Goal: Task Accomplishment & Management: Use online tool/utility

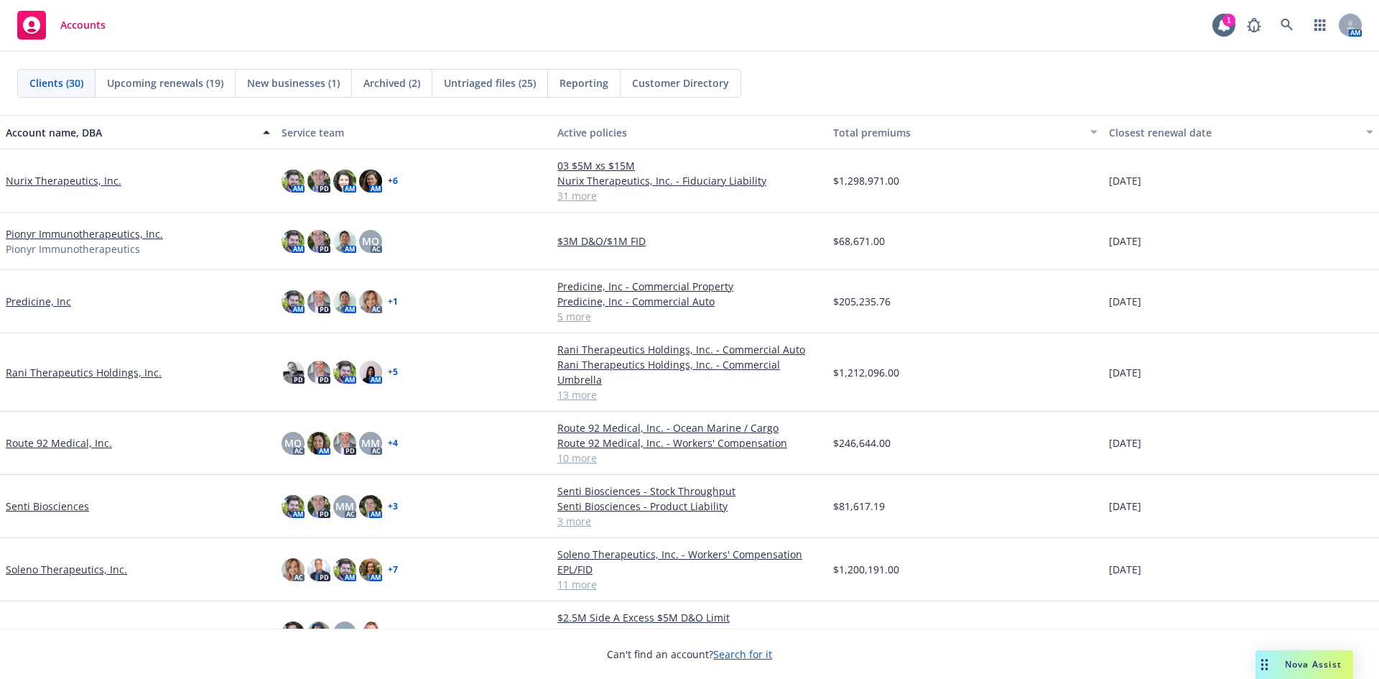
scroll to position [1009, 0]
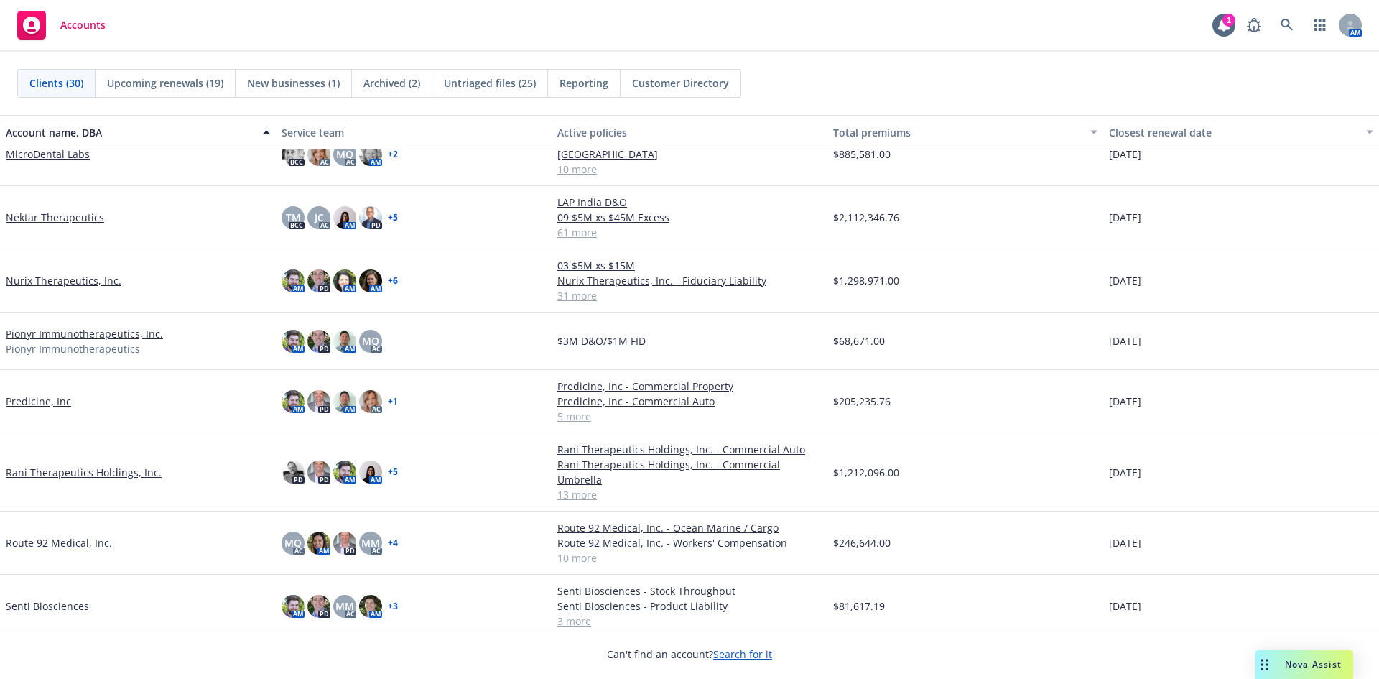
click at [54, 399] on link "Predicine, Inc" at bounding box center [38, 401] width 65 height 15
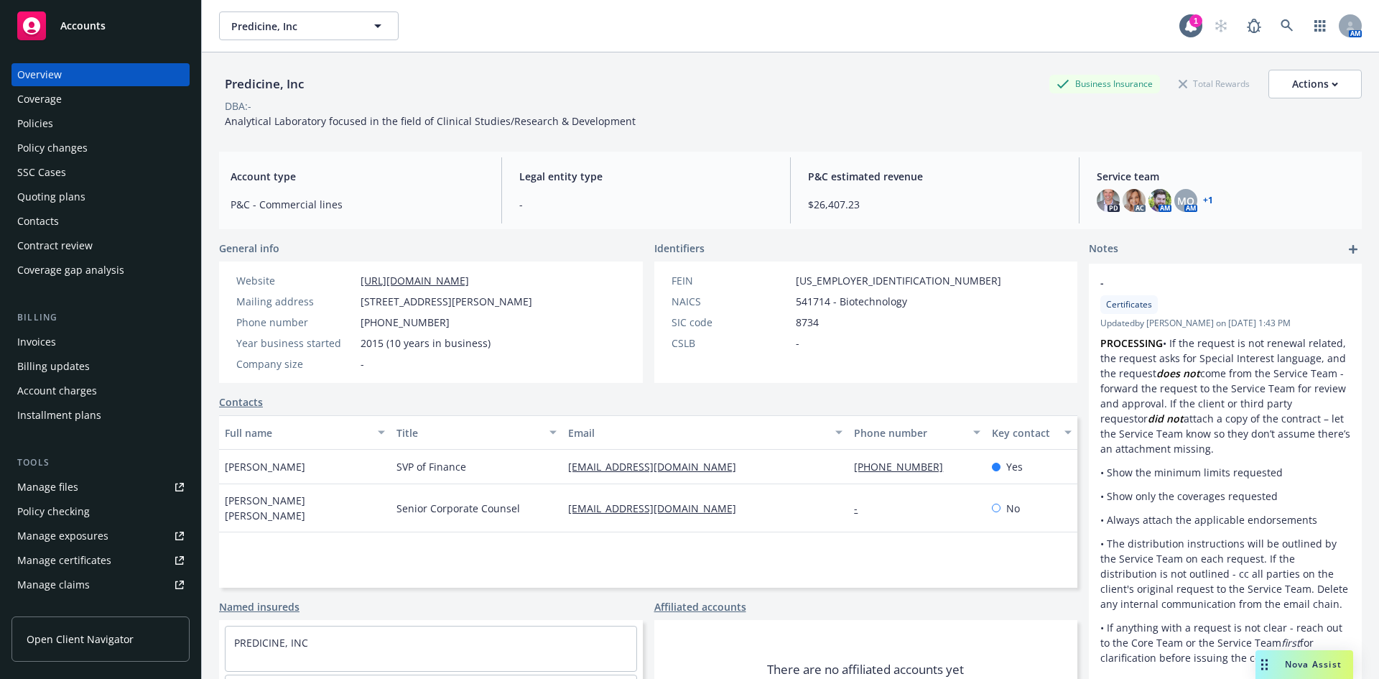
click at [73, 128] on div "Policies" at bounding box center [100, 123] width 167 height 23
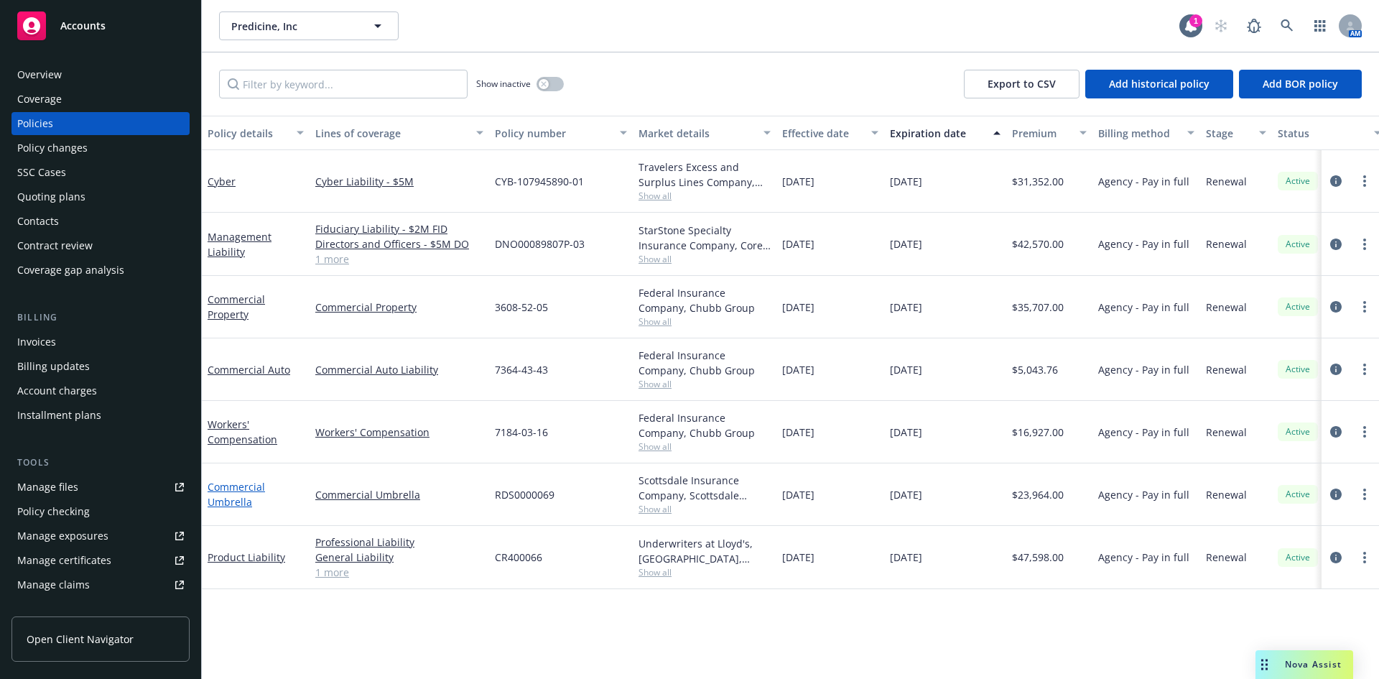
click at [236, 500] on link "Commercial Umbrella" at bounding box center [236, 494] width 57 height 29
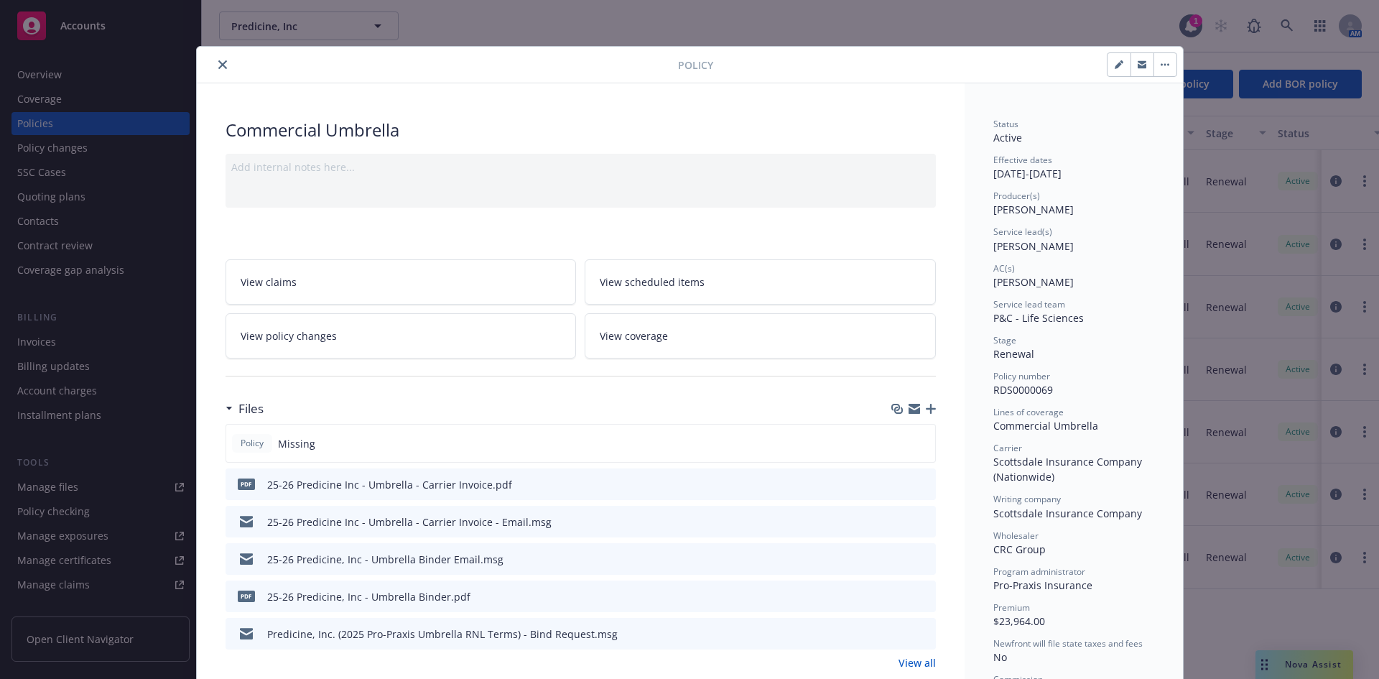
click at [218, 65] on icon "close" at bounding box center [222, 64] width 9 height 9
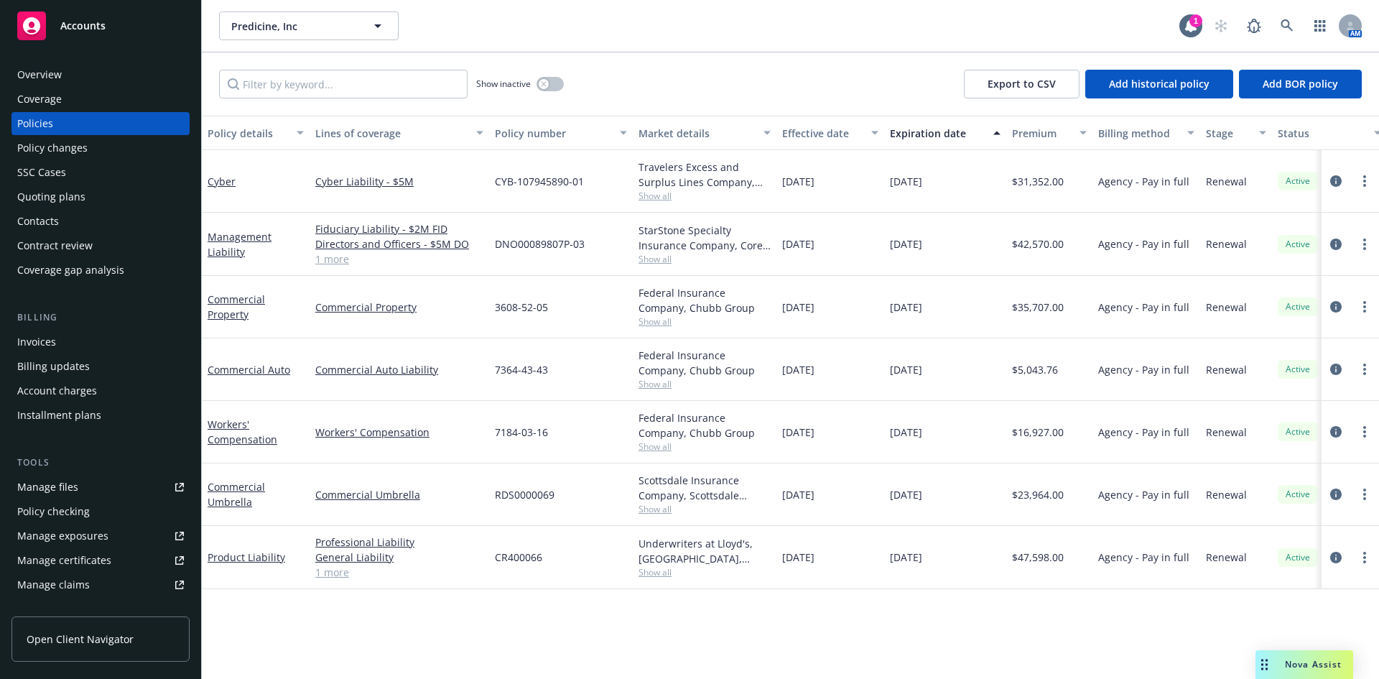
click at [59, 484] on div "Manage files" at bounding box center [47, 486] width 61 height 23
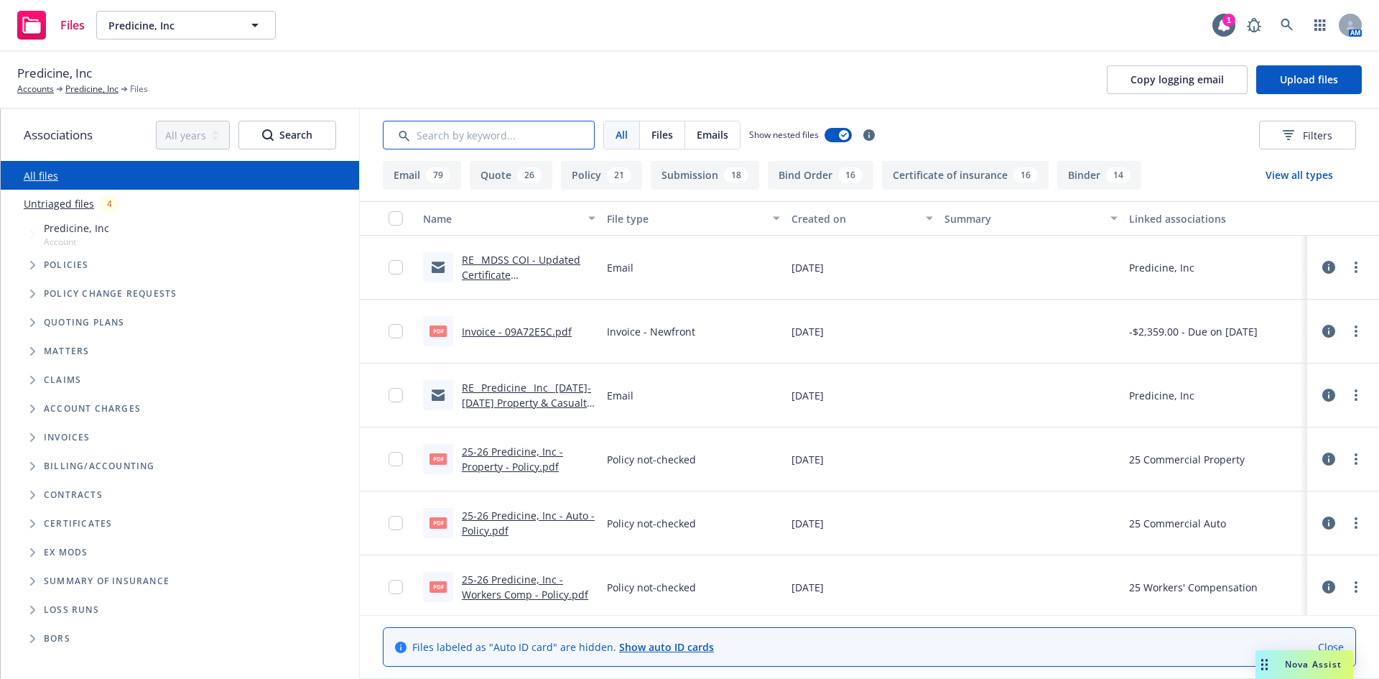
click at [513, 139] on input "Search by keyword..." at bounding box center [489, 135] width 212 height 29
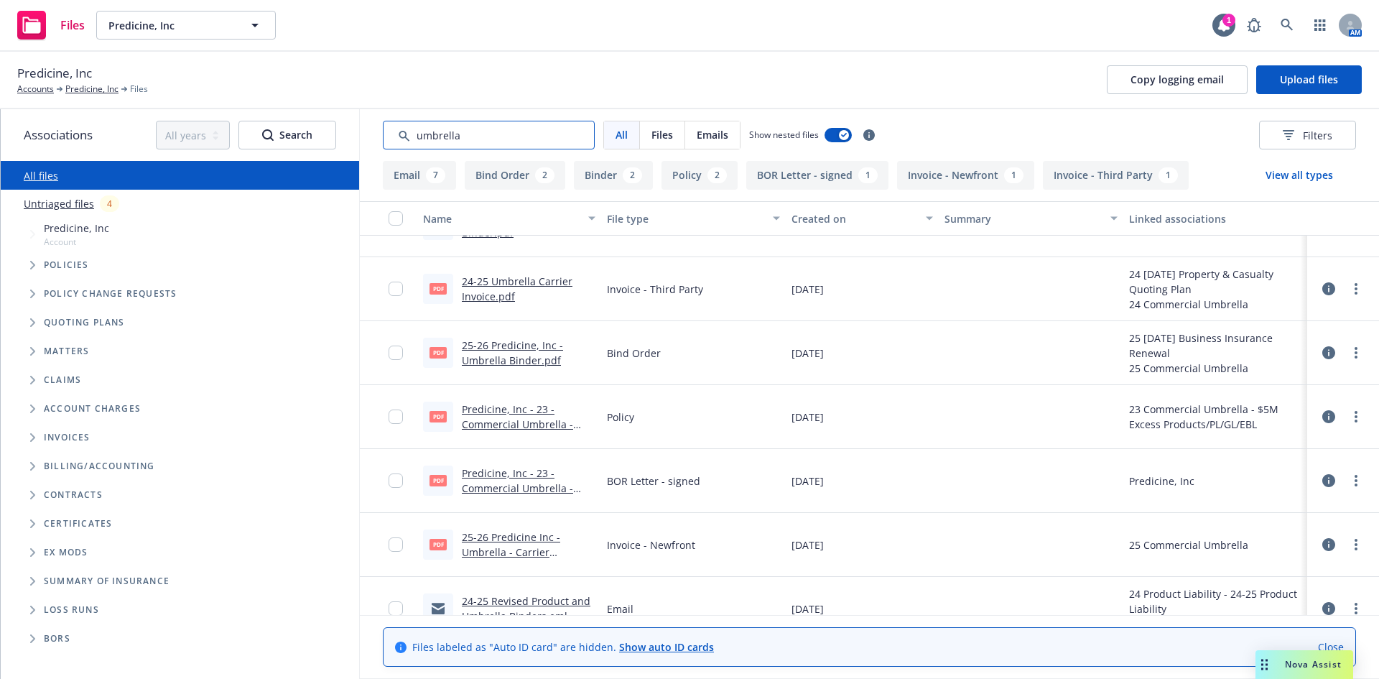
scroll to position [215, 0]
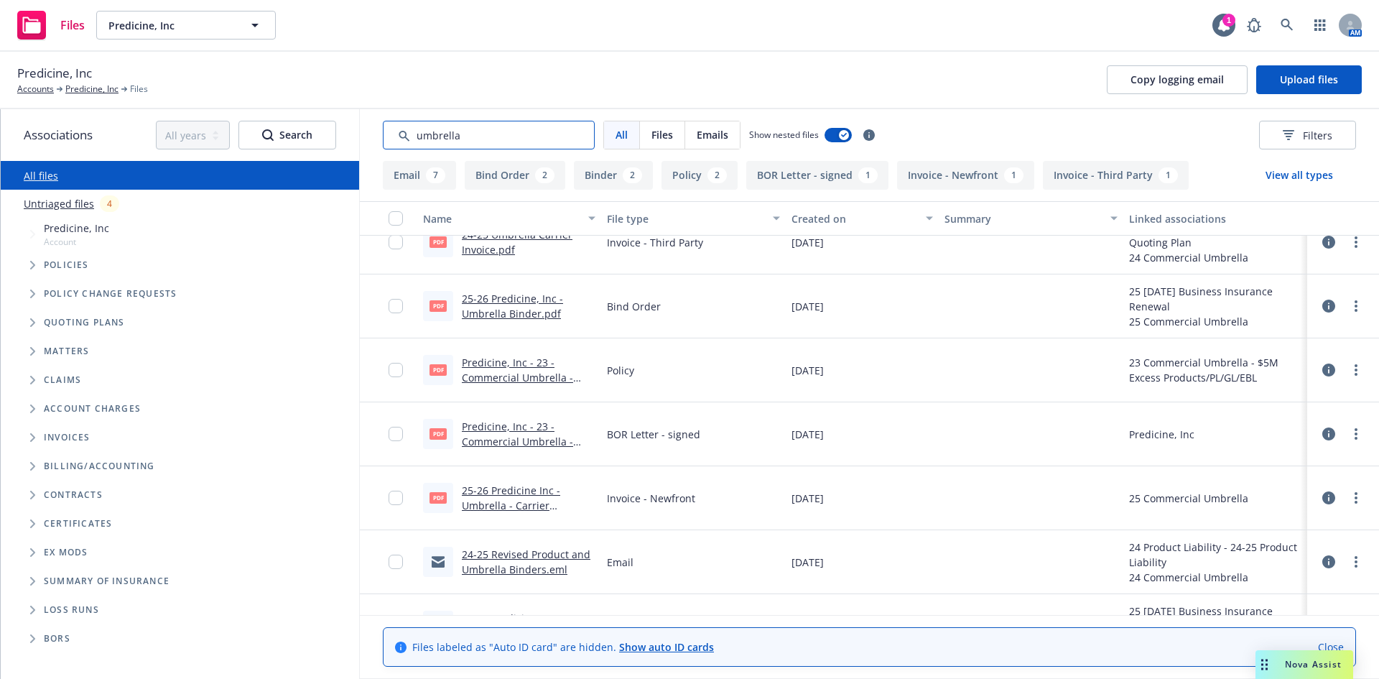
type input "umbrella"
click at [517, 502] on link "25-26 Predicine Inc - Umbrella - Carrier Invoice.pdf" at bounding box center [511, 505] width 98 height 44
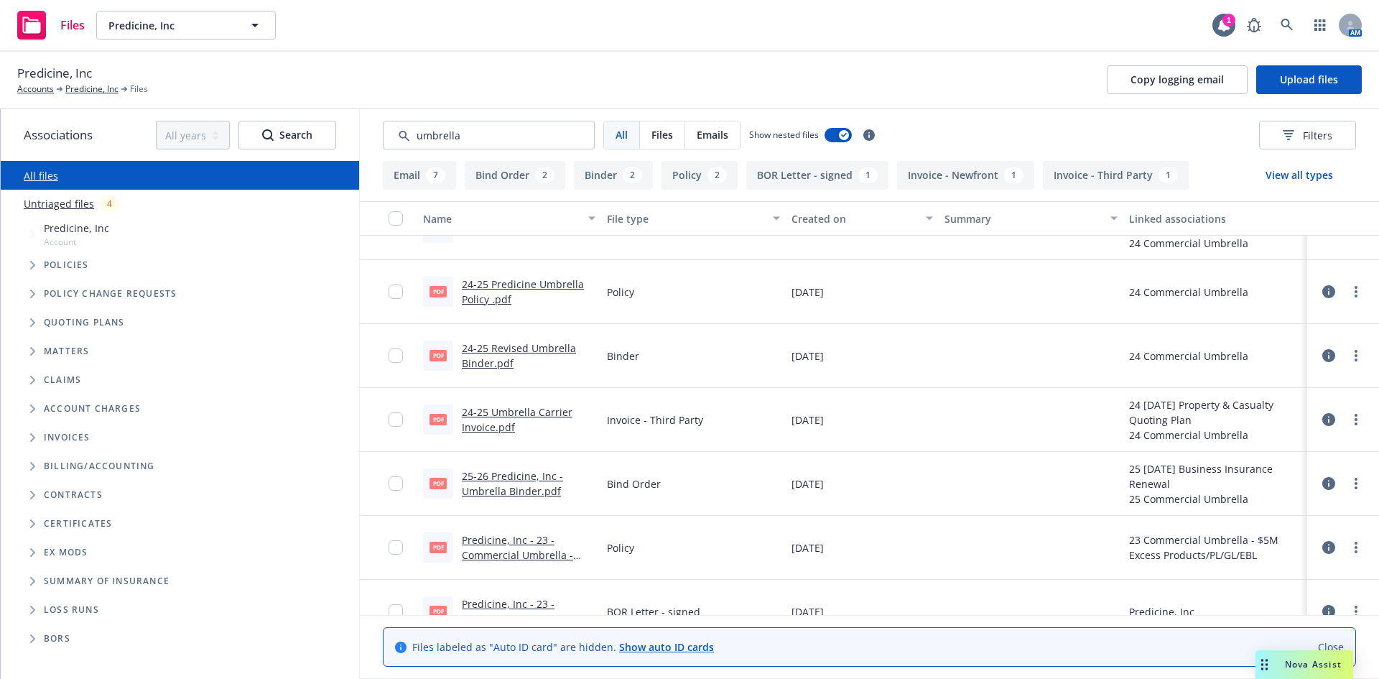
scroll to position [0, 0]
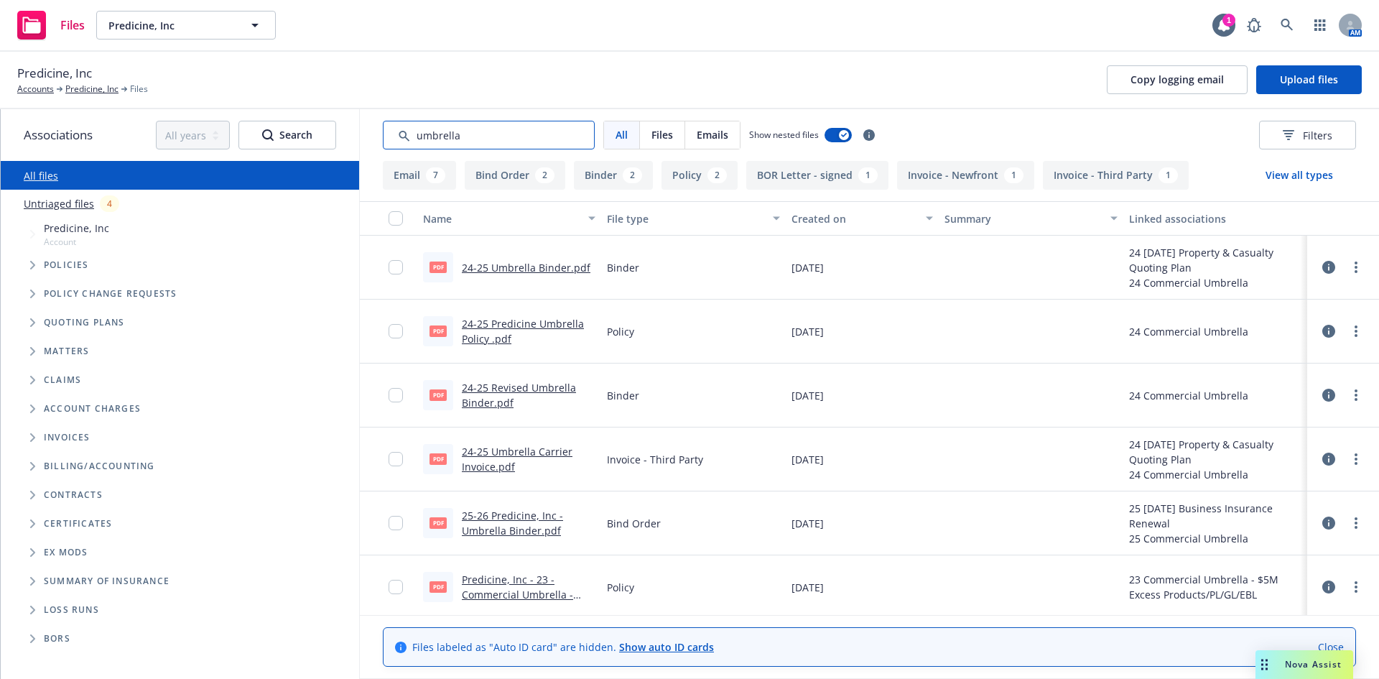
drag, startPoint x: 179, startPoint y: 90, endPoint x: 129, endPoint y: 88, distance: 50.3
click at [131, 89] on div "Predicine, Inc Accounts Predicine, Inc Files Copy logging email Upload files As…" at bounding box center [689, 365] width 1379 height 627
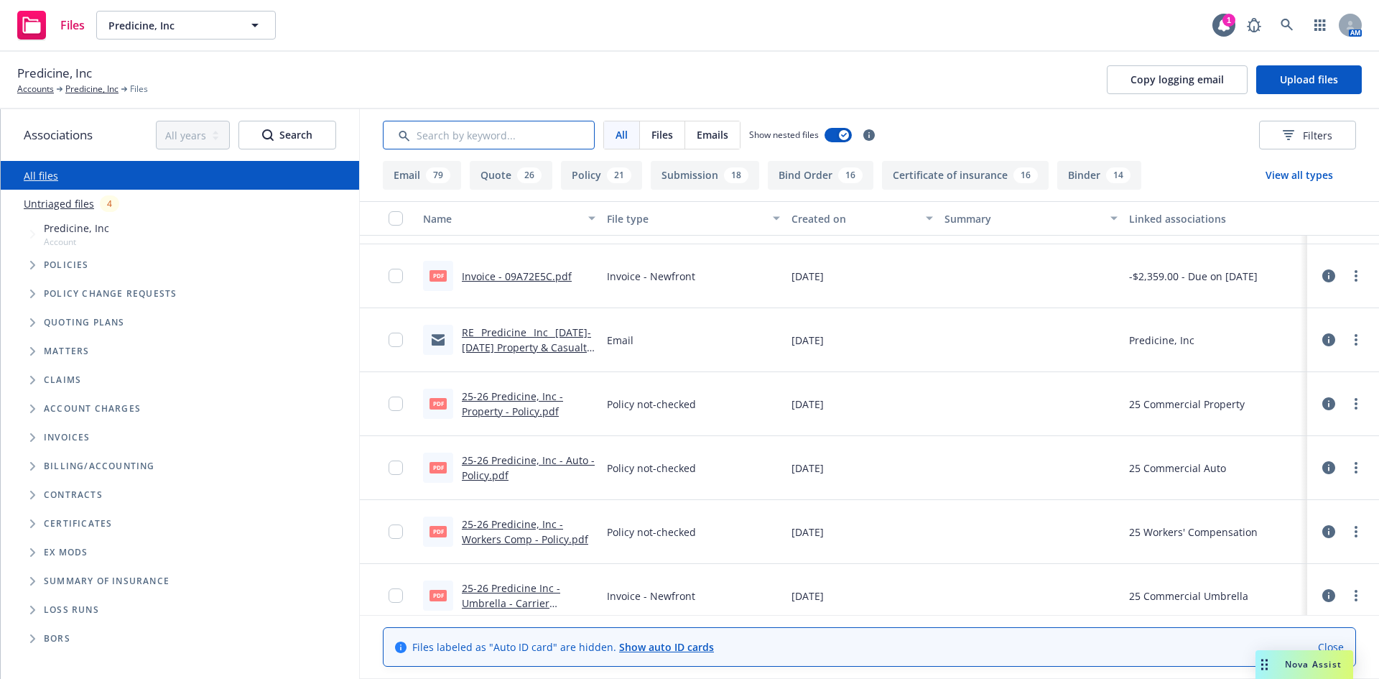
scroll to position [72, 0]
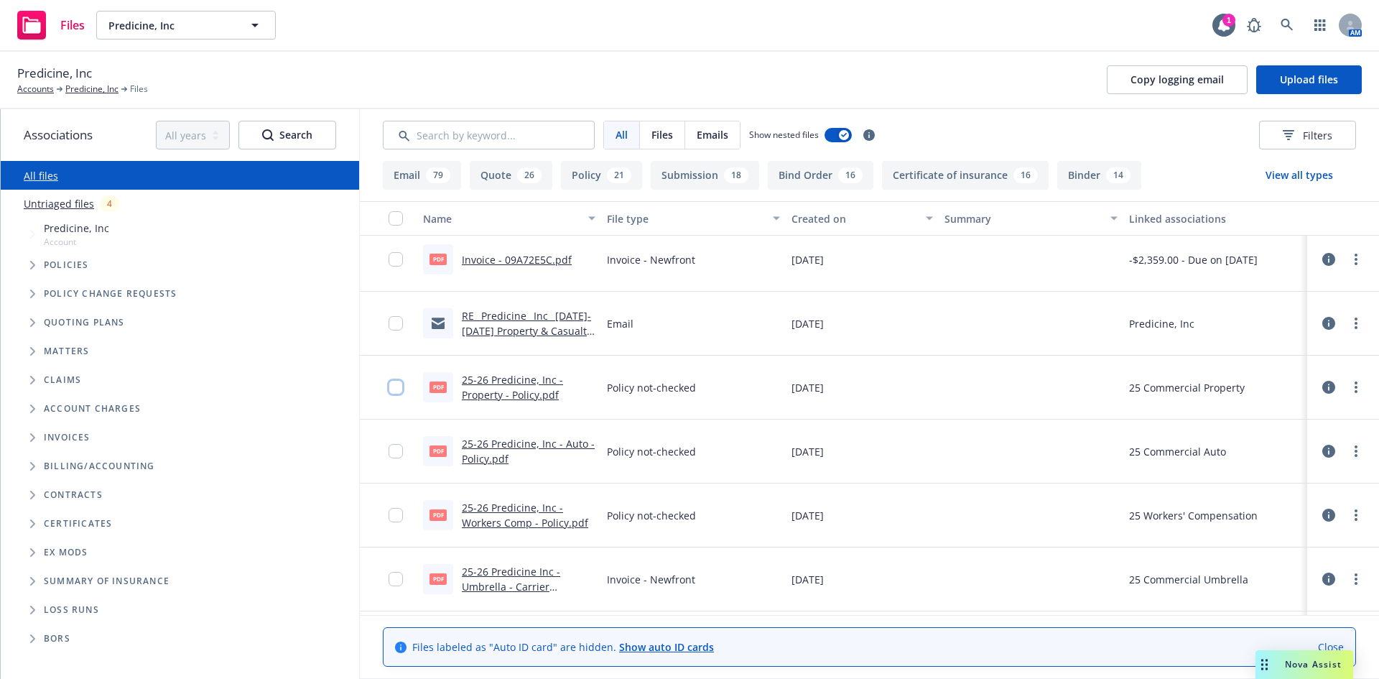
click at [396, 391] on input "checkbox" at bounding box center [395, 387] width 14 height 14
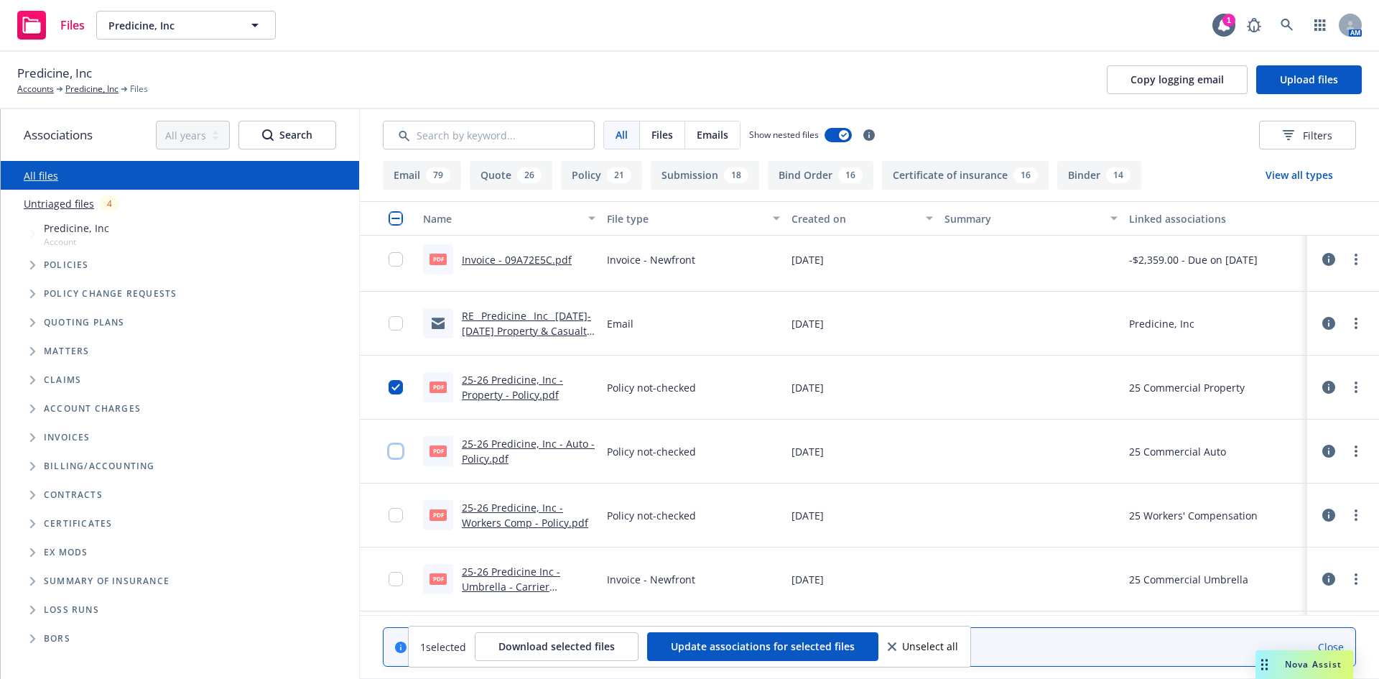
click at [397, 457] on input "checkbox" at bounding box center [395, 451] width 14 height 14
click at [396, 517] on input "checkbox" at bounding box center [395, 515] width 14 height 14
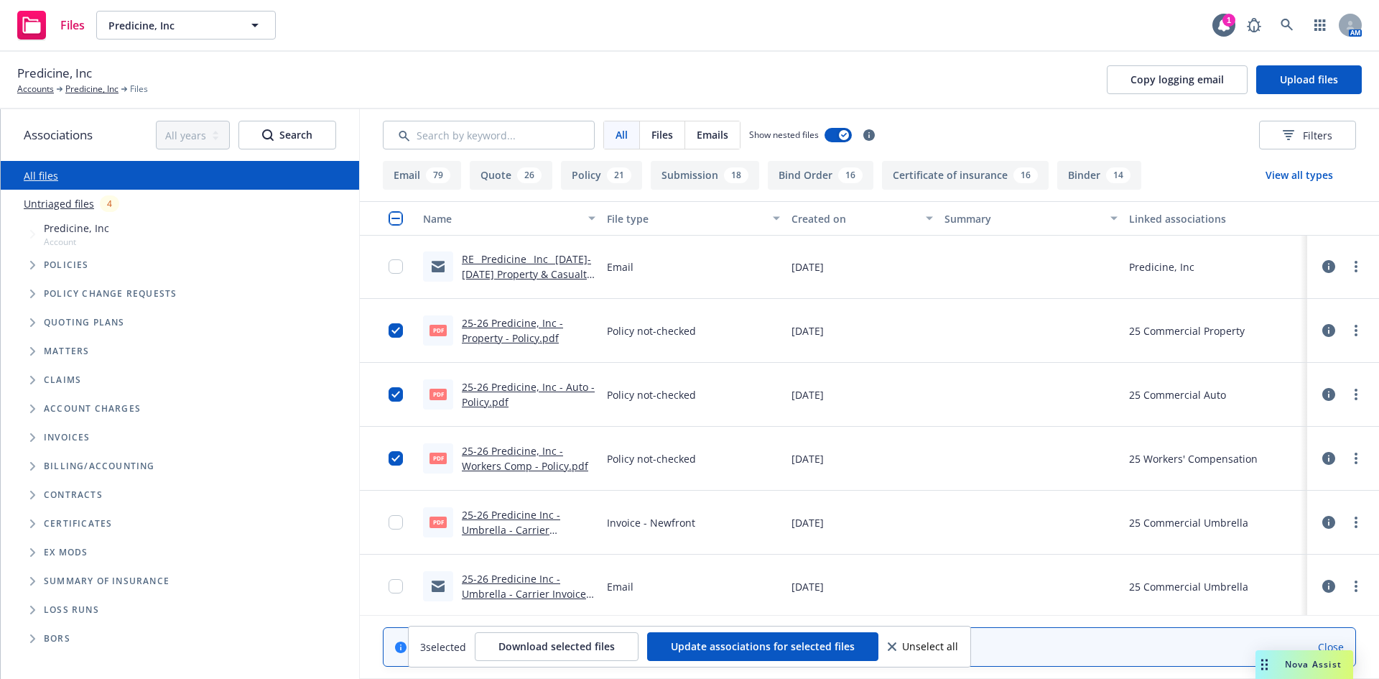
scroll to position [144, 0]
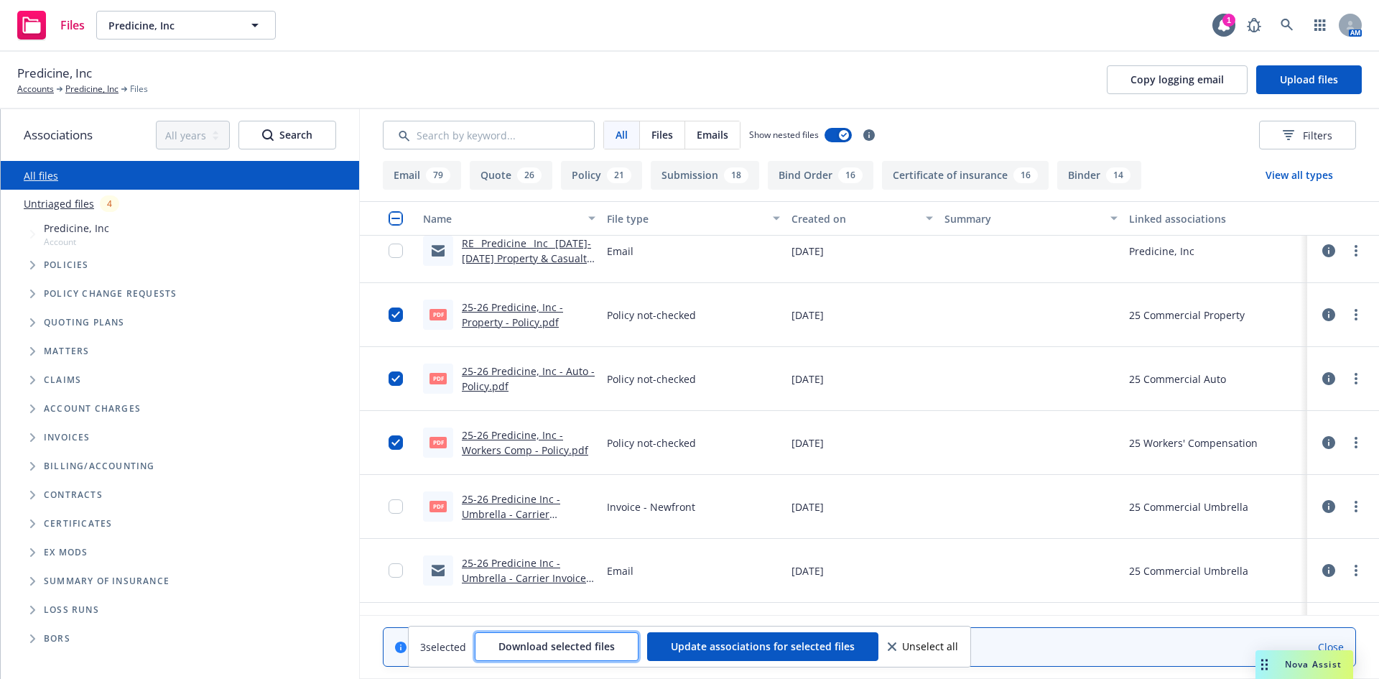
click at [569, 643] on span "Download selected files" at bounding box center [556, 646] width 116 height 14
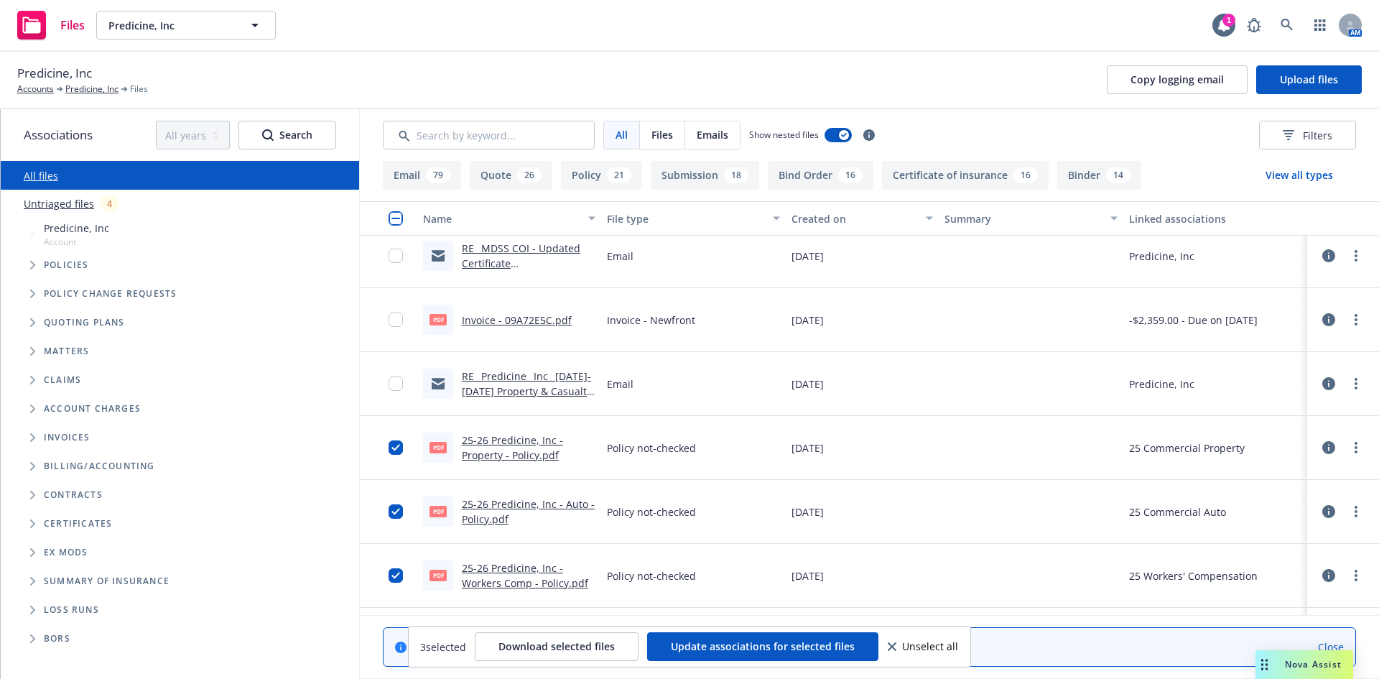
scroll to position [0, 0]
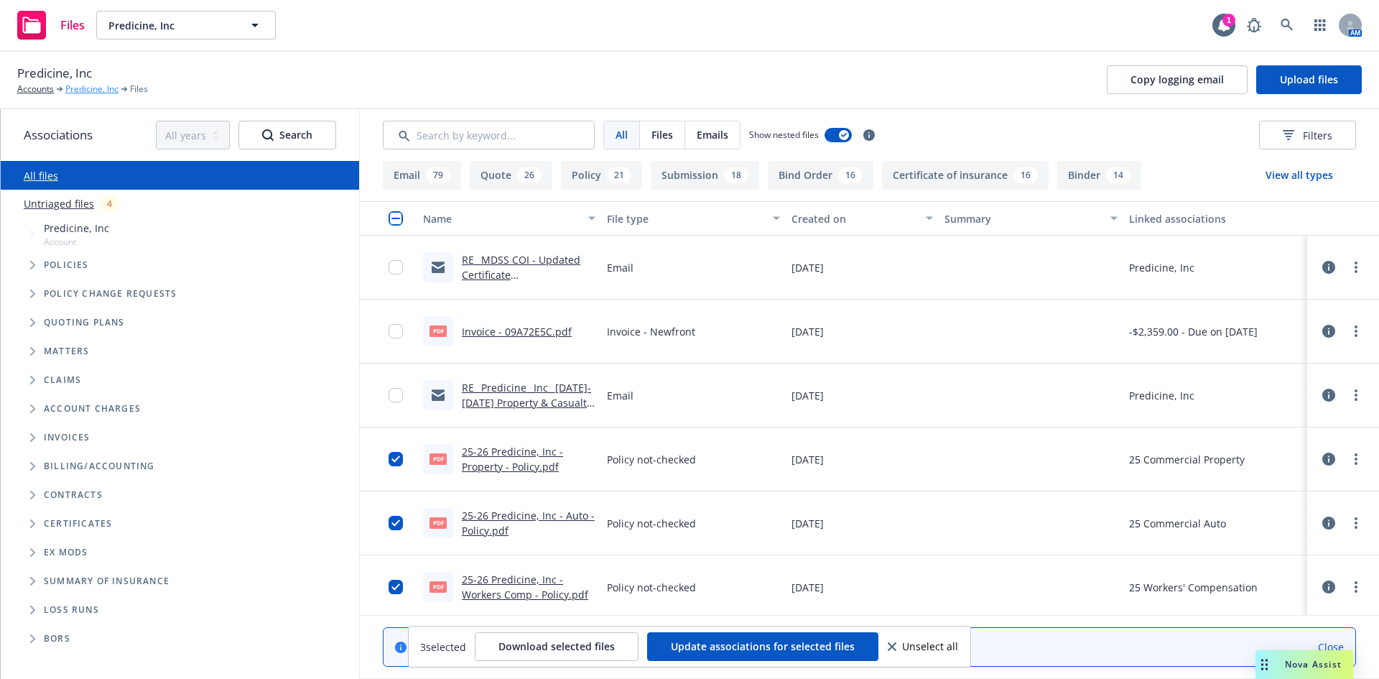
click at [98, 90] on link "Predicine, Inc" at bounding box center [91, 89] width 53 height 13
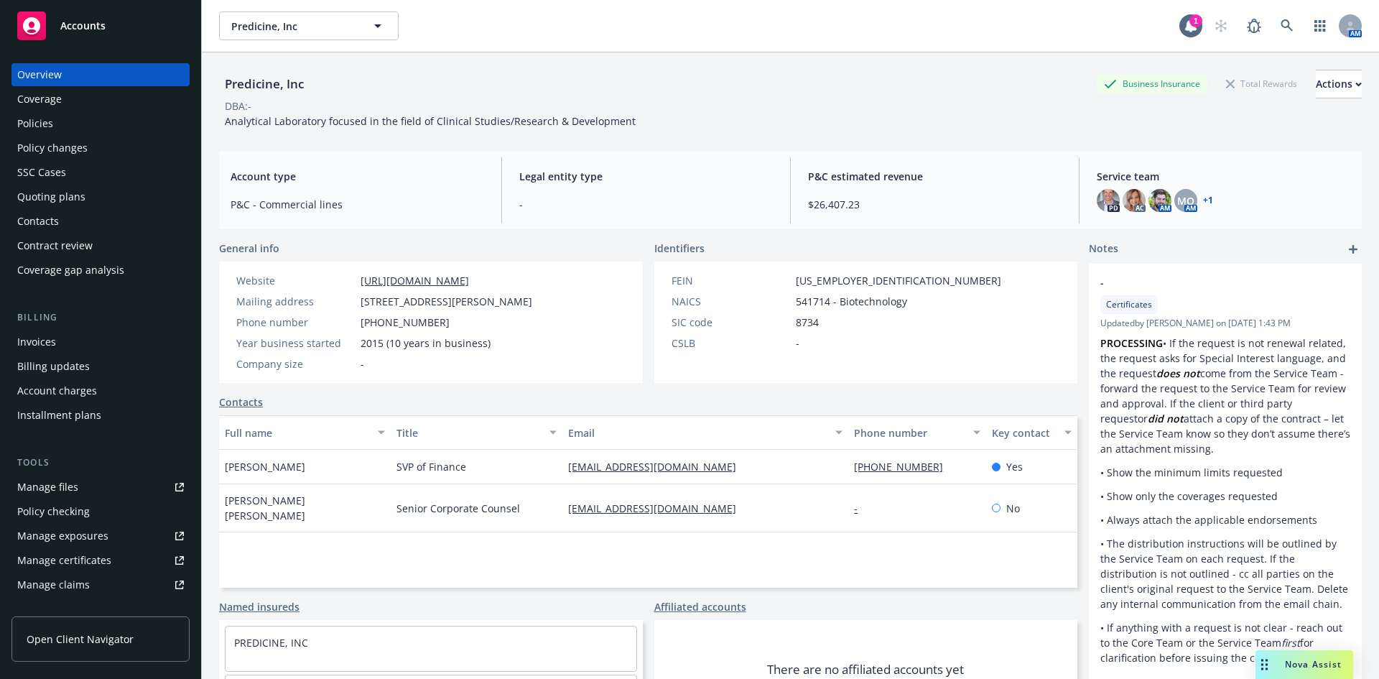
click at [64, 131] on div "Policies" at bounding box center [100, 123] width 167 height 23
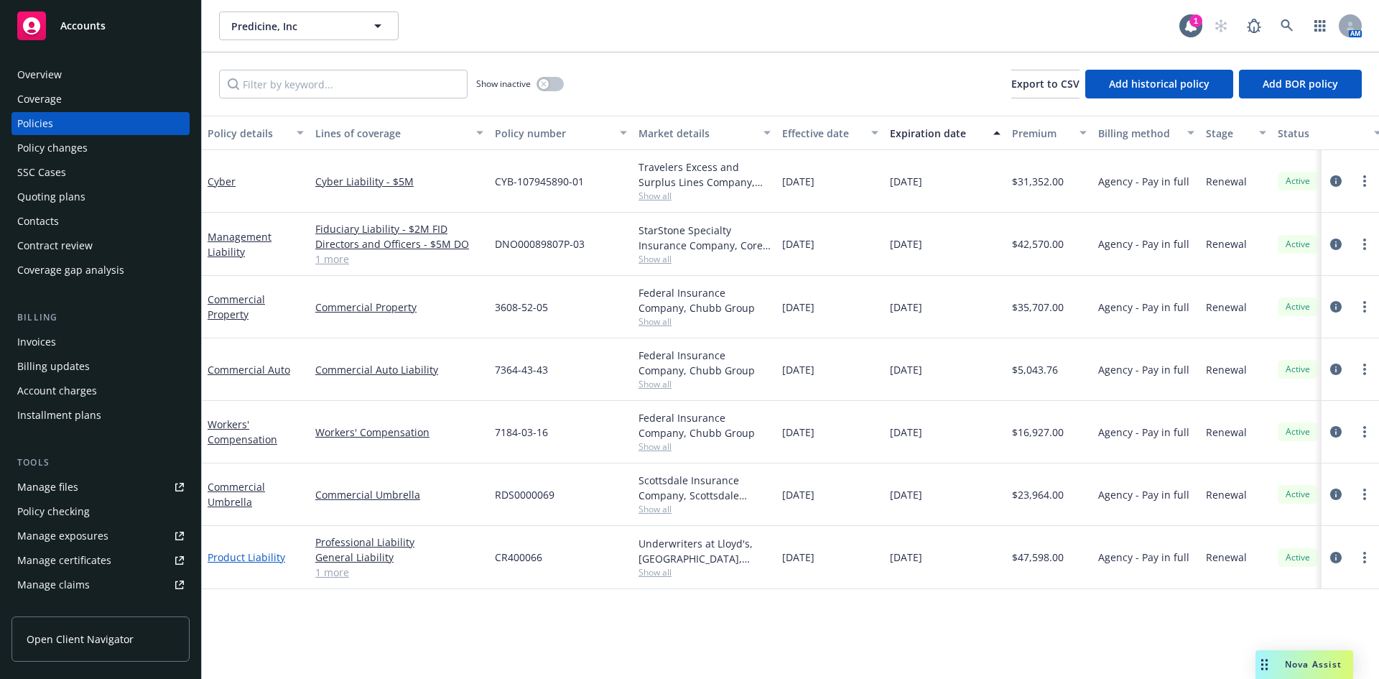
click at [259, 554] on link "Product Liability" at bounding box center [247, 557] width 78 height 14
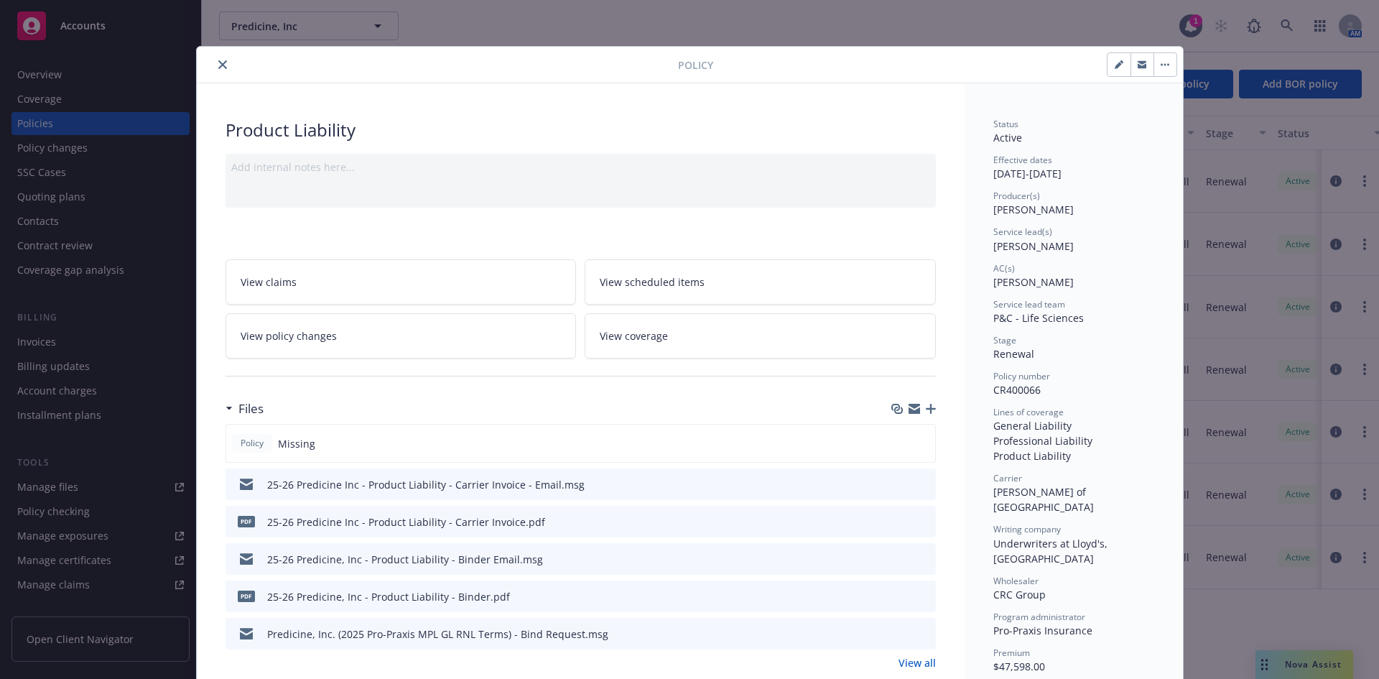
click at [919, 596] on icon "preview file" at bounding box center [922, 595] width 13 height 10
click at [222, 65] on button "close" at bounding box center [222, 64] width 17 height 17
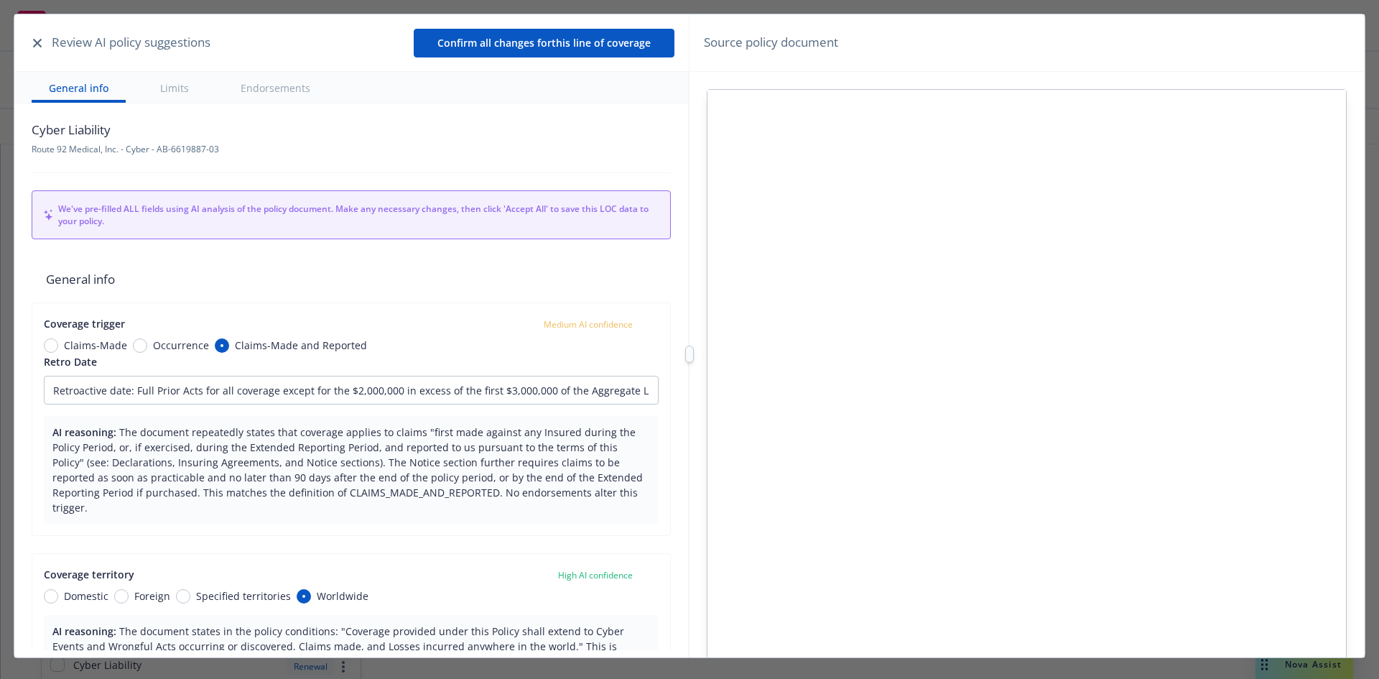
type textarea "x"
click at [32, 45] on button "button" at bounding box center [37, 42] width 17 height 17
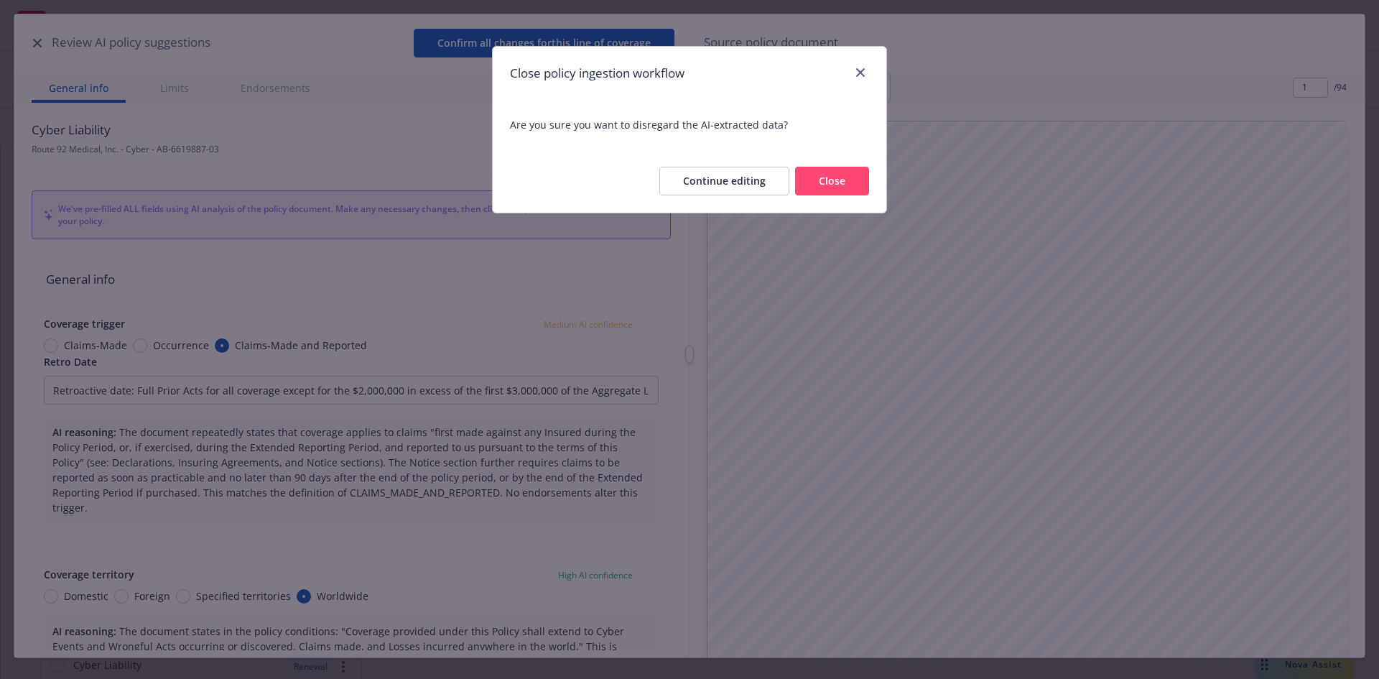
click at [830, 177] on button "Close" at bounding box center [832, 181] width 74 height 29
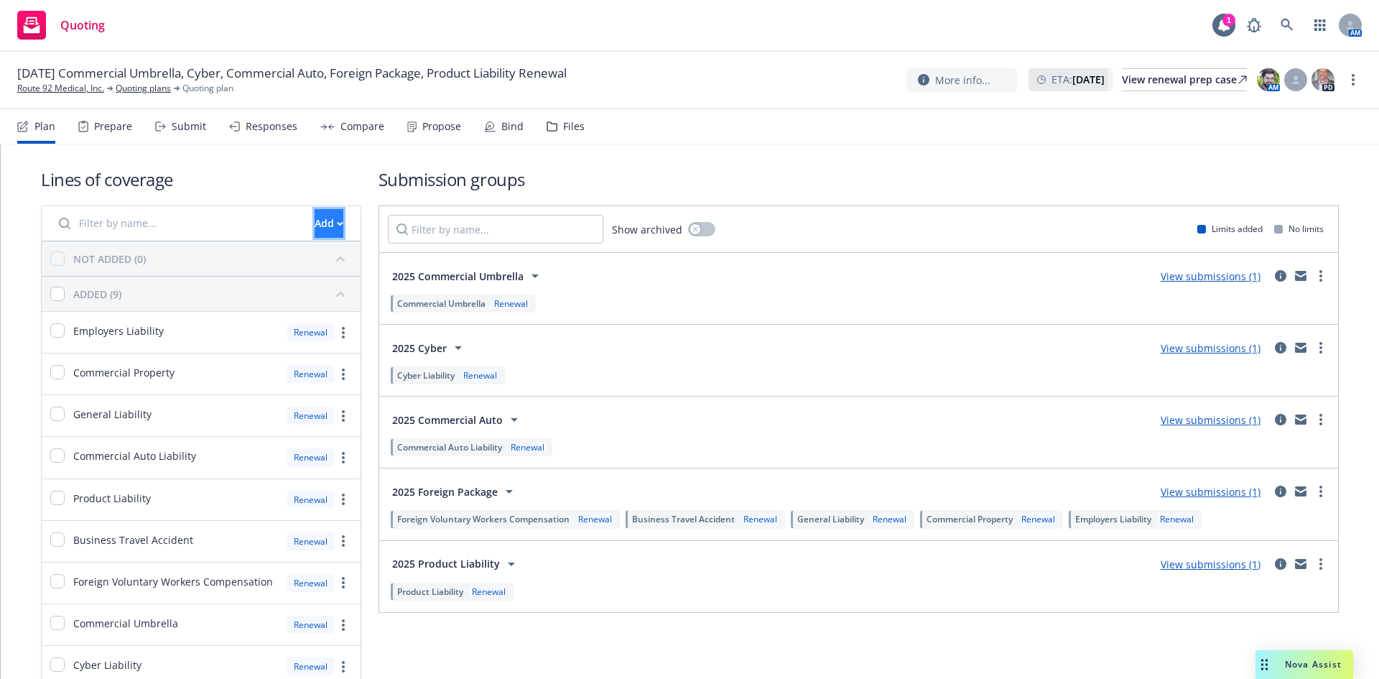
click at [315, 212] on div "Add" at bounding box center [329, 223] width 29 height 27
click at [317, 292] on span "Pull in policy to be renewed" at bounding box center [349, 289] width 168 height 14
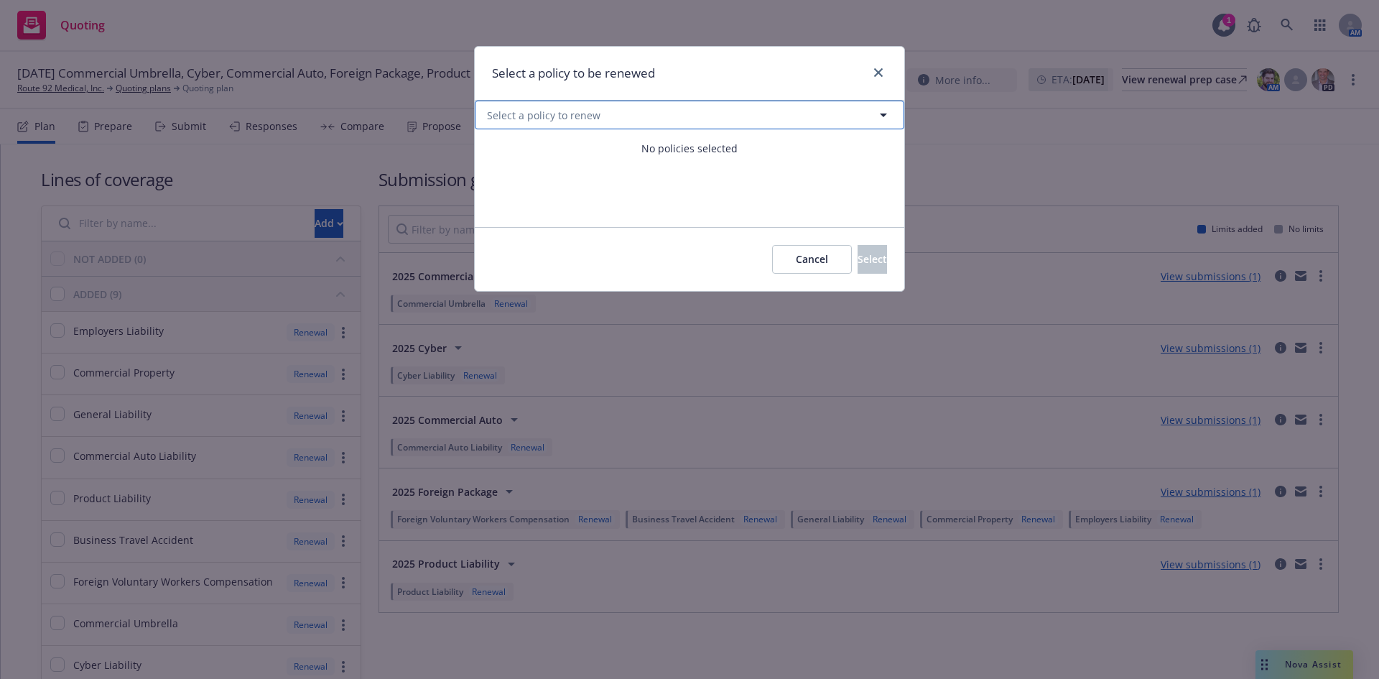
click at [862, 122] on button "Select a policy to renew" at bounding box center [689, 115] width 429 height 29
select select "ACTIVE"
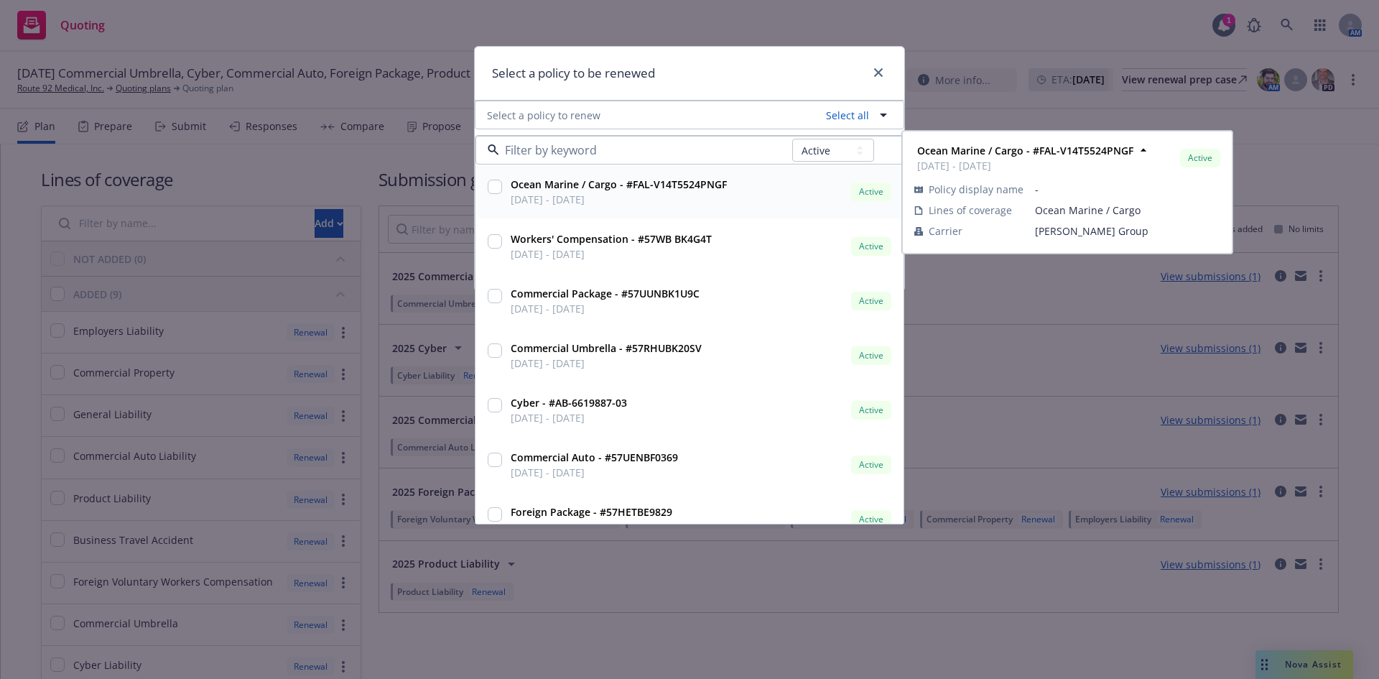
click at [497, 191] on input "checkbox" at bounding box center [495, 187] width 14 height 14
checkbox input "true"
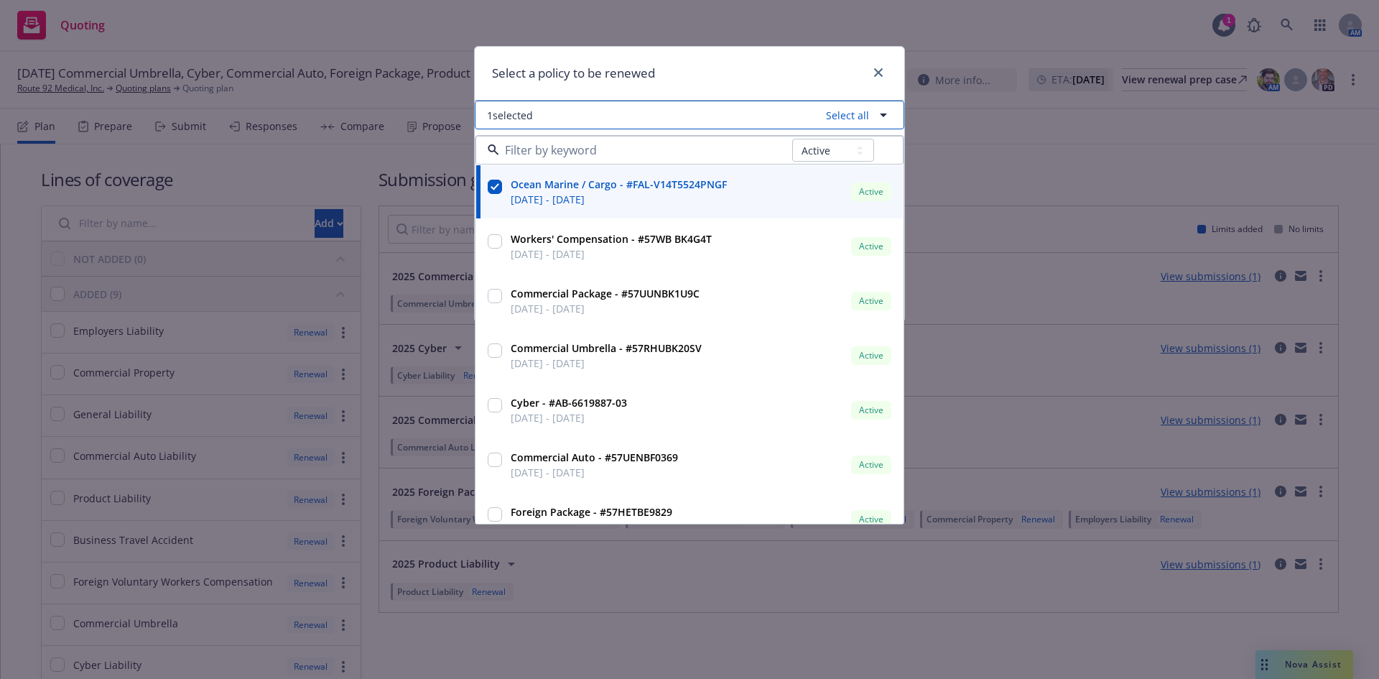
click at [887, 116] on icon "button" at bounding box center [883, 114] width 17 height 17
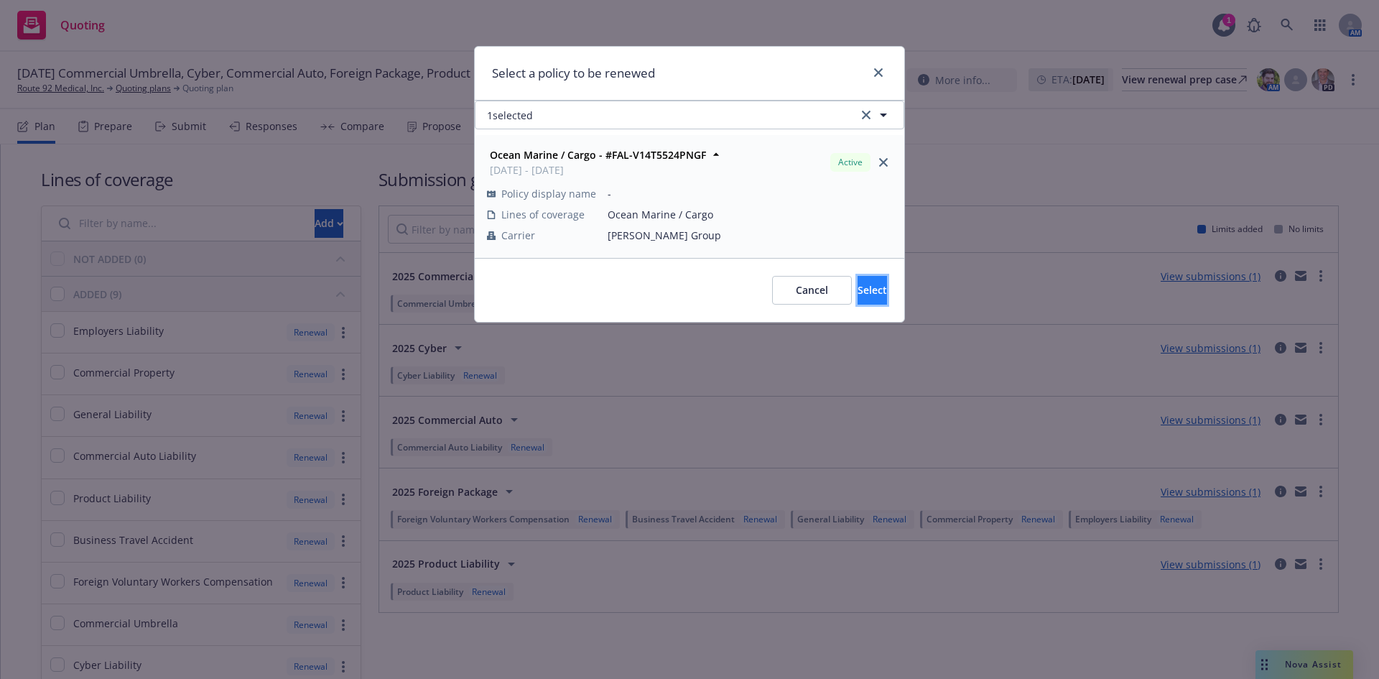
click at [868, 294] on button "Select" at bounding box center [871, 290] width 29 height 29
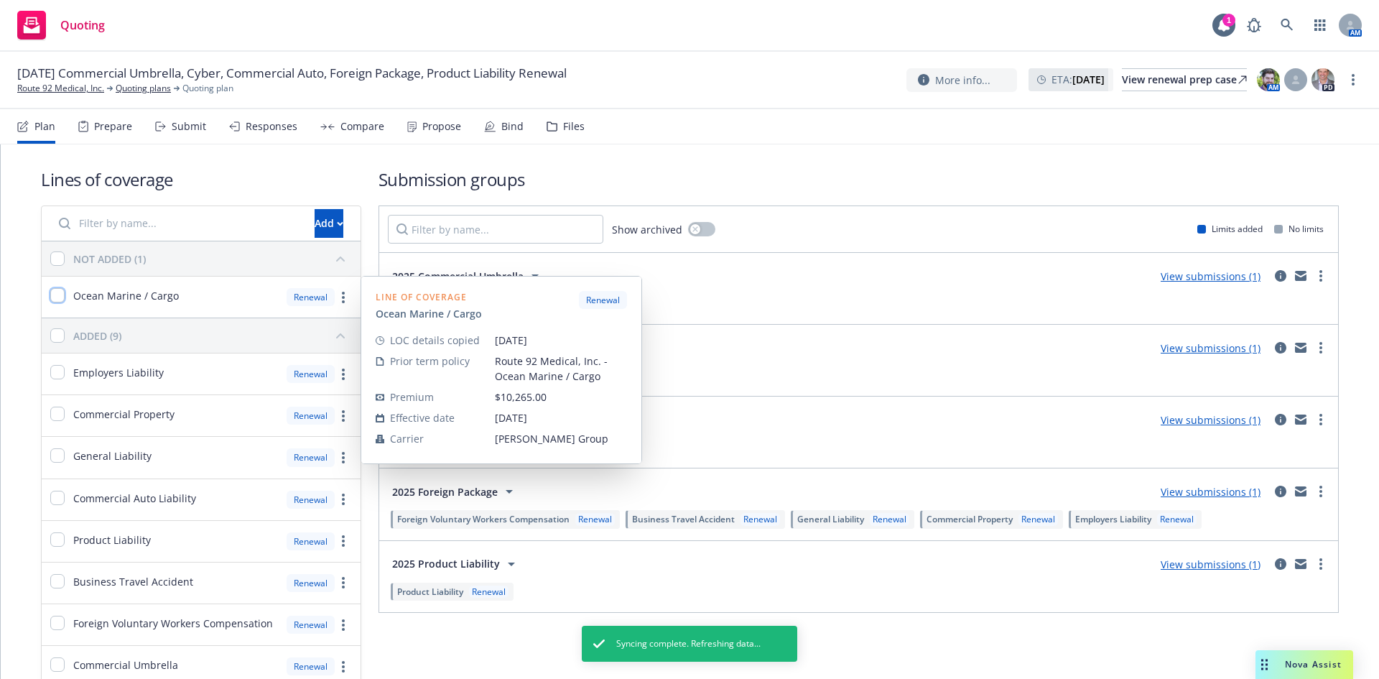
click at [63, 293] on input "checkbox" at bounding box center [57, 295] width 14 height 14
checkbox input "true"
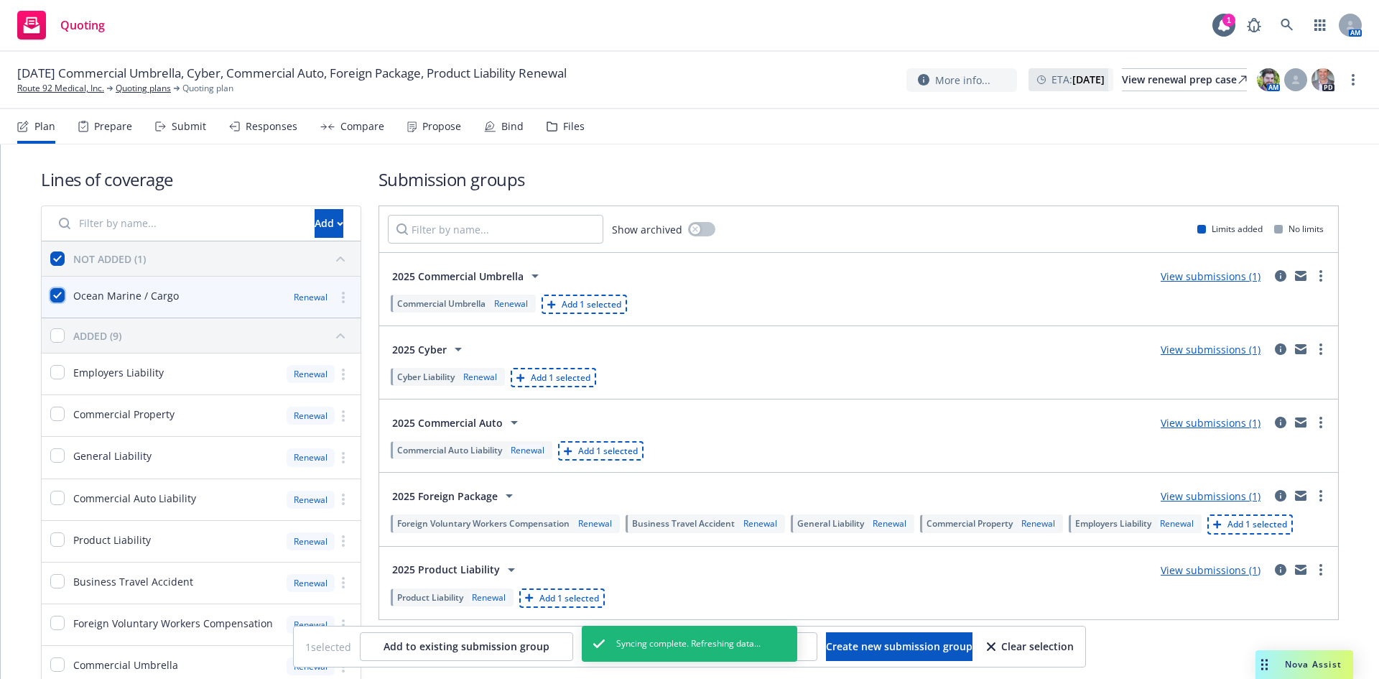
scroll to position [72, 0]
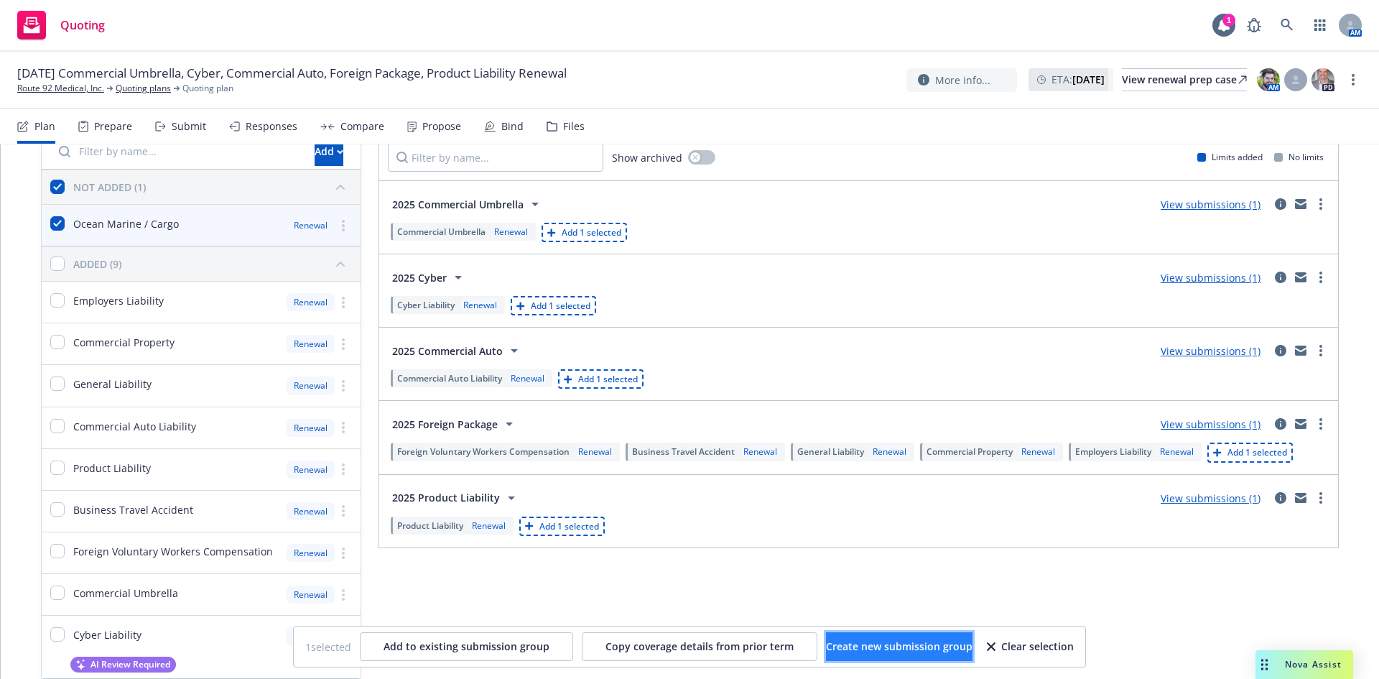
click at [923, 644] on span "Create new submission group" at bounding box center [899, 646] width 146 height 14
checkbox input "false"
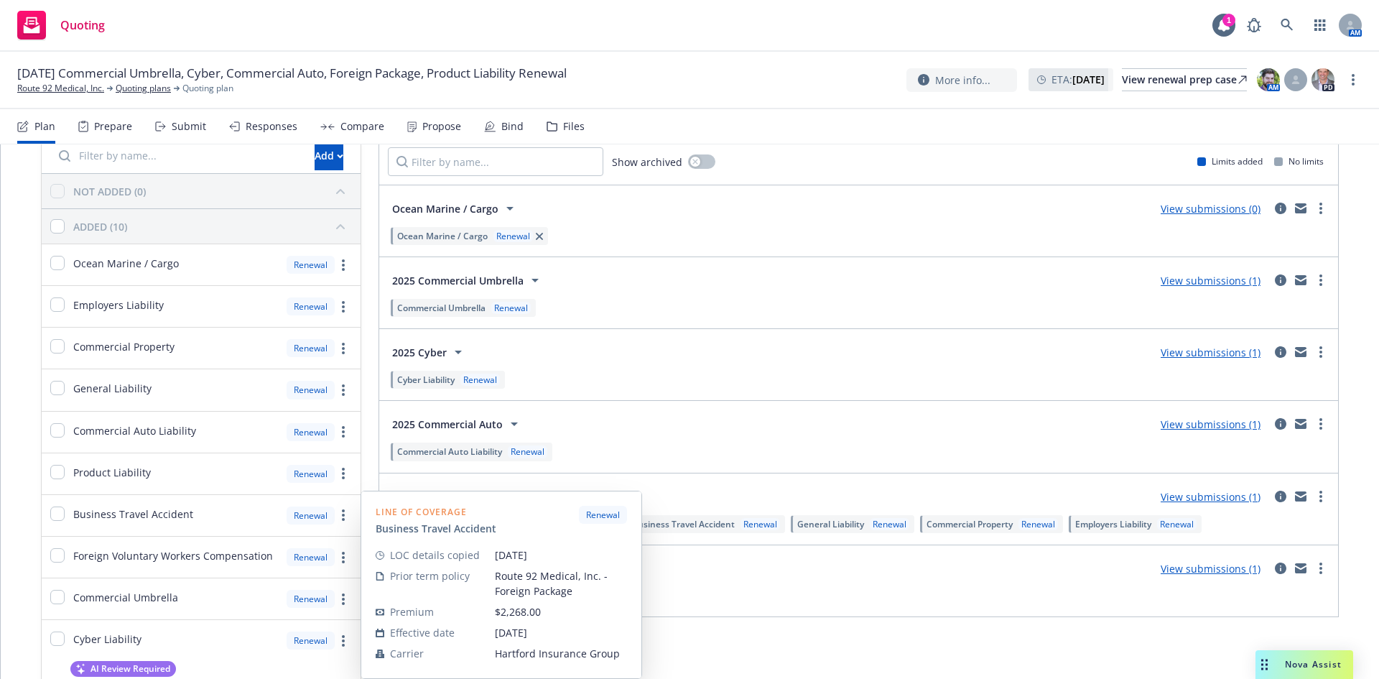
scroll to position [0, 0]
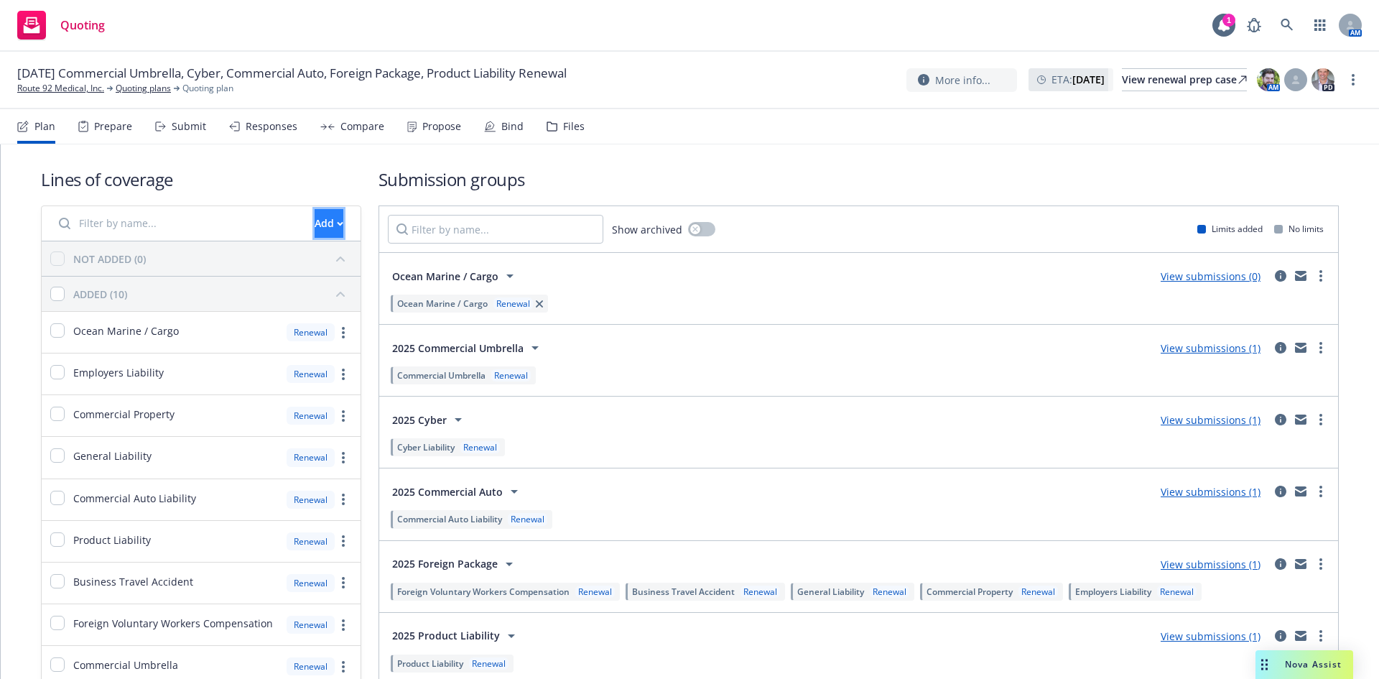
click at [321, 228] on button "Add" at bounding box center [329, 223] width 29 height 29
click at [332, 287] on span "Pull in policy to be renewed" at bounding box center [349, 289] width 168 height 14
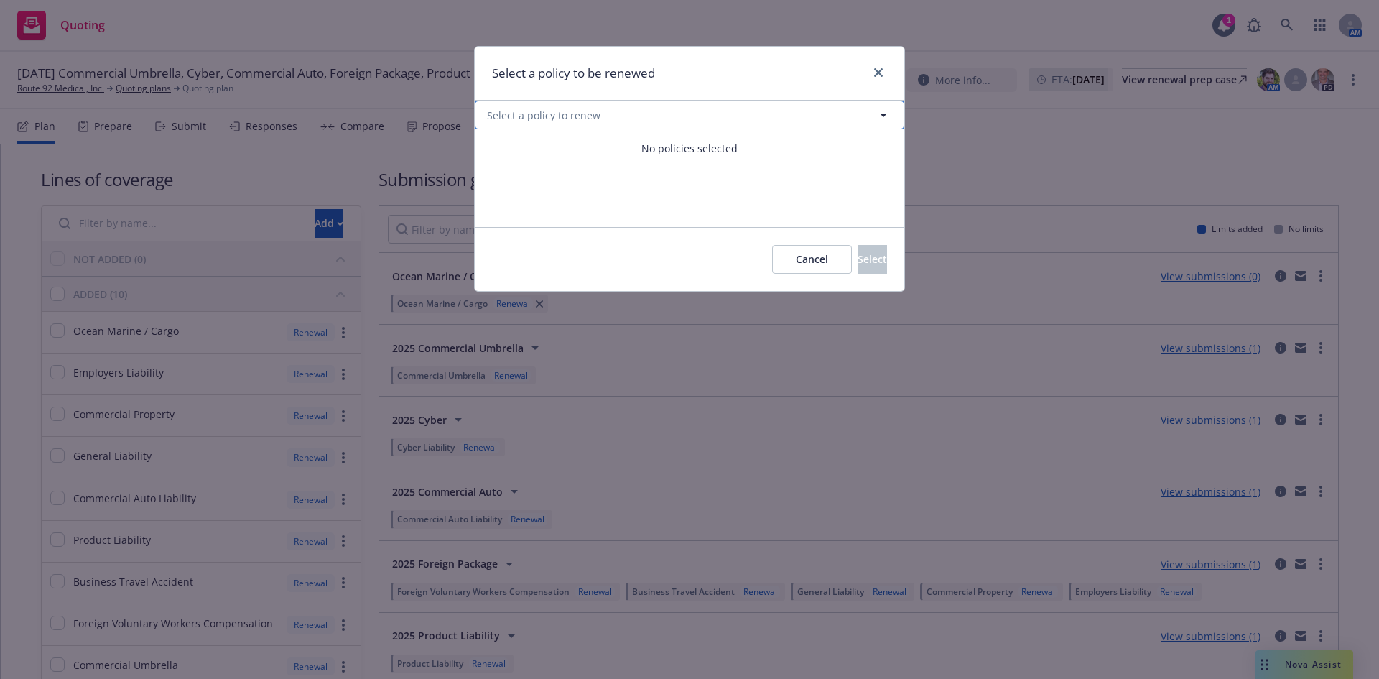
click at [880, 111] on icon "button" at bounding box center [883, 114] width 17 height 17
select select "ACTIVE"
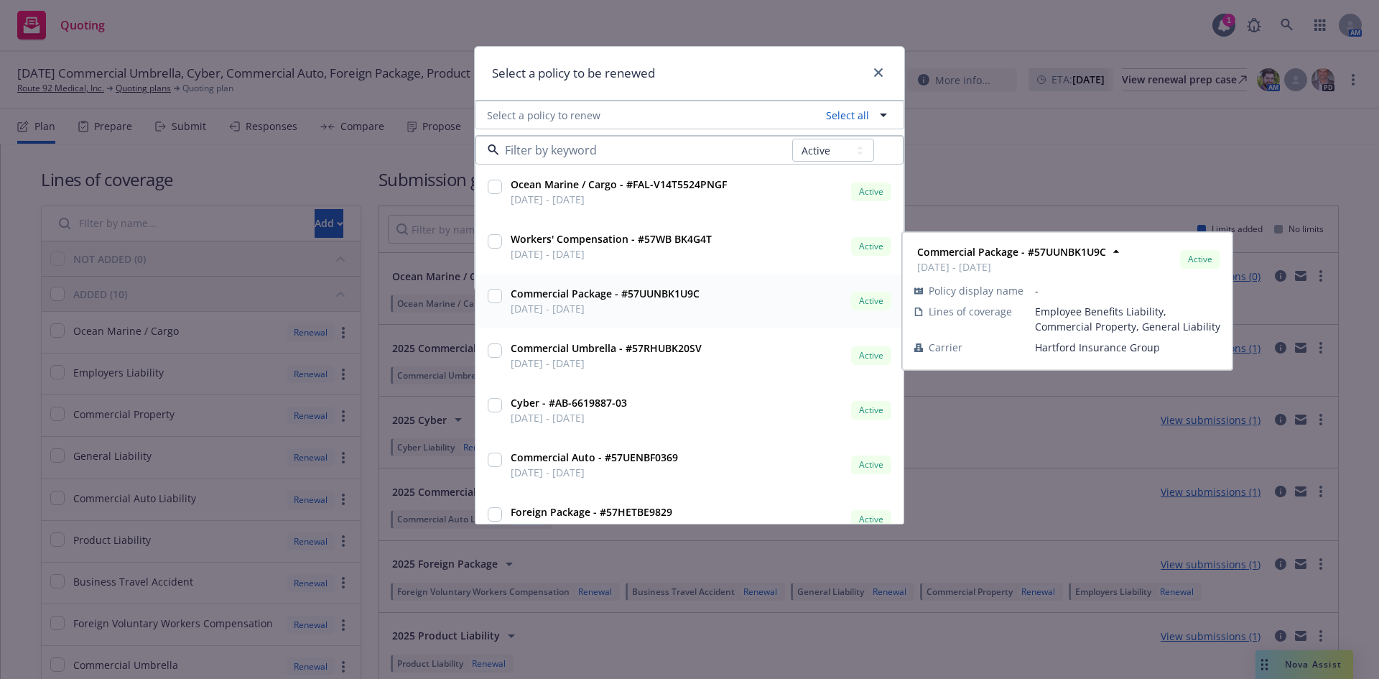
click at [495, 295] on input "checkbox" at bounding box center [495, 296] width 14 height 14
checkbox input "true"
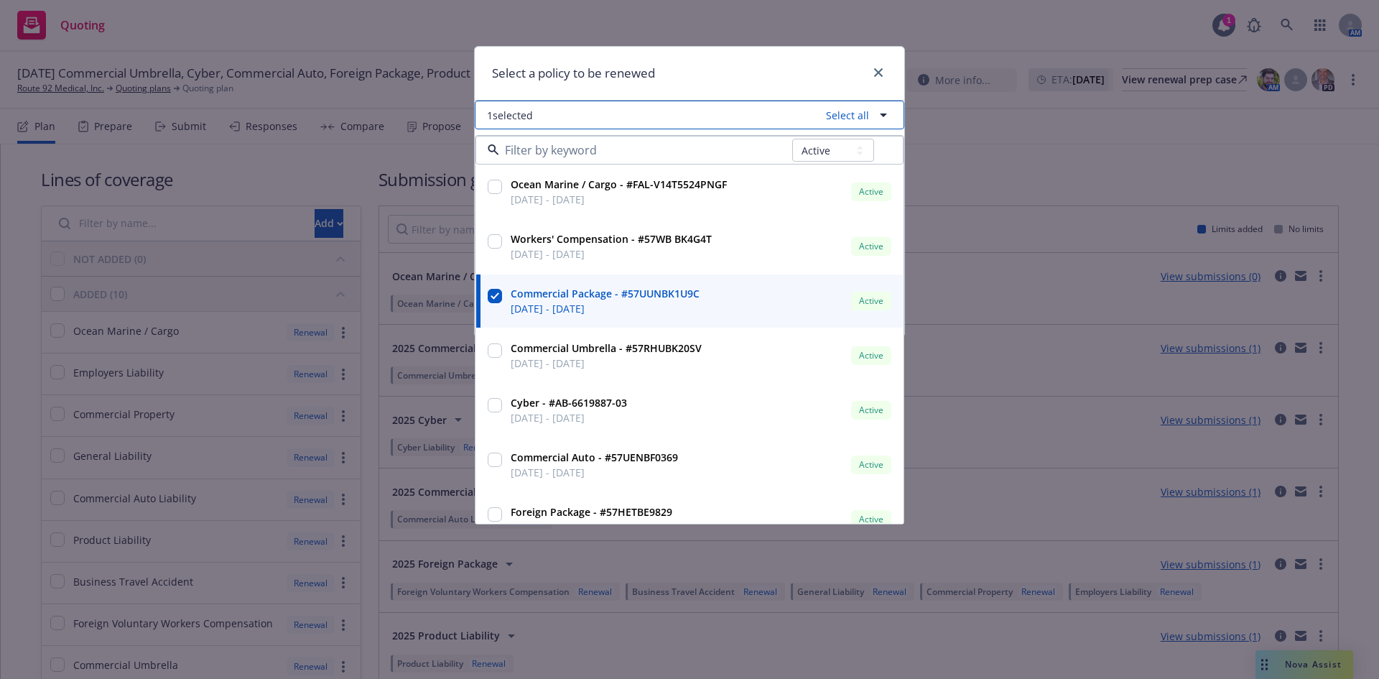
click at [881, 114] on icon "button" at bounding box center [883, 115] width 7 height 4
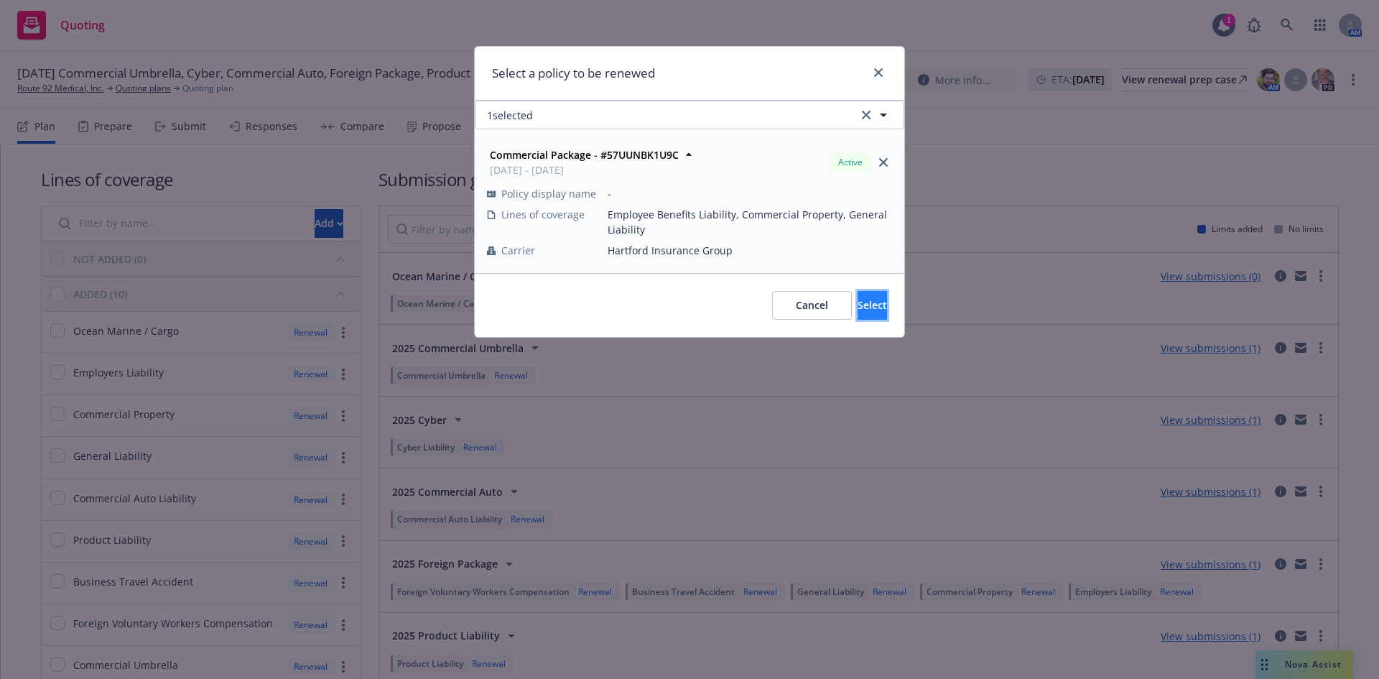
click at [865, 302] on button "Select" at bounding box center [871, 305] width 29 height 29
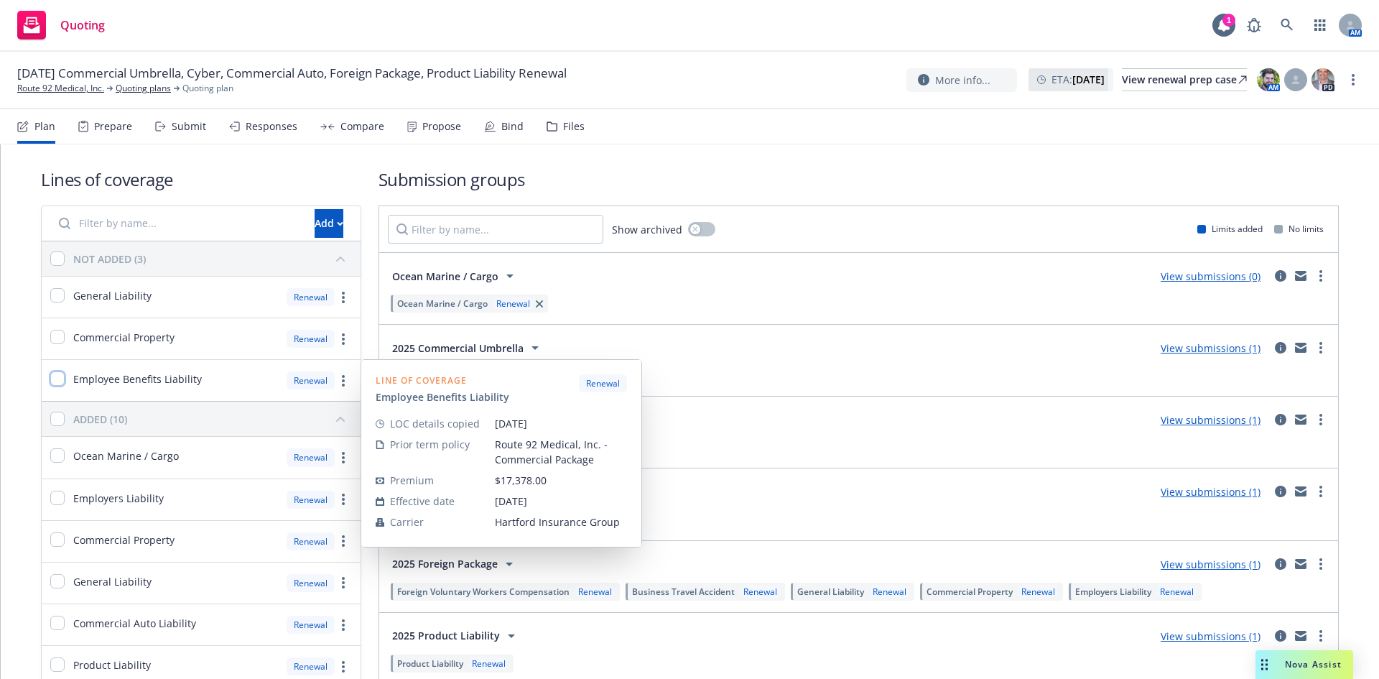
click at [57, 378] on input "checkbox" at bounding box center [57, 378] width 14 height 14
checkbox input "true"
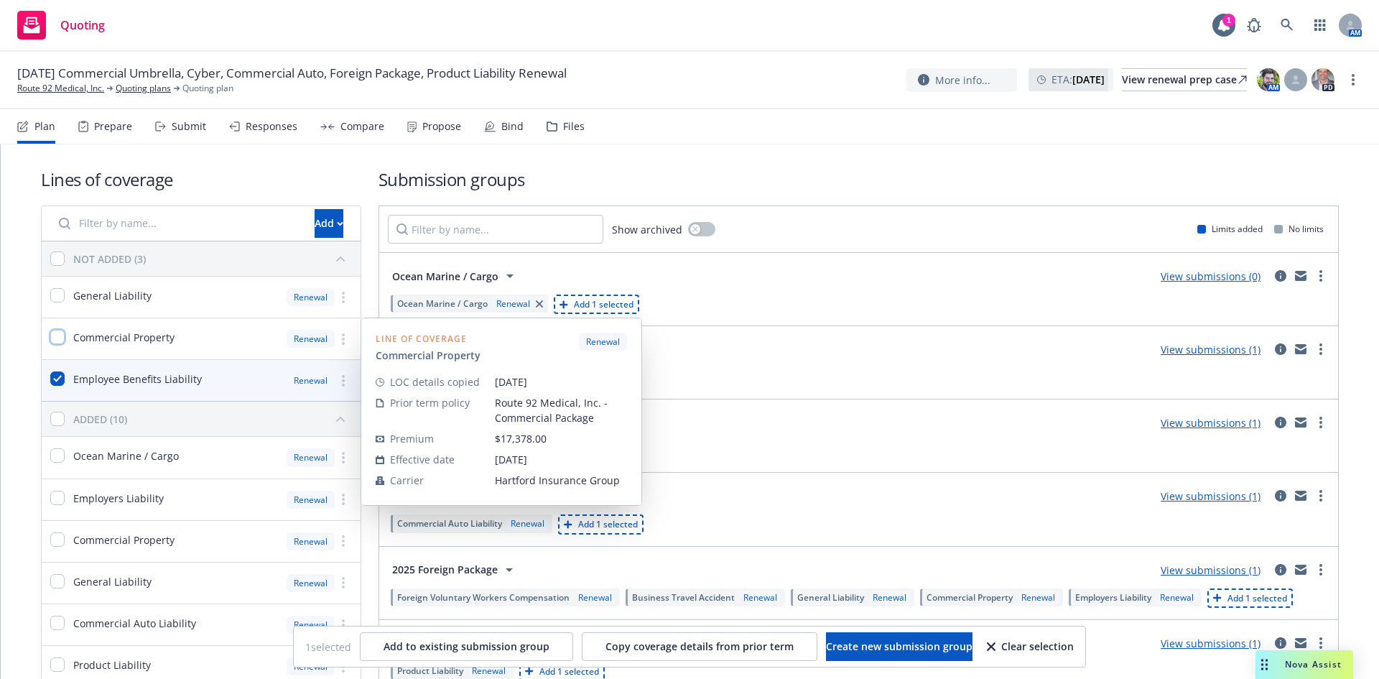
click at [55, 343] on input "checkbox" at bounding box center [57, 337] width 14 height 14
checkbox input "true"
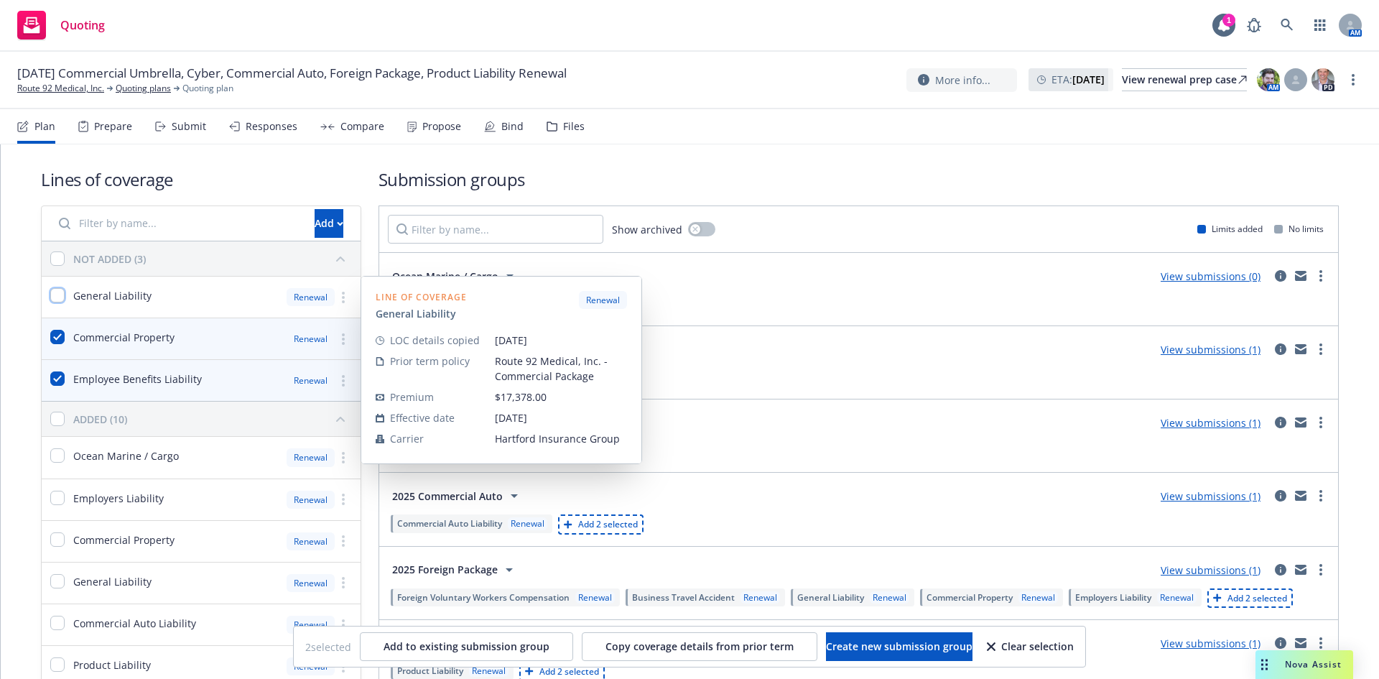
click at [59, 295] on input "checkbox" at bounding box center [57, 295] width 14 height 14
checkbox input "true"
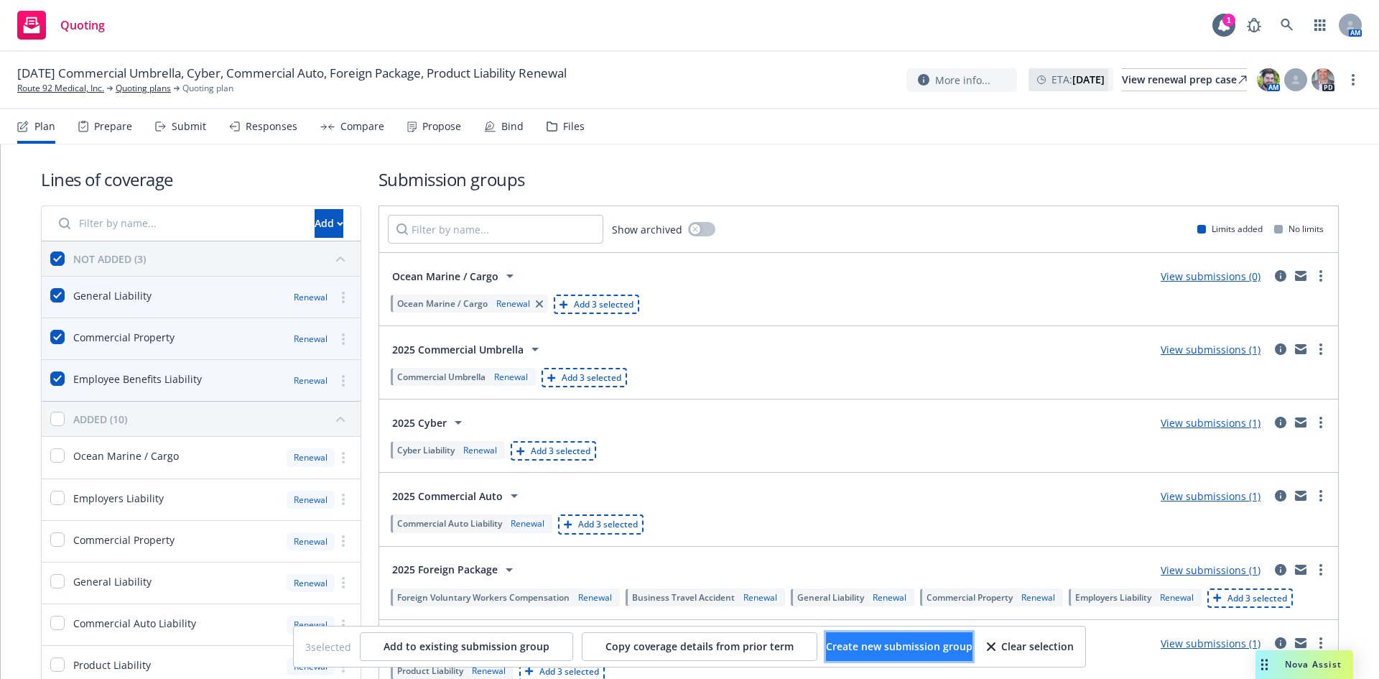
click at [917, 641] on span "Create new submission group" at bounding box center [899, 646] width 146 height 14
checkbox input "false"
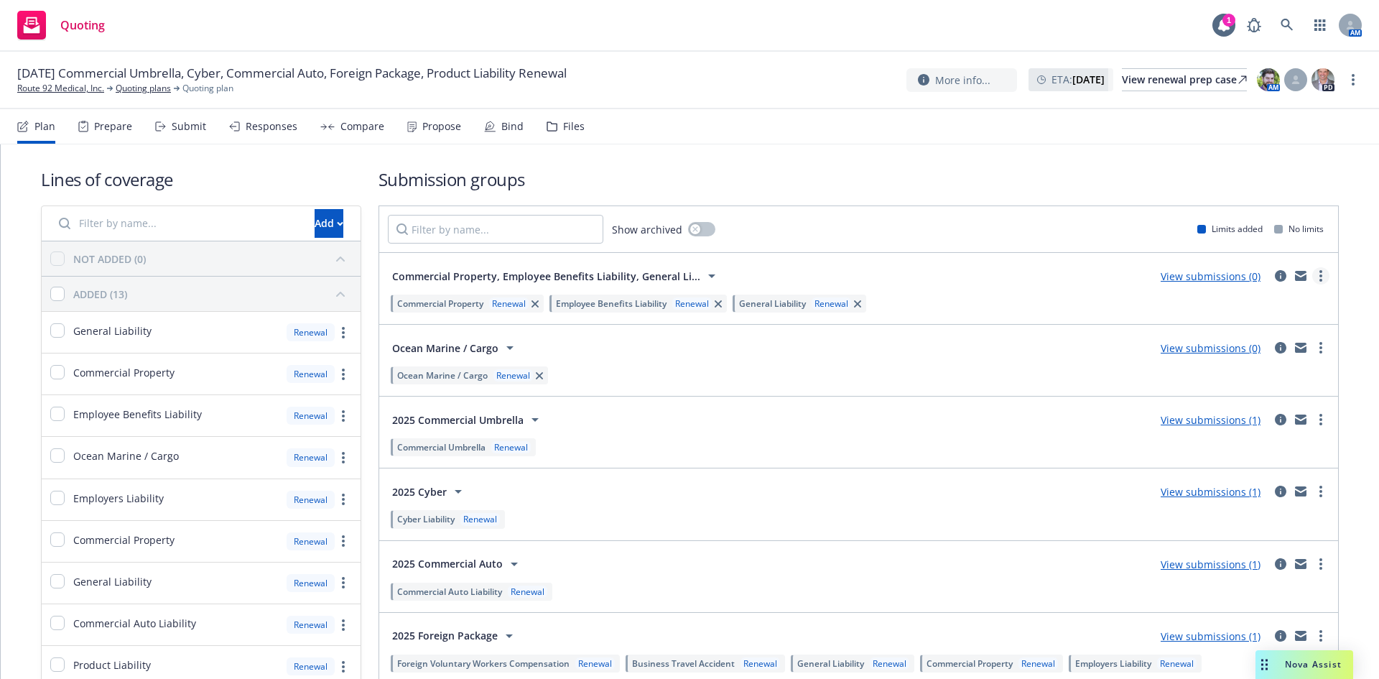
click at [1319, 277] on icon "more" at bounding box center [1320, 275] width 3 height 11
click at [708, 277] on icon at bounding box center [711, 276] width 7 height 4
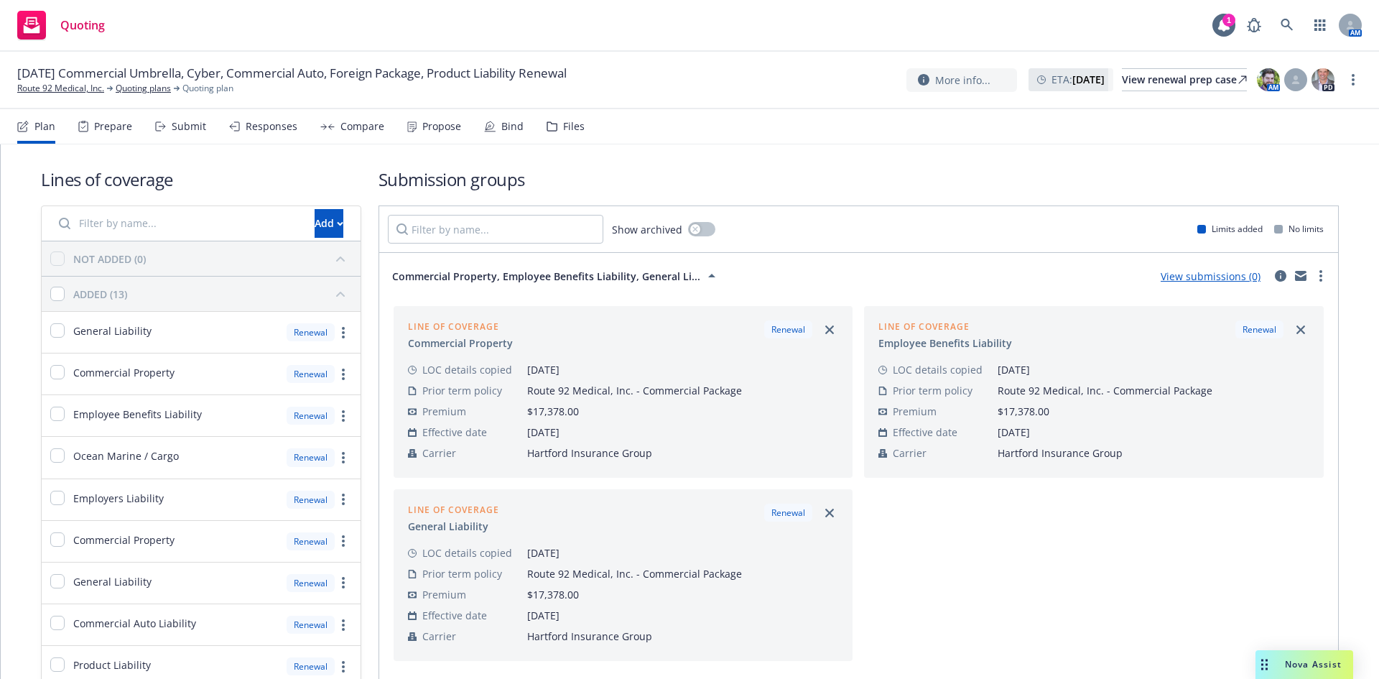
click at [708, 277] on icon at bounding box center [711, 276] width 7 height 4
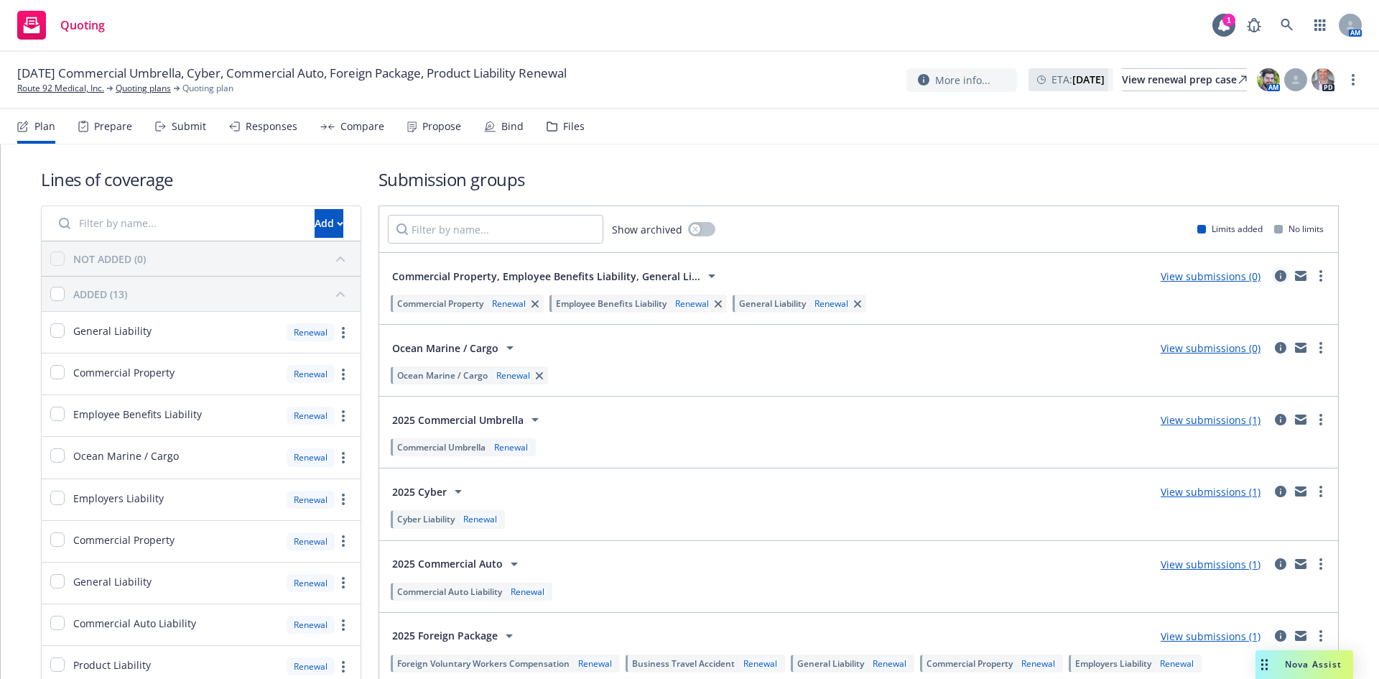
click at [1275, 279] on icon "circleInformation" at bounding box center [1280, 275] width 11 height 11
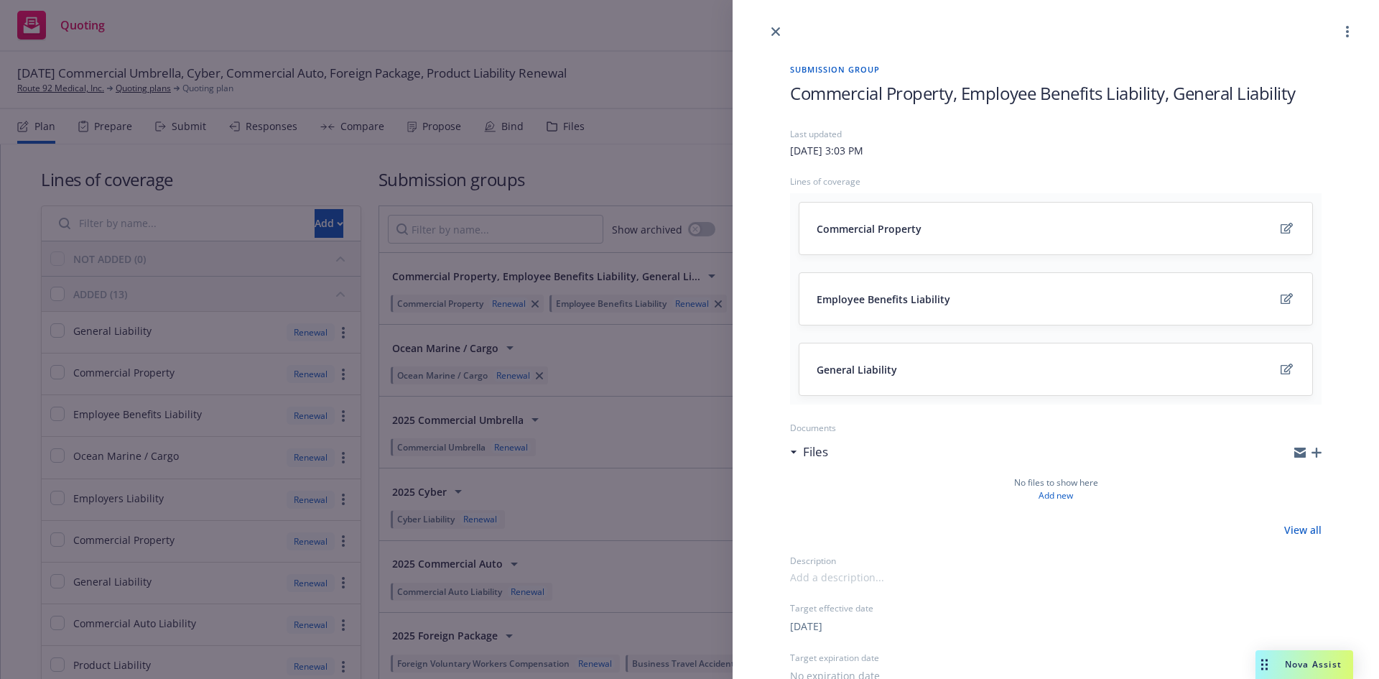
click at [1006, 97] on span "Commercial Property, Employee Benefits Liability, General Liability" at bounding box center [1043, 93] width 506 height 24
click at [1043, 99] on span "Commercial Property, Employee Benefits Liability, General Liability" at bounding box center [1043, 93] width 506 height 24
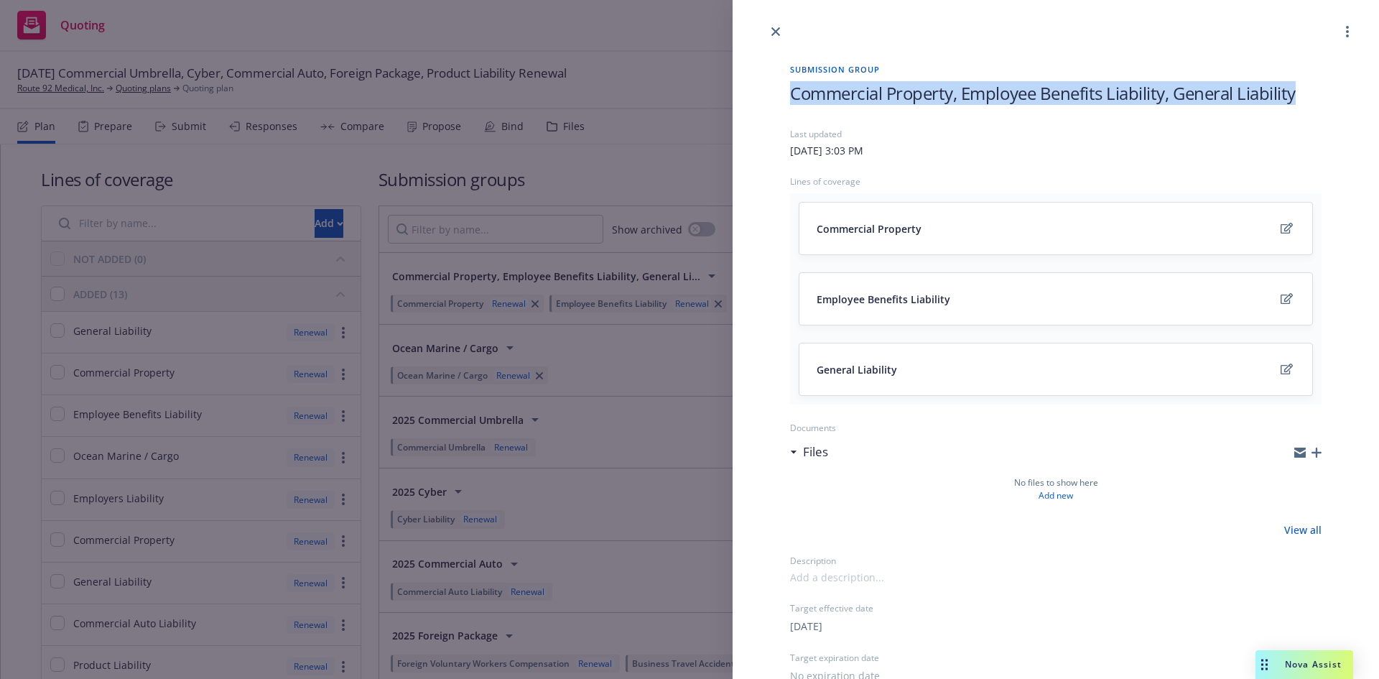
click at [1043, 99] on span "Commercial Property, Employee Benefits Liability, General Liability" at bounding box center [1043, 93] width 506 height 24
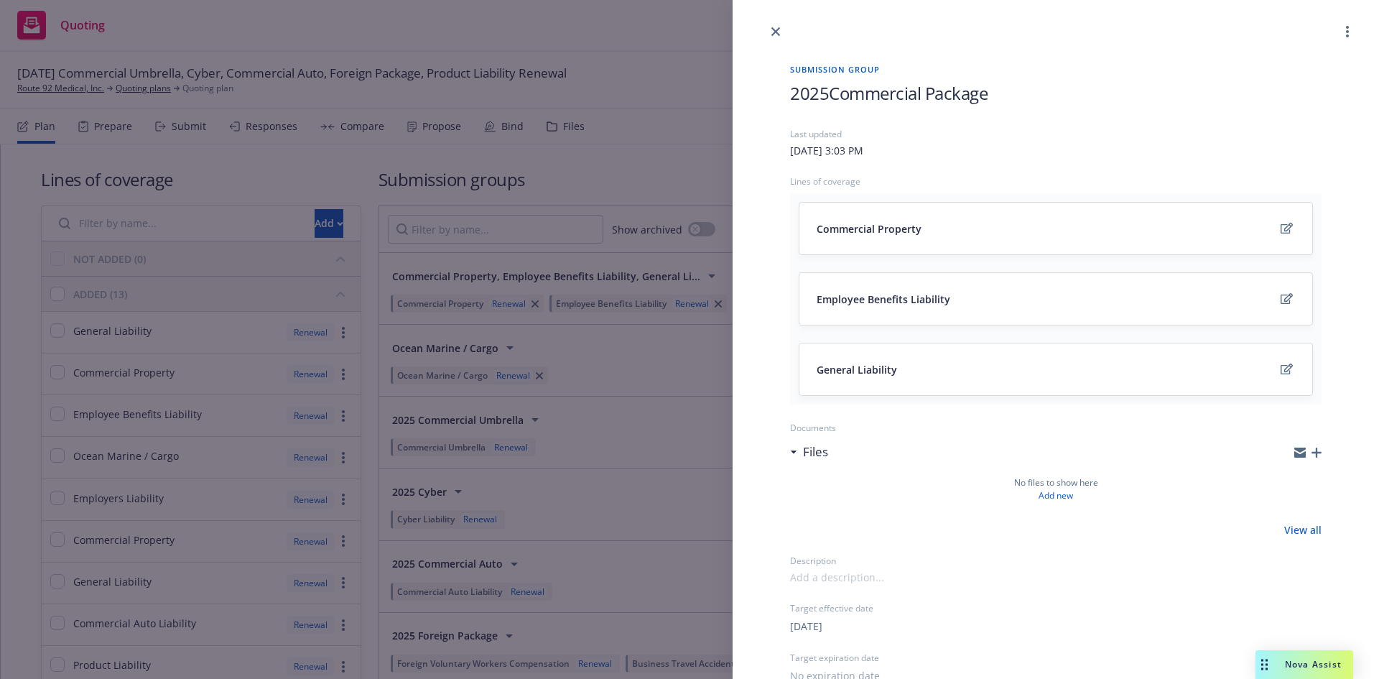
scroll to position [254, 0]
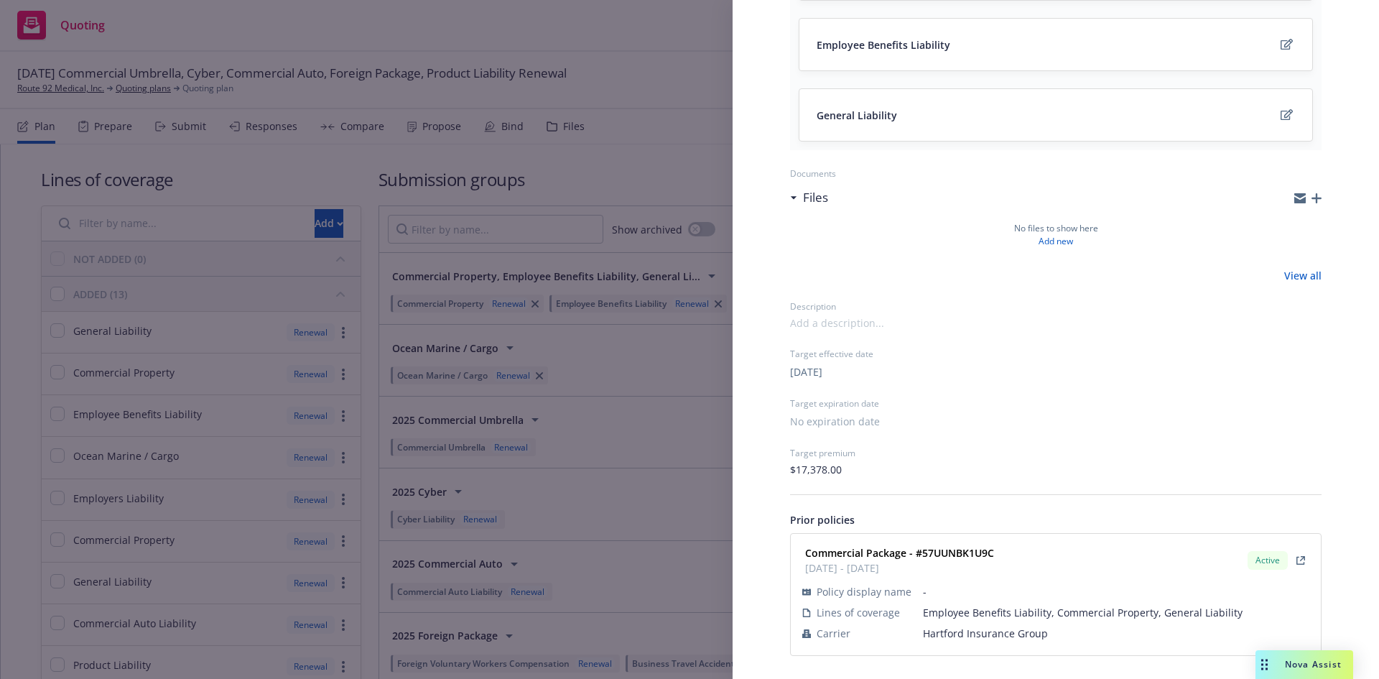
click at [693, 152] on div "Submission group 2025 Commercial Package Last updated Friday, September 26, 202…" at bounding box center [689, 339] width 1379 height 679
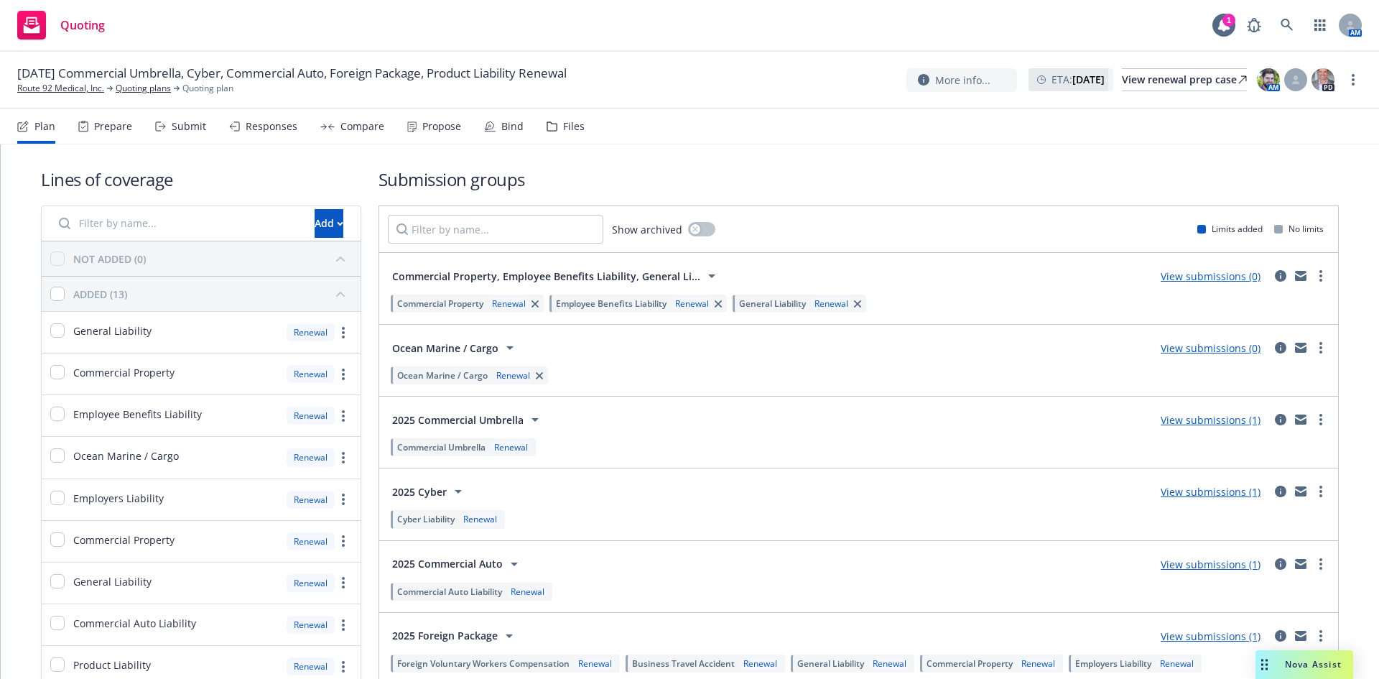
click at [708, 276] on icon at bounding box center [711, 276] width 7 height 4
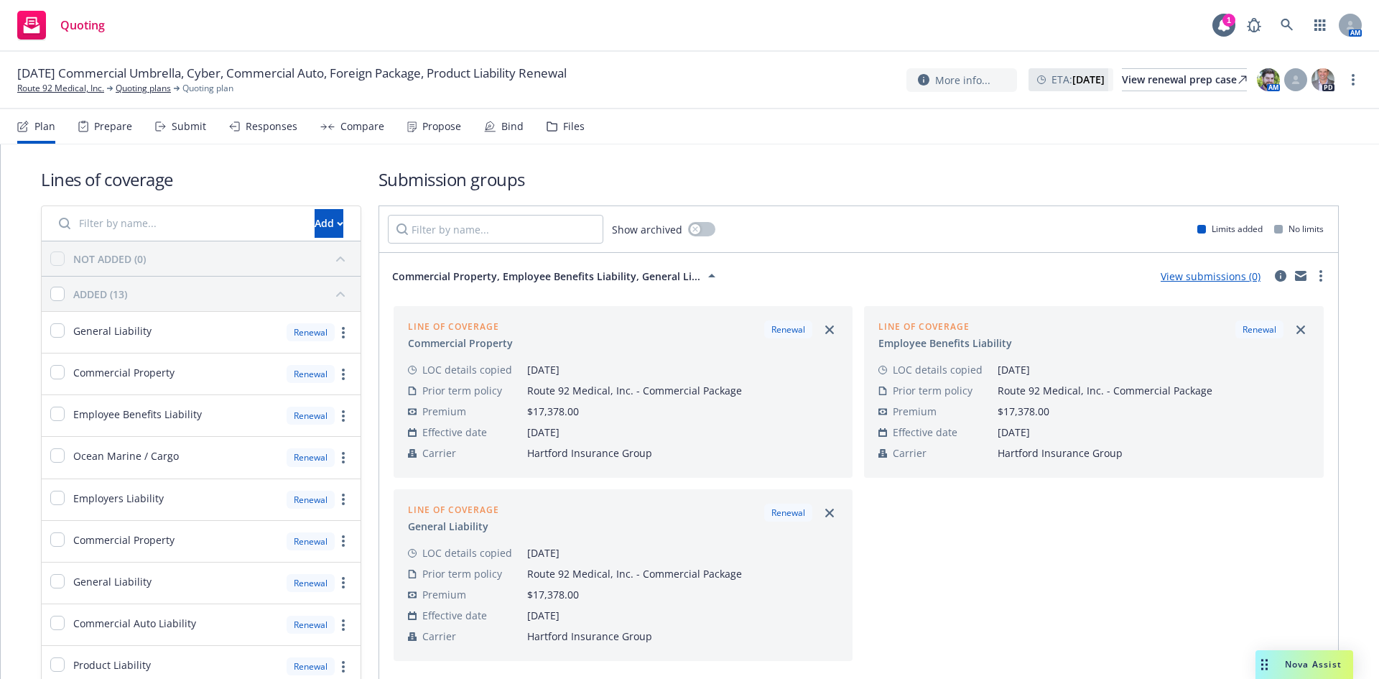
click at [708, 276] on icon at bounding box center [711, 276] width 7 height 4
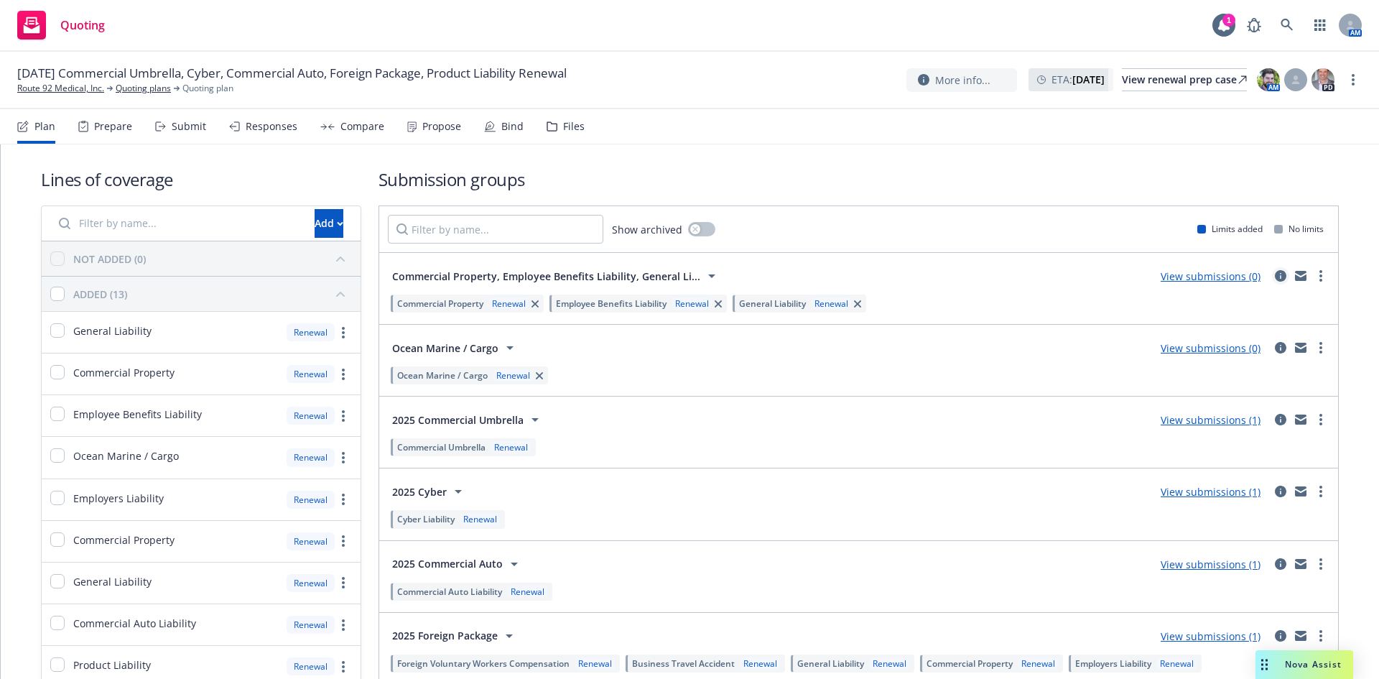
click at [1275, 275] on icon "circleInformation" at bounding box center [1280, 275] width 11 height 11
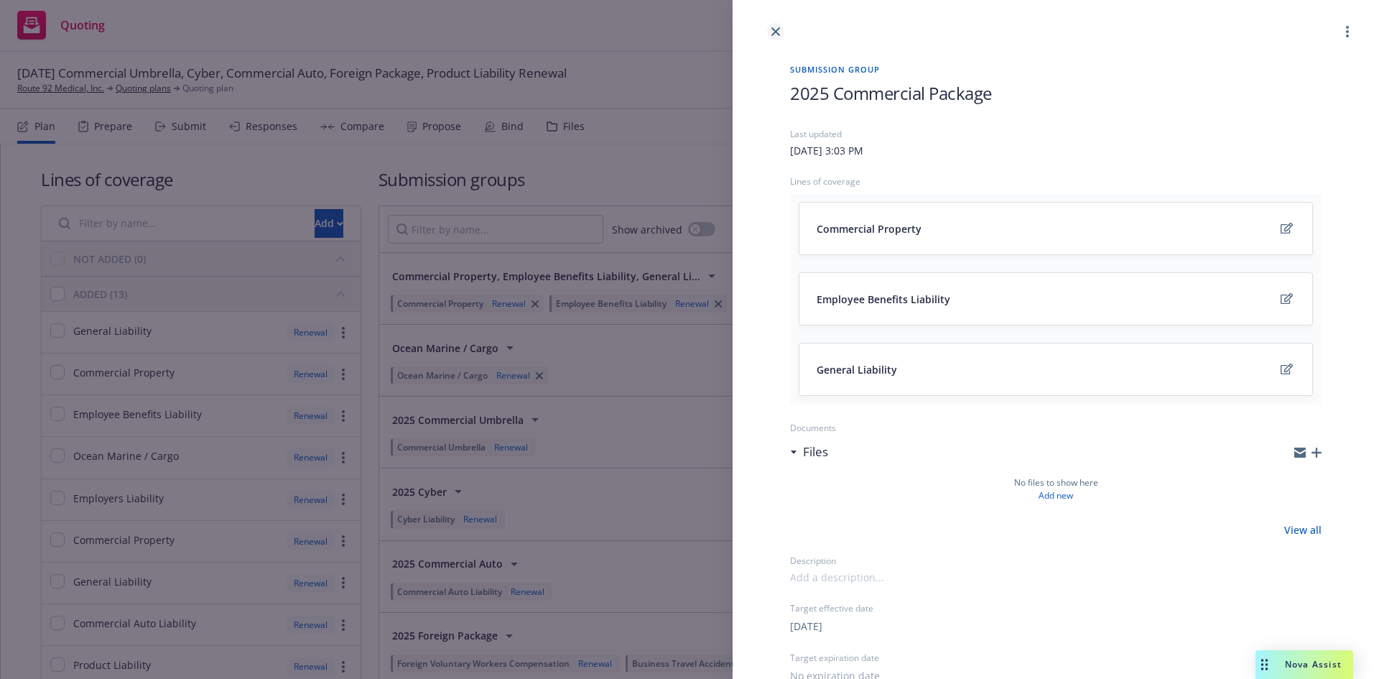
click at [775, 34] on icon "close" at bounding box center [775, 31] width 9 height 9
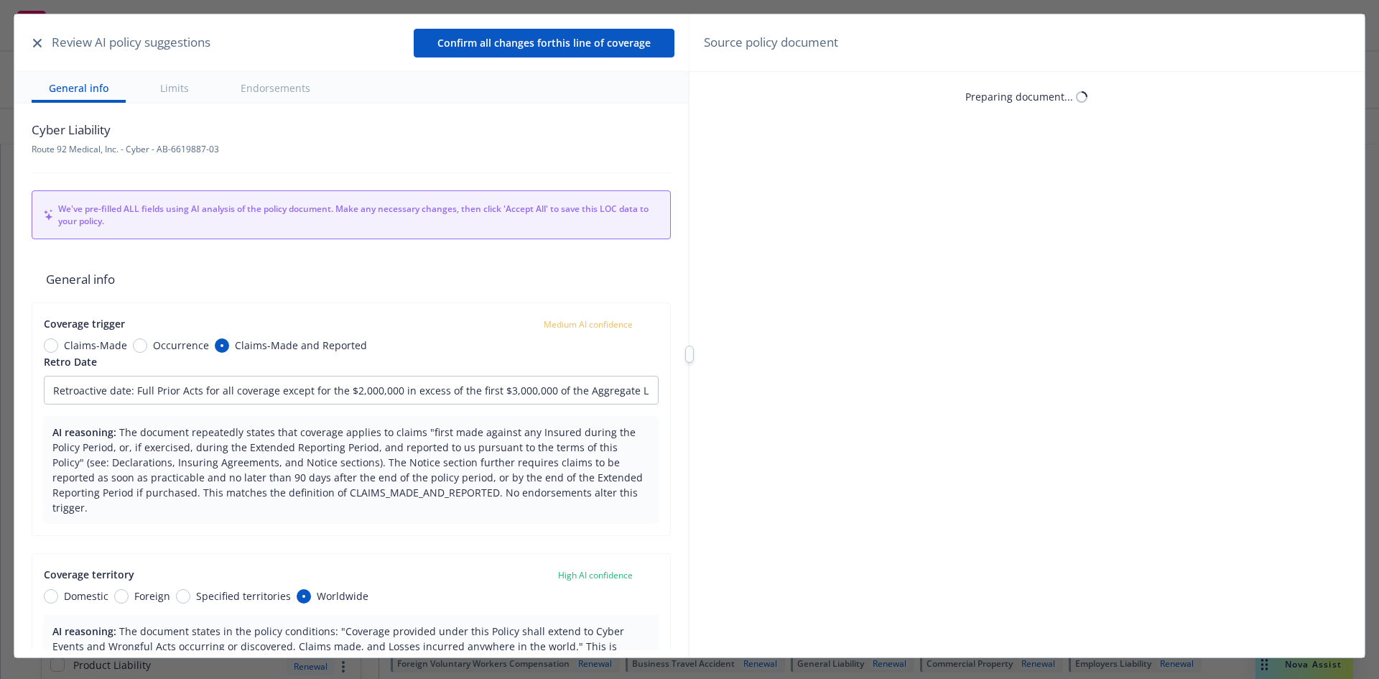
type textarea "x"
click at [36, 46] on icon "button" at bounding box center [37, 43] width 9 height 9
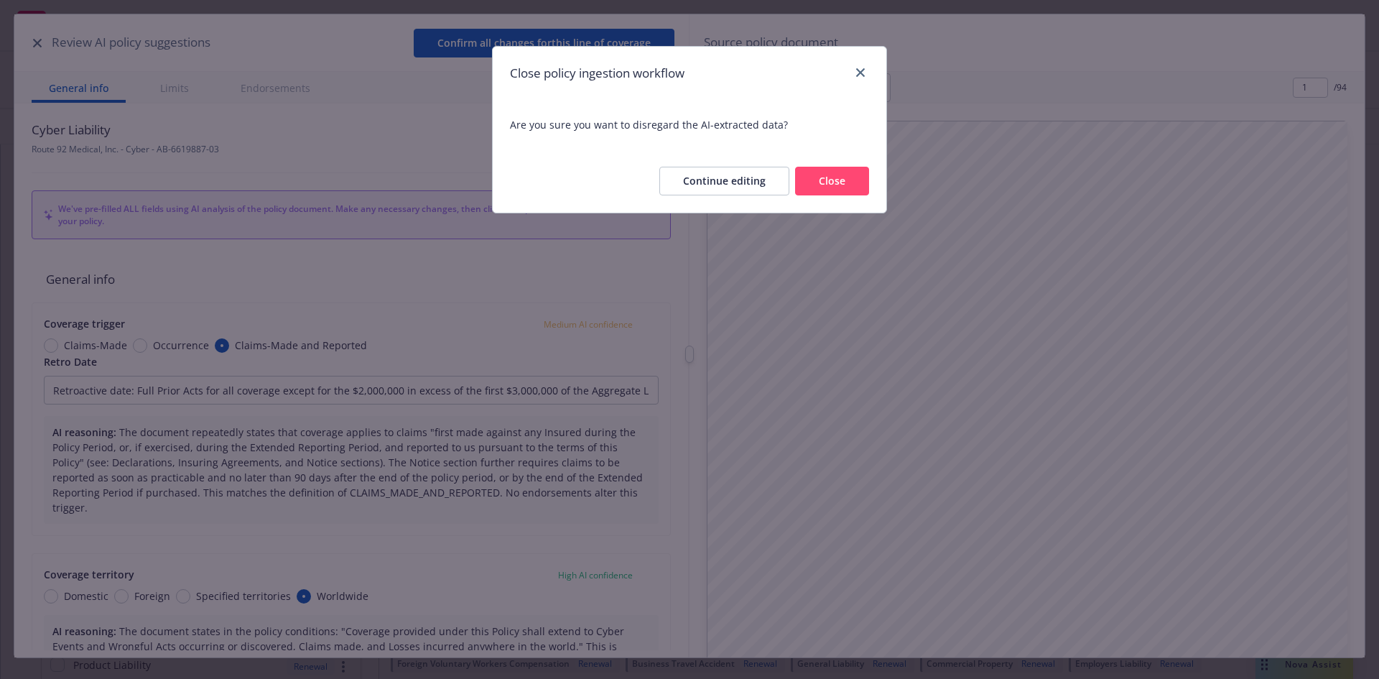
click at [833, 187] on button "Close" at bounding box center [832, 181] width 74 height 29
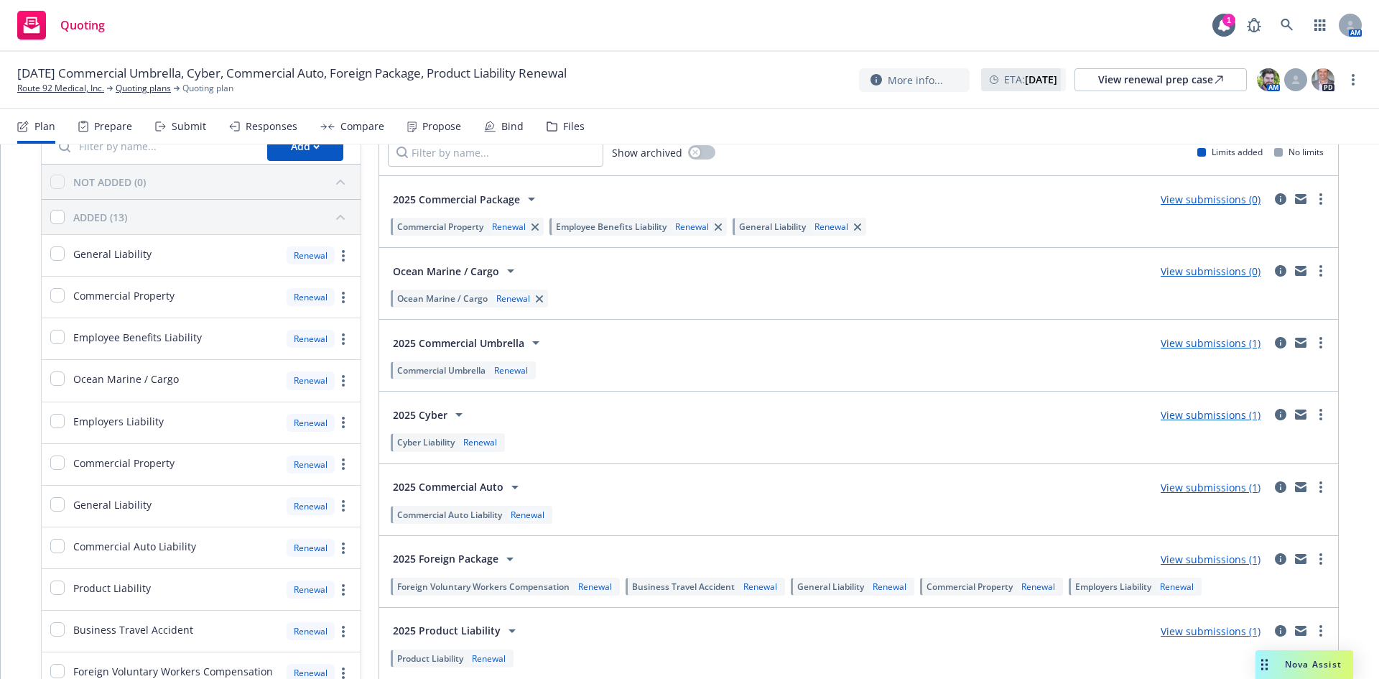
scroll to position [72, 0]
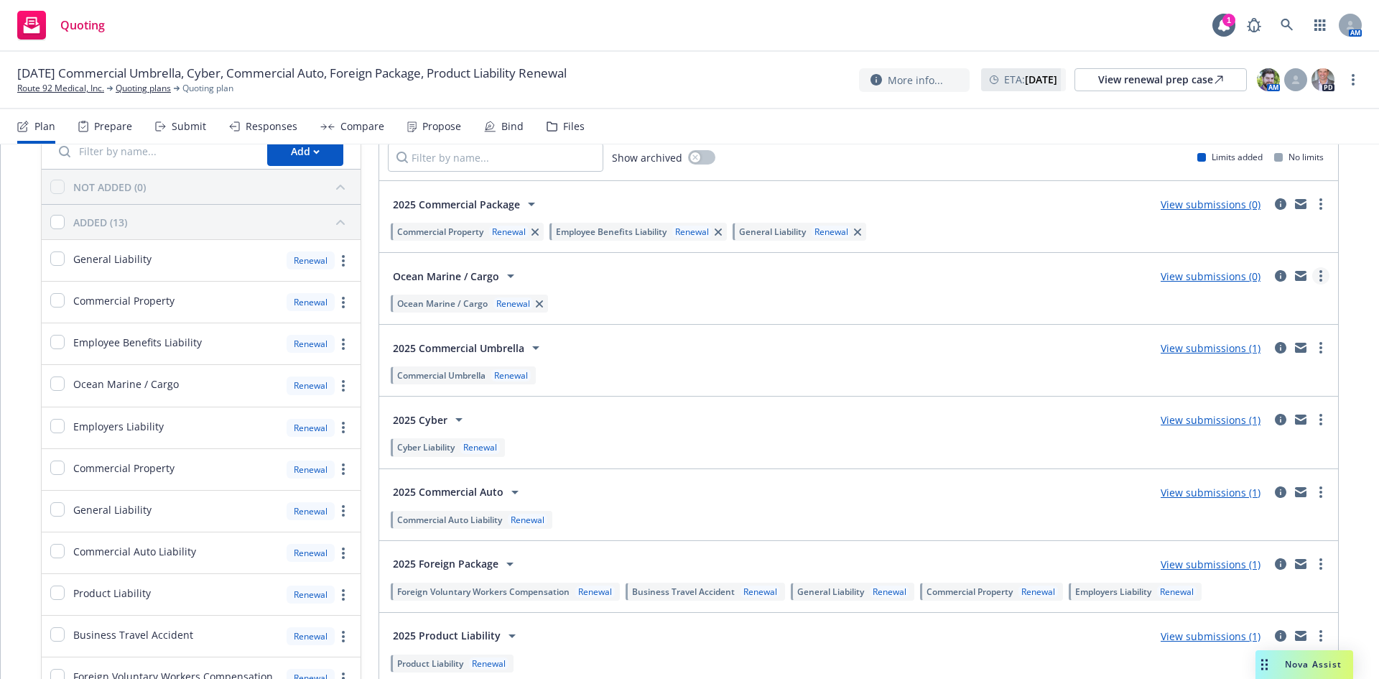
click at [1312, 275] on link "more" at bounding box center [1320, 275] width 17 height 17
click at [474, 274] on span "Ocean Marine / Cargo" at bounding box center [446, 276] width 106 height 15
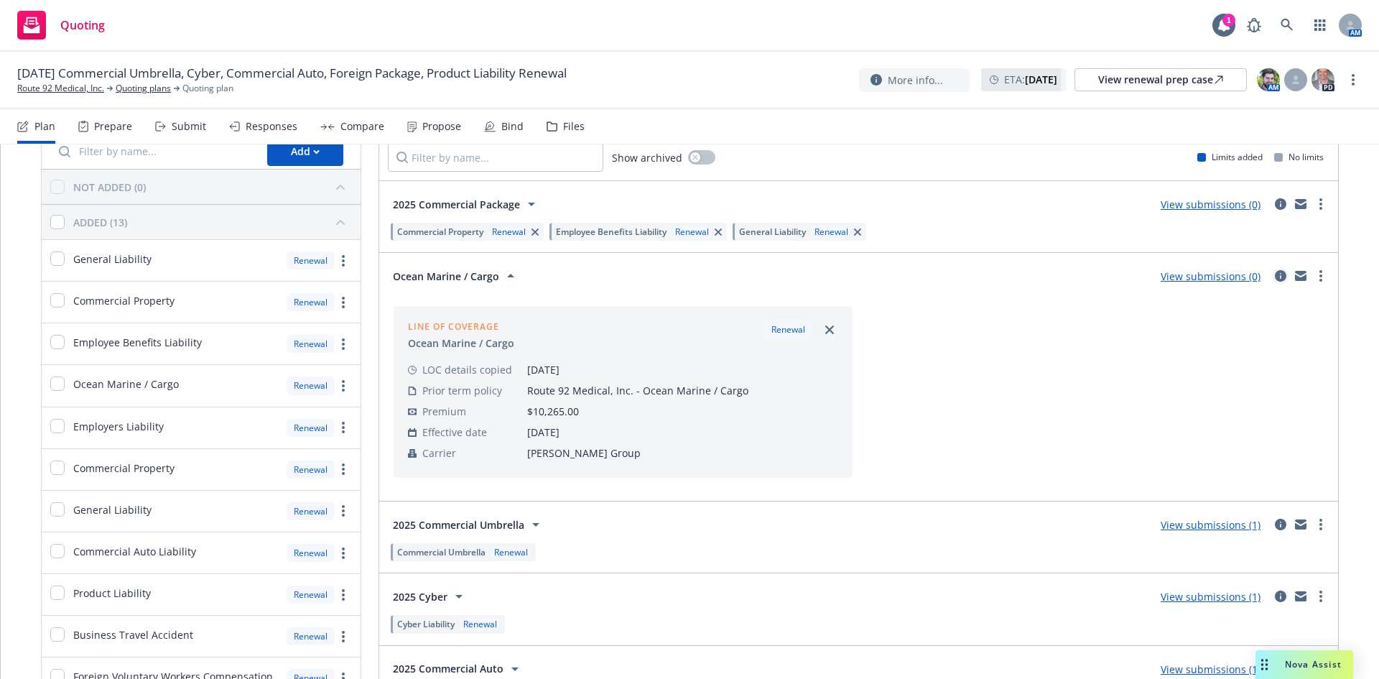
click at [1275, 274] on icon "circleInformation" at bounding box center [1280, 275] width 11 height 11
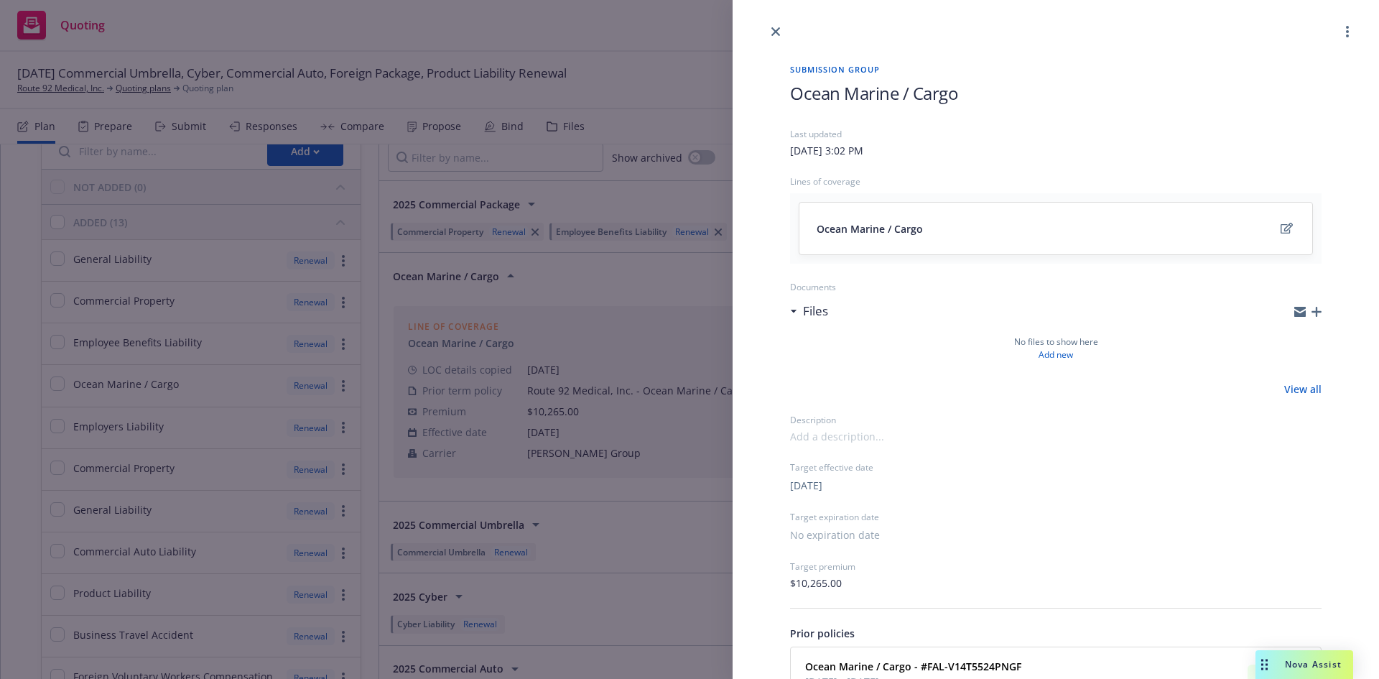
click at [802, 93] on span "Ocean Marine / Cargo" at bounding box center [873, 93] width 167 height 24
click at [792, 95] on span "Ocean Marine / Cargo" at bounding box center [873, 93] width 167 height 24
click at [779, 31] on icon "close" at bounding box center [775, 31] width 9 height 9
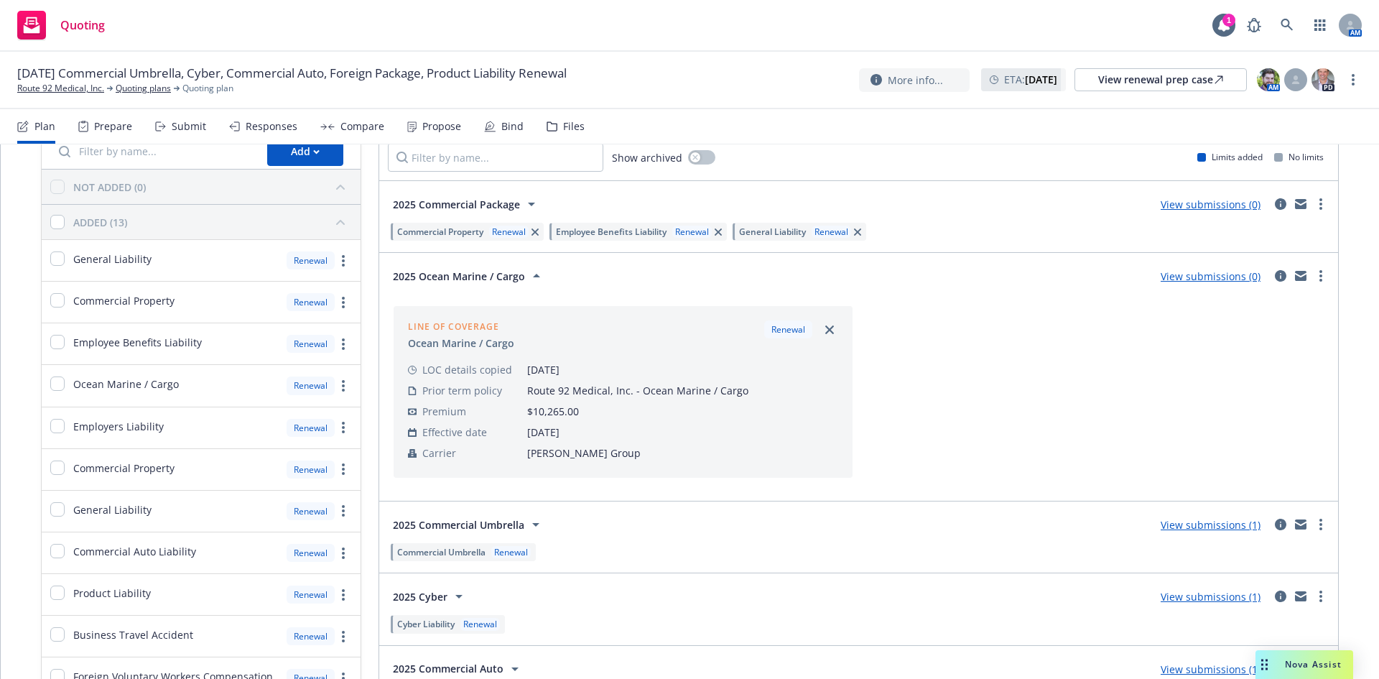
click at [907, 344] on div "Line of coverage Ocean Marine / Cargo Renewal LOC details copied 09/26/2025 Pri…" at bounding box center [858, 391] width 941 height 183
click at [528, 274] on icon at bounding box center [536, 275] width 17 height 17
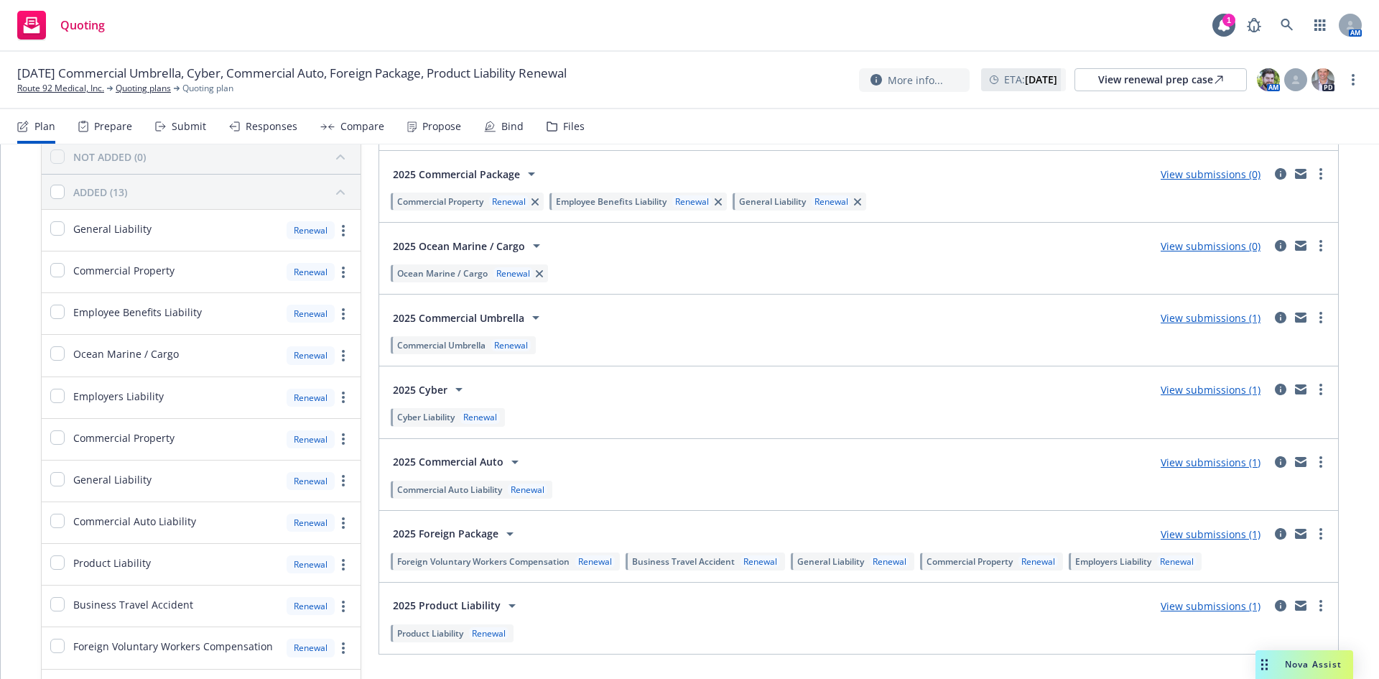
scroll to position [45, 0]
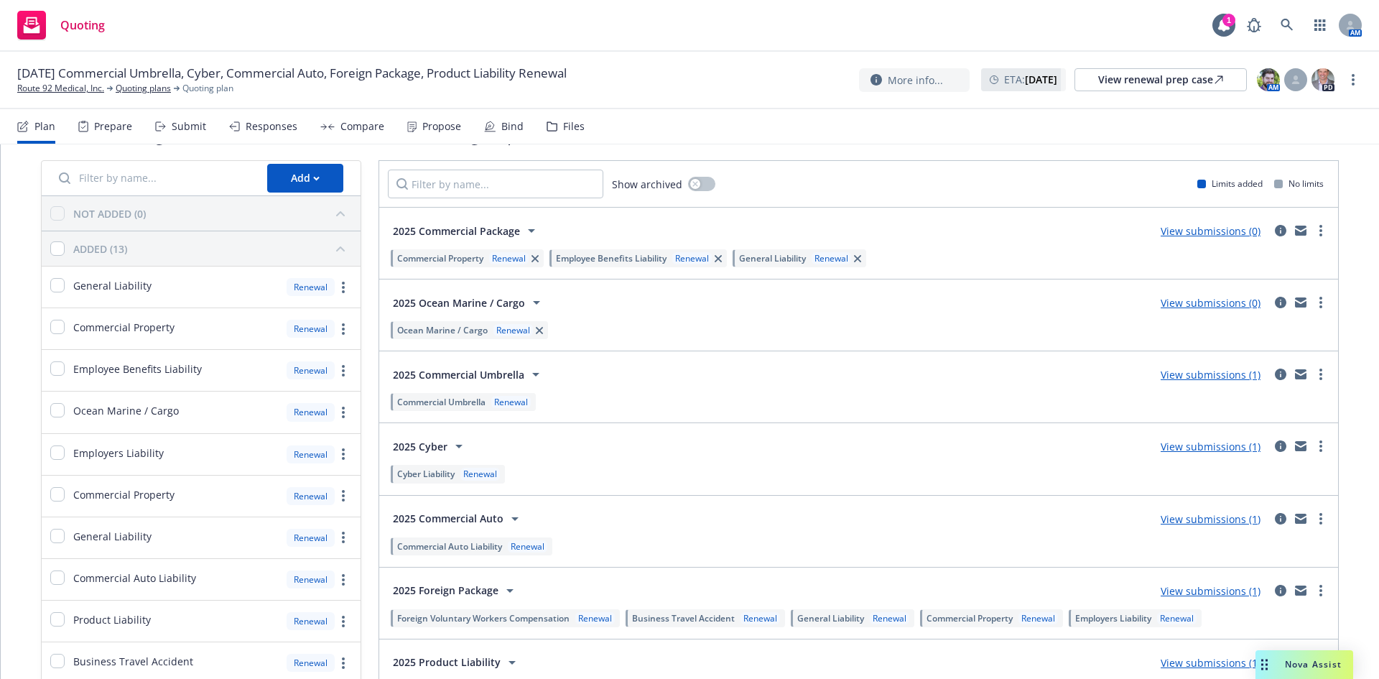
click at [105, 129] on div "Prepare" at bounding box center [113, 126] width 38 height 11
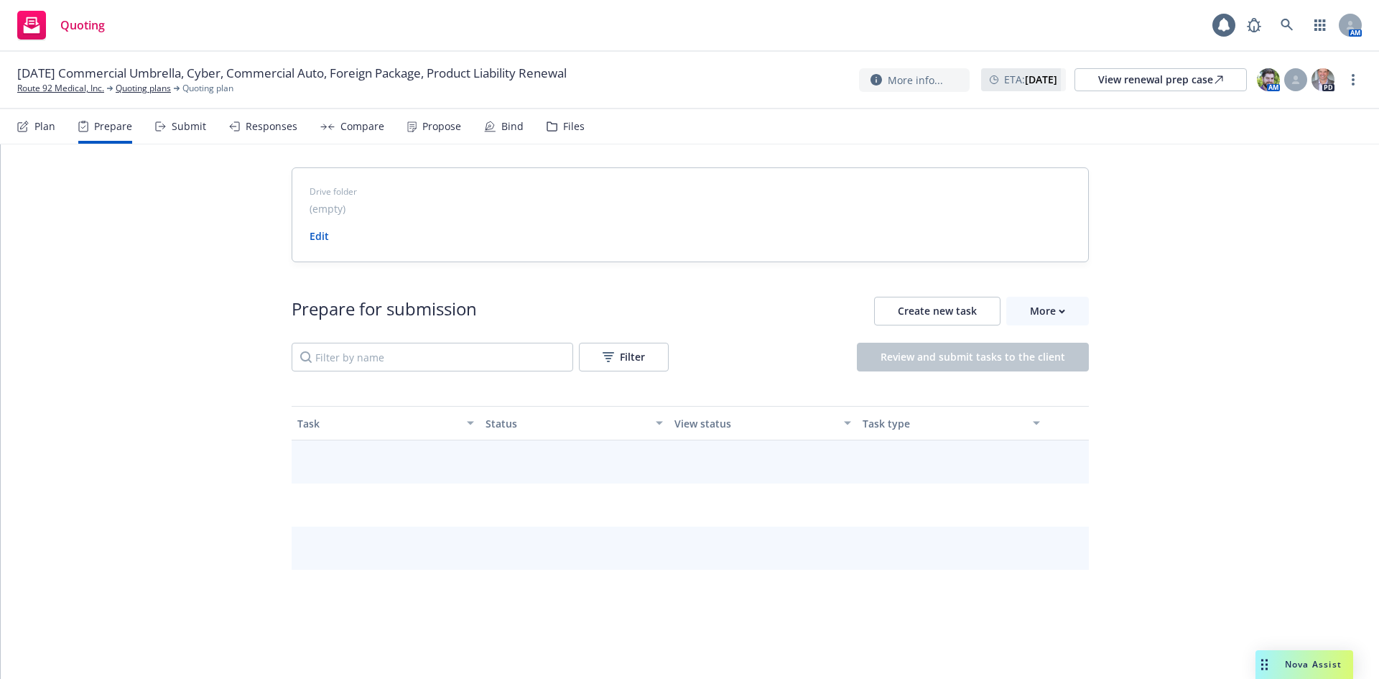
click at [188, 129] on div "Submit" at bounding box center [189, 126] width 34 height 11
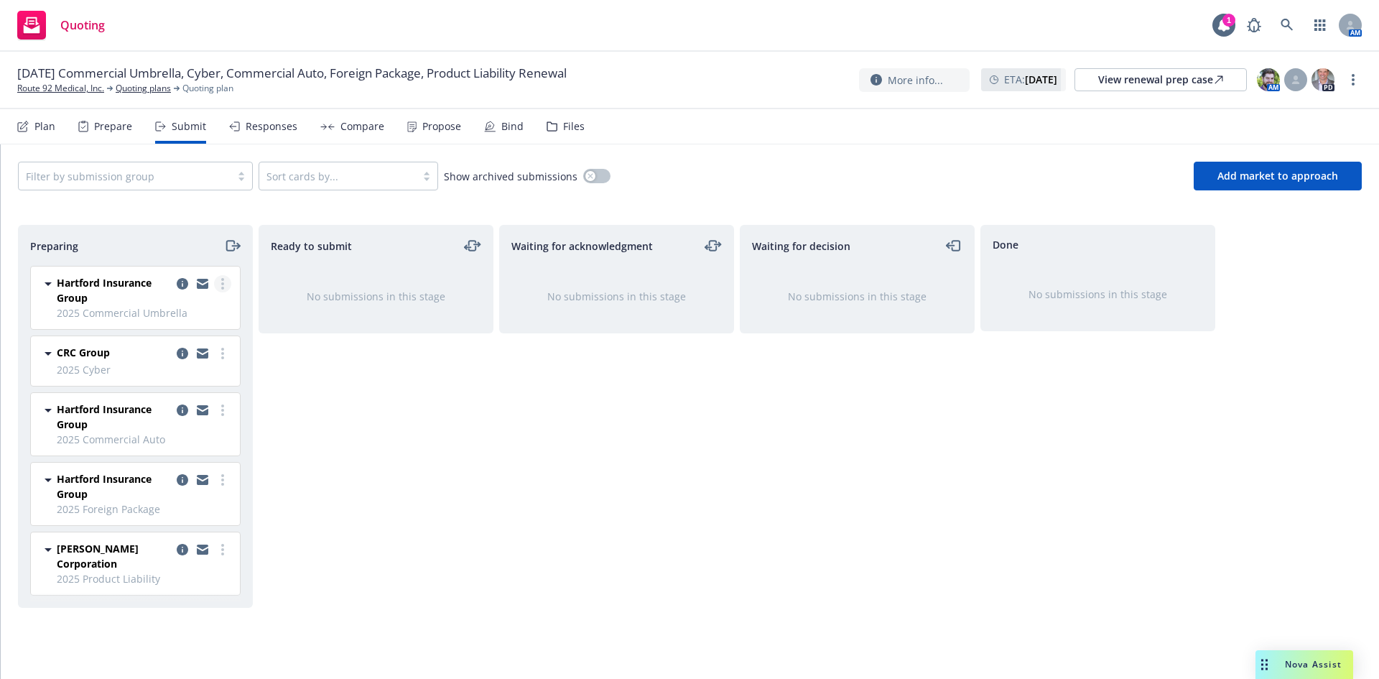
click at [220, 284] on link "more" at bounding box center [222, 283] width 17 height 17
click at [183, 399] on span "Add accepted decision" at bounding box center [159, 399] width 144 height 14
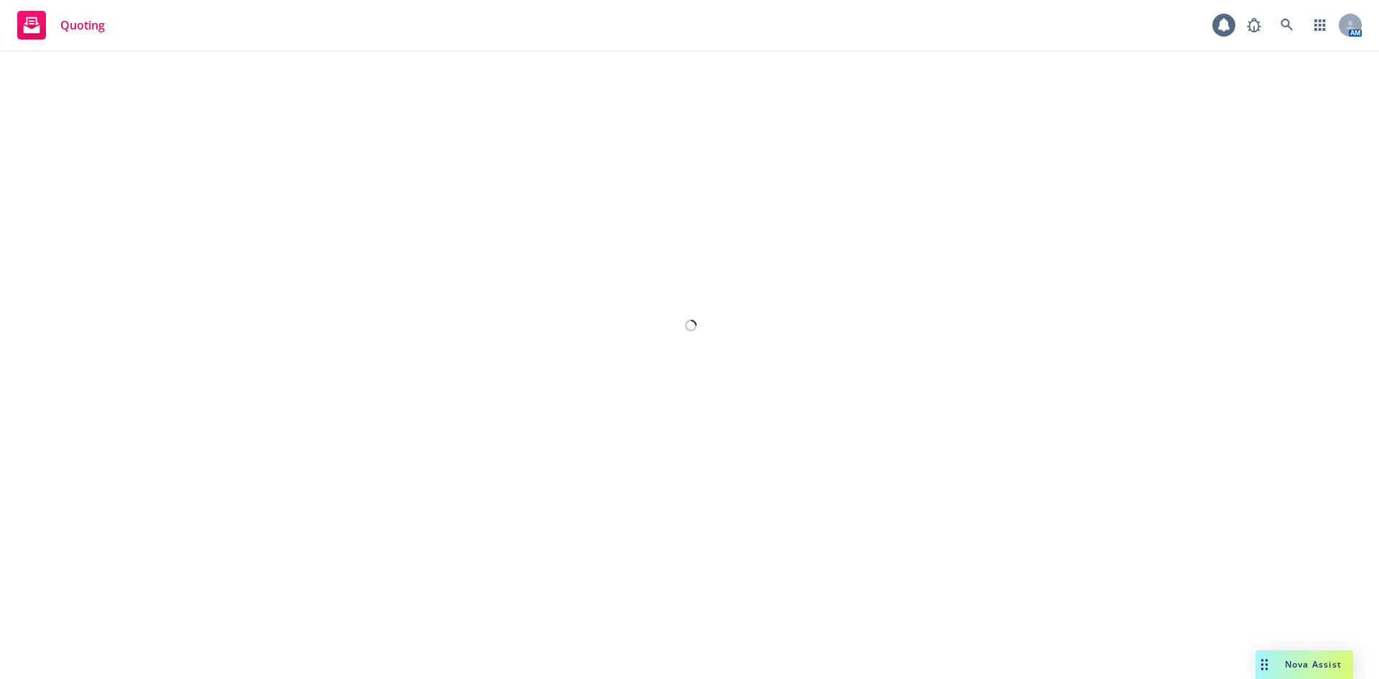
select select "12"
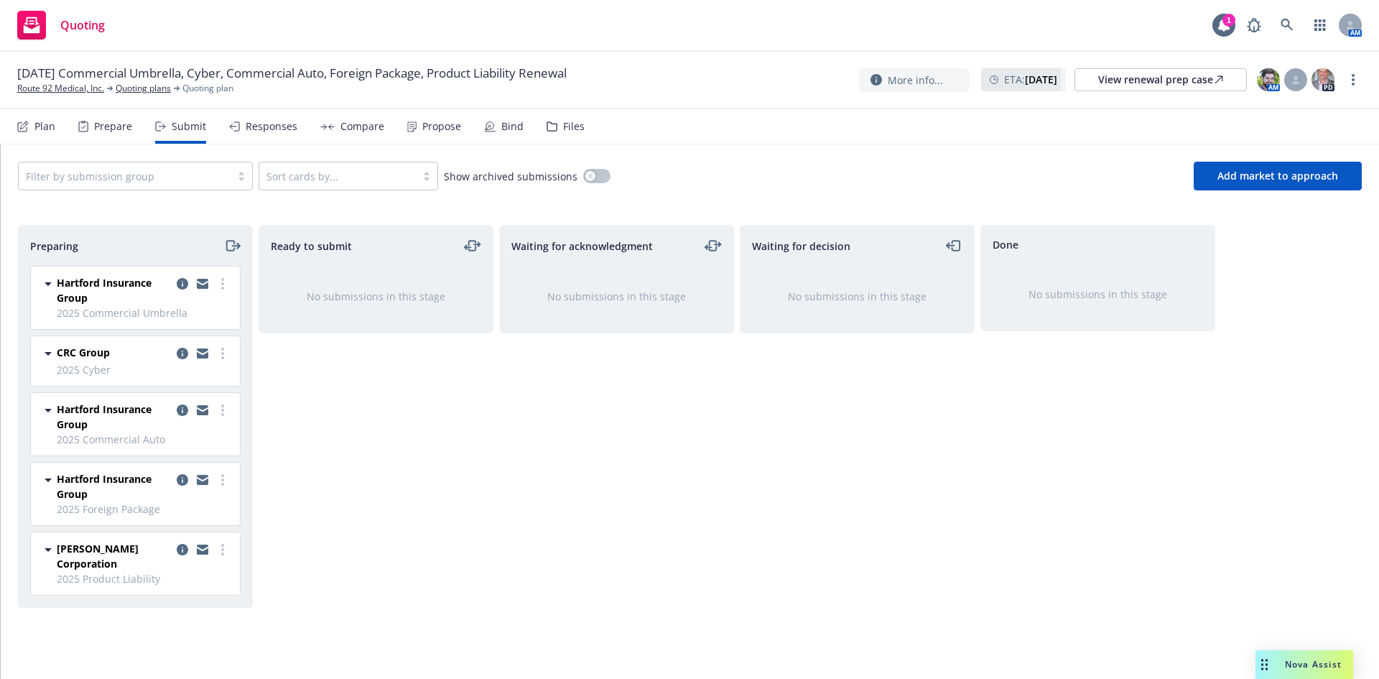
click at [52, 129] on div "Plan" at bounding box center [44, 126] width 21 height 11
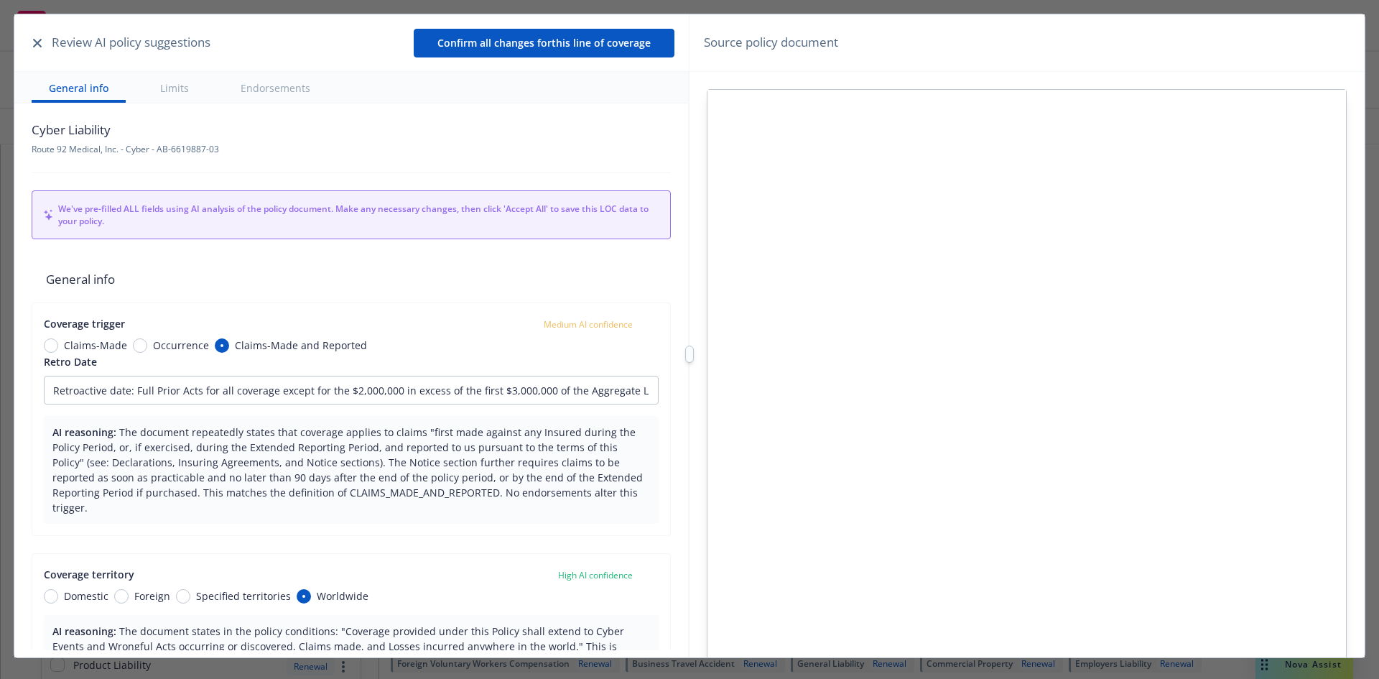
type textarea "x"
click at [38, 42] on icon "button" at bounding box center [37, 43] width 9 height 9
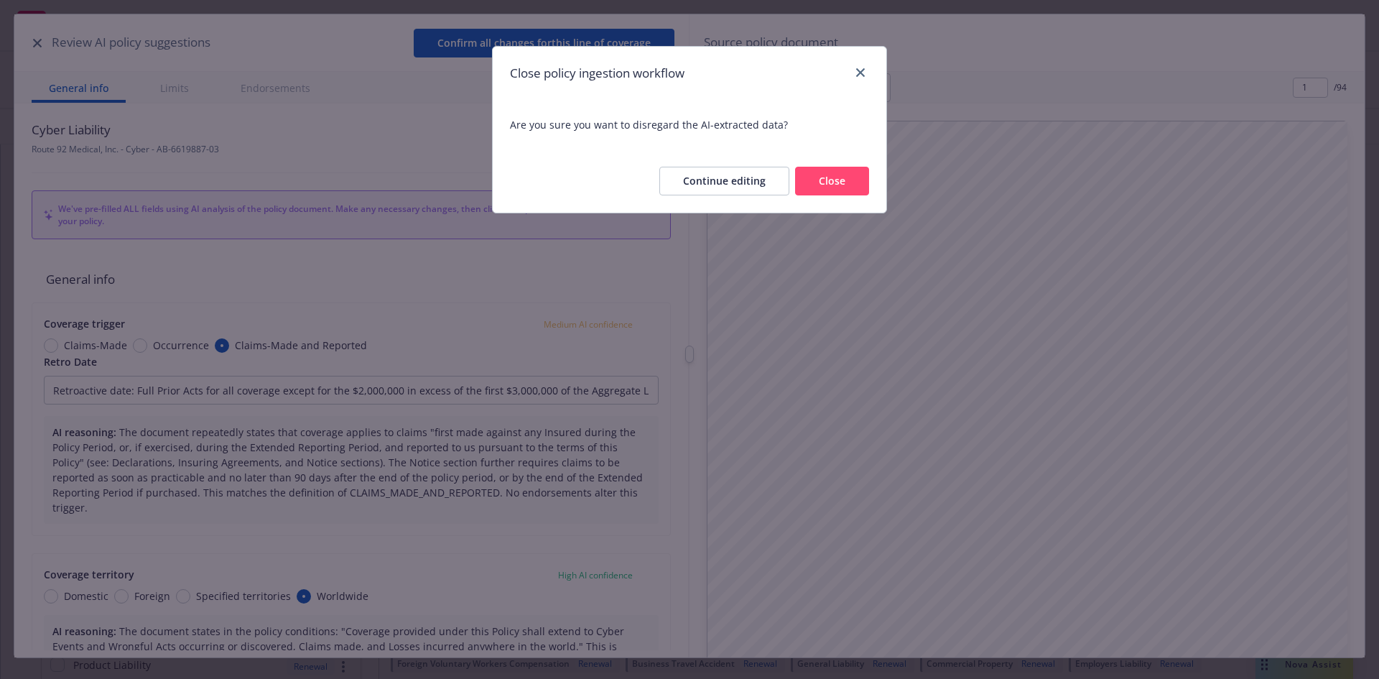
click at [847, 179] on button "Close" at bounding box center [832, 181] width 74 height 29
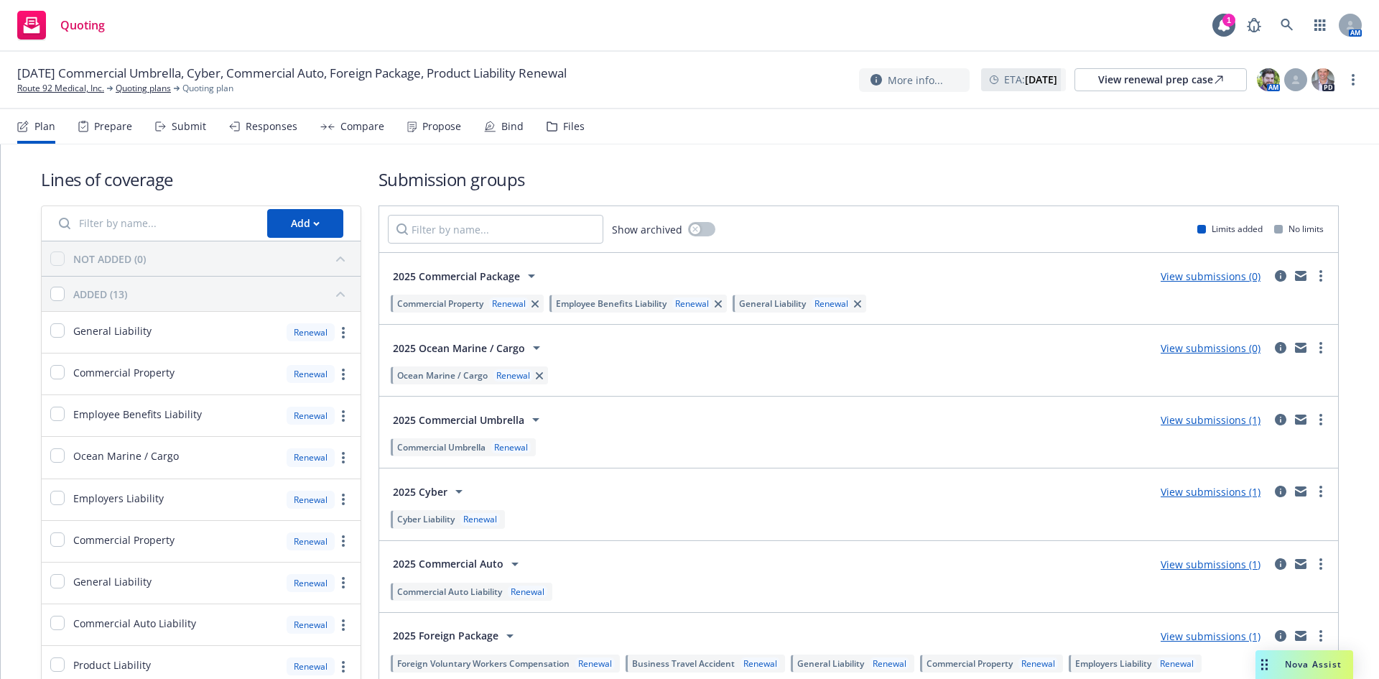
click at [1209, 420] on link "View submissions (1)" at bounding box center [1210, 420] width 100 height 14
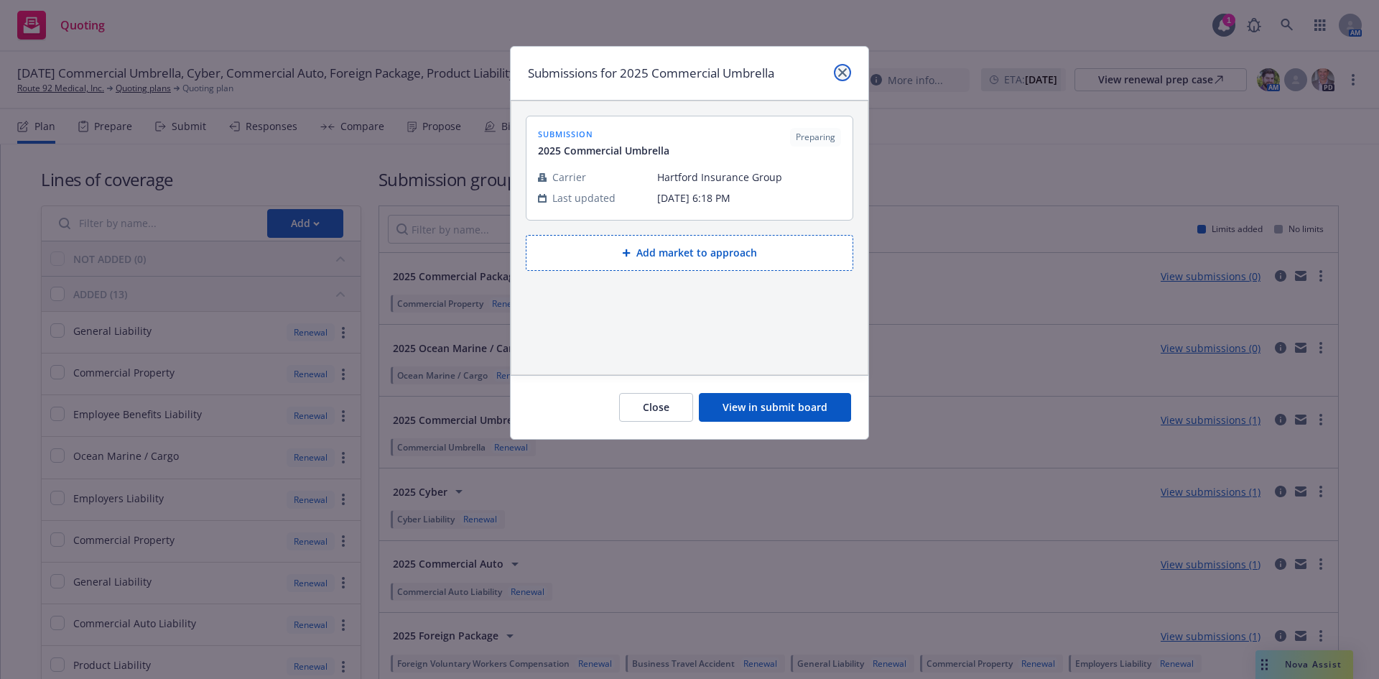
click at [843, 72] on icon "close" at bounding box center [842, 72] width 9 height 9
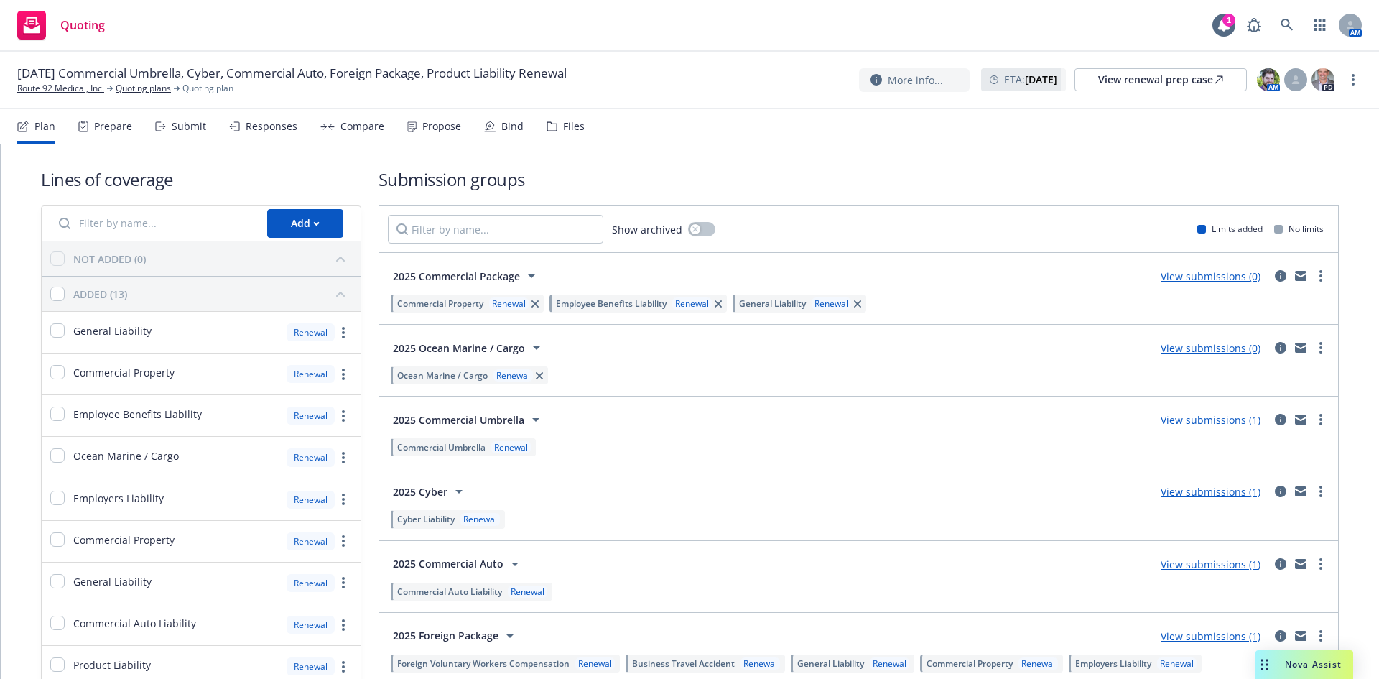
click at [1198, 348] on link "View submissions (0)" at bounding box center [1210, 348] width 100 height 14
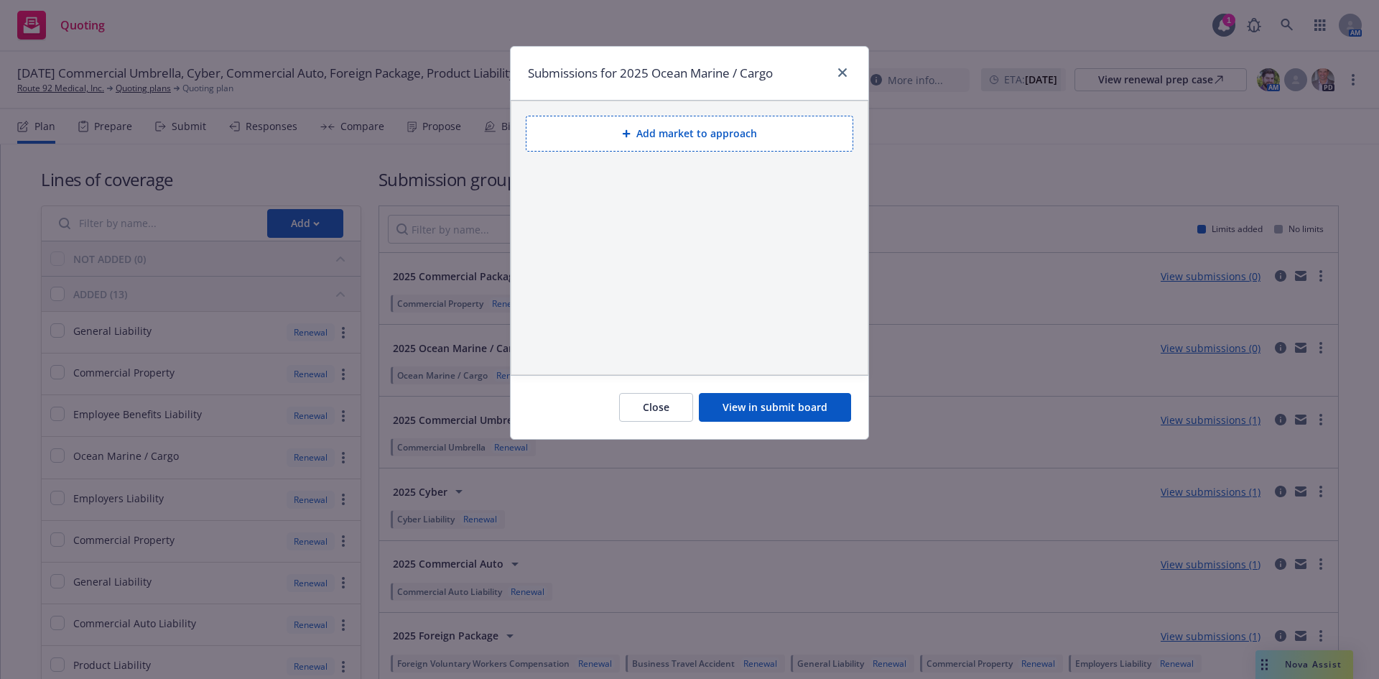
click at [710, 134] on button "Add market to approach" at bounding box center [689, 134] width 327 height 36
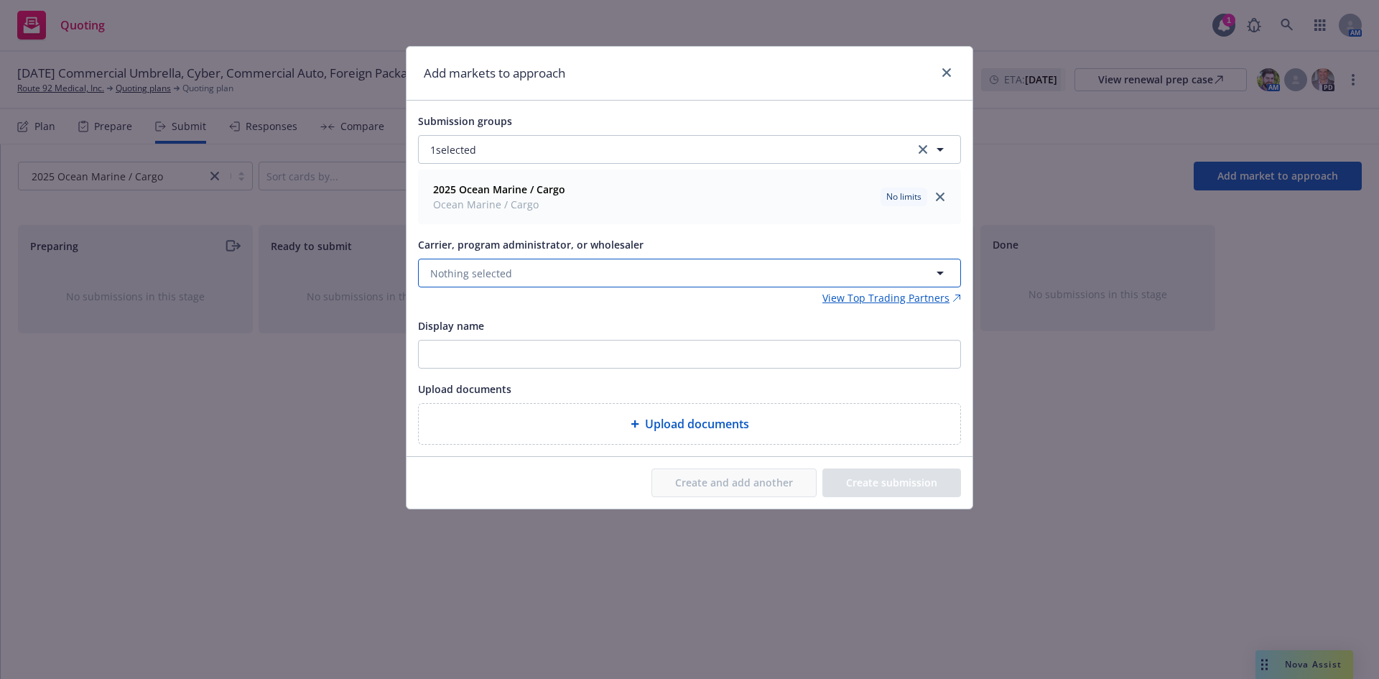
click at [550, 279] on button "Nothing selected" at bounding box center [689, 273] width 543 height 29
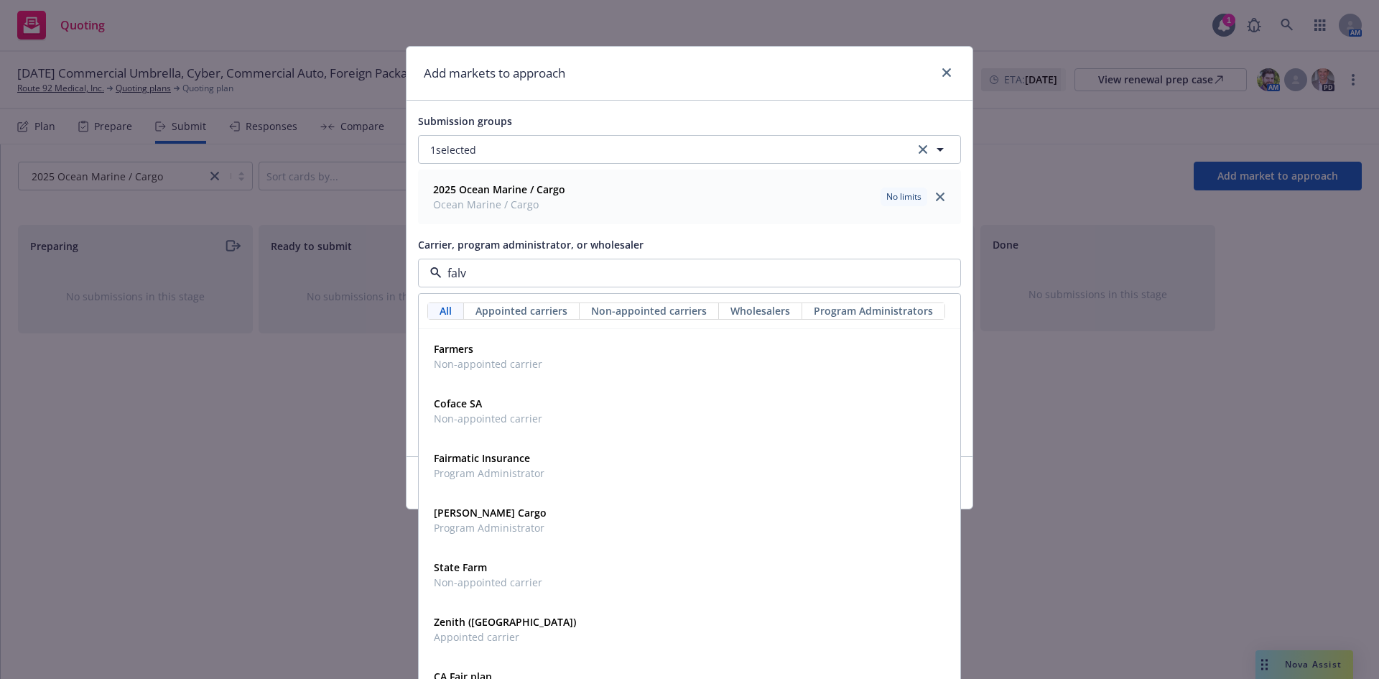
type input "falve"
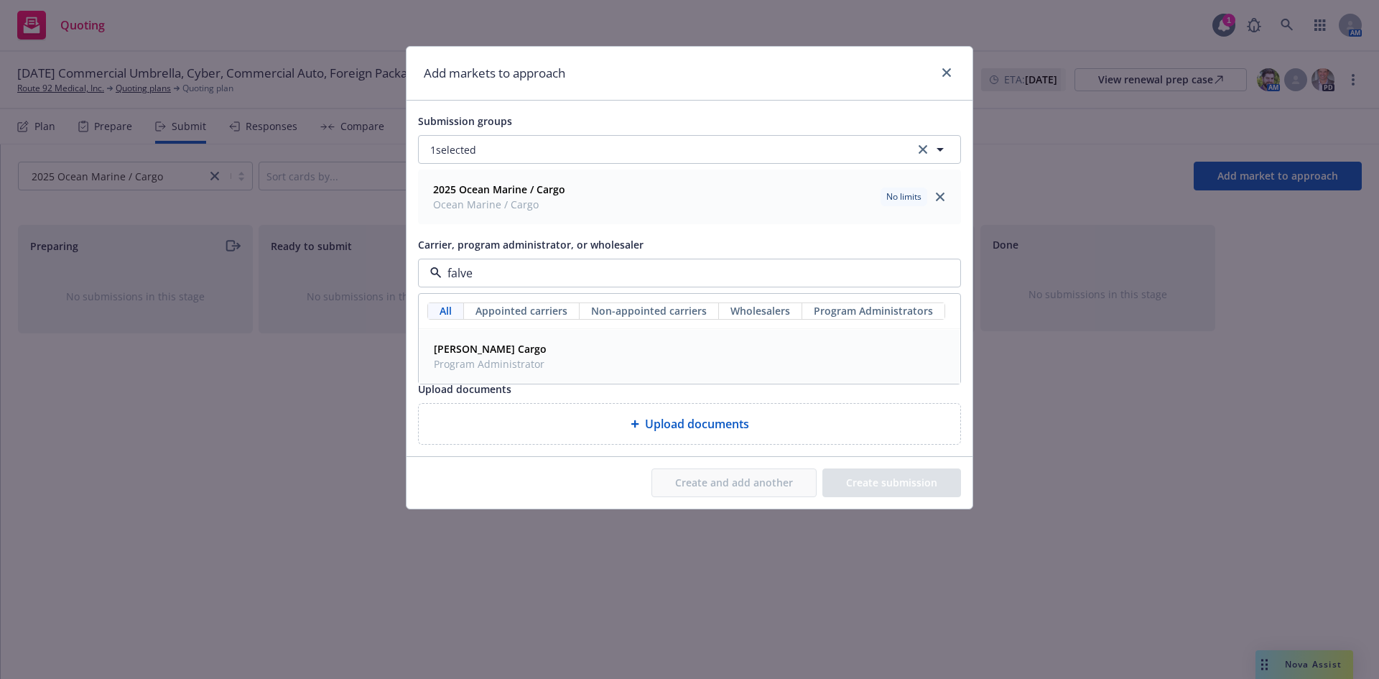
click at [582, 350] on div "Falvey Cargo Program Administrator" at bounding box center [689, 356] width 523 height 36
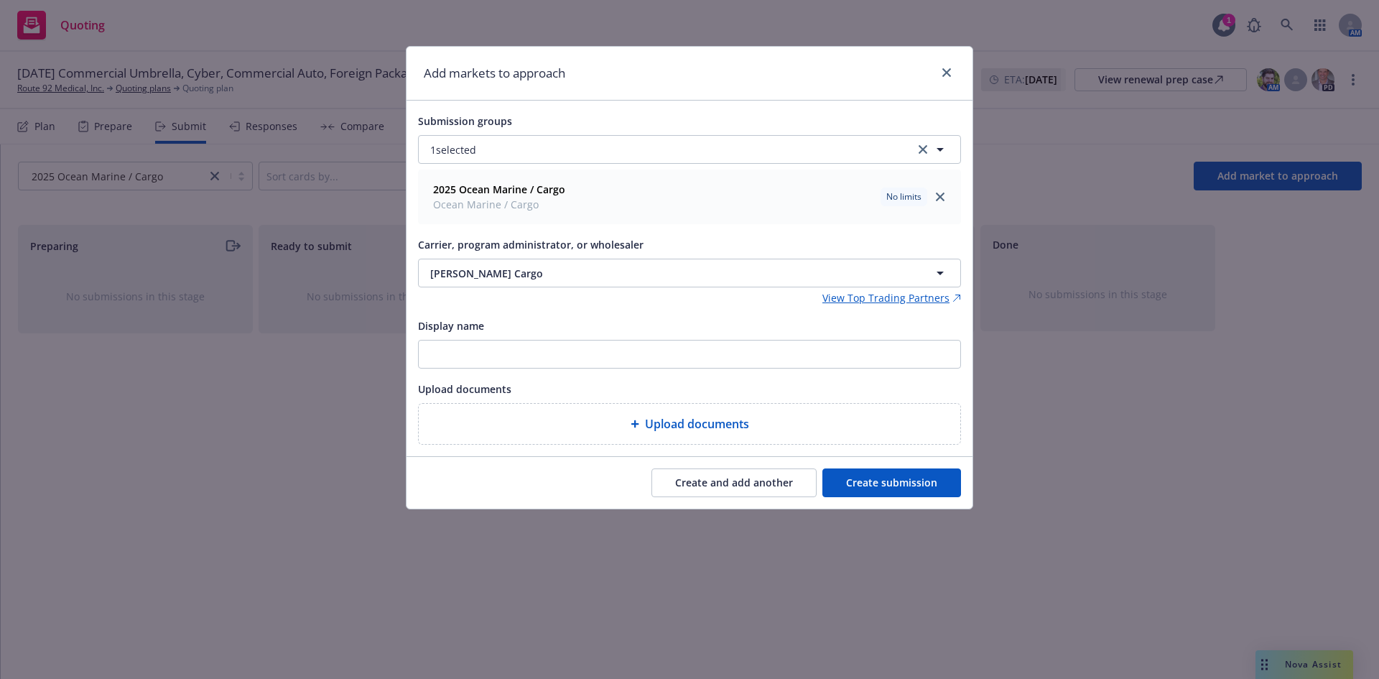
click at [890, 481] on button "Create submission" at bounding box center [891, 482] width 139 height 29
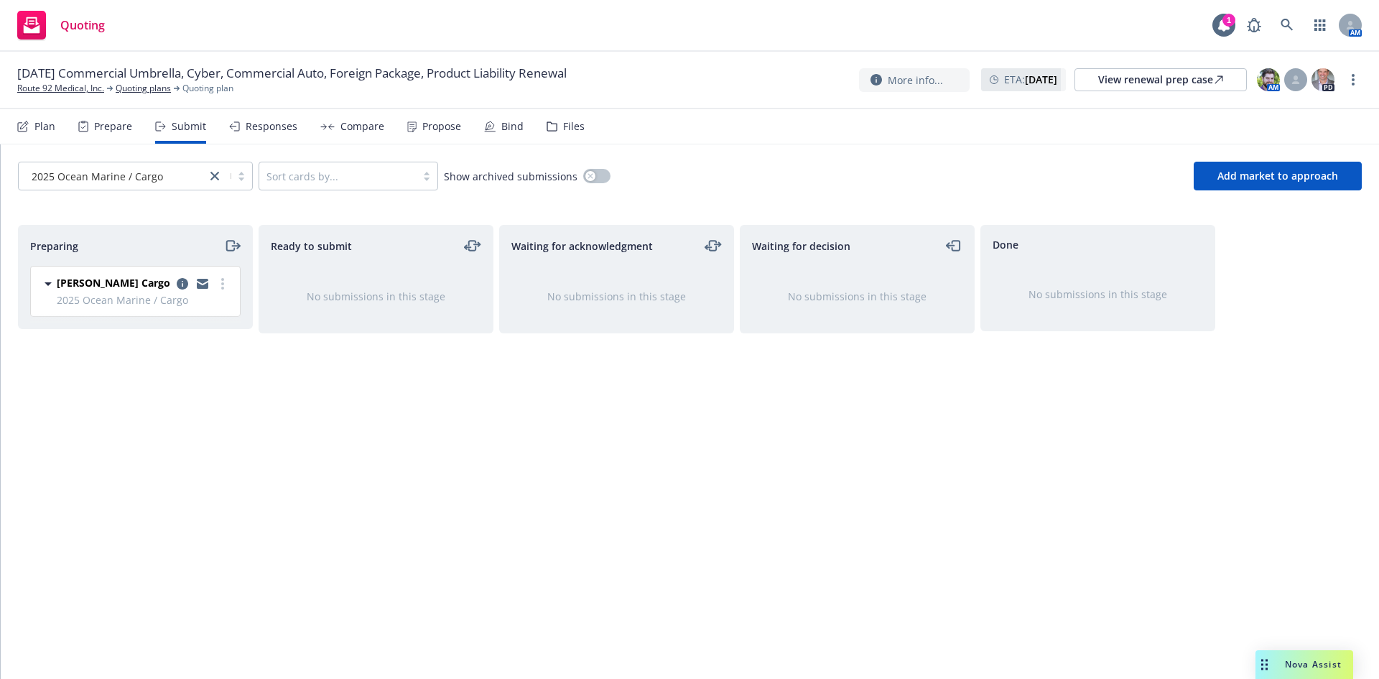
click at [44, 130] on div "Plan" at bounding box center [44, 126] width 21 height 11
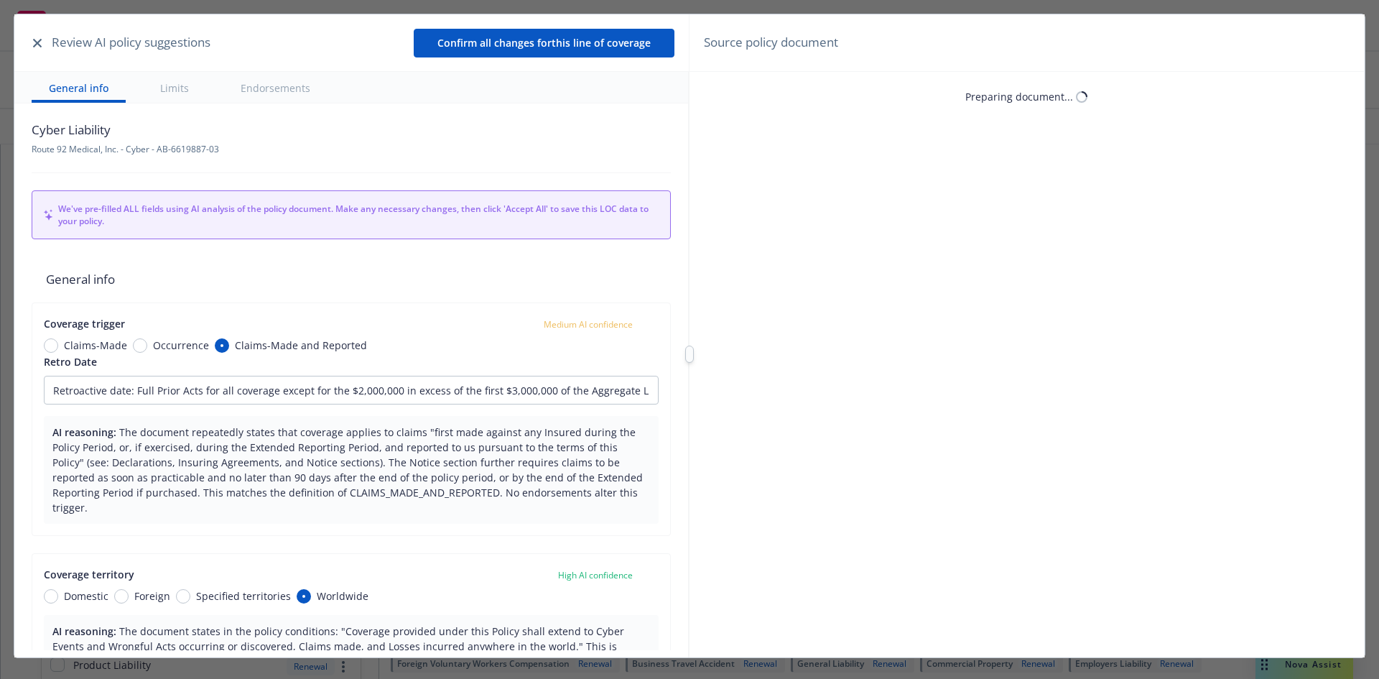
type textarea "x"
click at [39, 47] on icon "button" at bounding box center [37, 43] width 9 height 9
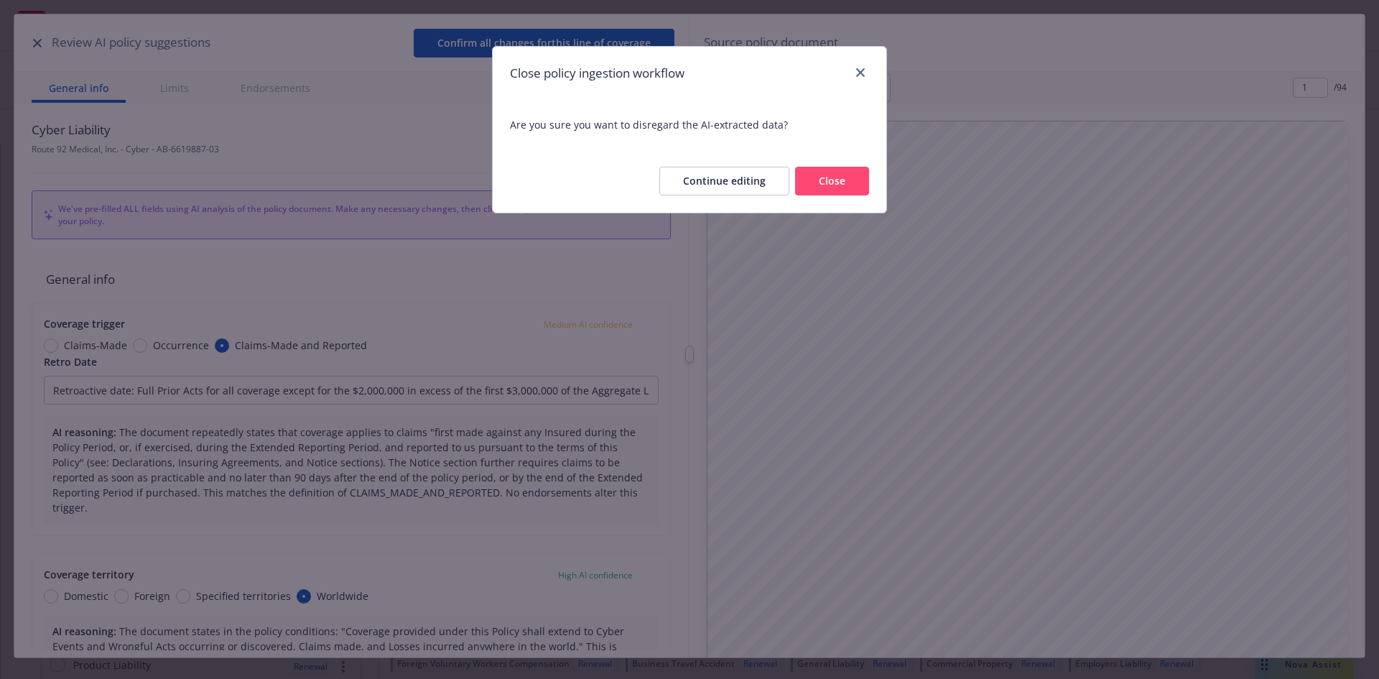
click at [817, 187] on button "Close" at bounding box center [832, 181] width 74 height 29
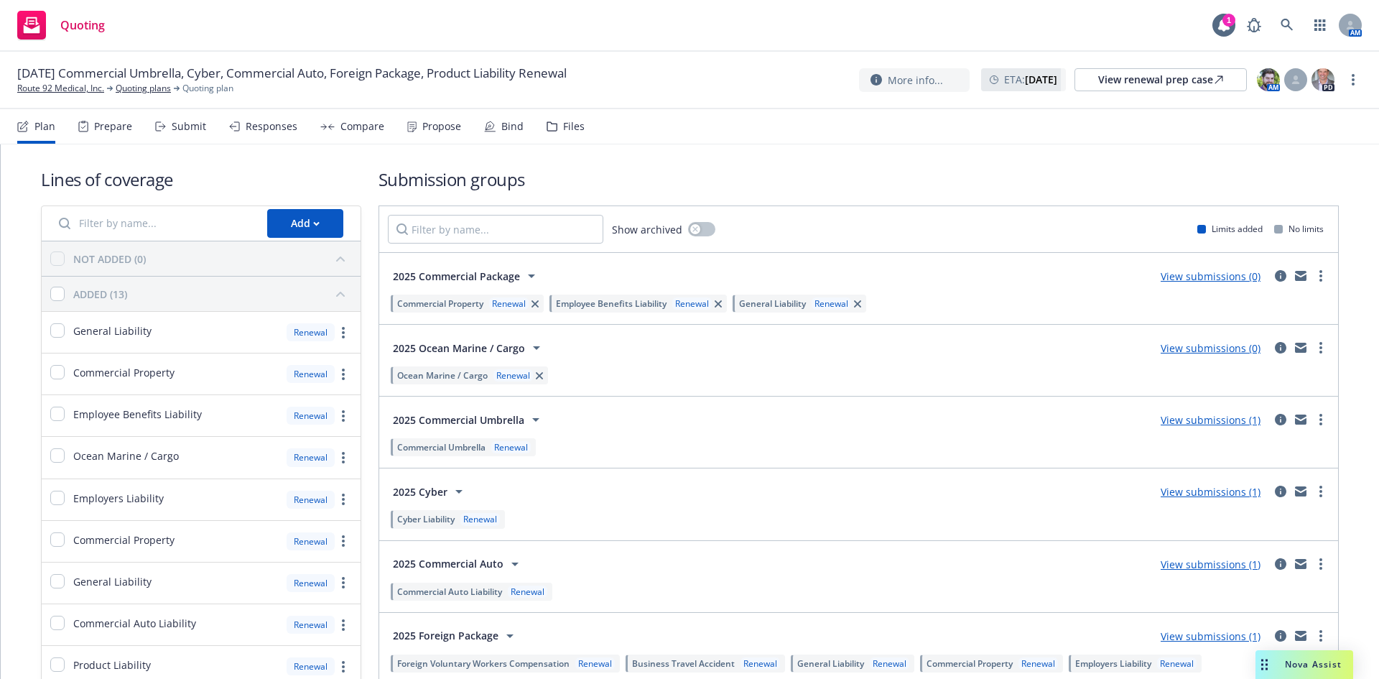
click at [1227, 274] on link "View submissions (0)" at bounding box center [1210, 276] width 100 height 14
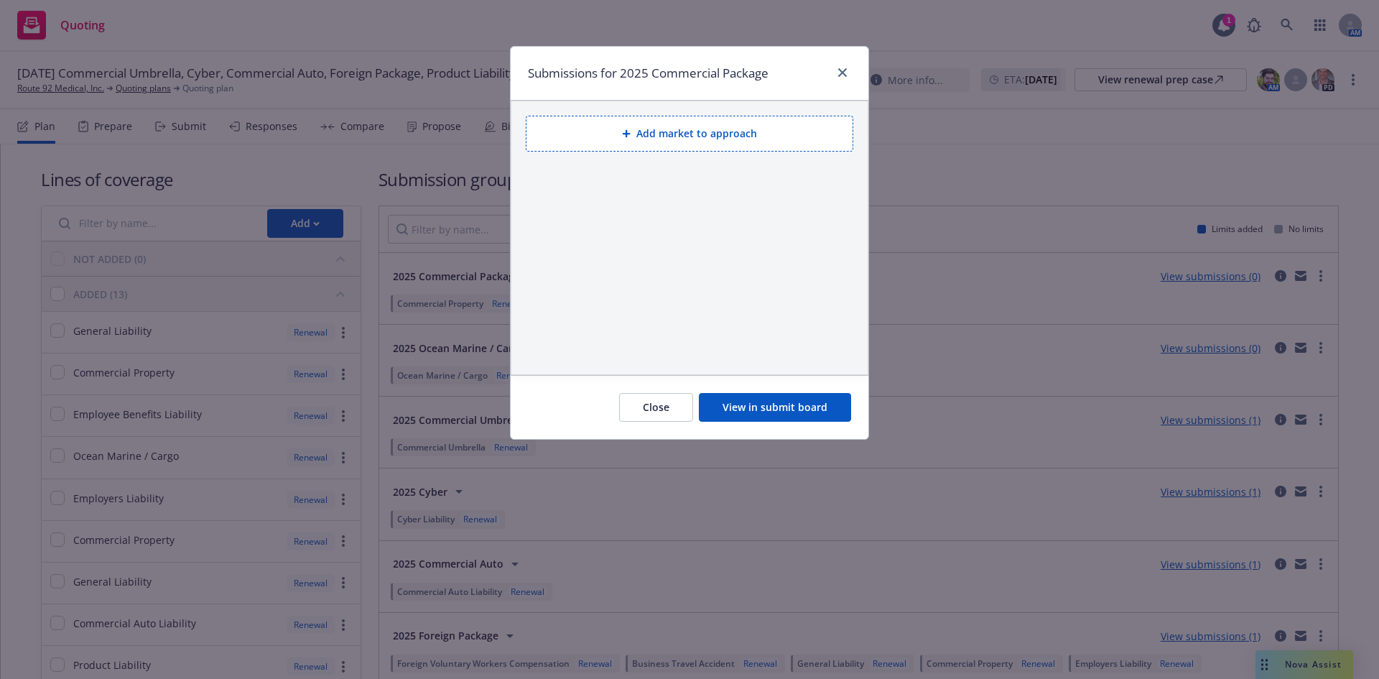
click at [685, 136] on button "Add market to approach" at bounding box center [689, 134] width 327 height 36
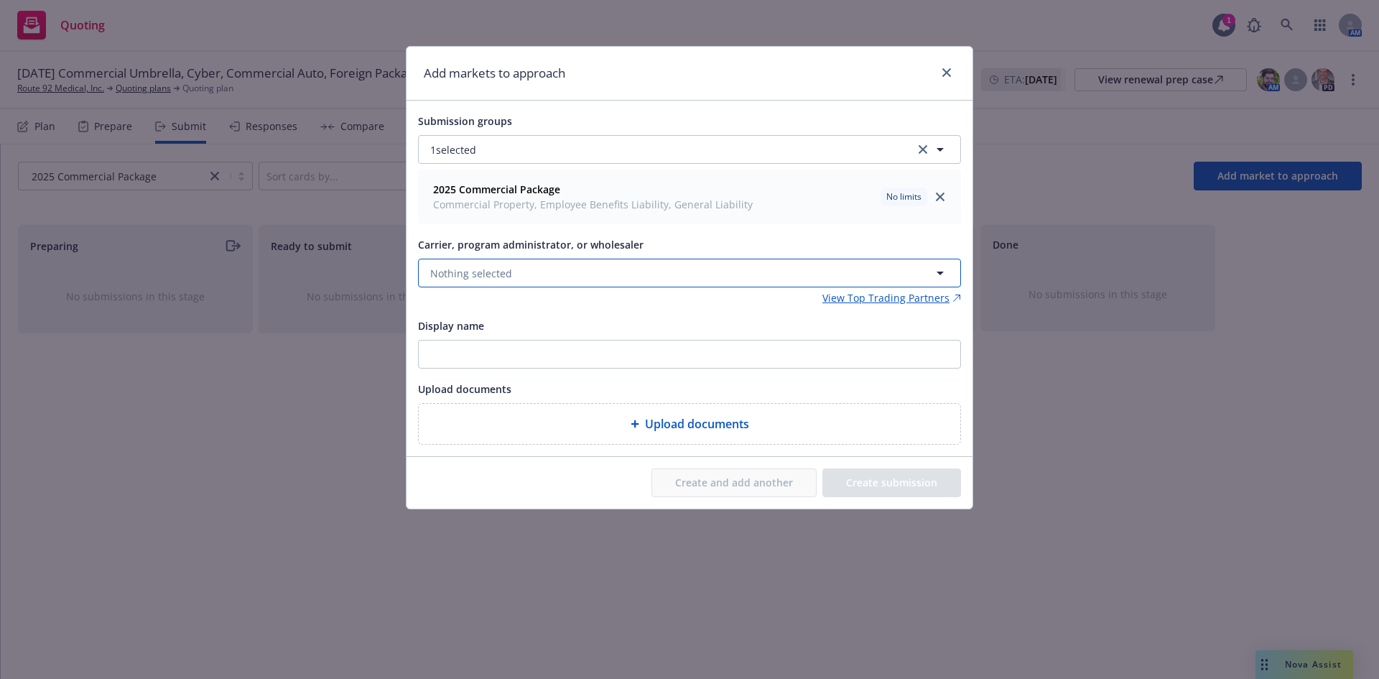
click at [572, 277] on button "Nothing selected" at bounding box center [689, 273] width 543 height 29
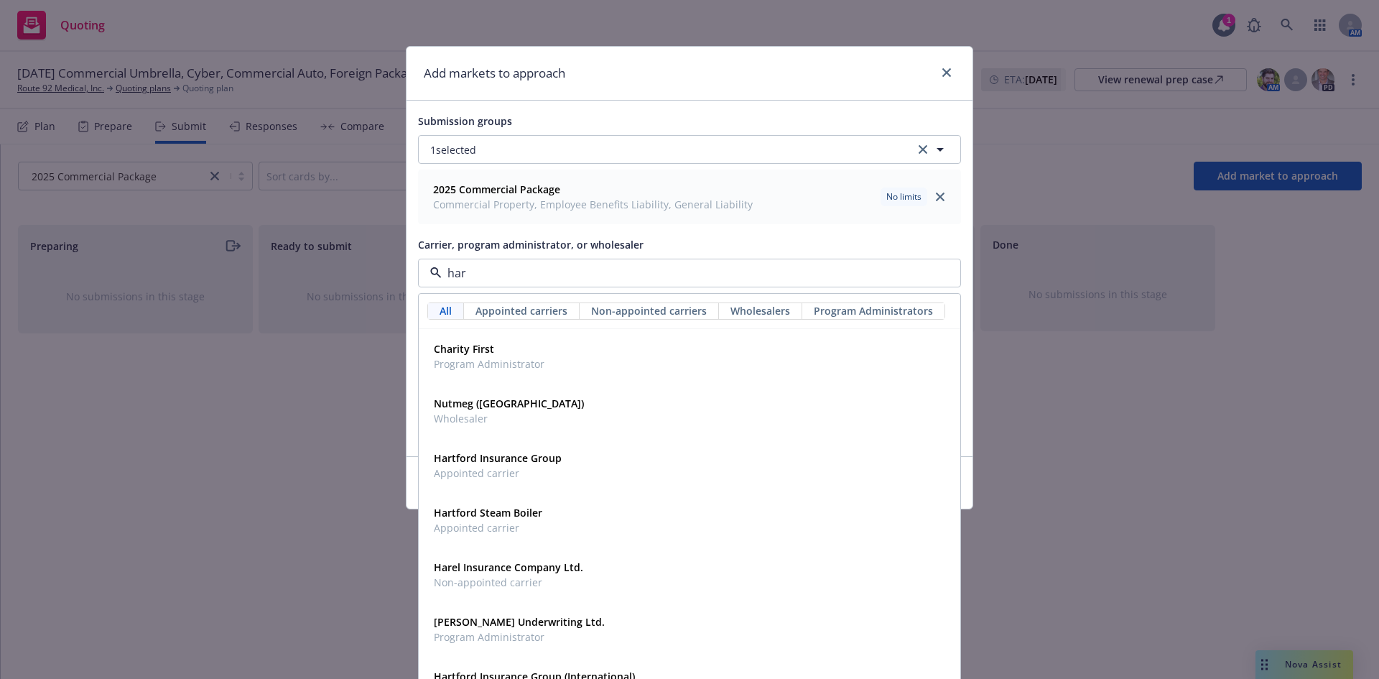
type input "hart"
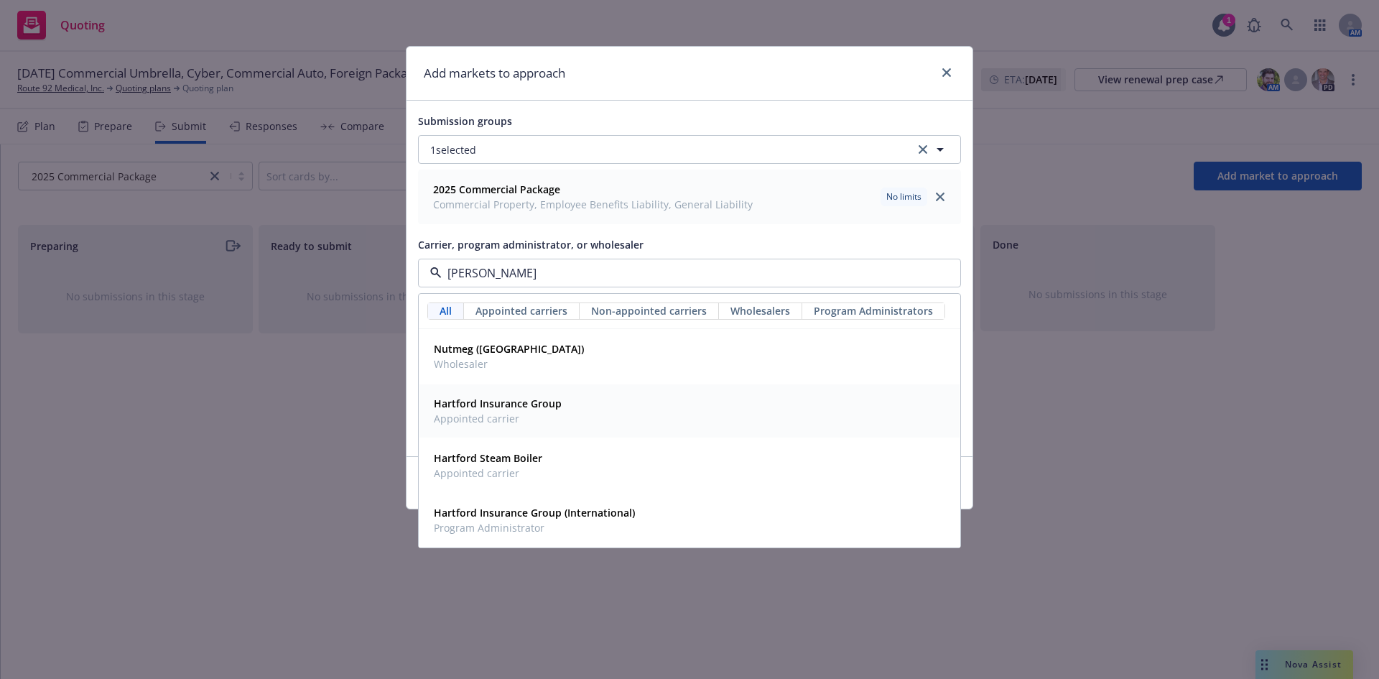
click at [551, 407] on strong "Hartford Insurance Group" at bounding box center [498, 403] width 128 height 14
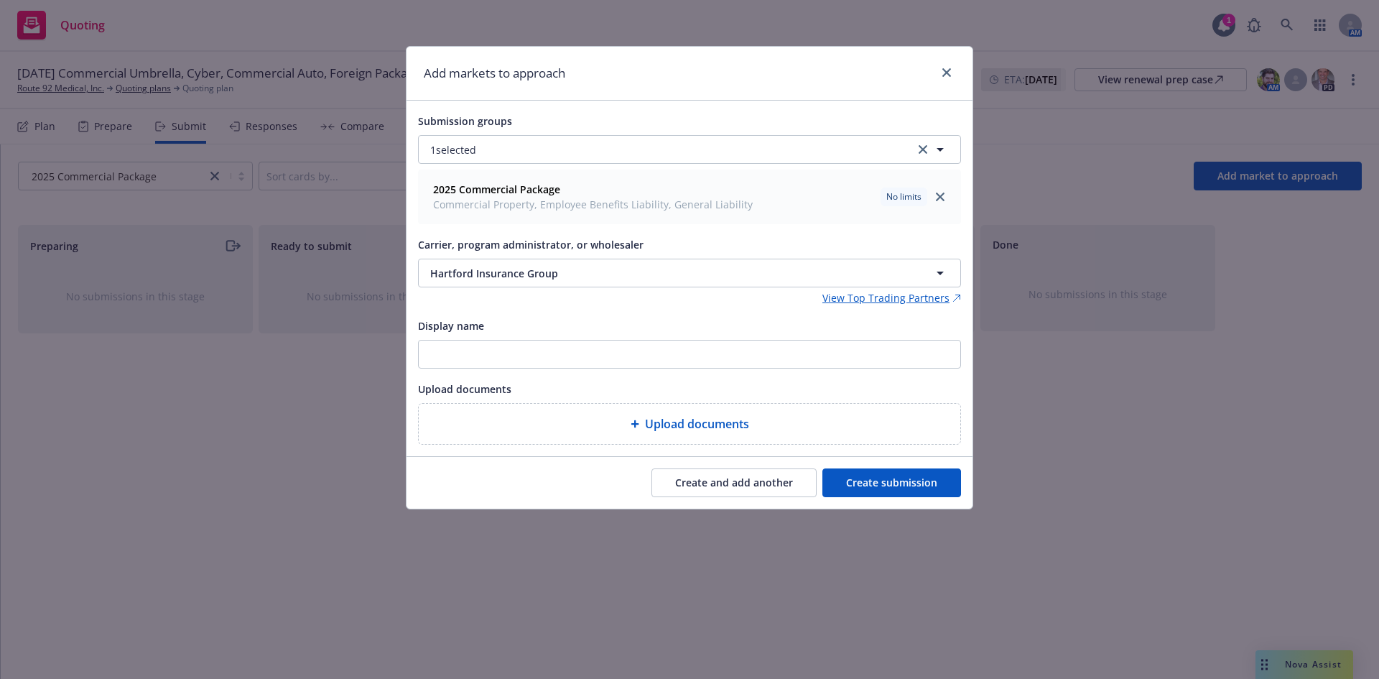
click at [903, 484] on button "Create submission" at bounding box center [891, 482] width 139 height 29
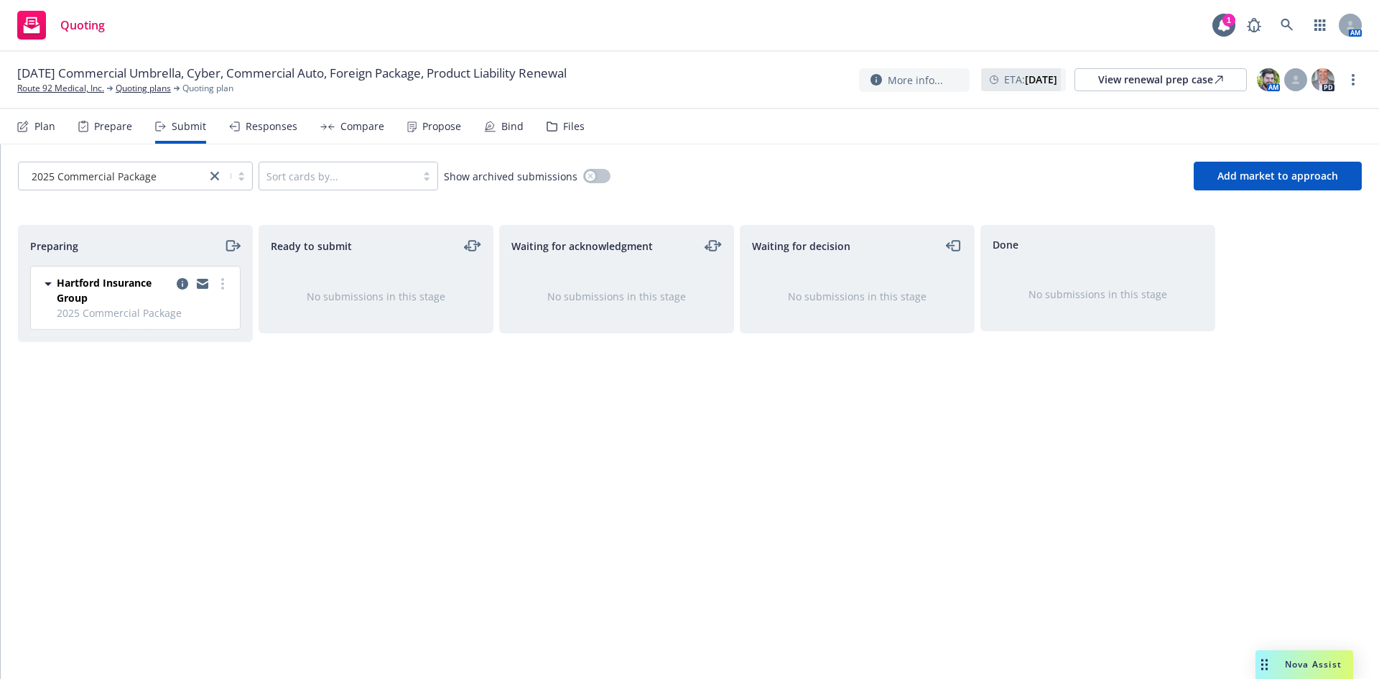
click at [39, 129] on div "Plan" at bounding box center [44, 126] width 21 height 11
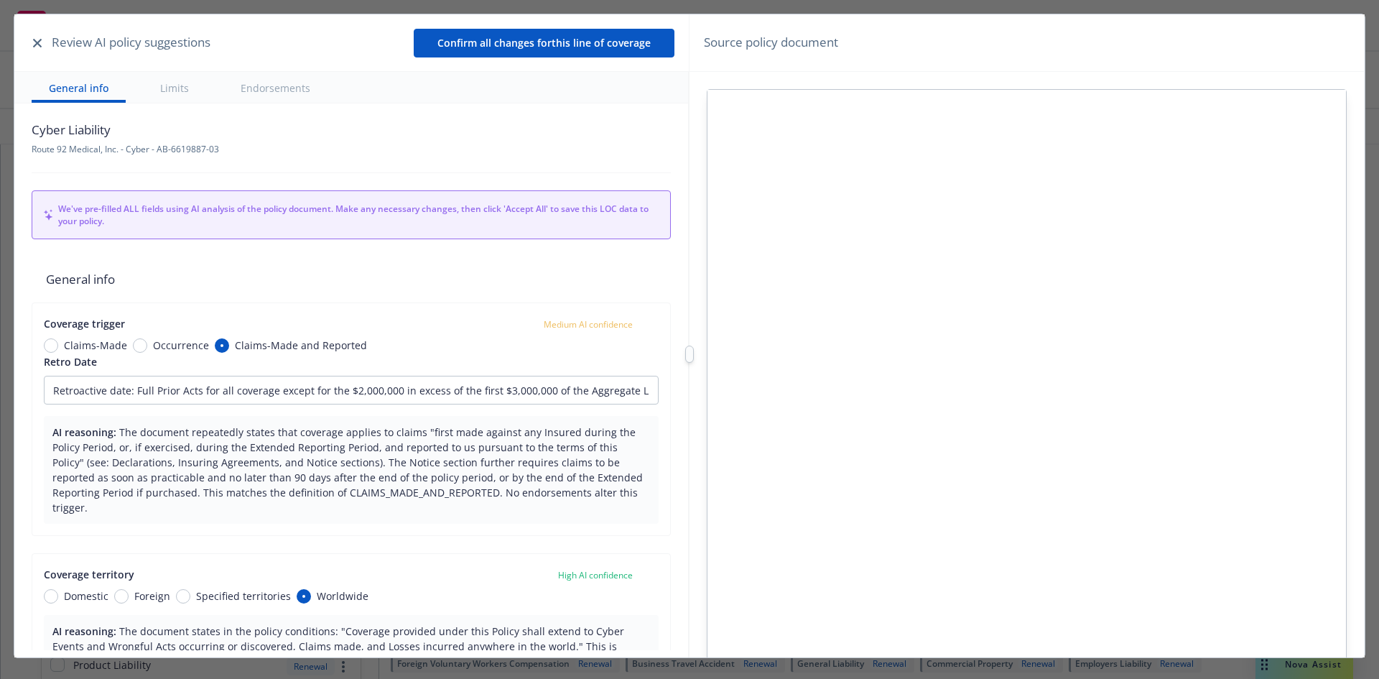
type textarea "x"
click at [34, 39] on icon "button" at bounding box center [37, 43] width 9 height 9
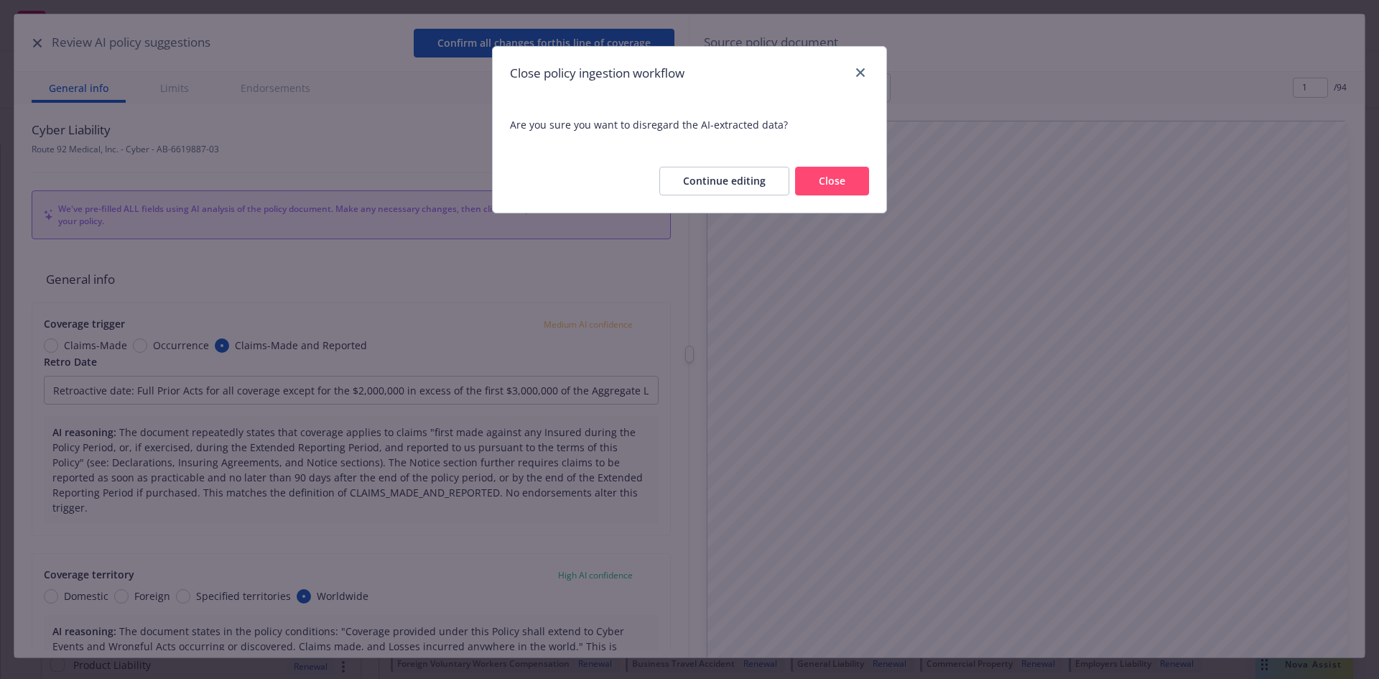
click at [816, 179] on button "Close" at bounding box center [832, 181] width 74 height 29
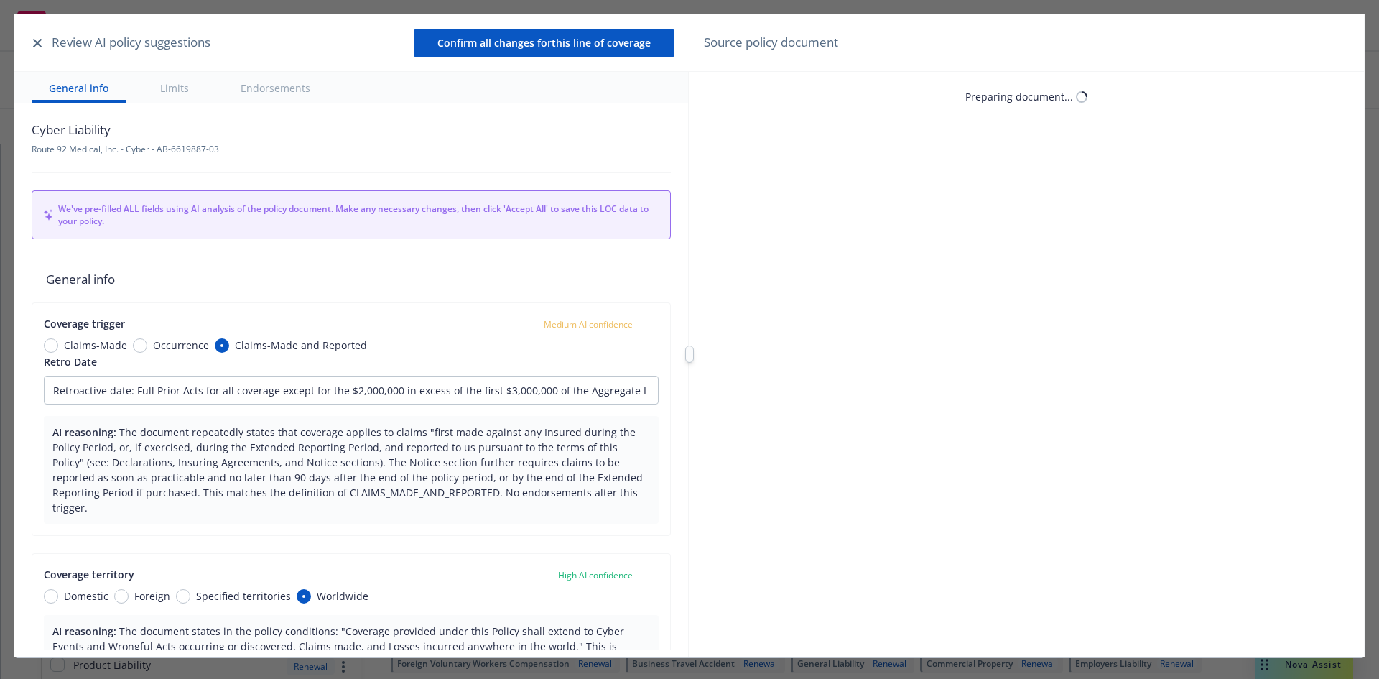
click at [37, 50] on button "button" at bounding box center [37, 42] width 17 height 17
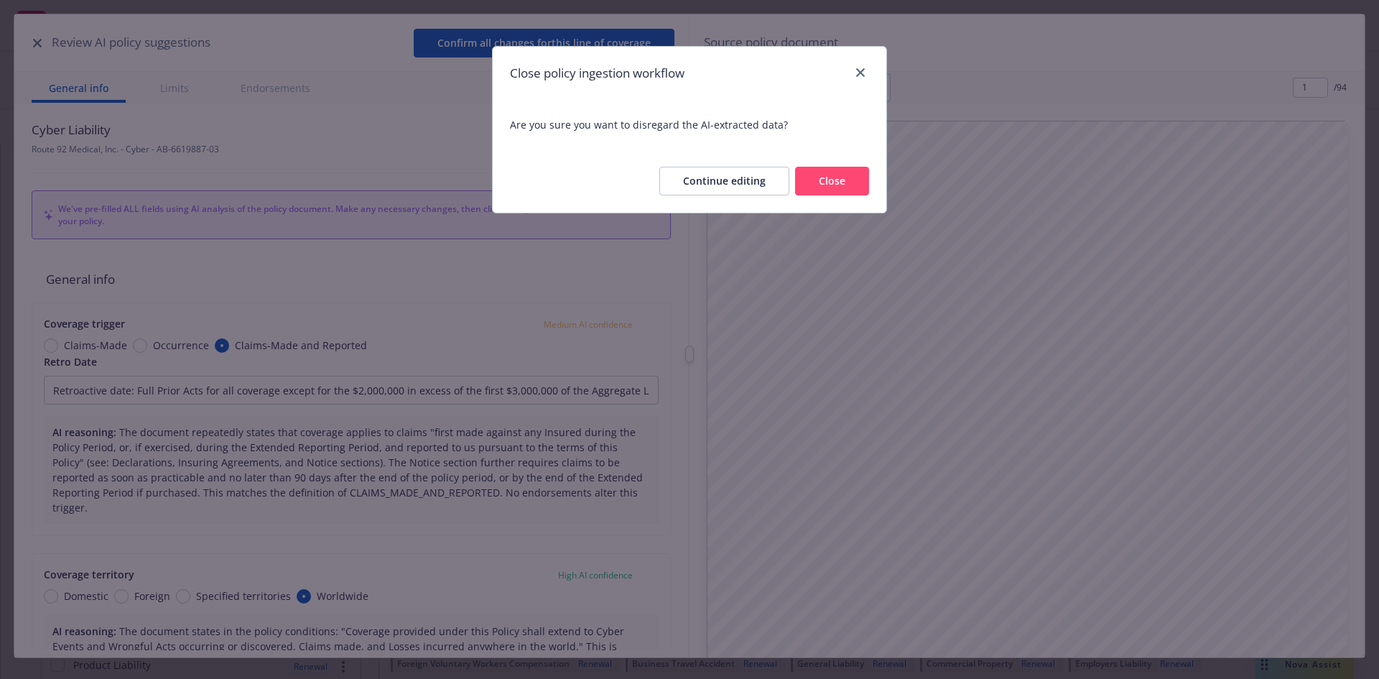
click at [852, 190] on button "Close" at bounding box center [832, 181] width 74 height 29
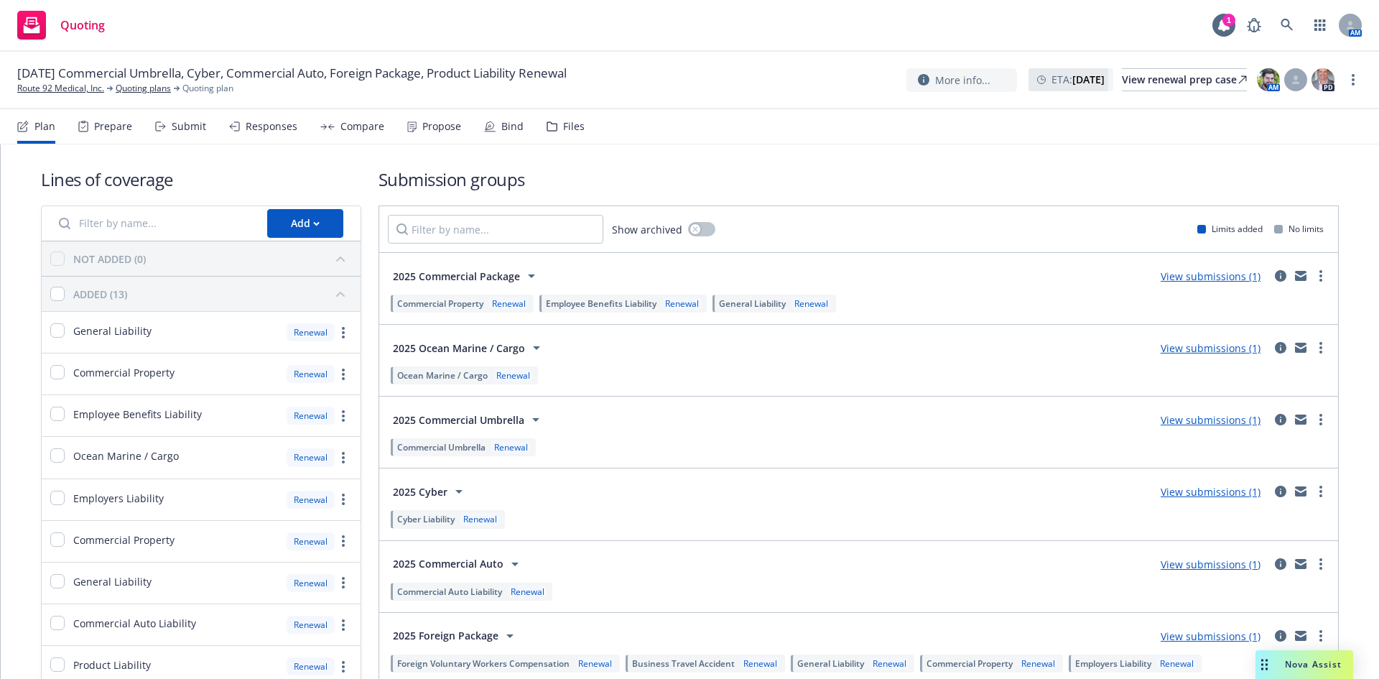
click at [121, 125] on div "Prepare" at bounding box center [113, 126] width 38 height 11
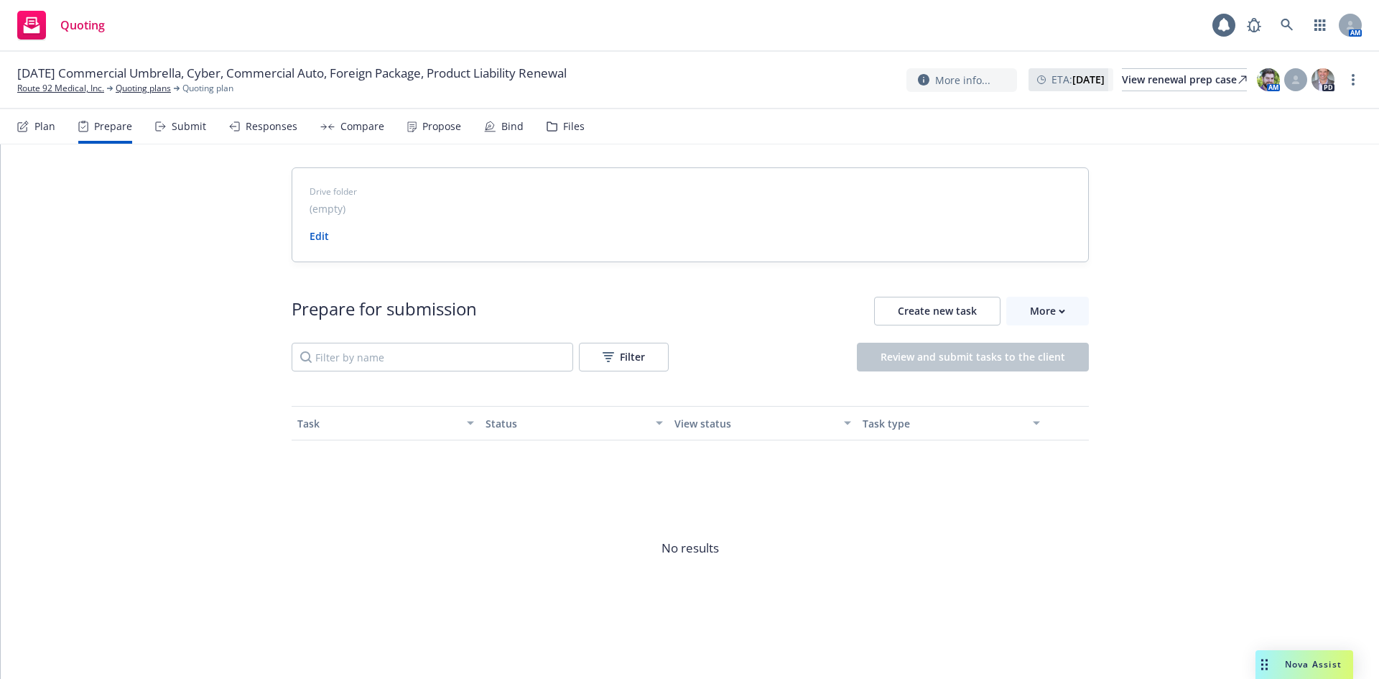
click at [180, 124] on div "Submit" at bounding box center [189, 126] width 34 height 11
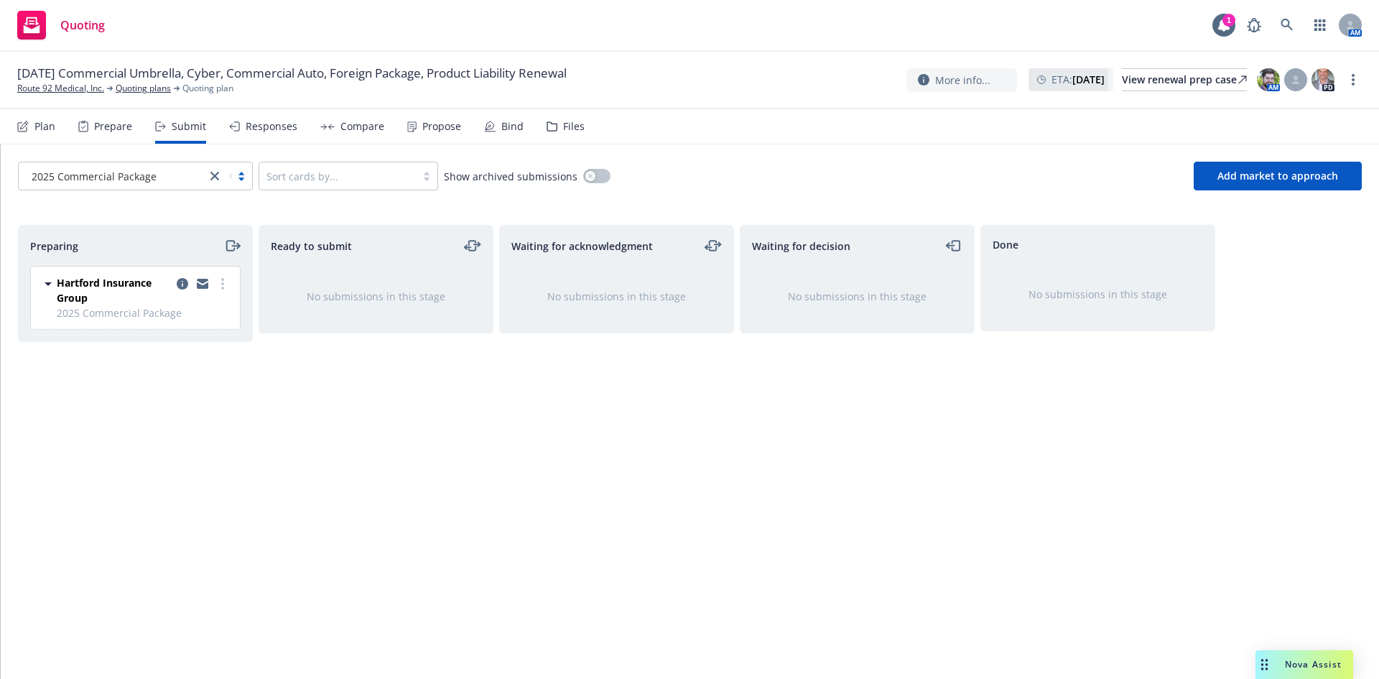
click at [213, 176] on icon "close" at bounding box center [214, 176] width 9 height 9
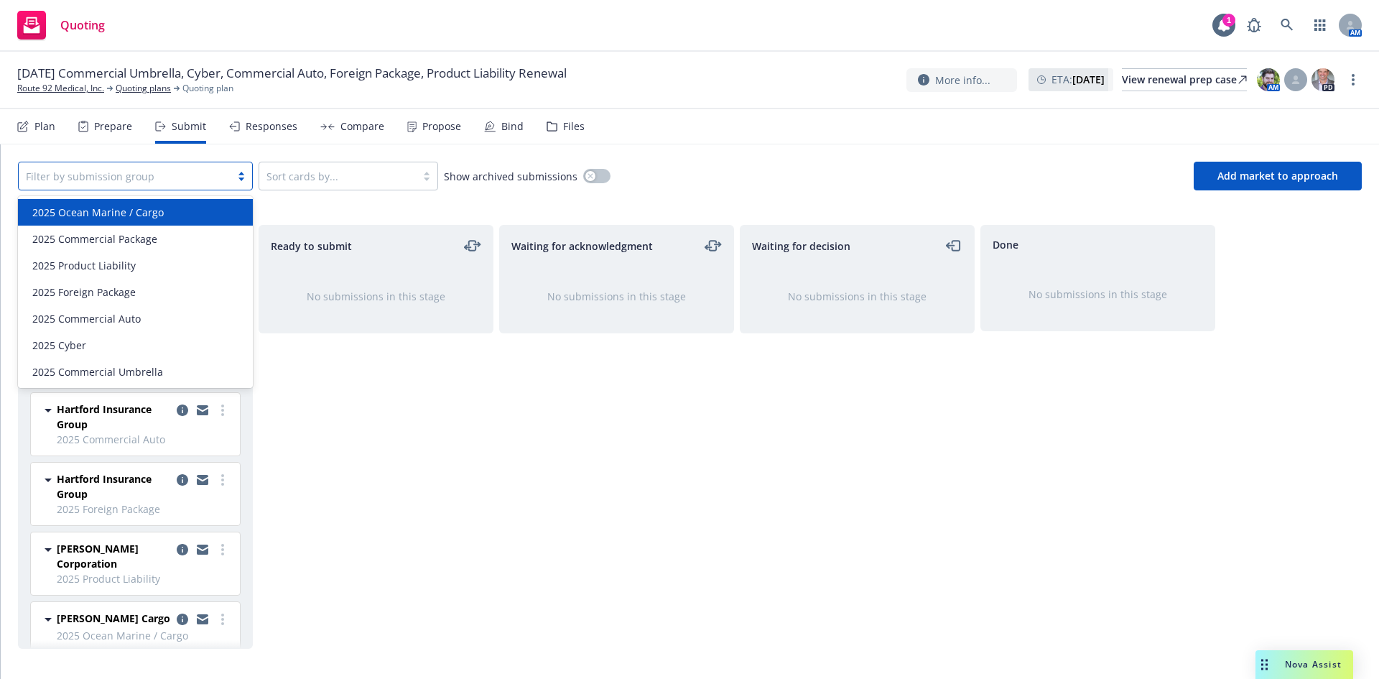
click at [465, 532] on div "Ready to submit No submissions in this stage" at bounding box center [376, 437] width 235 height 424
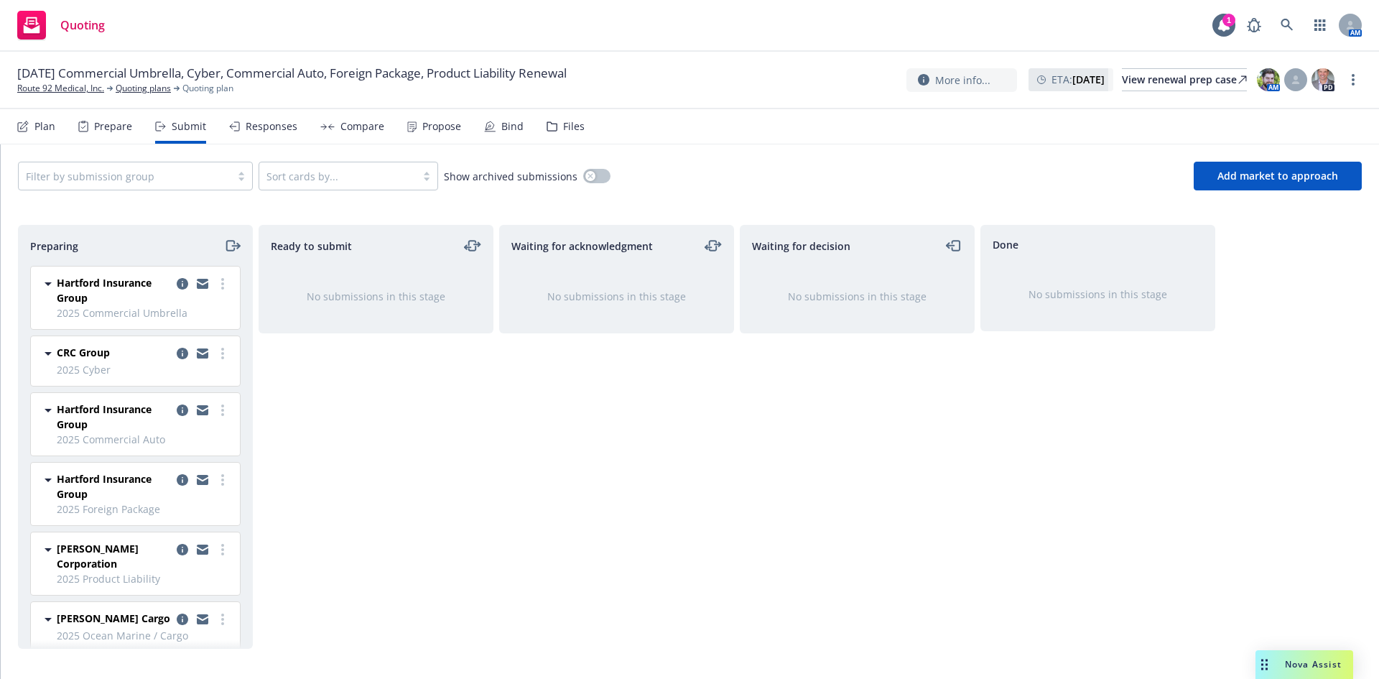
click at [45, 134] on div "Plan" at bounding box center [36, 126] width 38 height 34
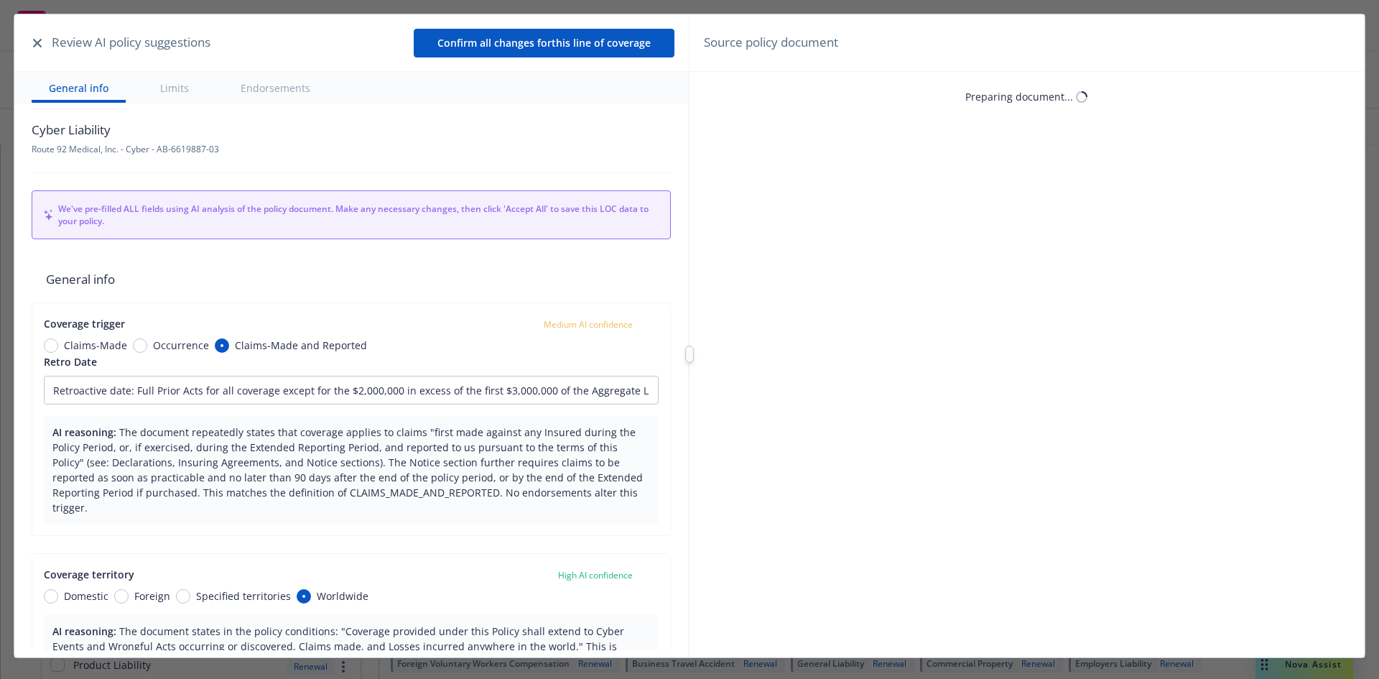
type textarea "x"
click at [36, 39] on icon "button" at bounding box center [37, 43] width 9 height 9
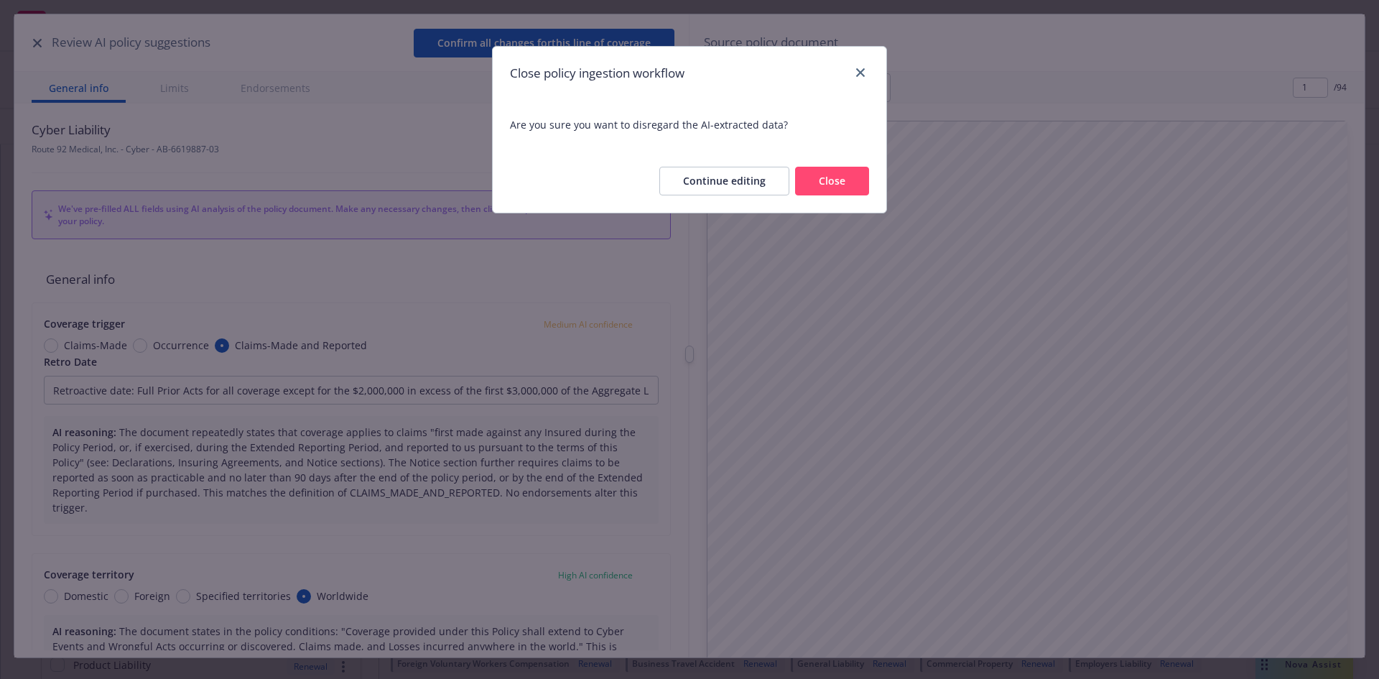
click at [841, 177] on button "Close" at bounding box center [832, 181] width 74 height 29
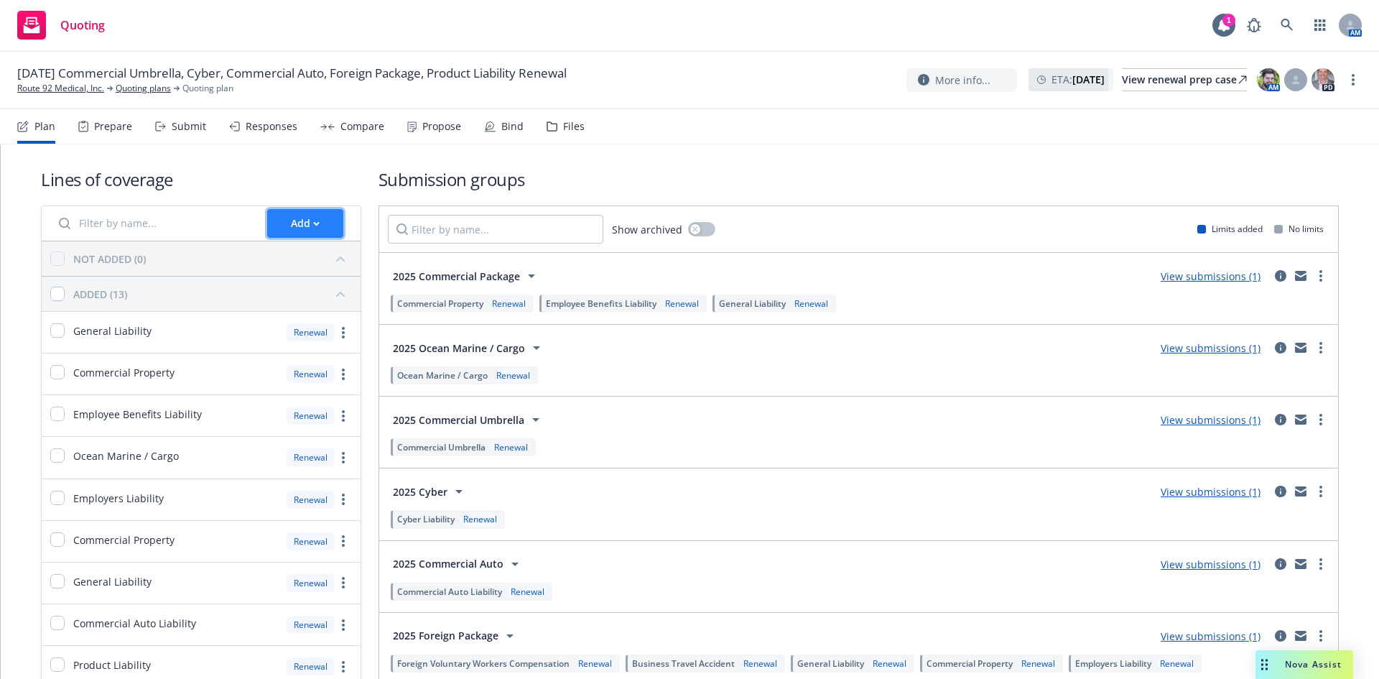
click at [304, 224] on div "Add" at bounding box center [305, 223] width 29 height 27
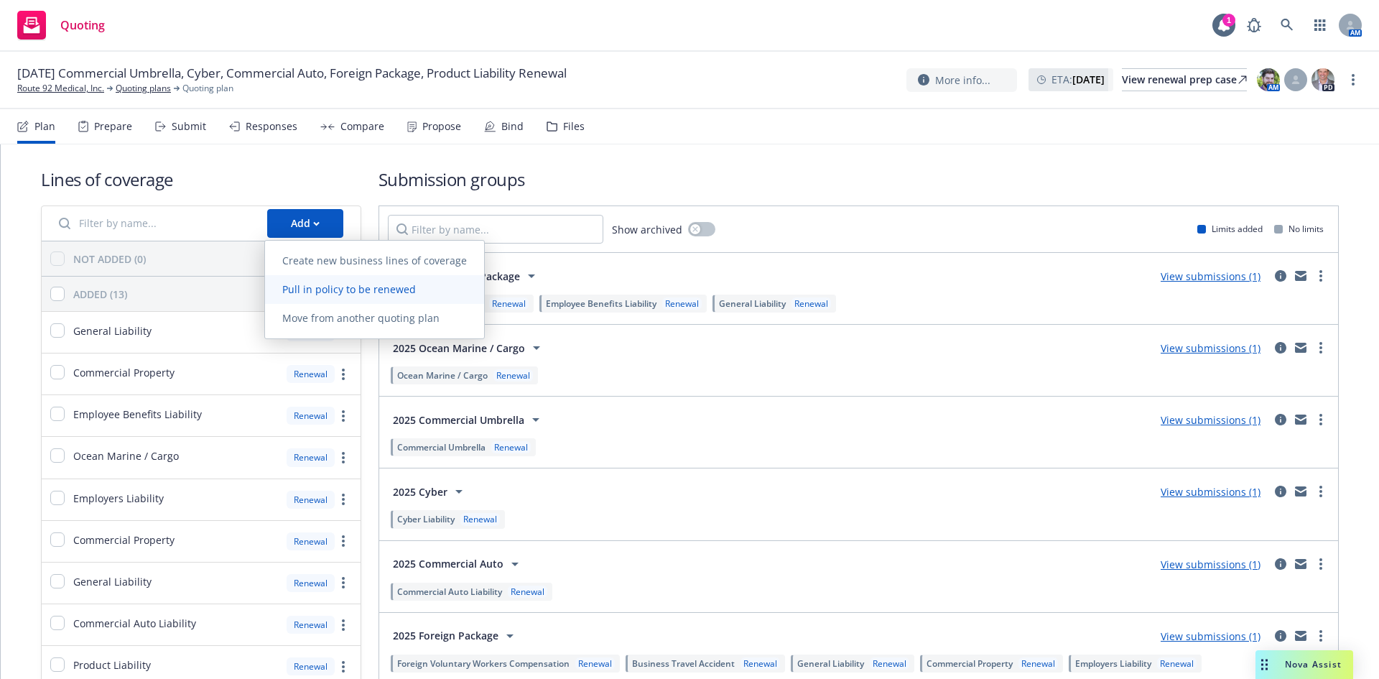
click at [350, 292] on span "Pull in policy to be renewed" at bounding box center [349, 289] width 168 height 14
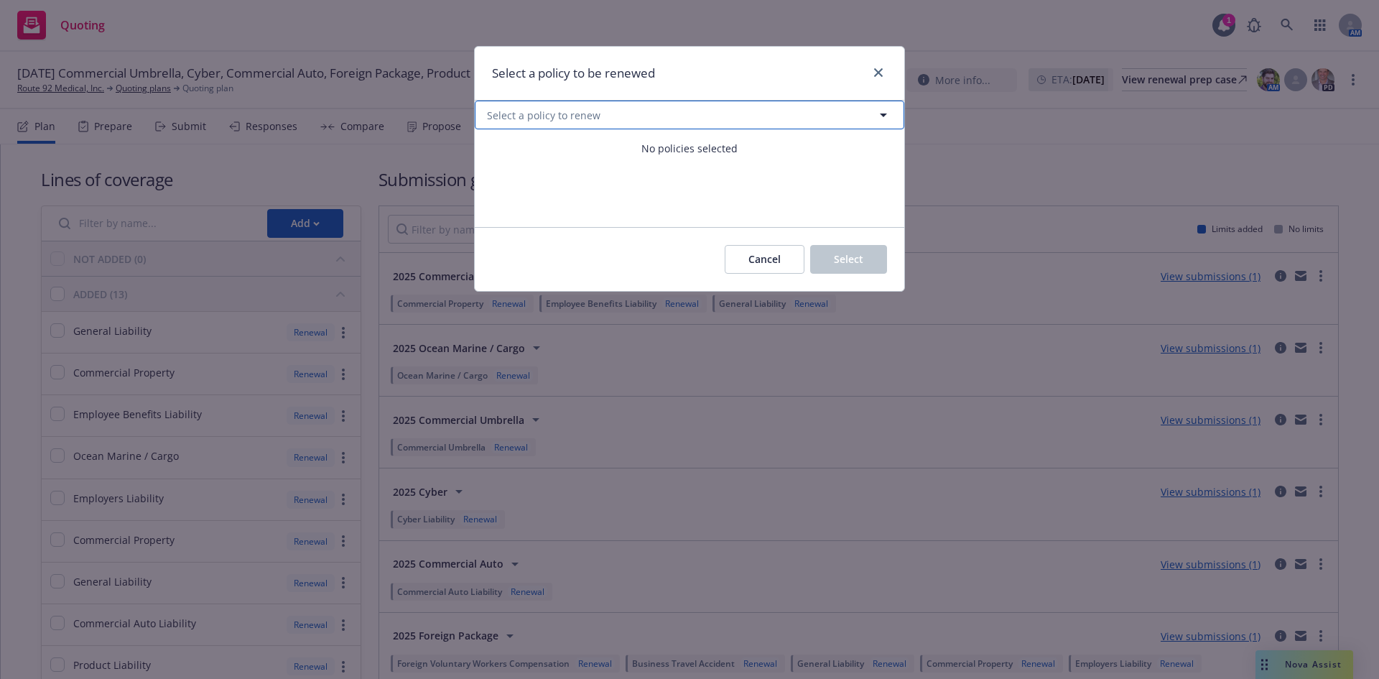
click at [879, 113] on icon "button" at bounding box center [883, 114] width 17 height 17
select select "ACTIVE"
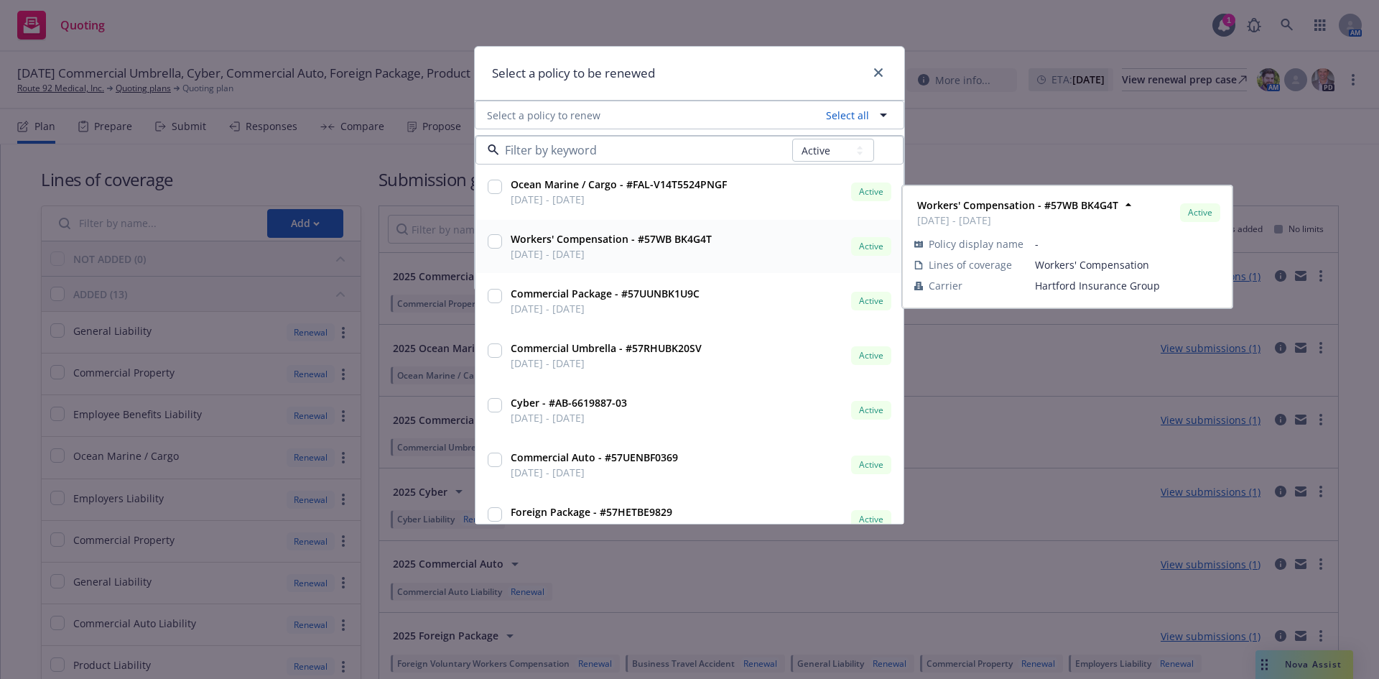
click at [490, 241] on input "checkbox" at bounding box center [495, 241] width 14 height 14
checkbox input "true"
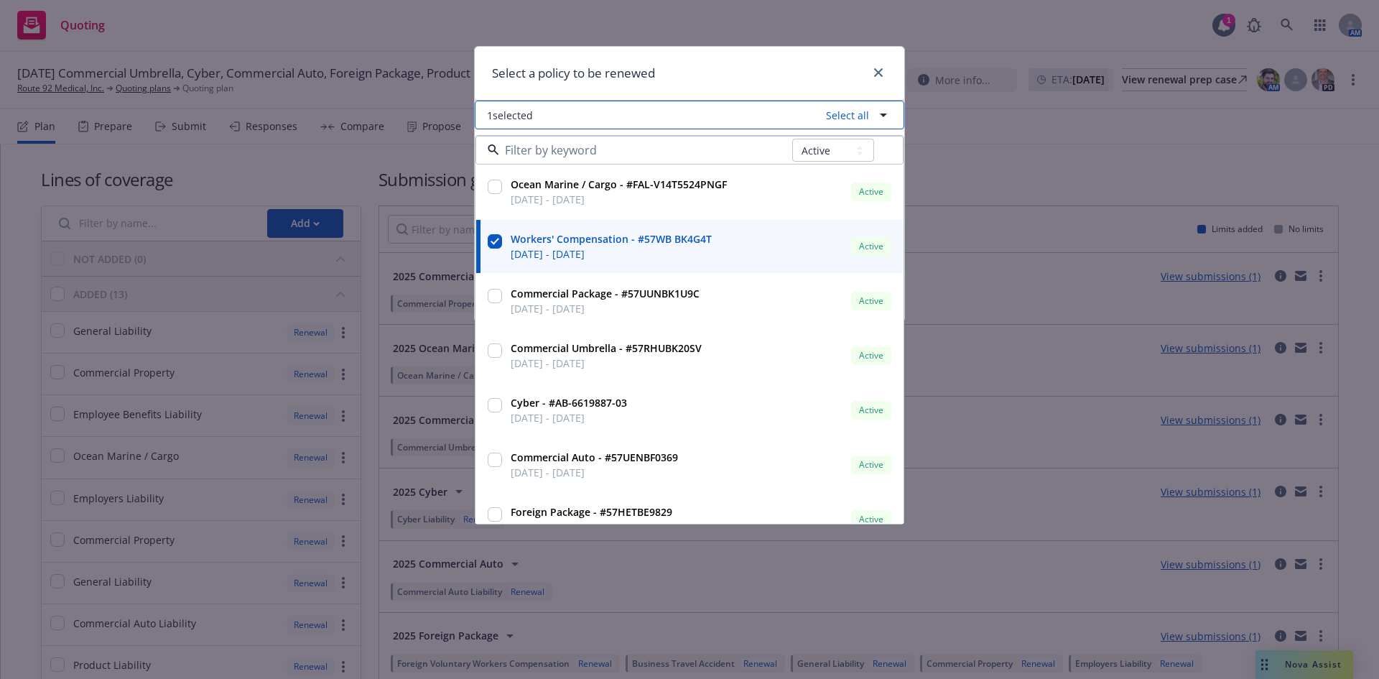
click at [886, 117] on icon "button" at bounding box center [883, 114] width 17 height 17
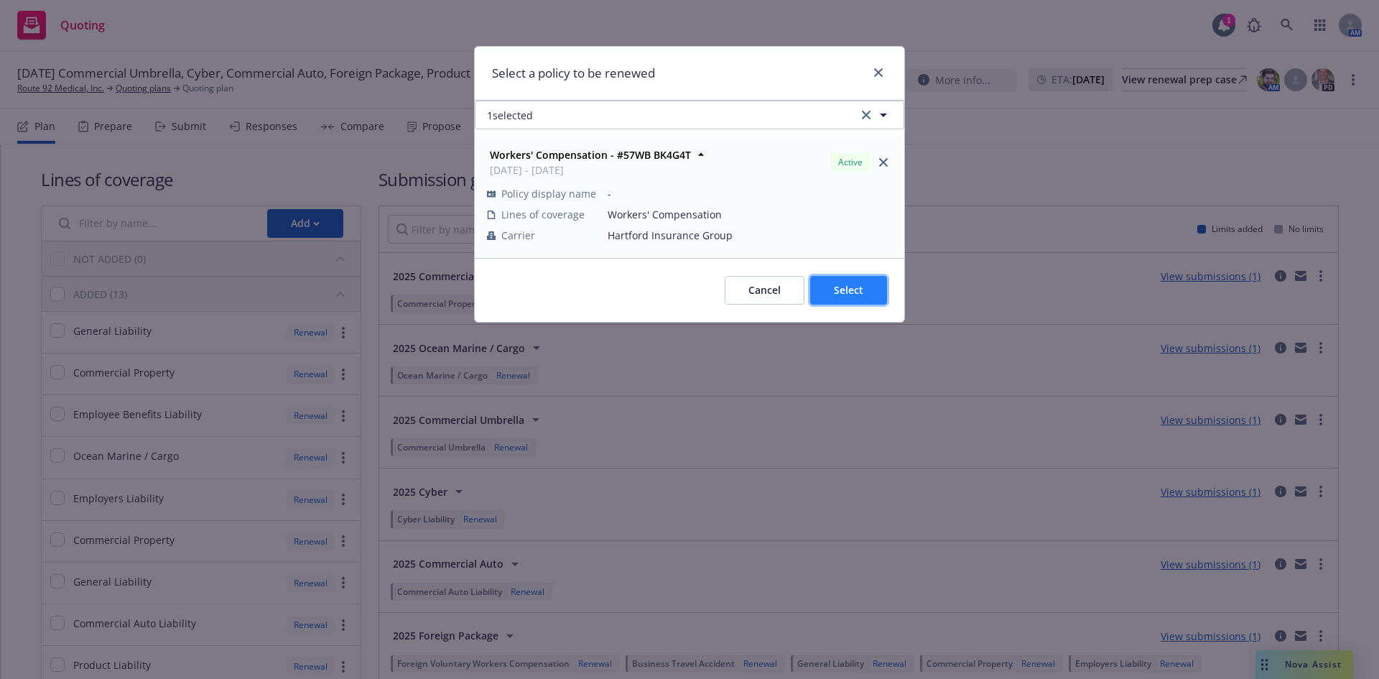
click at [867, 289] on button "Select" at bounding box center [848, 290] width 77 height 29
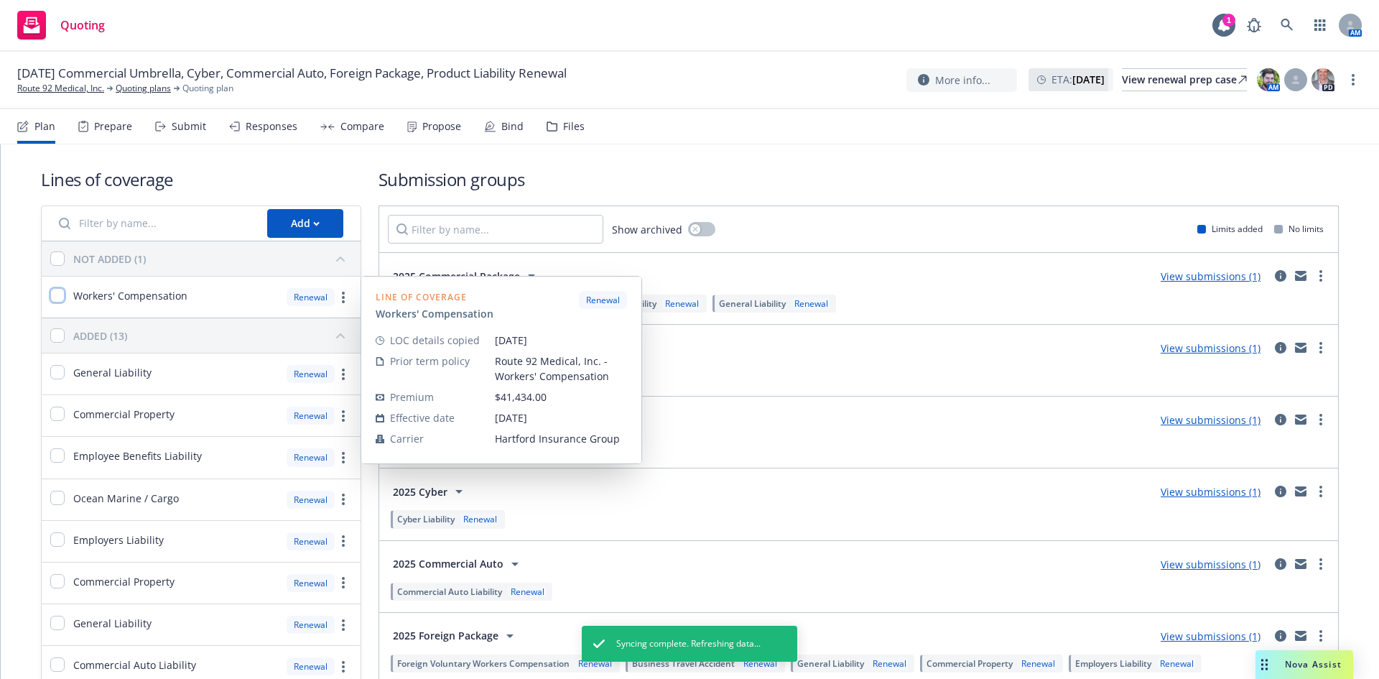
click at [52, 295] on input "checkbox" at bounding box center [57, 295] width 14 height 14
checkbox input "true"
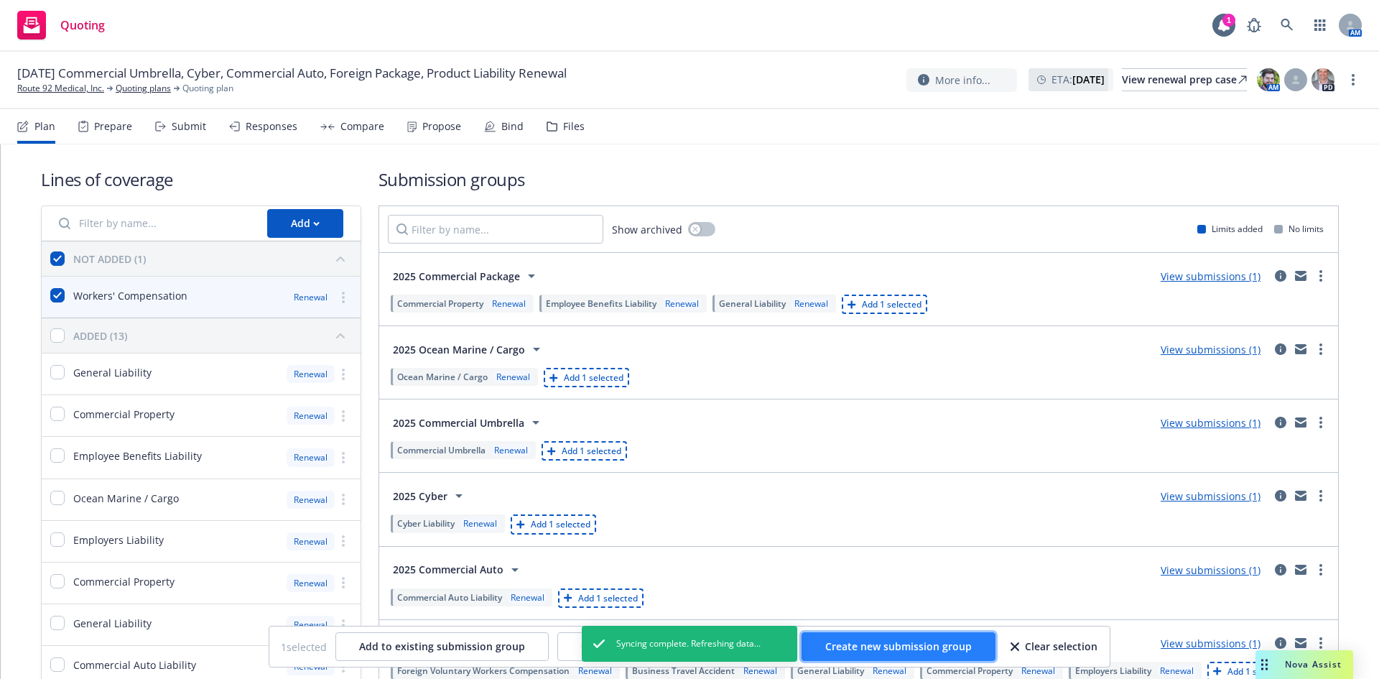
click at [893, 641] on span "Create new submission group" at bounding box center [898, 646] width 146 height 14
checkbox input "false"
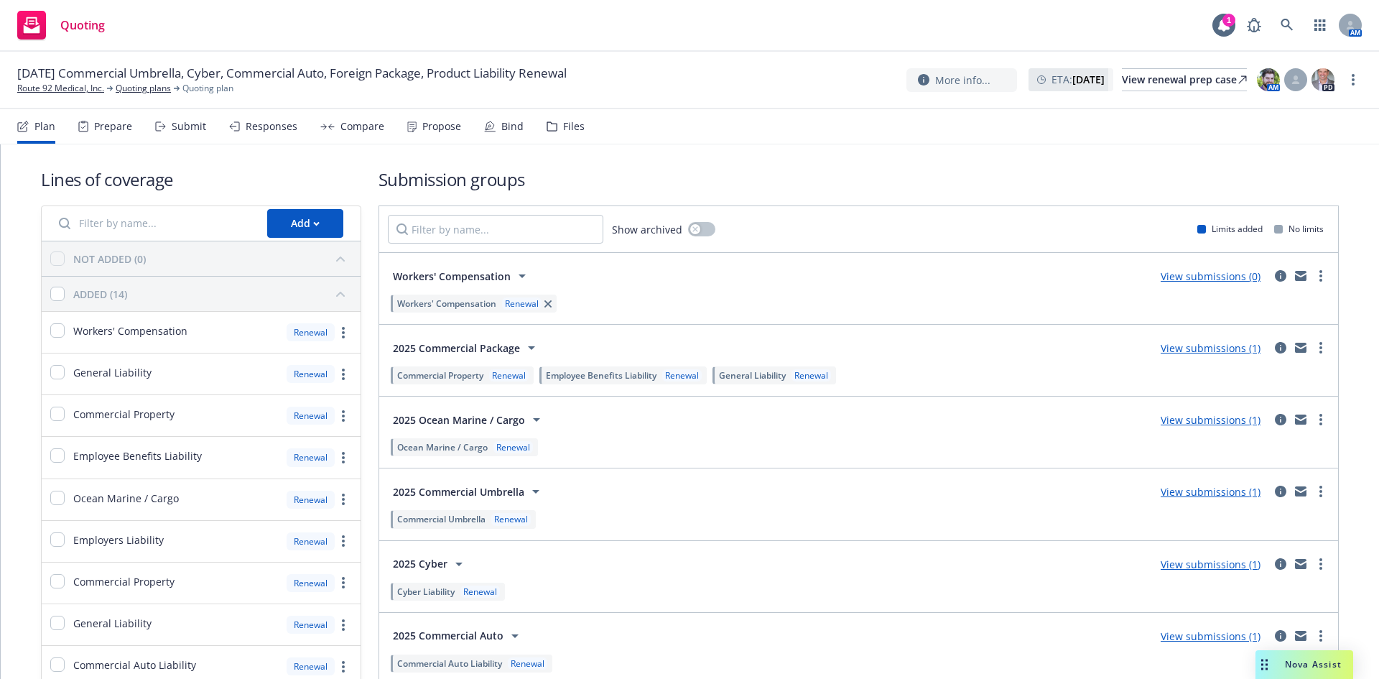
click at [518, 272] on icon at bounding box center [521, 275] width 17 height 17
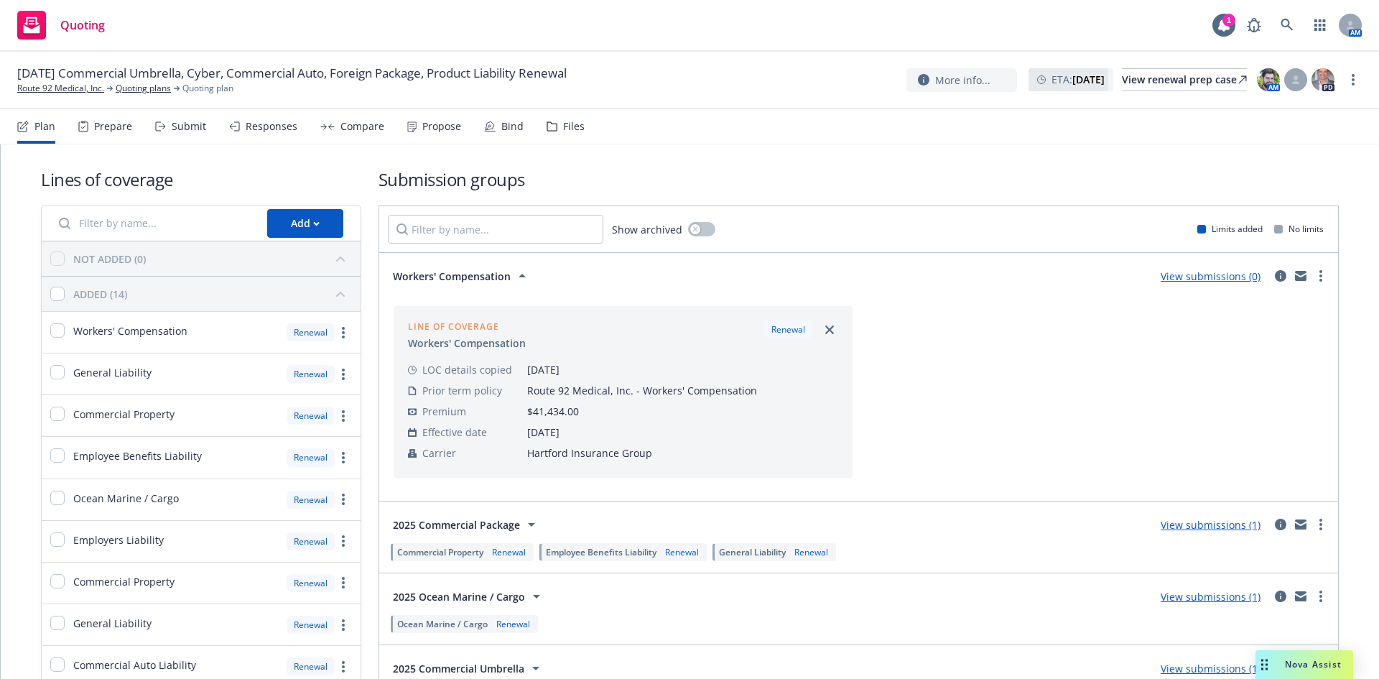
click at [519, 275] on icon at bounding box center [521, 276] width 7 height 4
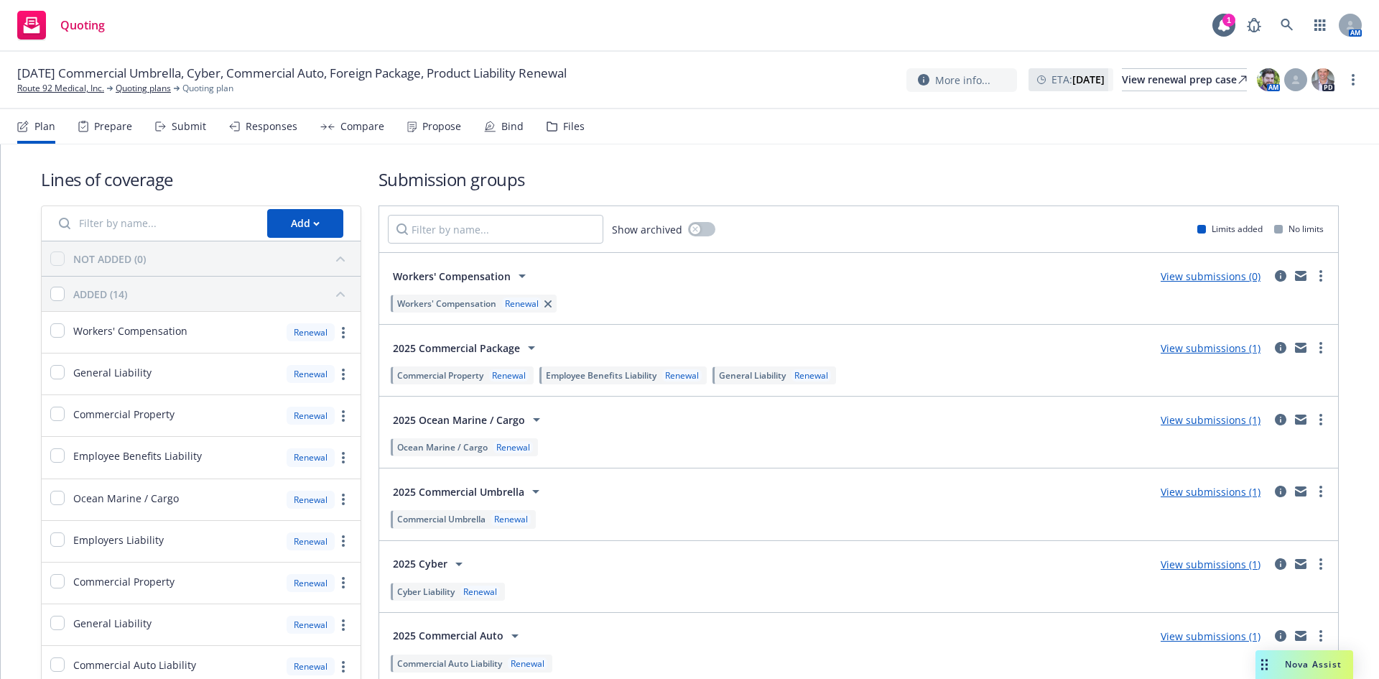
click at [519, 275] on icon at bounding box center [521, 276] width 7 height 4
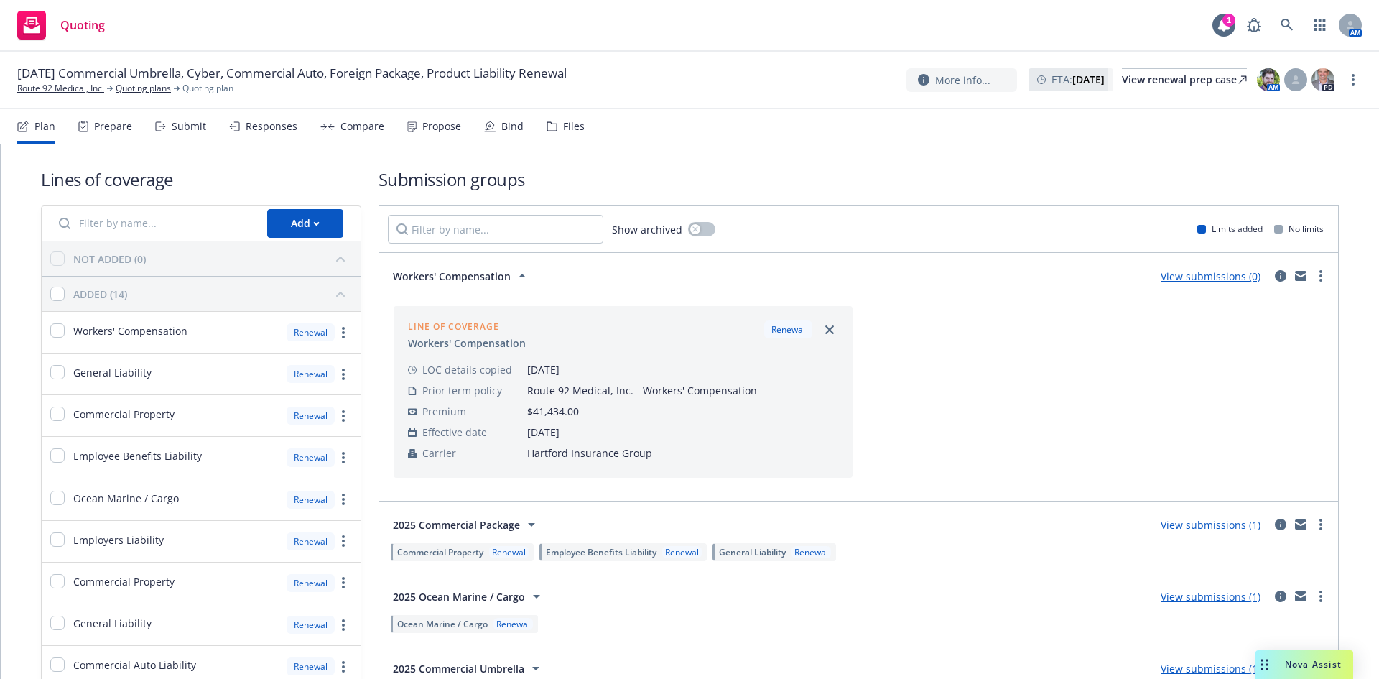
click at [518, 278] on icon at bounding box center [521, 275] width 17 height 17
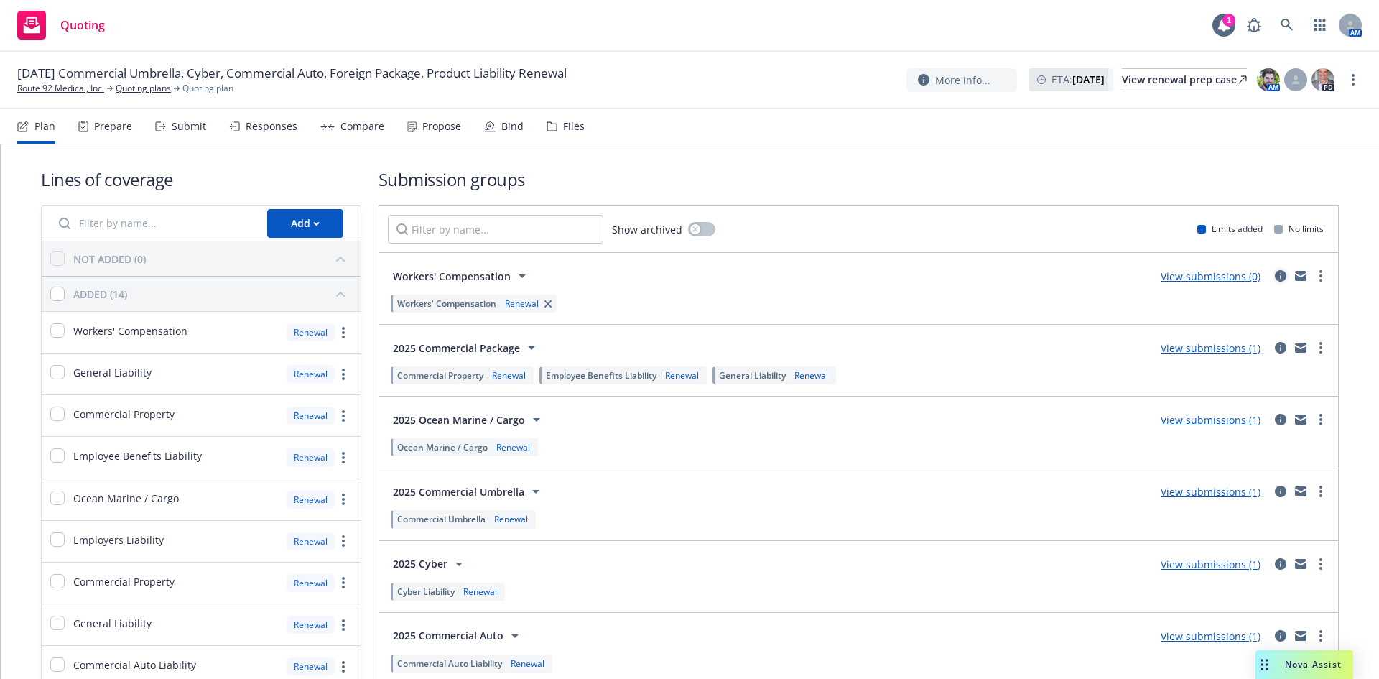
click at [1275, 276] on icon "circleInformation" at bounding box center [1280, 275] width 11 height 11
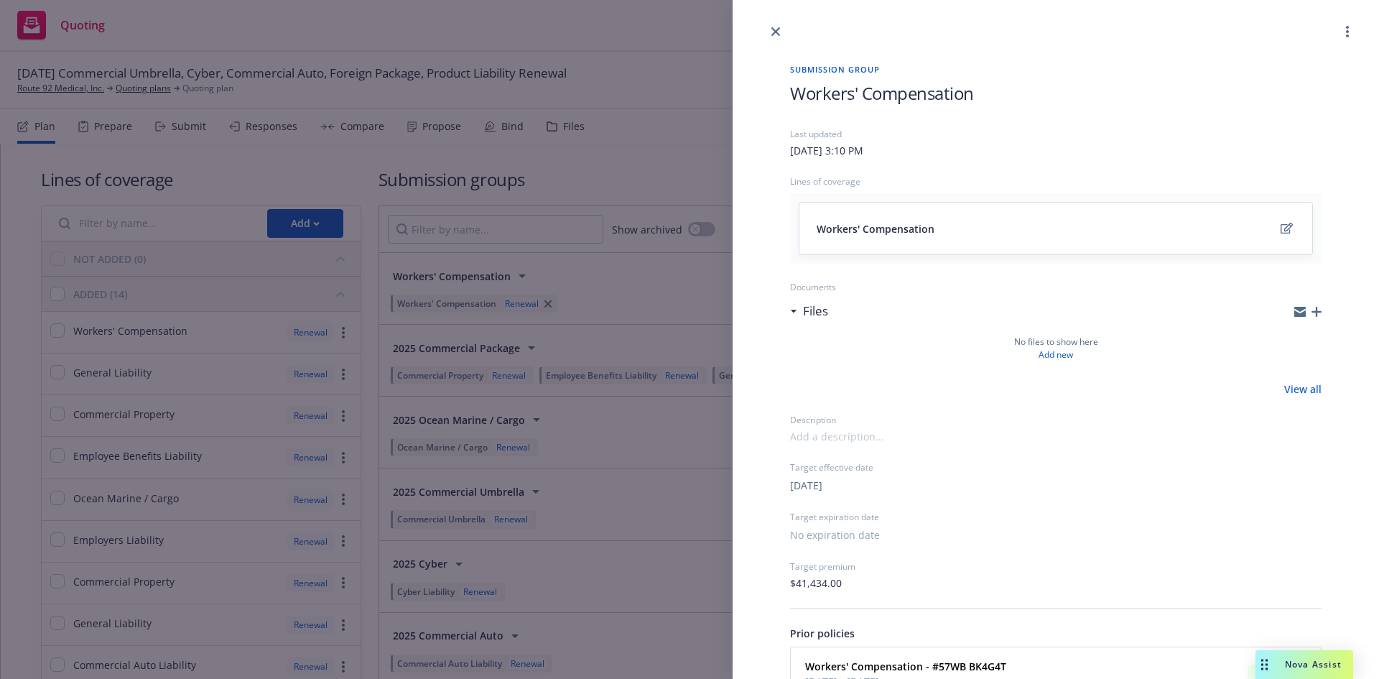
click at [793, 88] on span "Workers' Compensation" at bounding box center [882, 93] width 184 height 24
click at [773, 29] on icon "close" at bounding box center [775, 31] width 9 height 9
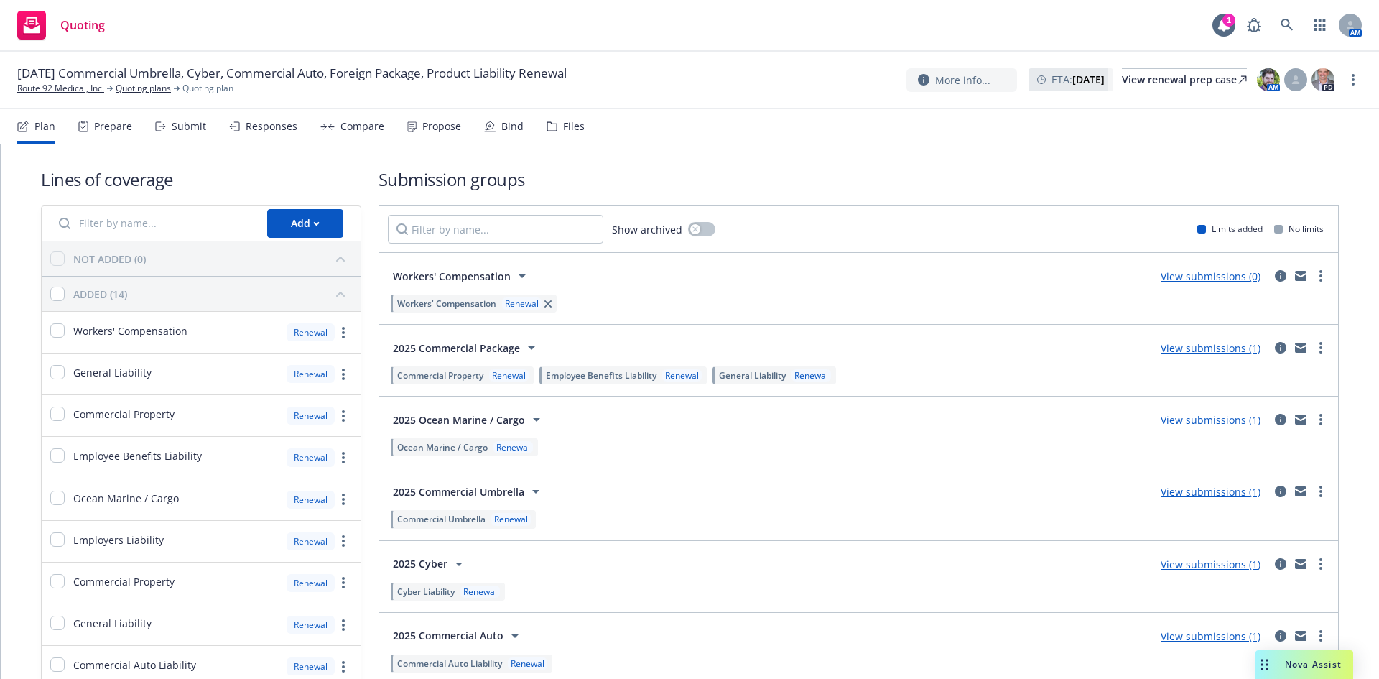
click at [1206, 272] on link "View submissions (0)" at bounding box center [1210, 276] width 100 height 14
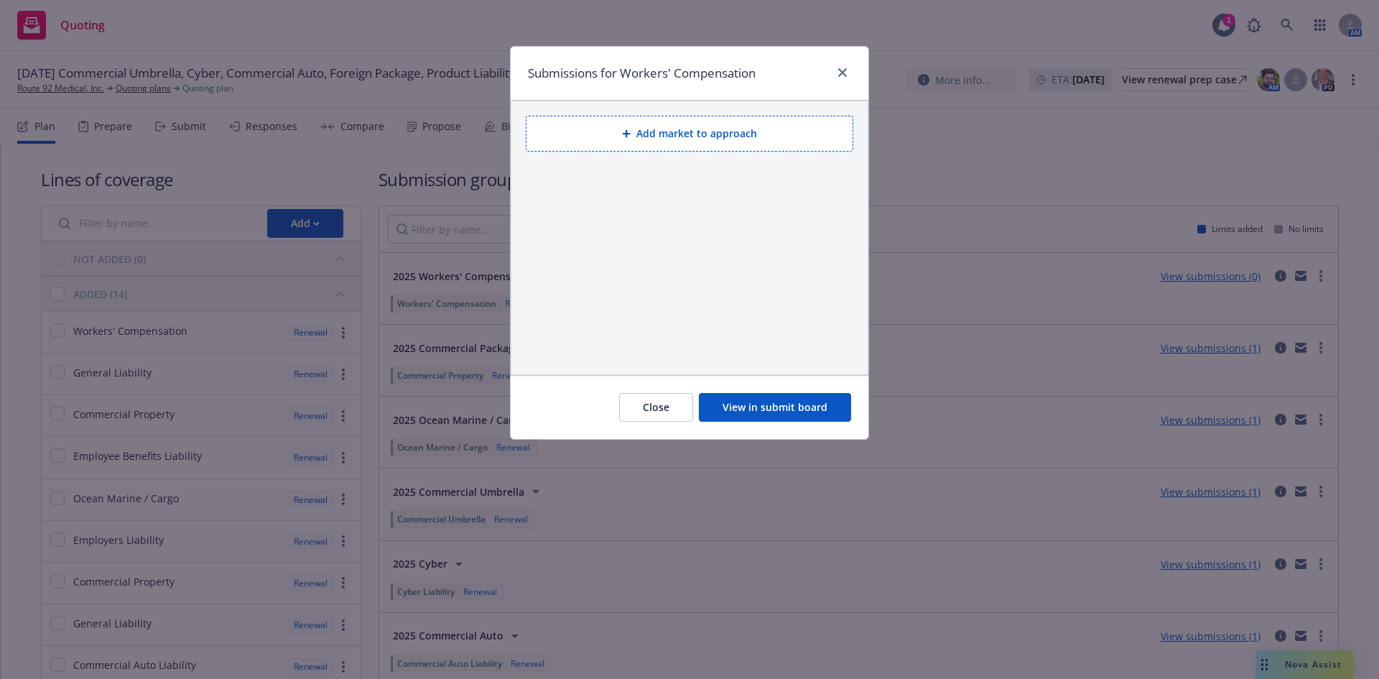
click at [720, 127] on button "Add market to approach" at bounding box center [689, 134] width 327 height 36
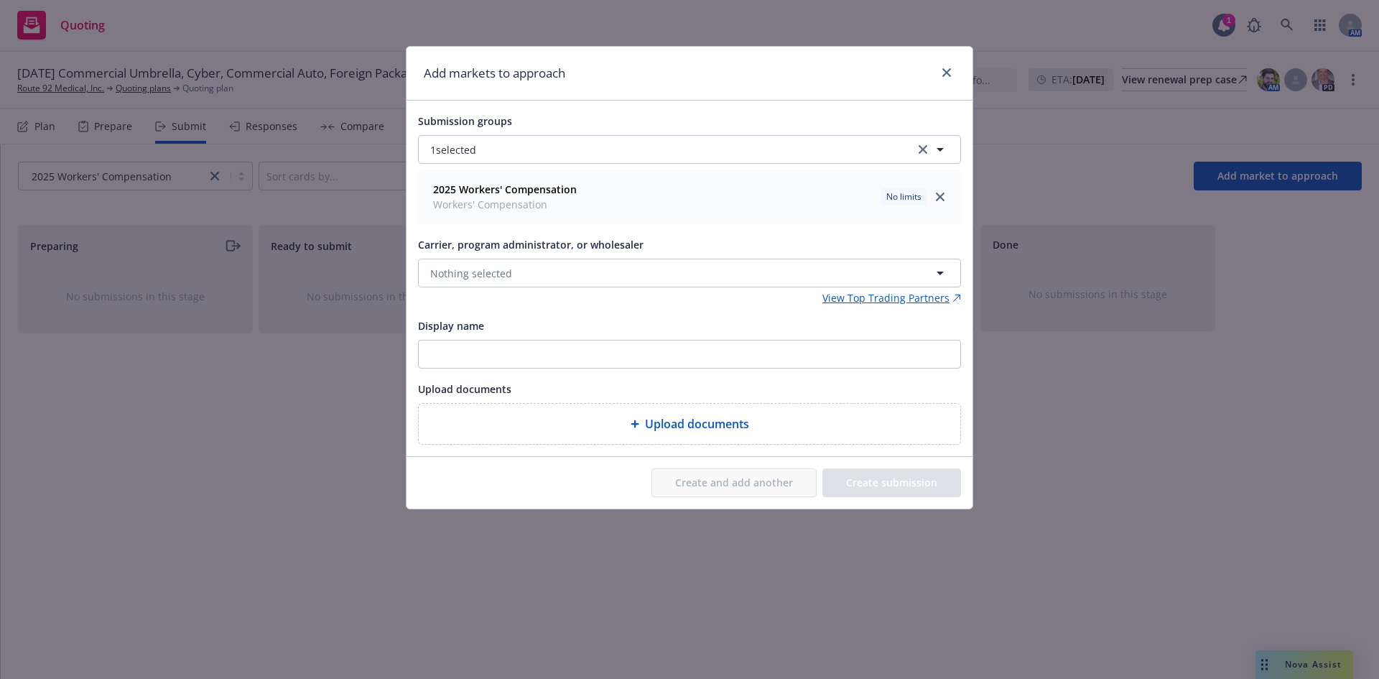
click at [679, 424] on span "Upload documents" at bounding box center [697, 423] width 104 height 17
click at [615, 278] on button "Nothing selected" at bounding box center [689, 273] width 543 height 29
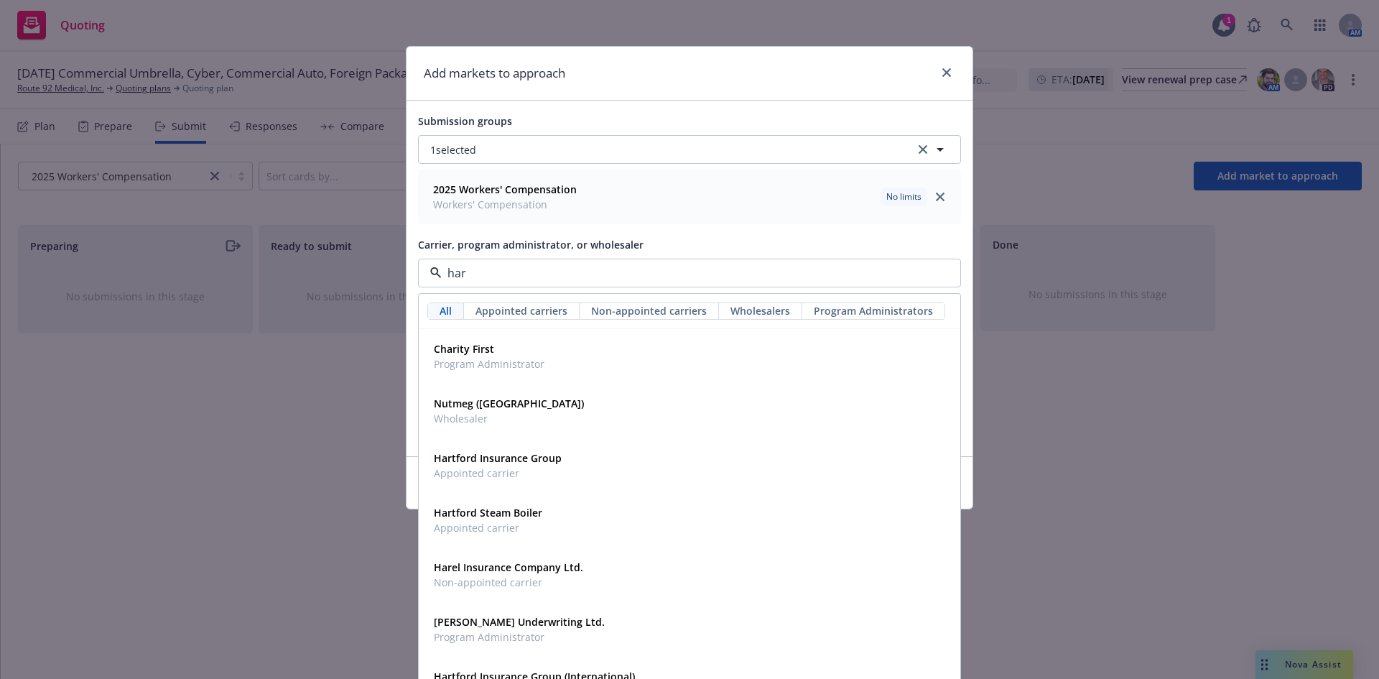
type input "hart"
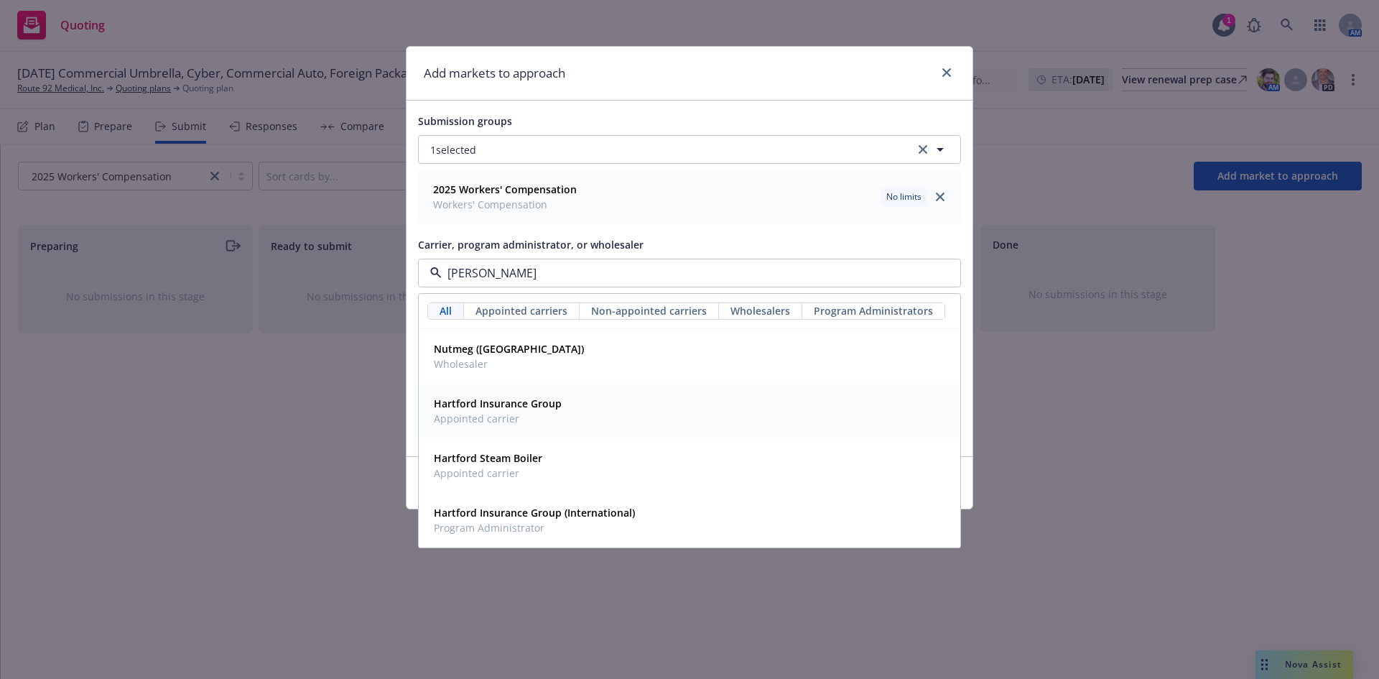
click at [546, 409] on strong "Hartford Insurance Group" at bounding box center [498, 403] width 128 height 14
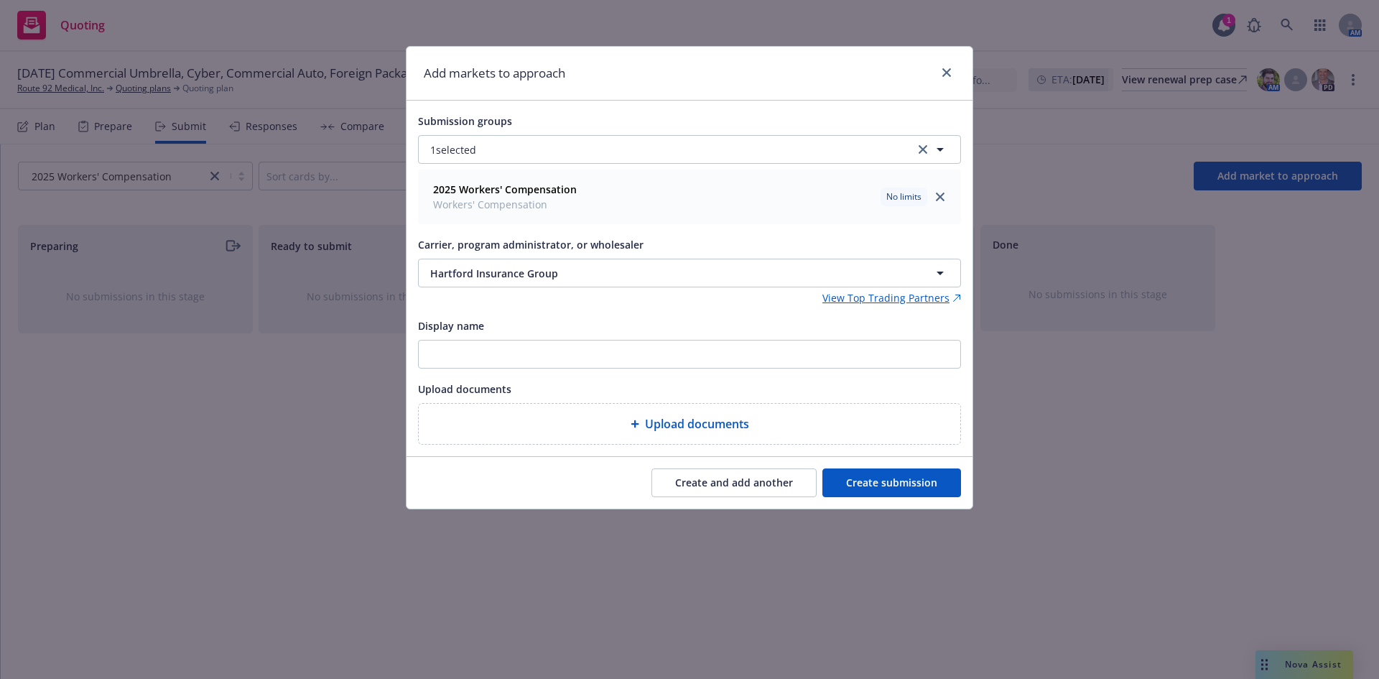
click at [921, 488] on button "Create submission" at bounding box center [891, 482] width 139 height 29
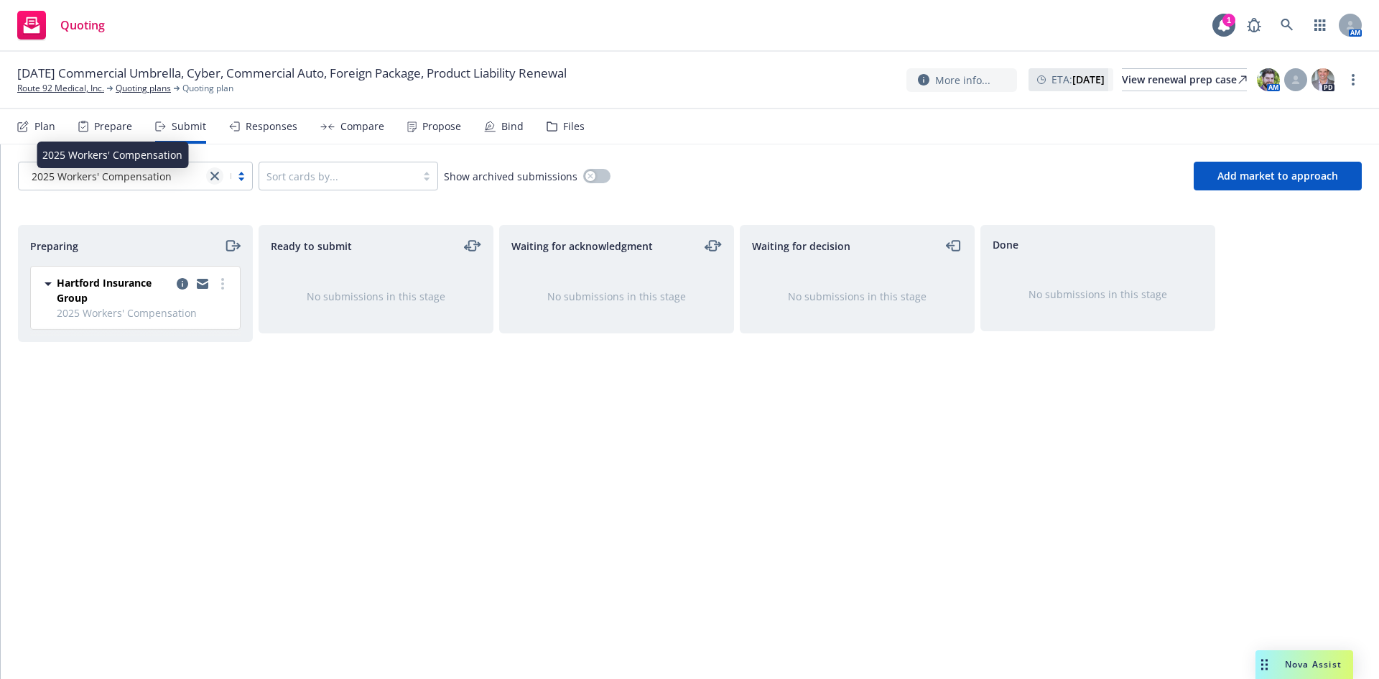
click at [213, 174] on icon "close" at bounding box center [214, 176] width 9 height 9
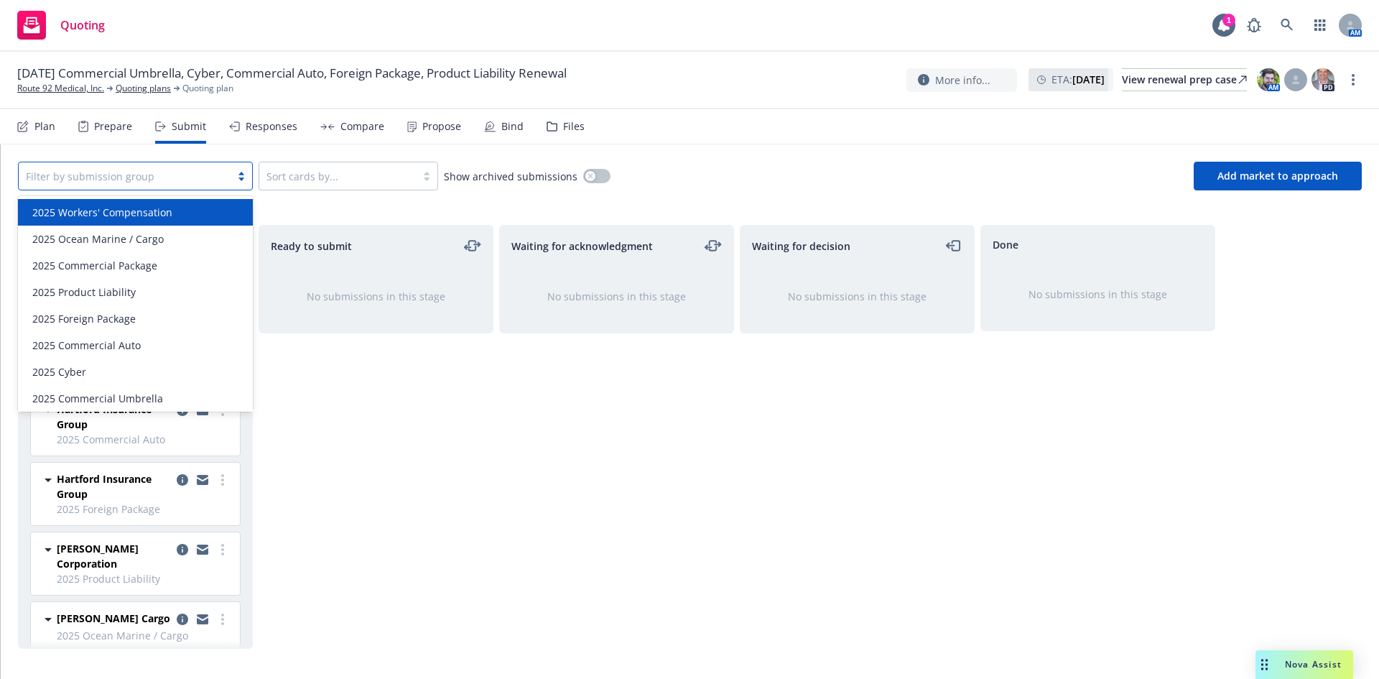
click at [436, 582] on div "Ready to submit No submissions in this stage" at bounding box center [376, 437] width 235 height 424
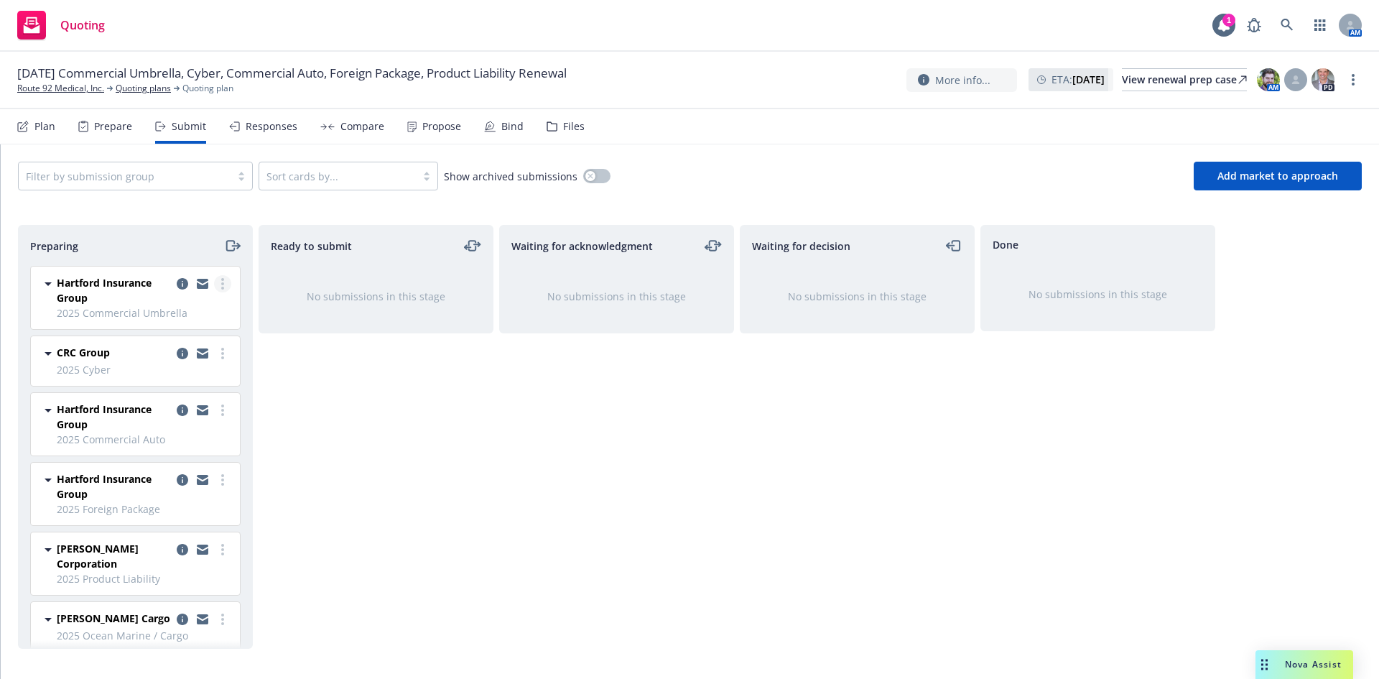
click at [214, 283] on link "more" at bounding box center [222, 283] width 17 height 17
click at [182, 401] on span "Add accepted decision" at bounding box center [148, 399] width 144 height 14
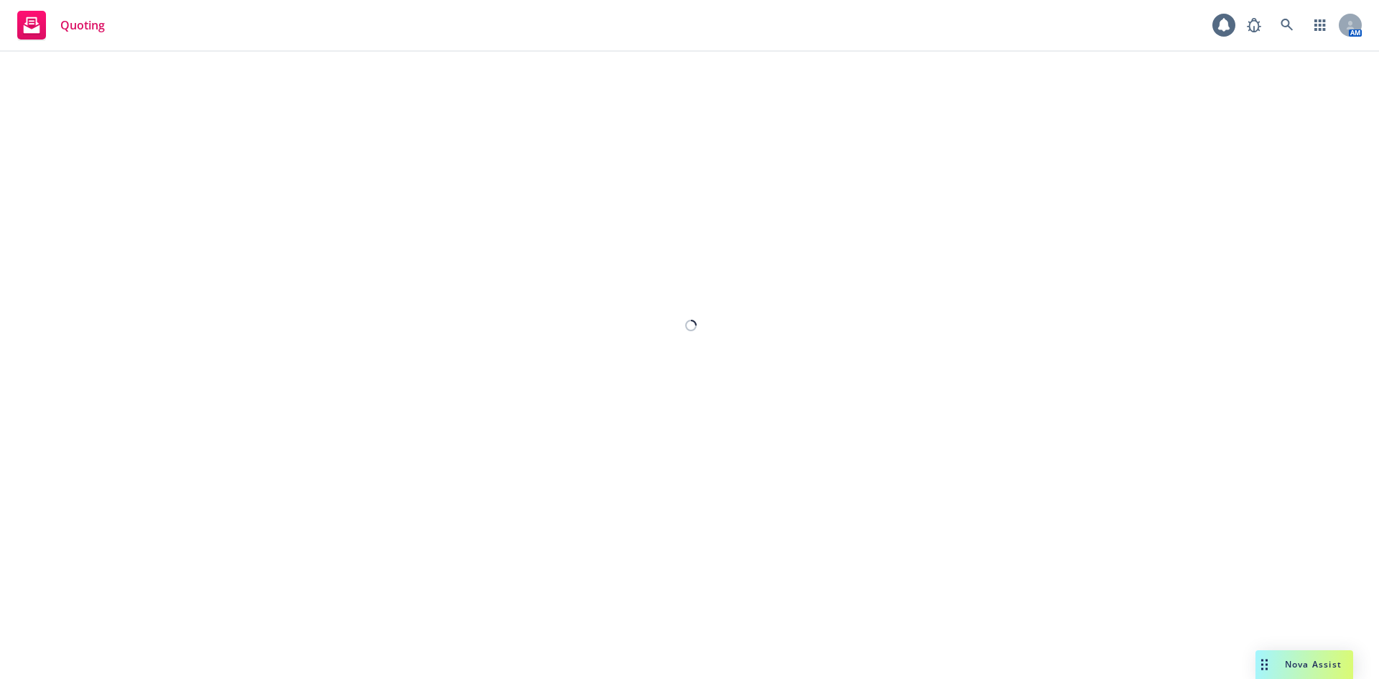
select select "12"
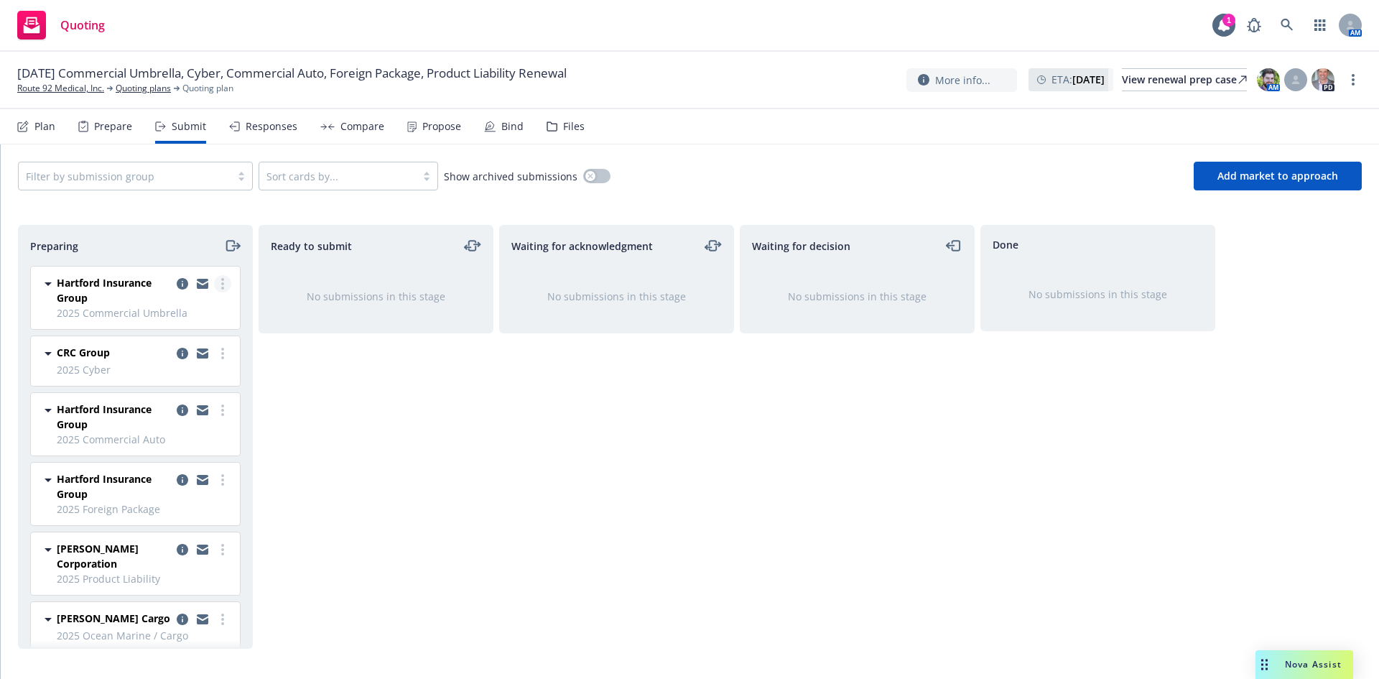
click at [214, 283] on link "more" at bounding box center [222, 283] width 17 height 17
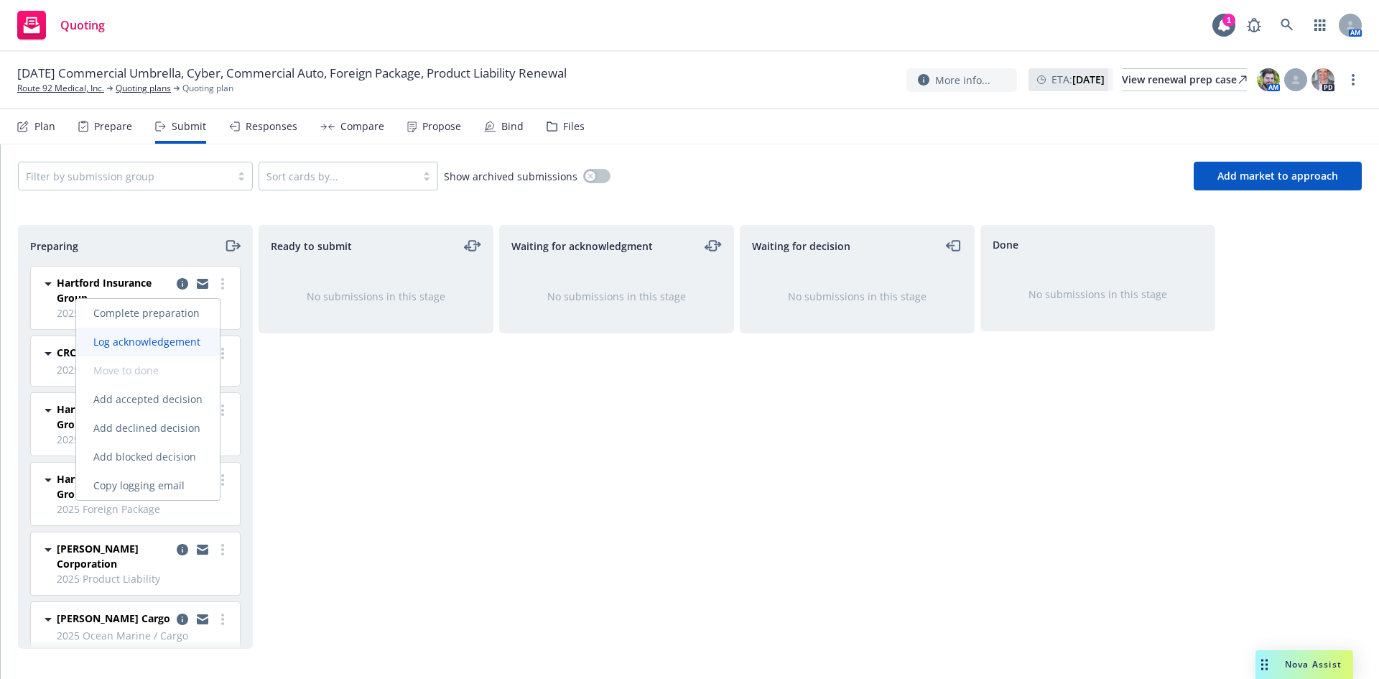
click at [172, 345] on span "Log acknowledgement" at bounding box center [146, 342] width 141 height 14
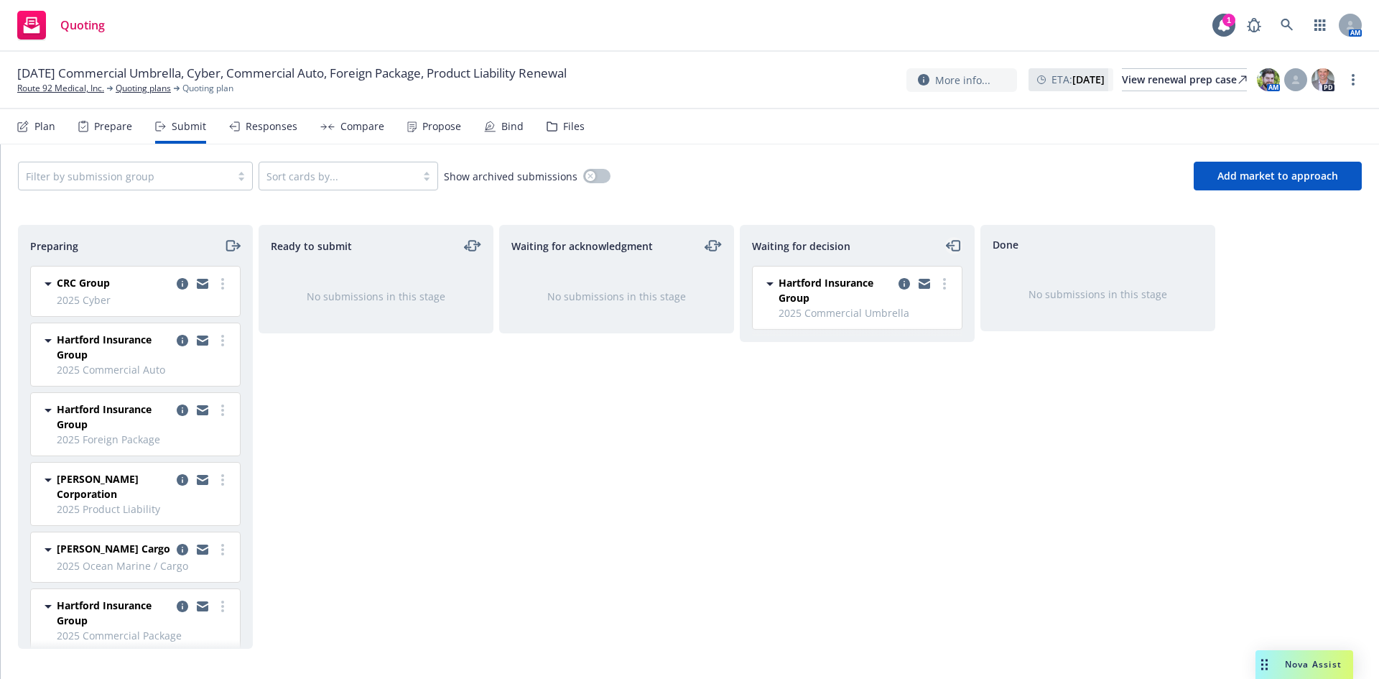
click at [952, 247] on icon "moveLeft" at bounding box center [954, 245] width 17 height 17
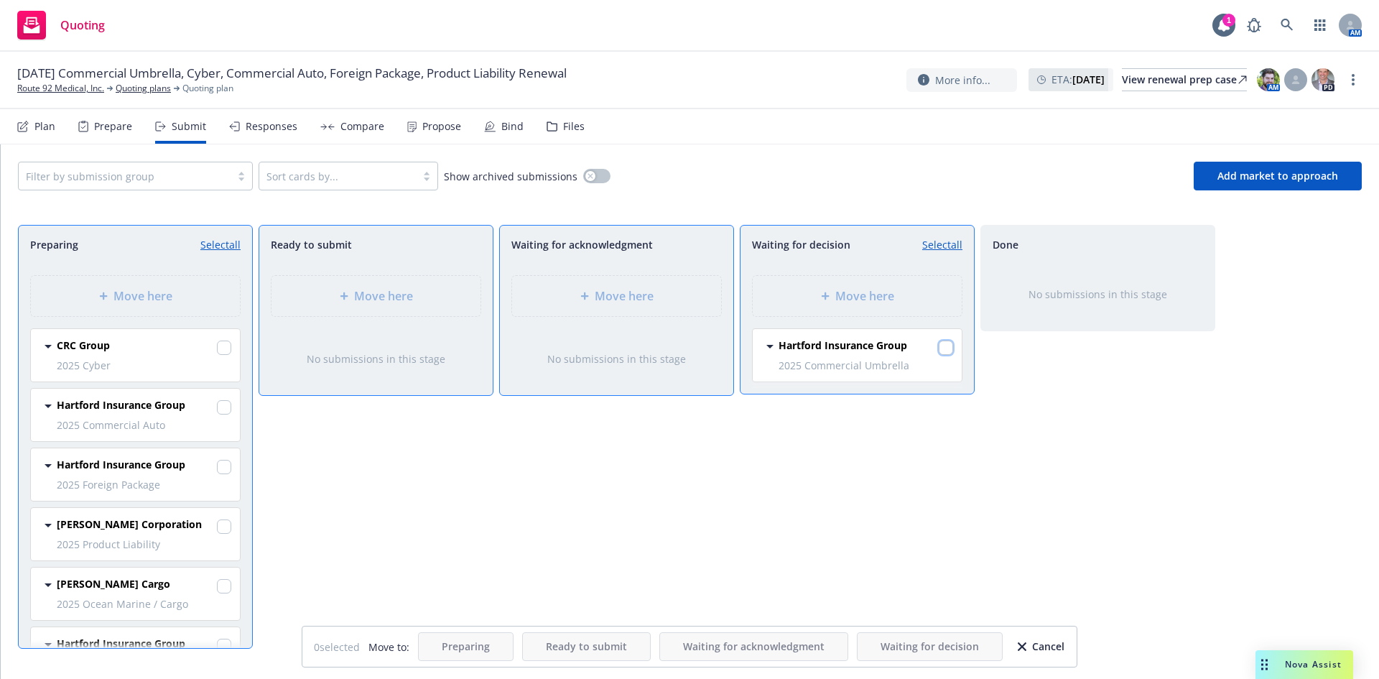
click at [951, 347] on input "checkbox" at bounding box center [946, 347] width 14 height 14
checkbox input "true"
click at [141, 289] on span "Move here" at bounding box center [142, 295] width 59 height 17
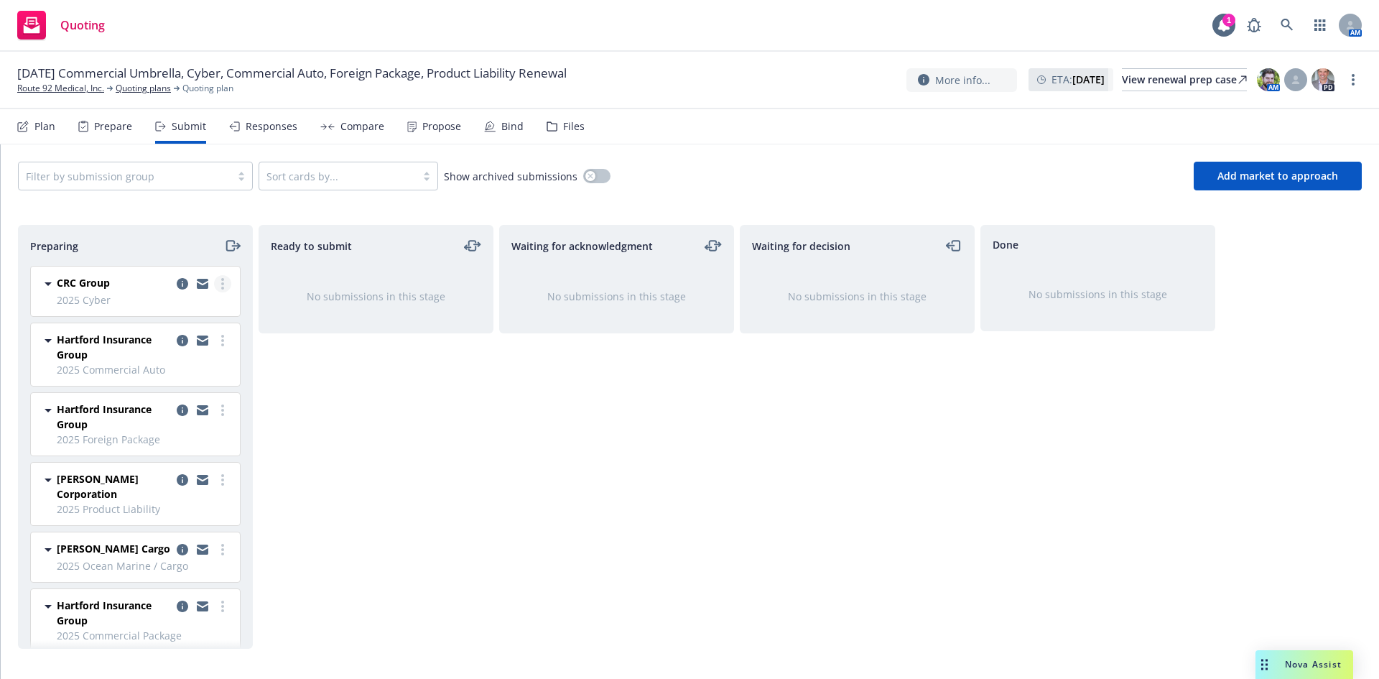
click at [221, 282] on circle "more" at bounding box center [222, 283] width 3 height 3
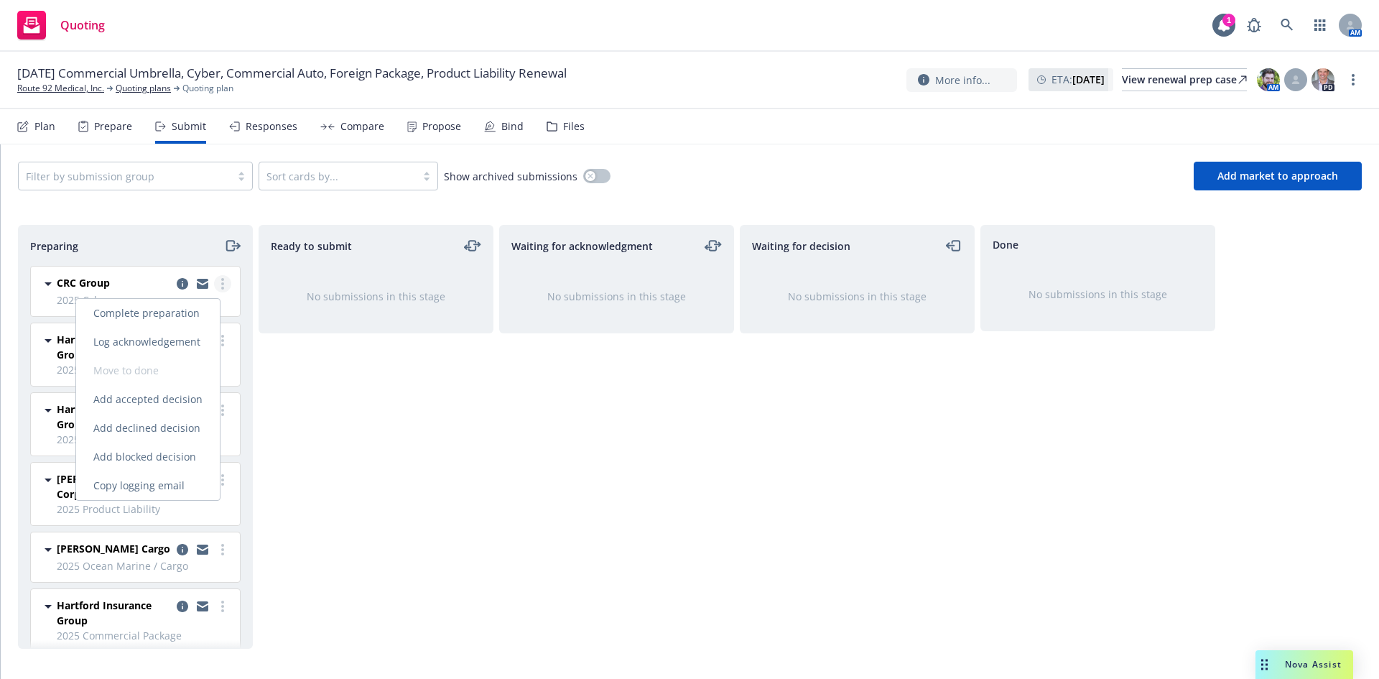
click at [214, 281] on link "more" at bounding box center [222, 283] width 17 height 17
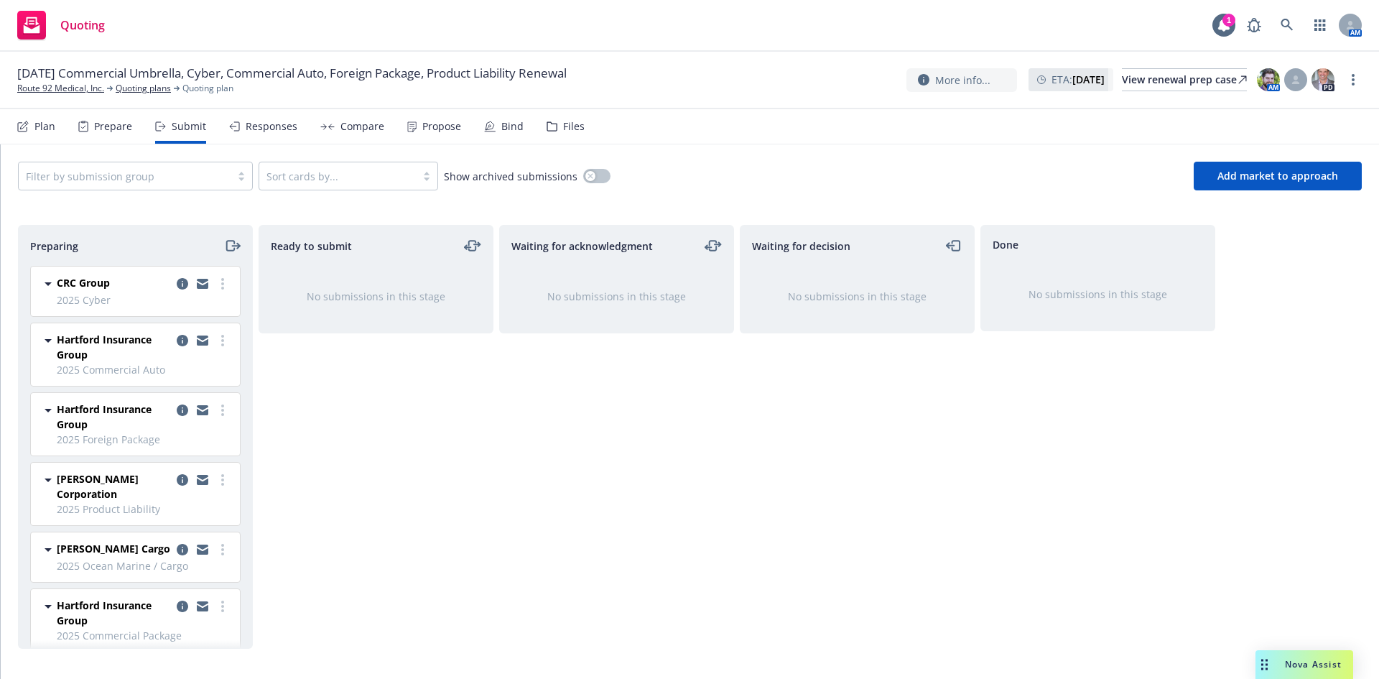
click at [371, 416] on div "Ready to submit No submissions in this stage" at bounding box center [376, 437] width 235 height 424
click at [221, 286] on icon "more" at bounding box center [222, 283] width 3 height 11
click at [346, 422] on div "Ready to submit No submissions in this stage" at bounding box center [376, 437] width 235 height 424
click at [214, 283] on link "more" at bounding box center [222, 283] width 17 height 17
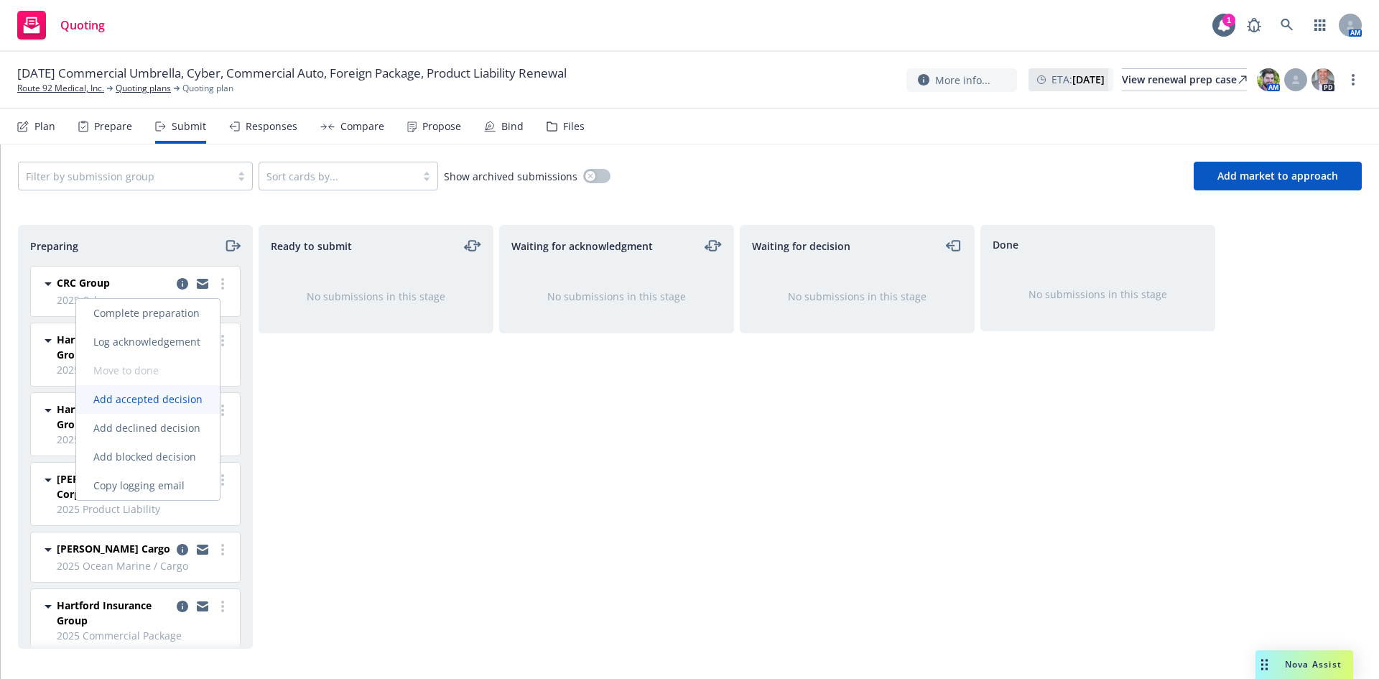
click at [164, 404] on span "Add accepted decision" at bounding box center [148, 399] width 144 height 14
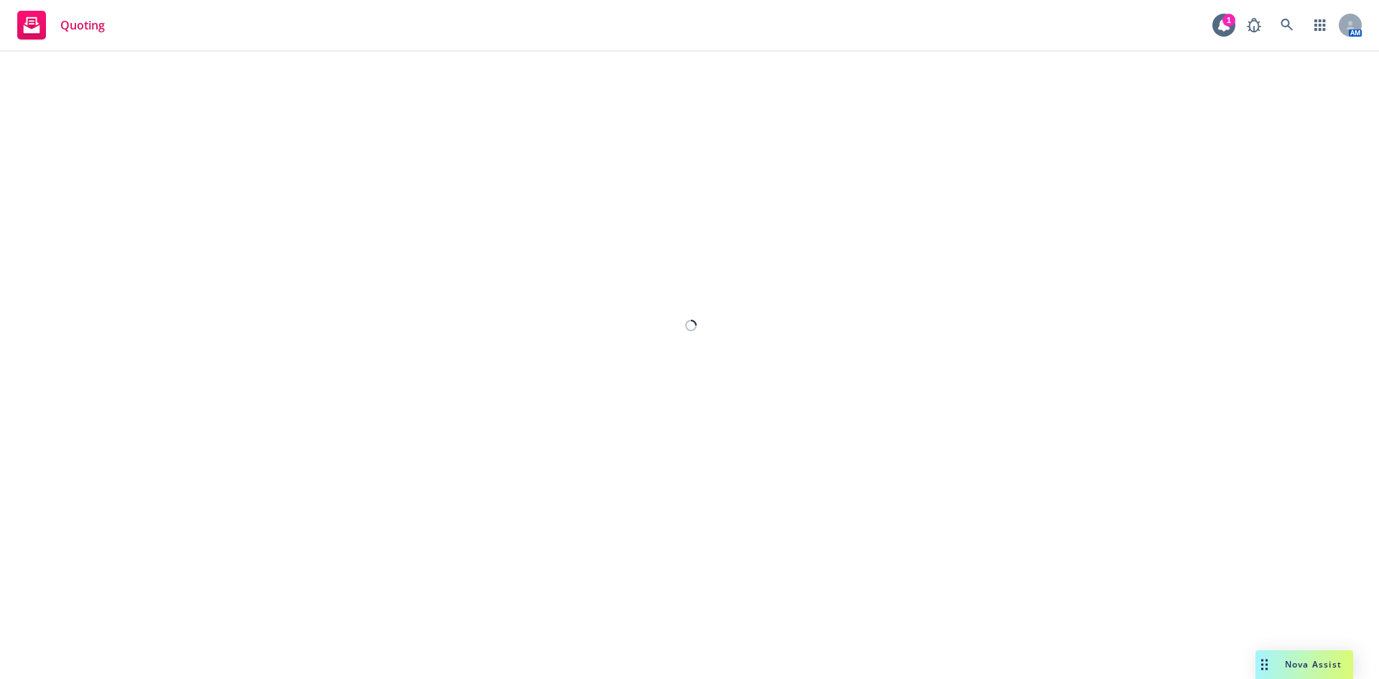
select select "12"
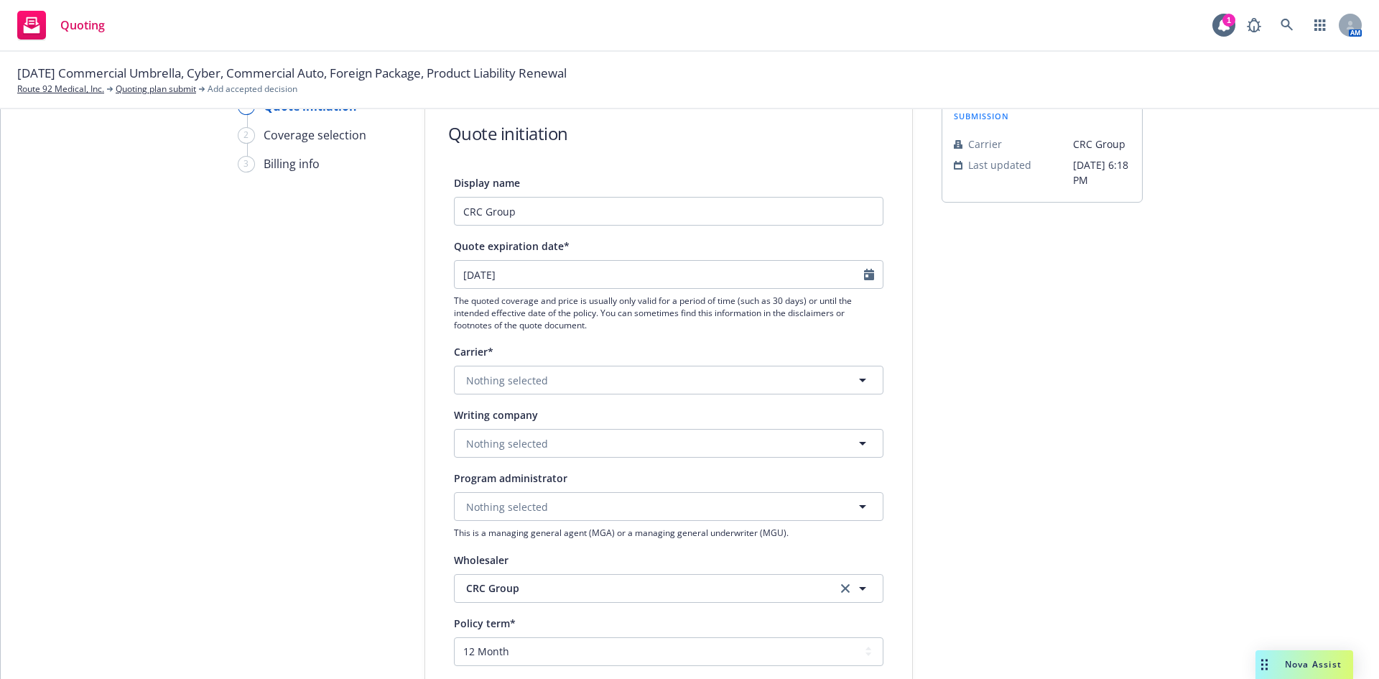
scroll to position [144, 0]
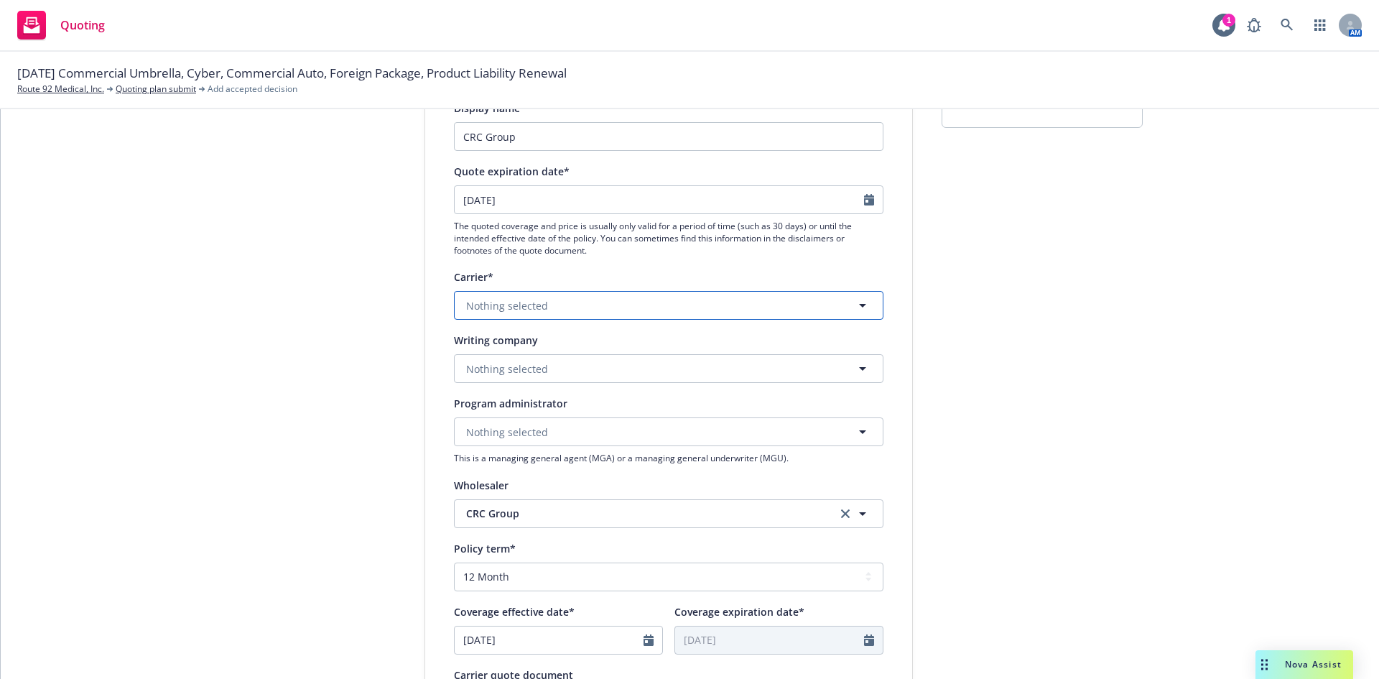
click at [532, 300] on span "Nothing selected" at bounding box center [507, 305] width 82 height 15
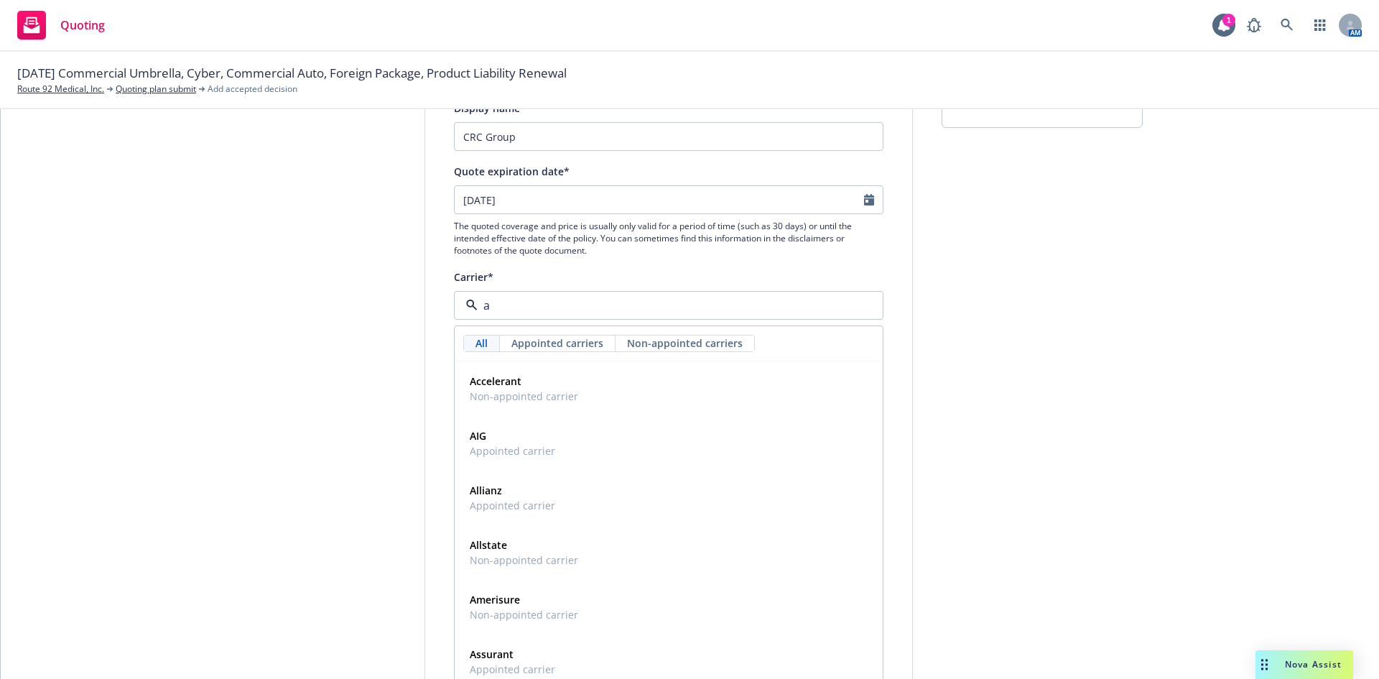
type input "at"
click at [534, 447] on span "Non-appointed carrier" at bounding box center [524, 450] width 108 height 15
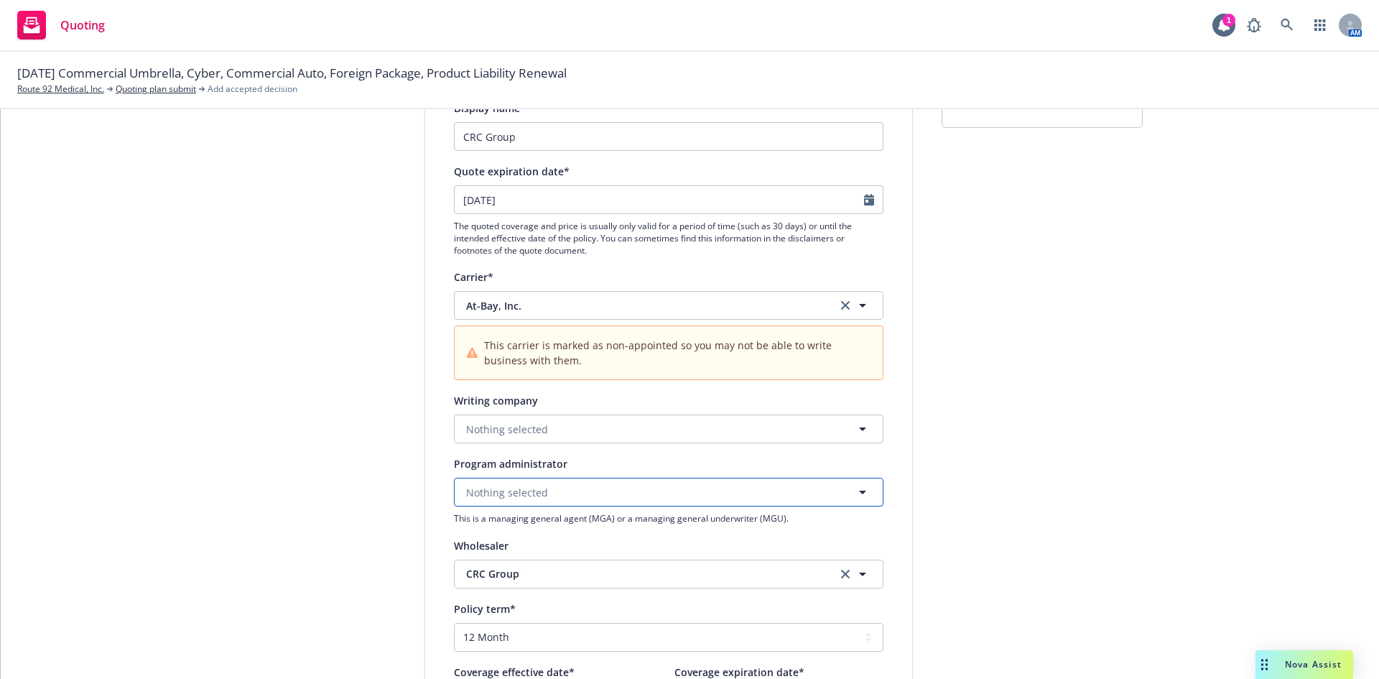
click at [554, 491] on button "Nothing selected" at bounding box center [668, 492] width 429 height 29
type input "c"
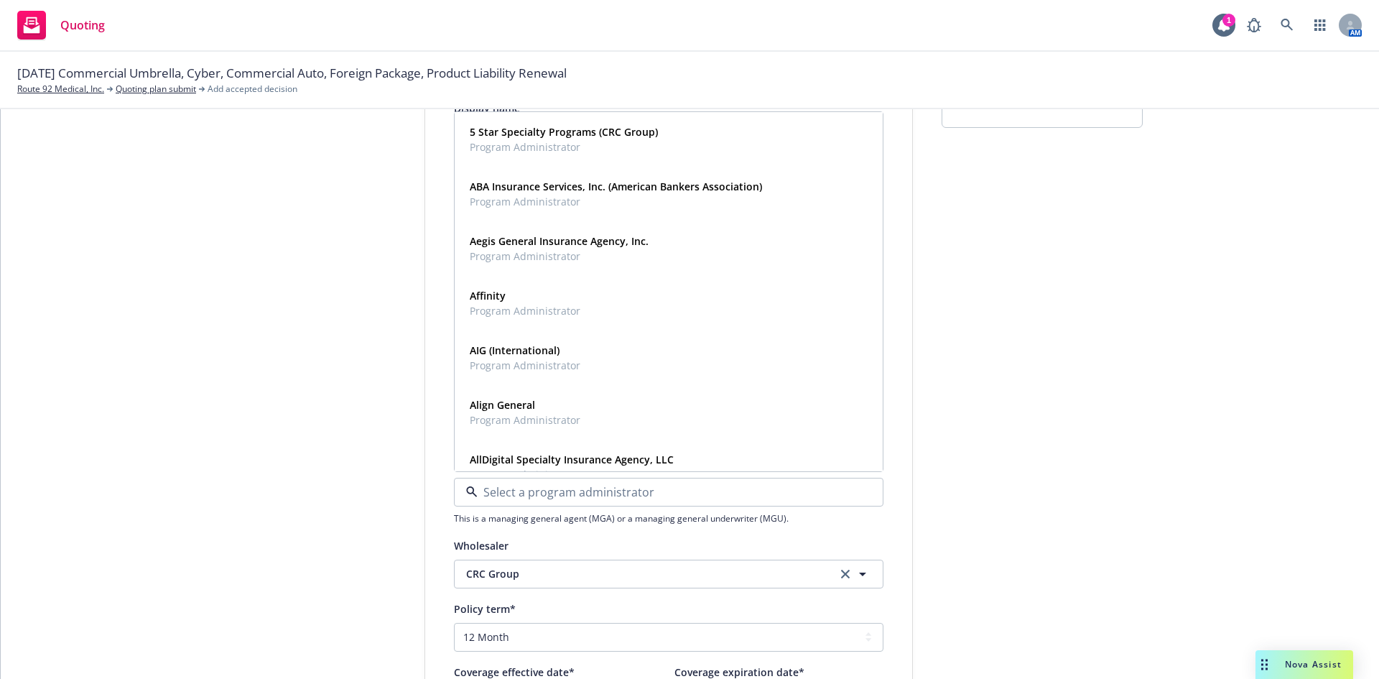
click at [1148, 262] on div "1 Quote initiation 2 Coverage selection 3 Billing info Quote initiation Display…" at bounding box center [690, 534] width 1344 height 1023
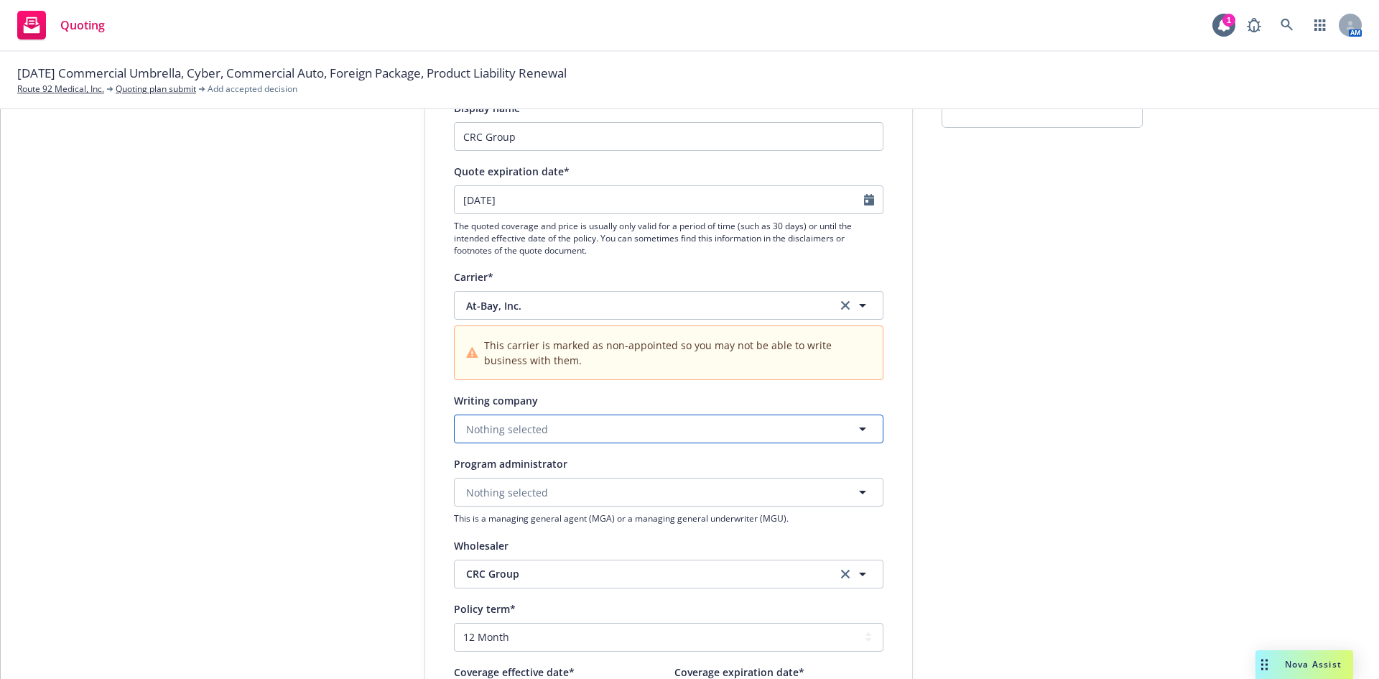
click at [538, 422] on span "Nothing selected" at bounding box center [507, 429] width 82 height 15
click at [530, 477] on span "At-Bay Specialty Insurance Company" at bounding box center [560, 469] width 180 height 15
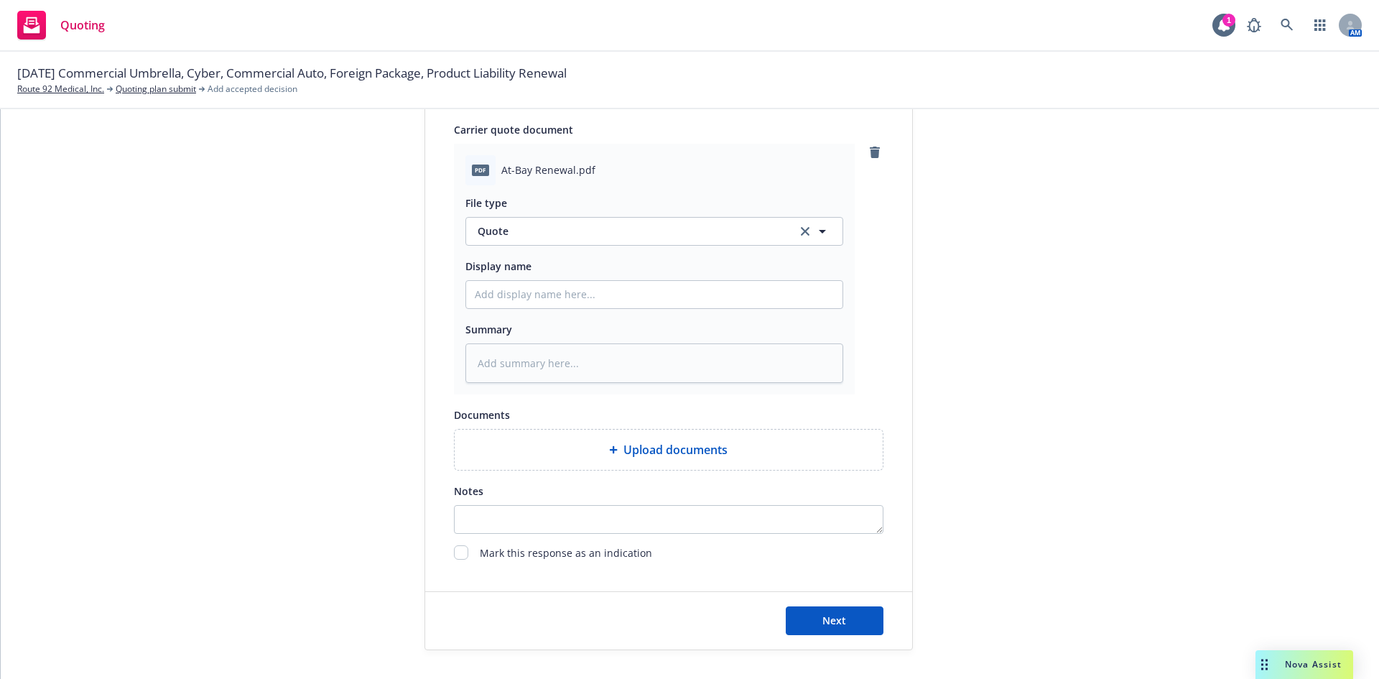
scroll to position [778, 0]
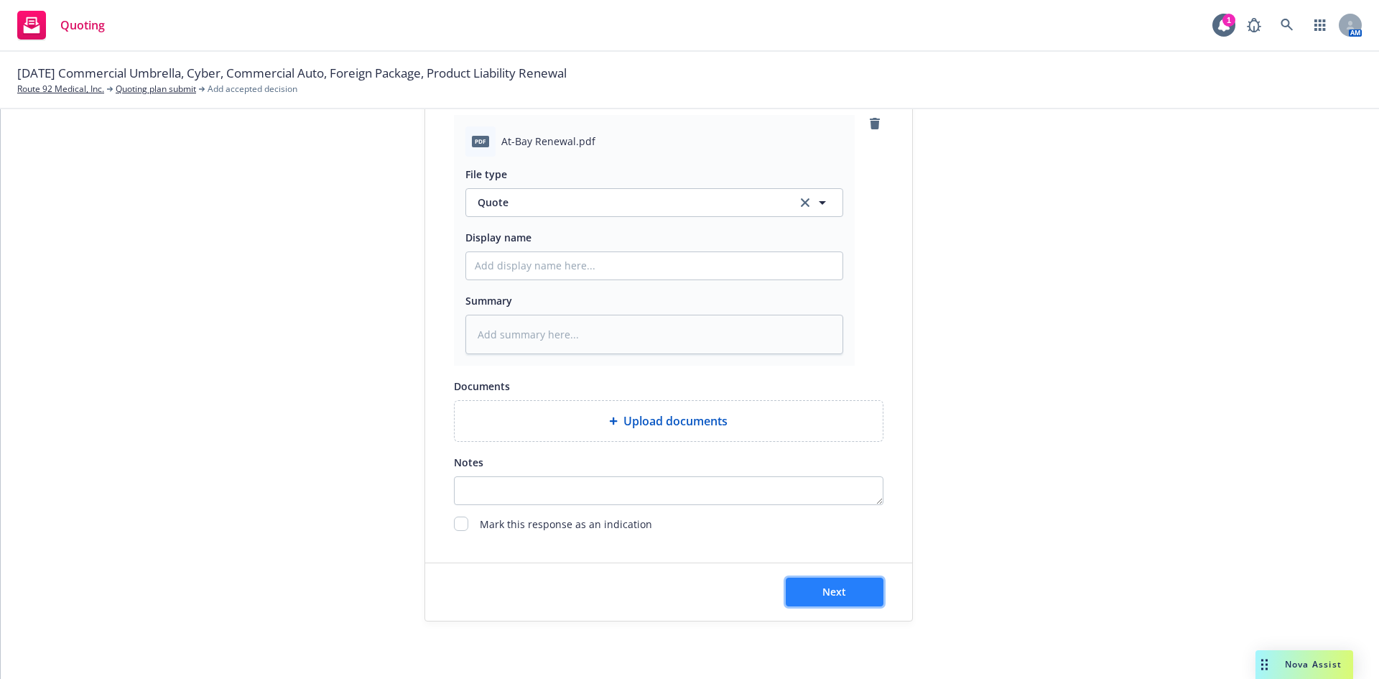
click at [823, 591] on span "Next" at bounding box center [834, 592] width 24 height 14
type textarea "x"
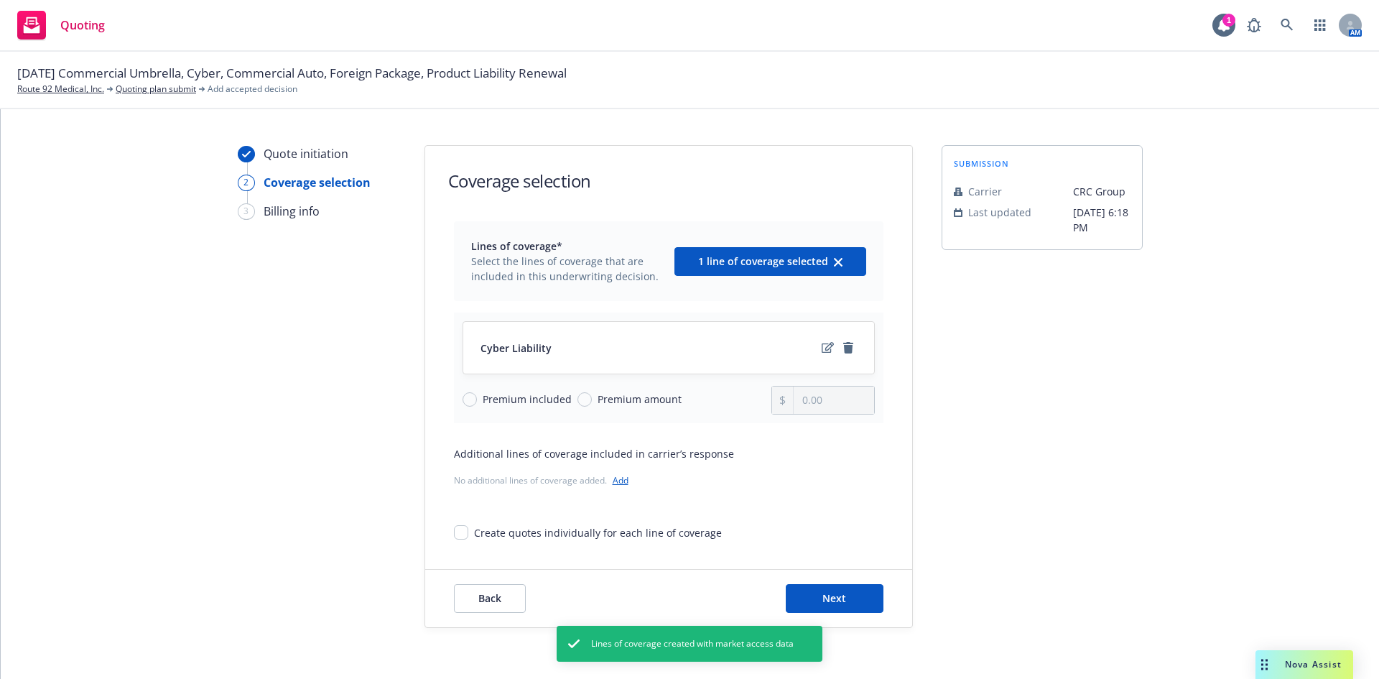
scroll to position [28, 0]
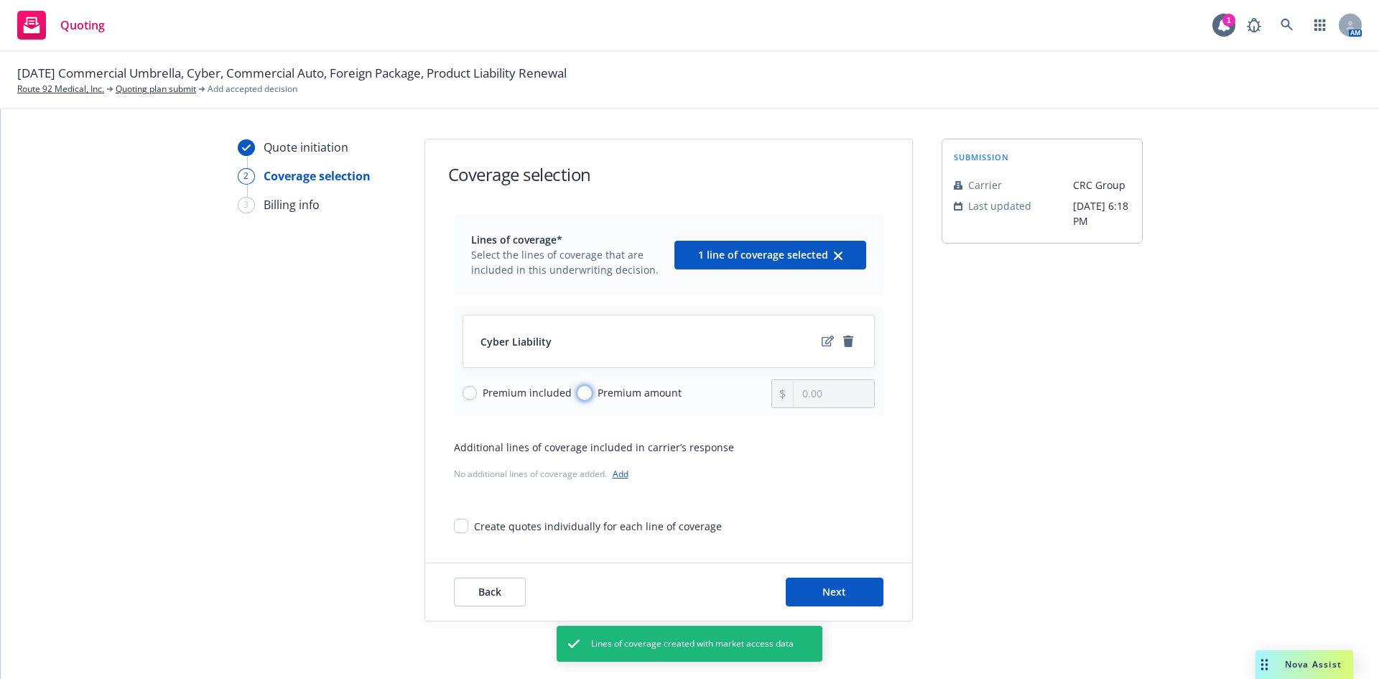
click at [580, 394] on input "Premium amount" at bounding box center [584, 393] width 14 height 14
radio input "true"
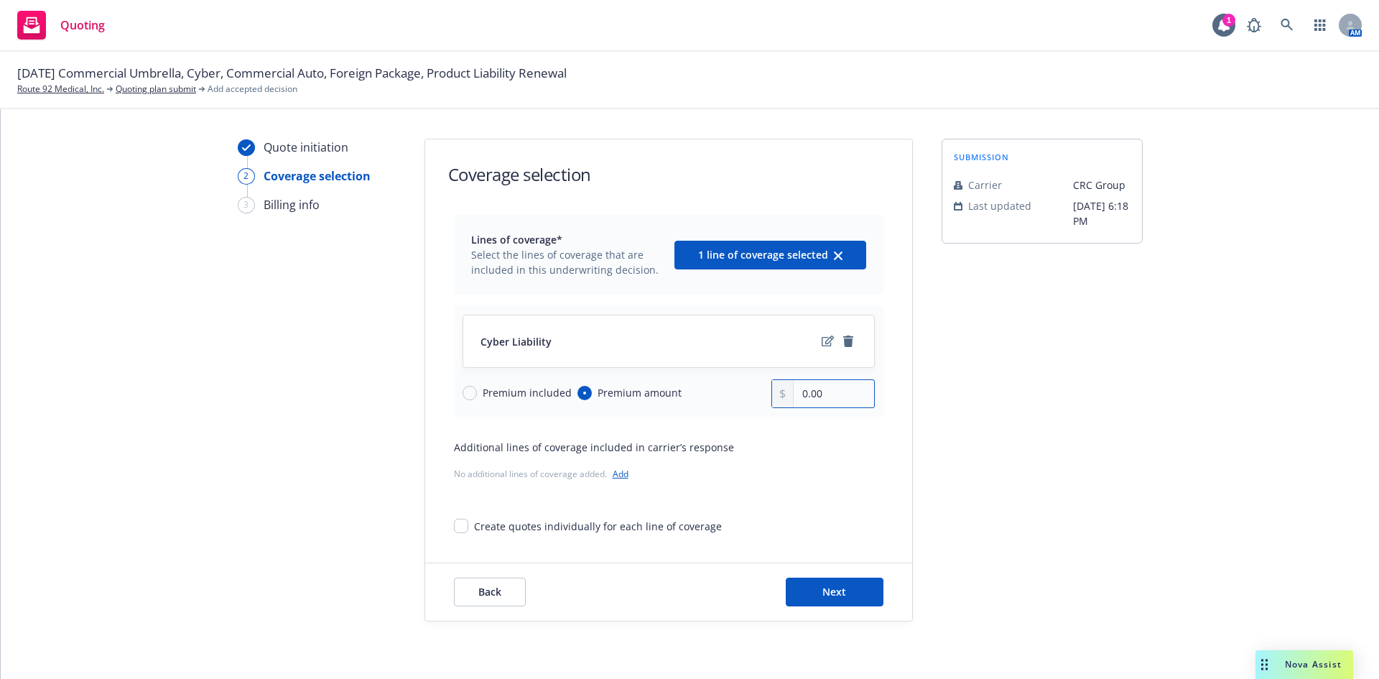
click at [842, 397] on input "0.00" at bounding box center [833, 393] width 80 height 27
type input "0.00"
type input "16,799.00"
click at [855, 595] on button "Next" at bounding box center [835, 591] width 98 height 29
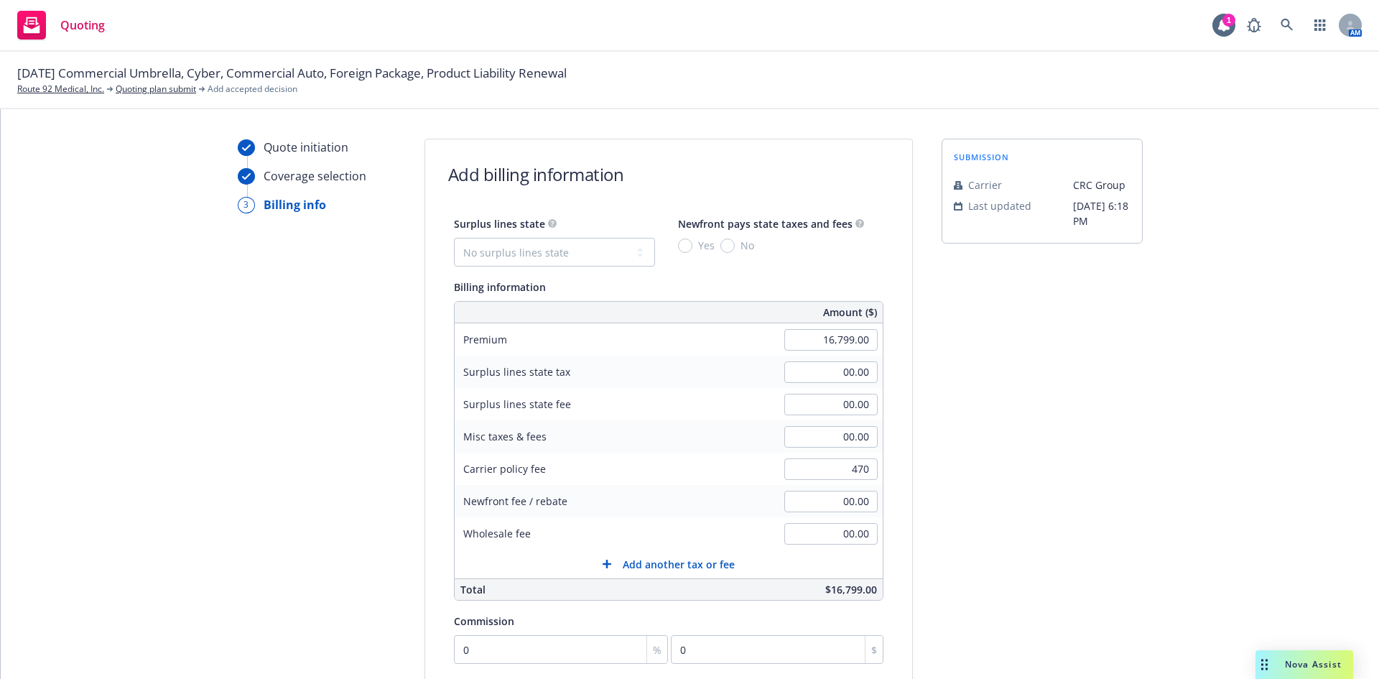
type input "470.00"
click at [997, 483] on div "submission Carrier CRC Group Last updated 5/3, 6:18 PM" at bounding box center [1041, 506] width 201 height 735
type input "1"
type input "167.99"
type input "10"
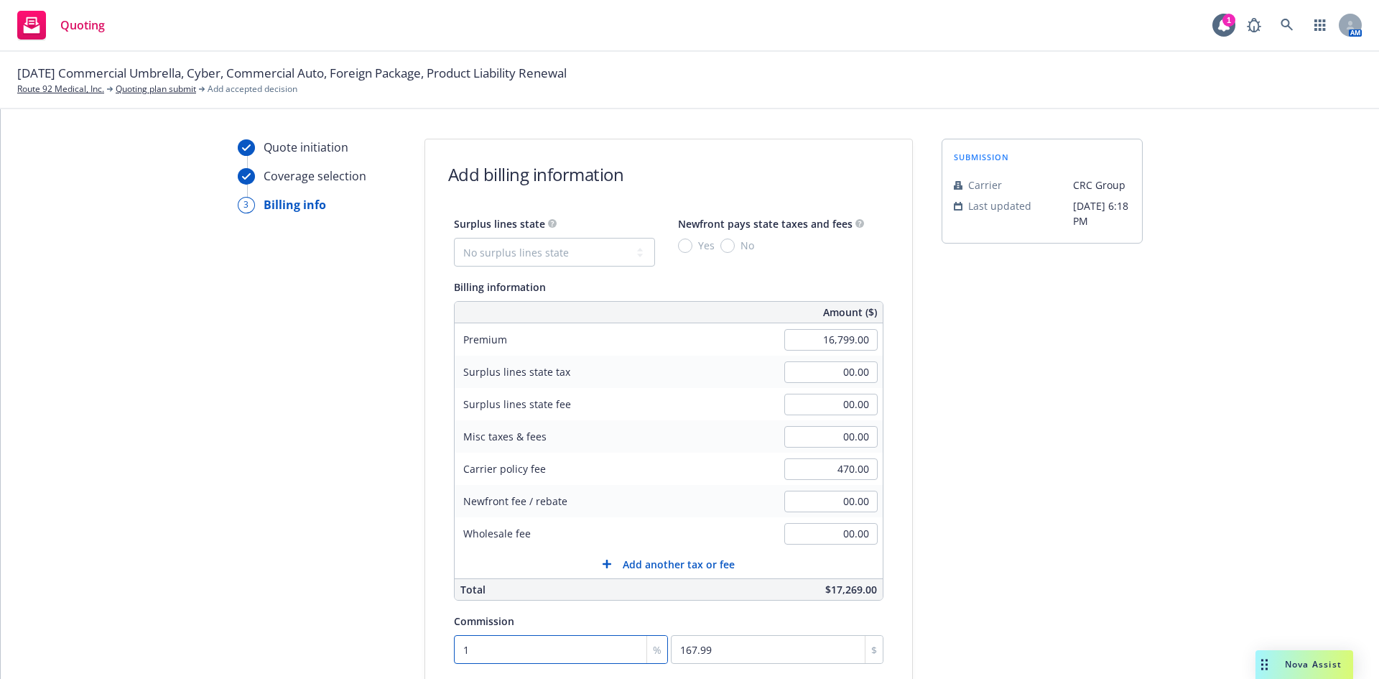
type input "1679.9"
type input "10"
click at [219, 508] on div "Quote initiation Coverage selection 3 Billing info Add billing information Surp…" at bounding box center [690, 506] width 1344 height 735
click at [498, 251] on select "No surplus lines state Alaska Alabama Arkansas Arizona California Colorado Conn…" at bounding box center [554, 252] width 201 height 29
select select "CA"
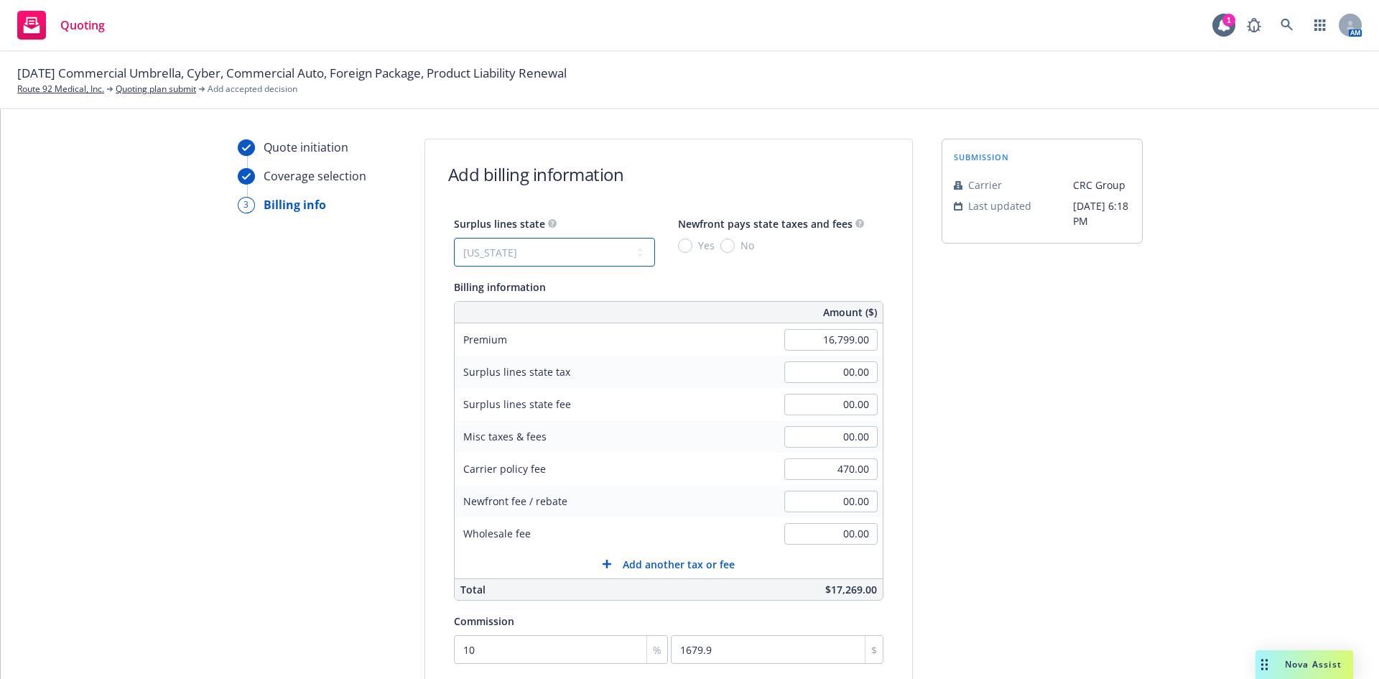
click at [454, 238] on select "No surplus lines state Alaska Alabama Arkansas Arizona California Colorado Conn…" at bounding box center [554, 252] width 201 height 29
type input "518.07"
type input "31.08"
click at [720, 248] on input "No" at bounding box center [727, 245] width 14 height 14
radio input "true"
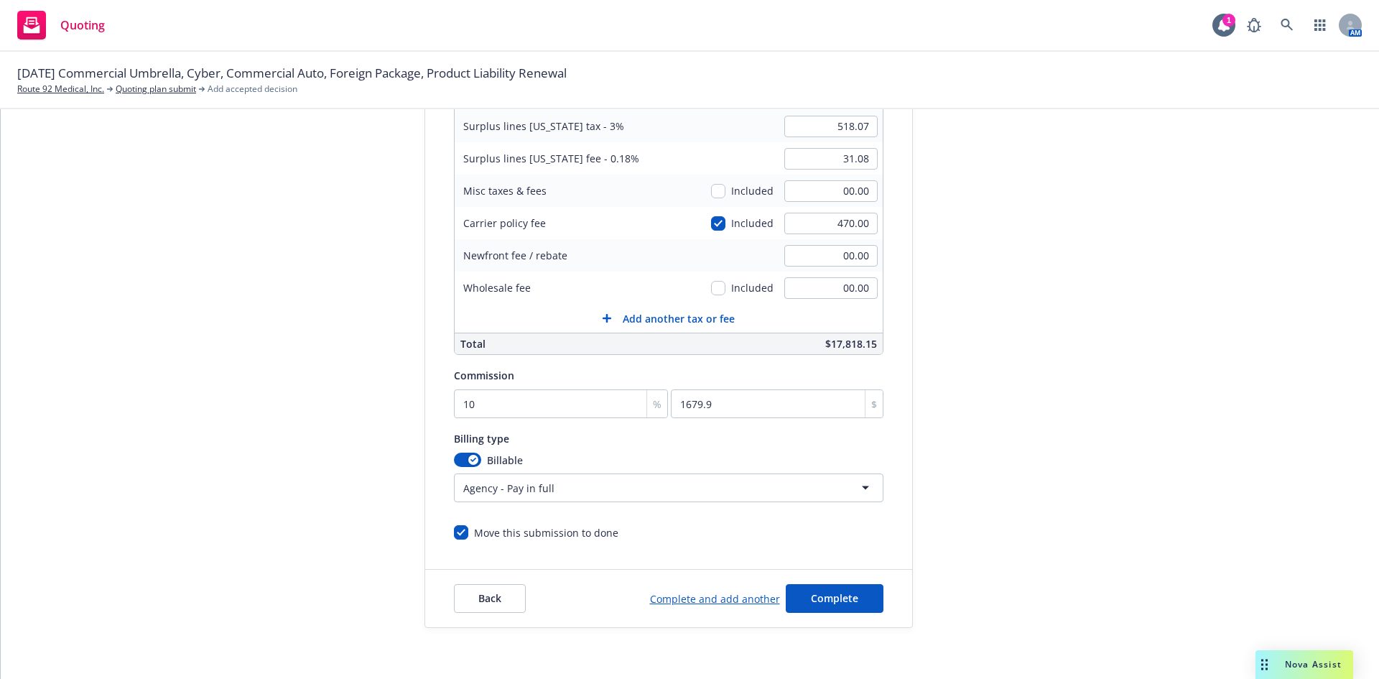
scroll to position [280, 0]
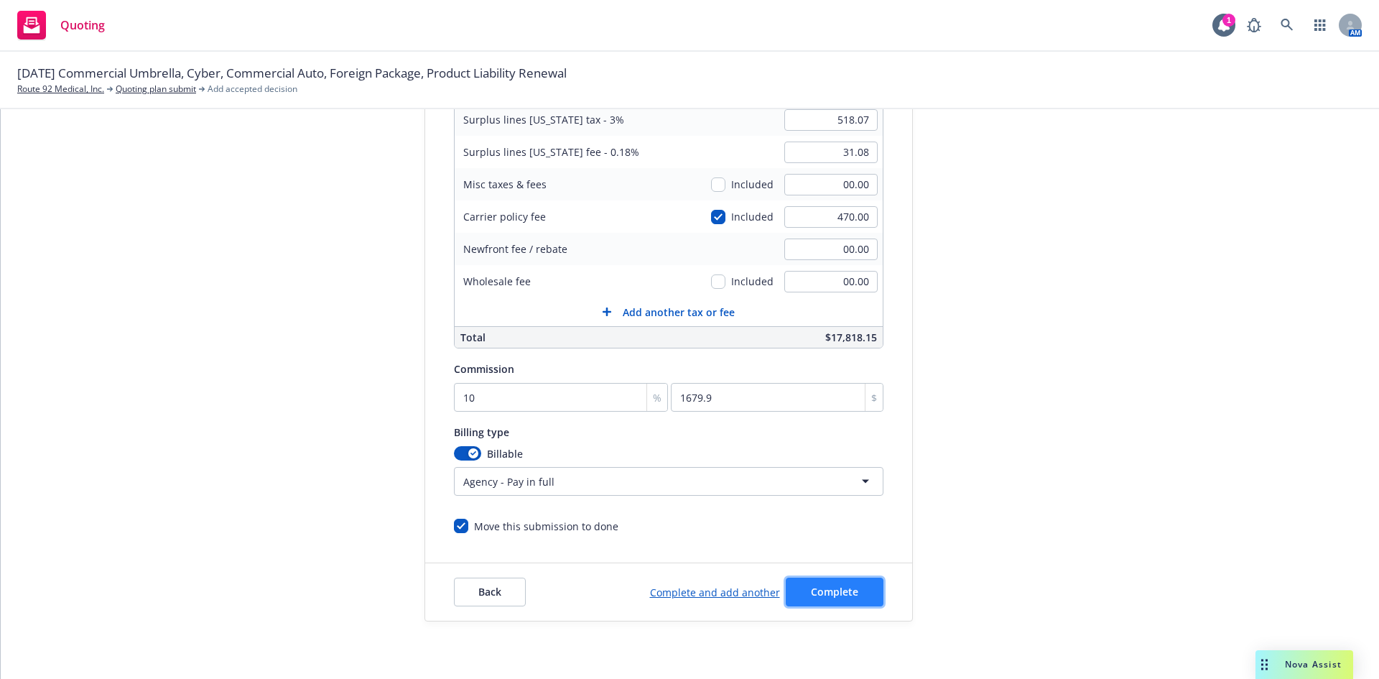
click at [813, 597] on span "Complete" at bounding box center [834, 592] width 47 height 14
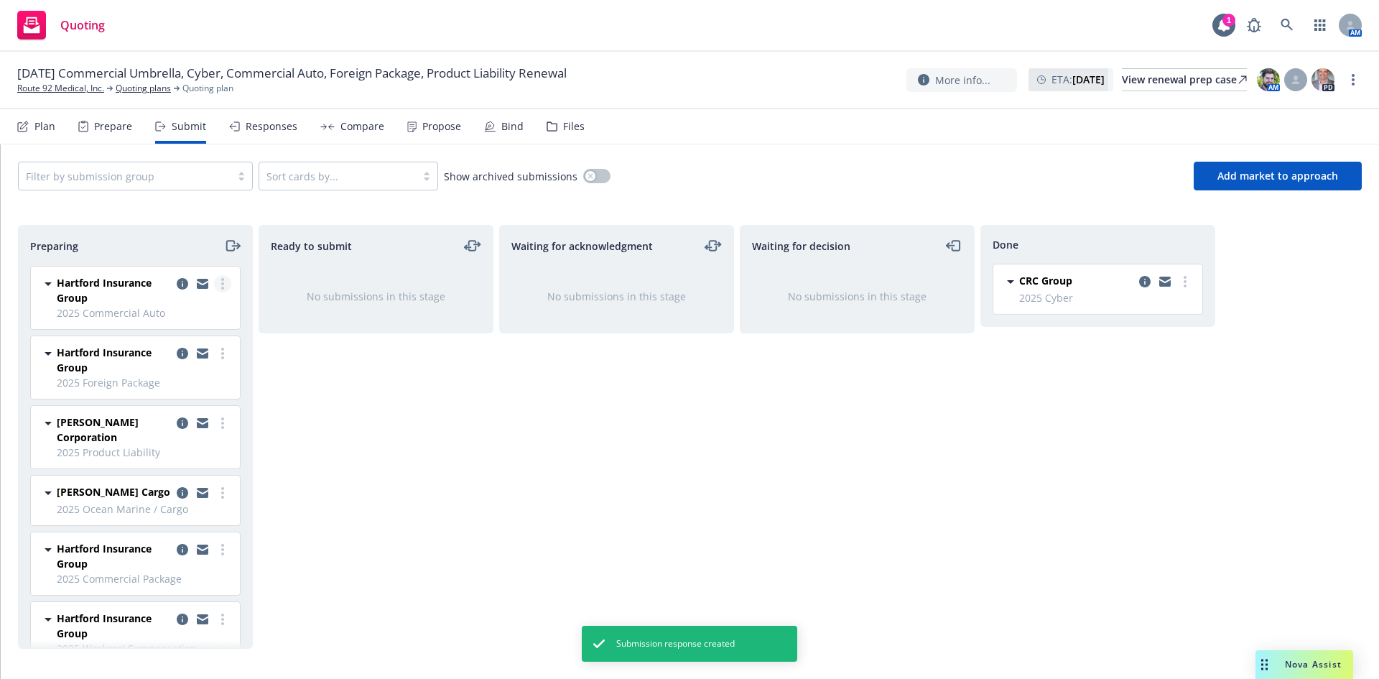
click at [221, 284] on circle "more" at bounding box center [222, 283] width 3 height 3
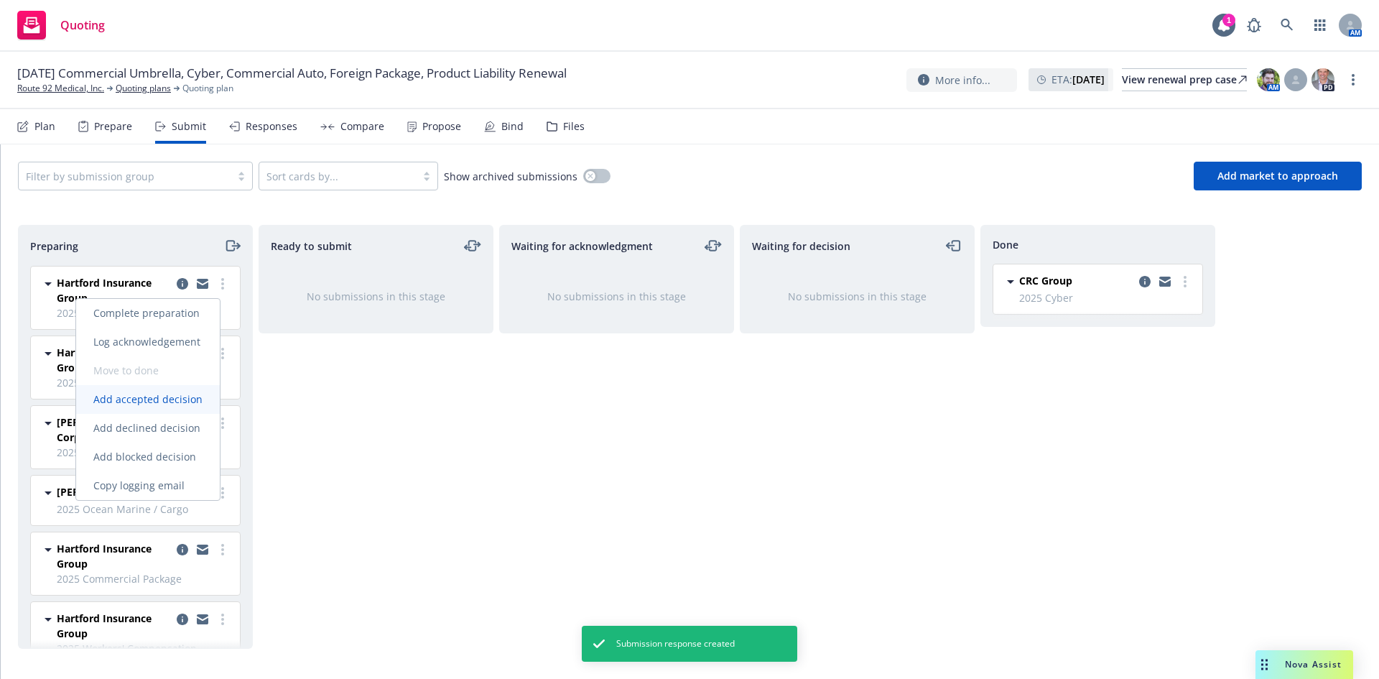
click at [177, 400] on span "Add accepted decision" at bounding box center [148, 399] width 144 height 14
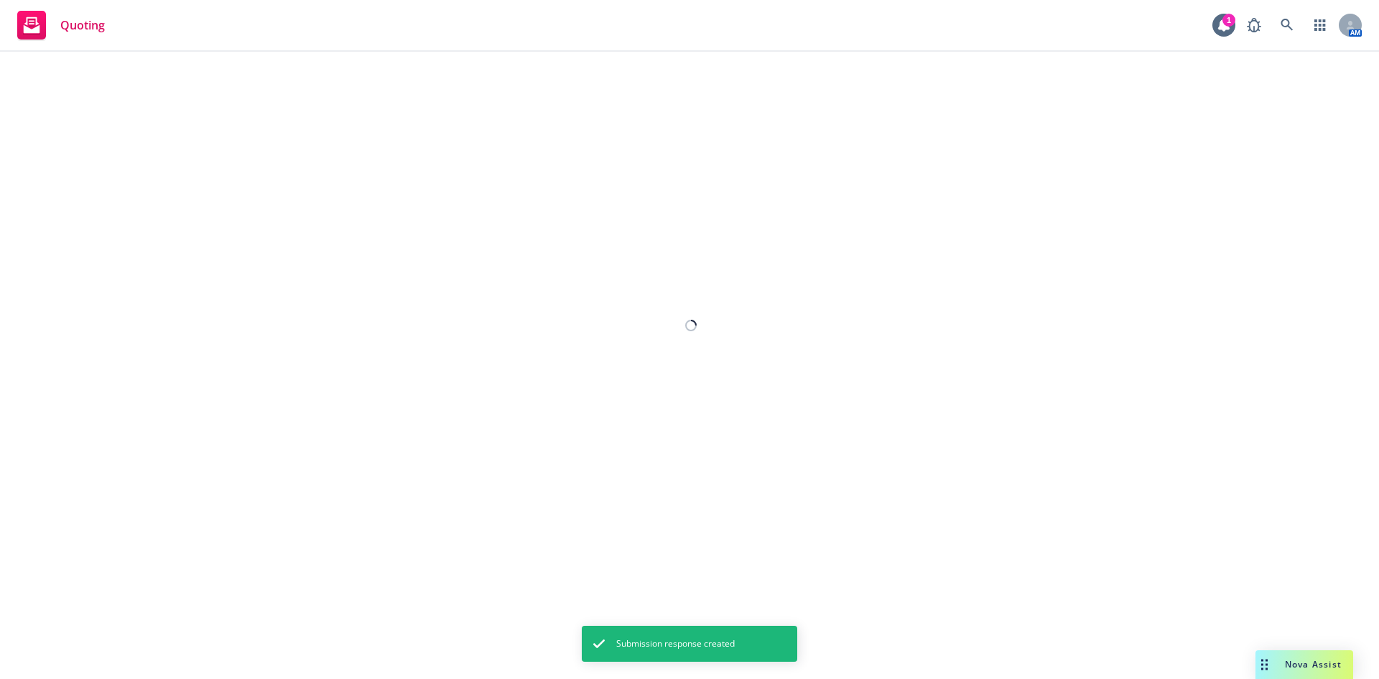
select select "12"
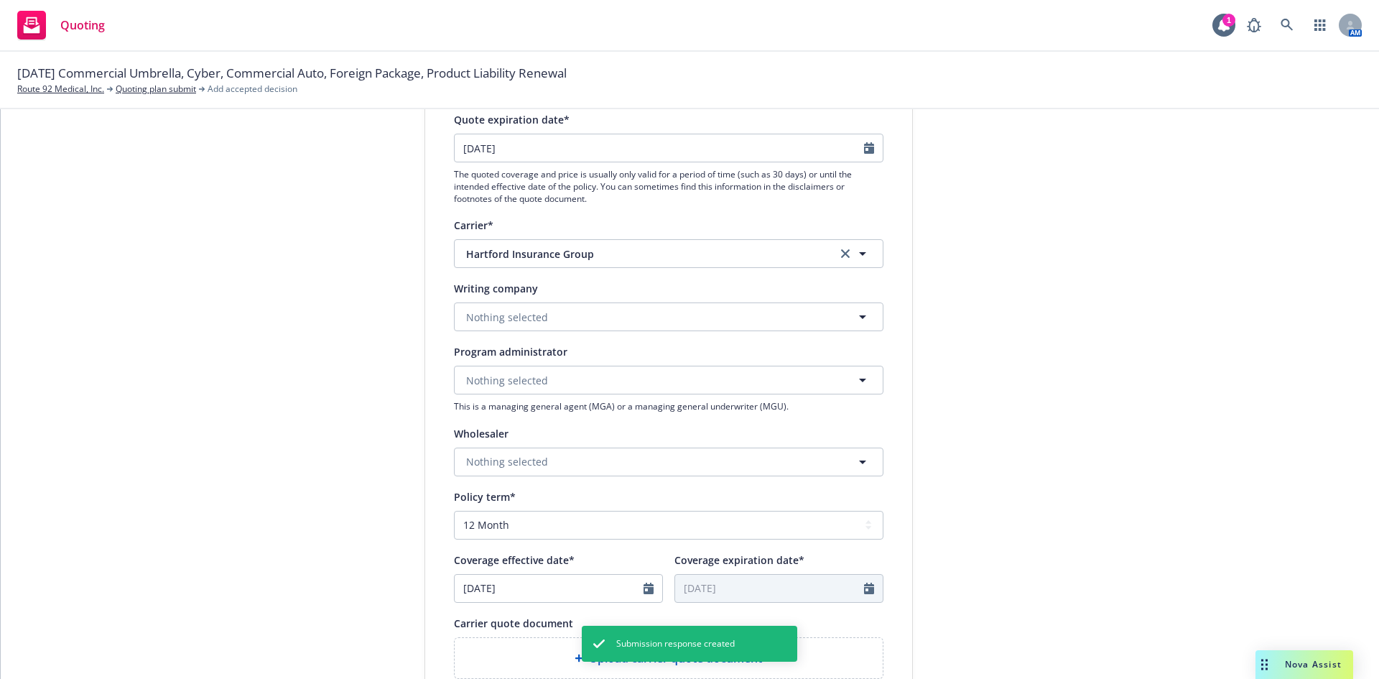
scroll to position [215, 0]
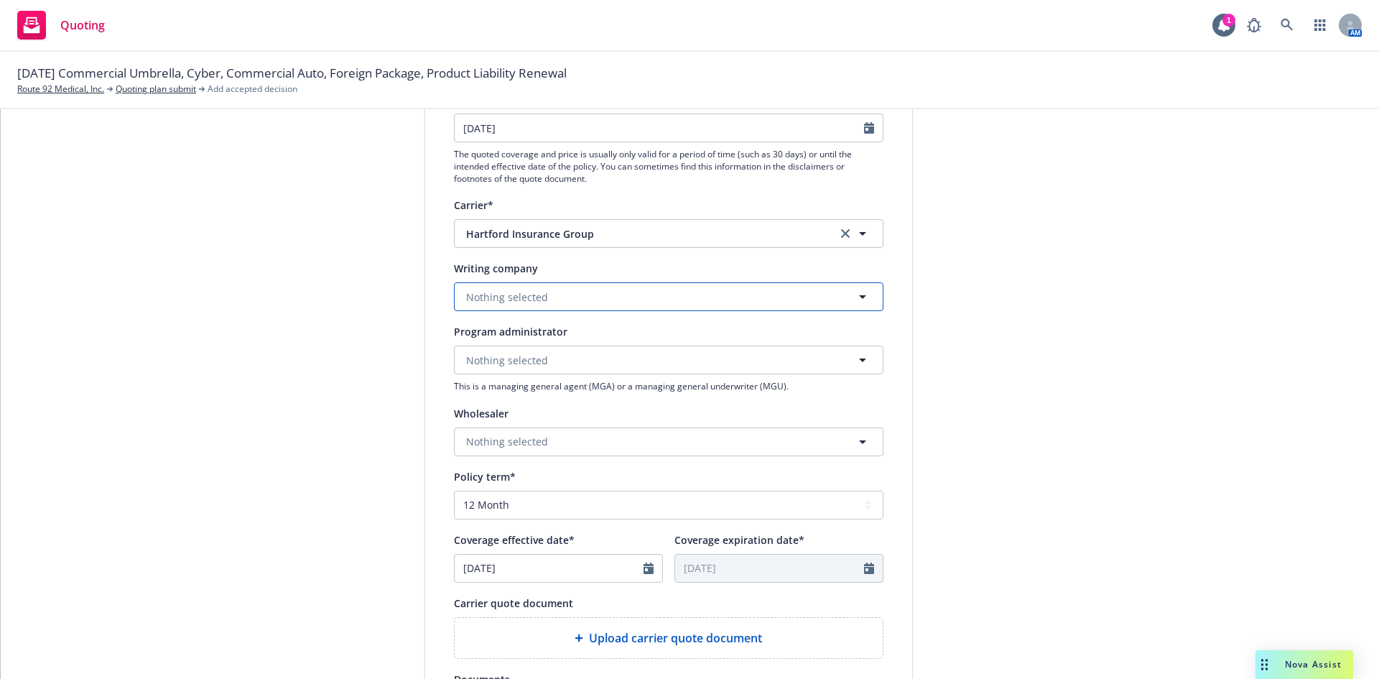
click at [632, 297] on button "Nothing selected" at bounding box center [668, 296] width 429 height 29
type input "trum"
click at [552, 333] on strong "Trumbull Insurance Company" at bounding box center [542, 337] width 145 height 14
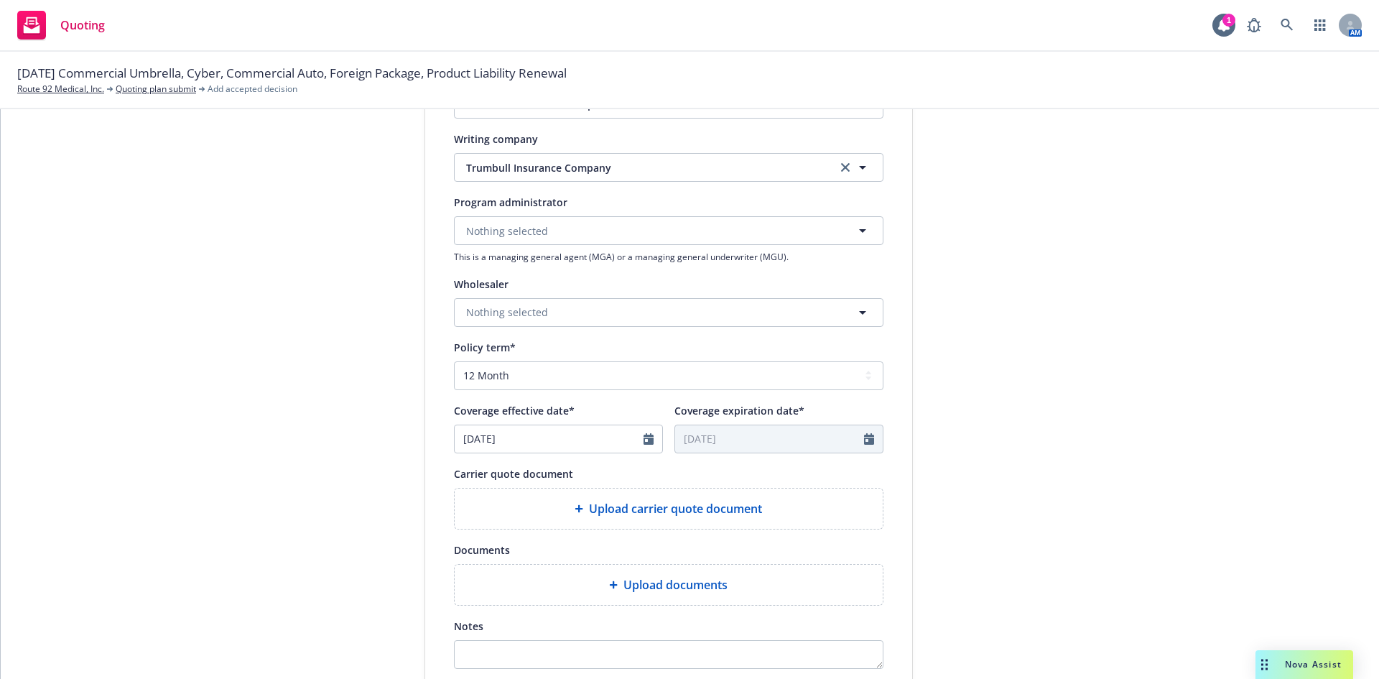
scroll to position [431, 0]
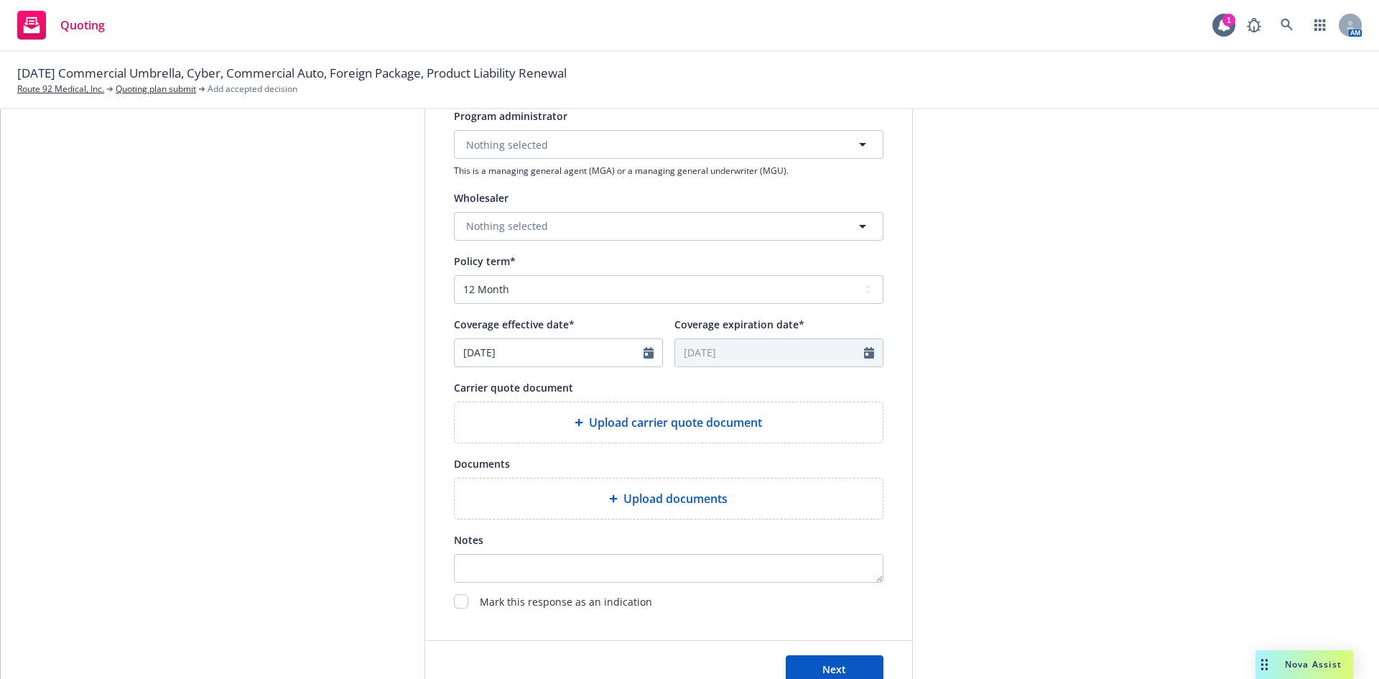
type textarea "x"
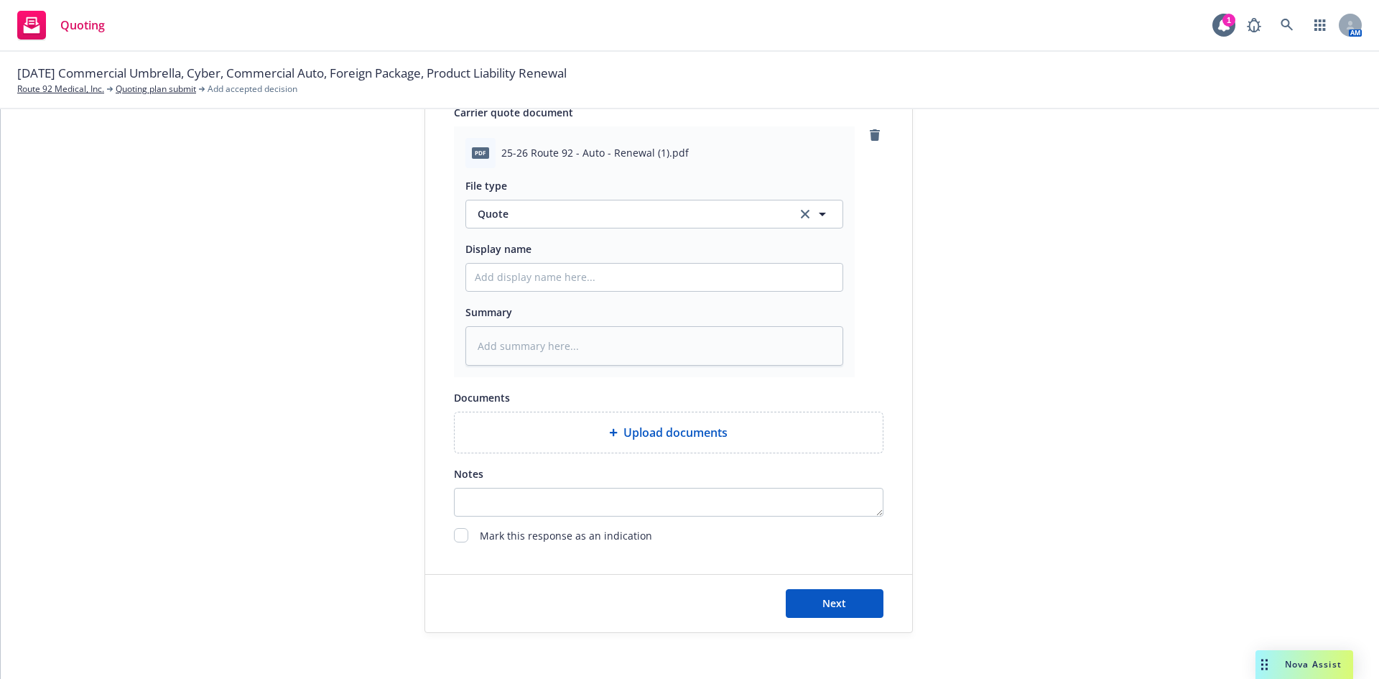
scroll to position [717, 0]
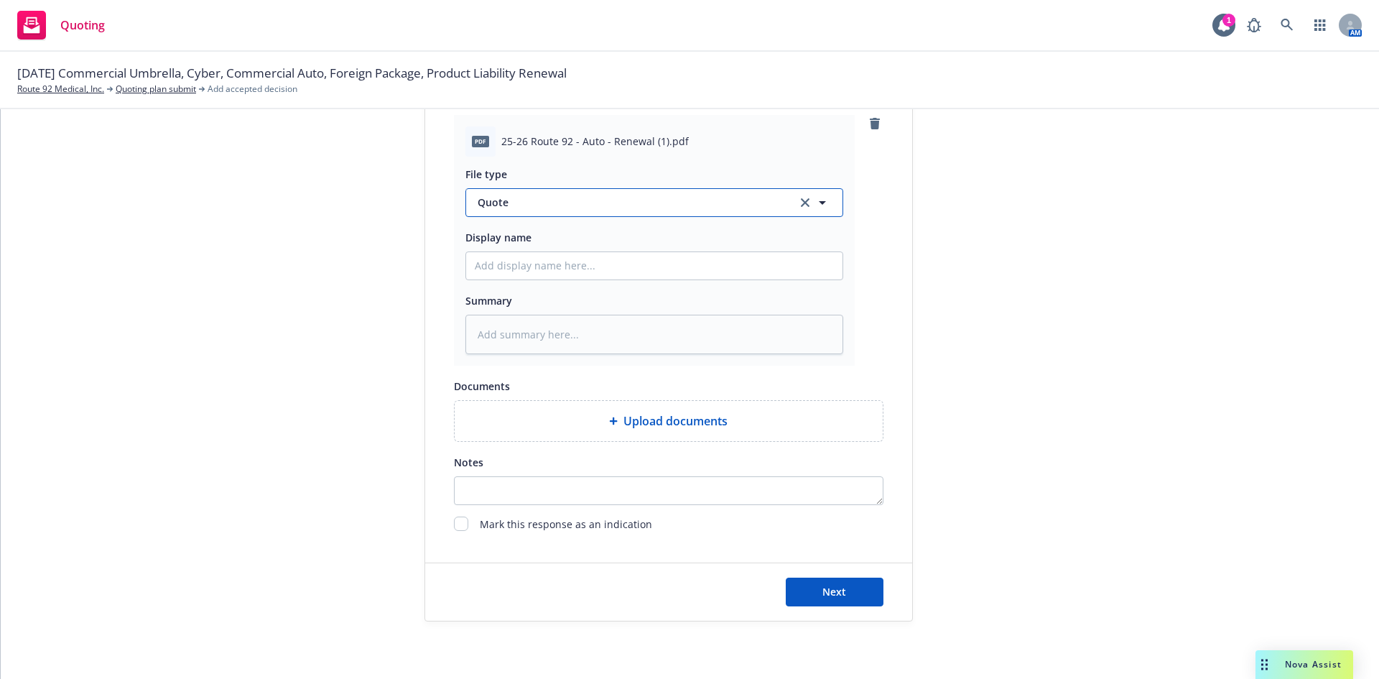
click at [820, 201] on icon "button" at bounding box center [822, 202] width 17 height 17
click at [820, 201] on div at bounding box center [654, 202] width 378 height 29
click at [735, 203] on input at bounding box center [651, 202] width 325 height 17
click at [1000, 271] on div "submission Carrier Hartford Insurance Group Last updated 5/3, 6:18 PM" at bounding box center [1041, 35] width 201 height 1172
click at [832, 593] on span "Next" at bounding box center [834, 592] width 24 height 14
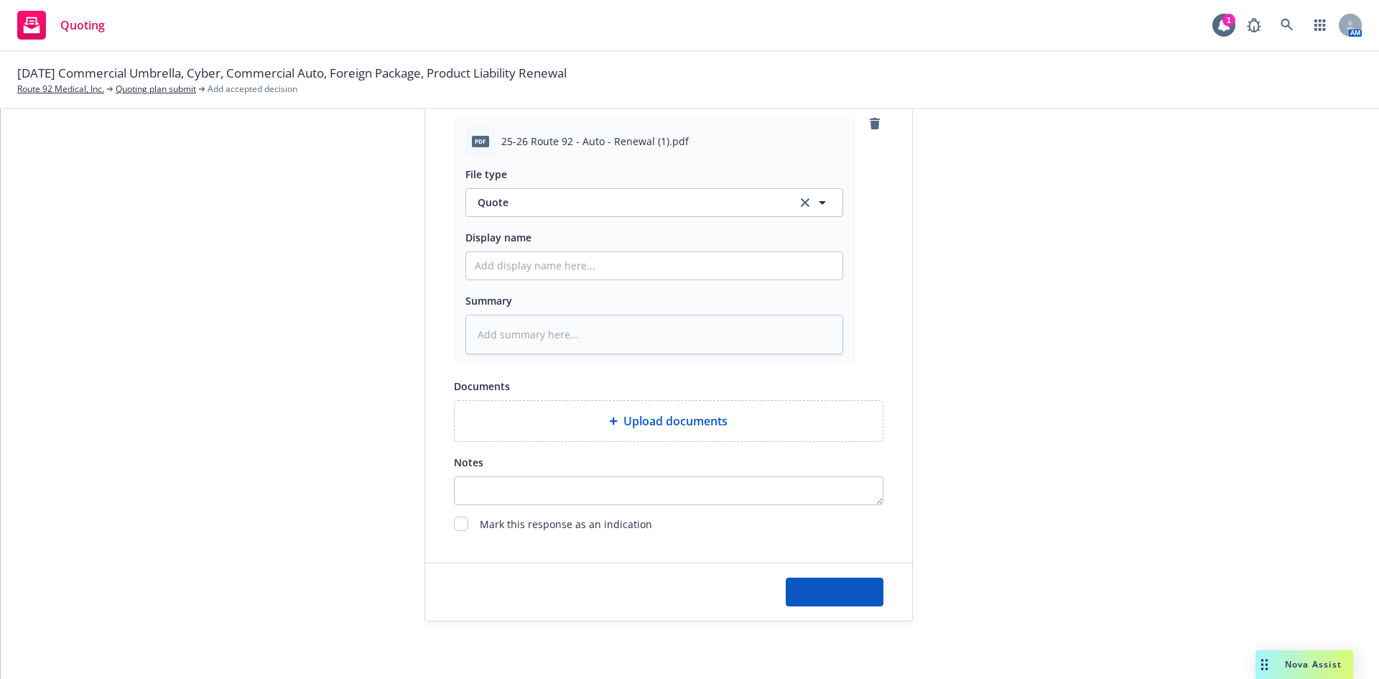
type textarea "x"
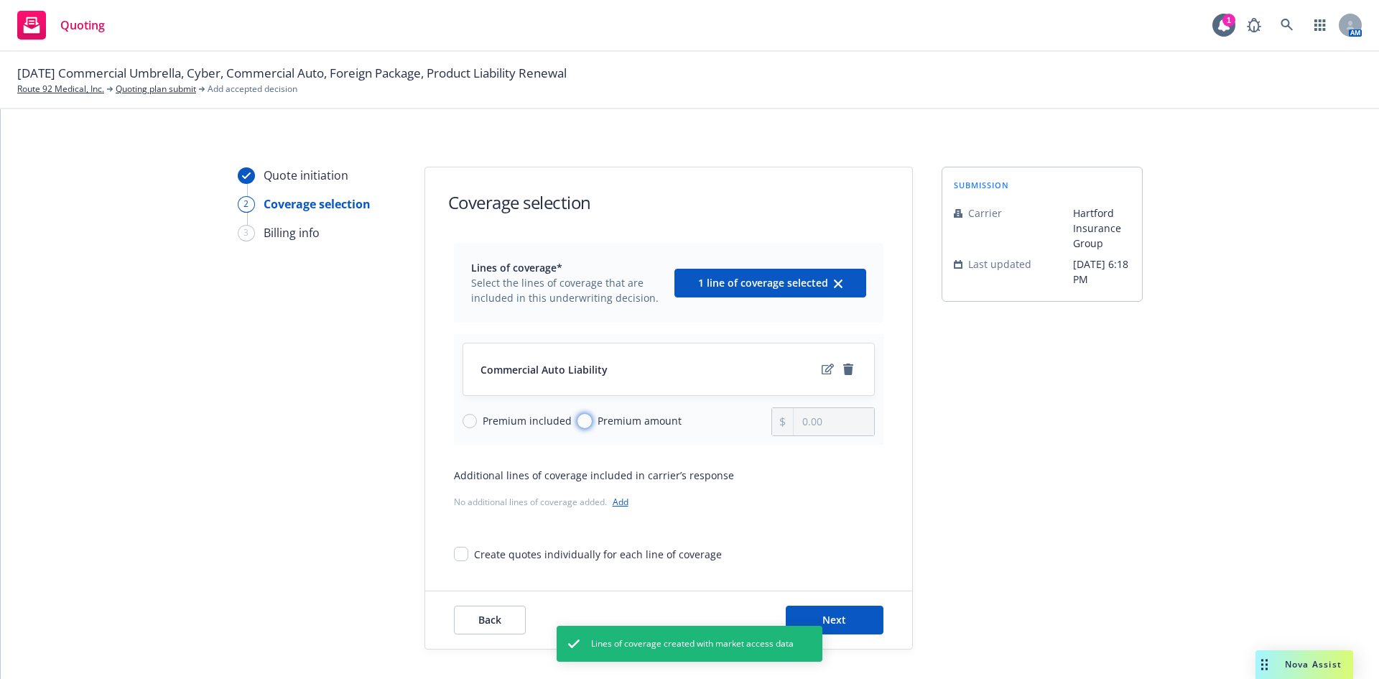
click at [578, 424] on input "Premium amount" at bounding box center [584, 421] width 14 height 14
radio input "true"
click at [824, 422] on input "0.00" at bounding box center [833, 421] width 80 height 27
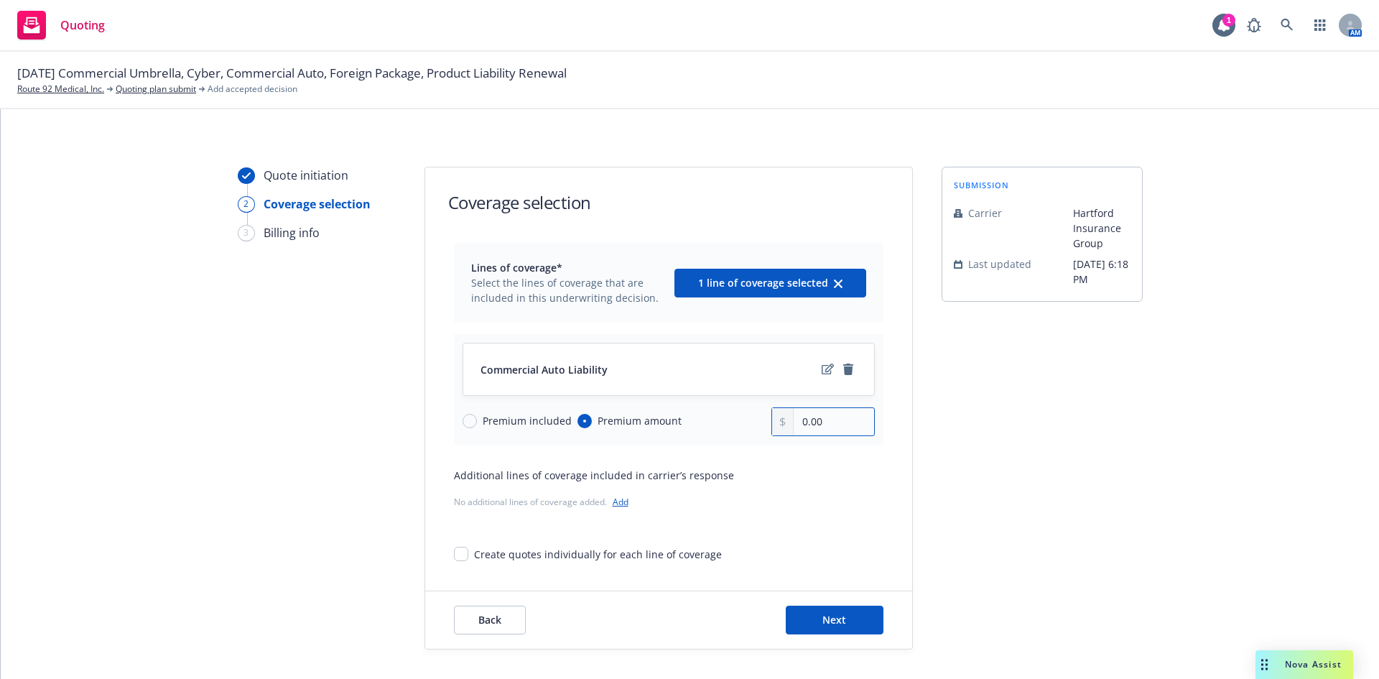
click at [826, 427] on input "0.00" at bounding box center [833, 421] width 80 height 27
drag, startPoint x: 829, startPoint y: 424, endPoint x: 761, endPoint y: 414, distance: 68.2
click at [761, 414] on div "Premium included Premium amount 0.00" at bounding box center [668, 421] width 412 height 29
type input "6,141.00"
click at [1023, 442] on div "submission Carrier Hartford Insurance Group Last updated 5/3, 6:18 PM" at bounding box center [1041, 408] width 201 height 483
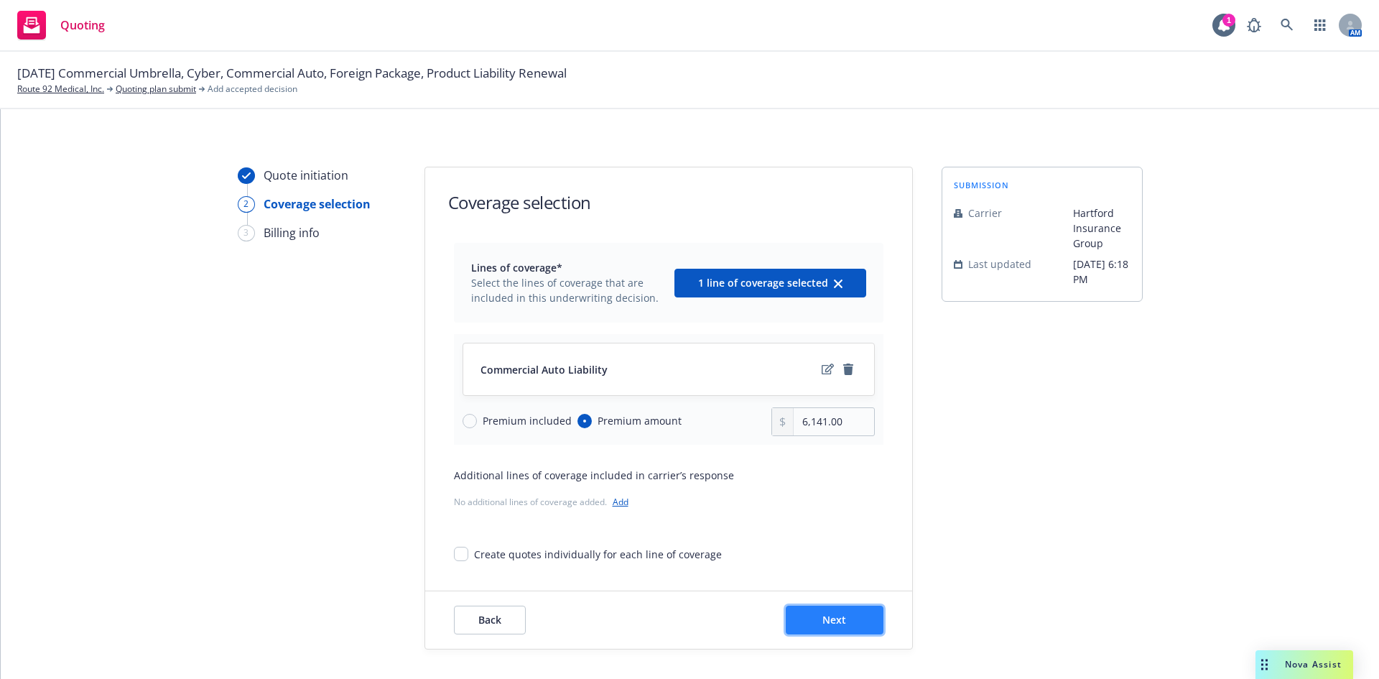
click at [822, 617] on span "Next" at bounding box center [834, 620] width 24 height 14
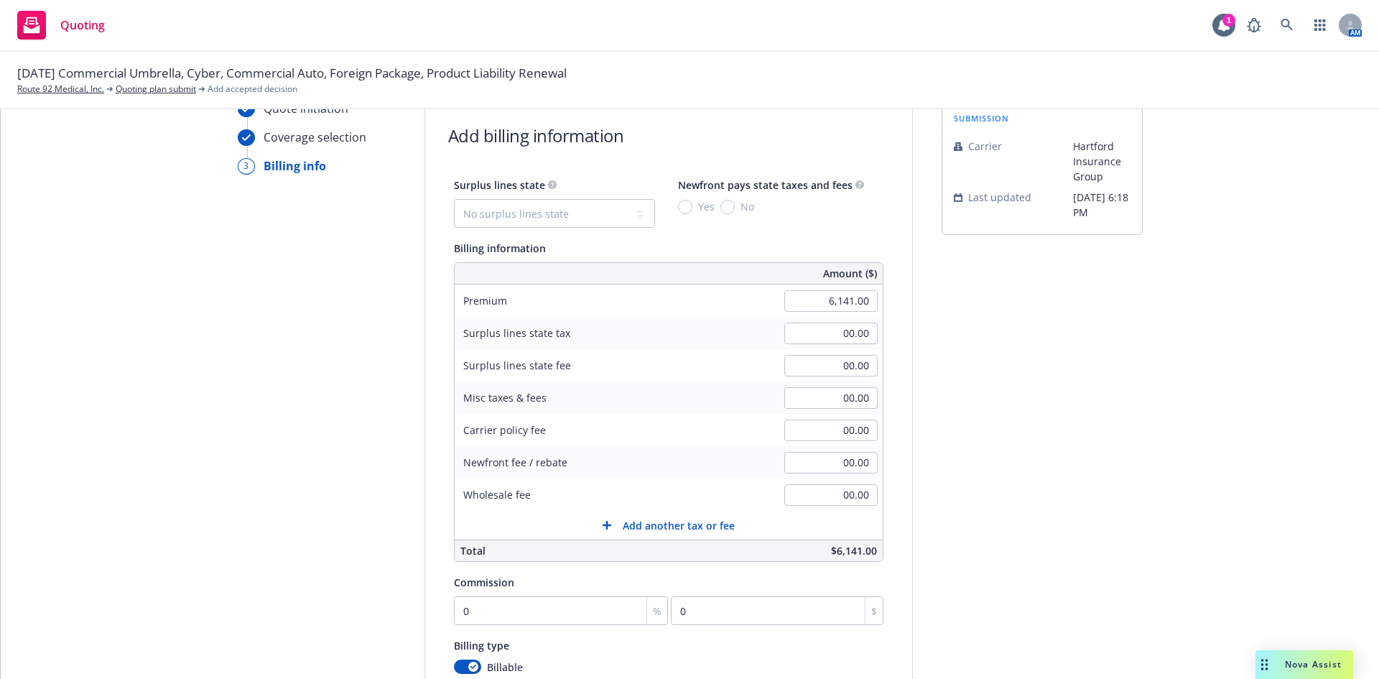
scroll to position [144, 0]
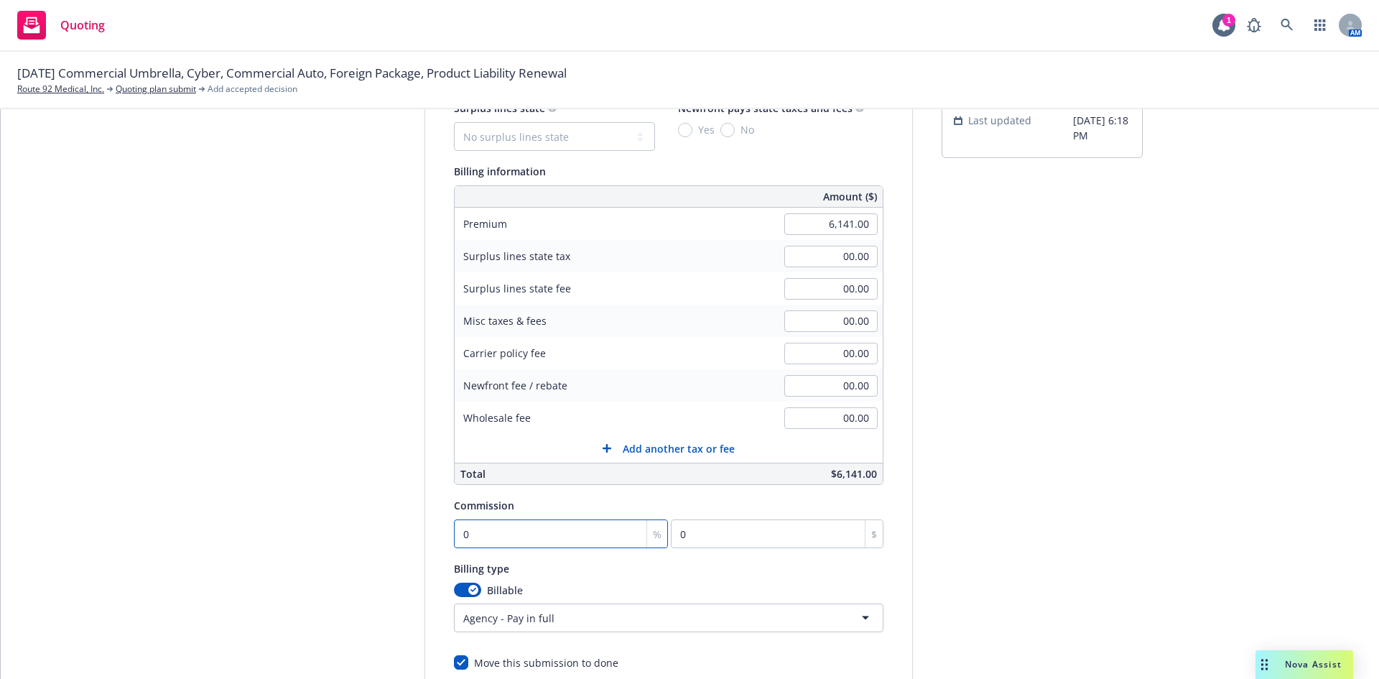
click at [501, 539] on input "0" at bounding box center [561, 533] width 215 height 29
type input "1"
type input "61.41"
type input "15"
type input "921.15"
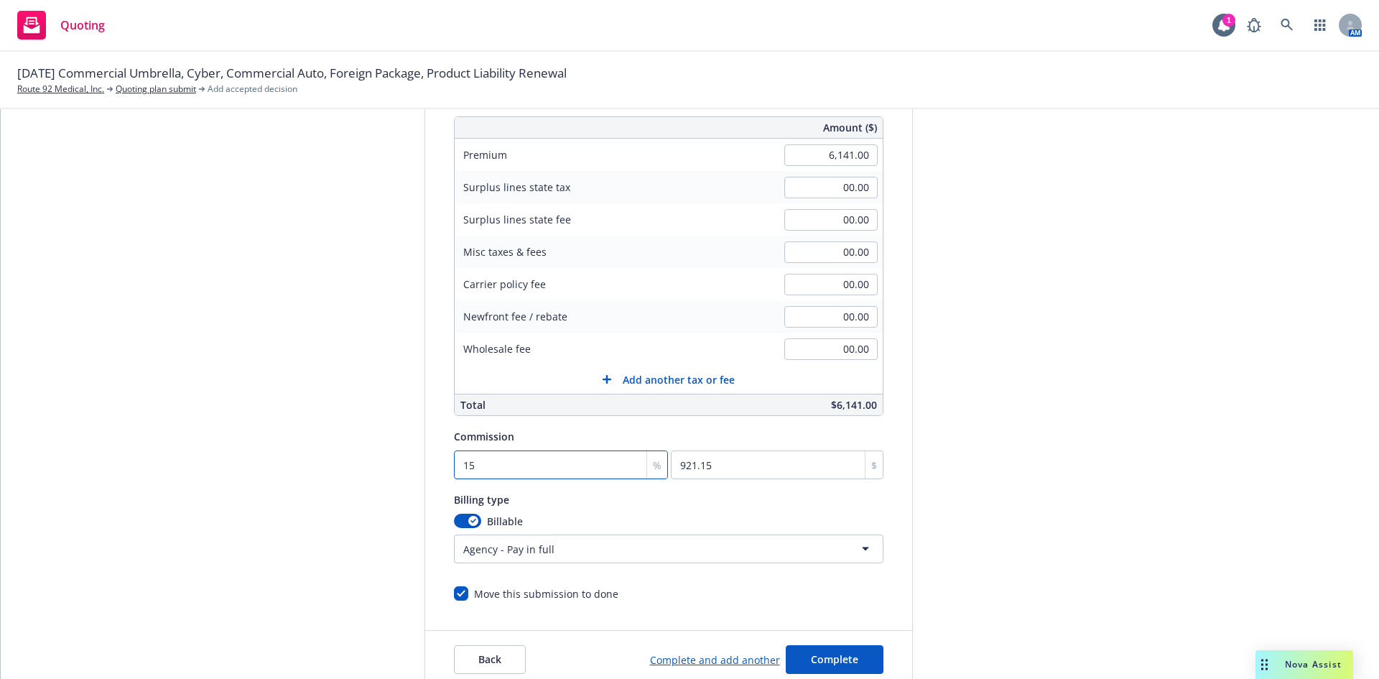
scroll to position [280, 0]
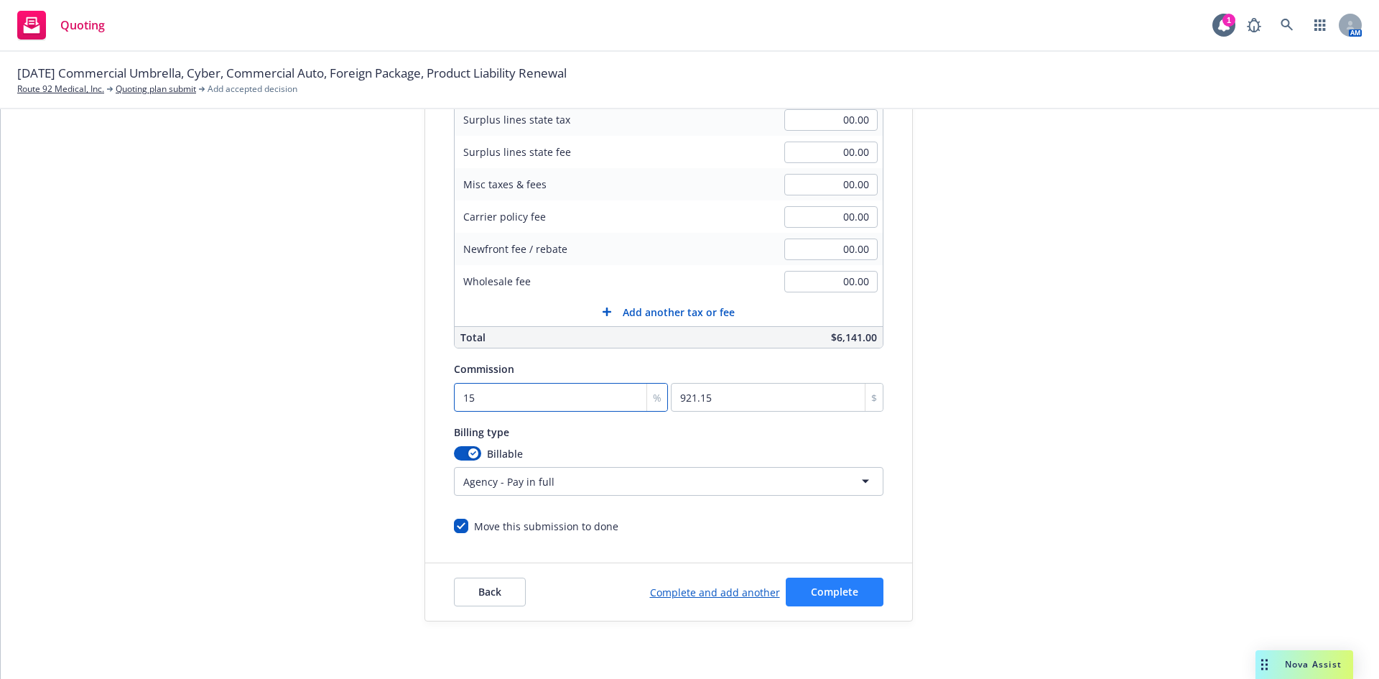
type input "15"
click at [847, 587] on button "Complete" at bounding box center [835, 591] width 98 height 29
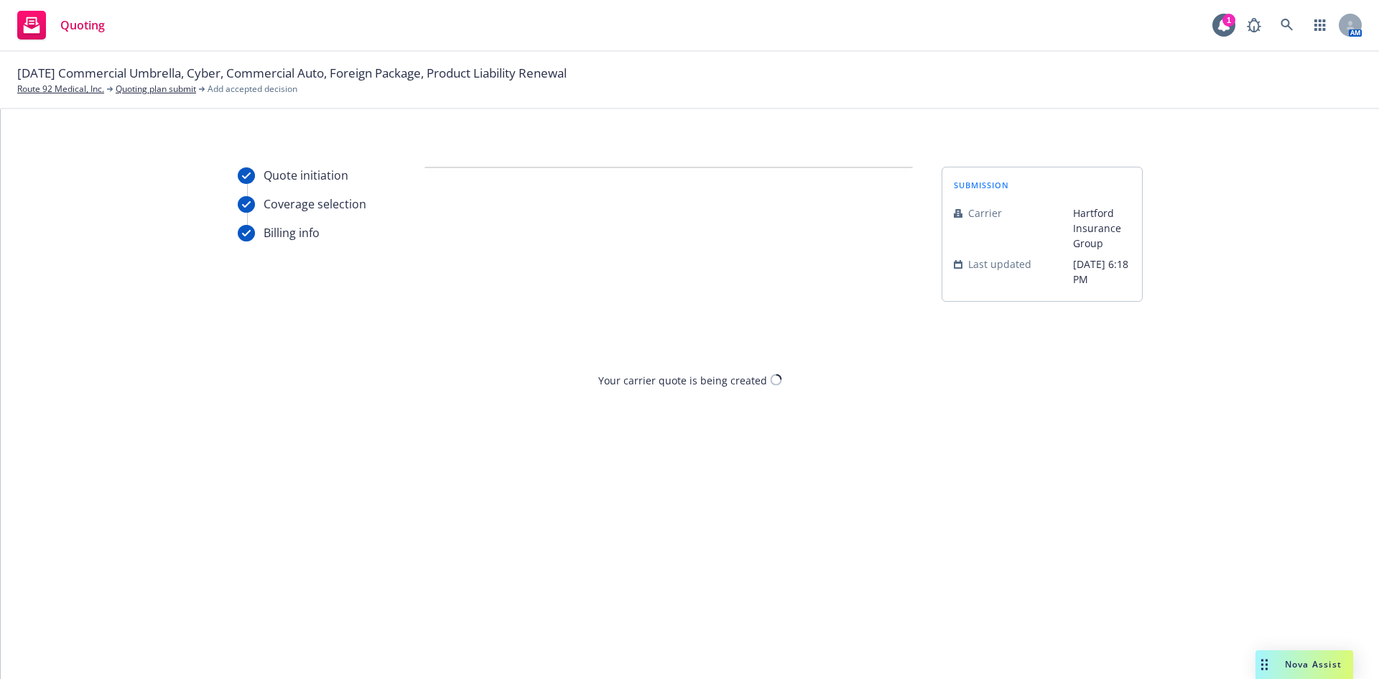
scroll to position [0, 0]
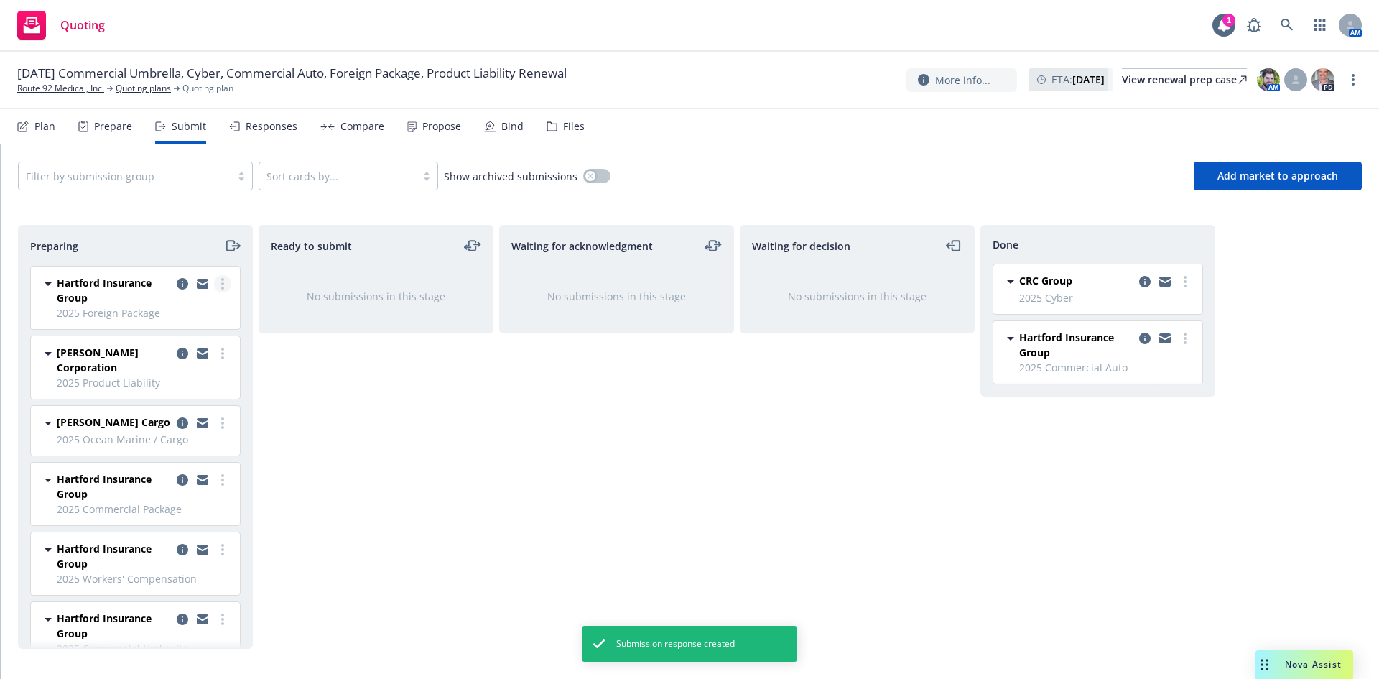
click at [214, 284] on link "more" at bounding box center [222, 283] width 17 height 17
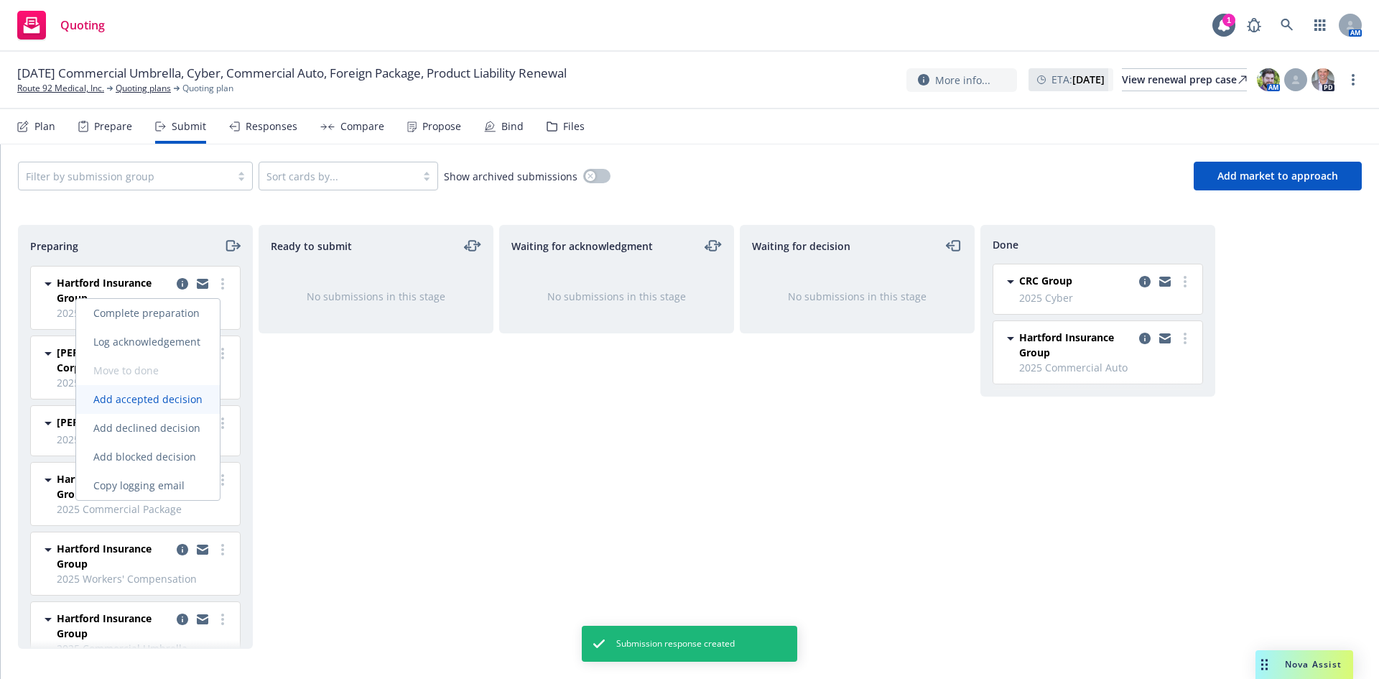
click at [162, 399] on span "Add accepted decision" at bounding box center [148, 399] width 144 height 14
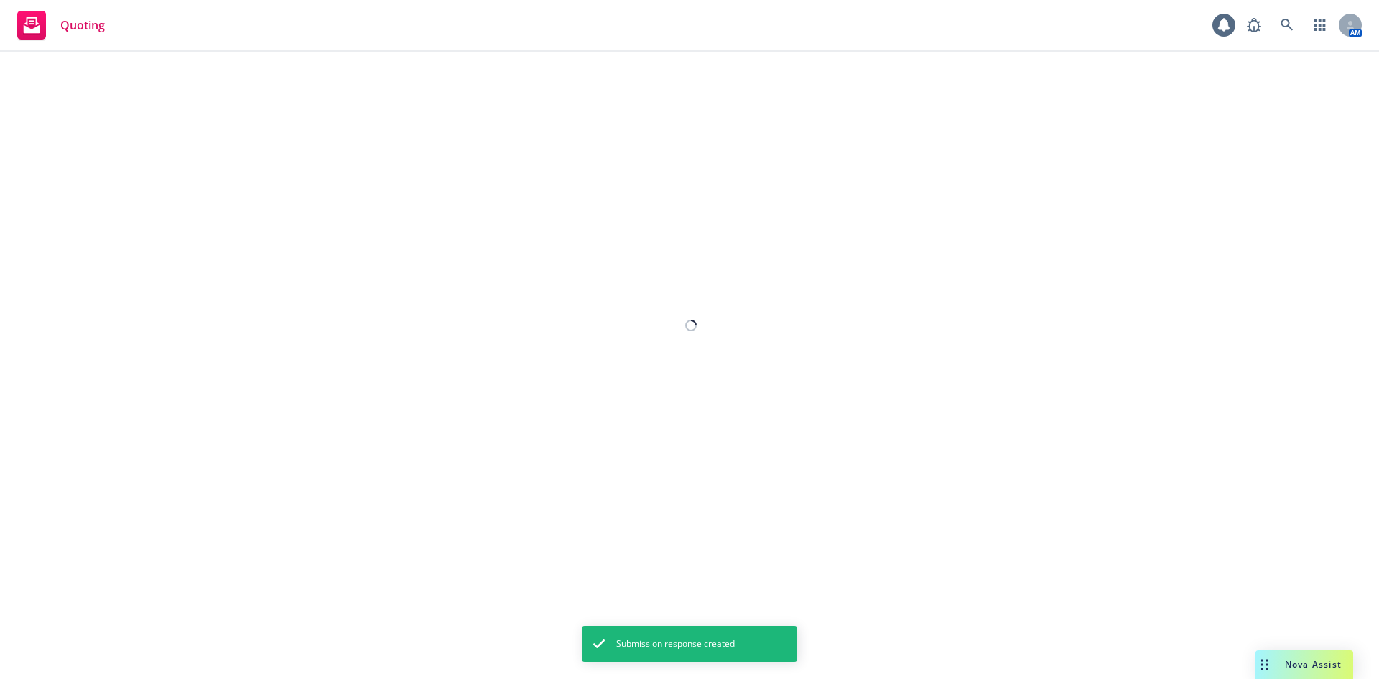
select select "12"
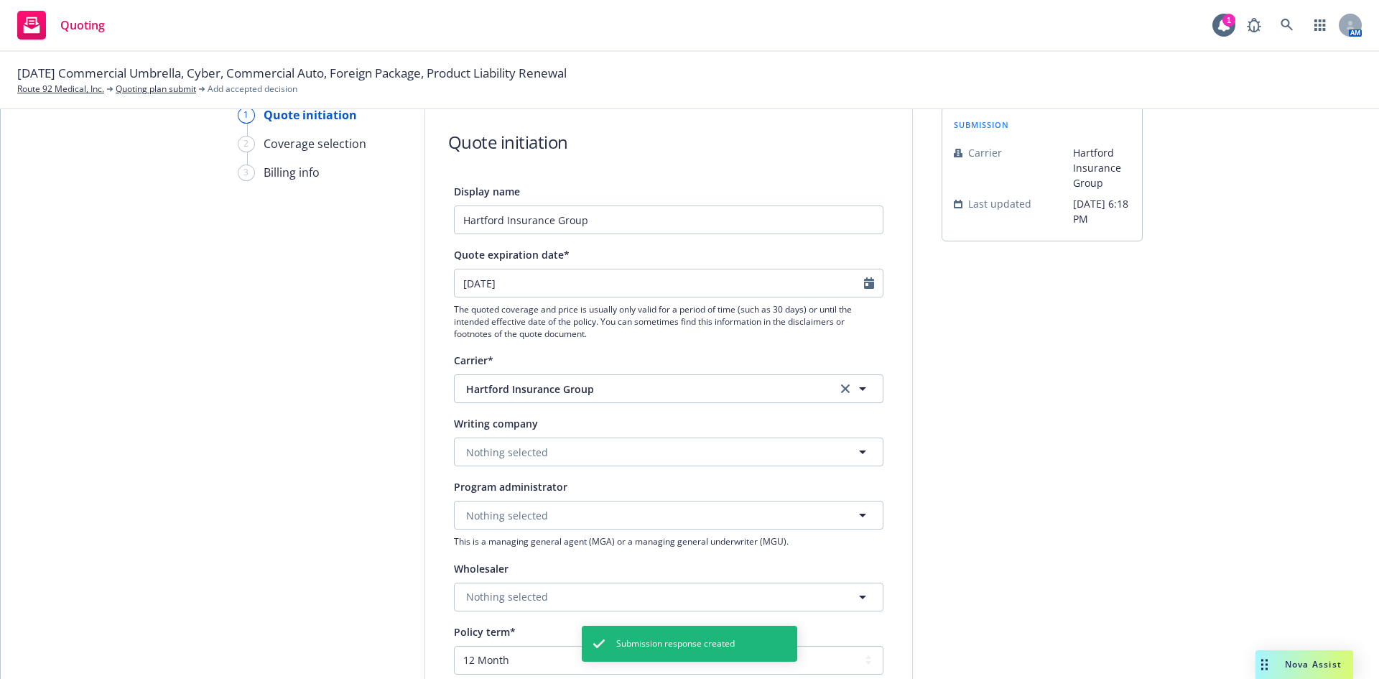
scroll to position [144, 0]
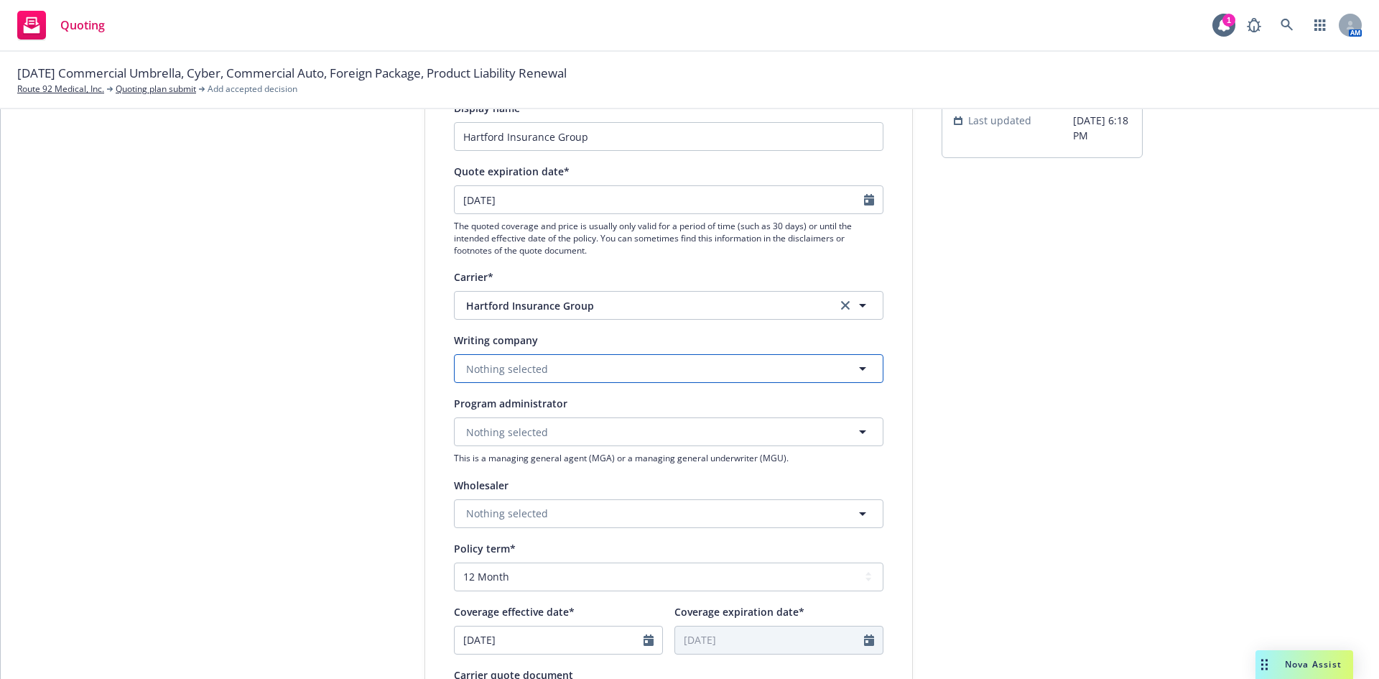
click at [551, 367] on button "Nothing selected" at bounding box center [668, 368] width 429 height 29
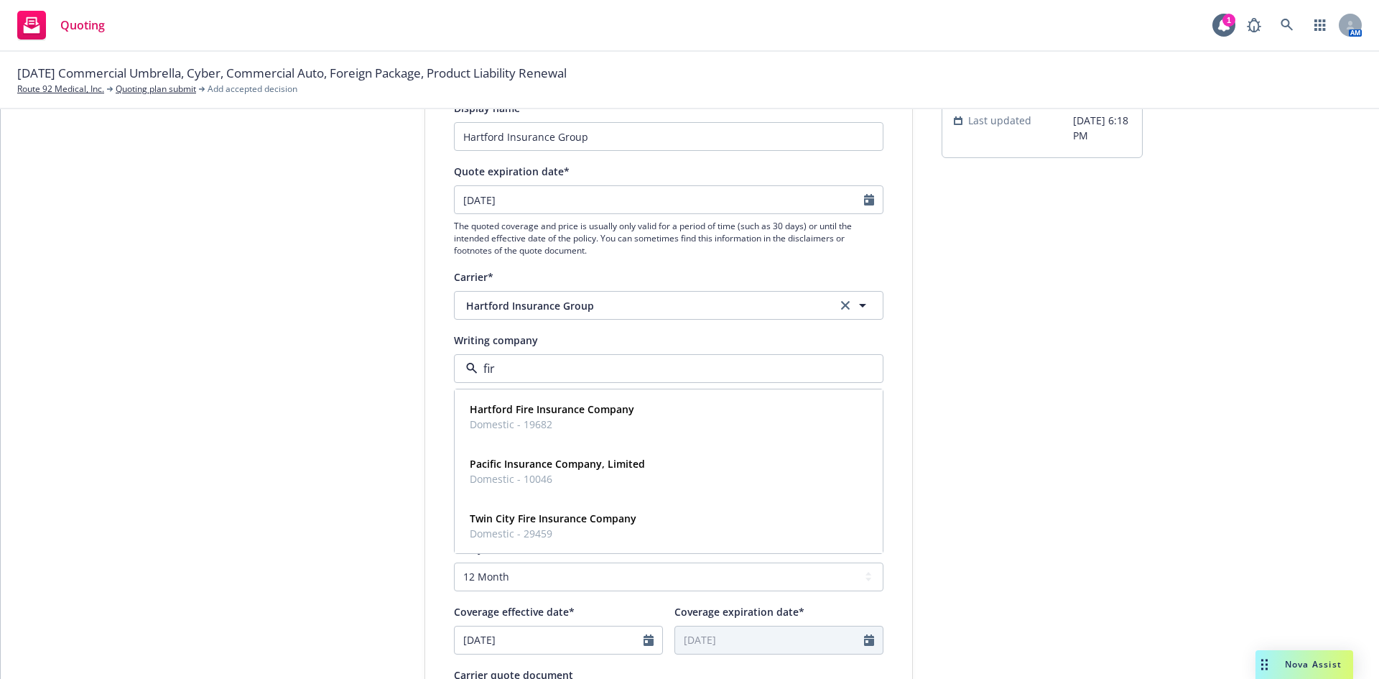
type input "fire"
click at [595, 408] on strong "Hartford Fire Insurance Company" at bounding box center [552, 409] width 164 height 14
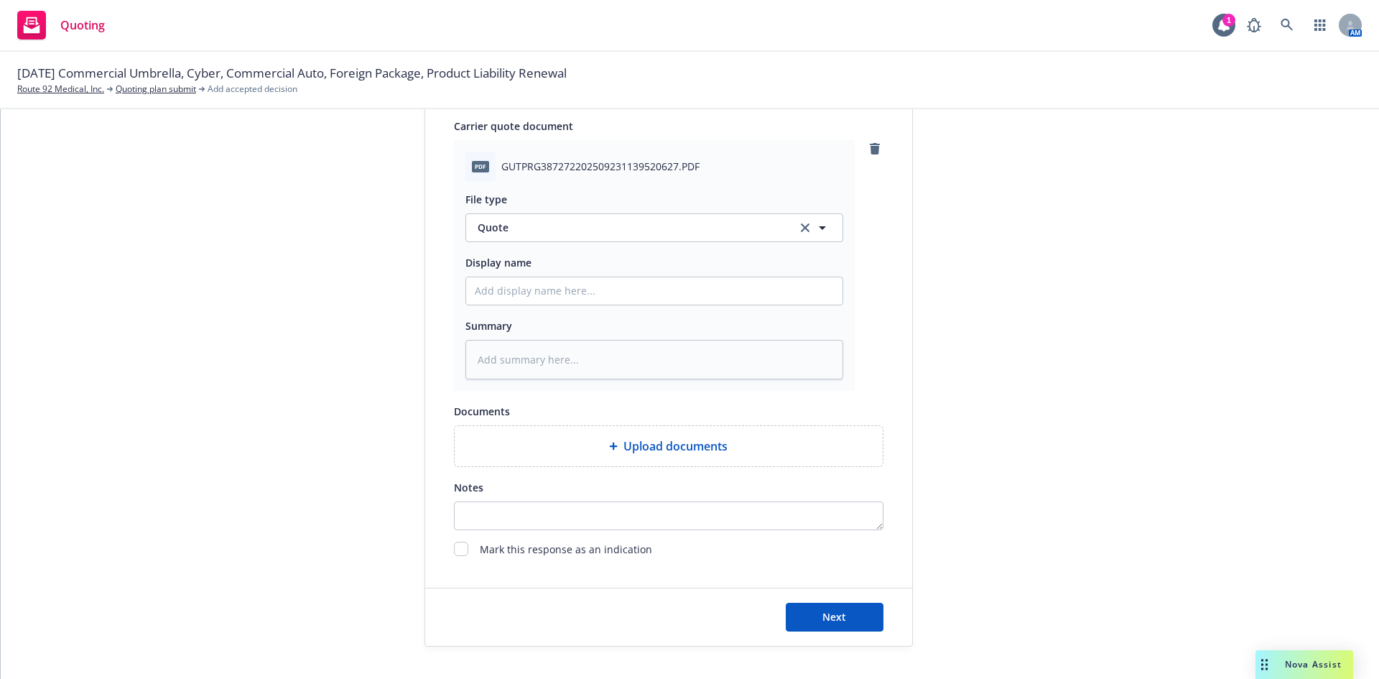
scroll to position [717, 0]
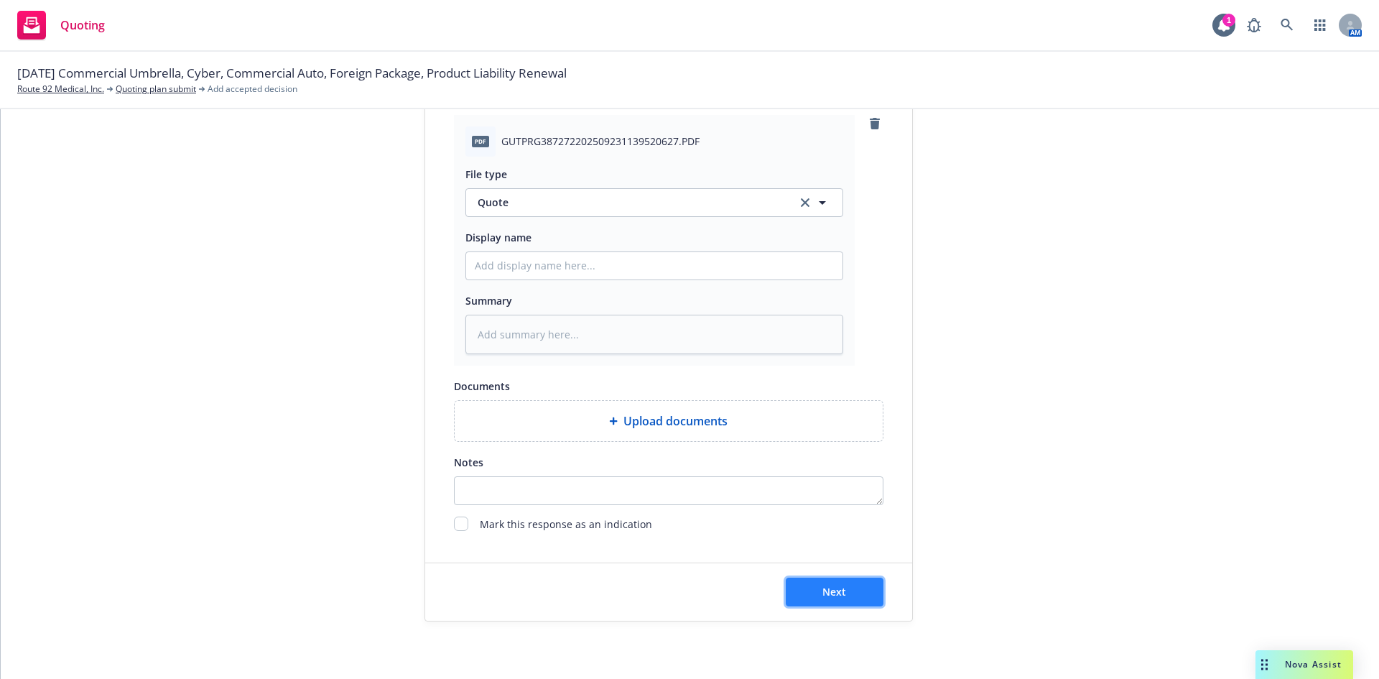
click at [852, 583] on button "Next" at bounding box center [835, 591] width 98 height 29
type textarea "x"
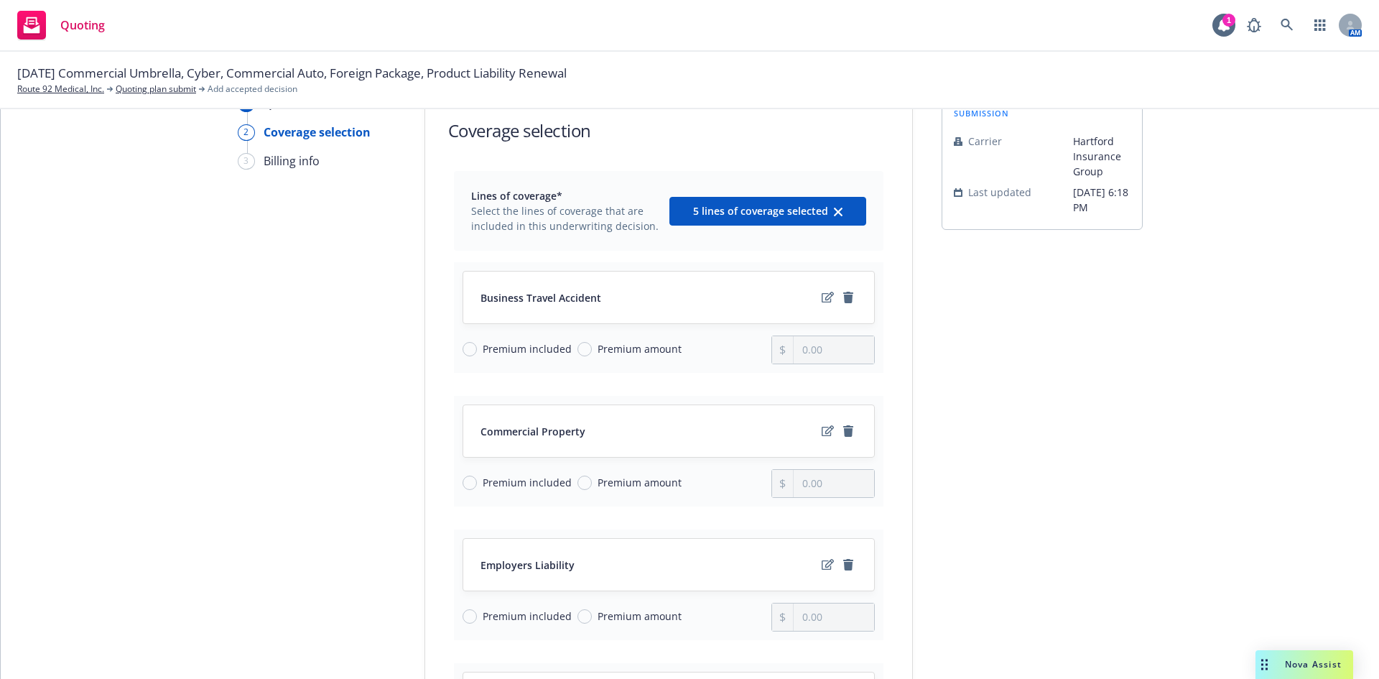
scroll to position [144, 0]
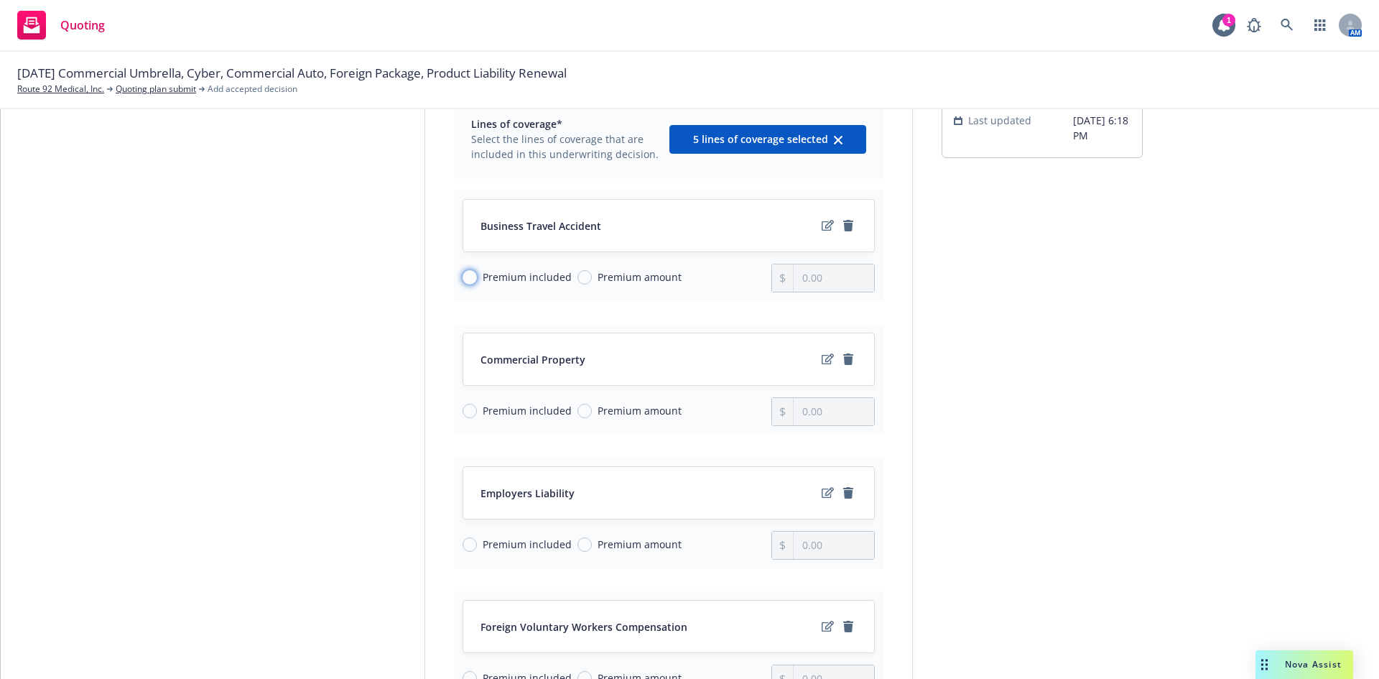
click at [465, 278] on input "Premium included" at bounding box center [469, 277] width 14 height 14
radio input "true"
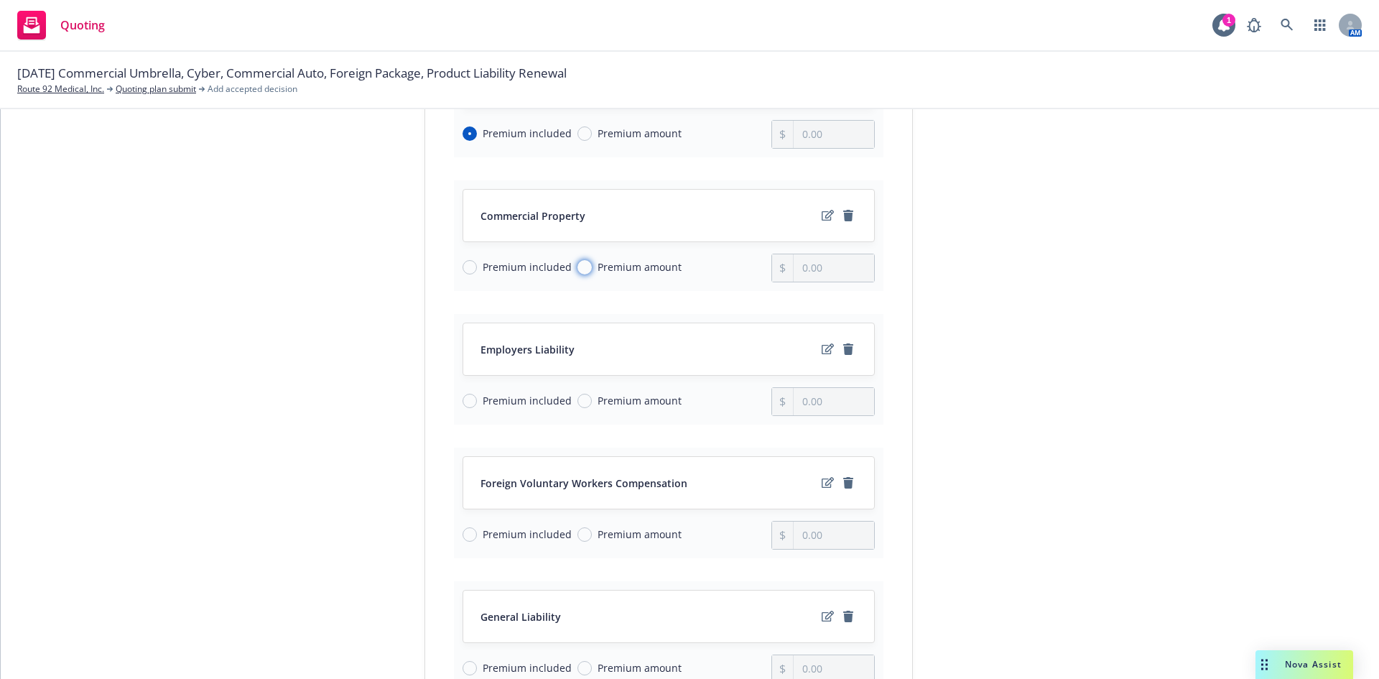
click at [577, 265] on input "Premium amount" at bounding box center [584, 267] width 14 height 14
radio input "true"
drag, startPoint x: 857, startPoint y: 271, endPoint x: 699, endPoint y: 266, distance: 157.3
click at [699, 266] on div "Premium included Premium amount 0.00" at bounding box center [668, 267] width 412 height 29
type input "2,425.00"
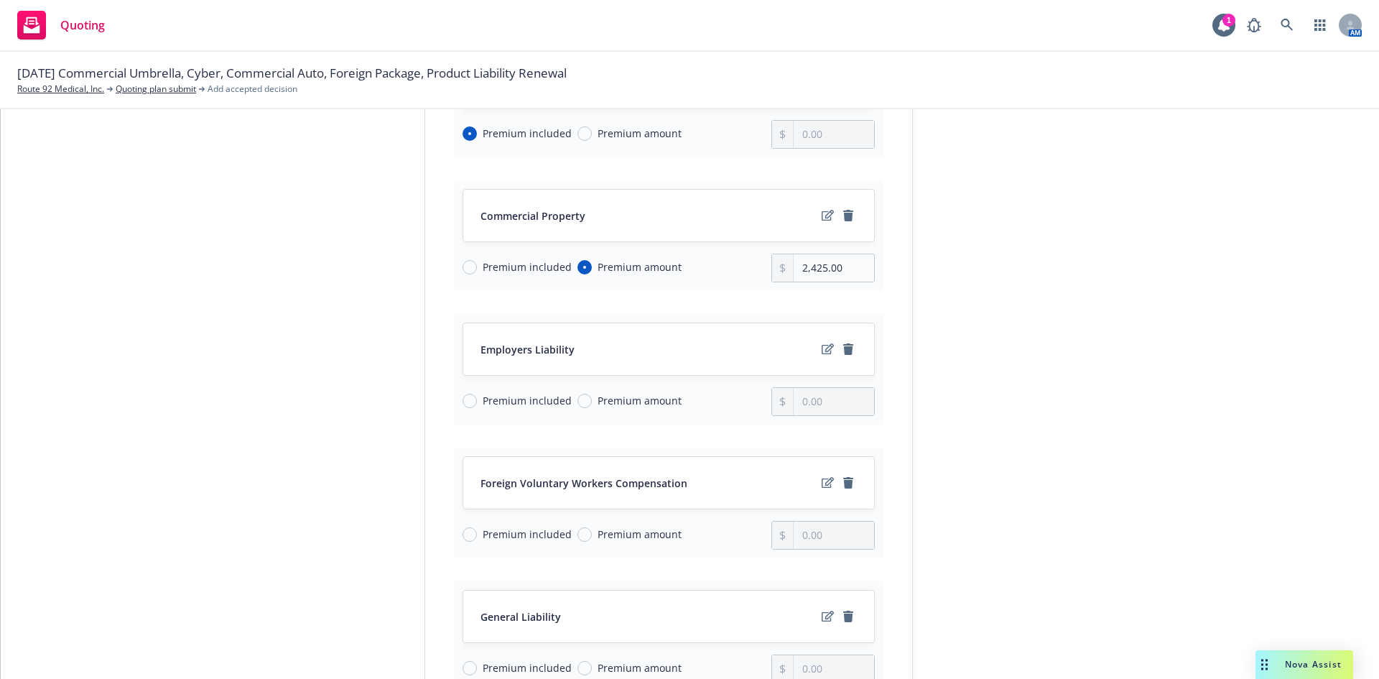
click at [477, 403] on span "Premium included" at bounding box center [524, 400] width 95 height 15
click at [471, 403] on input "Premium included" at bounding box center [469, 401] width 14 height 14
radio input "true"
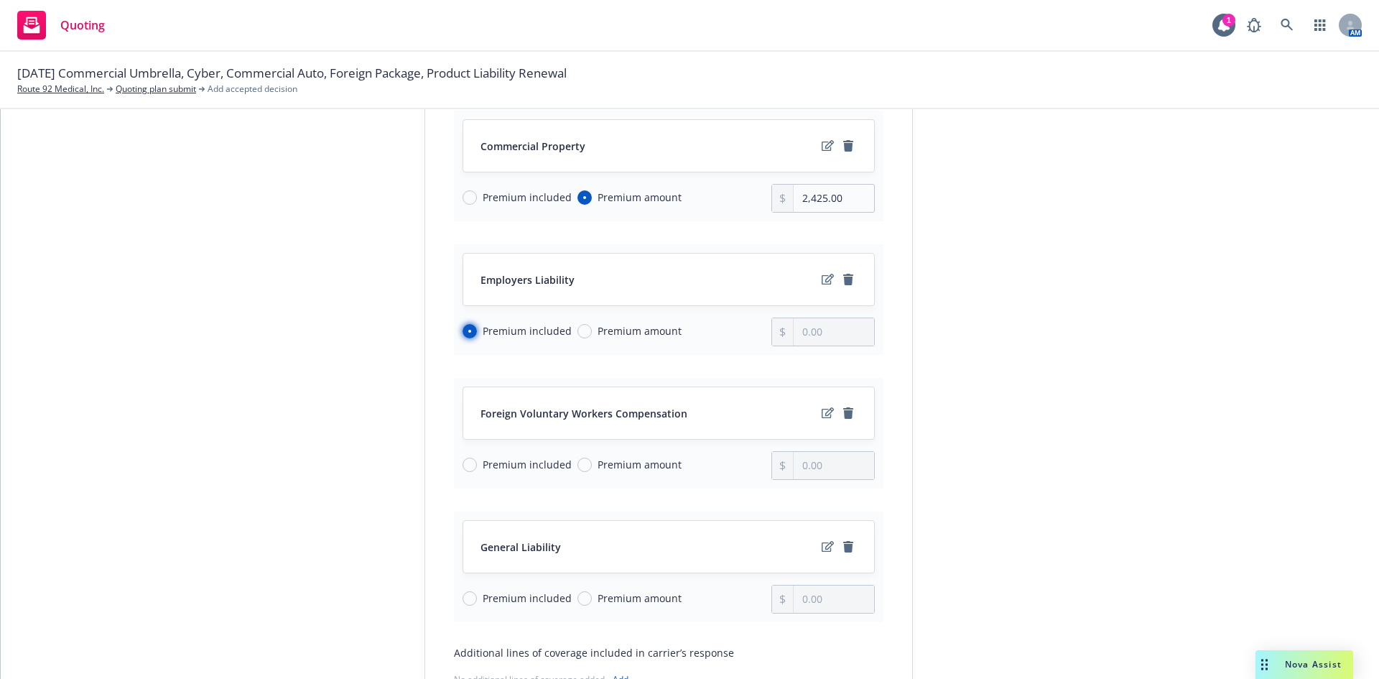
scroll to position [503, 0]
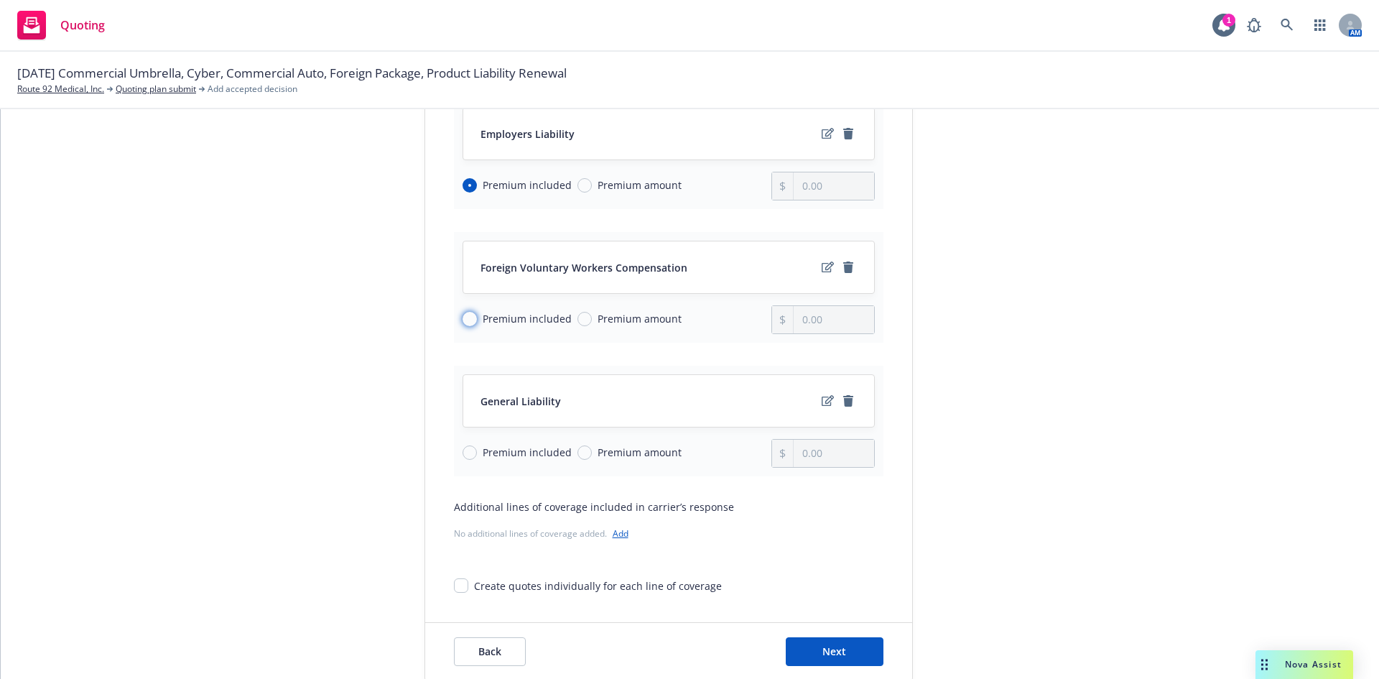
click at [462, 323] on input "Premium included" at bounding box center [469, 319] width 14 height 14
radio input "true"
click at [462, 455] on input "Premium included" at bounding box center [469, 452] width 14 height 14
radio input "true"
click at [823, 656] on span "Next" at bounding box center [834, 651] width 24 height 14
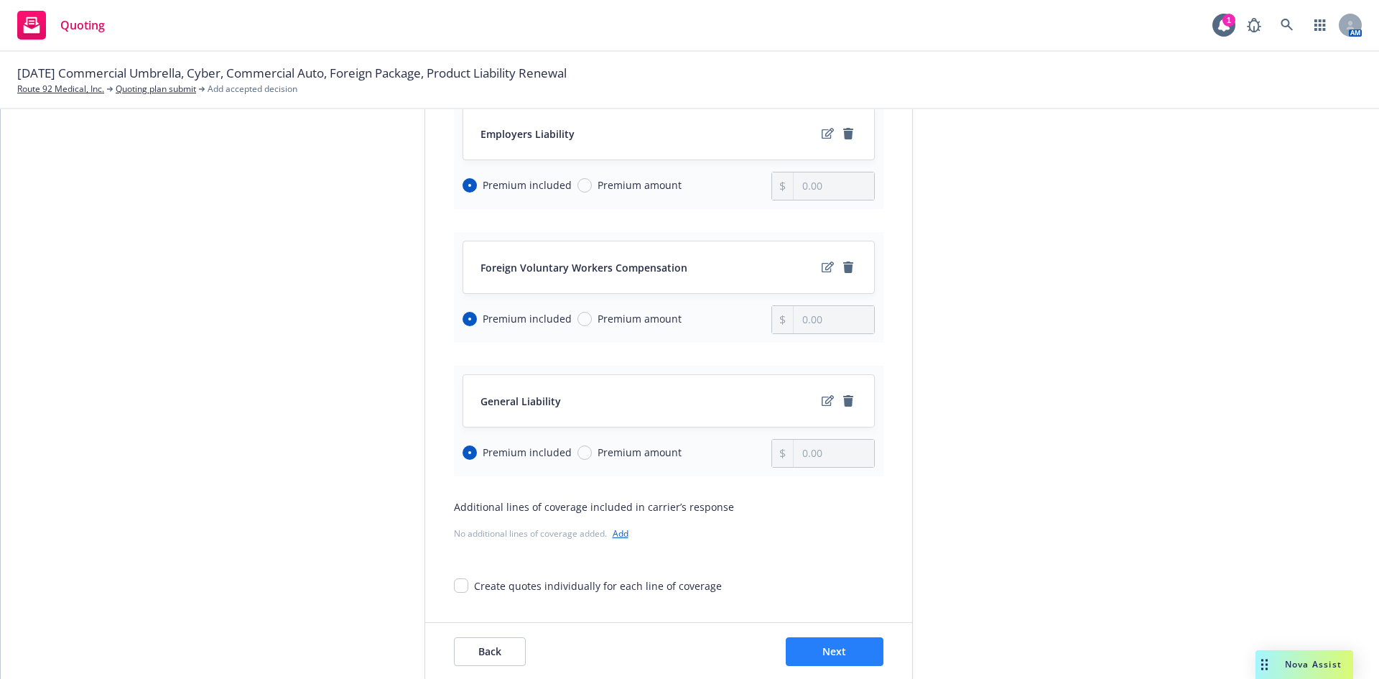
scroll to position [280, 0]
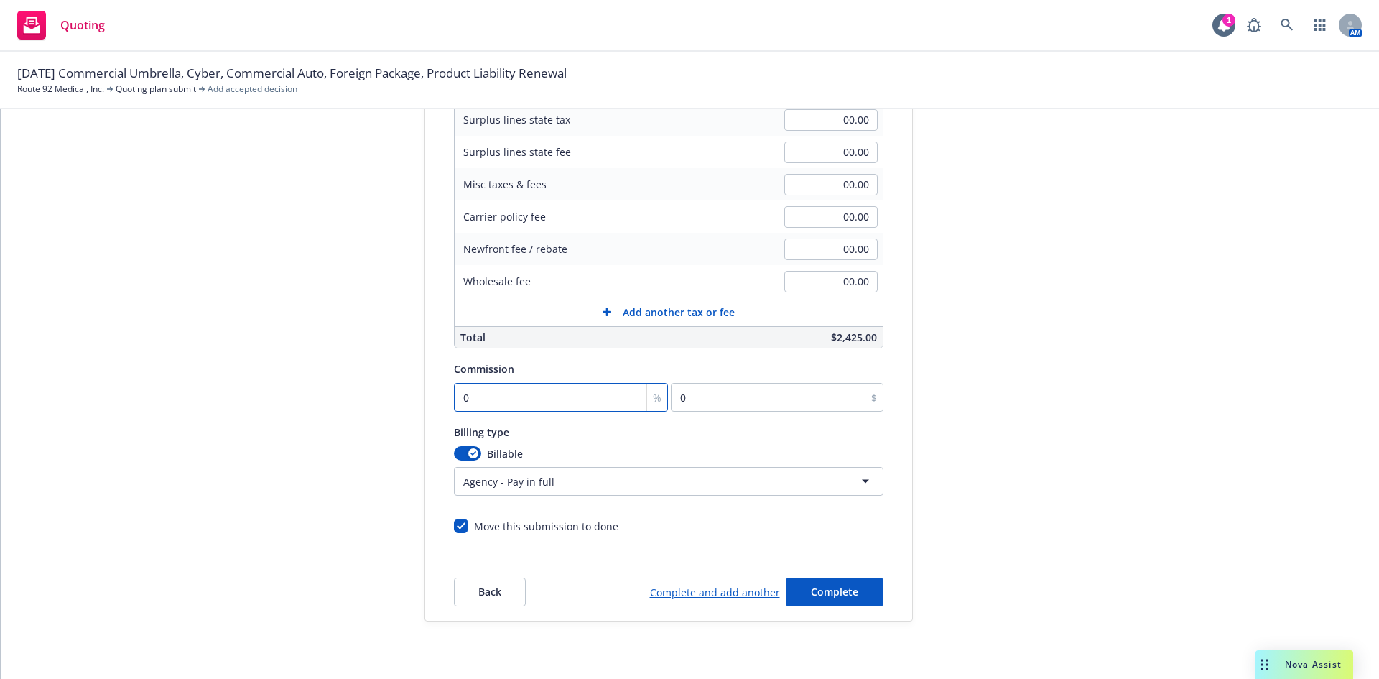
type input "1"
type input "24.25"
type input "15"
type input "363.75"
type input "15"
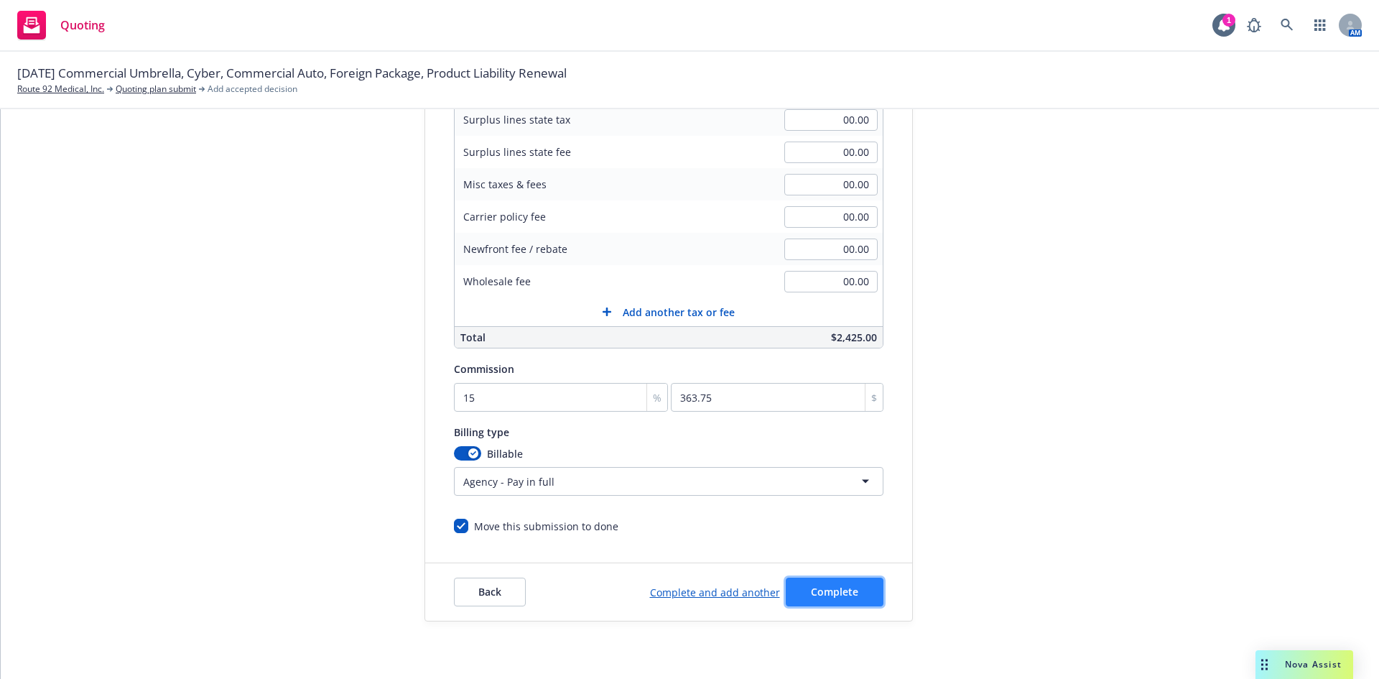
click at [827, 587] on span "Complete" at bounding box center [834, 592] width 47 height 14
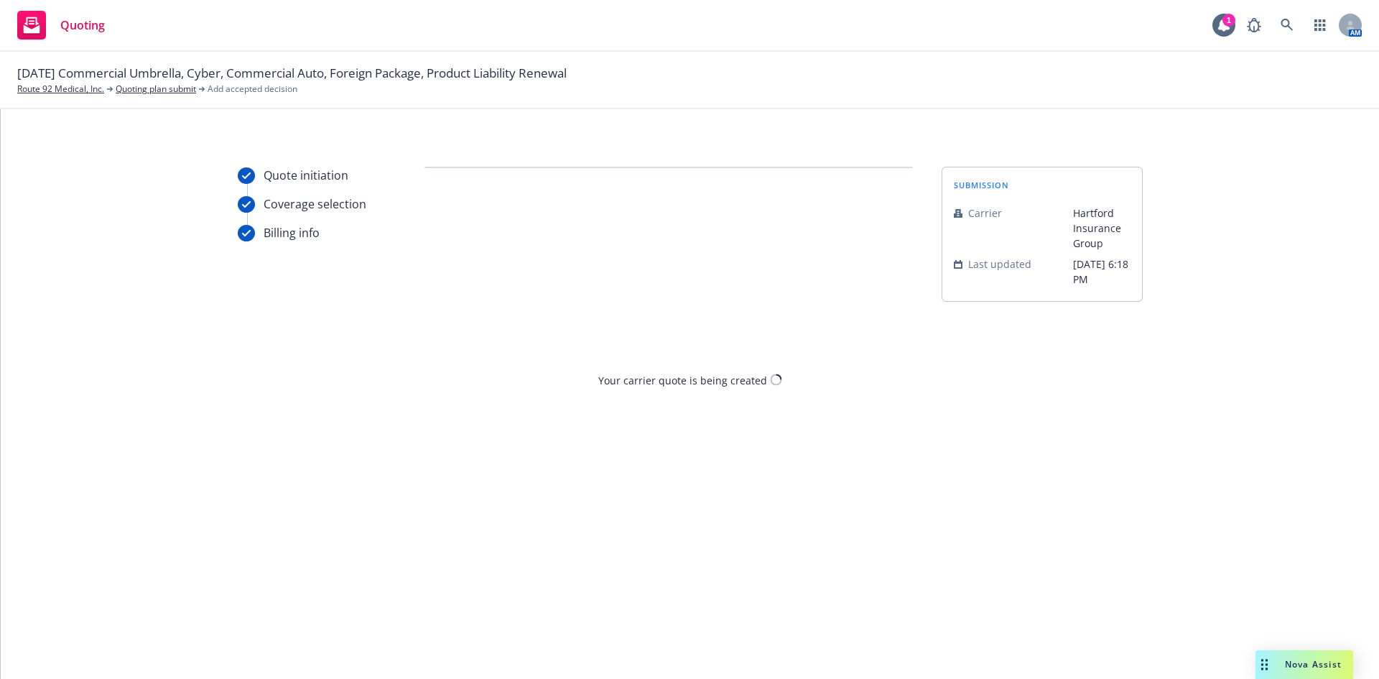
scroll to position [0, 0]
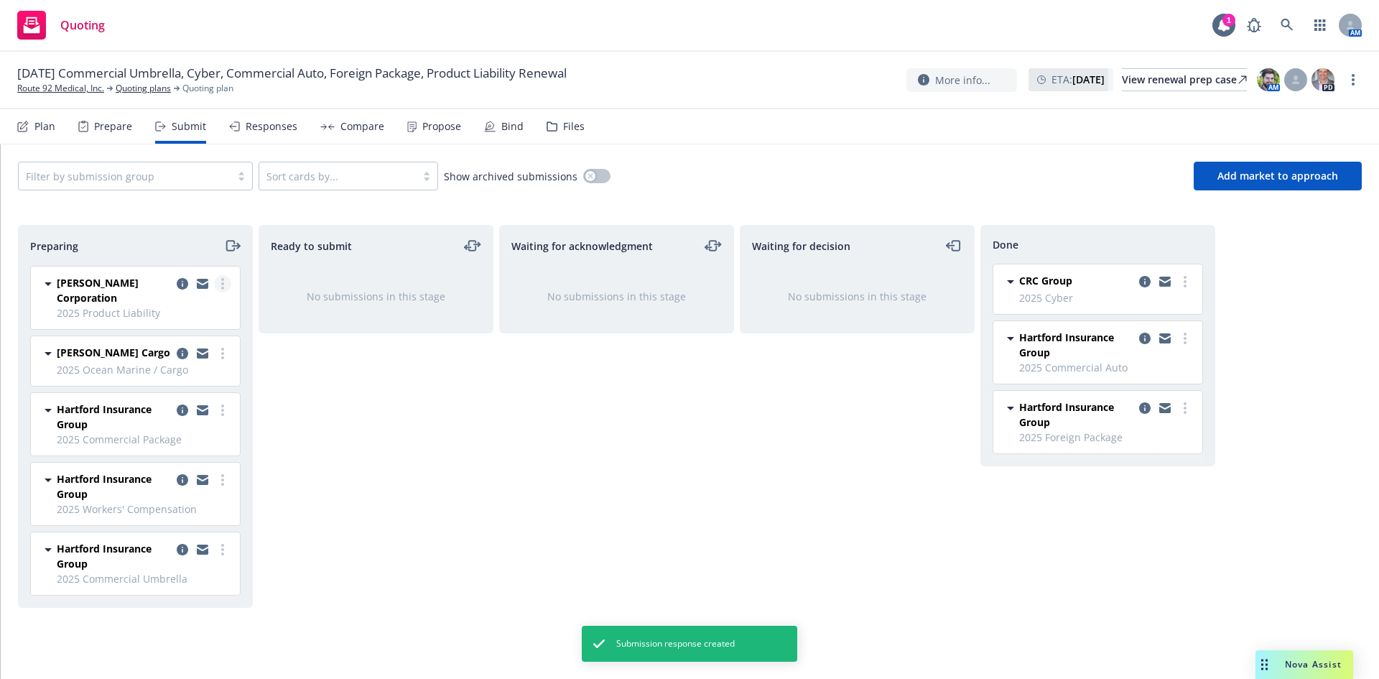
click at [223, 283] on circle "more" at bounding box center [222, 283] width 3 height 3
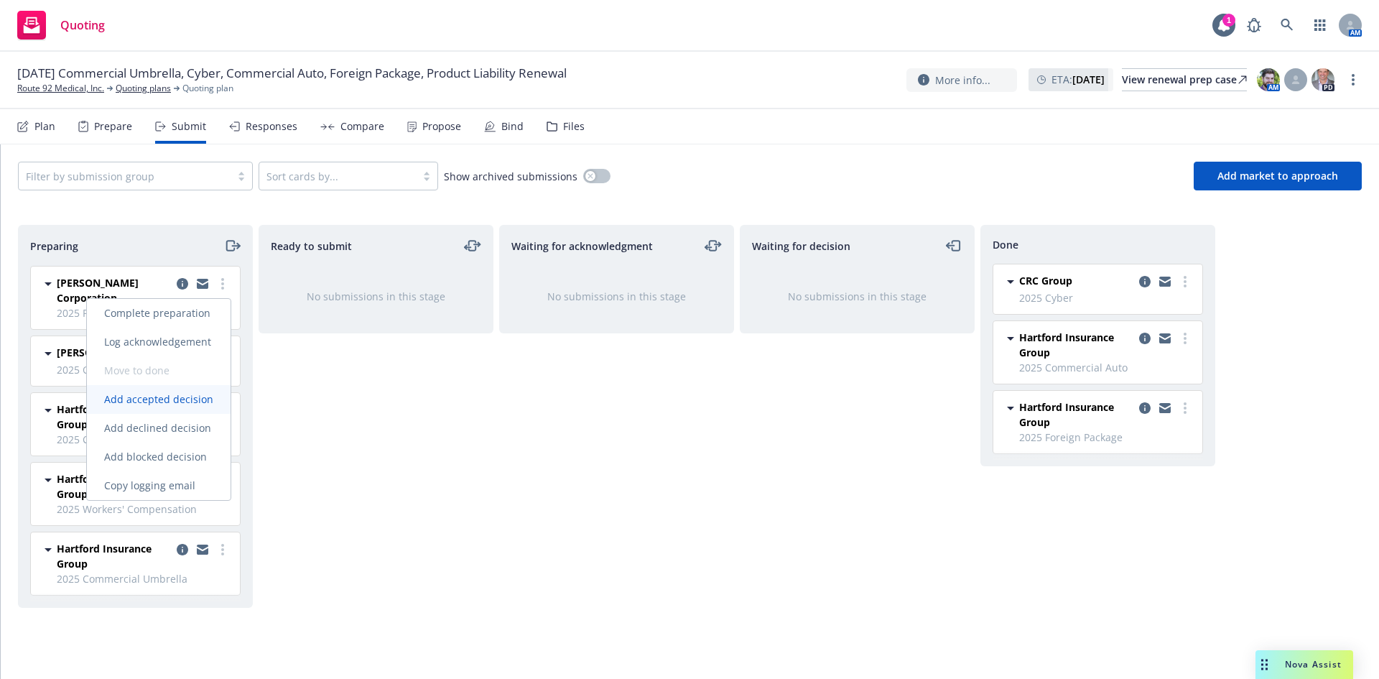
click at [172, 404] on span "Add accepted decision" at bounding box center [159, 399] width 144 height 14
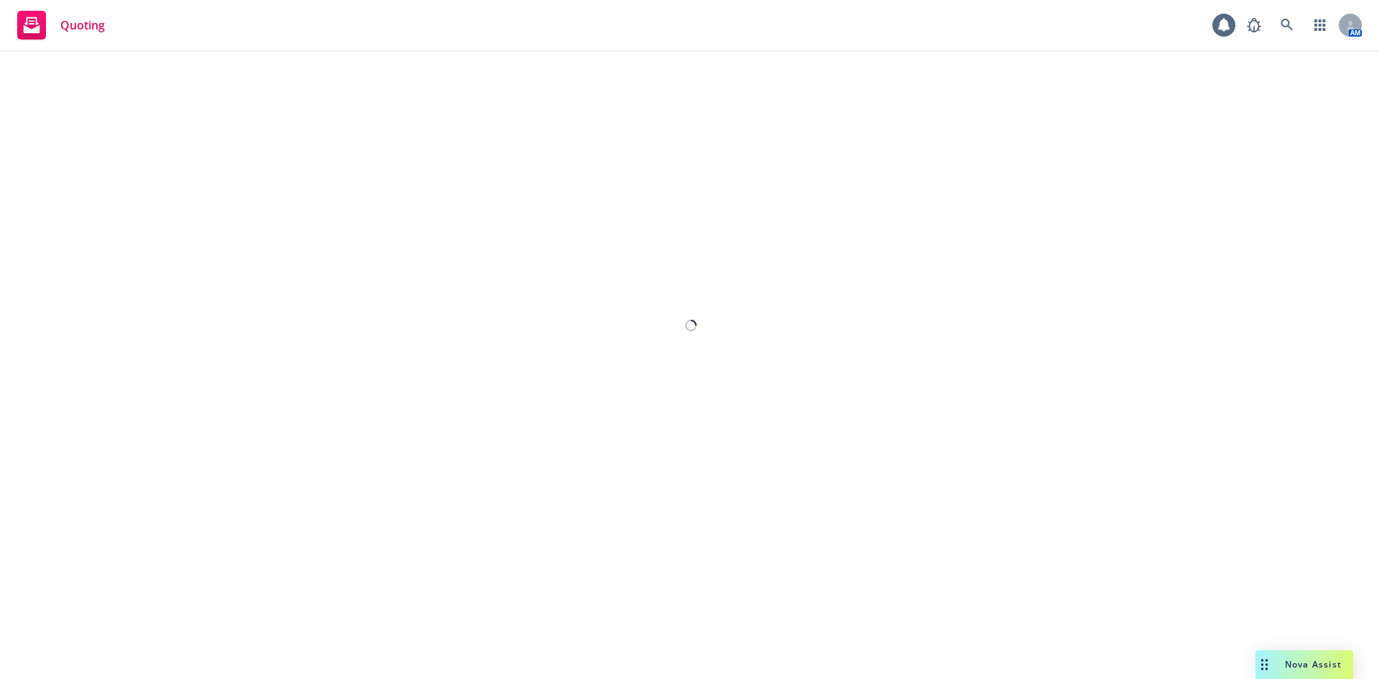
select select "12"
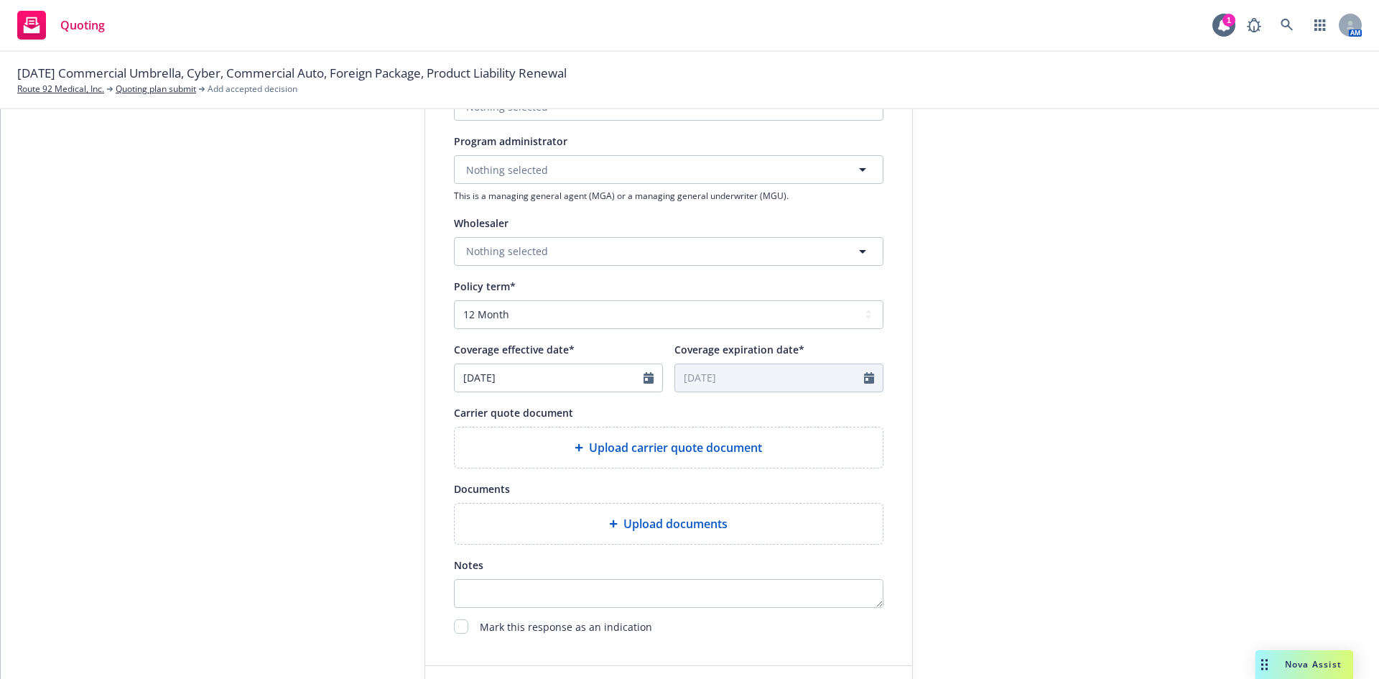
scroll to position [508, 0]
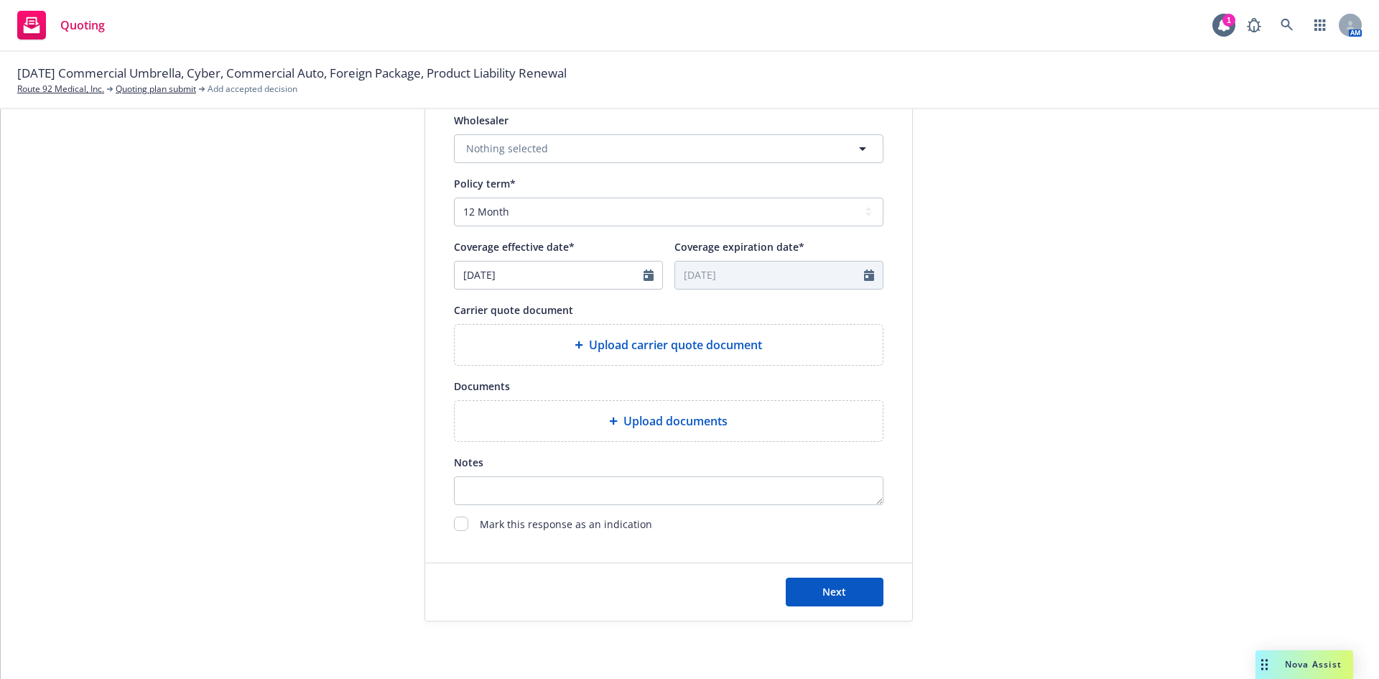
type textarea "x"
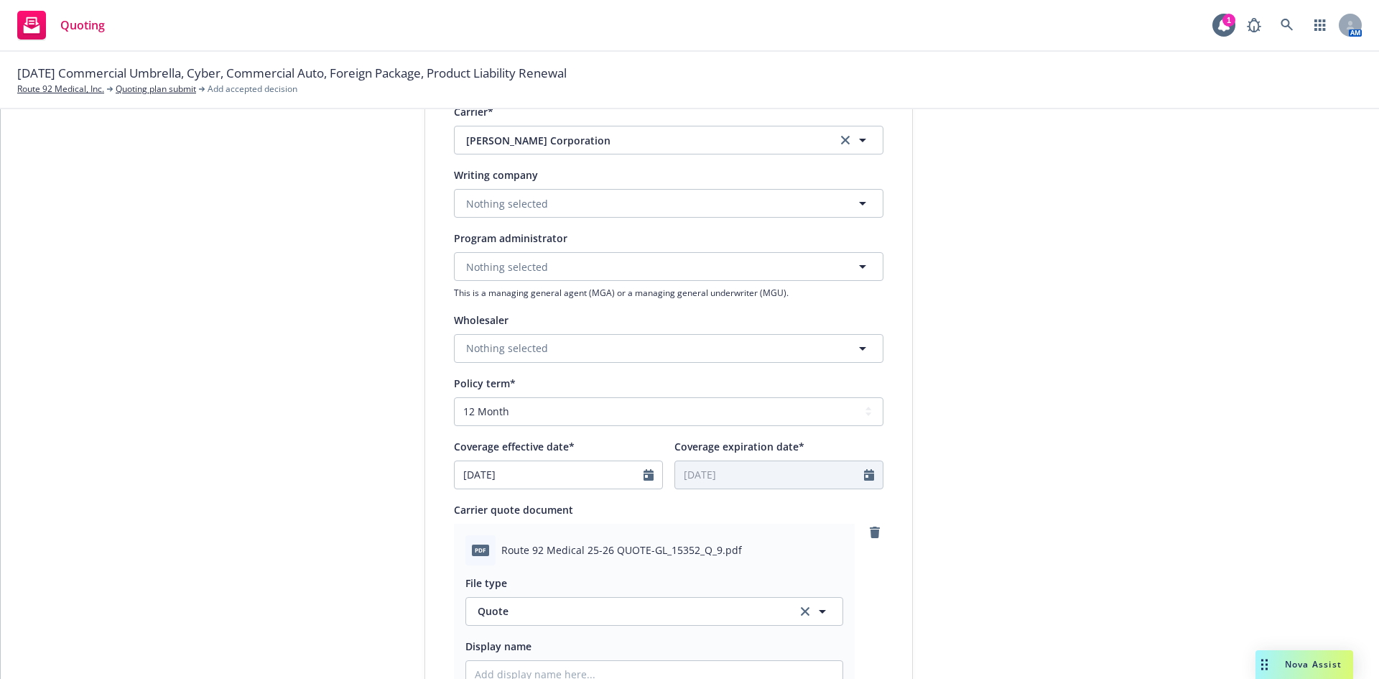
scroll to position [293, 0]
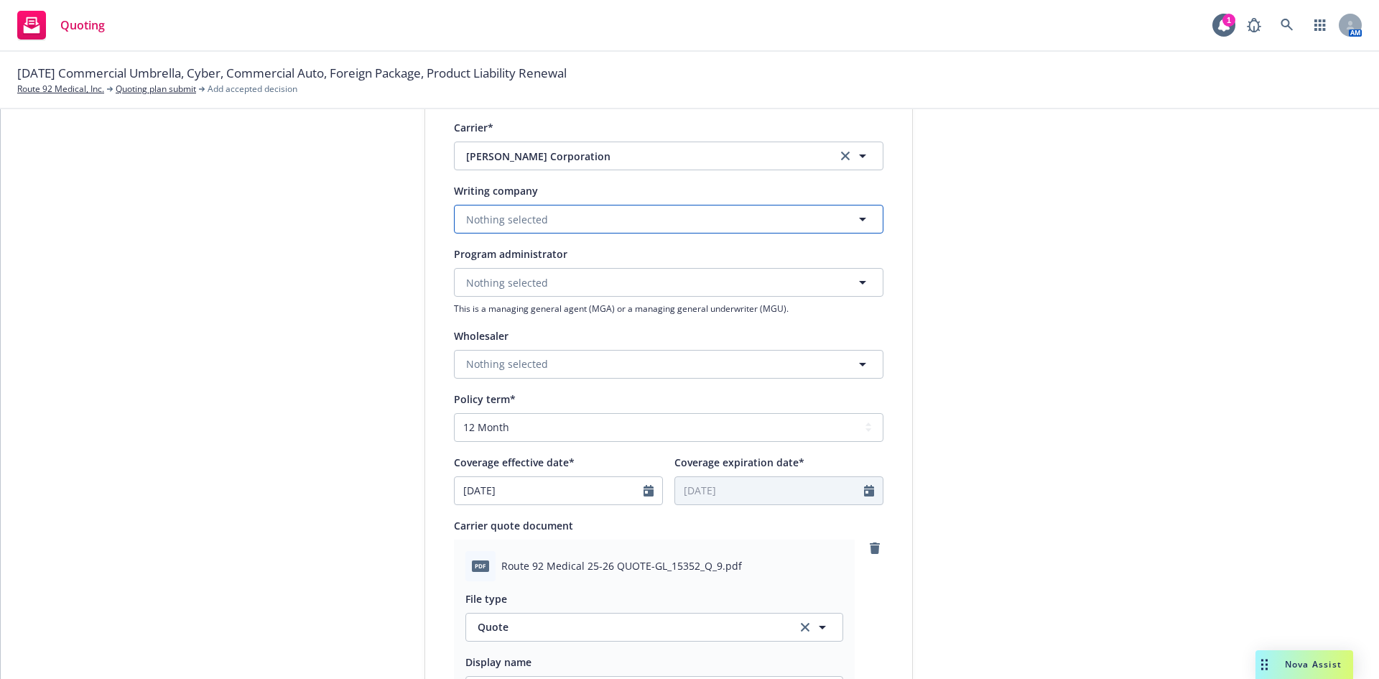
click at [570, 225] on button "Nothing selected" at bounding box center [668, 219] width 429 height 29
type input "gem"
click at [564, 256] on strong "Gemini Insurance Company" at bounding box center [537, 260] width 135 height 14
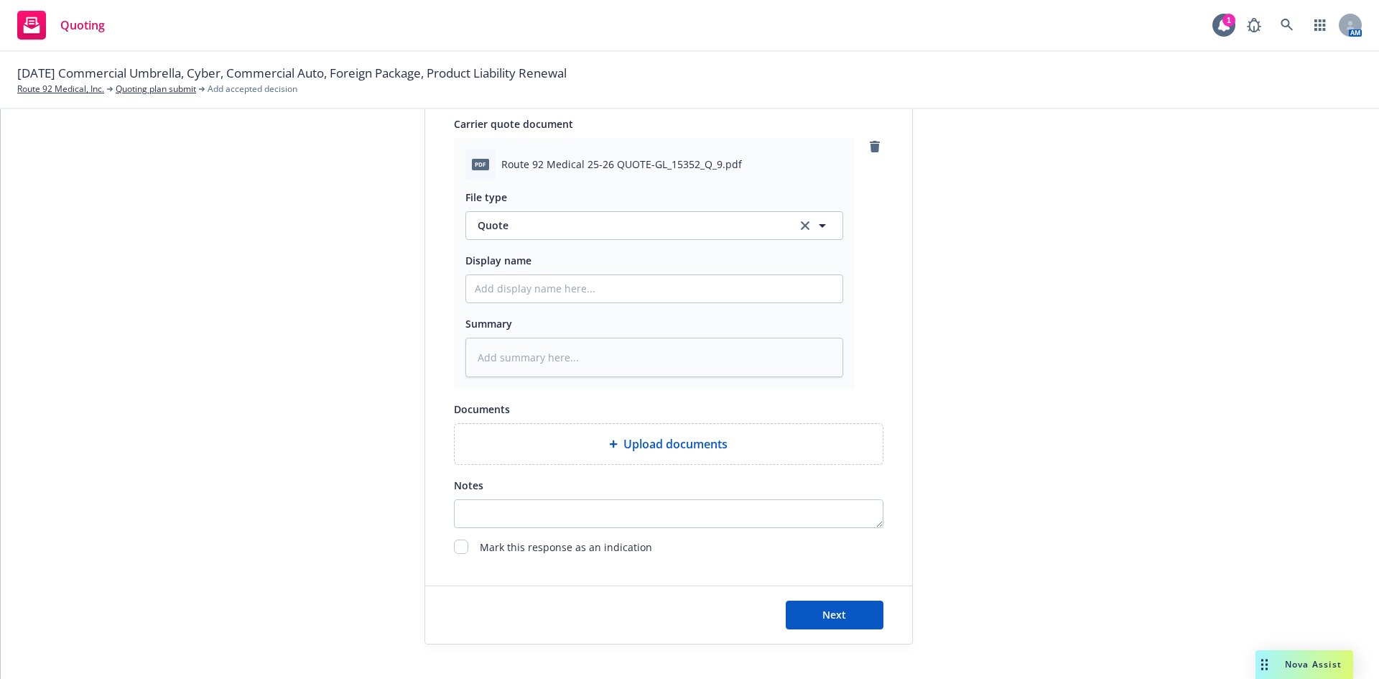
scroll to position [717, 0]
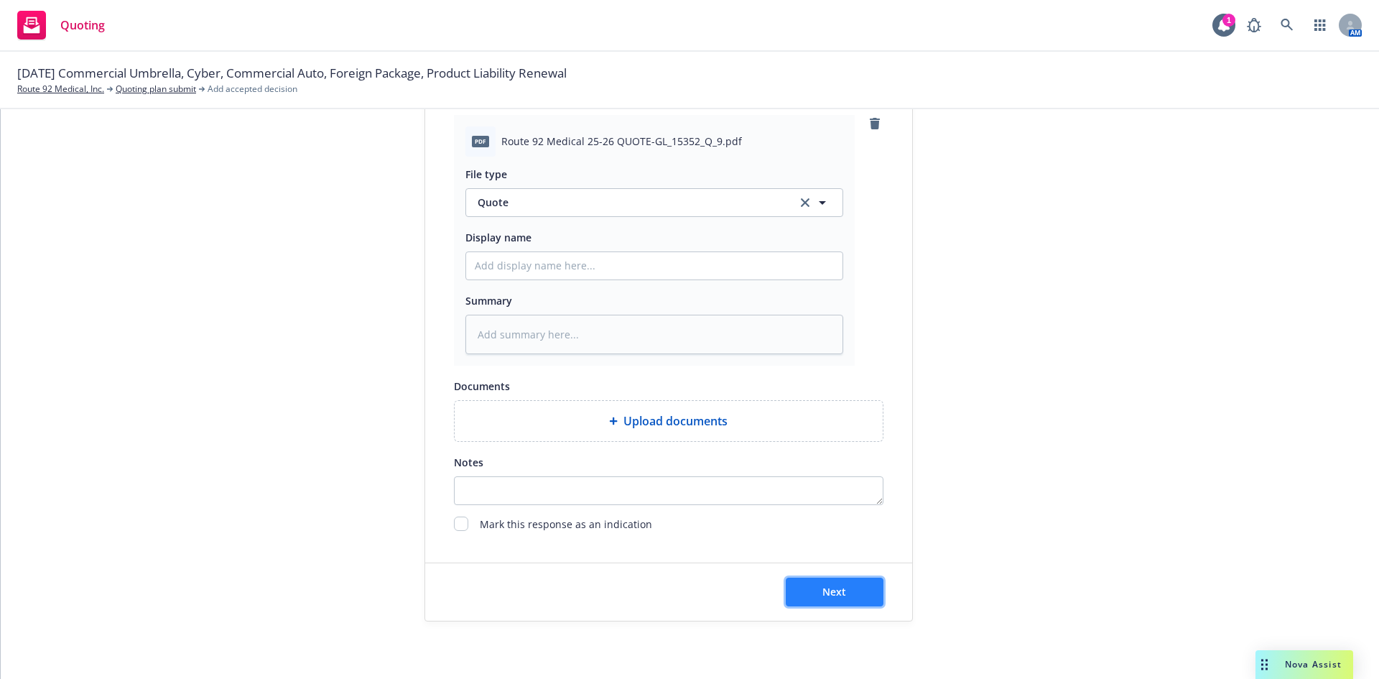
click at [852, 583] on button "Next" at bounding box center [835, 591] width 98 height 29
type textarea "x"
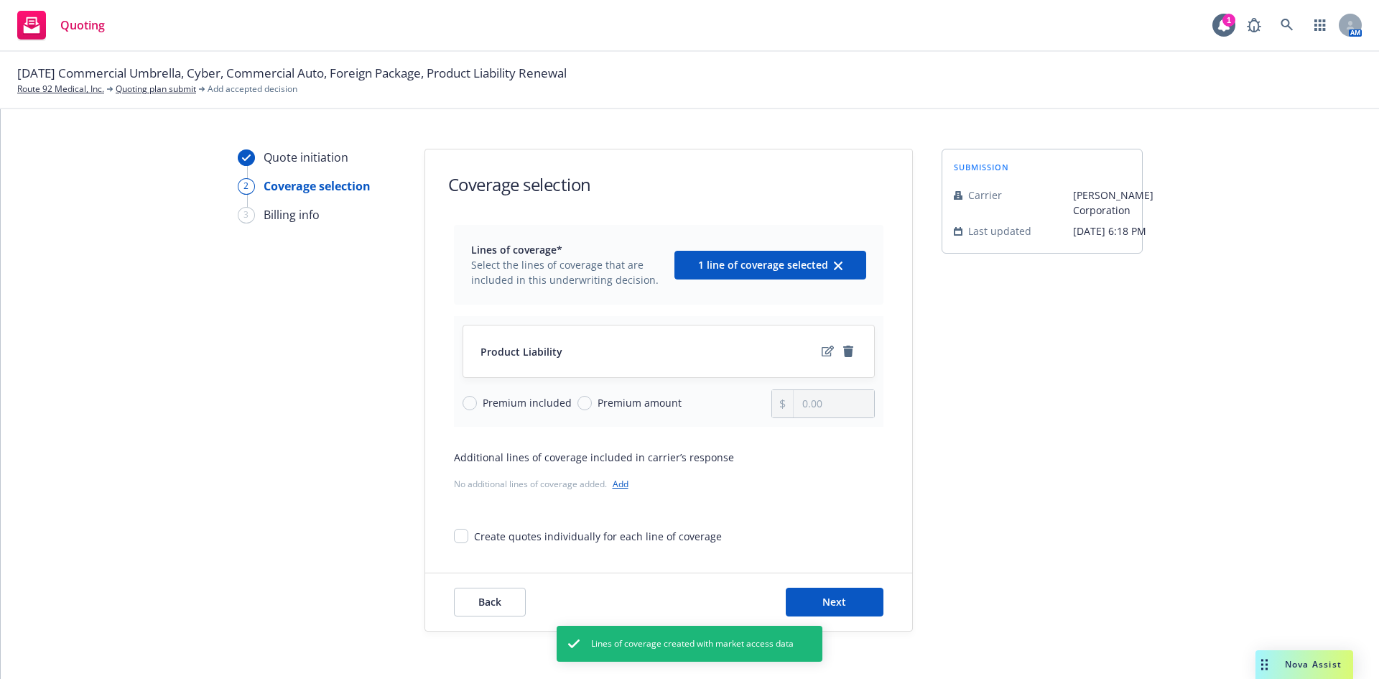
scroll to position [28, 0]
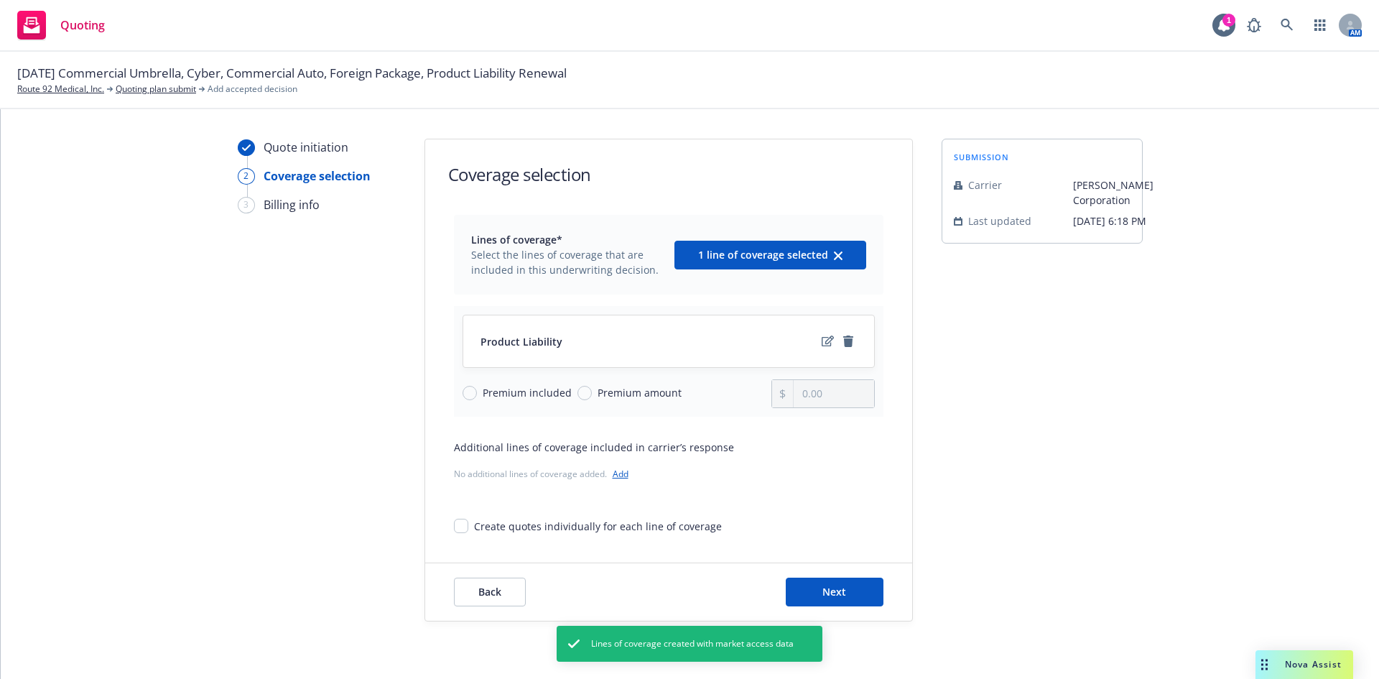
click at [604, 389] on span "Premium amount" at bounding box center [639, 392] width 84 height 15
click at [592, 389] on input "Premium amount" at bounding box center [584, 393] width 14 height 14
radio input "true"
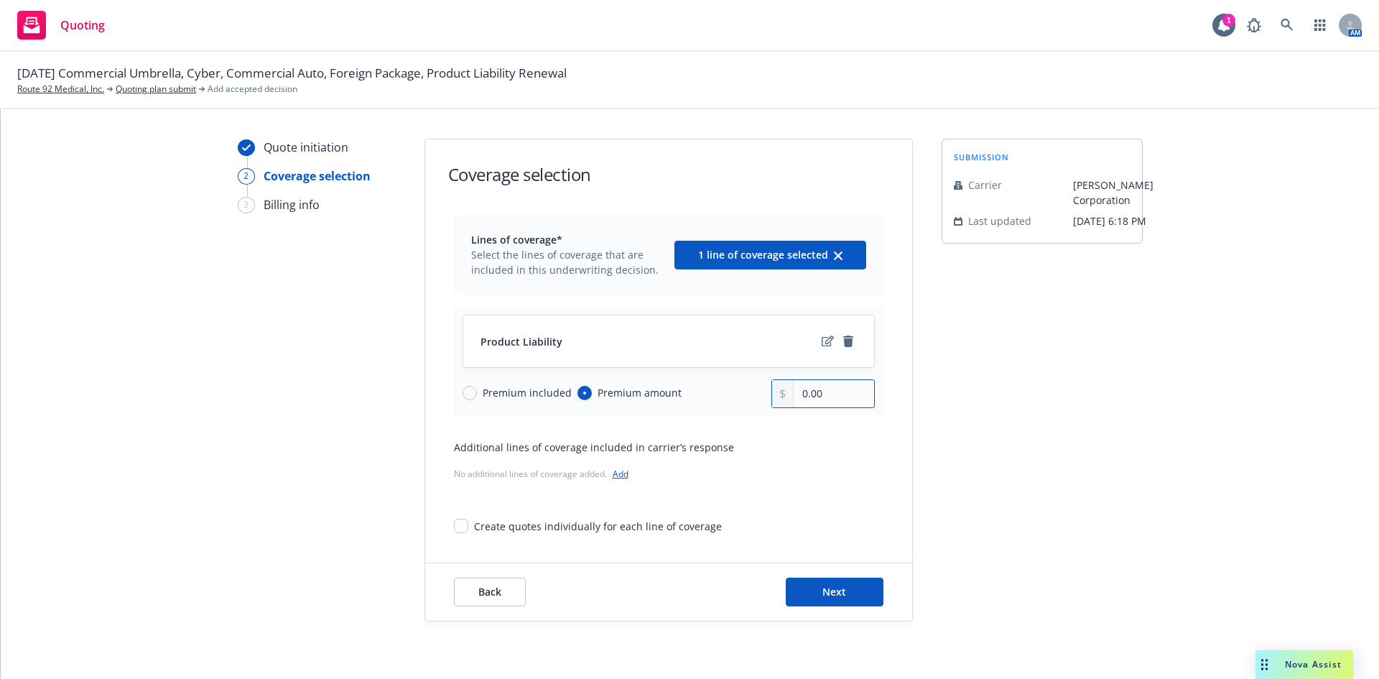
click at [842, 394] on input "0.00" at bounding box center [833, 393] width 80 height 27
type input "0.00"
type input "105,793.00"
click at [832, 584] on button "Next" at bounding box center [835, 591] width 98 height 29
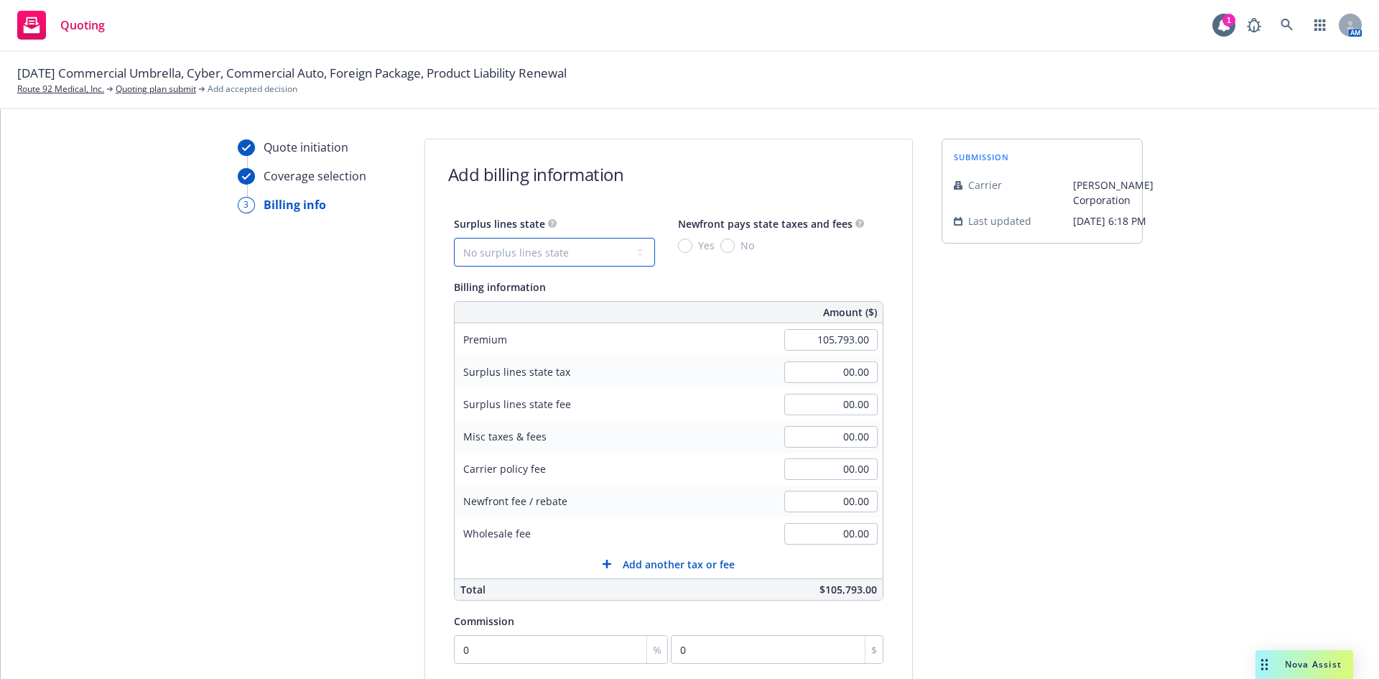
click at [564, 248] on select "No surplus lines state Alaska Alabama Arkansas Arizona California Colorado Conn…" at bounding box center [554, 252] width 201 height 29
select select "CA"
click at [454, 238] on select "No surplus lines state Alaska Alabama Arkansas Arizona California Colorado Conn…" at bounding box center [554, 252] width 201 height 29
type input "3,173.79"
type input "190.43"
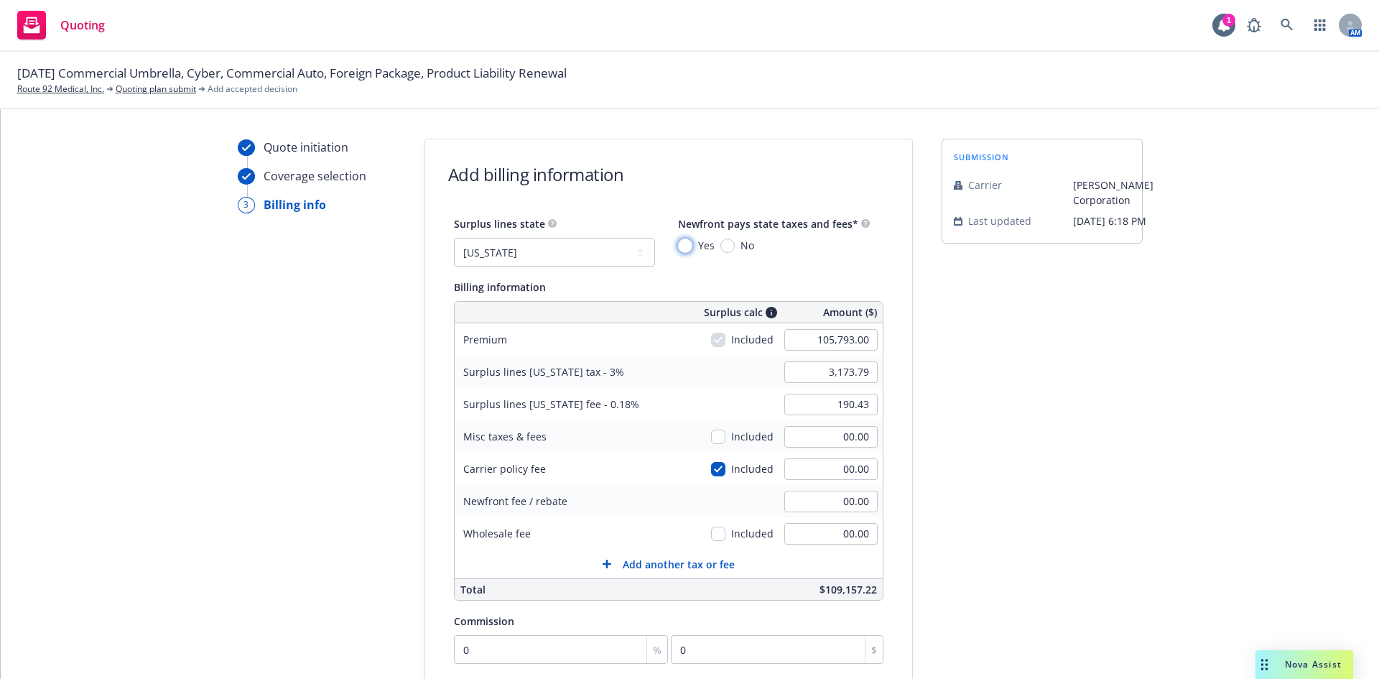
click at [678, 246] on input "Yes" at bounding box center [685, 245] width 14 height 14
radio input "true"
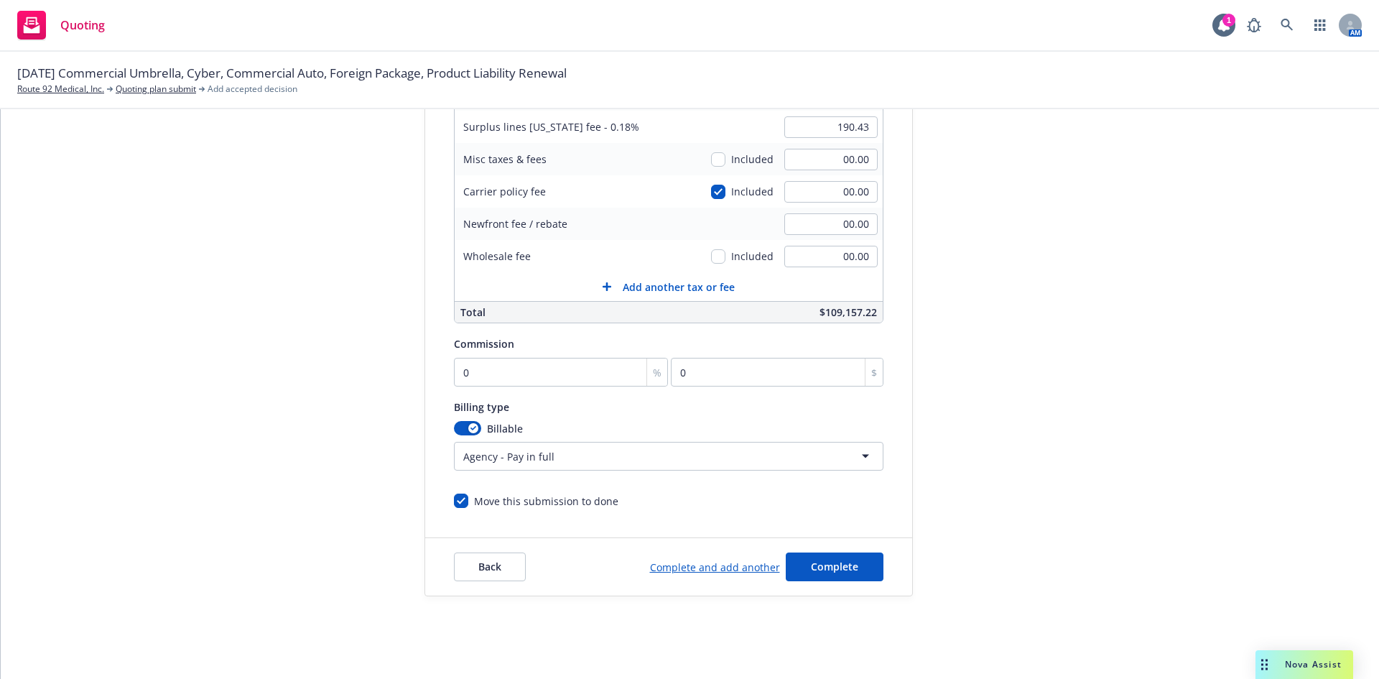
scroll to position [47, 0]
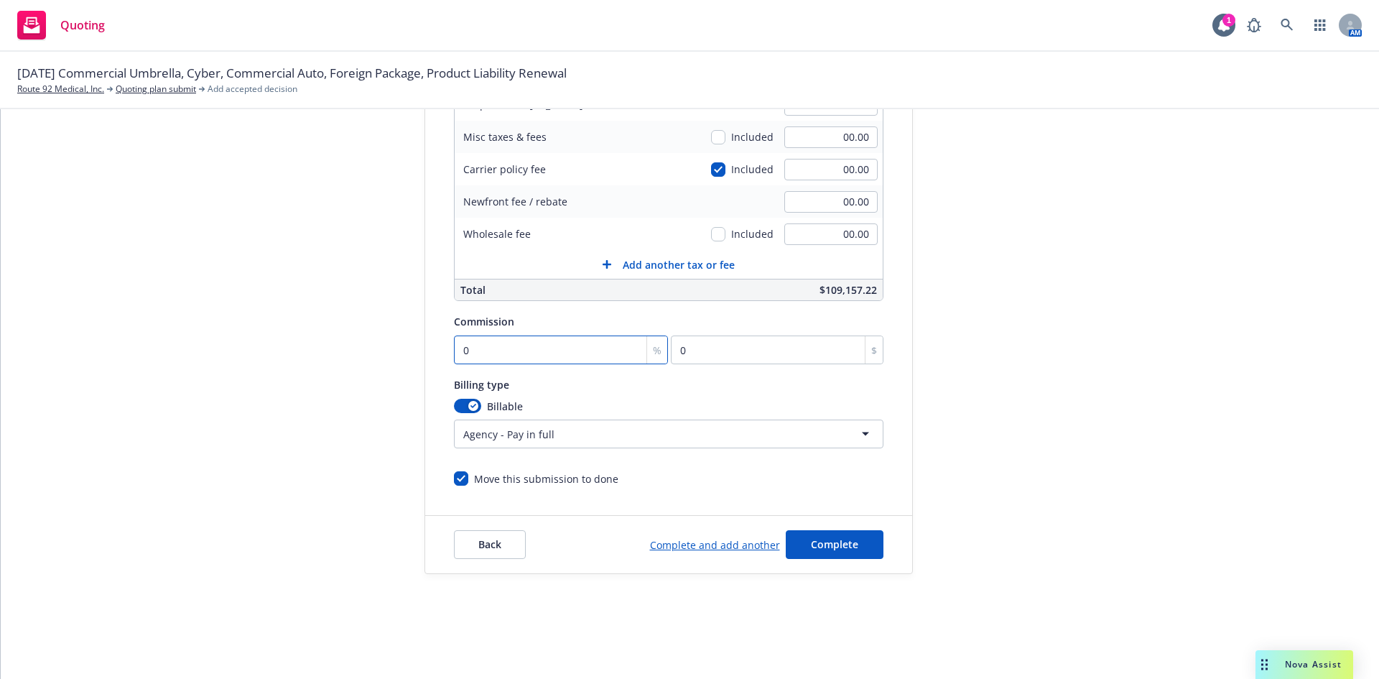
click at [470, 350] on input "0" at bounding box center [561, 349] width 215 height 29
type input "1"
type input "1057.93"
type input "15"
type input "15868.95"
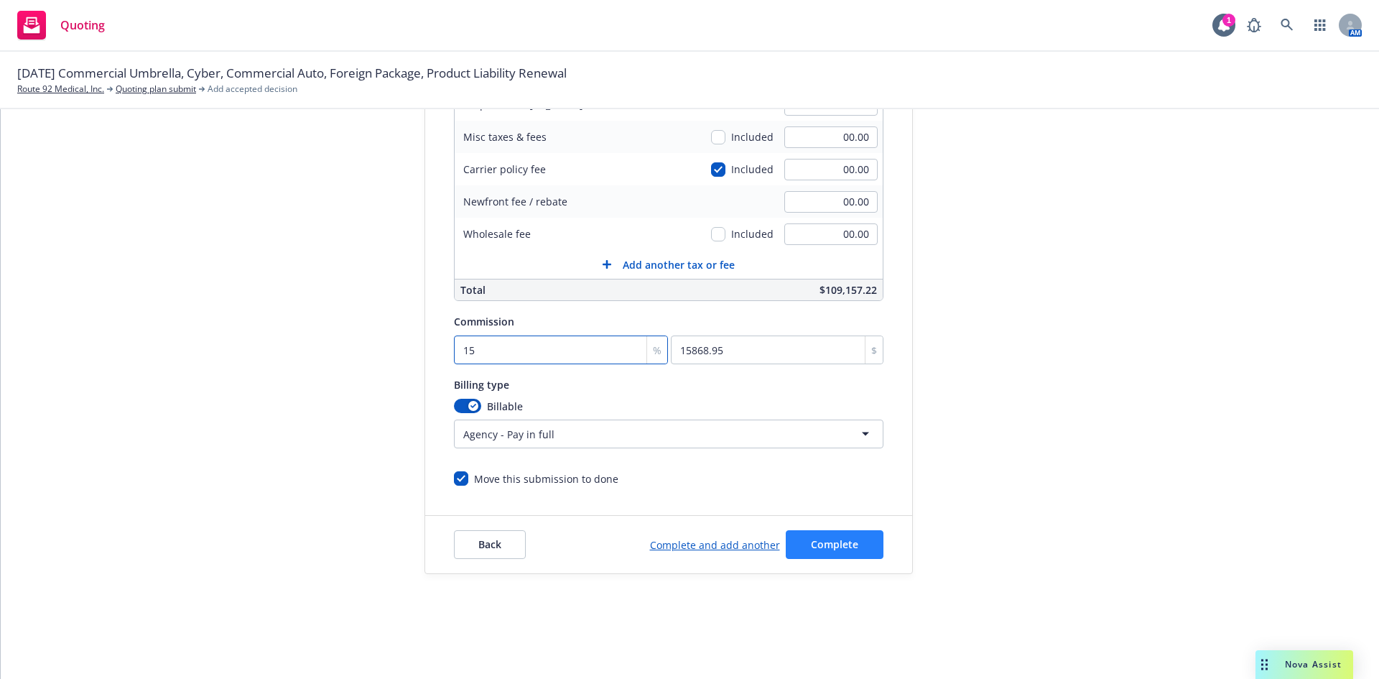
type input "15"
click at [842, 544] on span "Complete" at bounding box center [834, 544] width 47 height 14
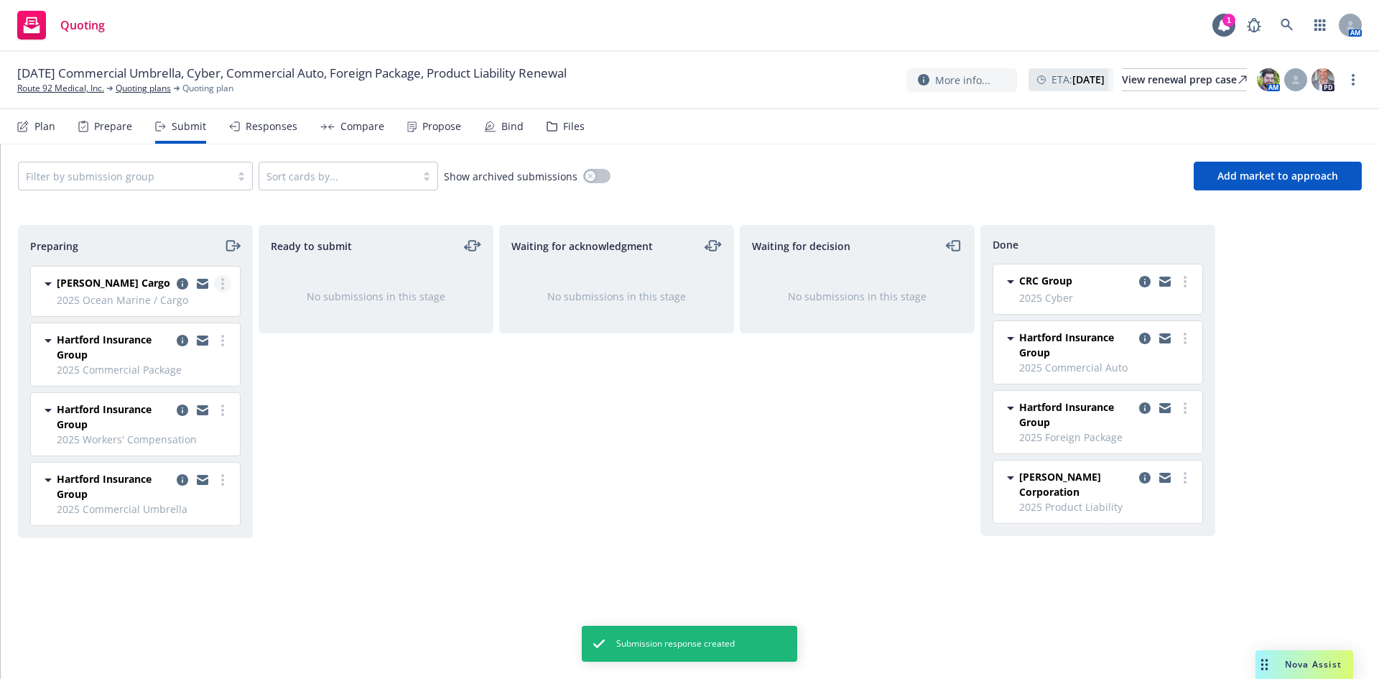
click at [220, 283] on link "more" at bounding box center [222, 283] width 17 height 17
click at [165, 404] on span "Add accepted decision" at bounding box center [159, 399] width 144 height 14
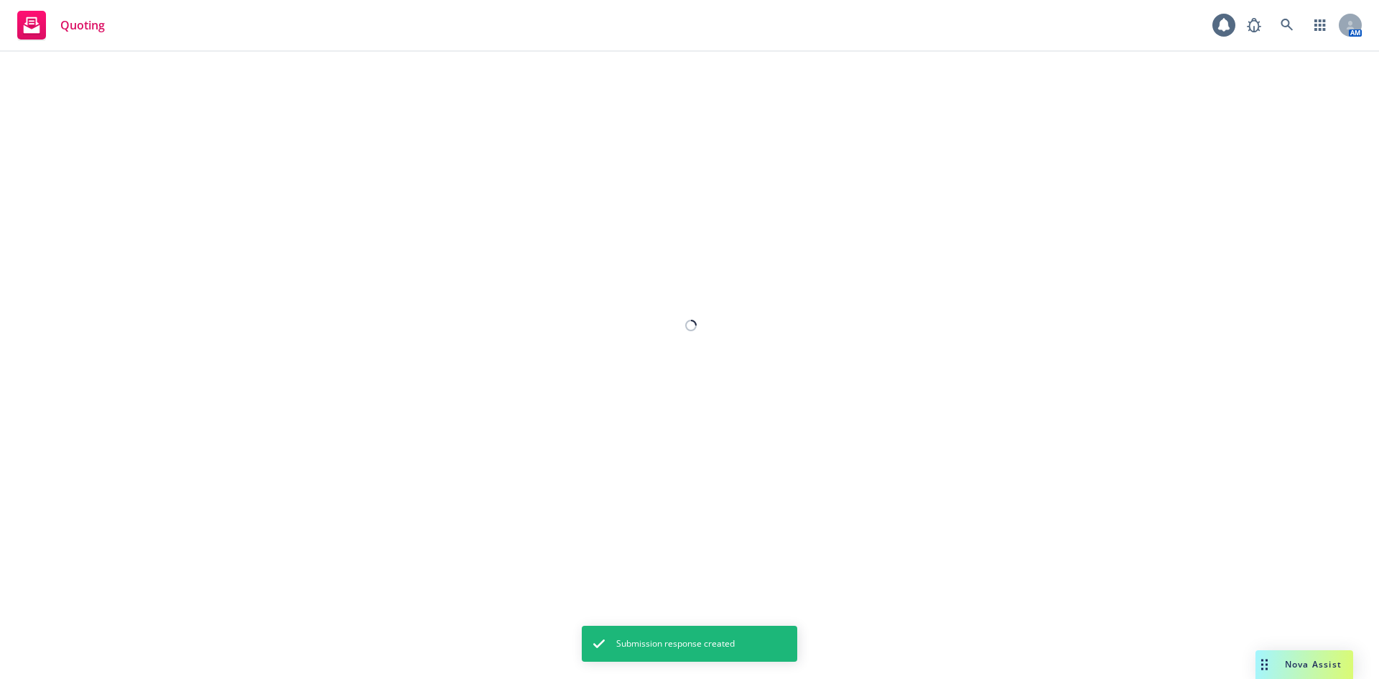
select select "12"
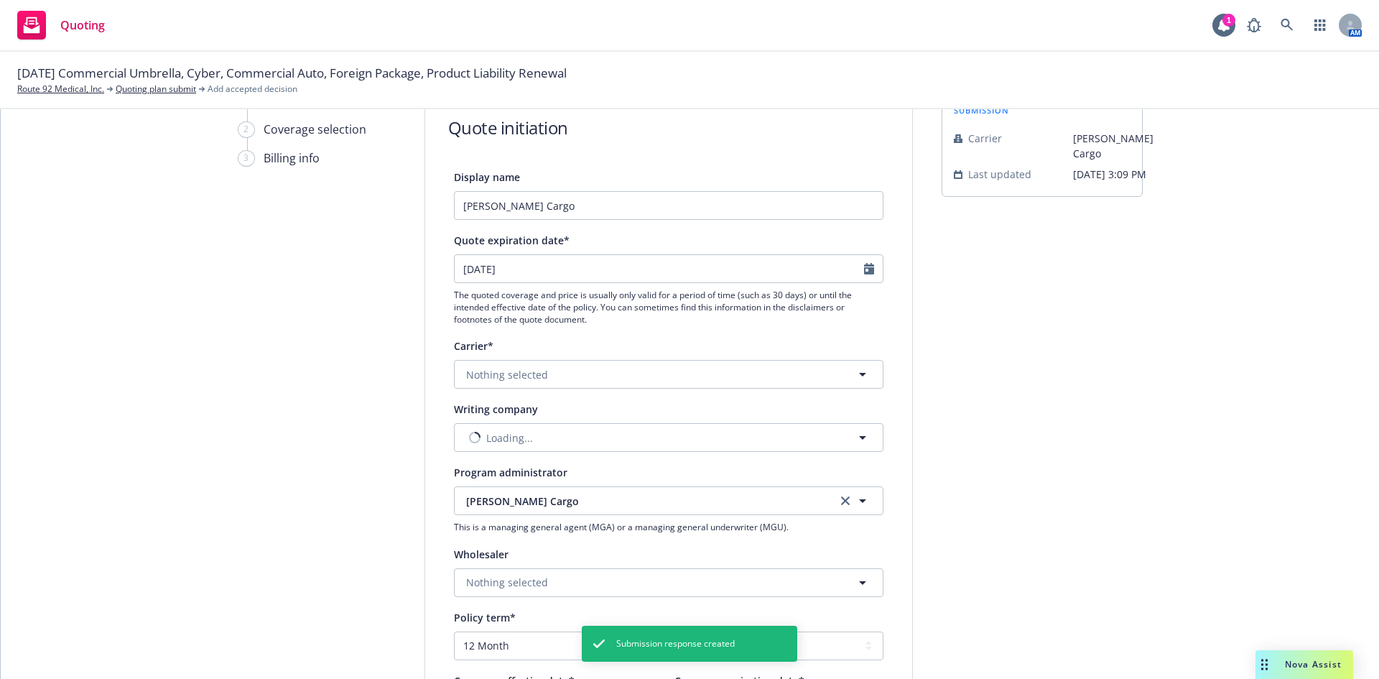
scroll to position [215, 0]
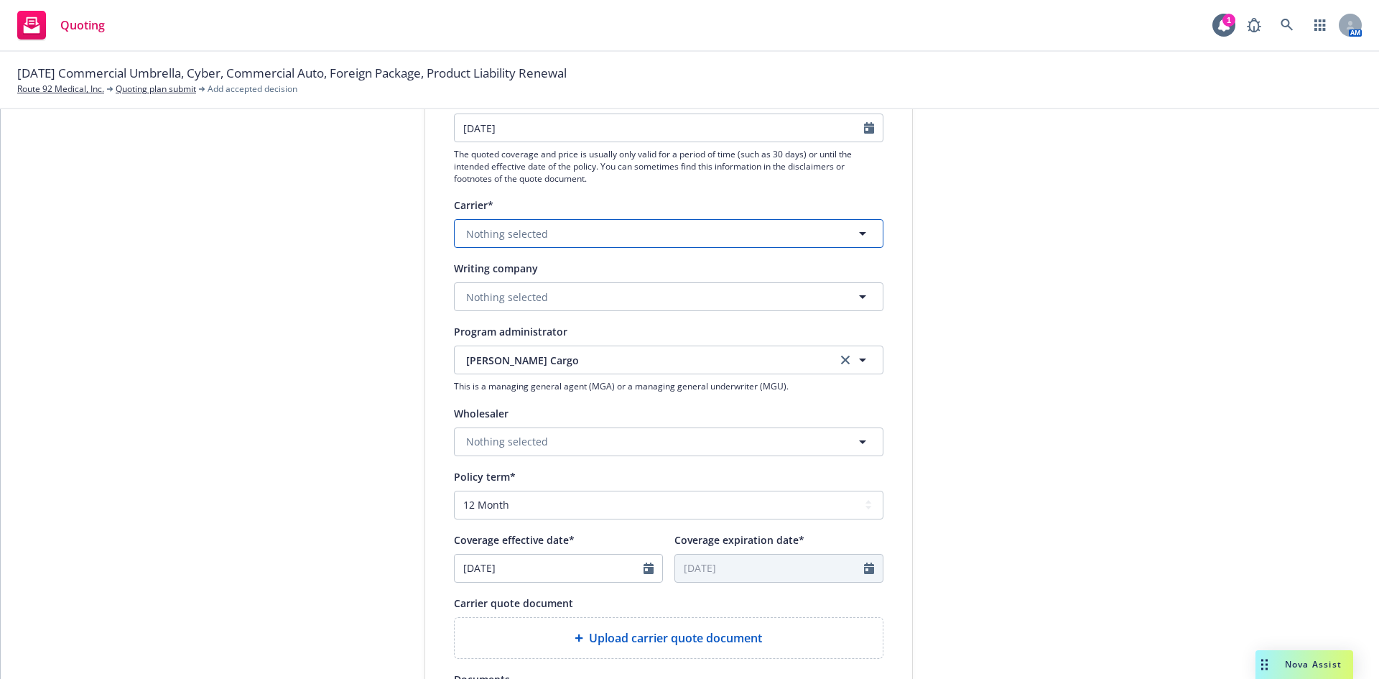
click at [605, 236] on button "Nothing selected" at bounding box center [668, 233] width 429 height 29
click at [583, 225] on button "Nothing selected" at bounding box center [668, 233] width 429 height 29
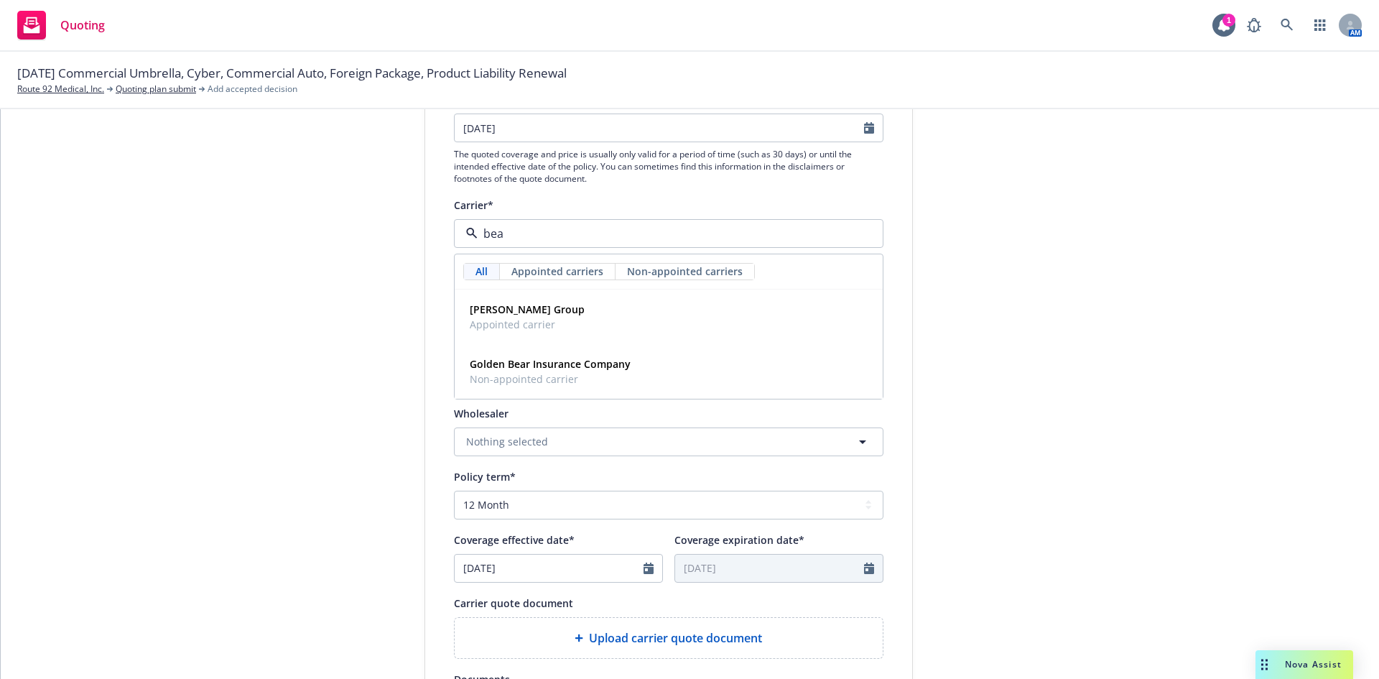
type input "beaz"
click at [544, 313] on span "Beazley Group" at bounding box center [527, 309] width 115 height 15
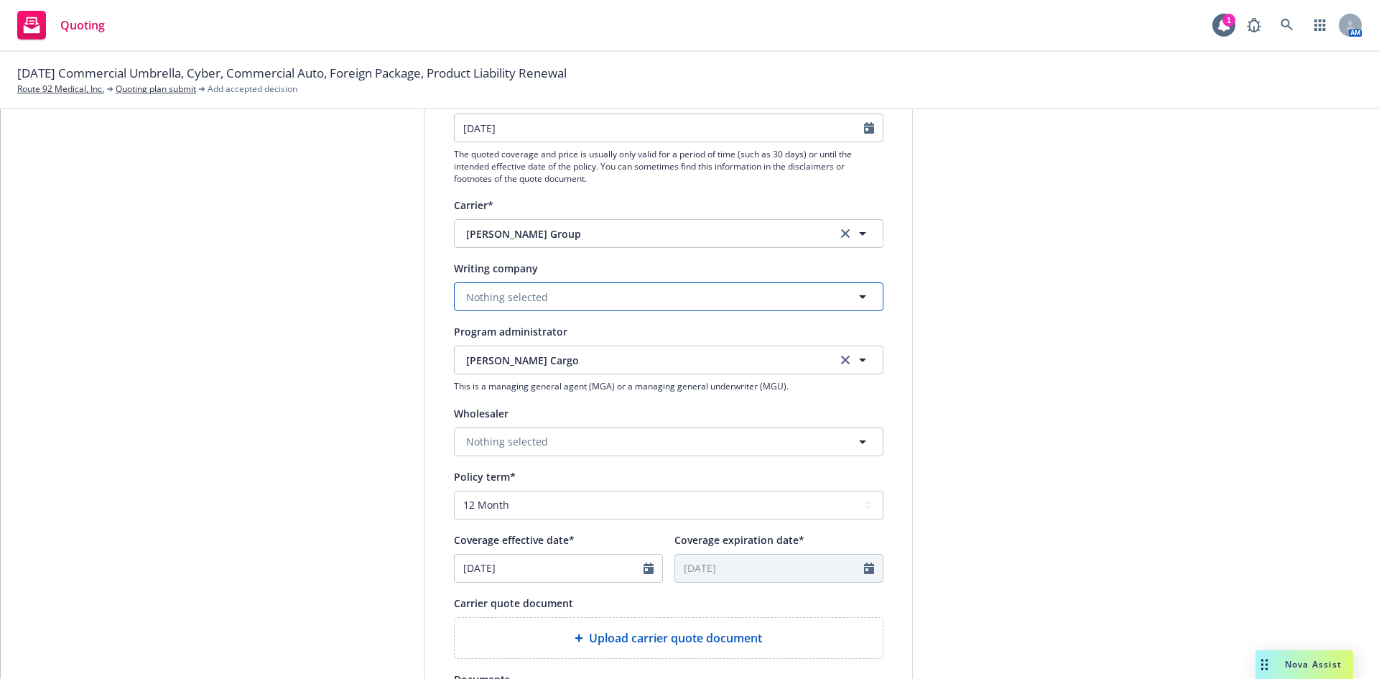
click at [552, 297] on button "Nothing selected" at bounding box center [668, 296] width 429 height 29
click at [567, 302] on button "Nothing selected" at bounding box center [668, 296] width 429 height 29
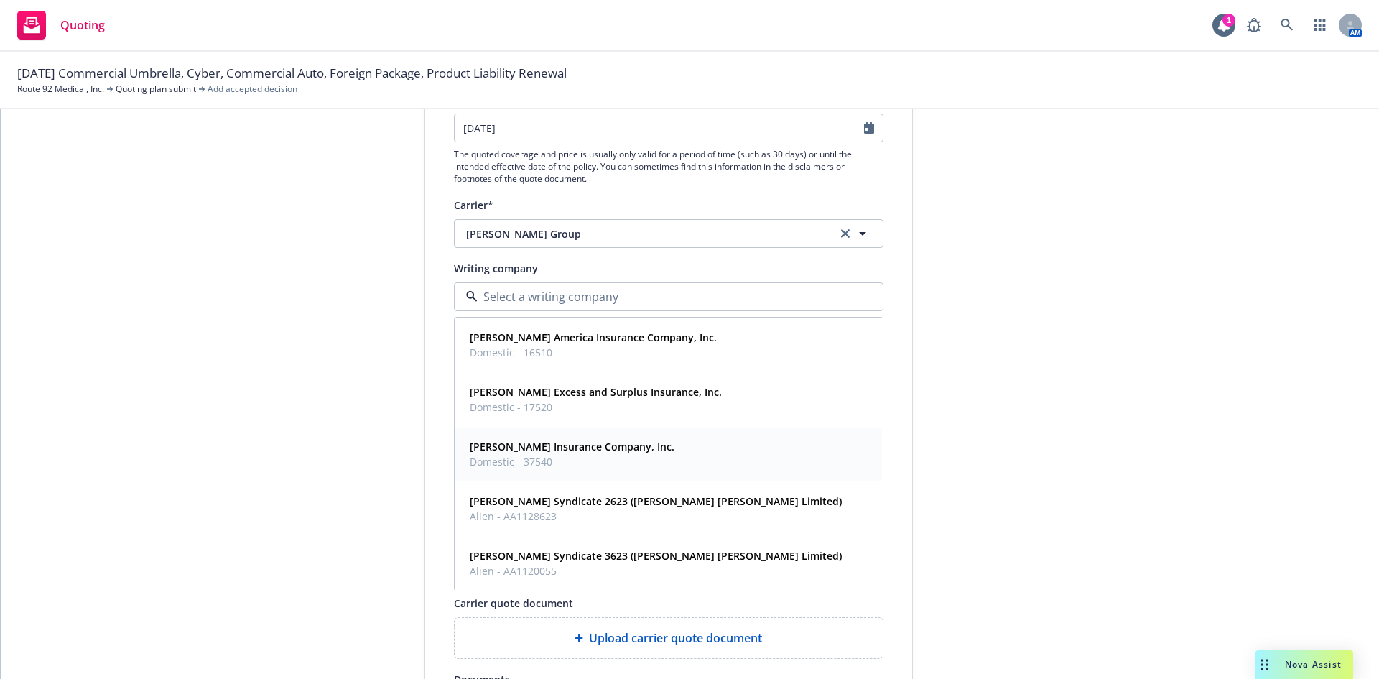
click at [597, 446] on strong "Beazley Insurance Company, Inc." at bounding box center [572, 446] width 205 height 14
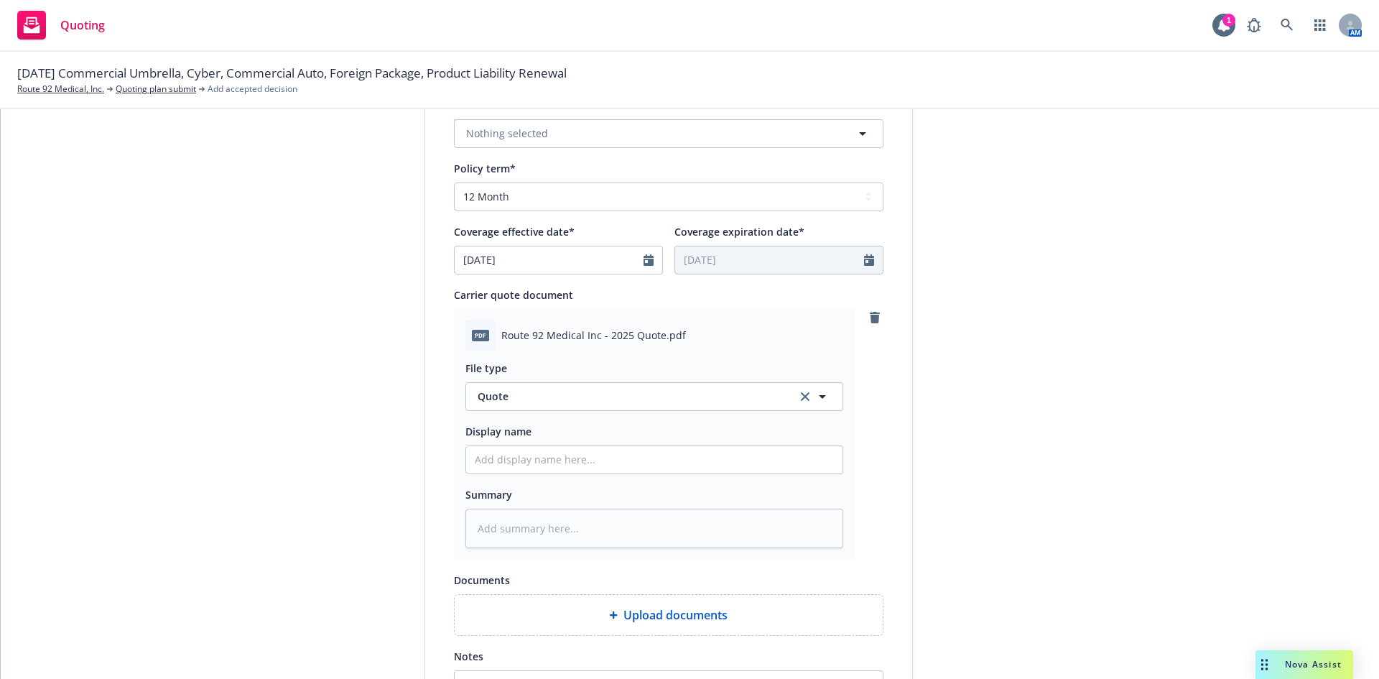
scroll to position [717, 0]
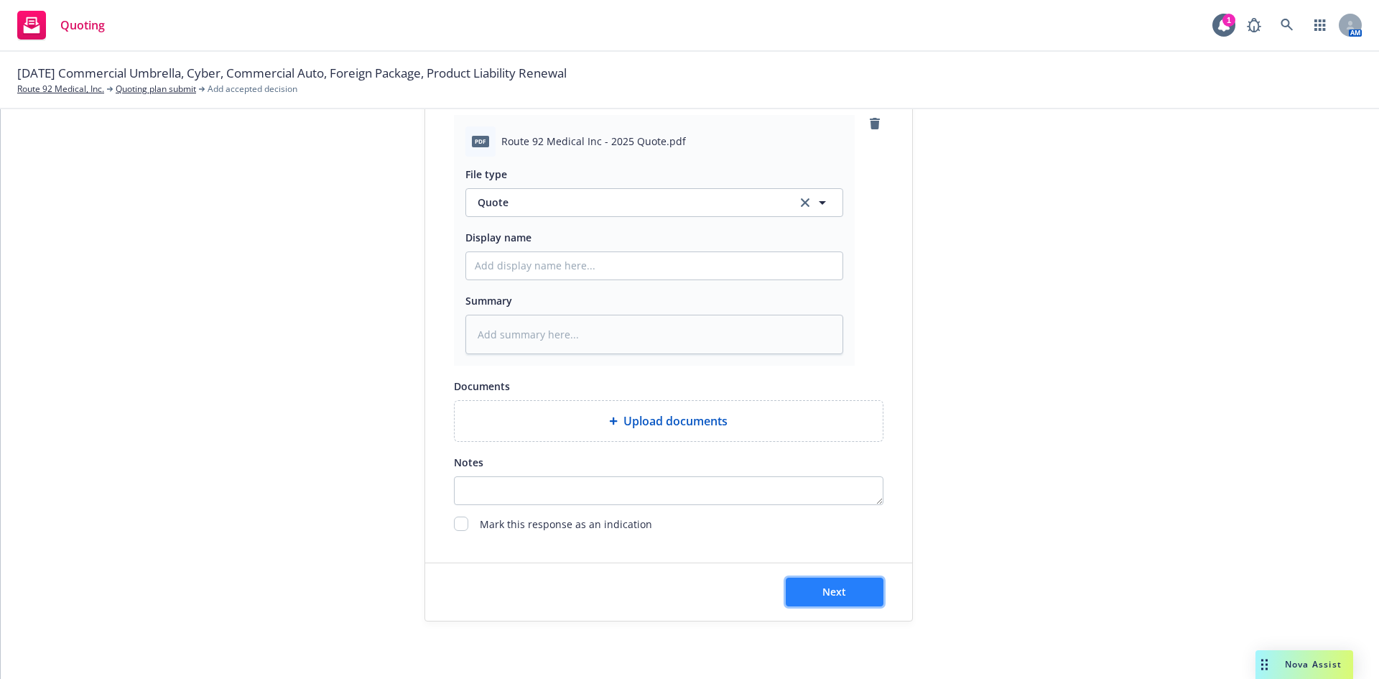
click at [837, 590] on span "Next" at bounding box center [834, 592] width 24 height 14
type textarea "x"
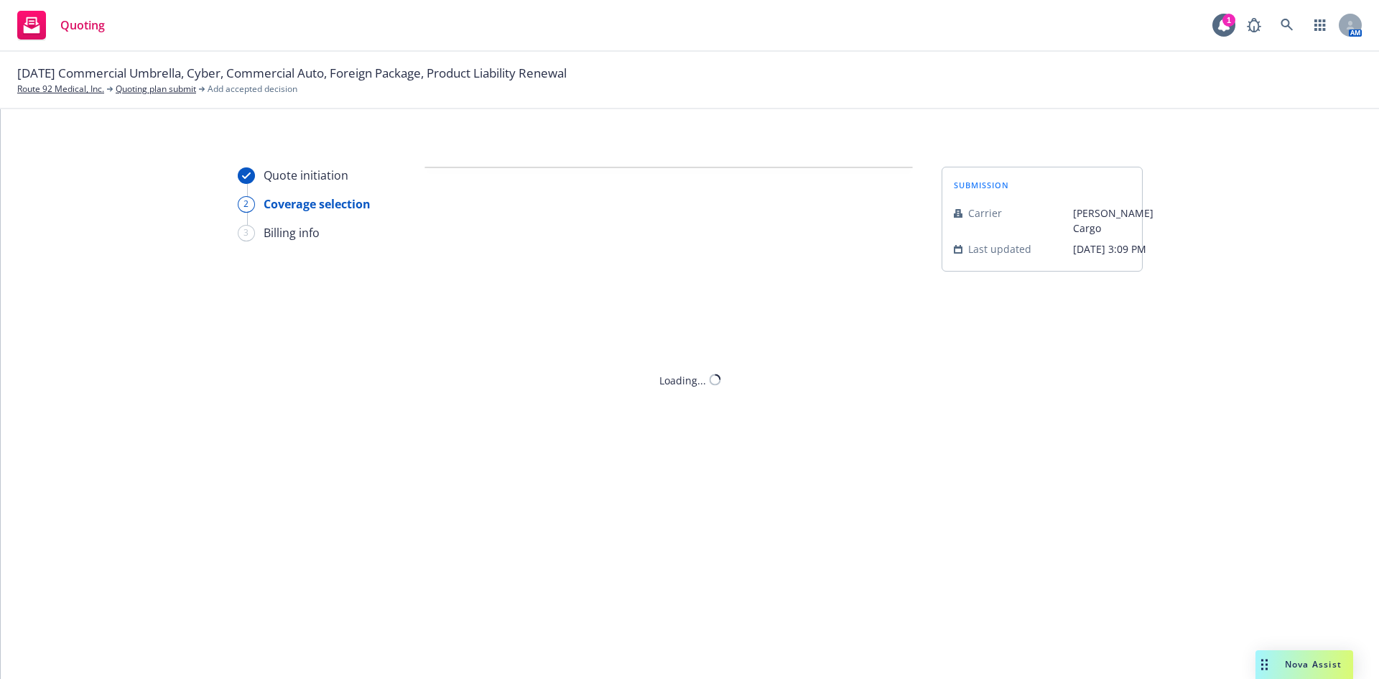
scroll to position [0, 0]
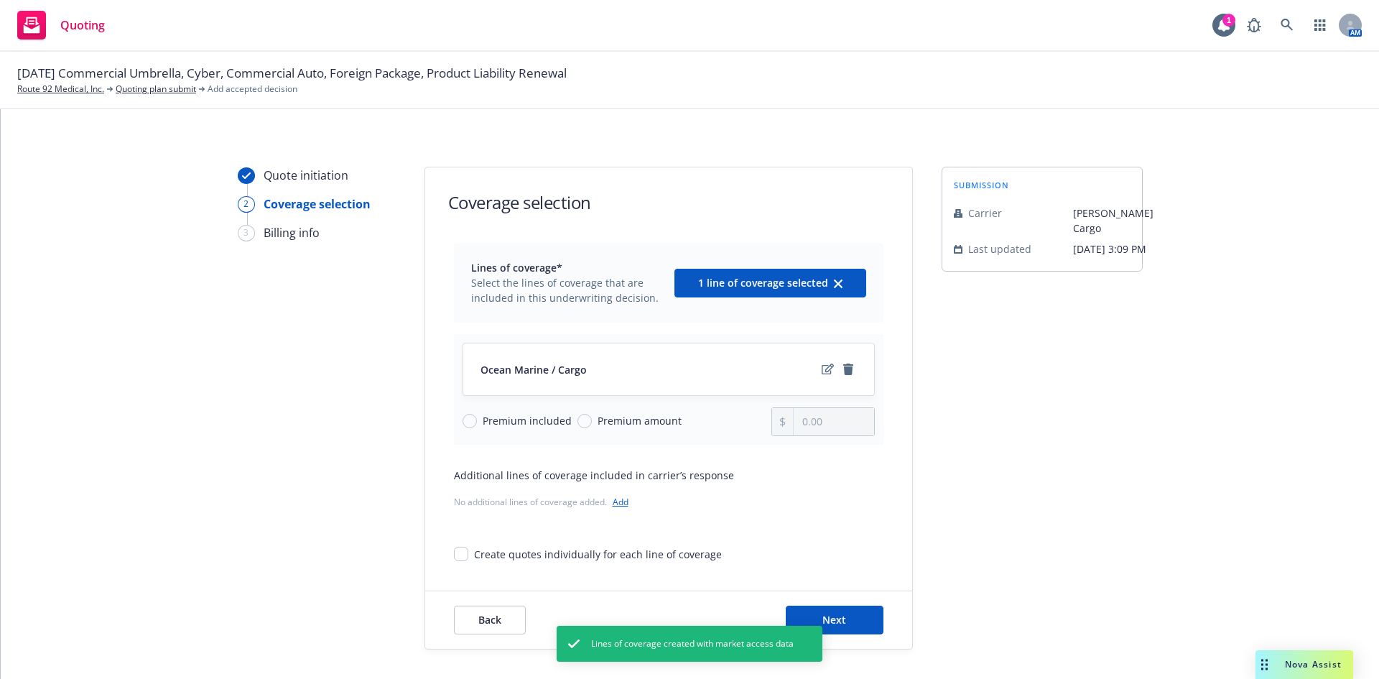
click at [592, 420] on span "Premium amount" at bounding box center [637, 420] width 90 height 15
click at [586, 420] on input "Premium amount" at bounding box center [584, 421] width 14 height 14
radio input "true"
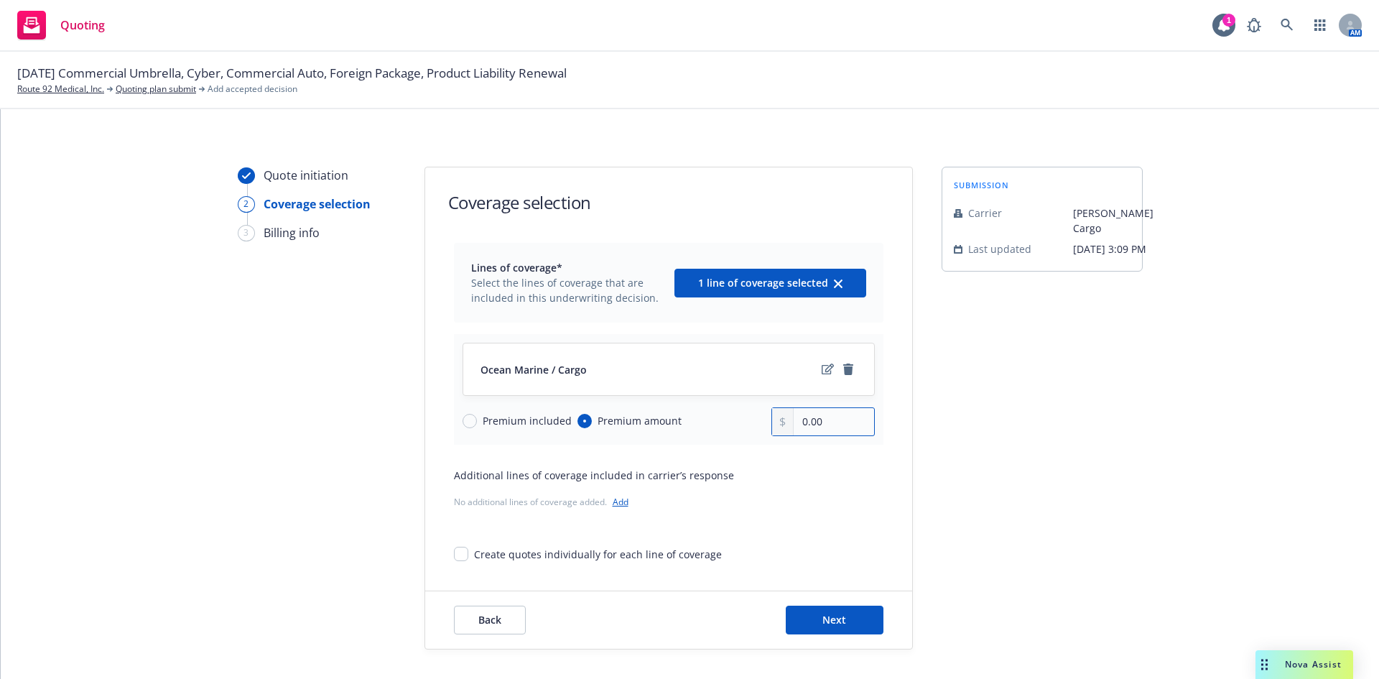
click at [822, 424] on input "0.00" at bounding box center [833, 421] width 80 height 27
type input "0.00"
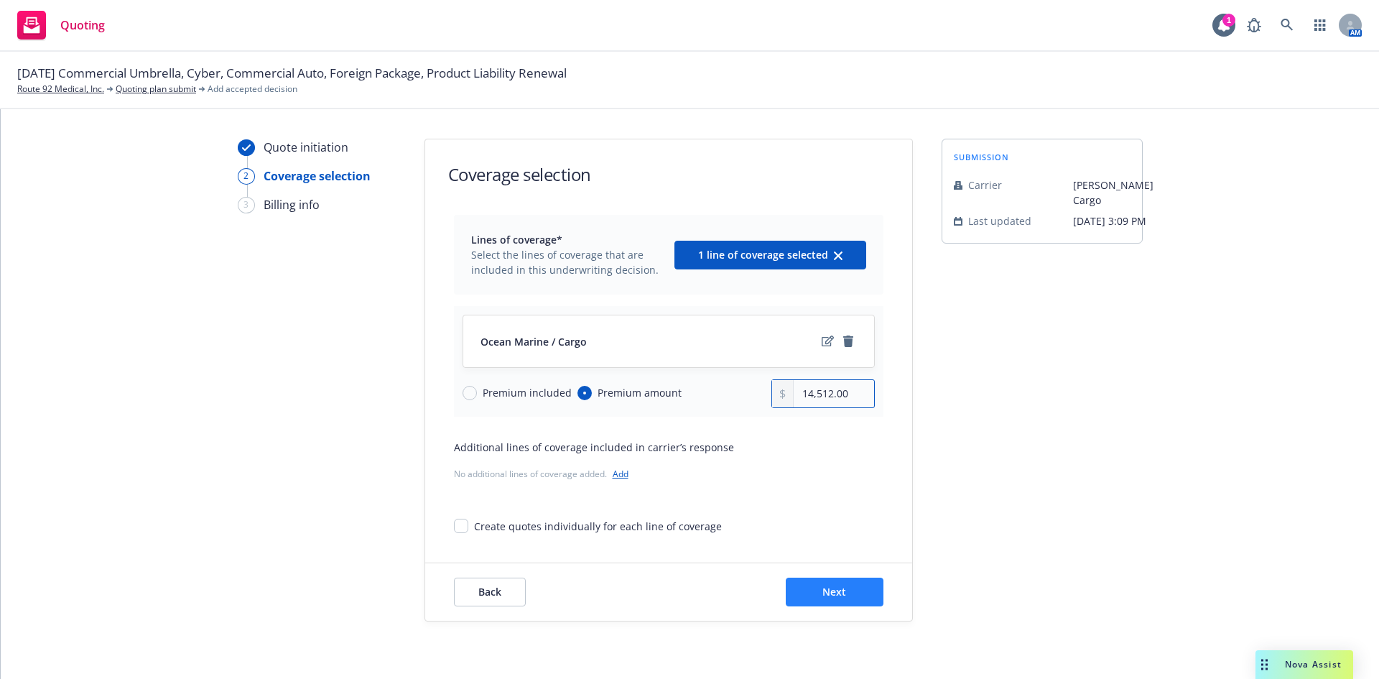
type input "14,512.00"
click at [824, 592] on span "Next" at bounding box center [834, 592] width 24 height 14
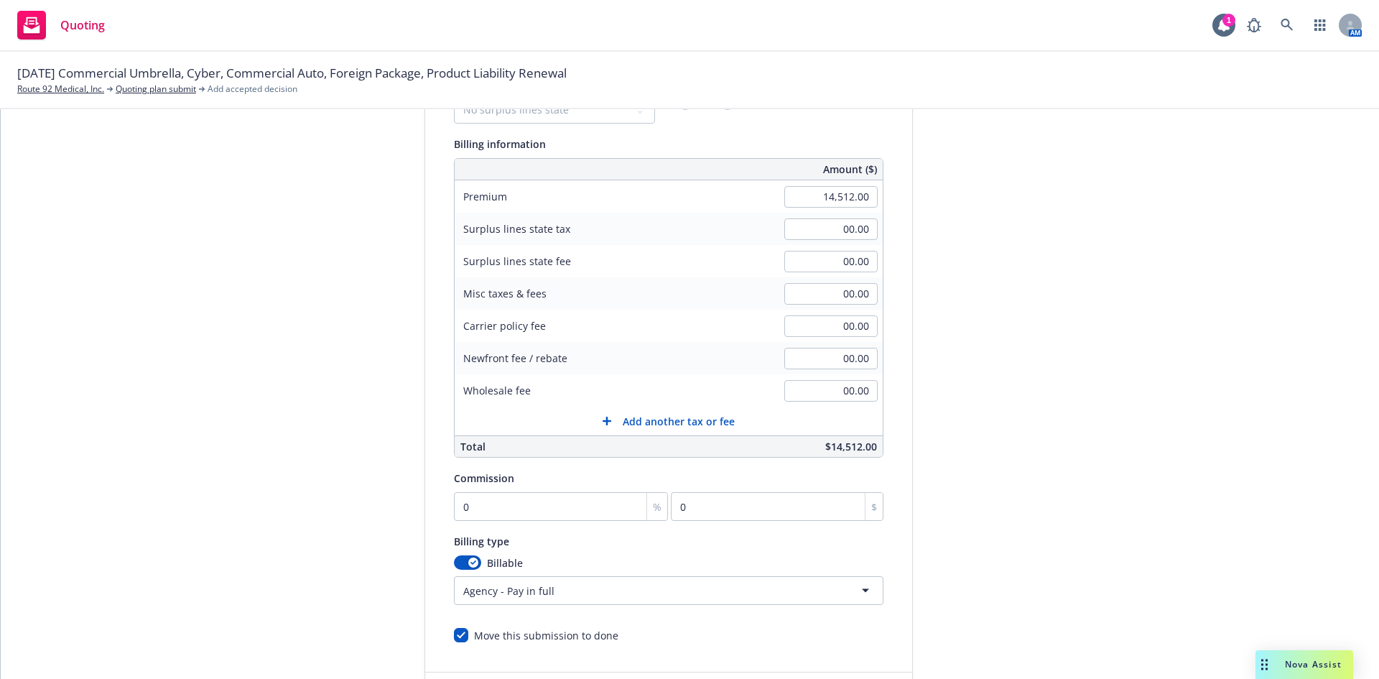
scroll to position [172, 0]
click at [506, 501] on input "0" at bounding box center [561, 505] width 215 height 29
type input "1"
type input "145.12"
type input "17"
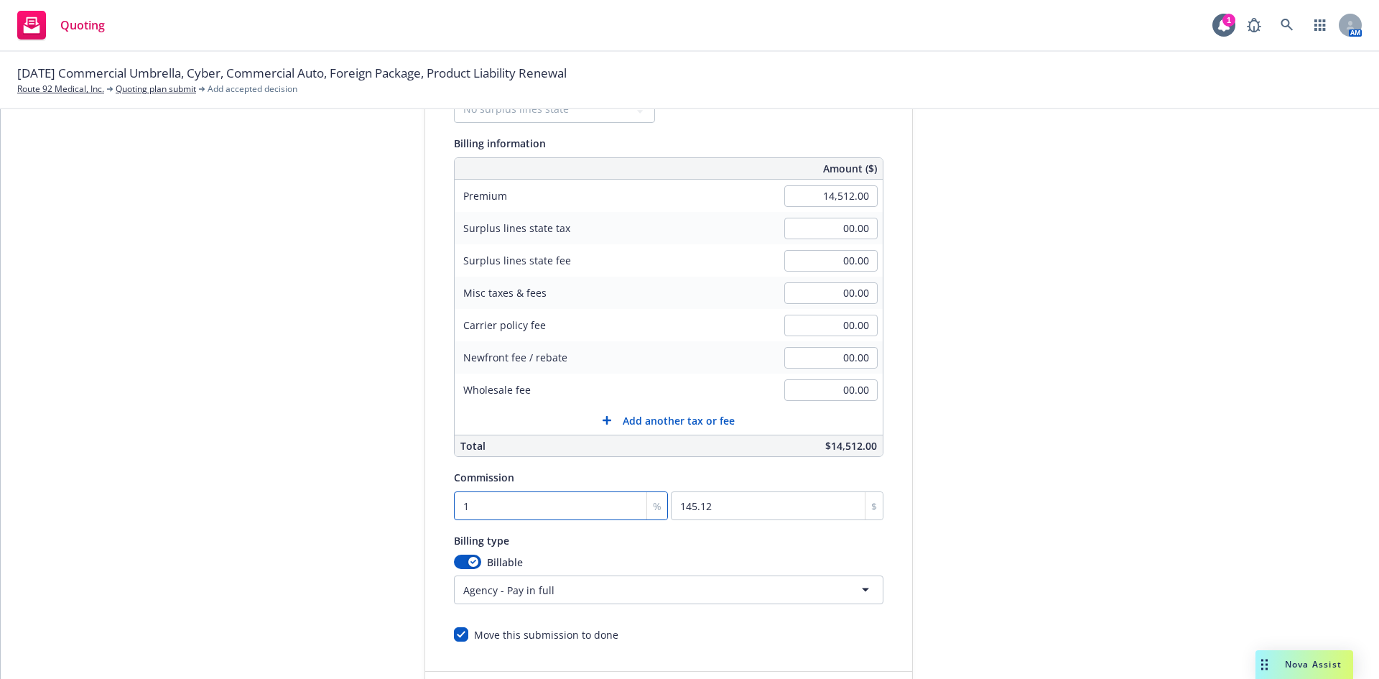
type input "2467.04"
type input "17.5"
type input "2539.6"
type input "17.5"
click at [961, 455] on div "submission Carrier Falvey Cargo Last updated 9/26, 3:09 PM" at bounding box center [1041, 362] width 201 height 735
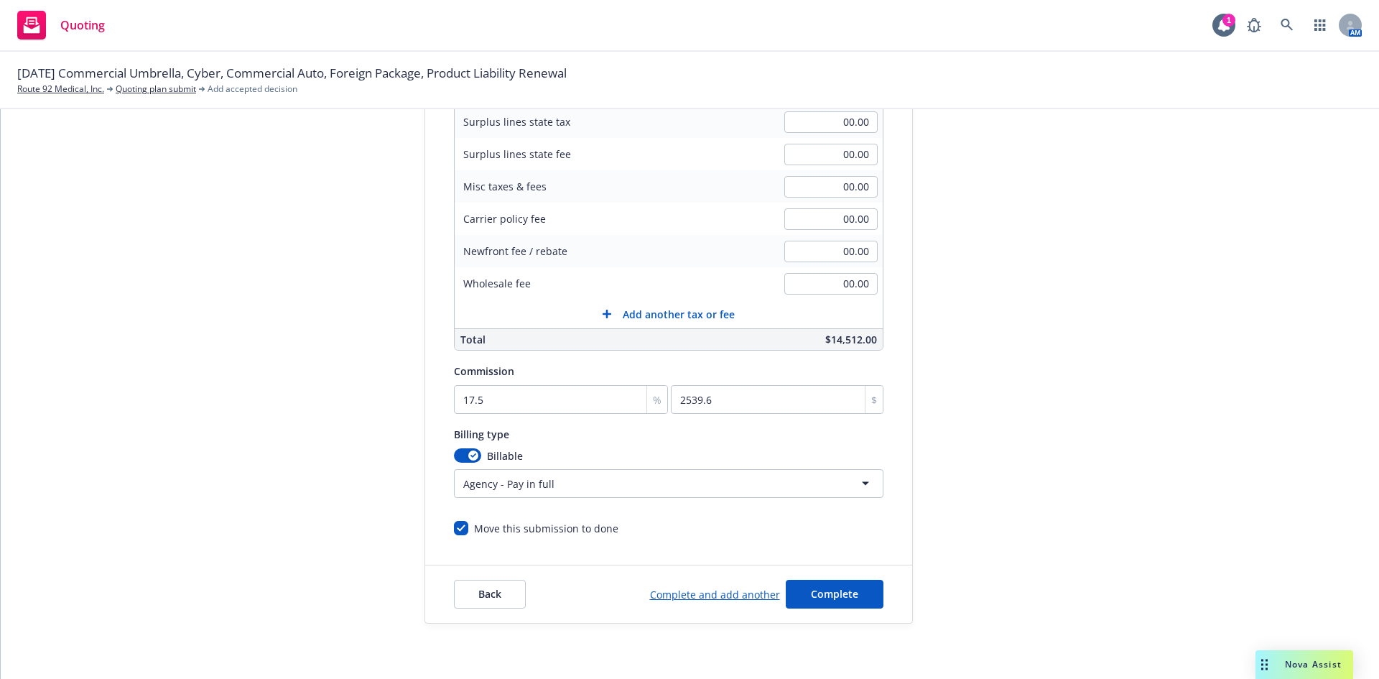
scroll to position [280, 0]
click at [811, 587] on span "Complete" at bounding box center [834, 592] width 47 height 14
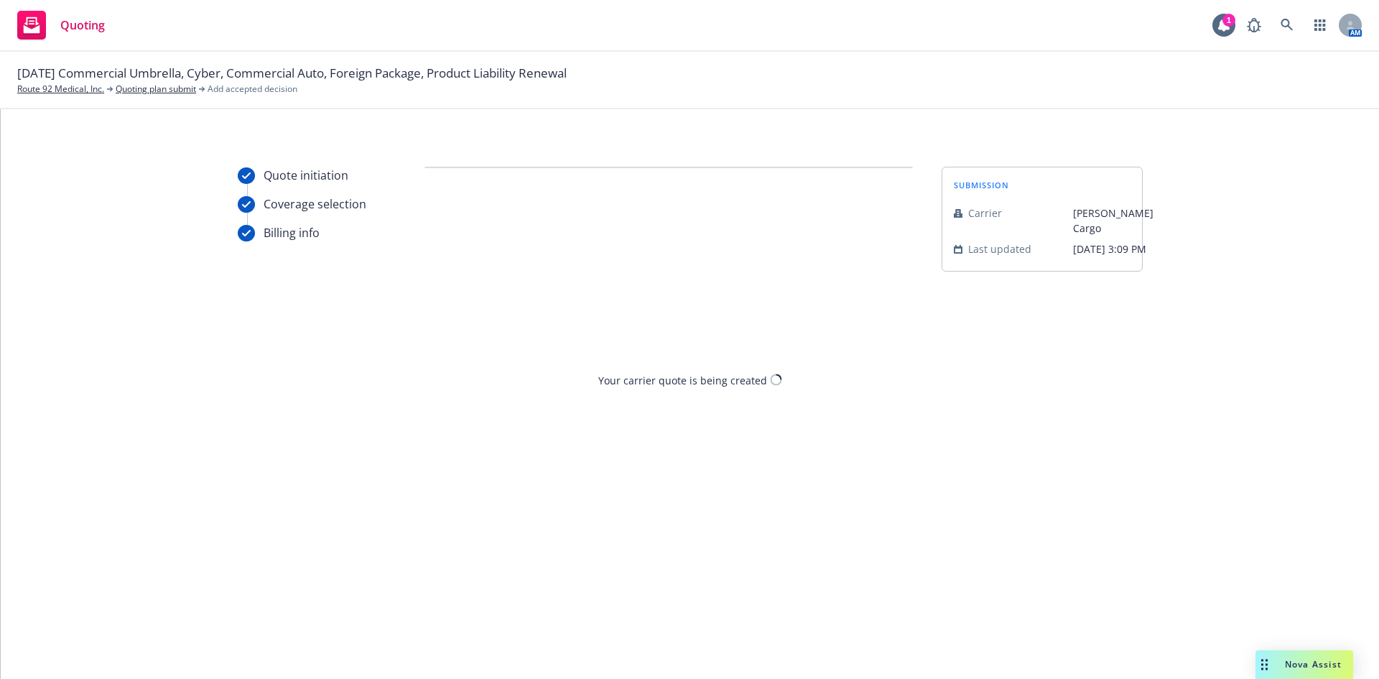
scroll to position [0, 0]
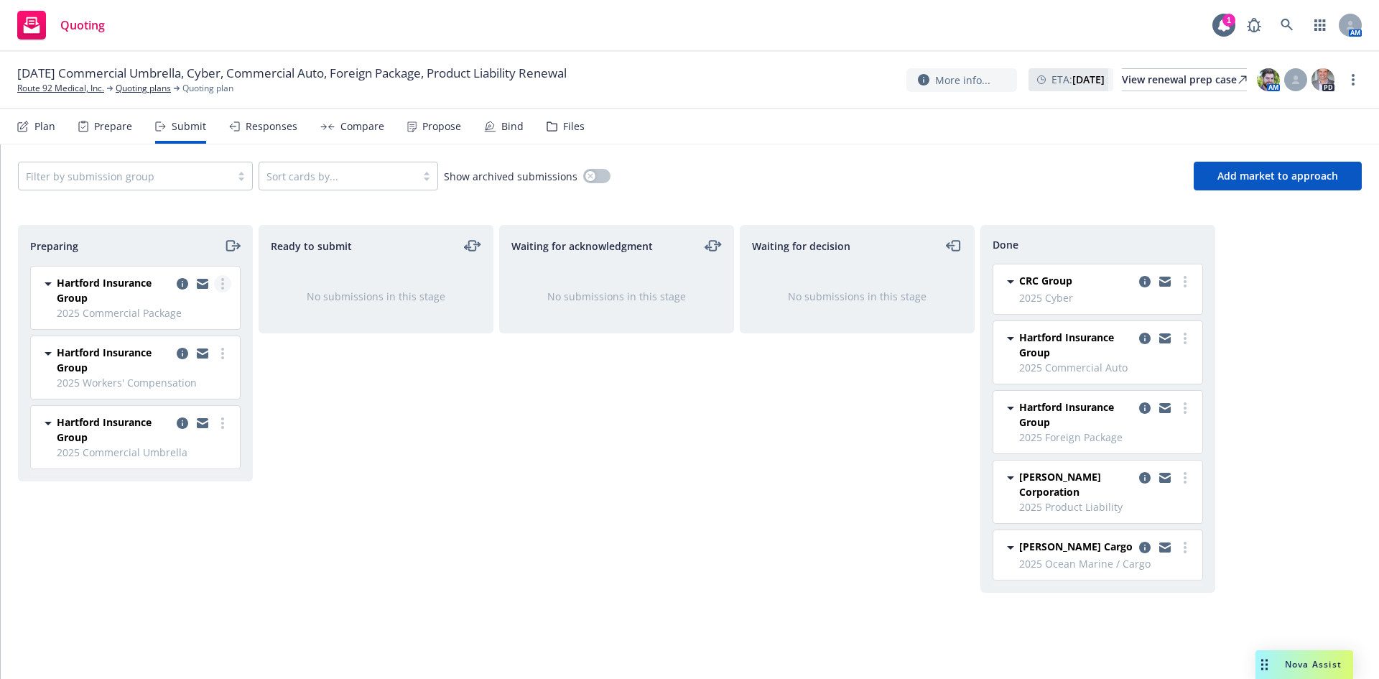
click at [222, 286] on icon "more" at bounding box center [222, 283] width 3 height 11
click at [172, 403] on span "Add accepted decision" at bounding box center [159, 399] width 144 height 14
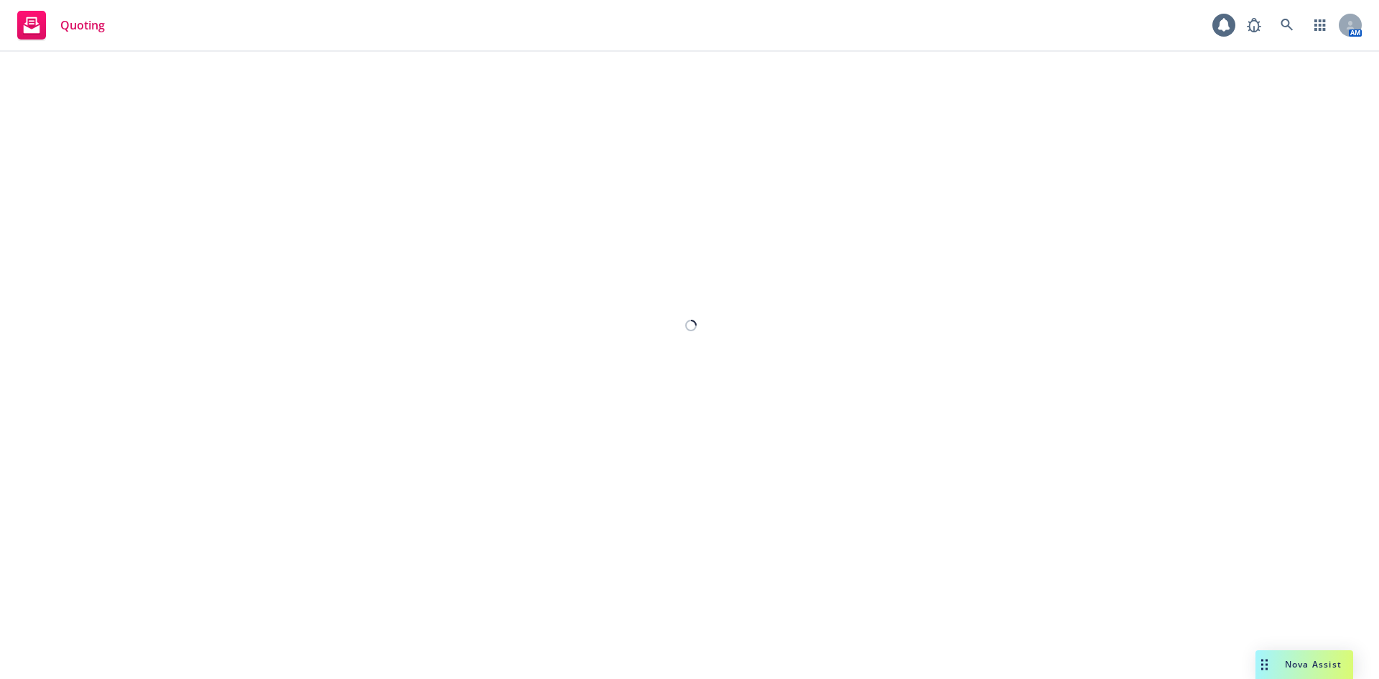
select select "12"
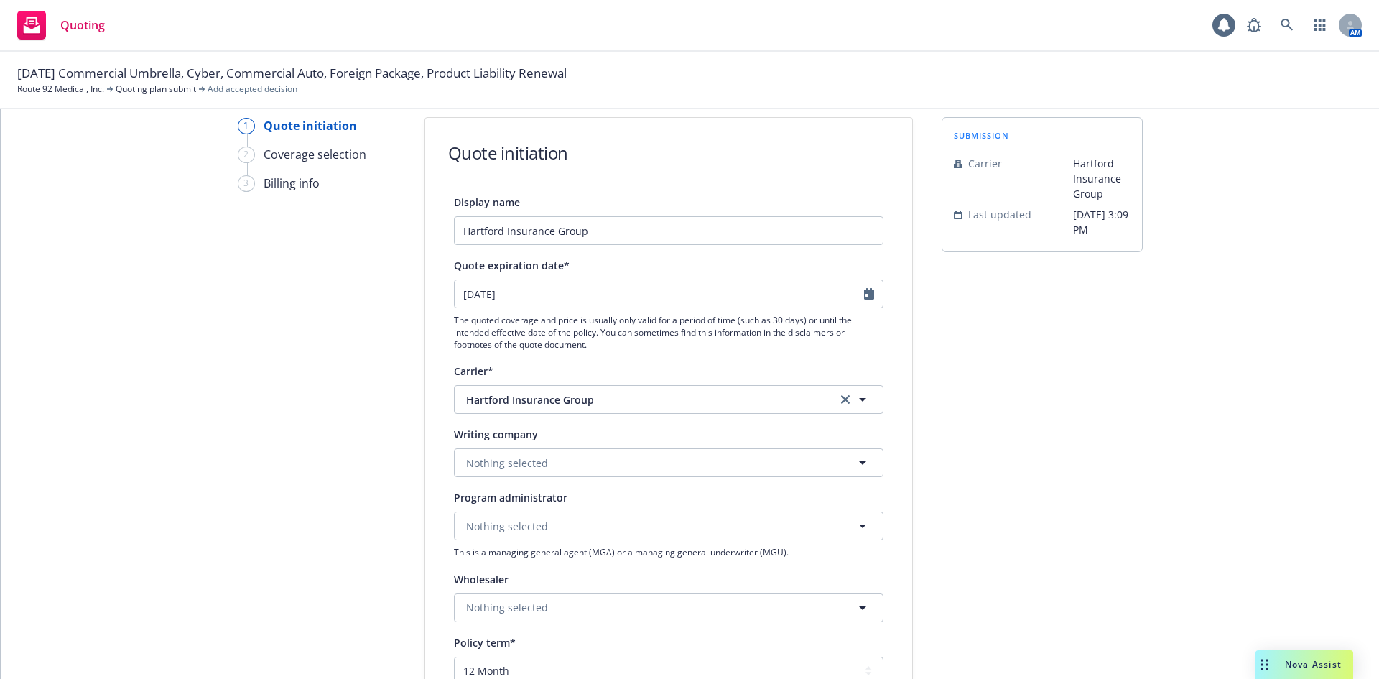
scroll to position [144, 0]
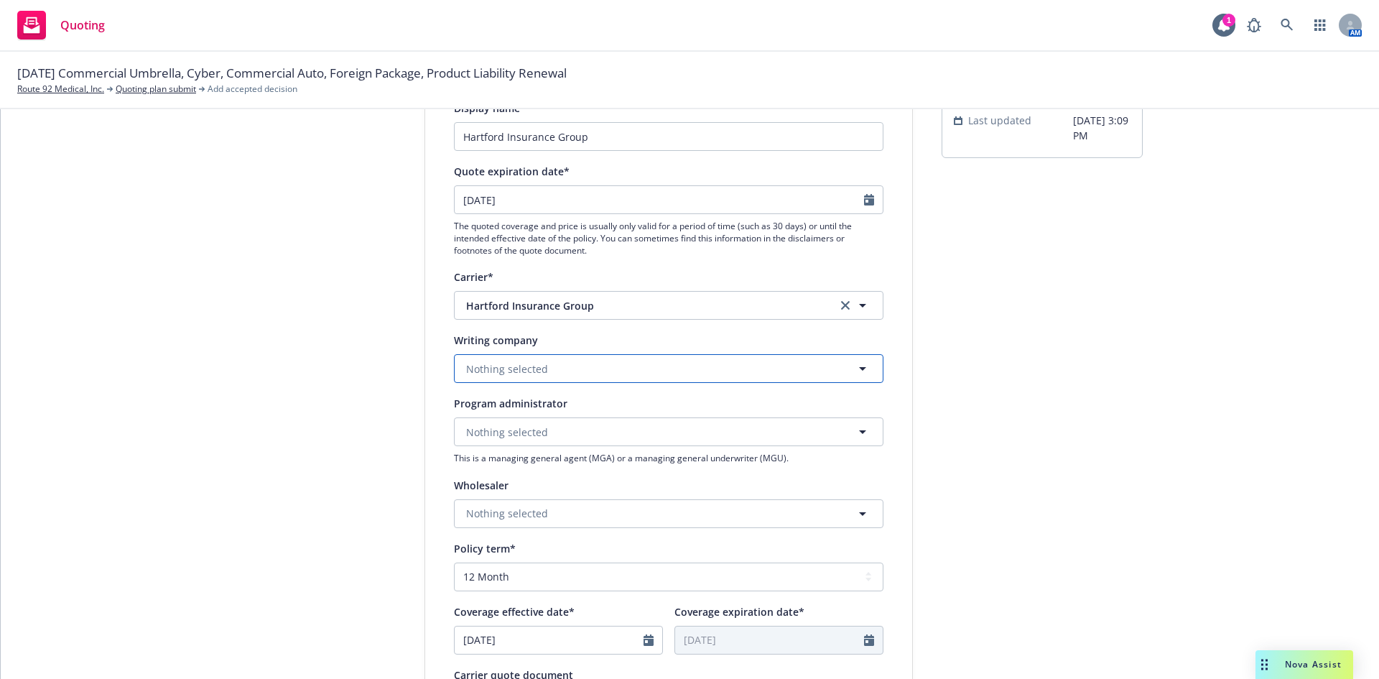
click at [583, 376] on button "Nothing selected" at bounding box center [668, 368] width 429 height 29
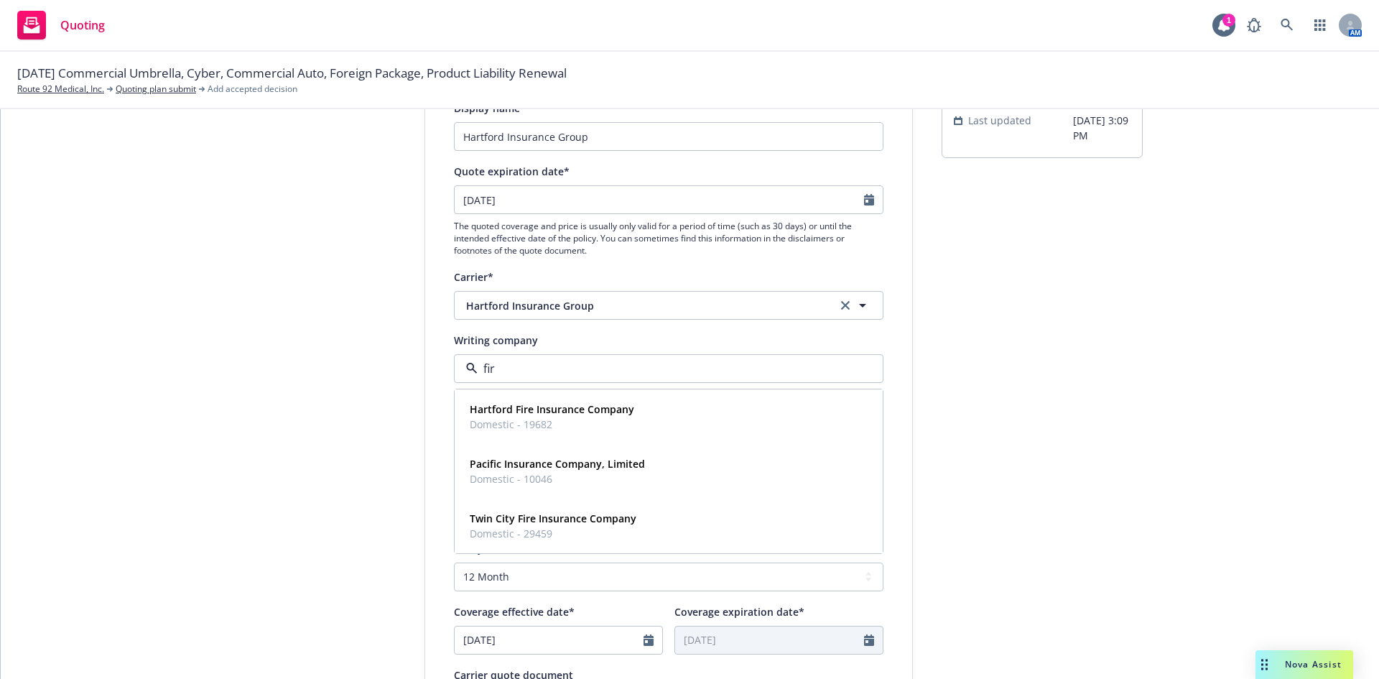
type input "fire"
click at [605, 406] on strong "Hartford Fire Insurance Company" at bounding box center [552, 409] width 164 height 14
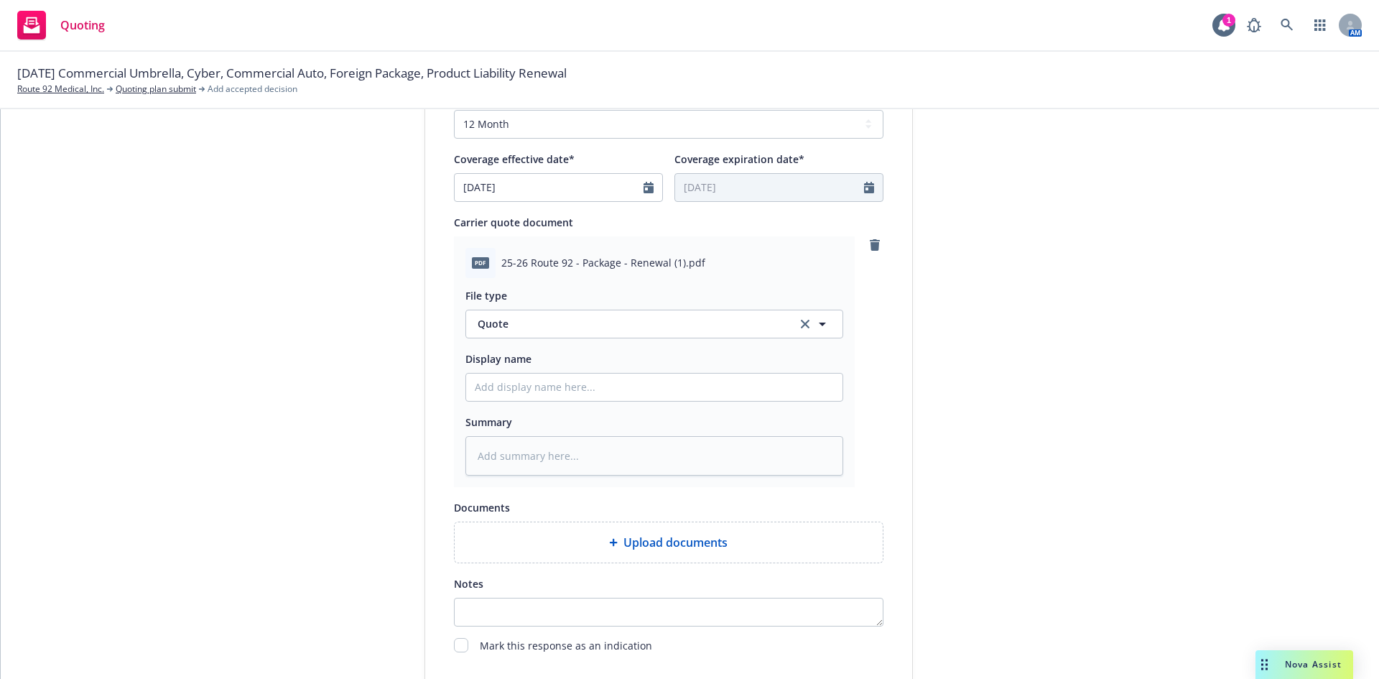
scroll to position [717, 0]
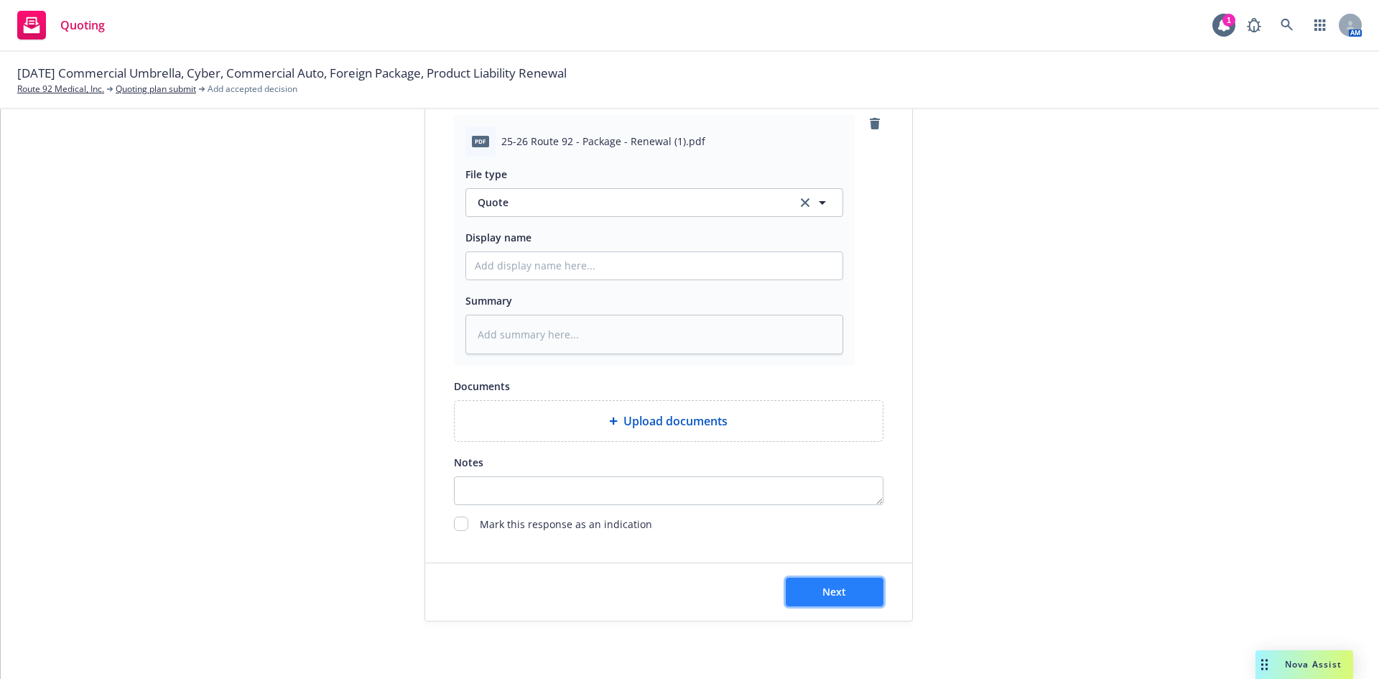
click at [847, 587] on button "Next" at bounding box center [835, 591] width 98 height 29
type textarea "x"
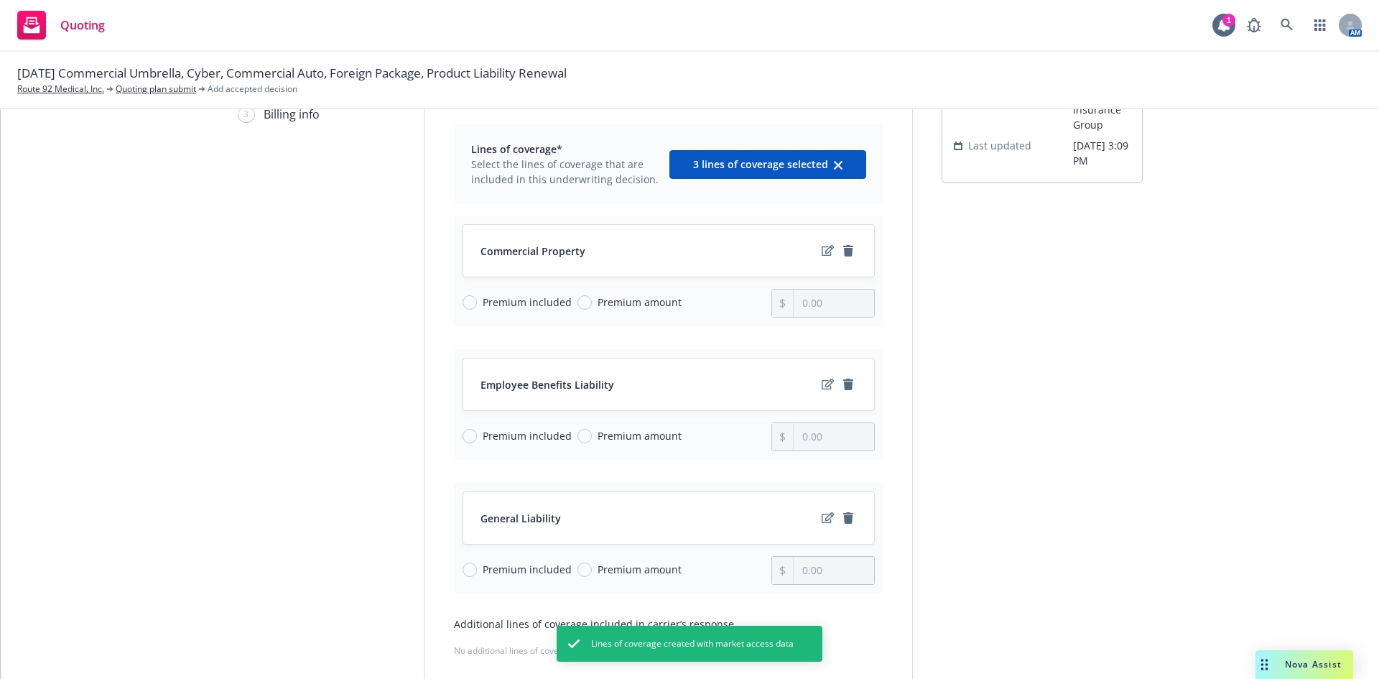
scroll to position [144, 0]
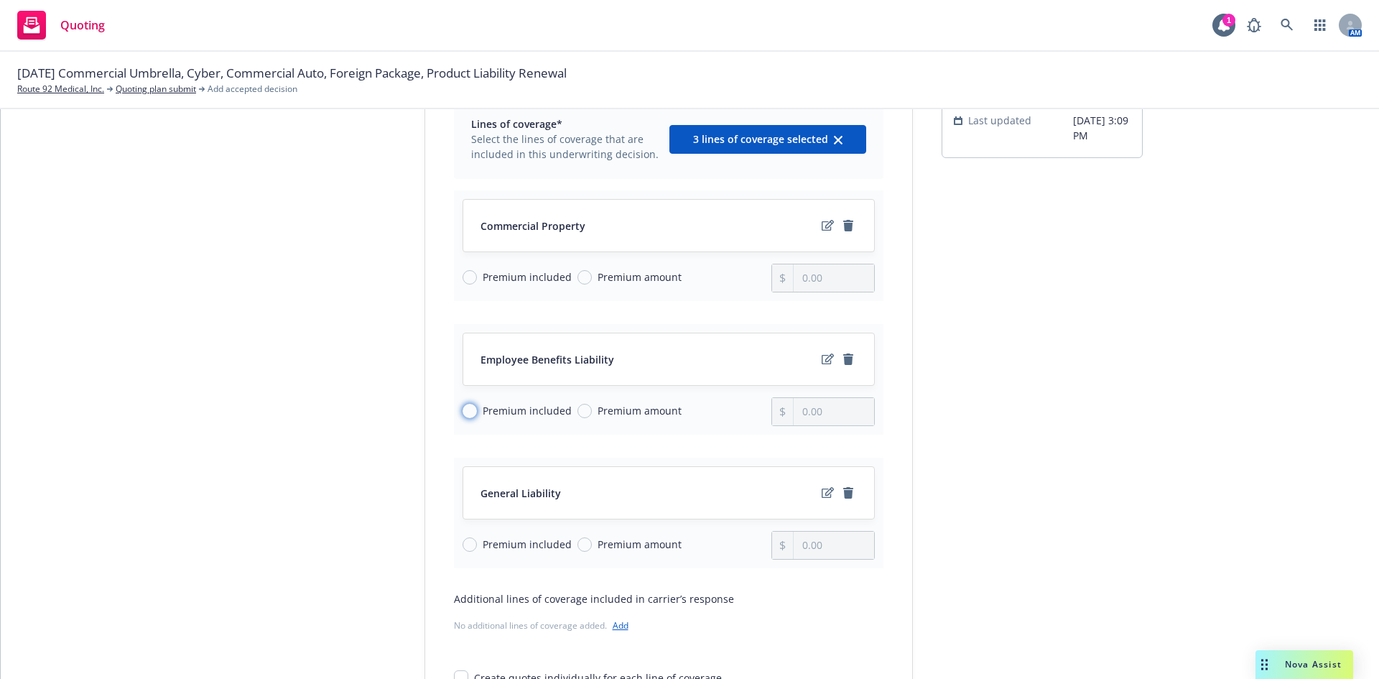
click at [465, 414] on input "Premium included" at bounding box center [469, 411] width 14 height 14
radio input "true"
click at [465, 541] on input "Premium included" at bounding box center [469, 544] width 14 height 14
radio input "true"
click at [602, 276] on span "Premium amount" at bounding box center [639, 276] width 84 height 15
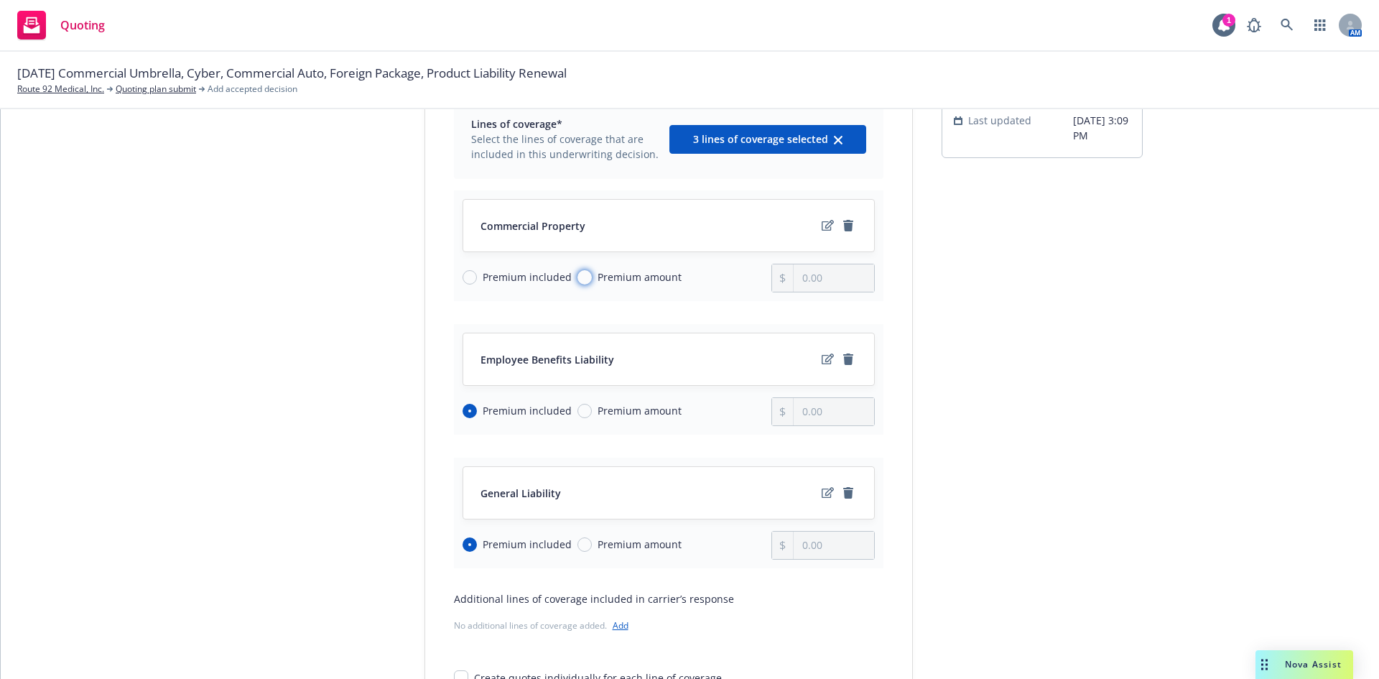
click at [592, 276] on input "Premium amount" at bounding box center [584, 277] width 14 height 14
radio input "true"
drag, startPoint x: 829, startPoint y: 275, endPoint x: 779, endPoint y: 275, distance: 50.3
click at [779, 275] on div "0.00" at bounding box center [822, 278] width 103 height 29
type input "16.00"
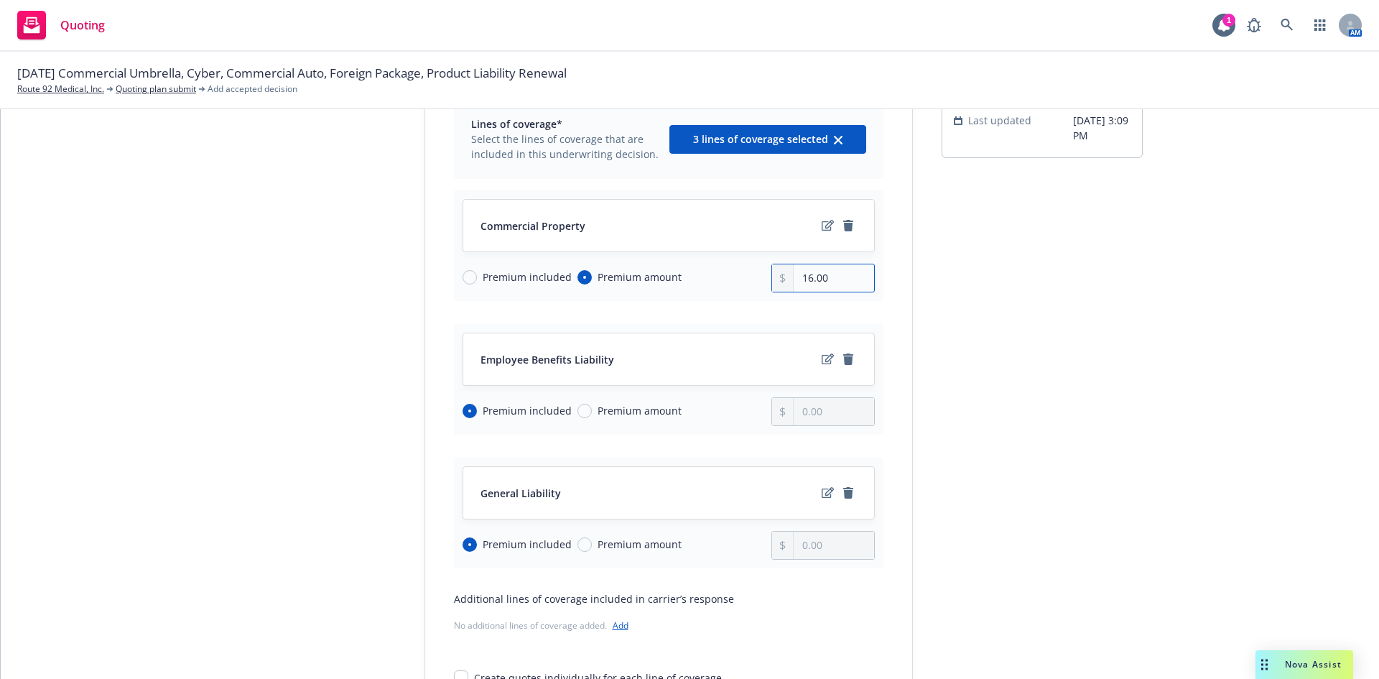
drag, startPoint x: 834, startPoint y: 280, endPoint x: 782, endPoint y: 280, distance: 51.7
click at [782, 280] on div "16.00" at bounding box center [822, 278] width 103 height 29
click at [597, 541] on span "Premium amount" at bounding box center [639, 543] width 84 height 15
click at [592, 541] on input "Premium amount" at bounding box center [584, 544] width 14 height 14
radio input "true"
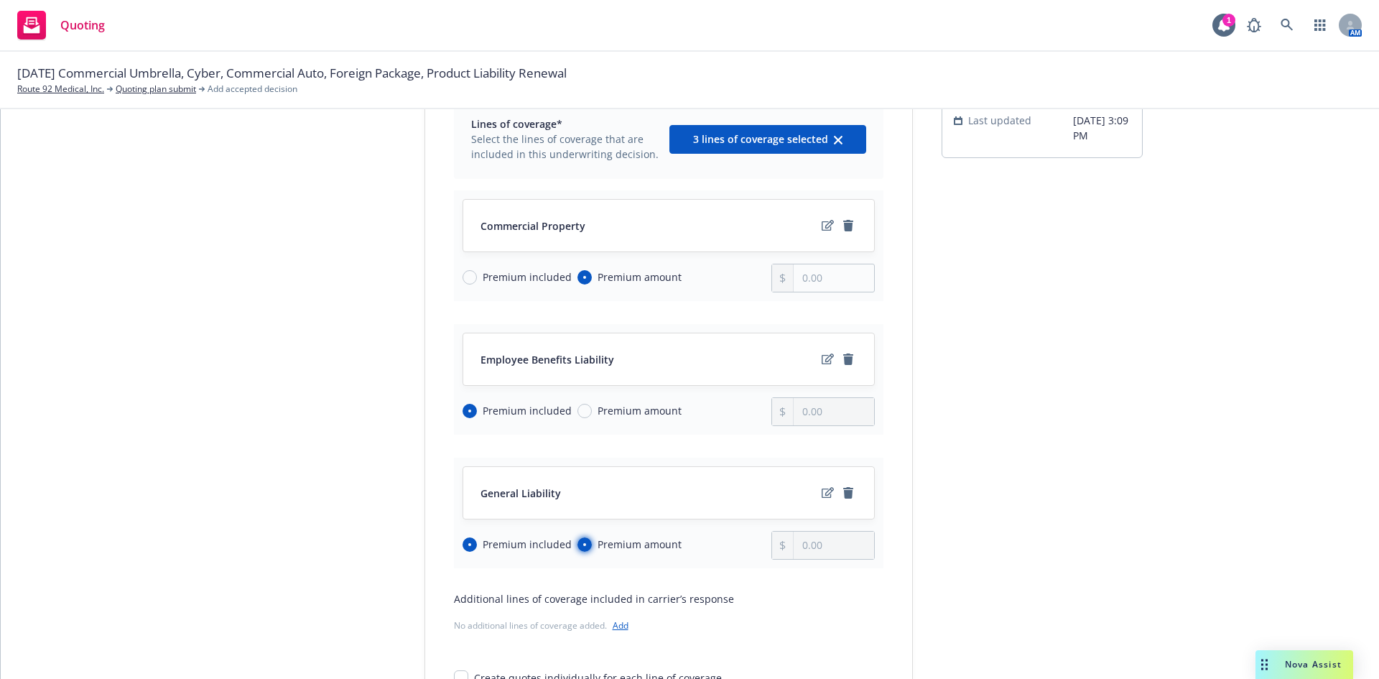
type input "16.00"
radio input "false"
type input "0.00"
click at [823, 283] on input "16.00" at bounding box center [833, 277] width 80 height 27
drag, startPoint x: 839, startPoint y: 281, endPoint x: 787, endPoint y: 287, distance: 52.0
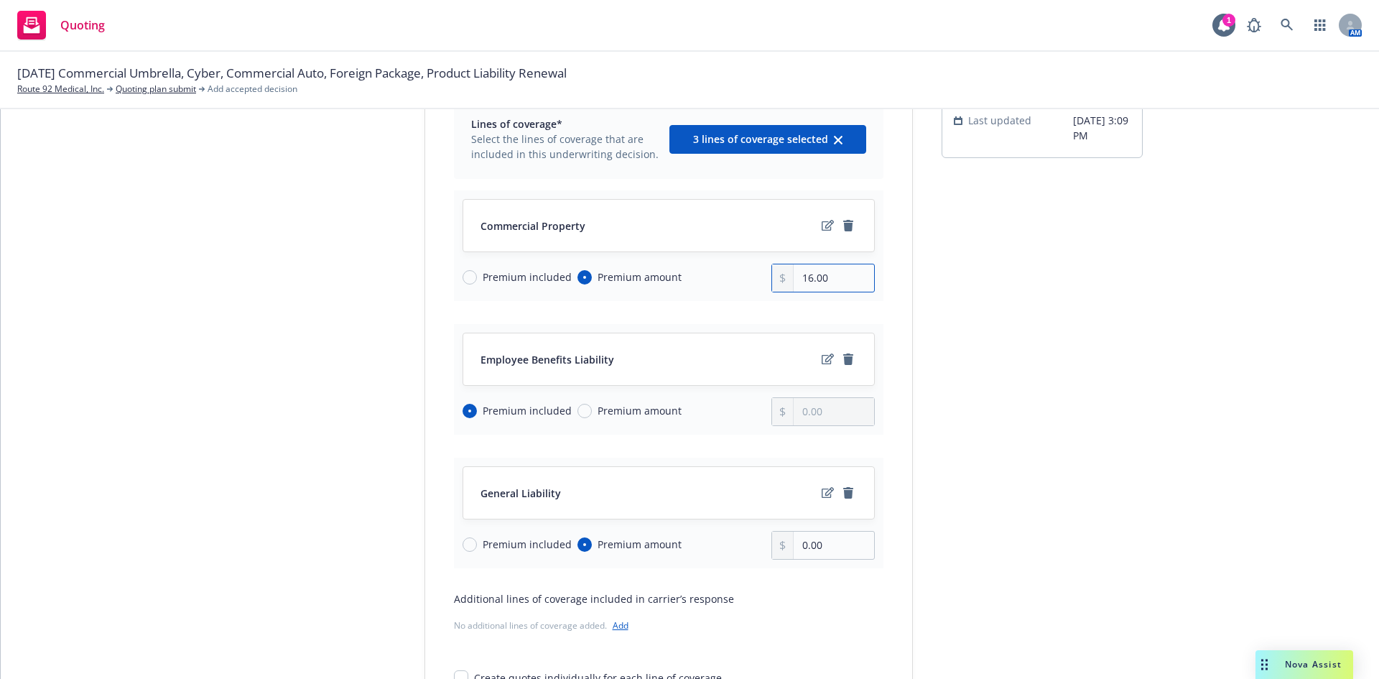
click at [787, 287] on div "16.00" at bounding box center [822, 278] width 103 height 29
type input "16,612.00"
click at [812, 546] on input "0.00" at bounding box center [833, 544] width 80 height 27
drag, startPoint x: 839, startPoint y: 548, endPoint x: 704, endPoint y: 537, distance: 135.4
click at [708, 539] on div "Premium included Premium amount 0.00" at bounding box center [668, 545] width 412 height 29
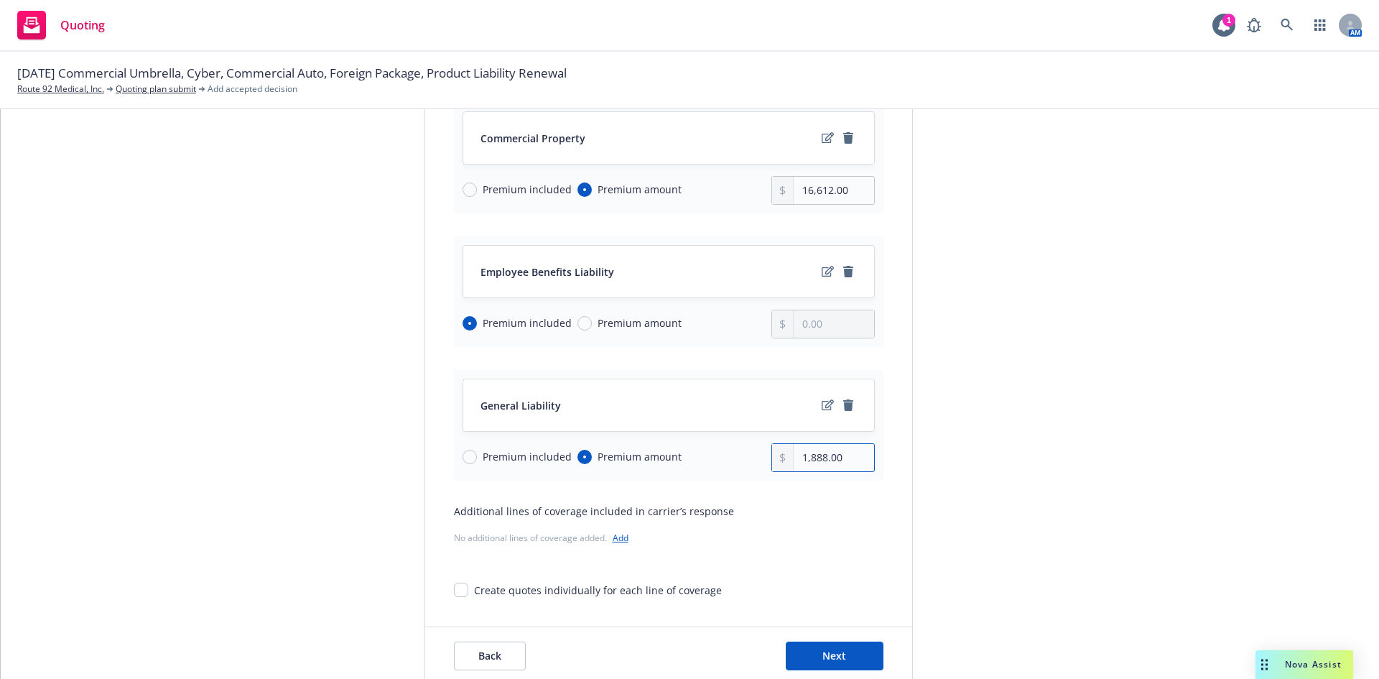
scroll to position [295, 0]
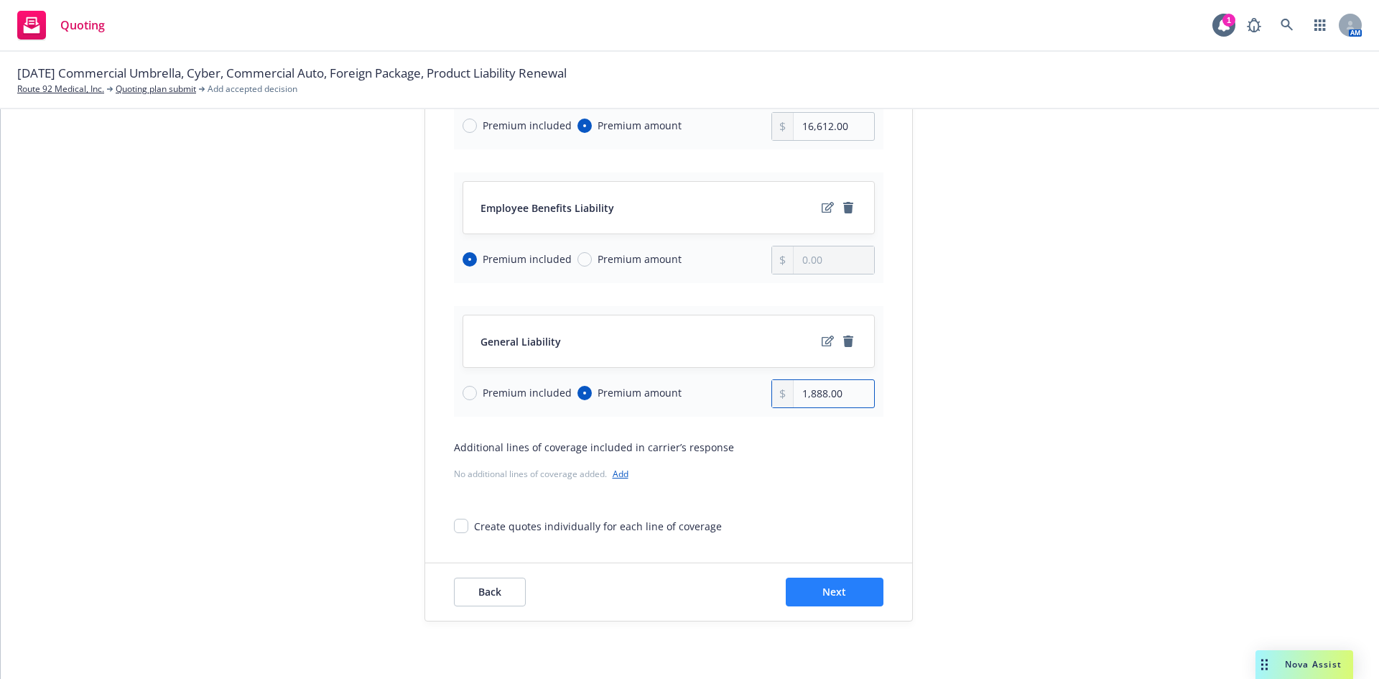
type input "1,888.00"
click at [827, 585] on span "Next" at bounding box center [834, 592] width 24 height 14
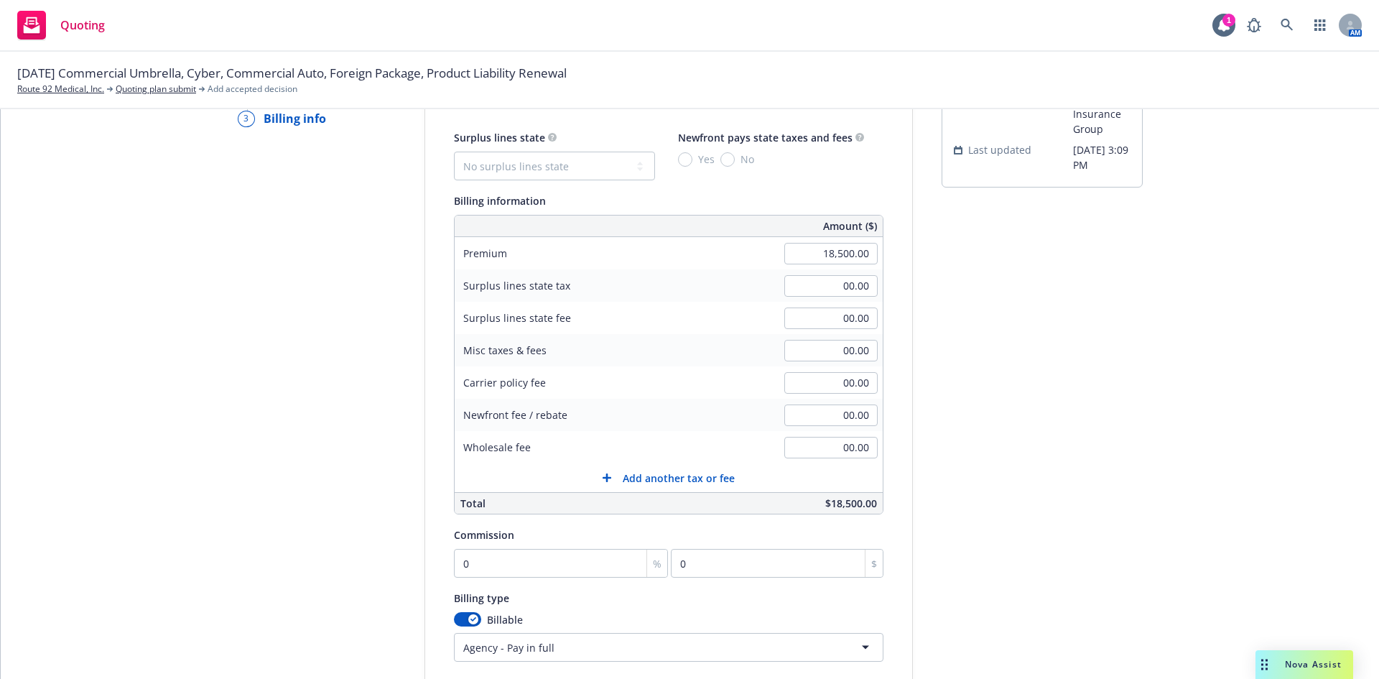
scroll to position [136, 0]
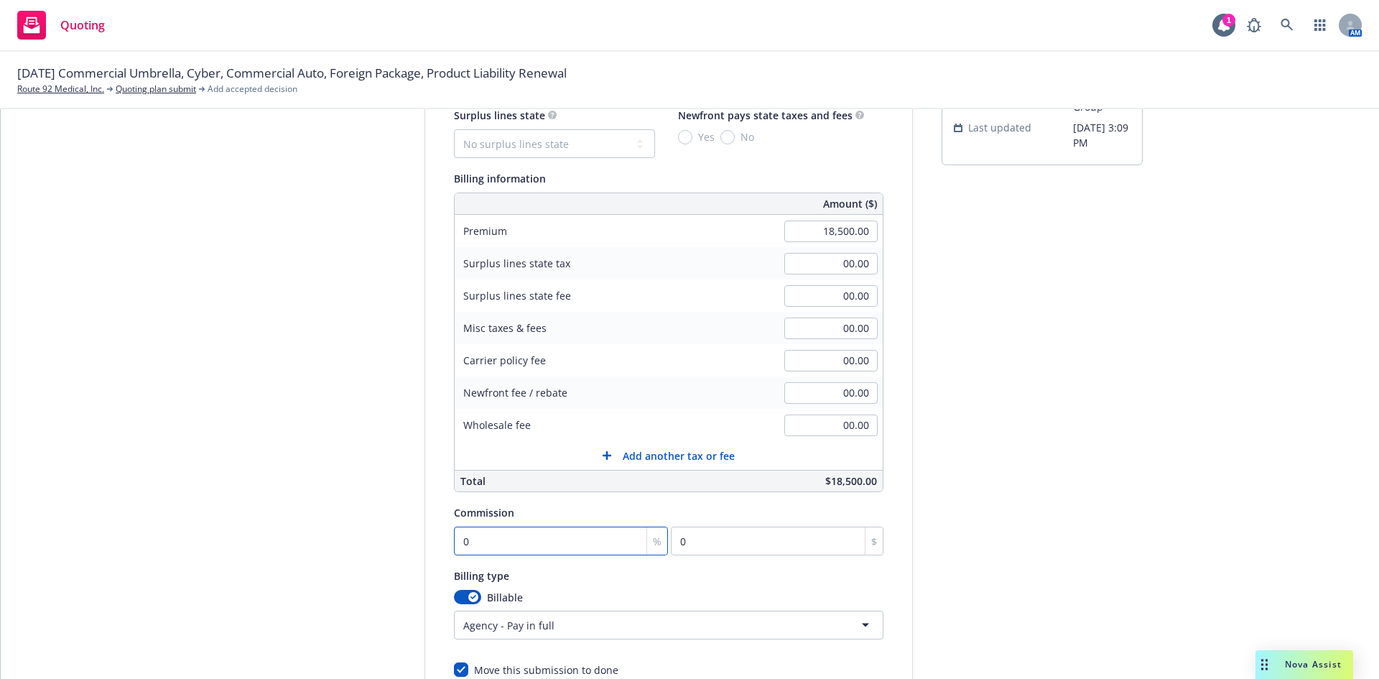
type input "1"
type input "185"
type input "15"
type input "2775"
type input "158"
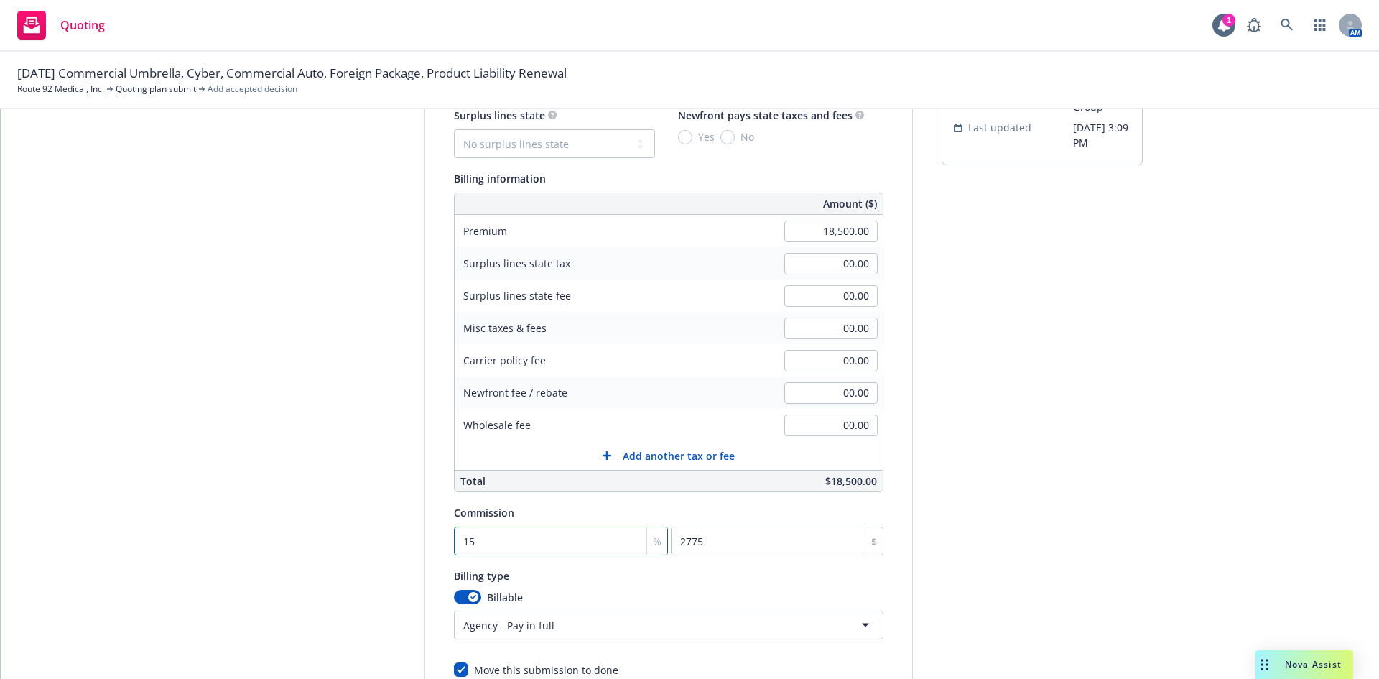
type input "29230"
type input "15"
type input "2775"
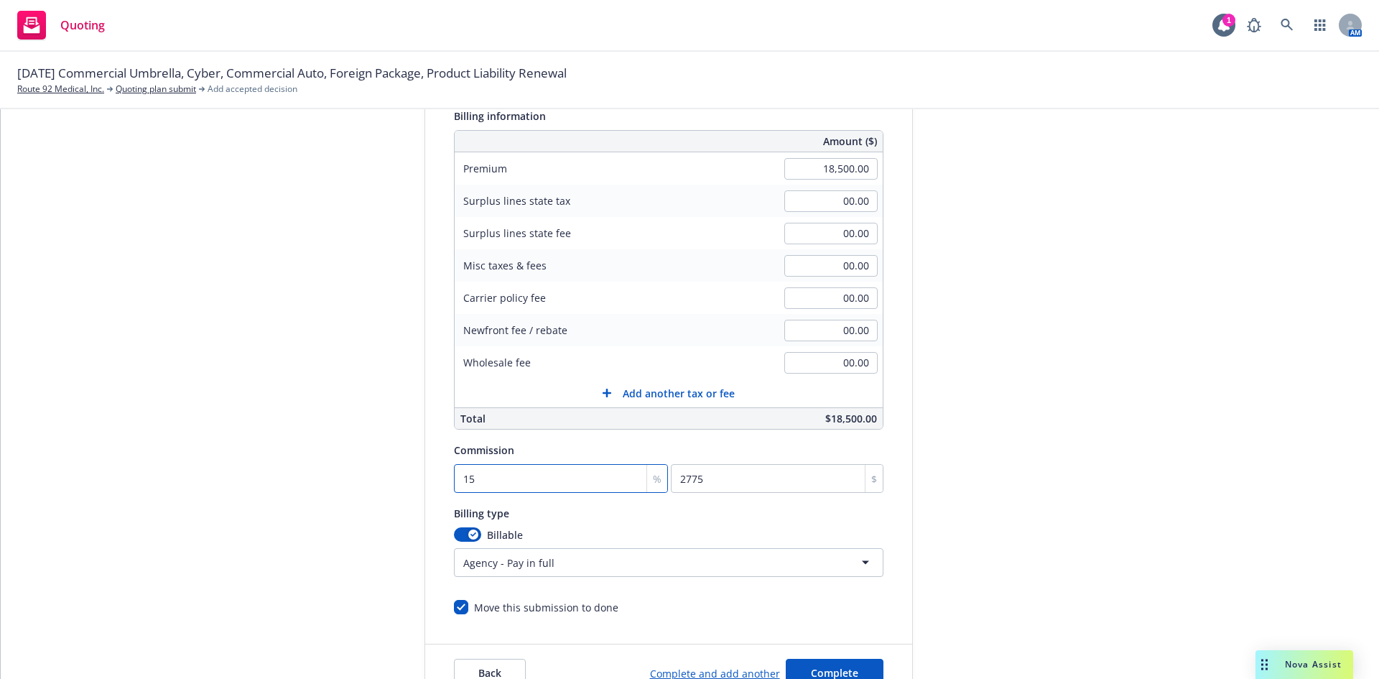
scroll to position [280, 0]
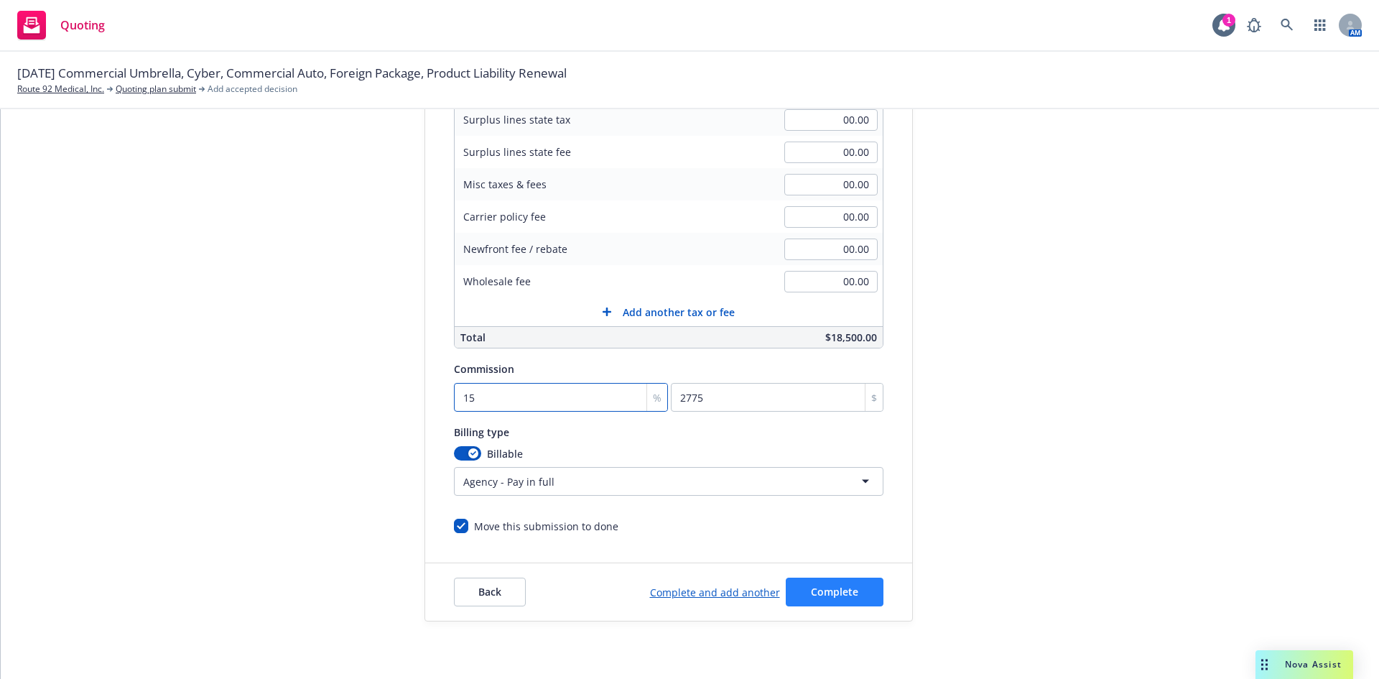
type input "15"
click at [827, 592] on span "Complete" at bounding box center [834, 592] width 47 height 14
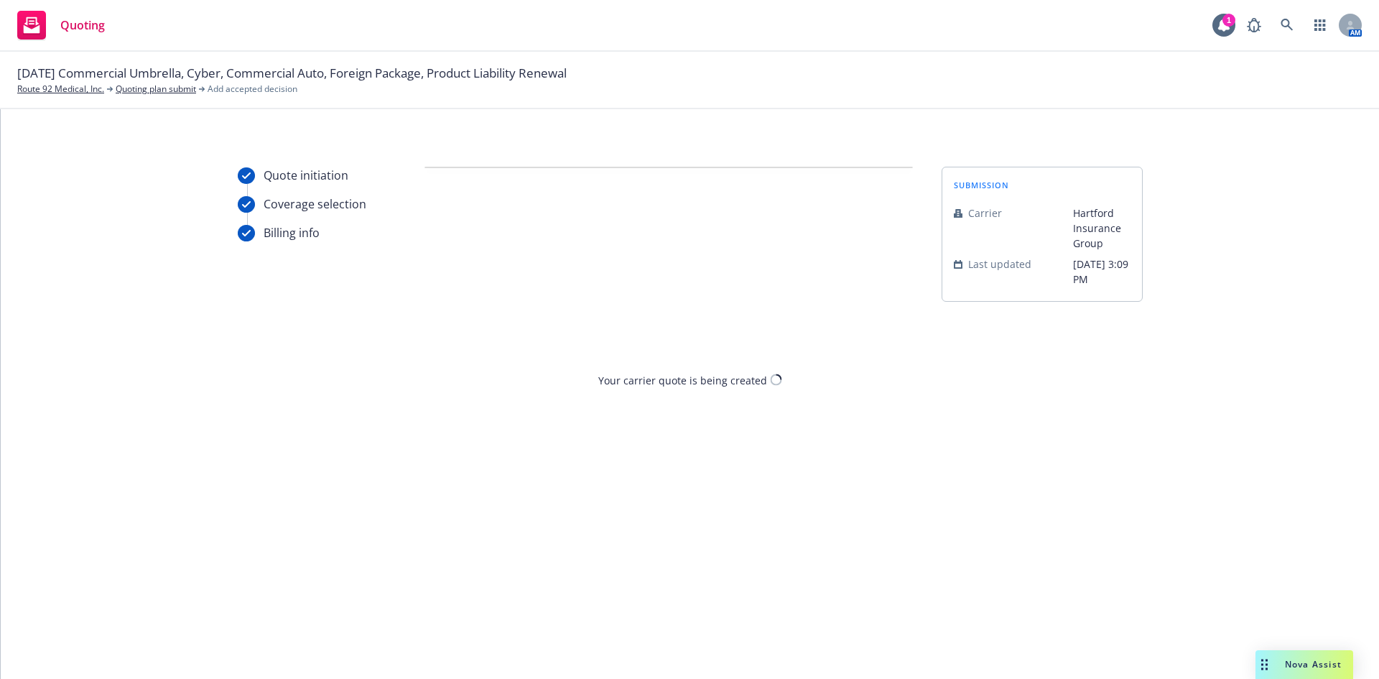
scroll to position [0, 0]
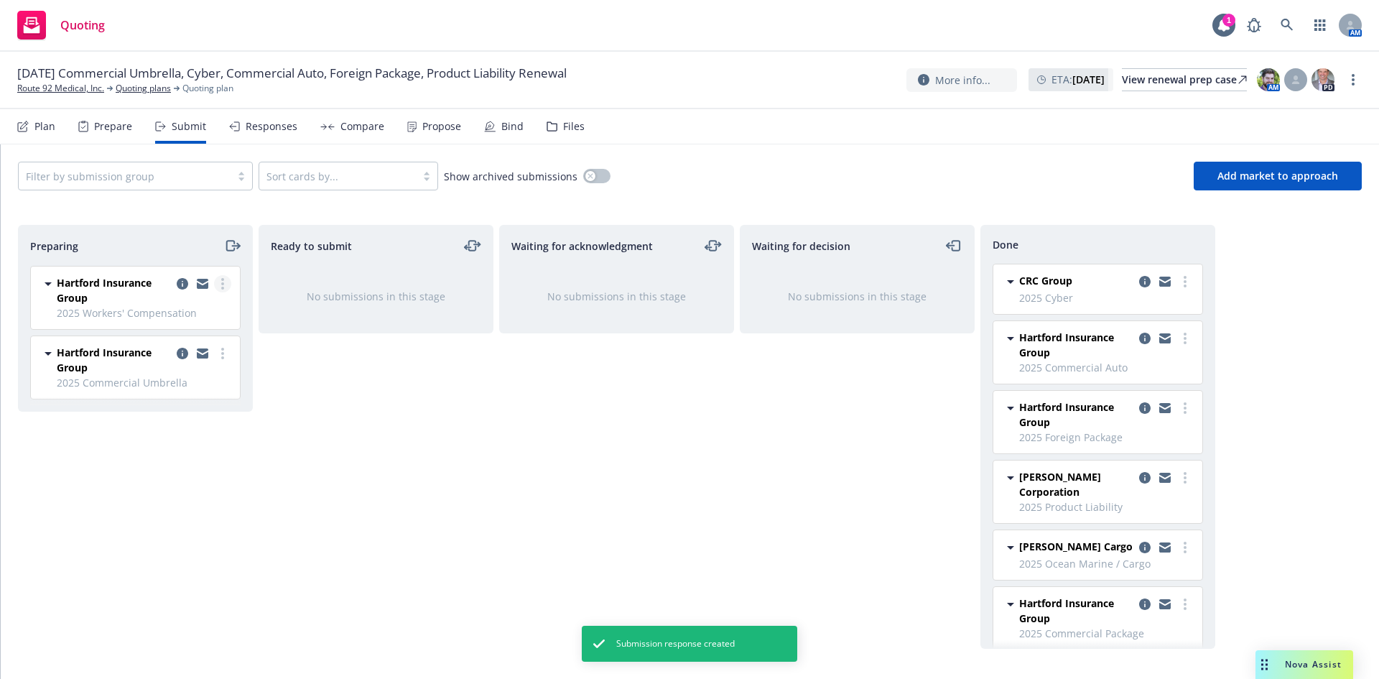
click at [223, 282] on circle "more" at bounding box center [222, 283] width 3 height 3
click at [151, 401] on span "Add accepted decision" at bounding box center [159, 399] width 144 height 14
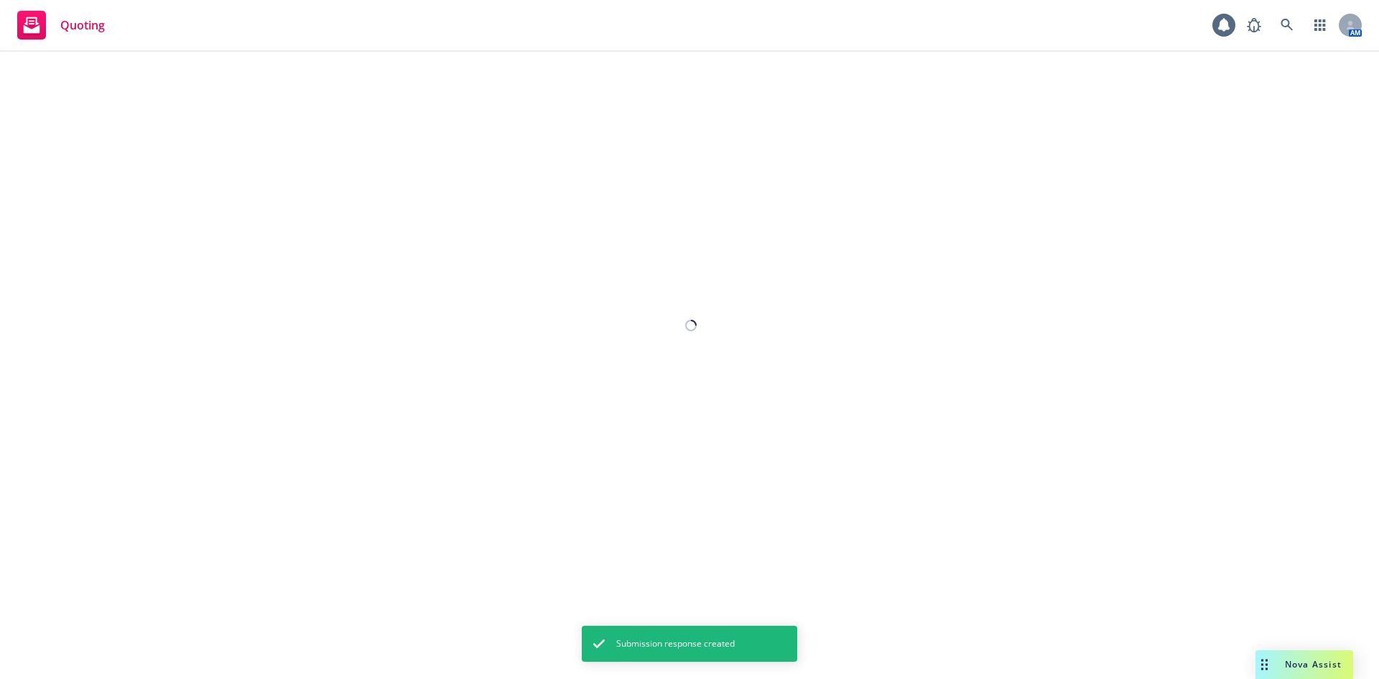
select select "12"
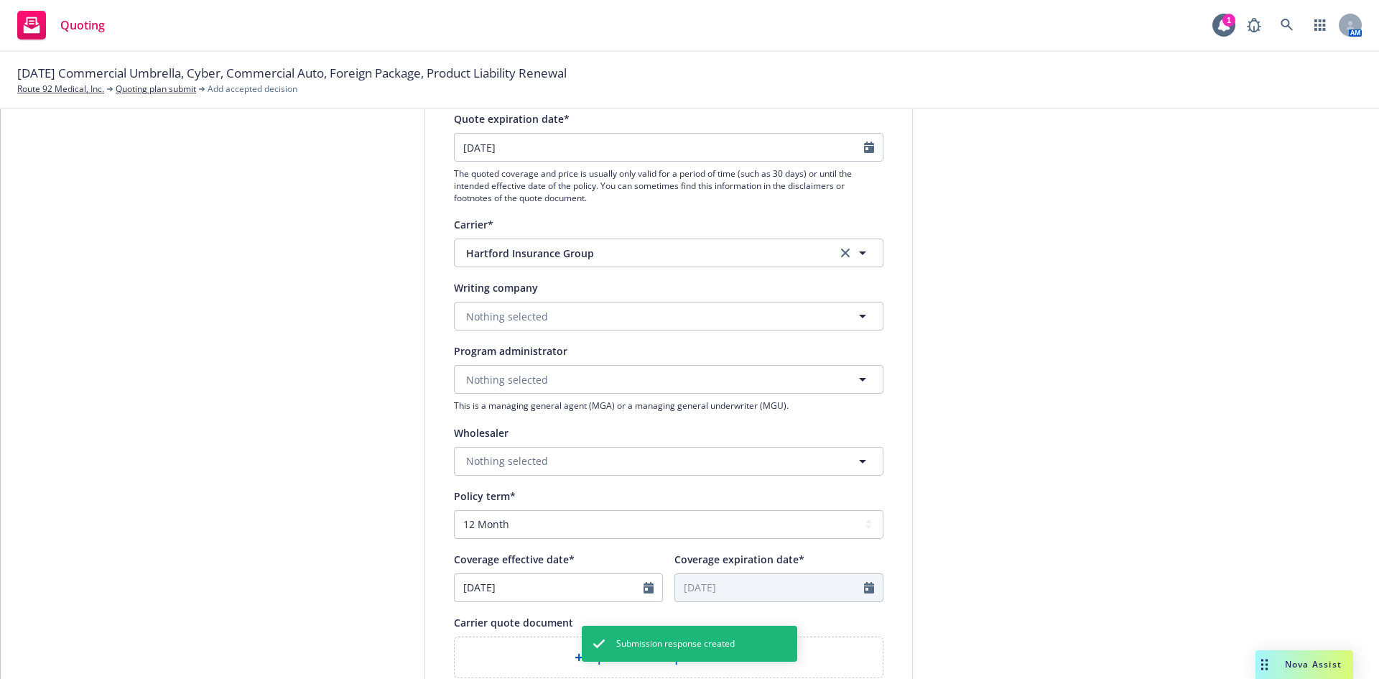
scroll to position [215, 0]
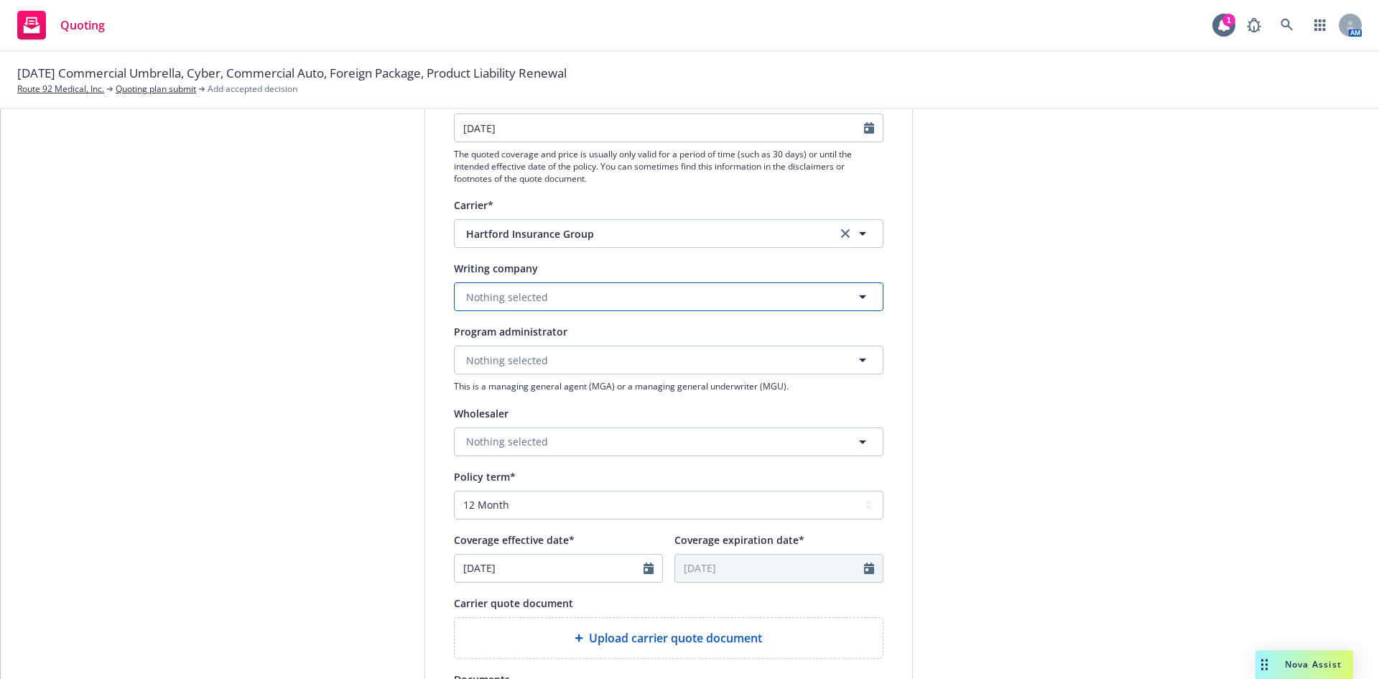
click at [608, 299] on button "Nothing selected" at bounding box center [668, 296] width 429 height 29
type input "hartford casua"
click at [529, 346] on span "Domestic - 29424" at bounding box center [564, 352] width 189 height 15
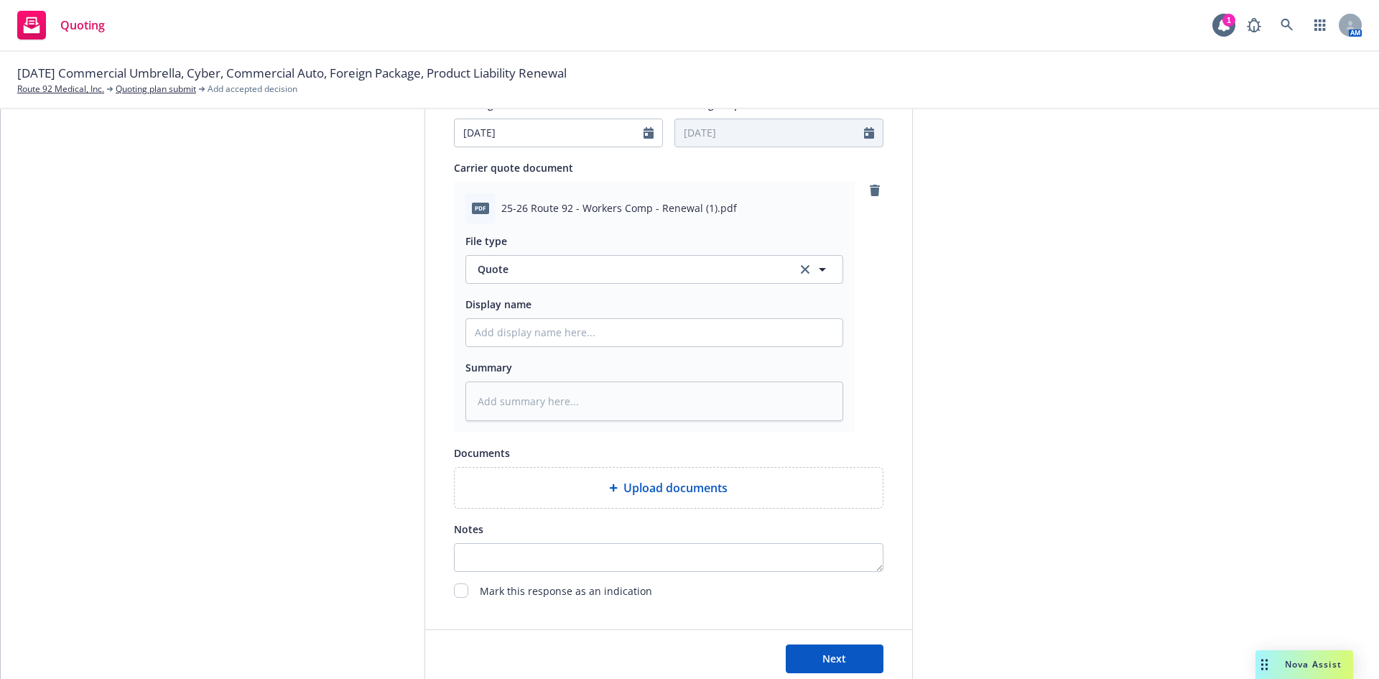
scroll to position [717, 0]
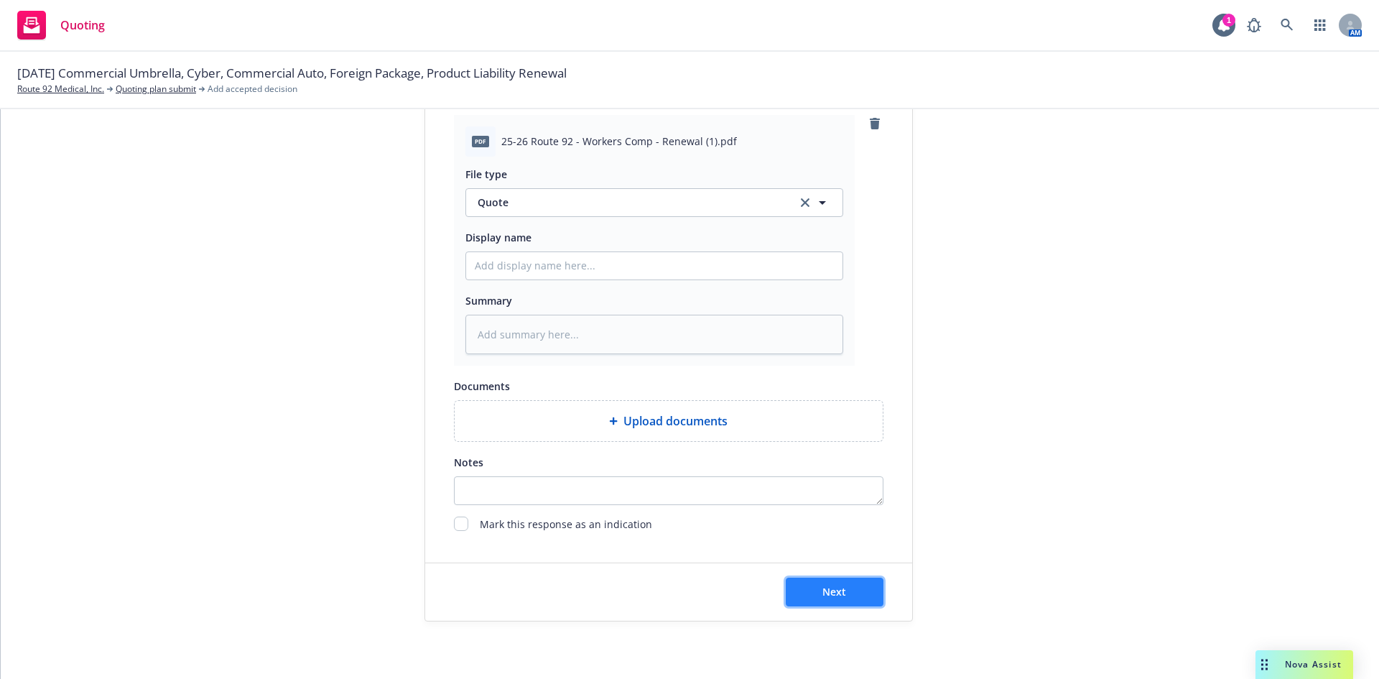
click at [834, 590] on span "Next" at bounding box center [834, 592] width 24 height 14
type textarea "x"
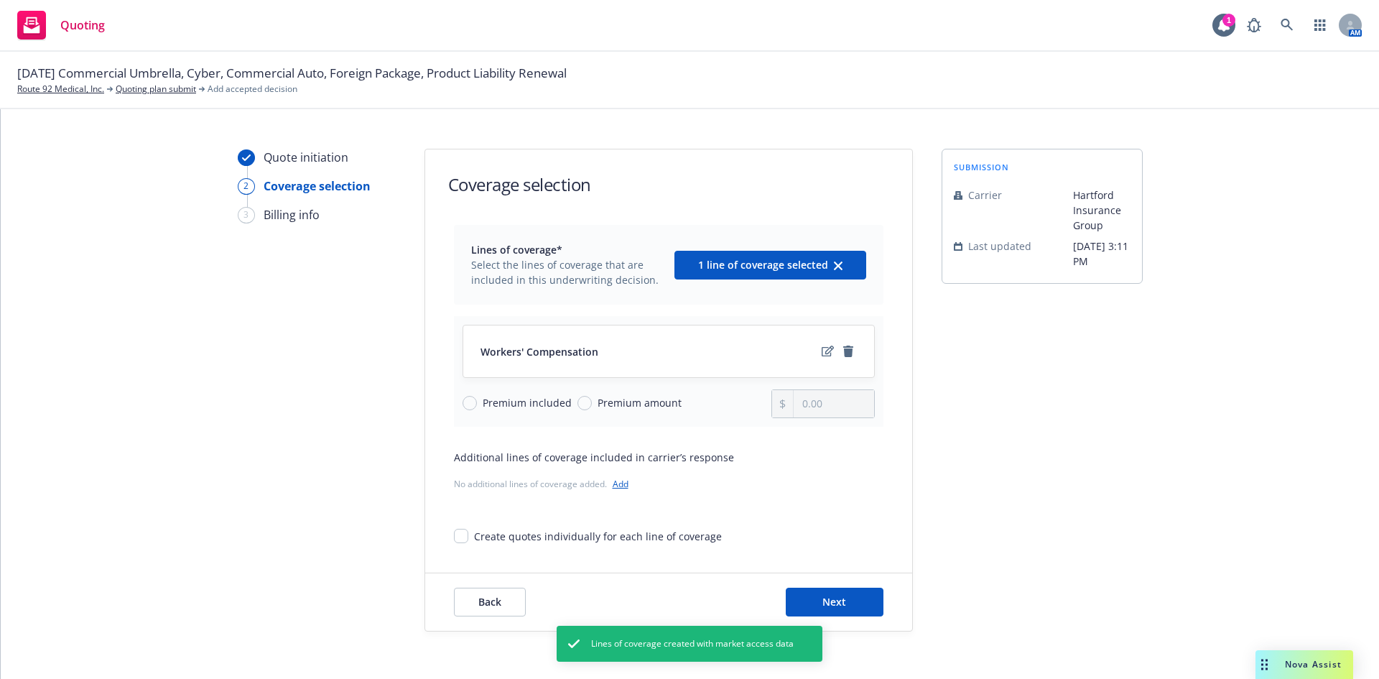
scroll to position [28, 0]
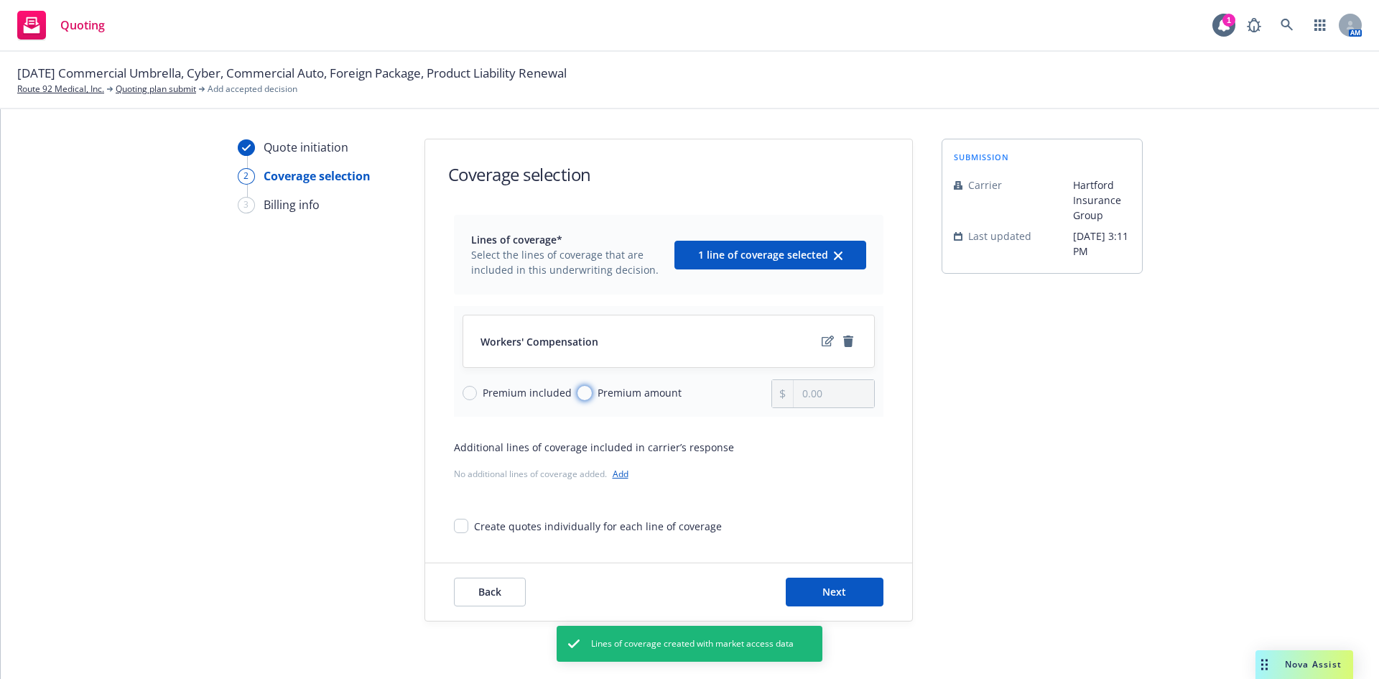
click at [577, 390] on input "Premium amount" at bounding box center [584, 393] width 14 height 14
radio input "true"
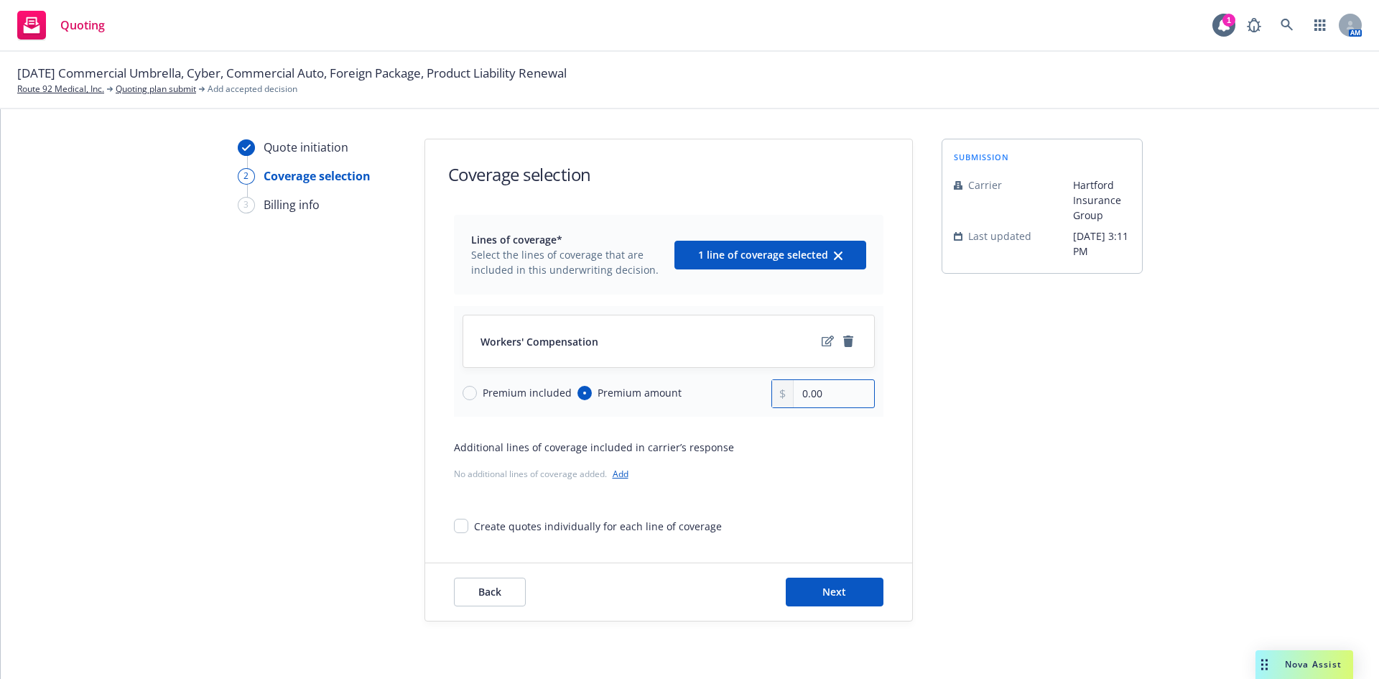
click at [820, 387] on input "0.00" at bounding box center [833, 393] width 80 height 27
drag, startPoint x: 765, startPoint y: 391, endPoint x: 732, endPoint y: 394, distance: 33.9
click at [737, 391] on div "Premium included Premium amount 0.00" at bounding box center [668, 393] width 412 height 29
type input "52,486.00"
click at [842, 588] on button "Next" at bounding box center [835, 591] width 98 height 29
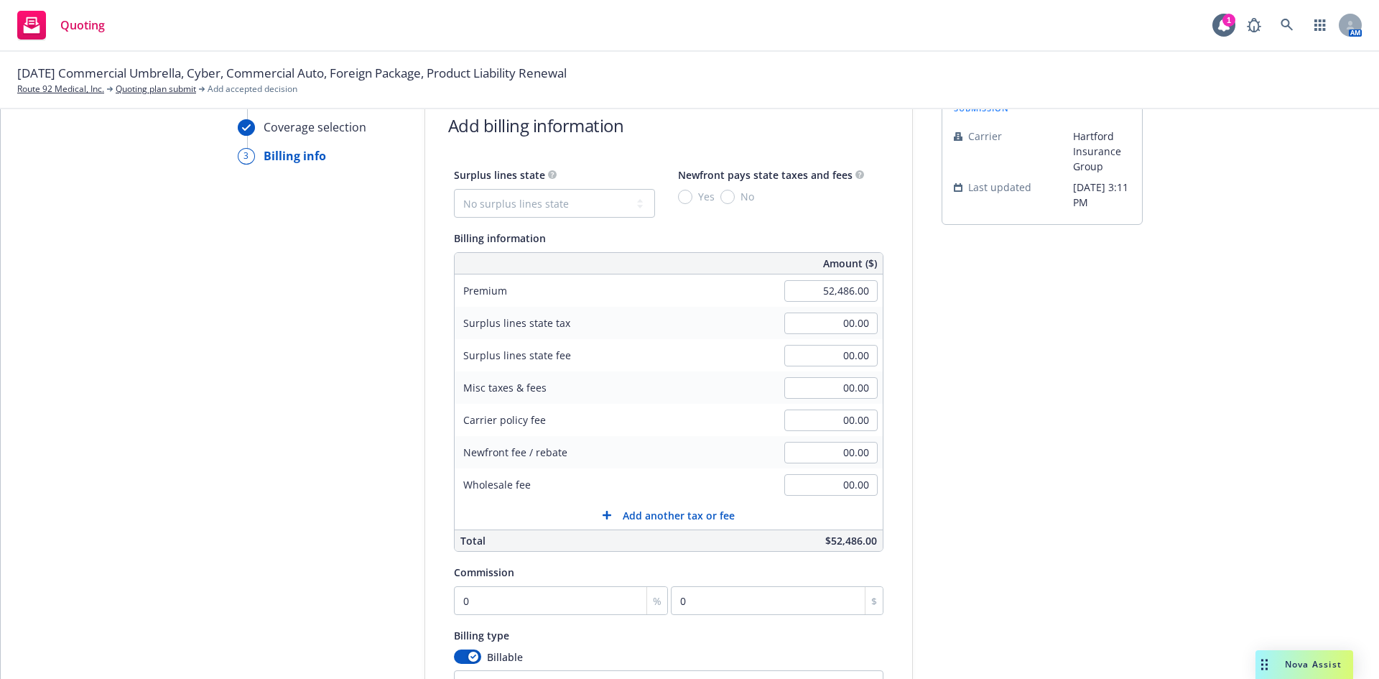
scroll to position [100, 0]
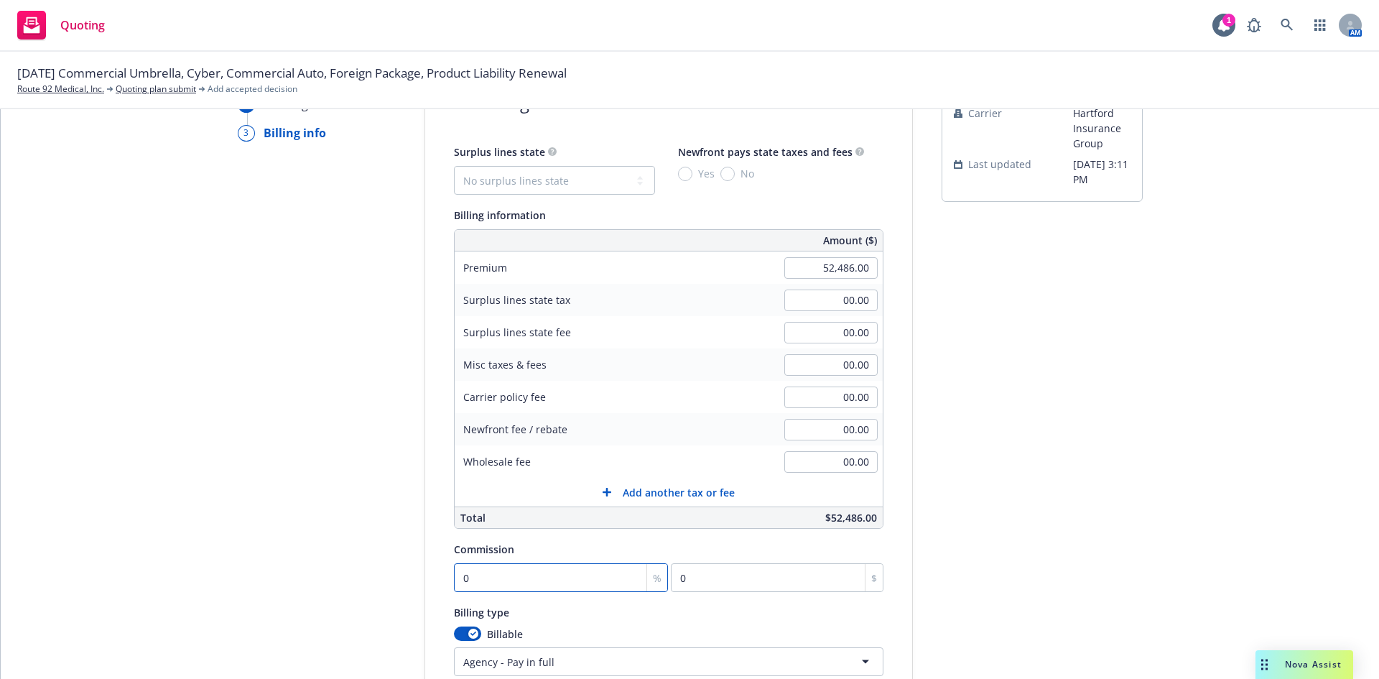
type input "1"
type input "524.86"
type input "10"
type input "5248.6"
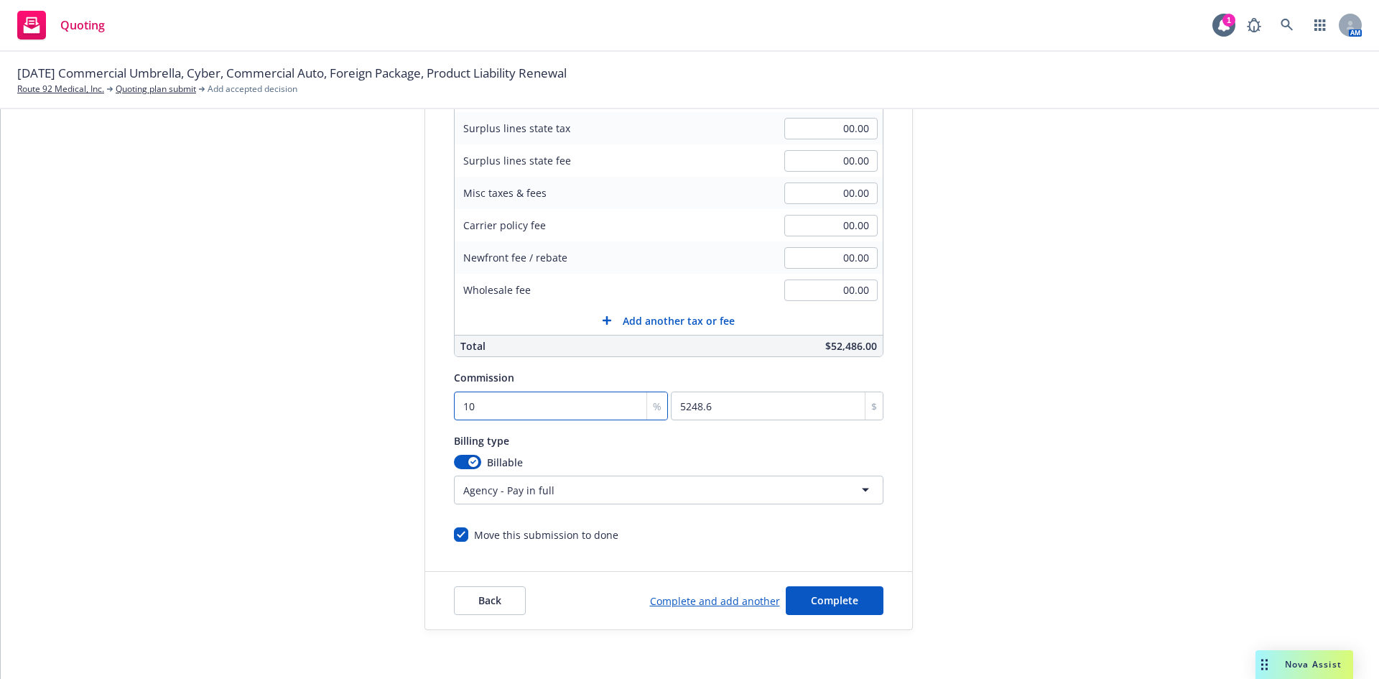
scroll to position [280, 0]
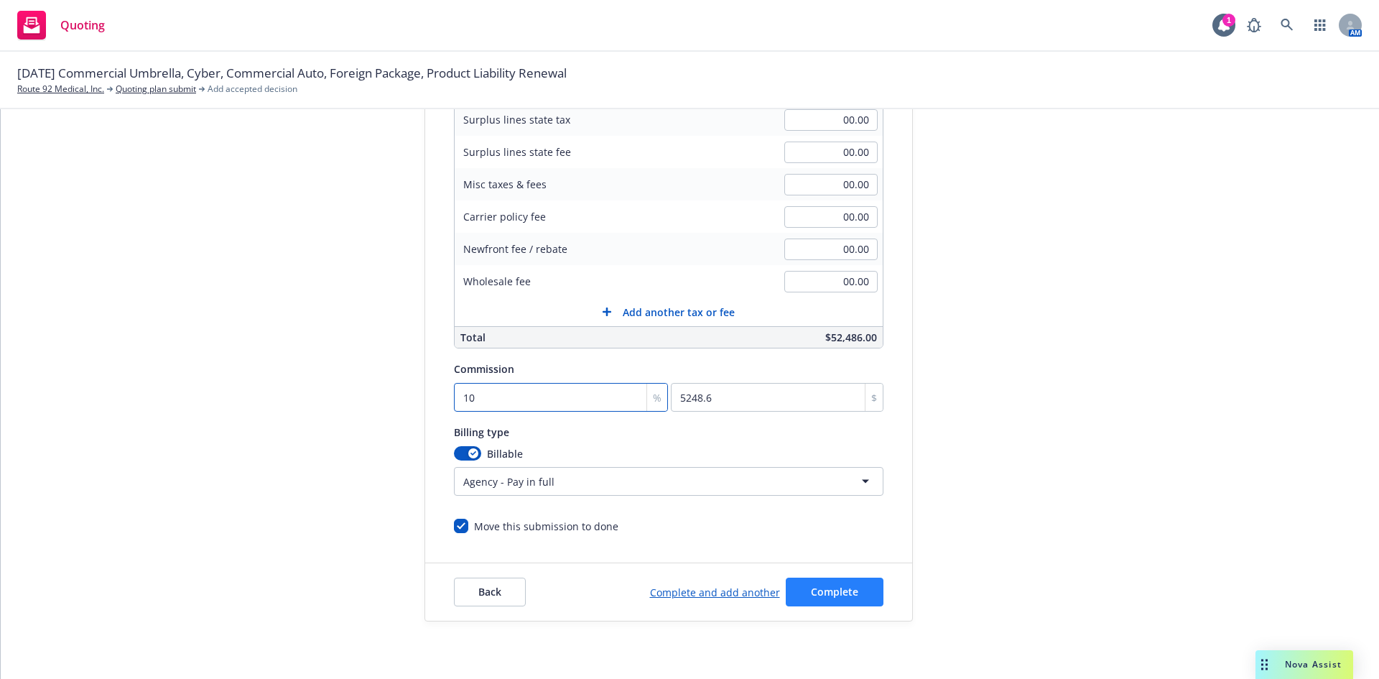
type input "10"
click at [839, 593] on span "Complete" at bounding box center [834, 592] width 47 height 14
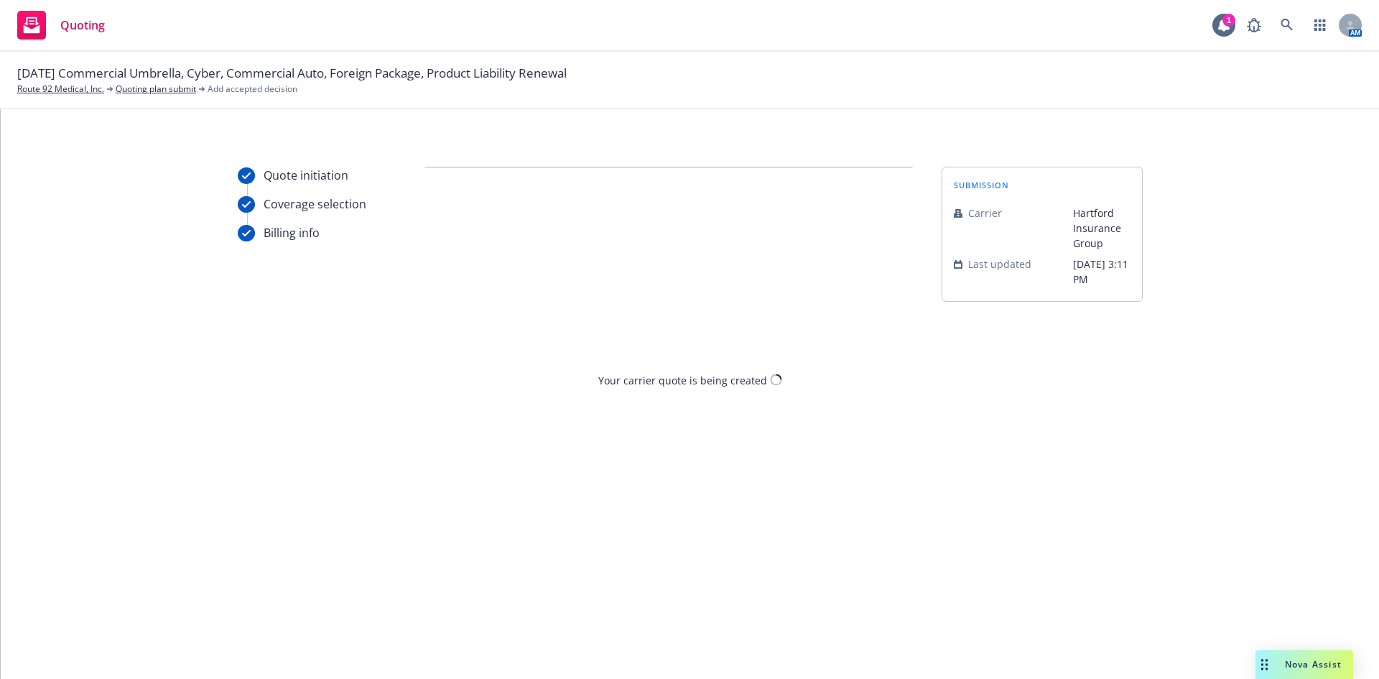
scroll to position [0, 0]
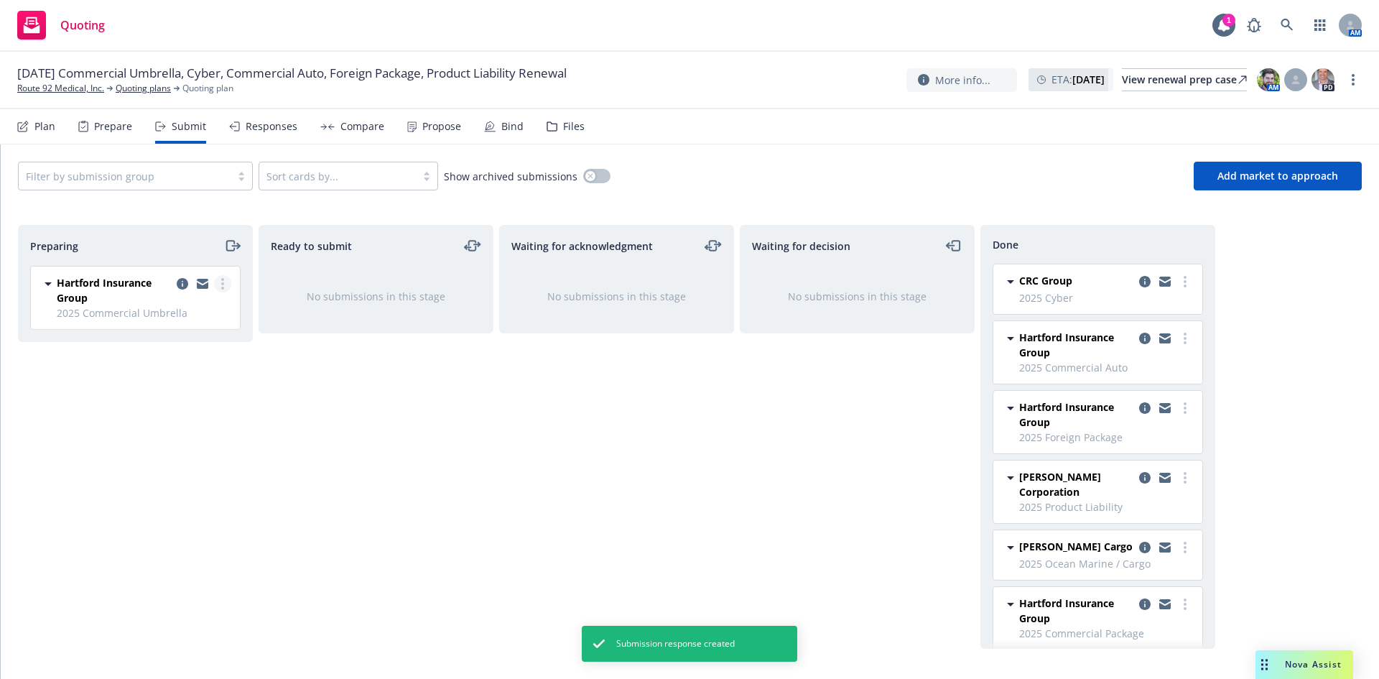
click at [217, 282] on link "more" at bounding box center [222, 283] width 17 height 17
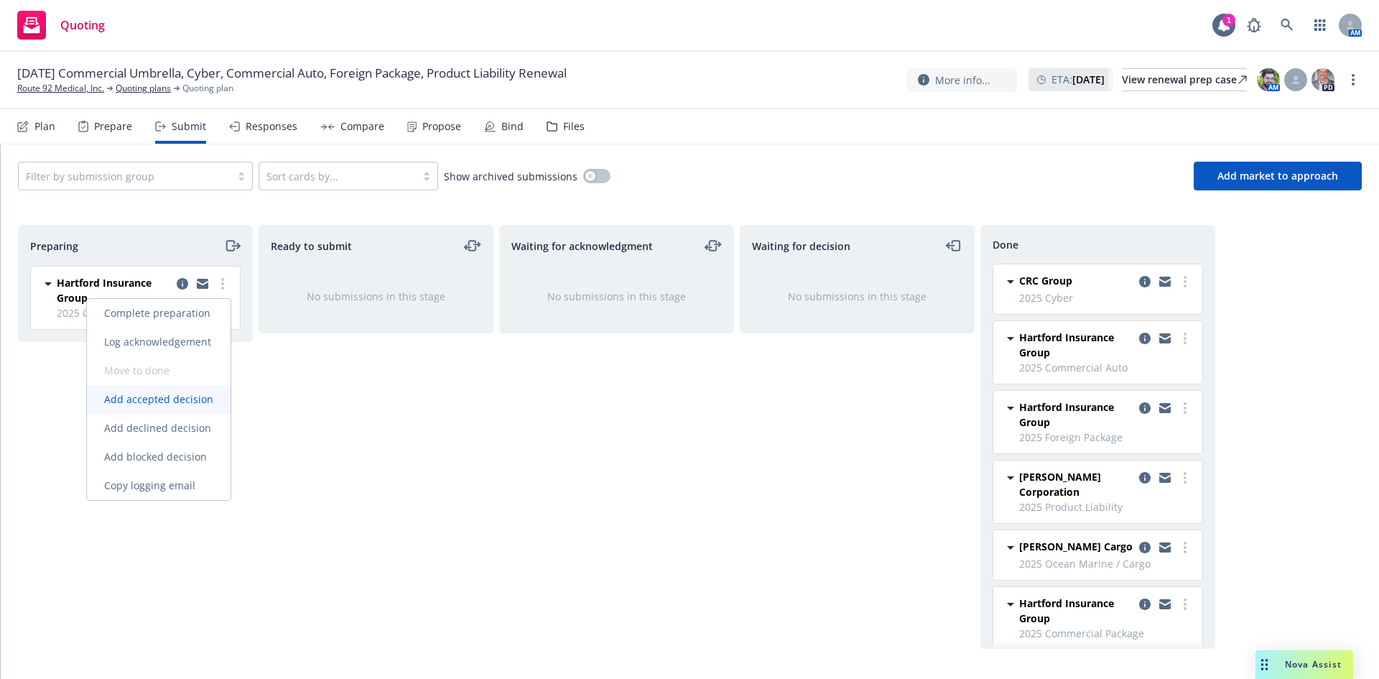
click at [185, 404] on span "Add accepted decision" at bounding box center [159, 399] width 144 height 14
select select "12"
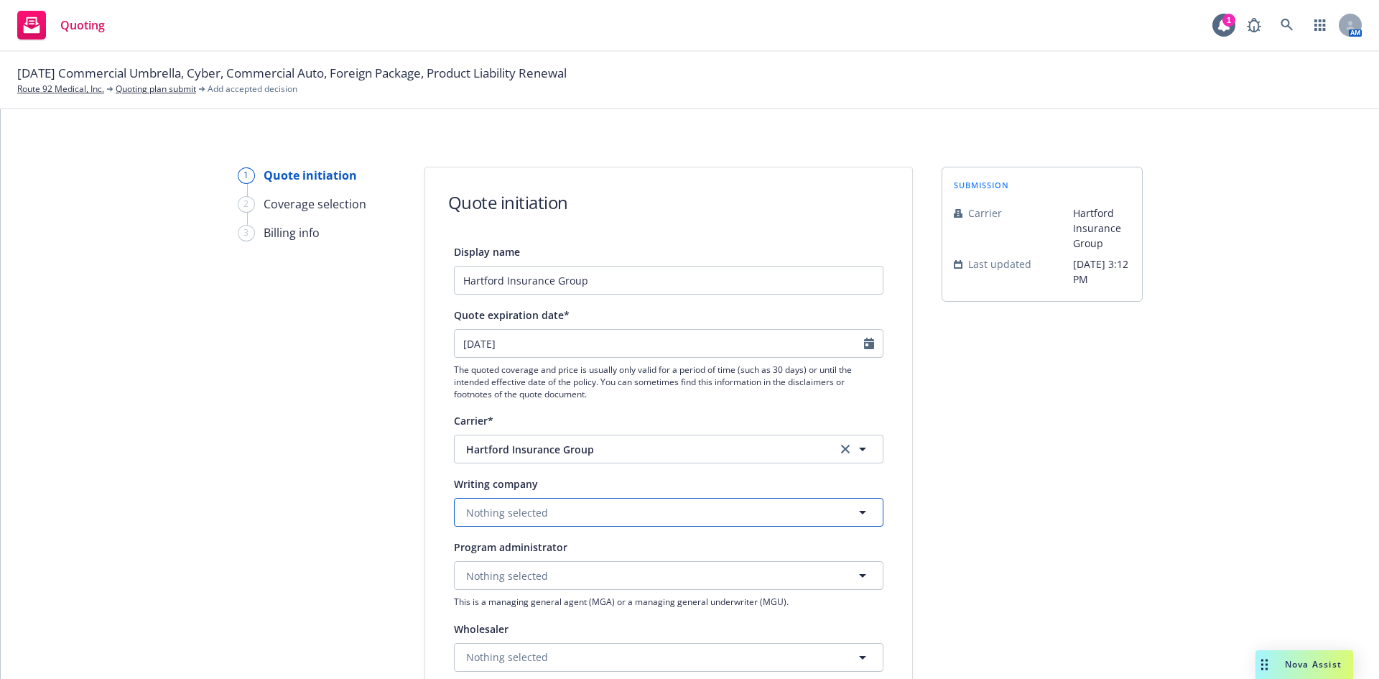
click at [580, 510] on button "Nothing selected" at bounding box center [668, 512] width 429 height 29
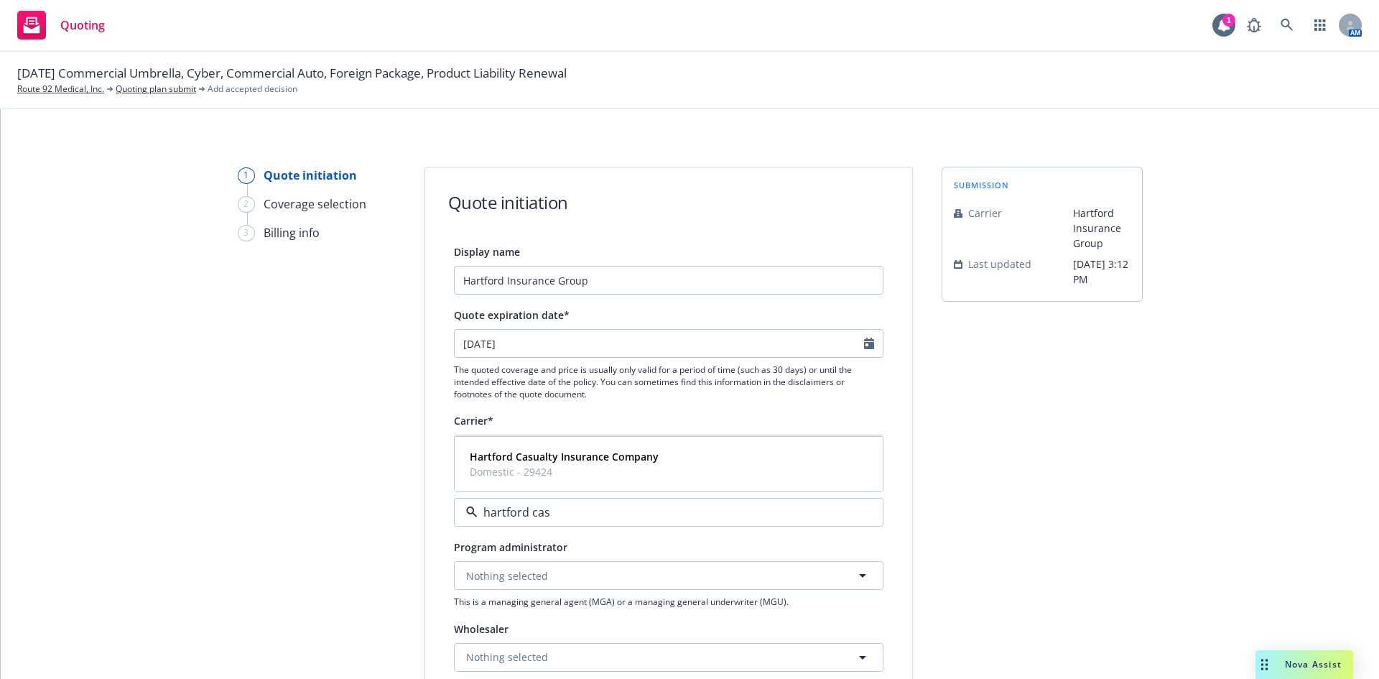
type input "hartford casu"
click at [611, 469] on span "Domestic - 29424" at bounding box center [564, 471] width 189 height 15
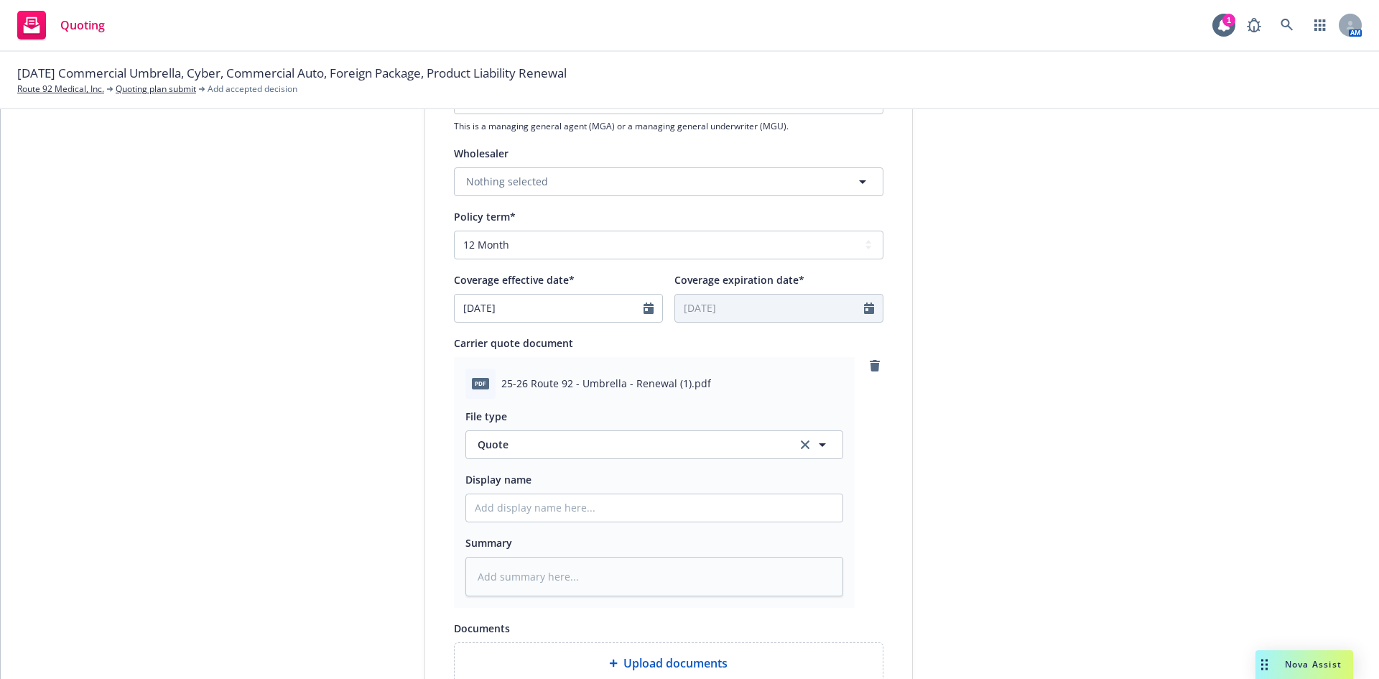
scroll to position [717, 0]
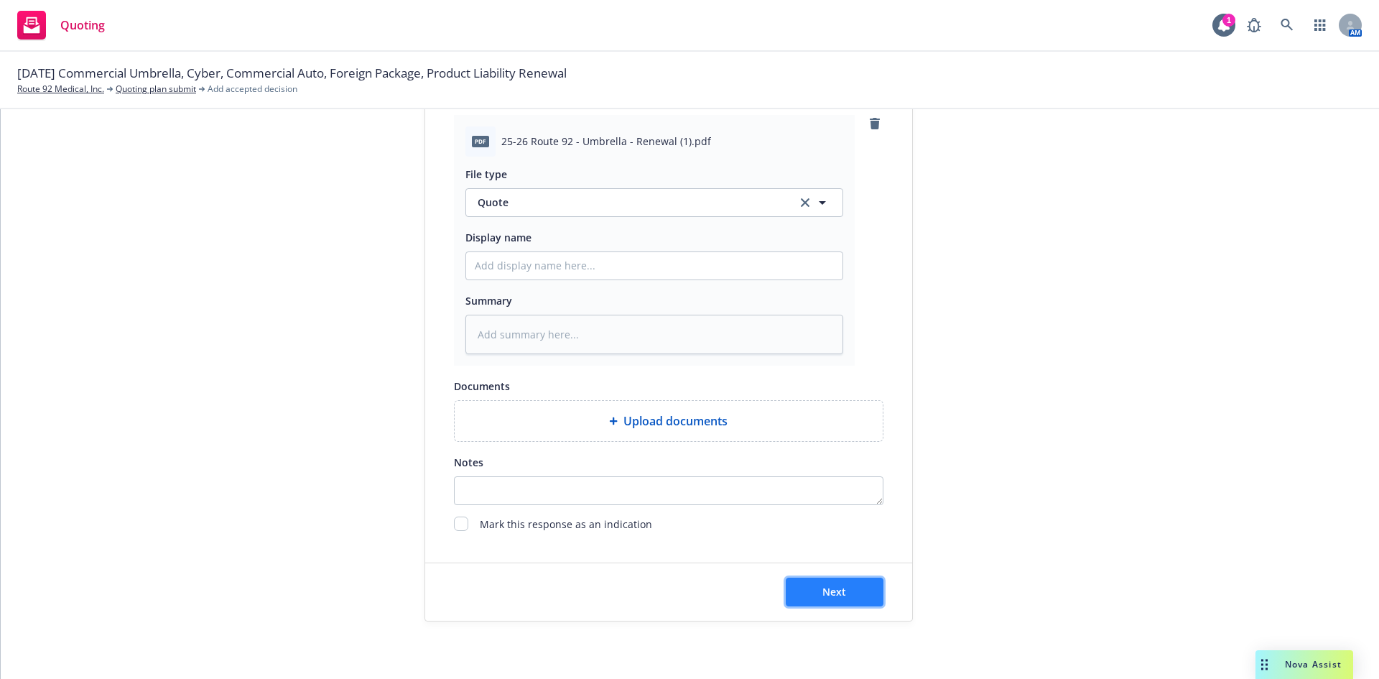
click at [837, 582] on button "Next" at bounding box center [835, 591] width 98 height 29
type textarea "x"
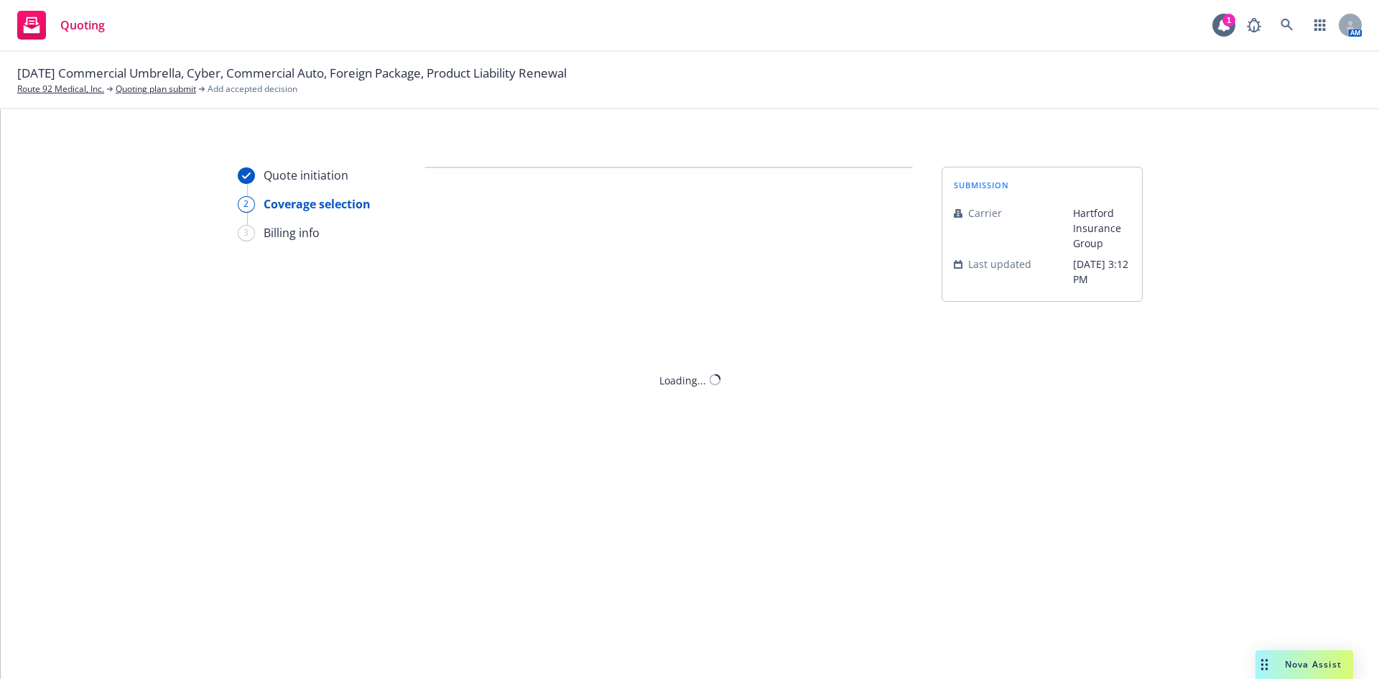
scroll to position [0, 0]
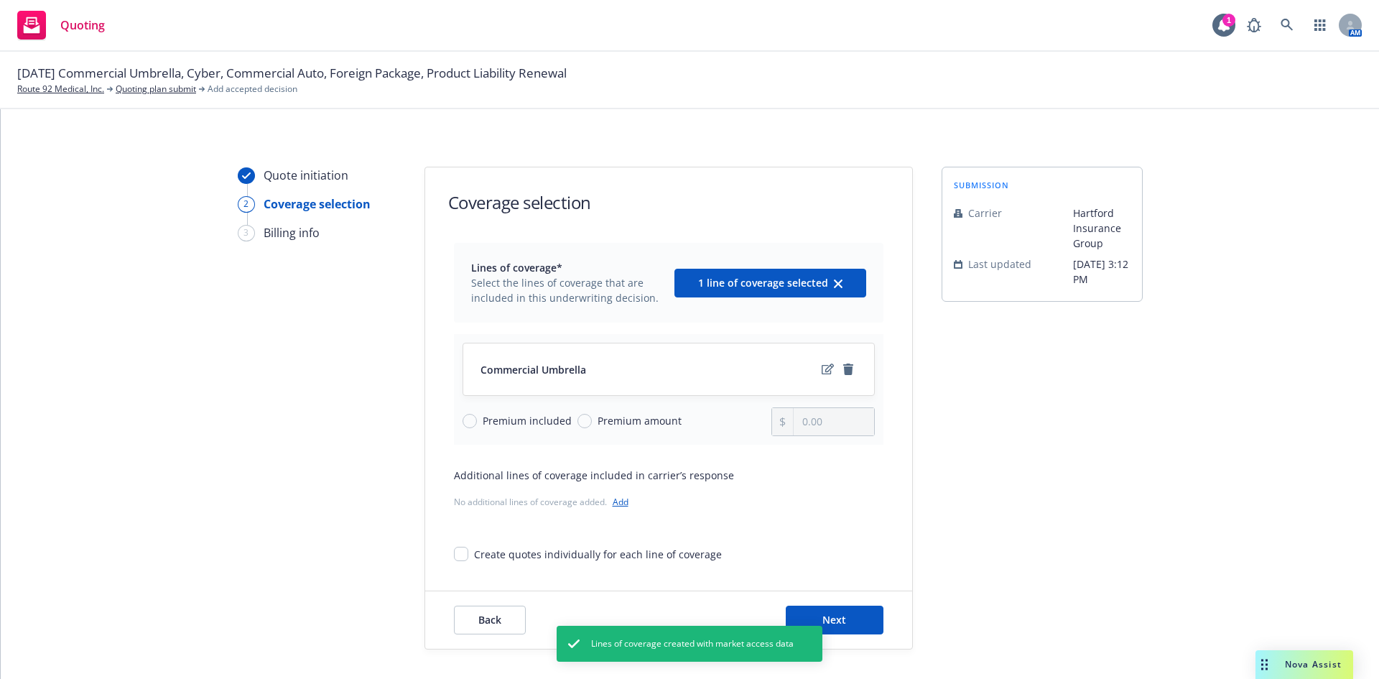
click at [592, 422] on span "Premium amount" at bounding box center [637, 420] width 90 height 15
click at [584, 422] on input "Premium amount" at bounding box center [584, 421] width 14 height 14
radio input "true"
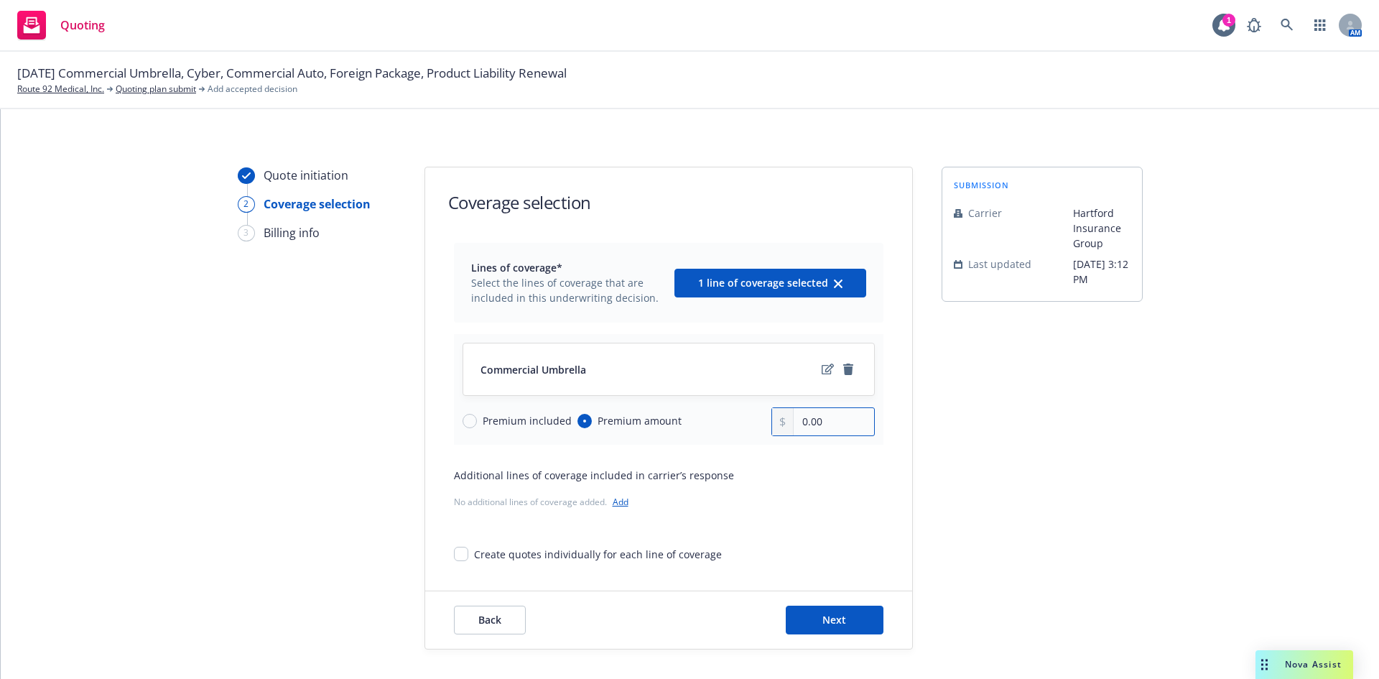
drag, startPoint x: 835, startPoint y: 424, endPoint x: 779, endPoint y: 430, distance: 56.4
click at [779, 430] on div "0.00" at bounding box center [822, 421] width 103 height 29
type input "4,126.00"
click at [842, 623] on button "Next" at bounding box center [835, 619] width 98 height 29
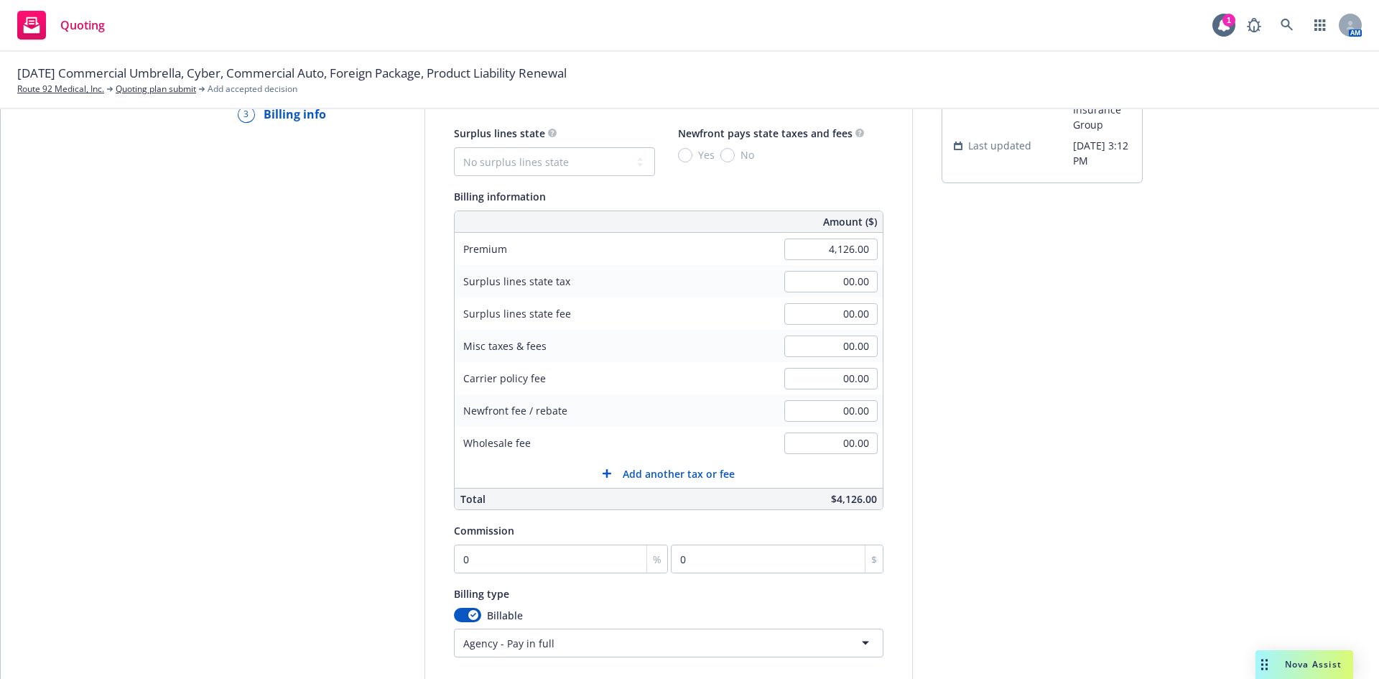
scroll to position [215, 0]
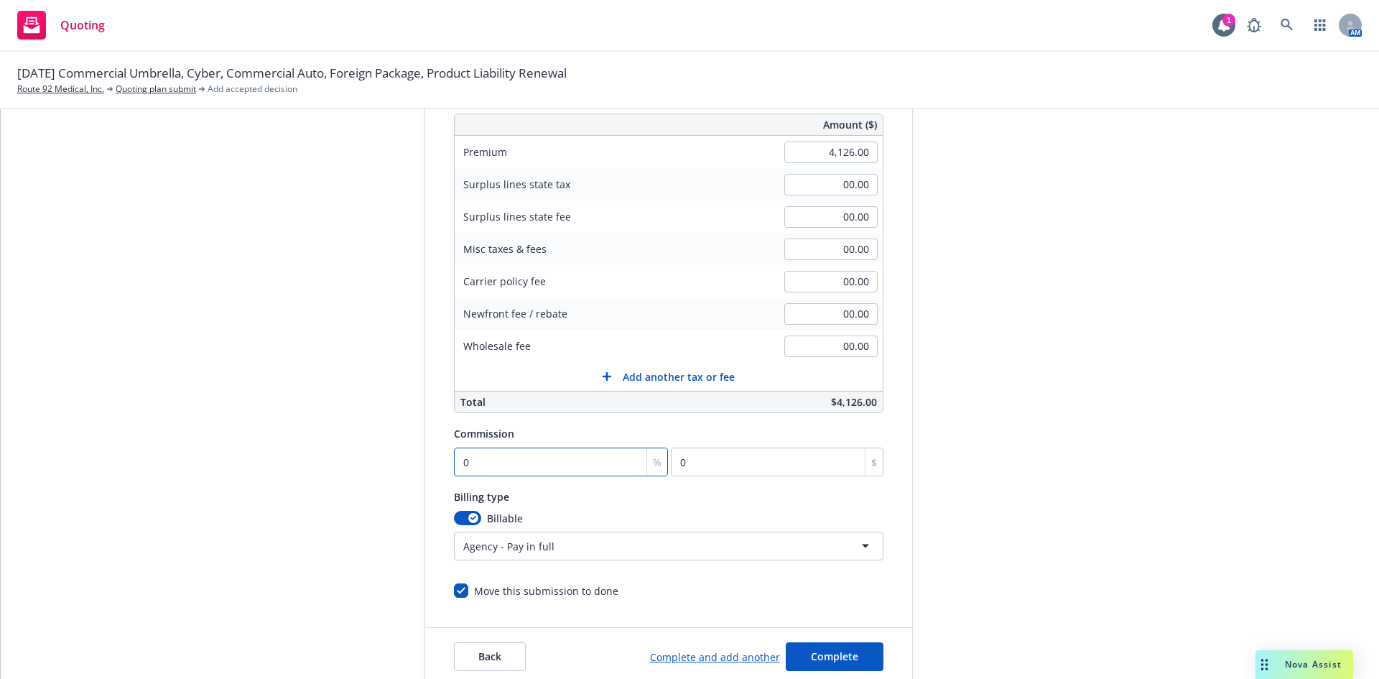
click at [475, 461] on input "0" at bounding box center [561, 461] width 215 height 29
type input "1"
type input "41.26"
type input "15"
type input "618.9"
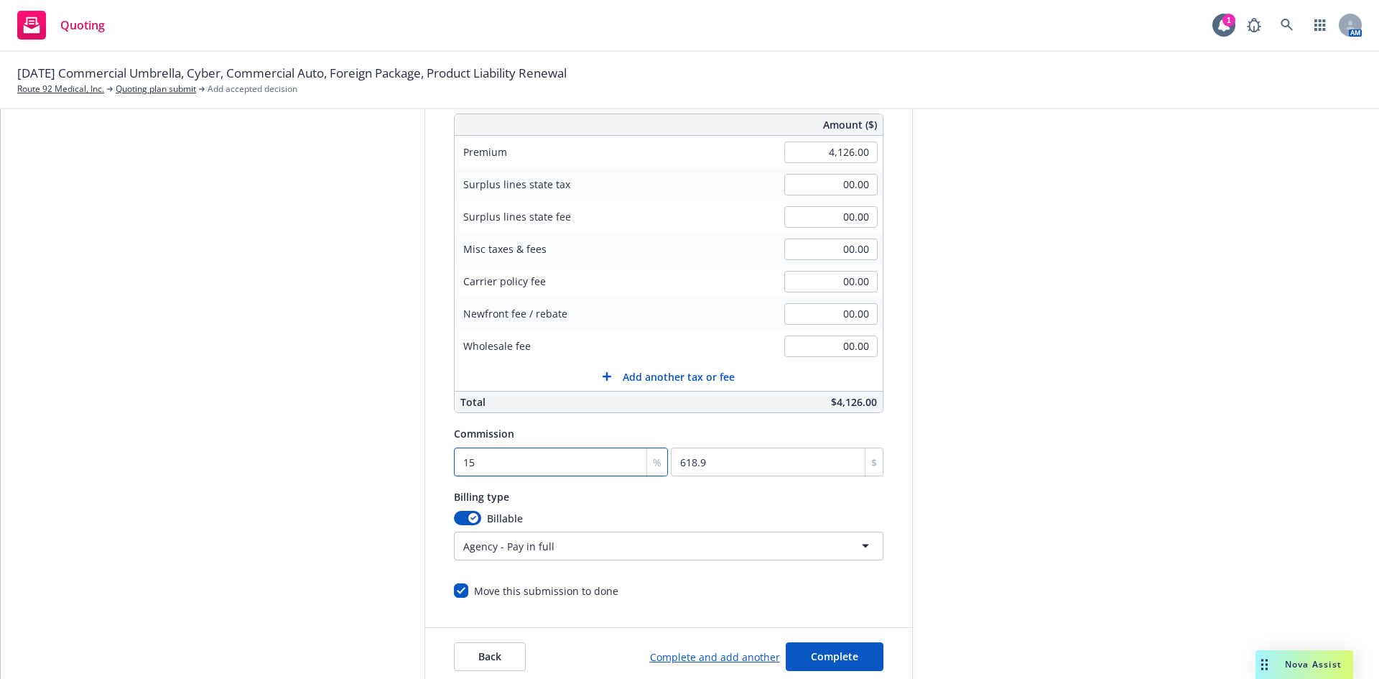
scroll to position [280, 0]
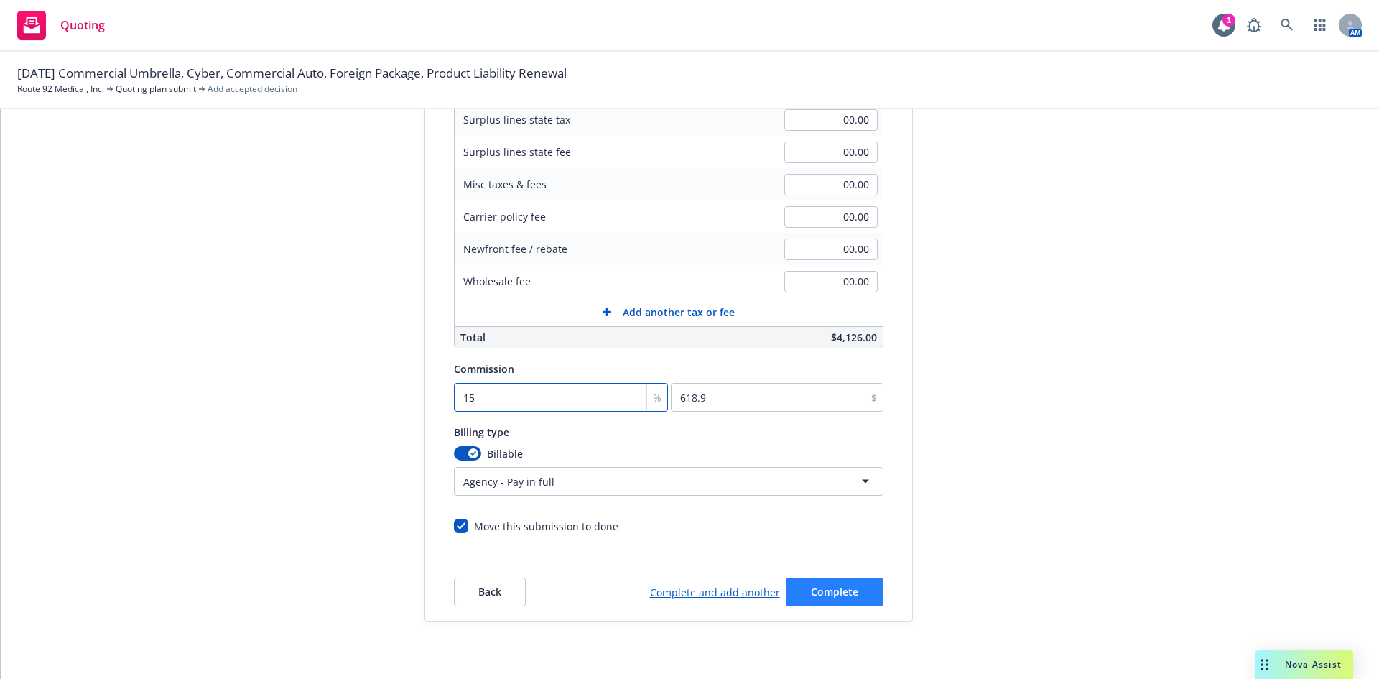
type input "15"
click at [835, 585] on span "Complete" at bounding box center [834, 592] width 47 height 14
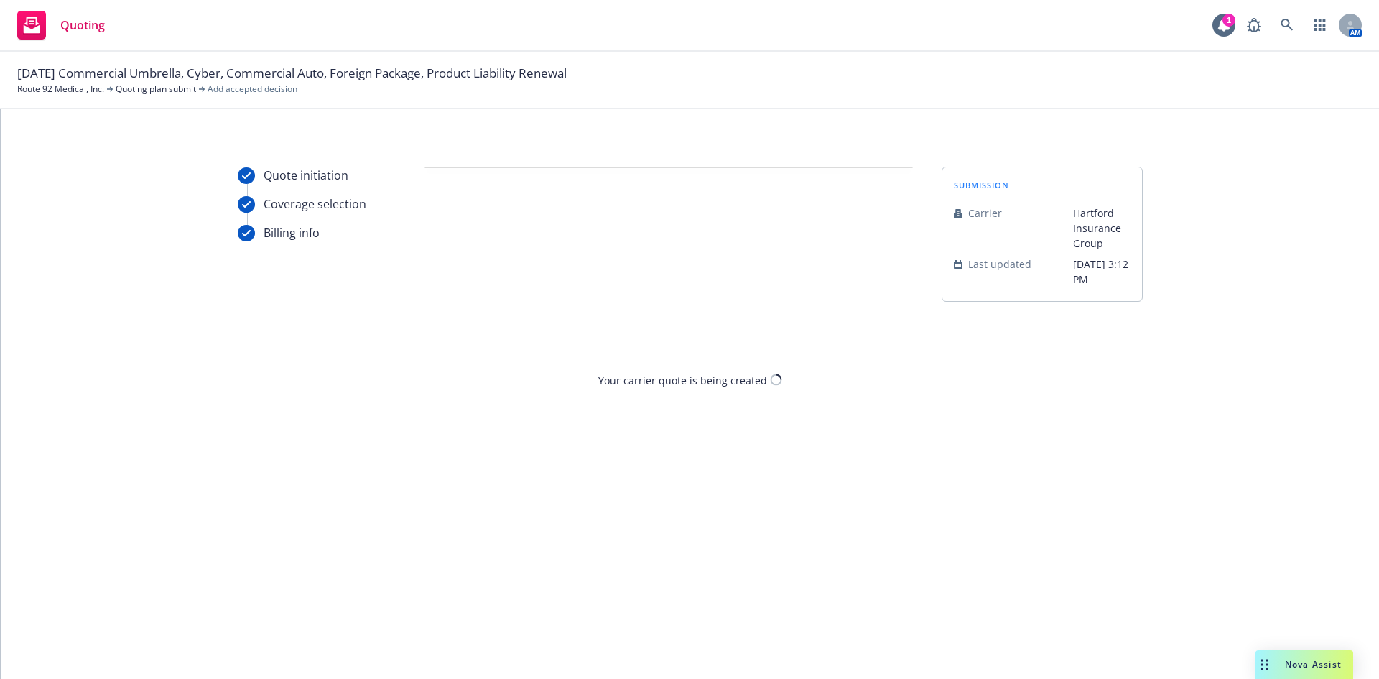
scroll to position [0, 0]
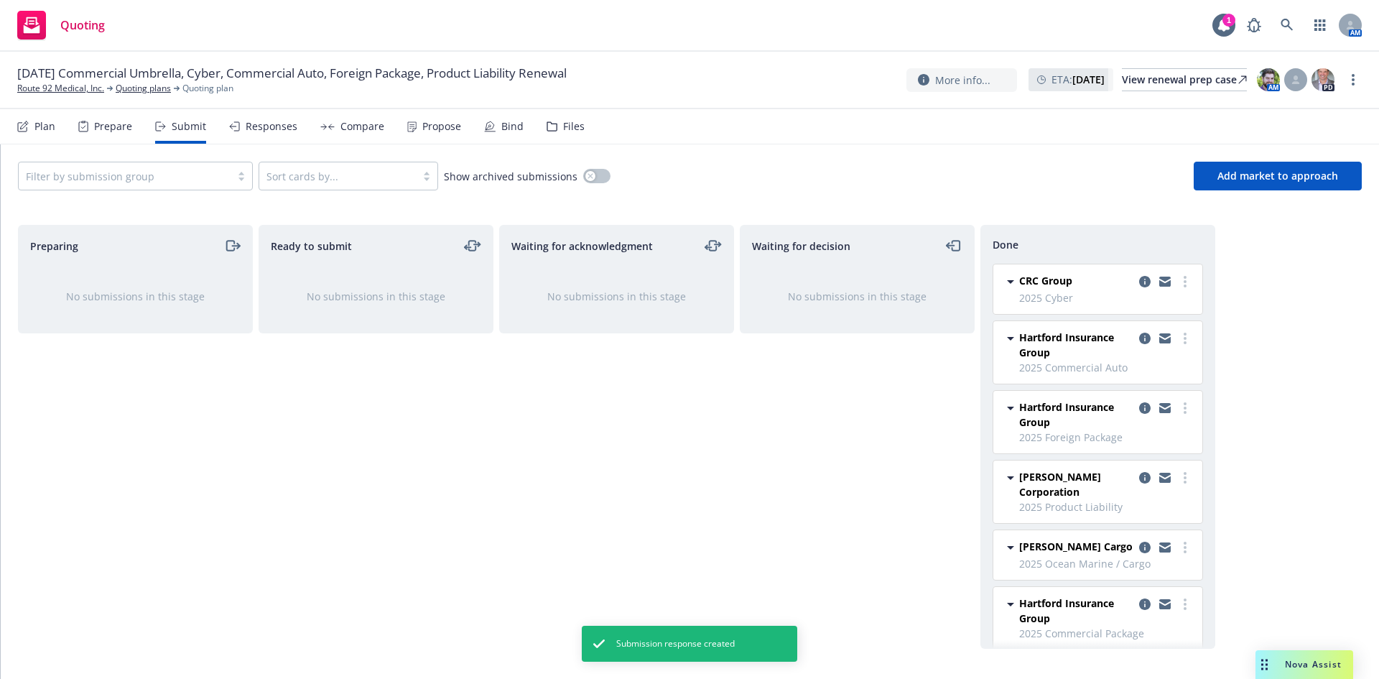
click at [266, 129] on div "Responses" at bounding box center [272, 126] width 52 height 11
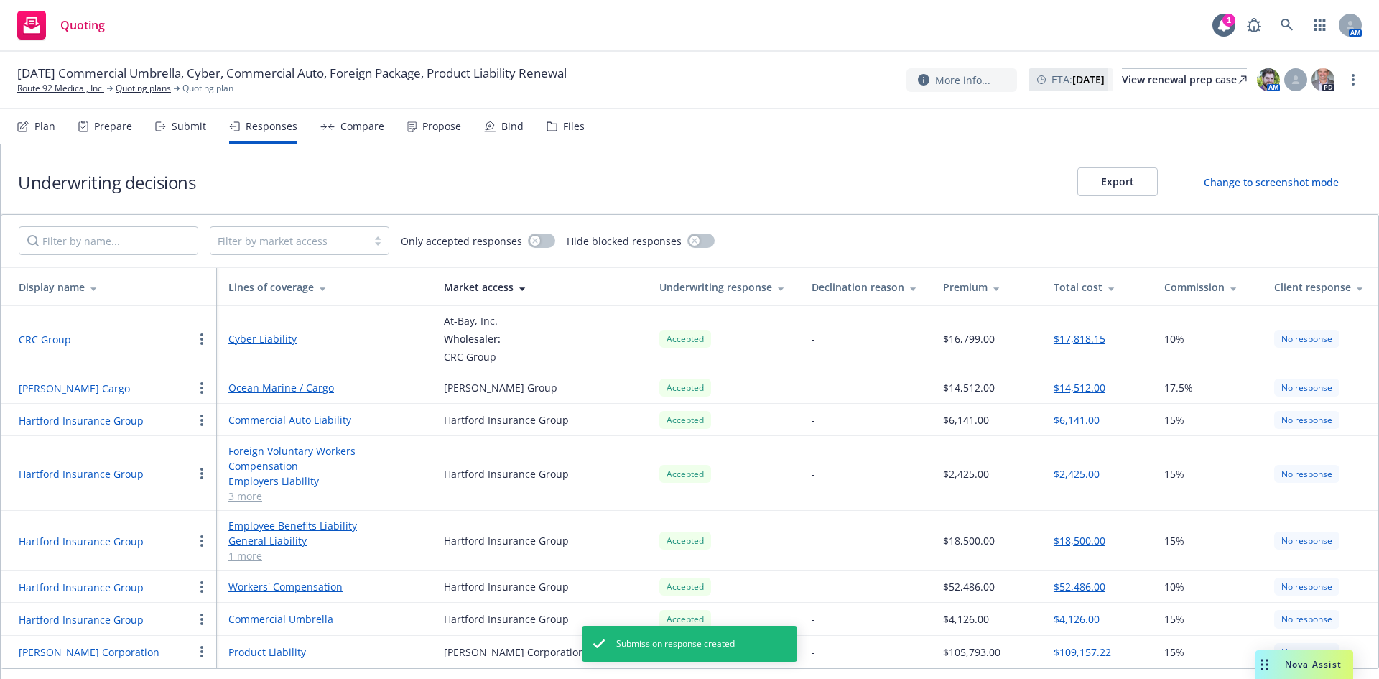
click at [353, 131] on div "Compare" at bounding box center [362, 126] width 44 height 11
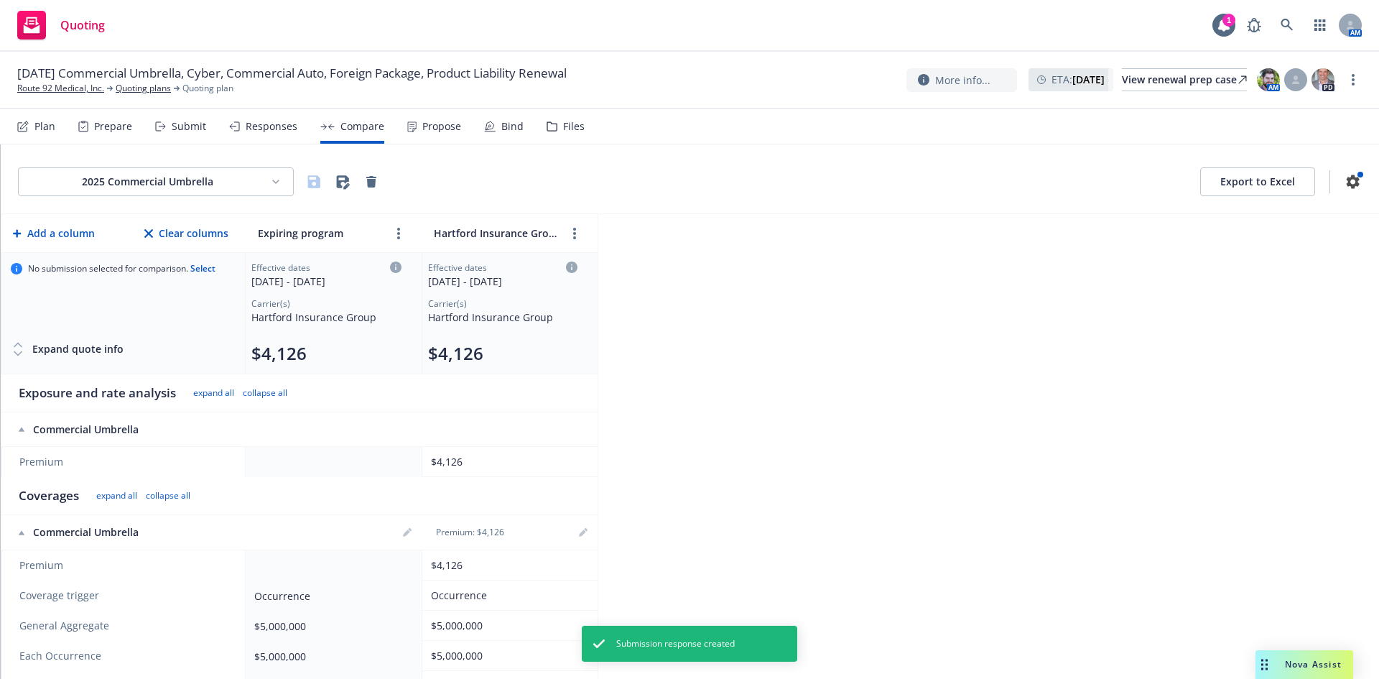
click at [437, 133] on div "Propose" at bounding box center [434, 126] width 54 height 34
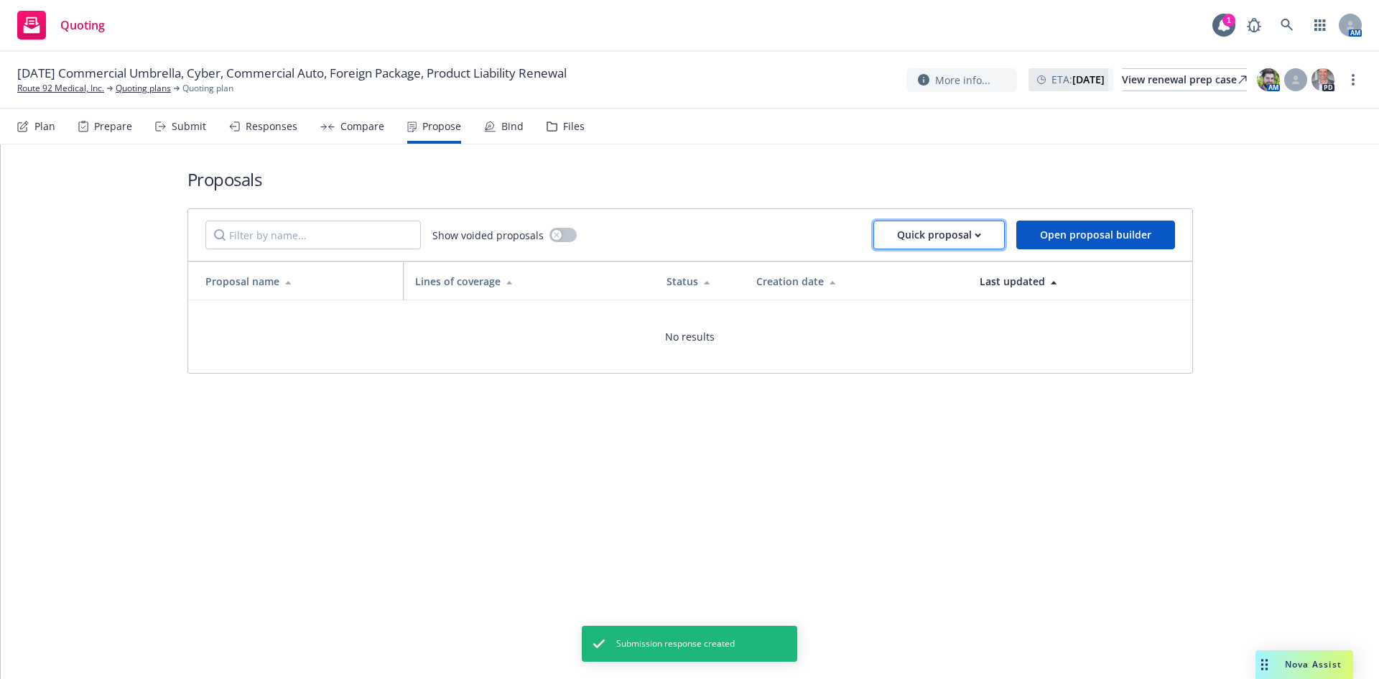
click at [970, 235] on div "Quick proposal" at bounding box center [939, 234] width 84 height 27
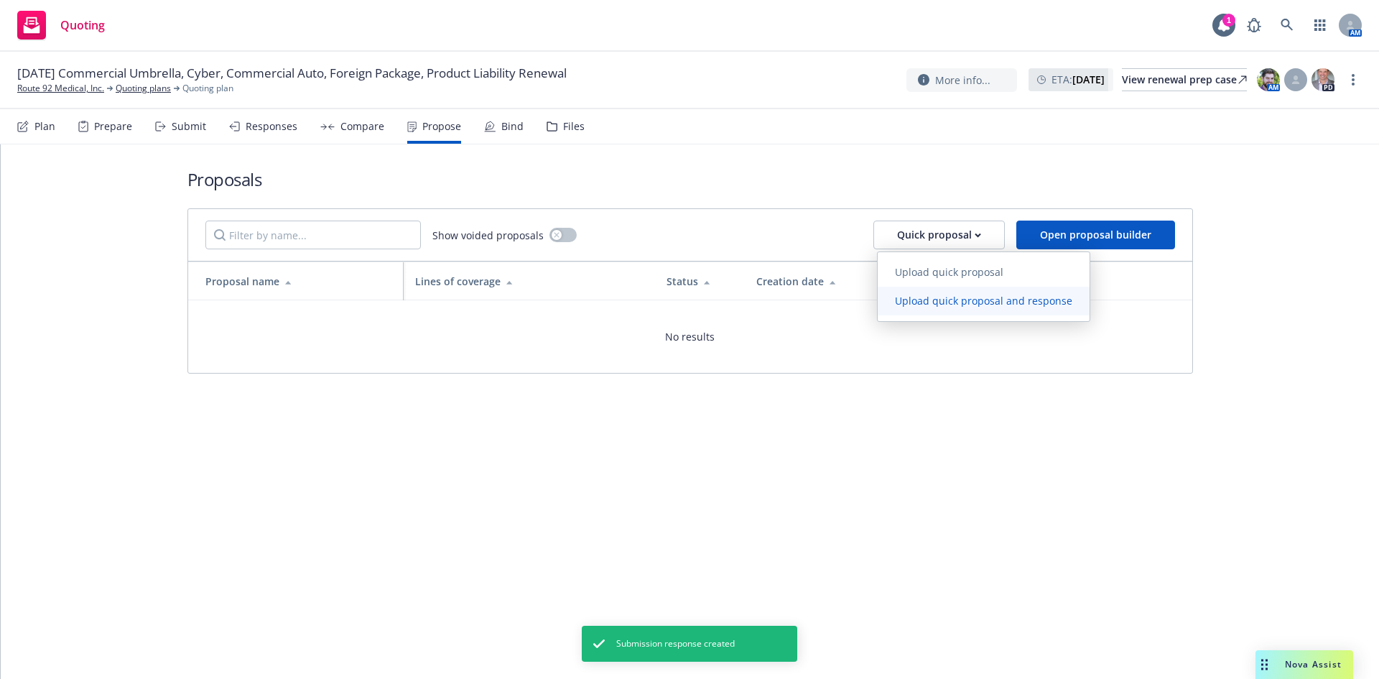
click at [969, 301] on span "Upload quick proposal and response" at bounding box center [984, 301] width 212 height 14
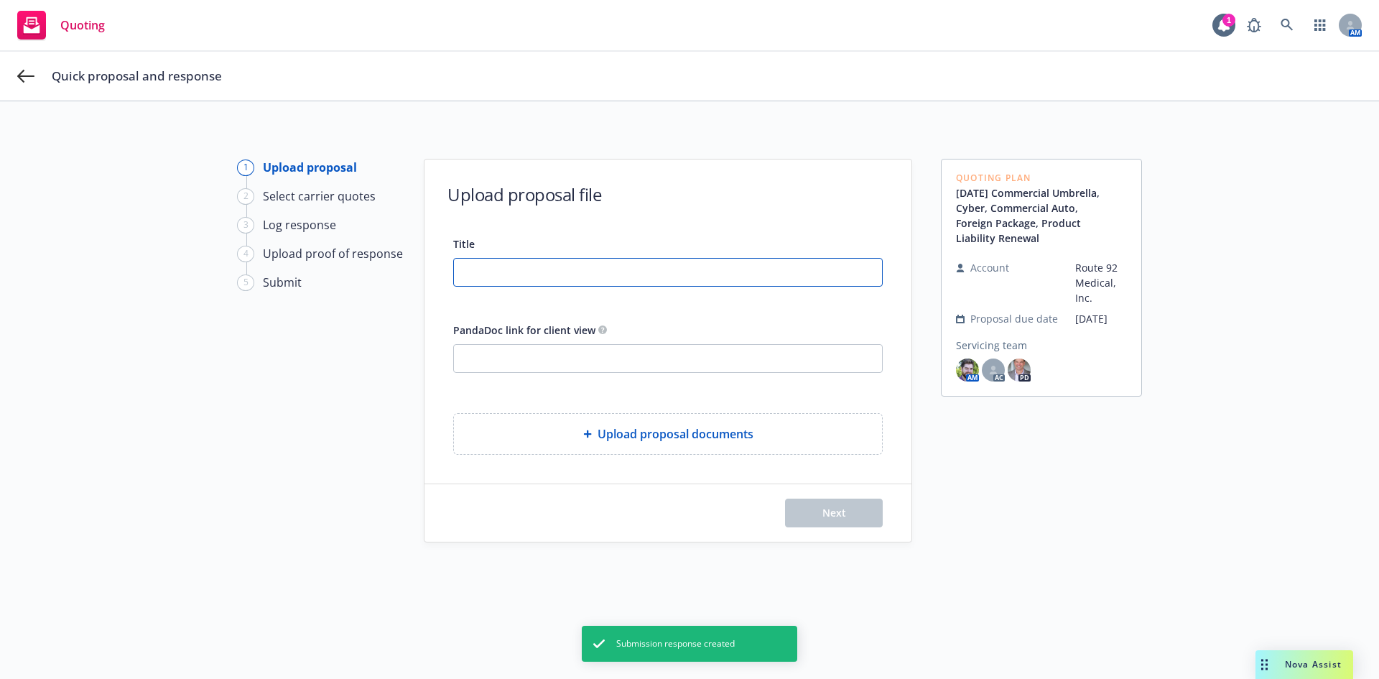
click at [613, 278] on input "Title" at bounding box center [668, 272] width 428 height 27
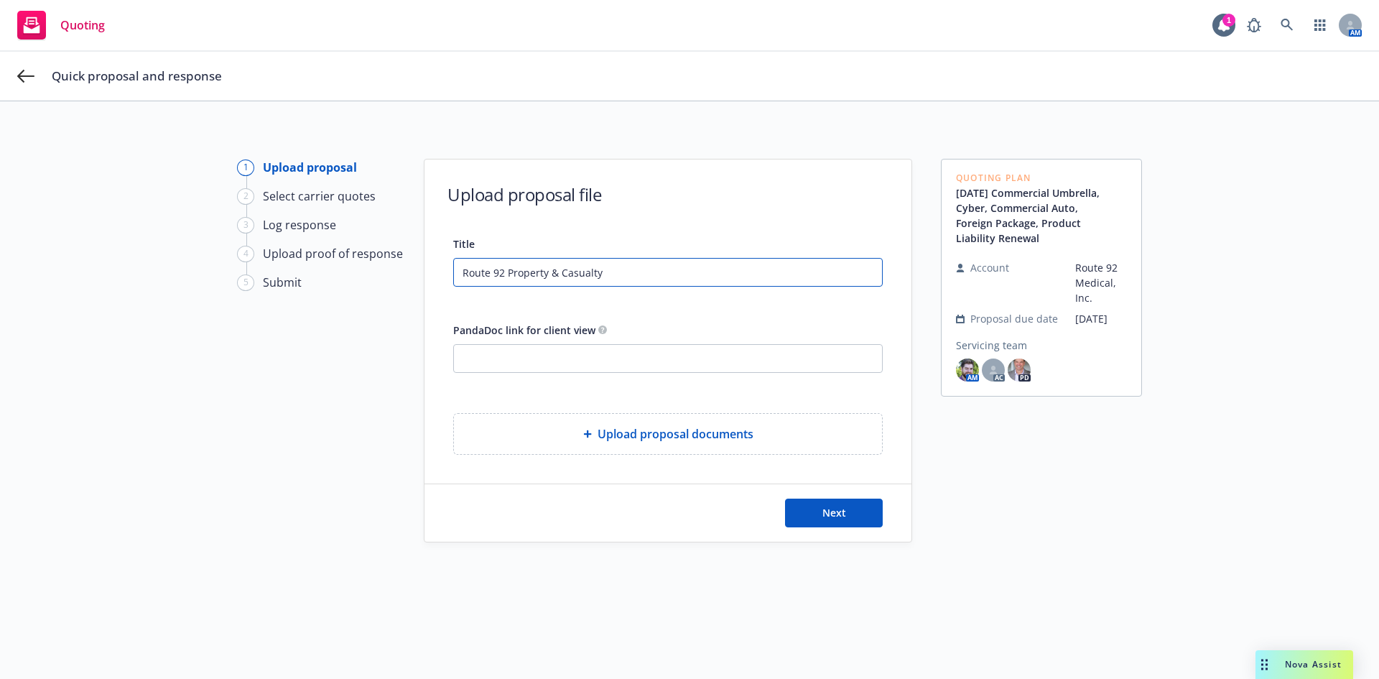
click at [505, 276] on input "Route 92 Property & Casualty" at bounding box center [668, 272] width 428 height 27
click at [503, 273] on input "Route 92 Property & Casualty" at bounding box center [668, 272] width 428 height 27
click at [672, 283] on input "Route 92 2025-2026 Property & Casualty" at bounding box center [668, 272] width 428 height 27
type input "Route 92 2025-2026 Property & Casualty Renewal"
click at [597, 362] on input "PandaDoc link for client view" at bounding box center [668, 358] width 428 height 27
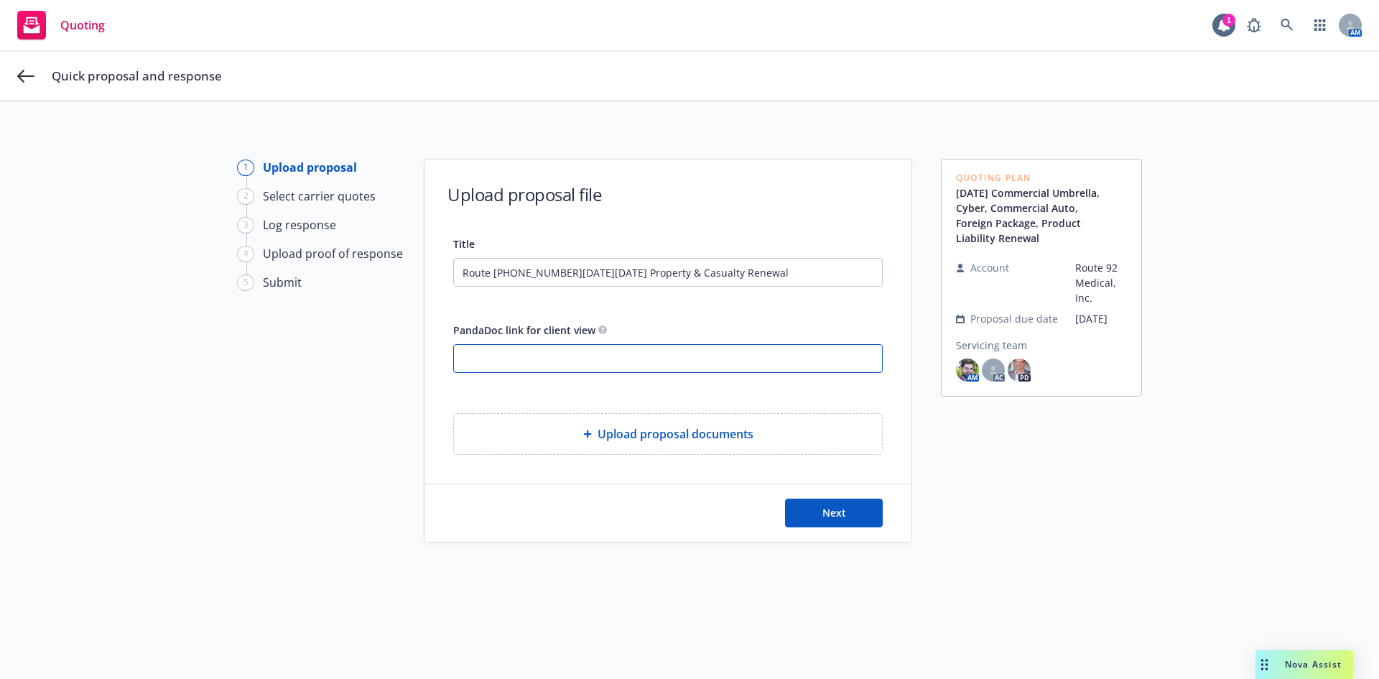
paste input "https://app.pandadoc.com/a/#/documents/FQMjsDtHMQBMQdwqLxubyJ"
type input "https://app.pandadoc.com/a/#/documents/FQMjsDtHMQBMQdwqLxubyJ"
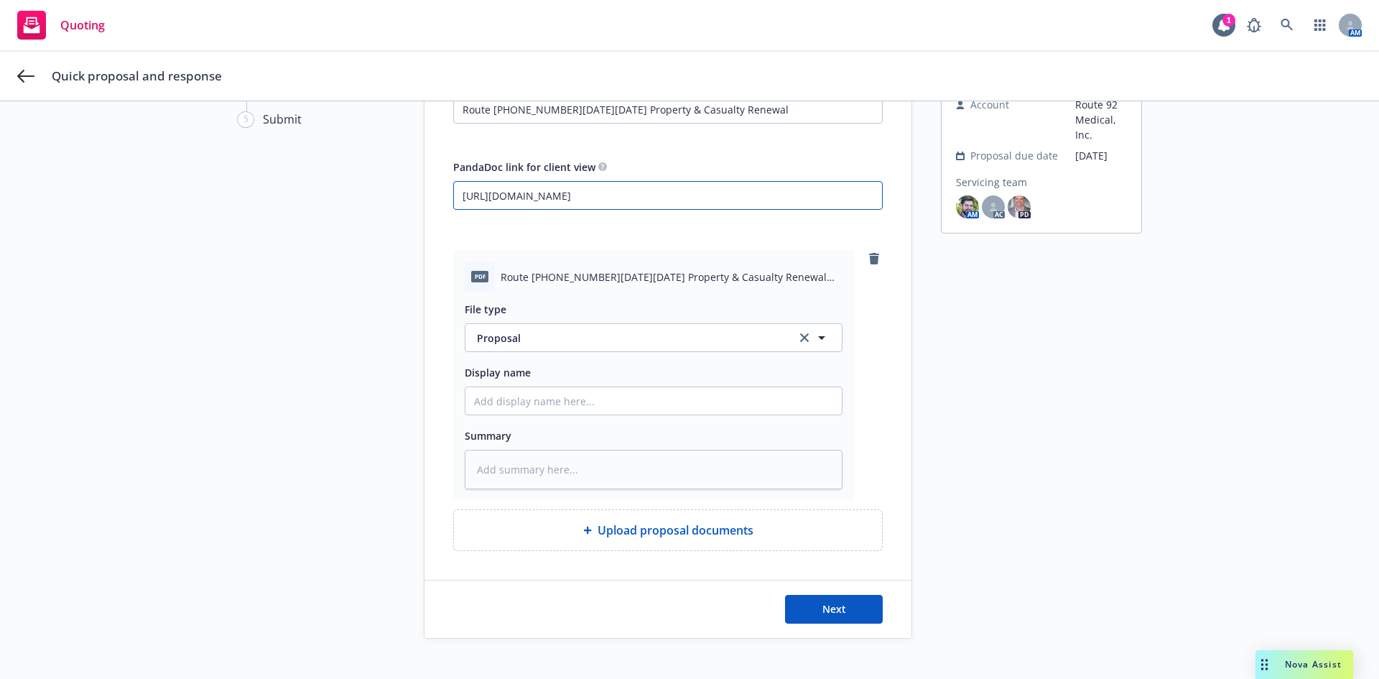
scroll to position [180, 0]
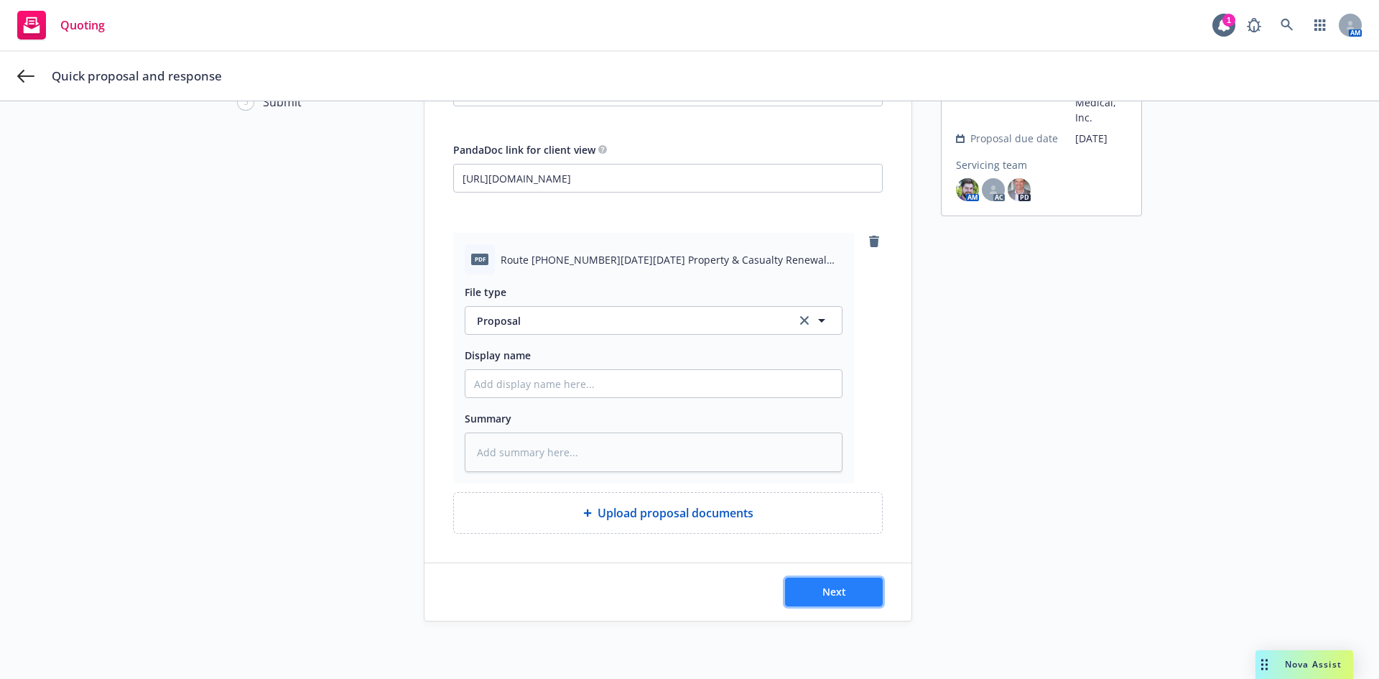
click at [832, 590] on span "Next" at bounding box center [834, 592] width 24 height 14
type textarea "x"
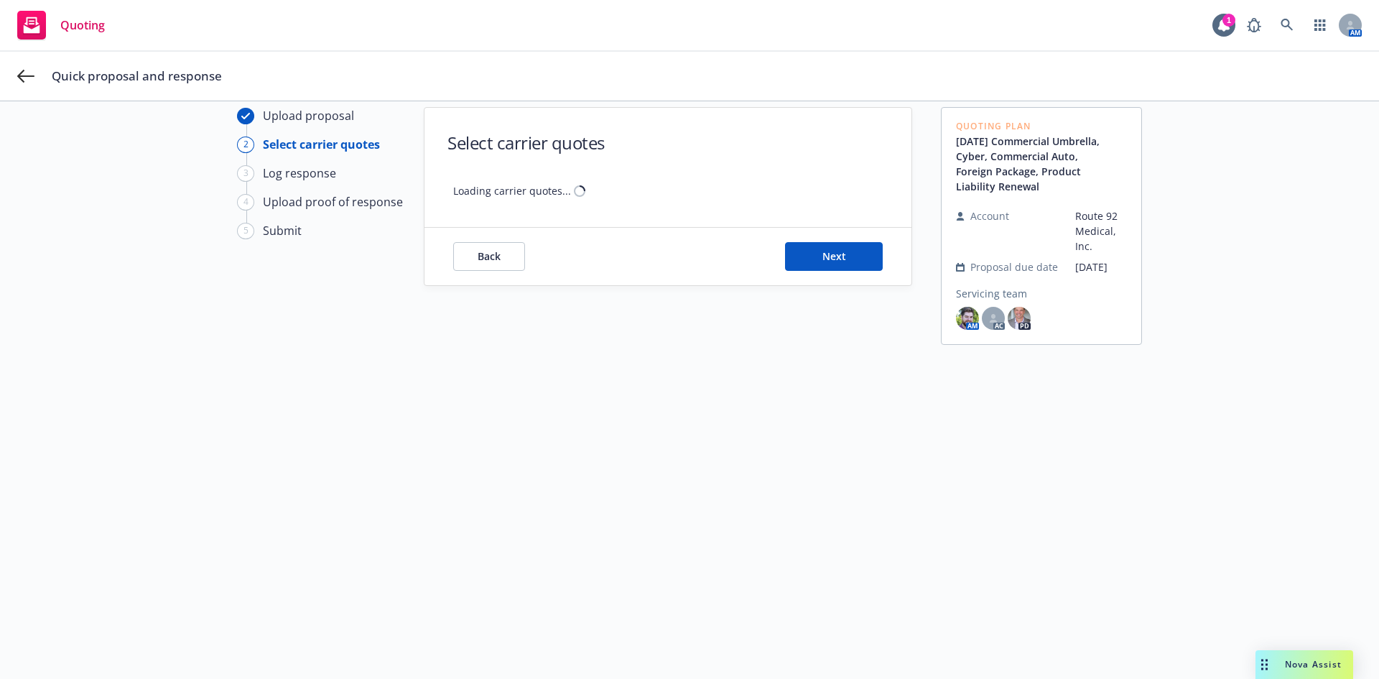
scroll to position [52, 0]
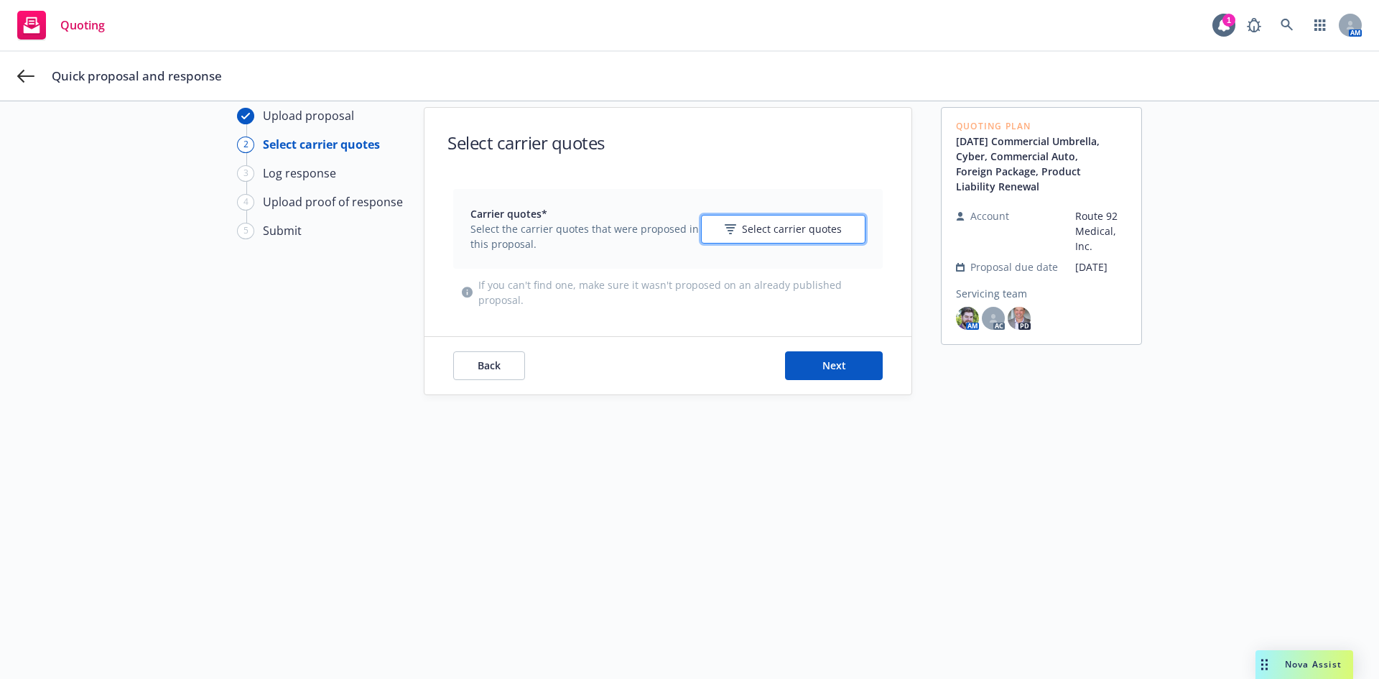
click at [775, 230] on span "Select carrier quotes" at bounding box center [792, 228] width 100 height 15
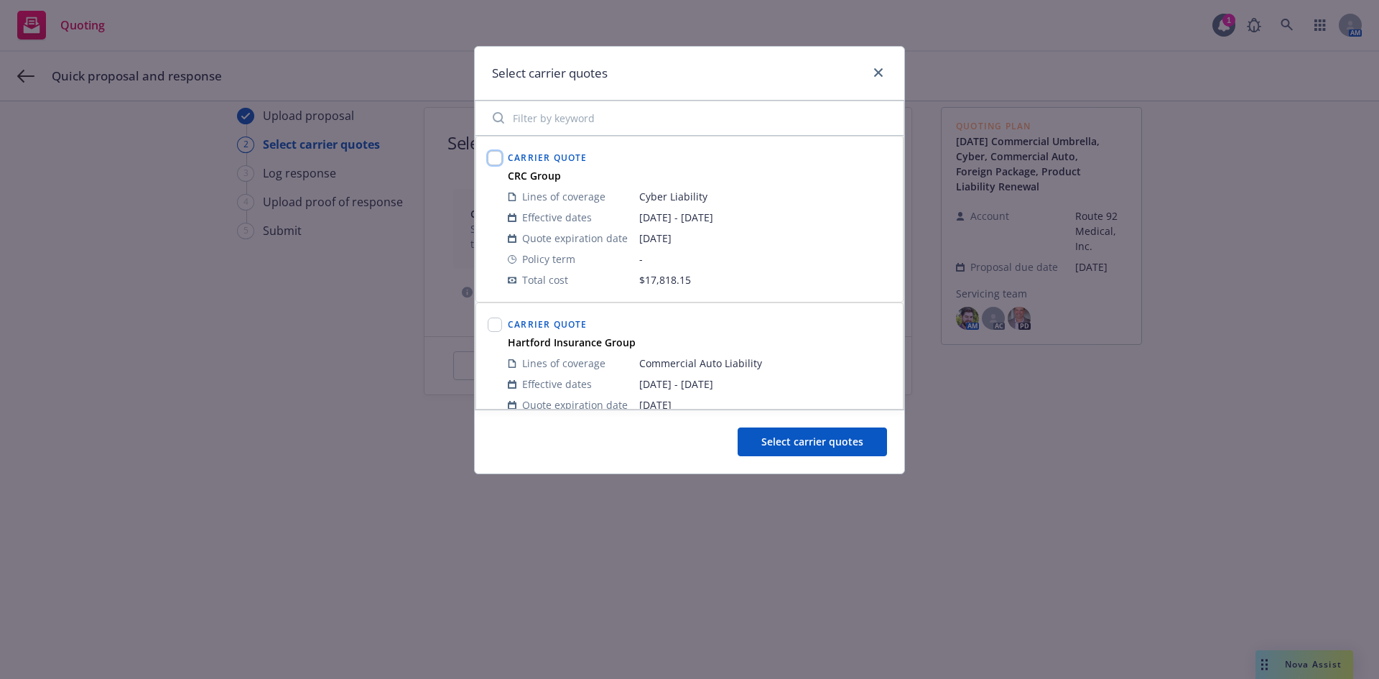
click at [498, 159] on input "checkbox" at bounding box center [495, 158] width 14 height 14
checkbox input "true"
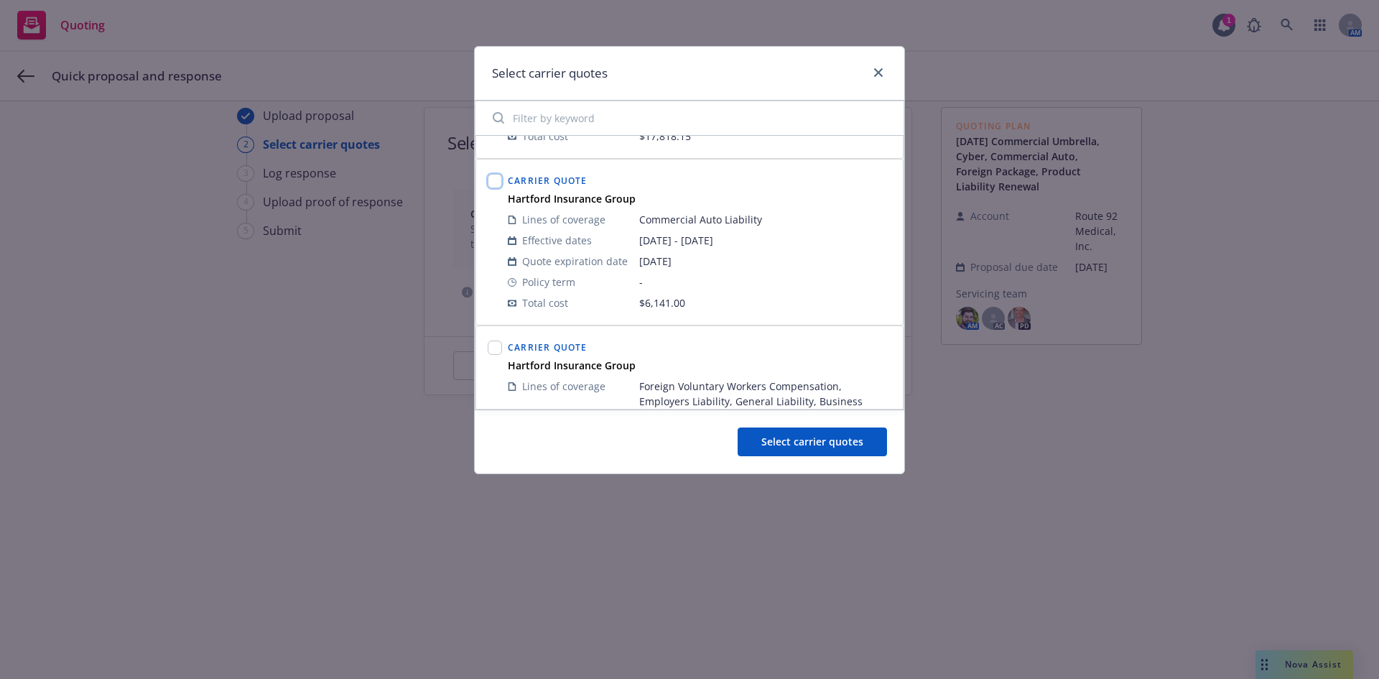
click at [494, 185] on input "checkbox" at bounding box center [495, 181] width 14 height 14
checkbox input "true"
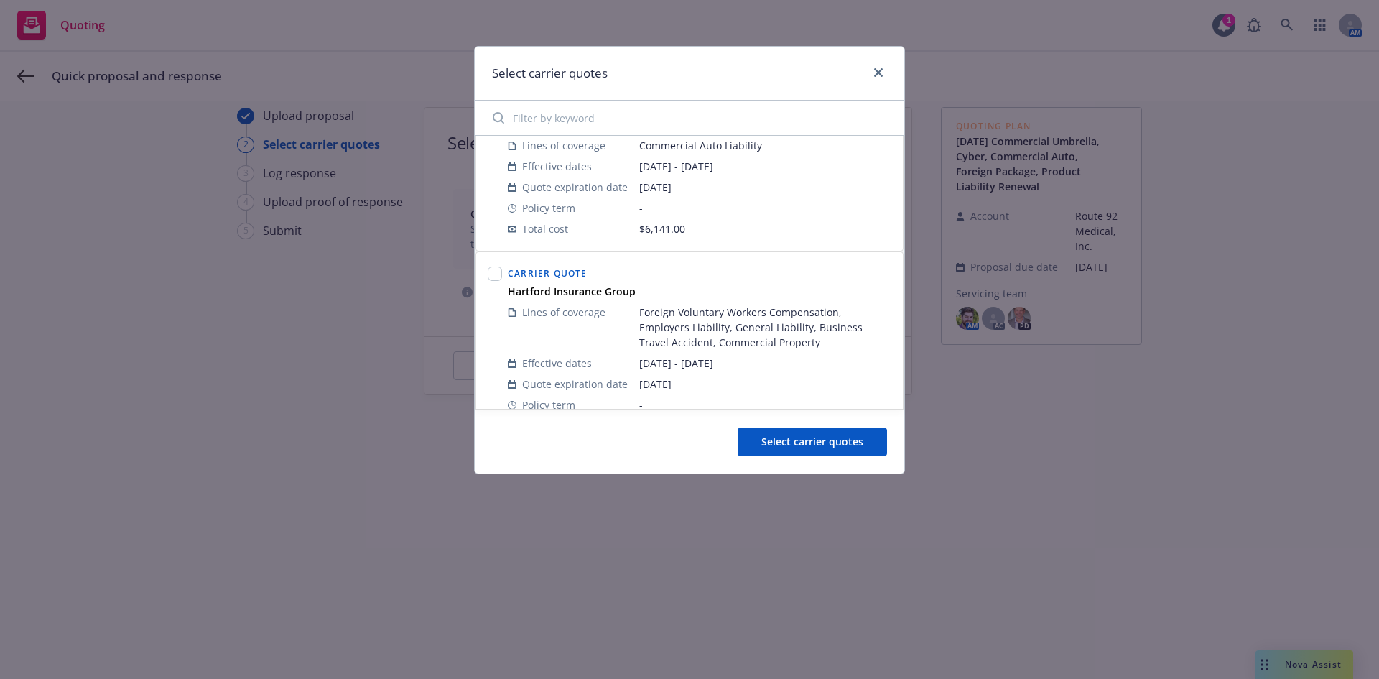
scroll to position [287, 0]
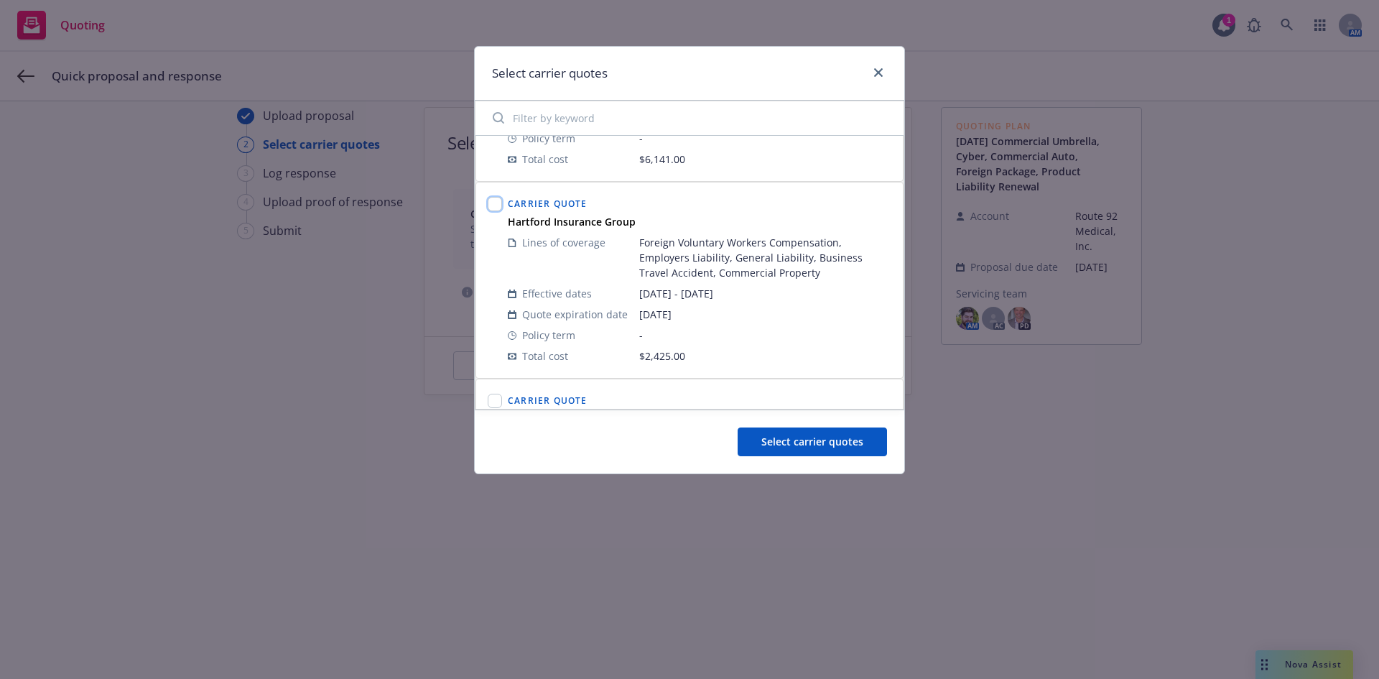
click at [498, 205] on input "checkbox" at bounding box center [495, 204] width 14 height 14
checkbox input "true"
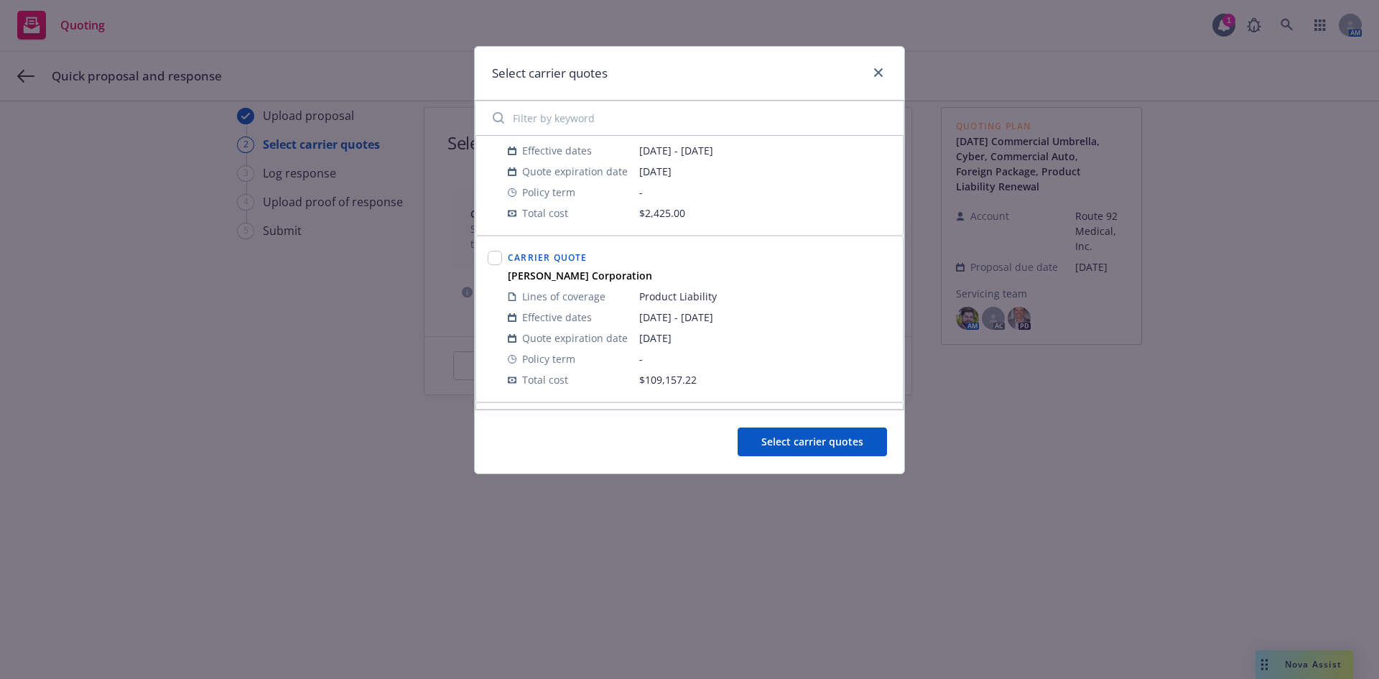
scroll to position [431, 0]
click at [499, 260] on input "checkbox" at bounding box center [495, 257] width 14 height 14
checkbox input "true"
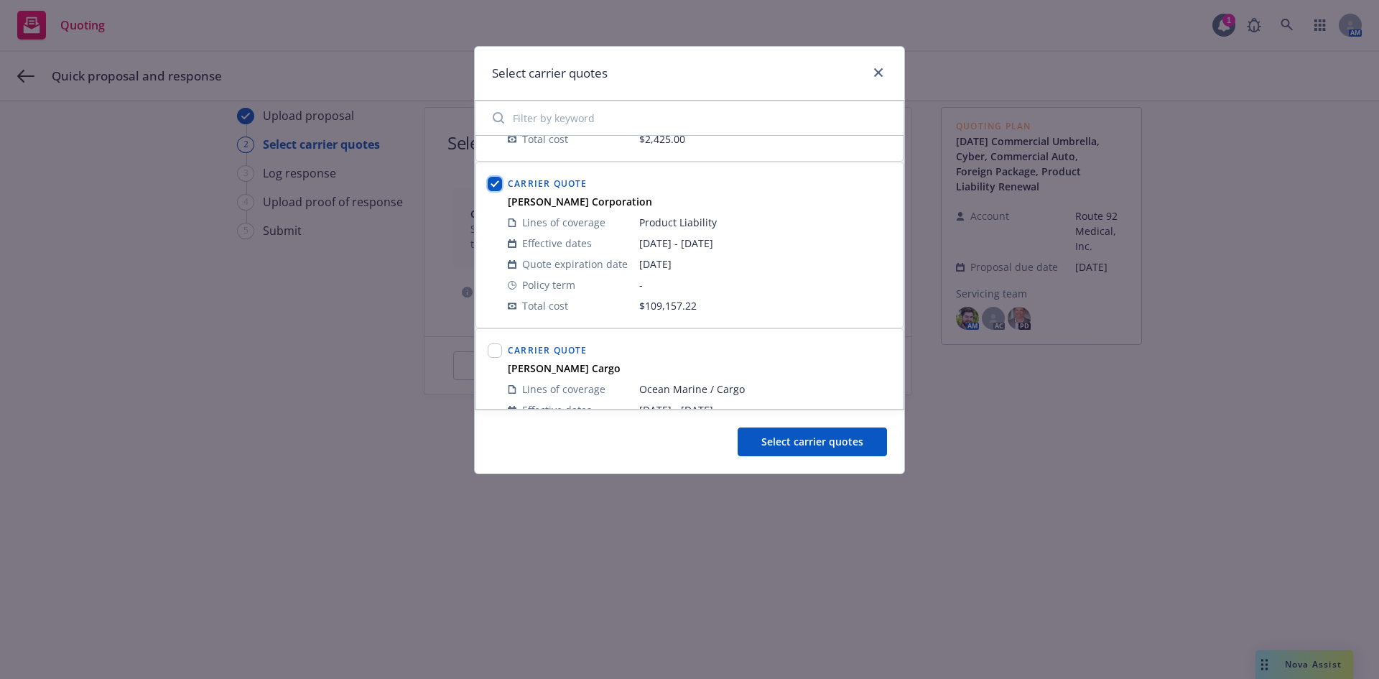
scroll to position [574, 0]
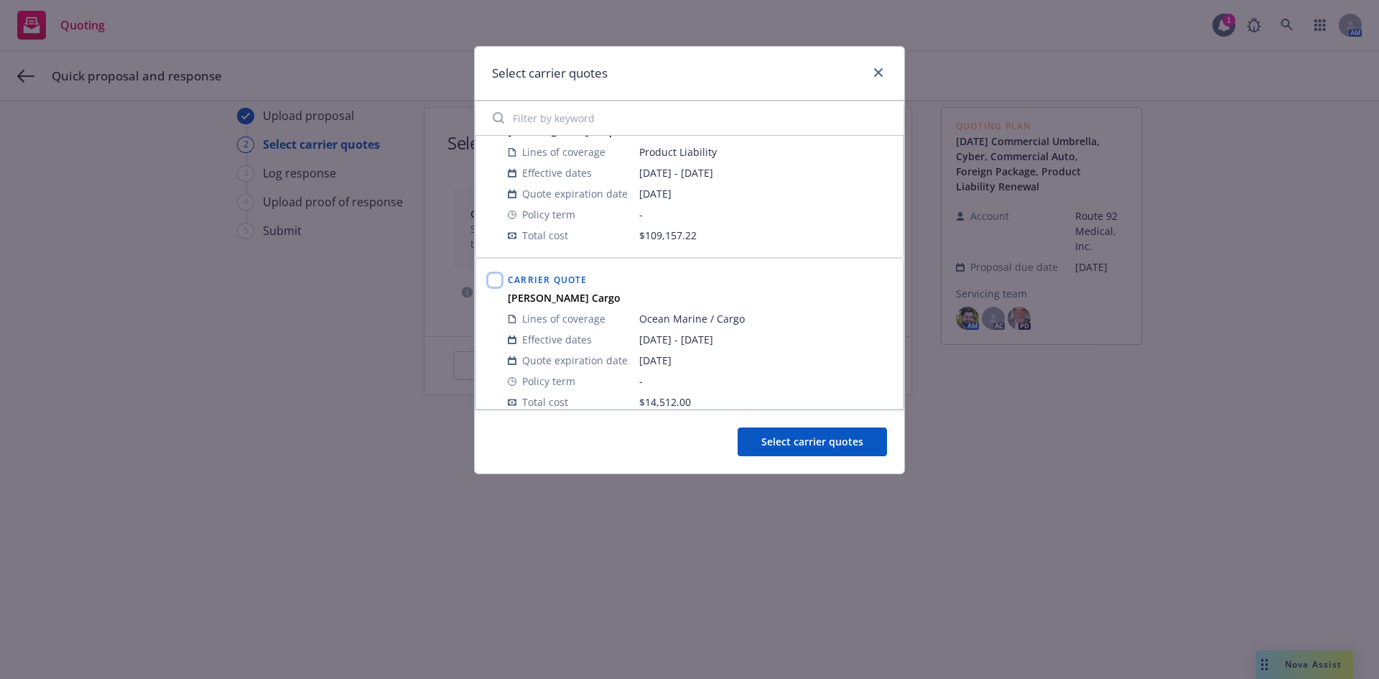
click at [493, 284] on input "checkbox" at bounding box center [495, 280] width 14 height 14
checkbox input "true"
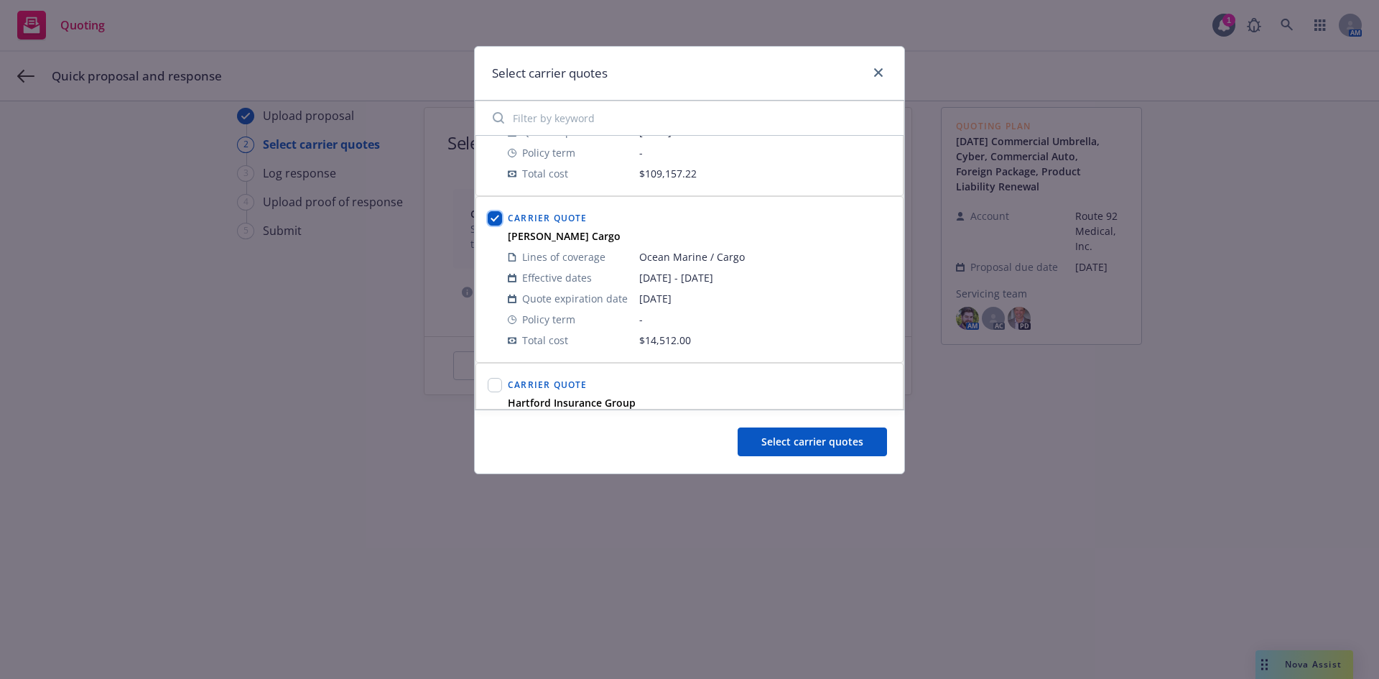
scroll to position [718, 0]
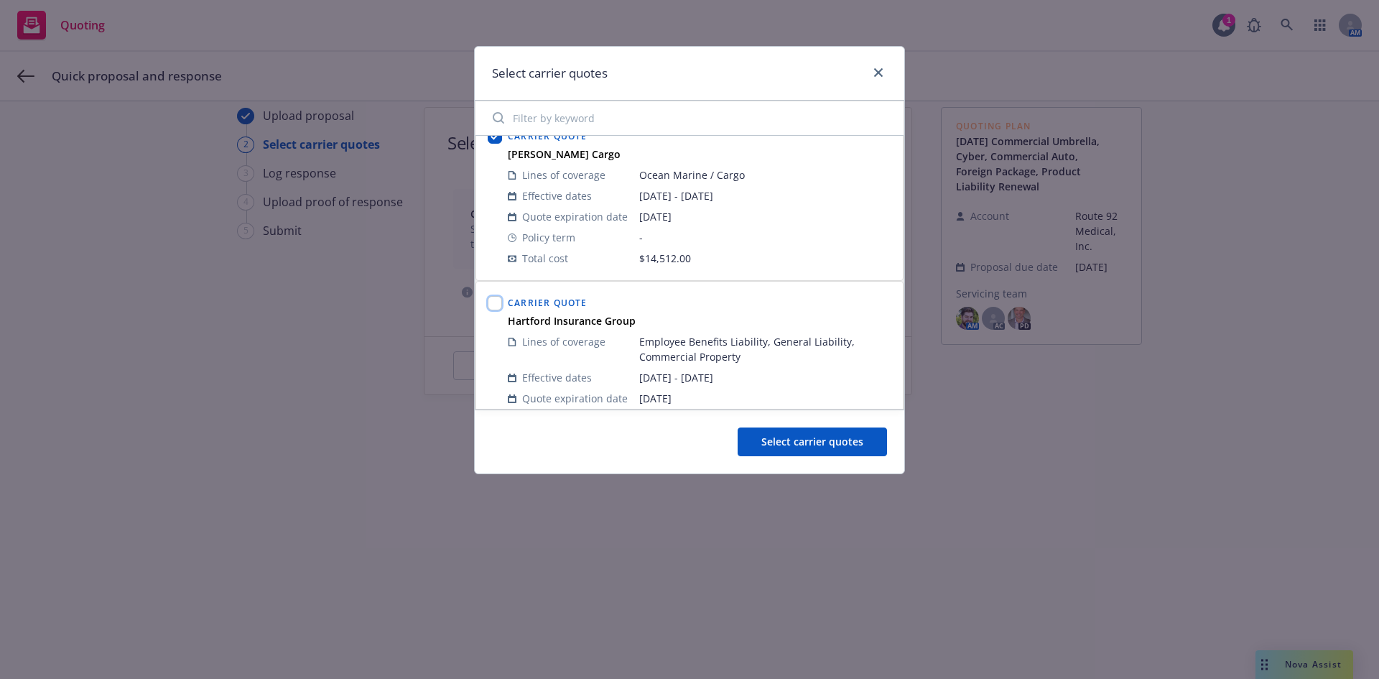
click at [495, 303] on input "checkbox" at bounding box center [495, 303] width 14 height 14
checkbox input "true"
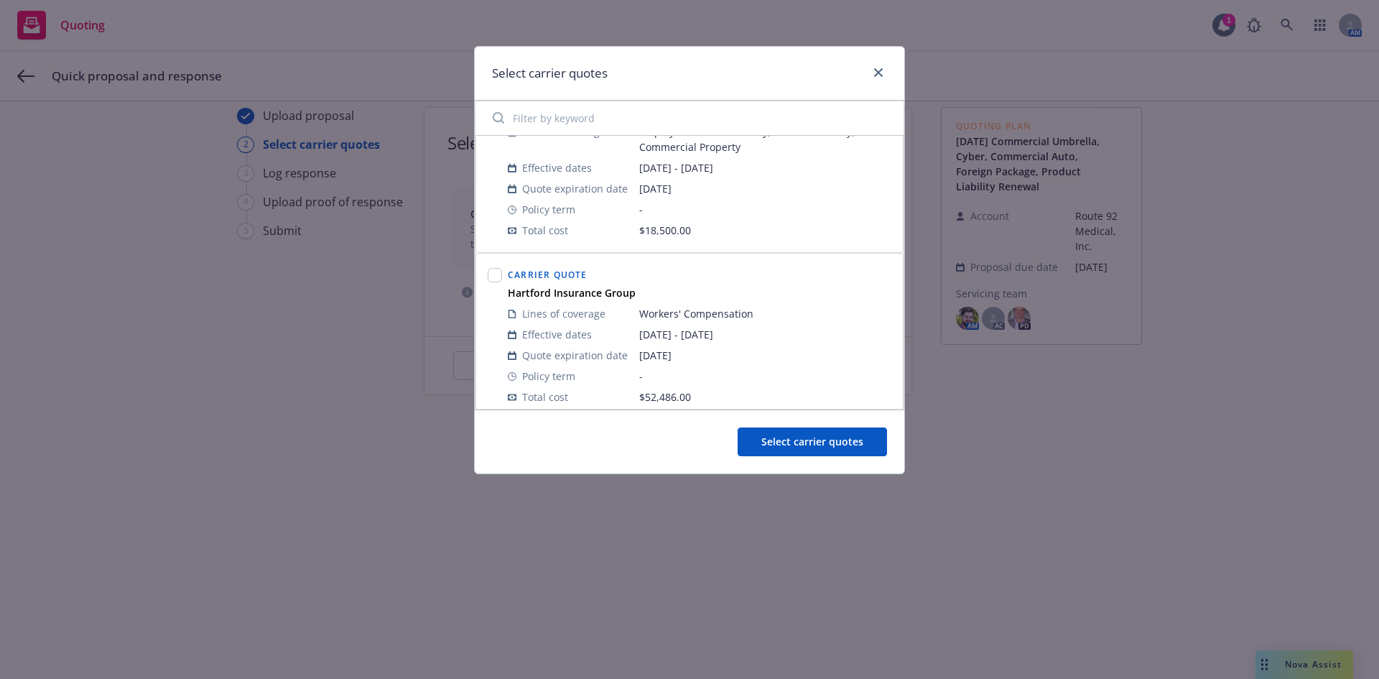
scroll to position [934, 0]
click at [498, 269] on input "checkbox" at bounding box center [495, 269] width 14 height 14
checkbox input "true"
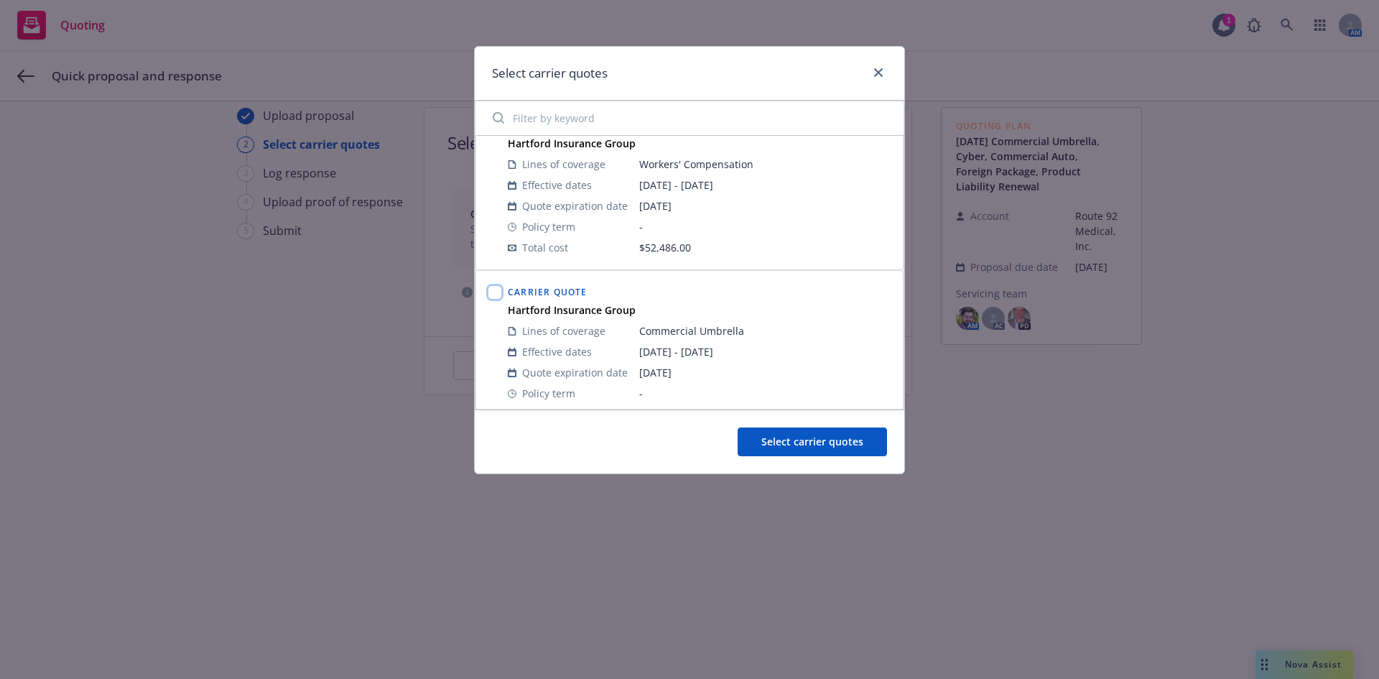
click at [496, 293] on input "checkbox" at bounding box center [495, 292] width 14 height 14
checkbox input "true"
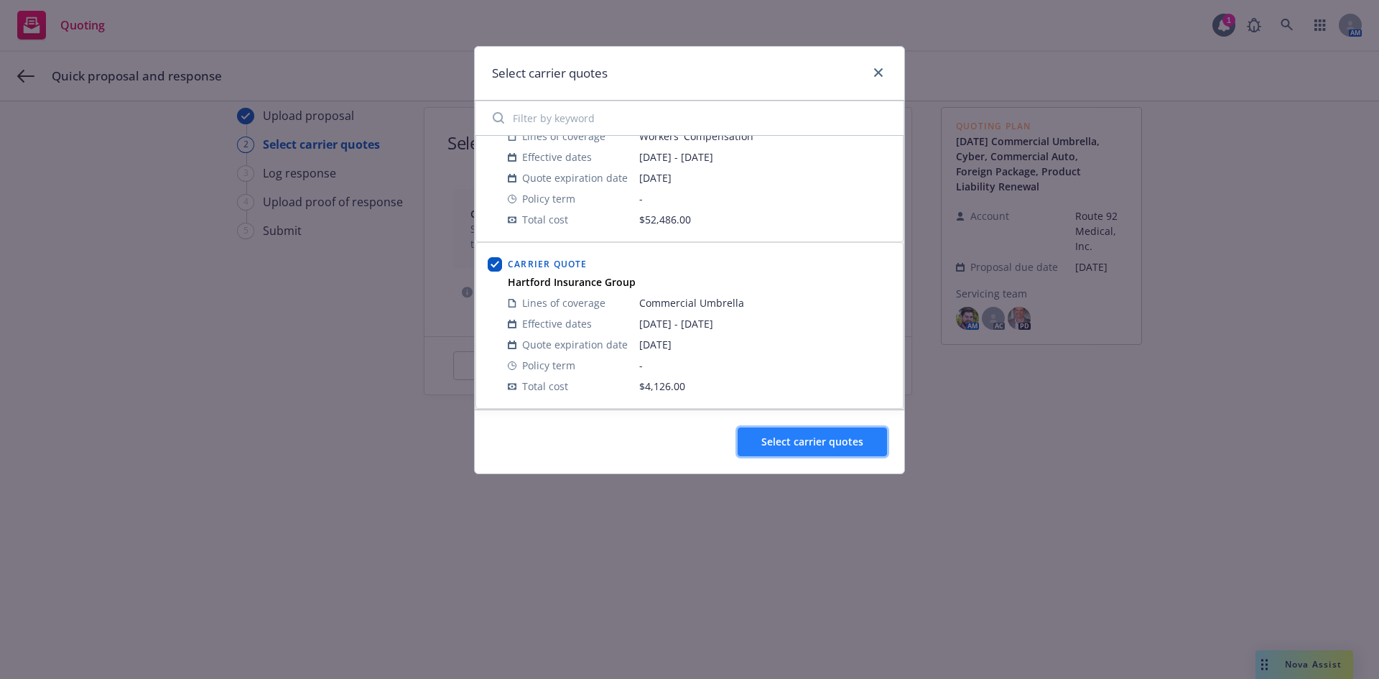
click at [806, 429] on button "Select carrier quotes" at bounding box center [811, 441] width 149 height 29
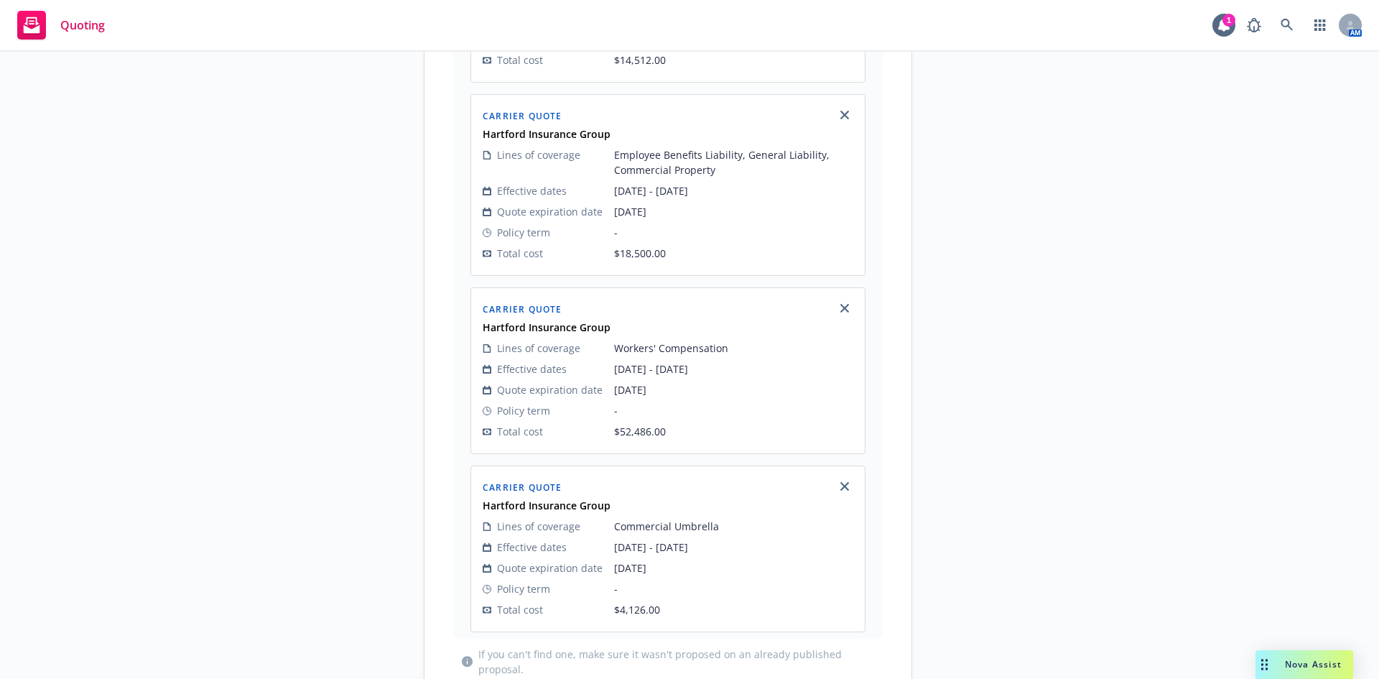
scroll to position [1295, 0]
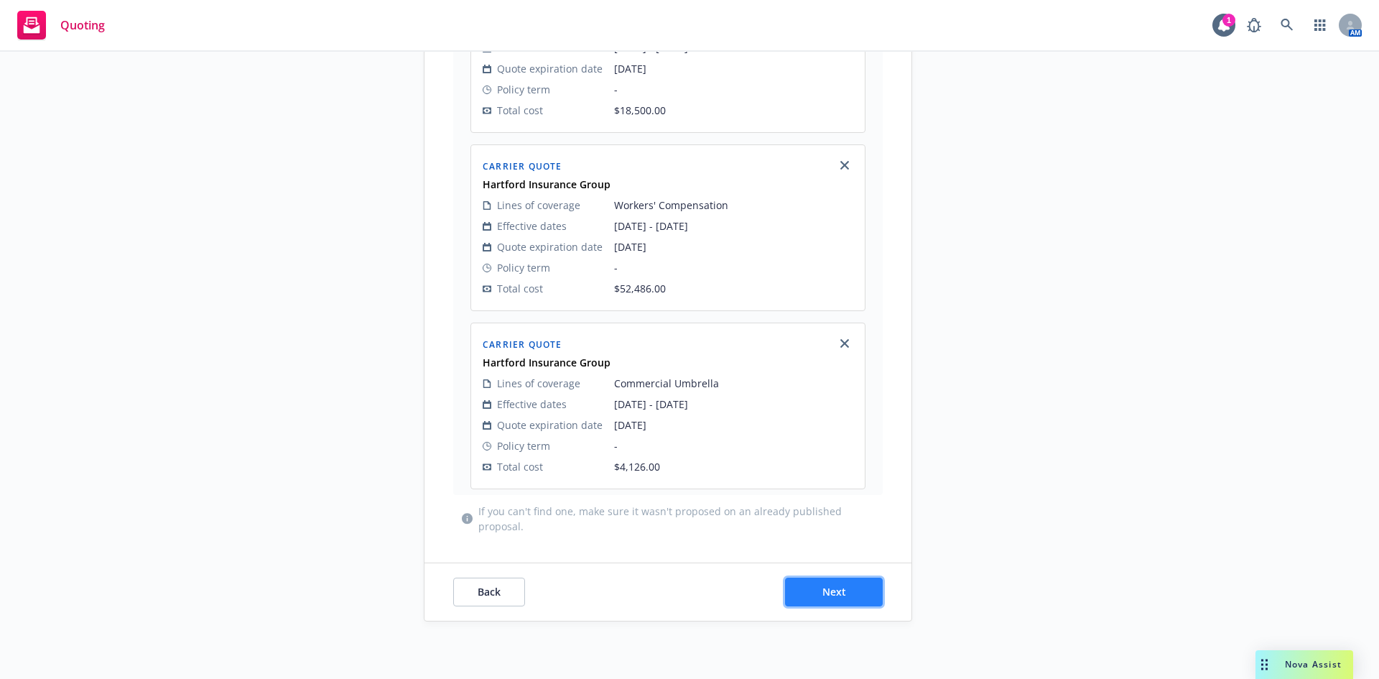
click at [837, 582] on button "Next" at bounding box center [834, 591] width 98 height 29
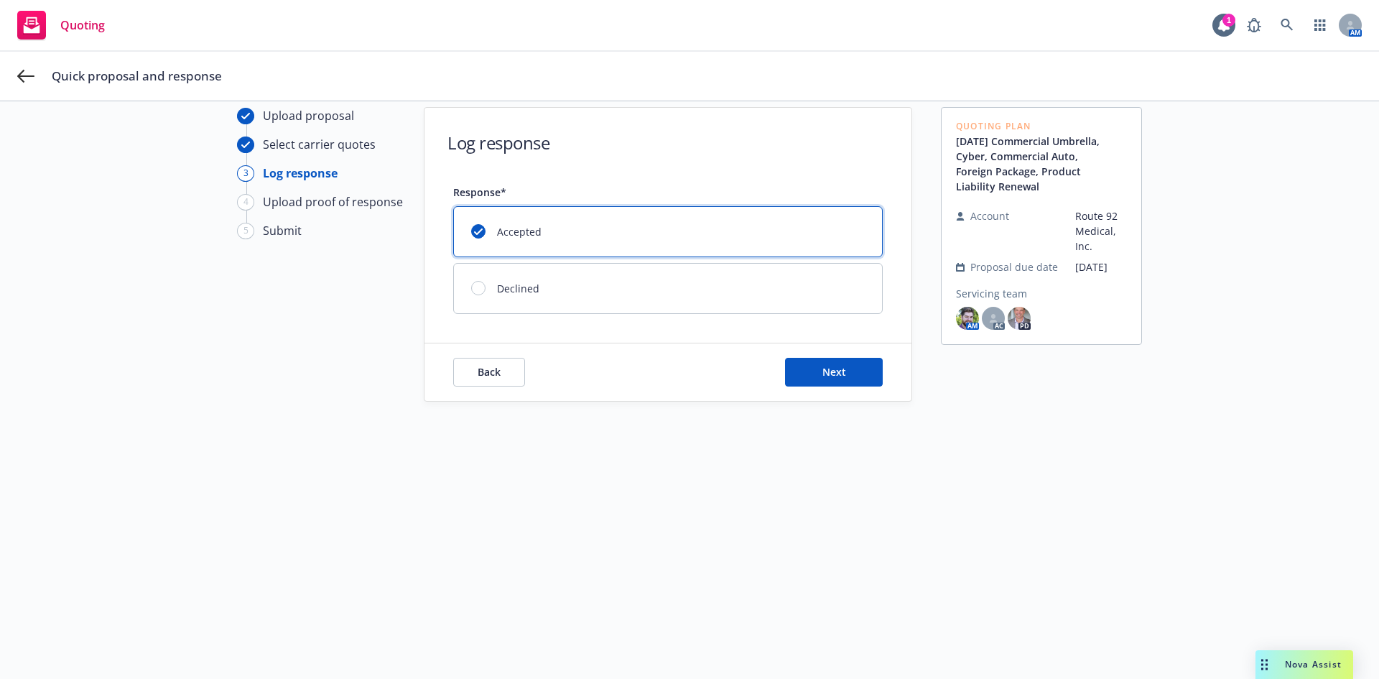
scroll to position [52, 0]
click at [807, 372] on button "Next" at bounding box center [834, 372] width 98 height 29
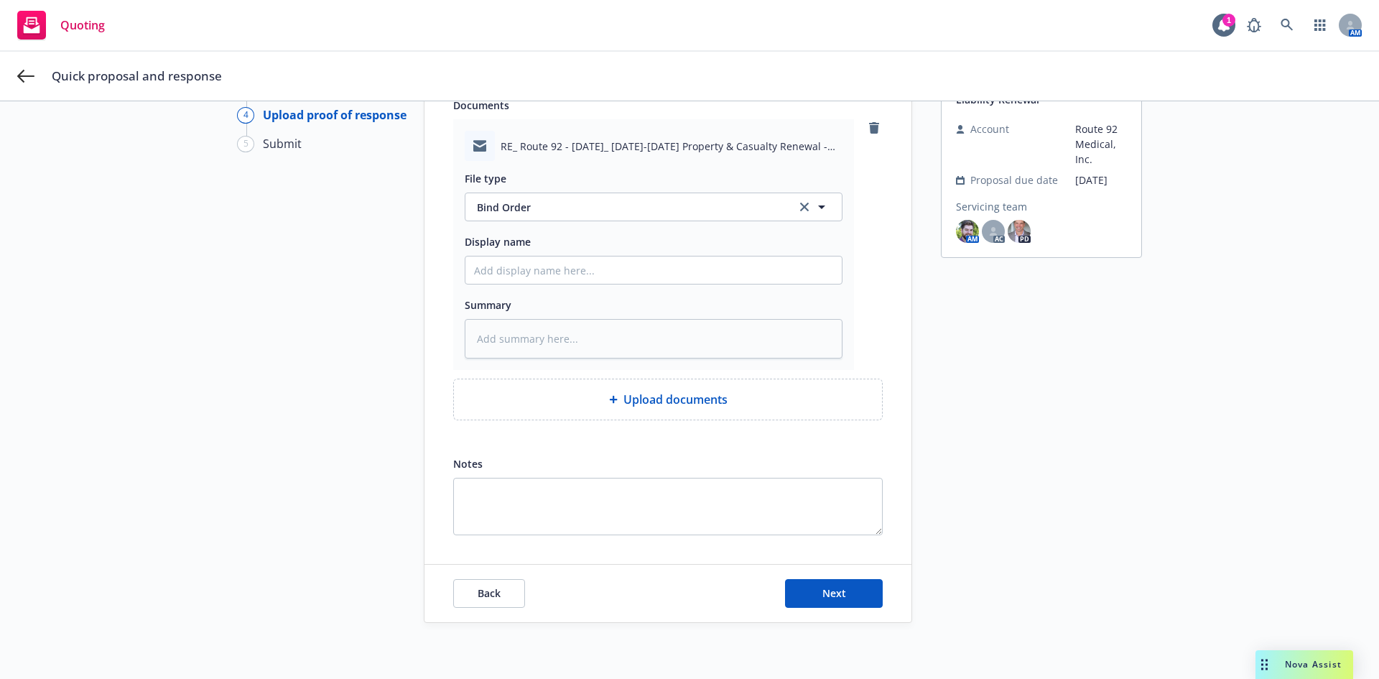
scroll to position [140, 0]
click at [850, 595] on button "Next" at bounding box center [834, 591] width 98 height 29
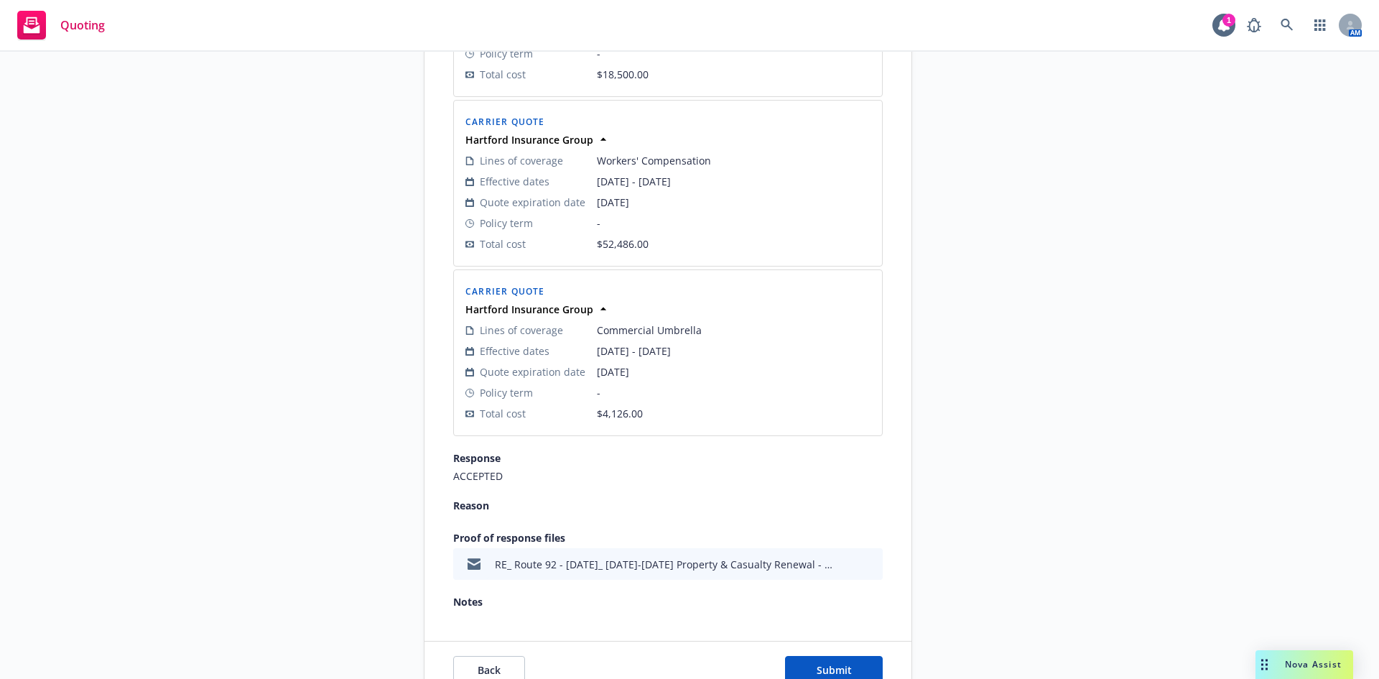
scroll to position [1405, 0]
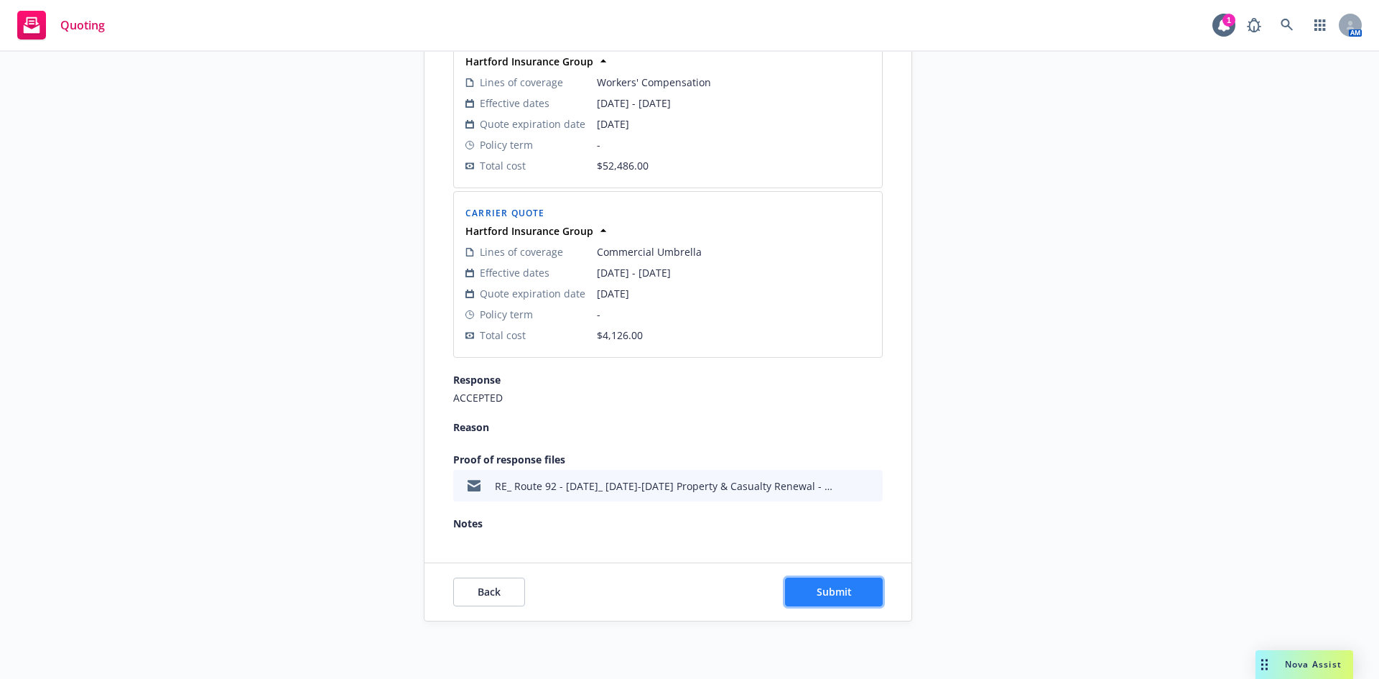
click at [801, 585] on button "Submit" at bounding box center [834, 591] width 98 height 29
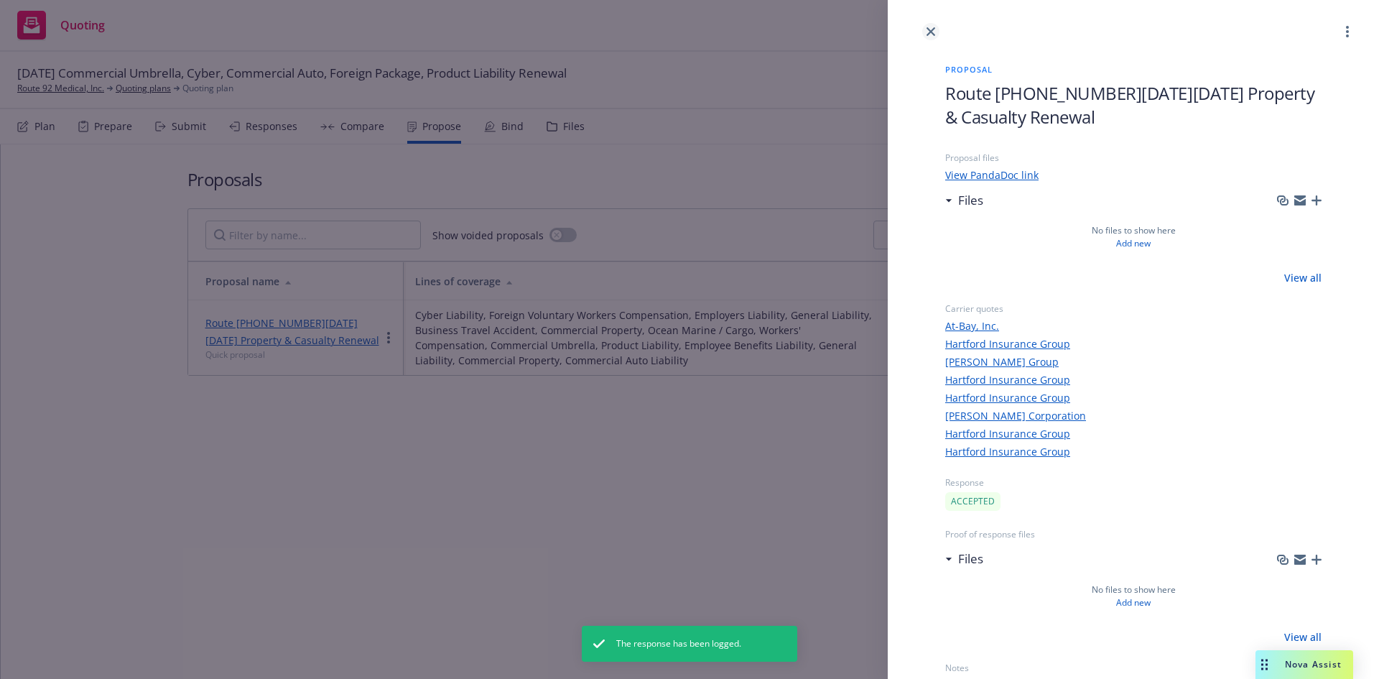
click at [929, 32] on icon "close" at bounding box center [930, 31] width 9 height 9
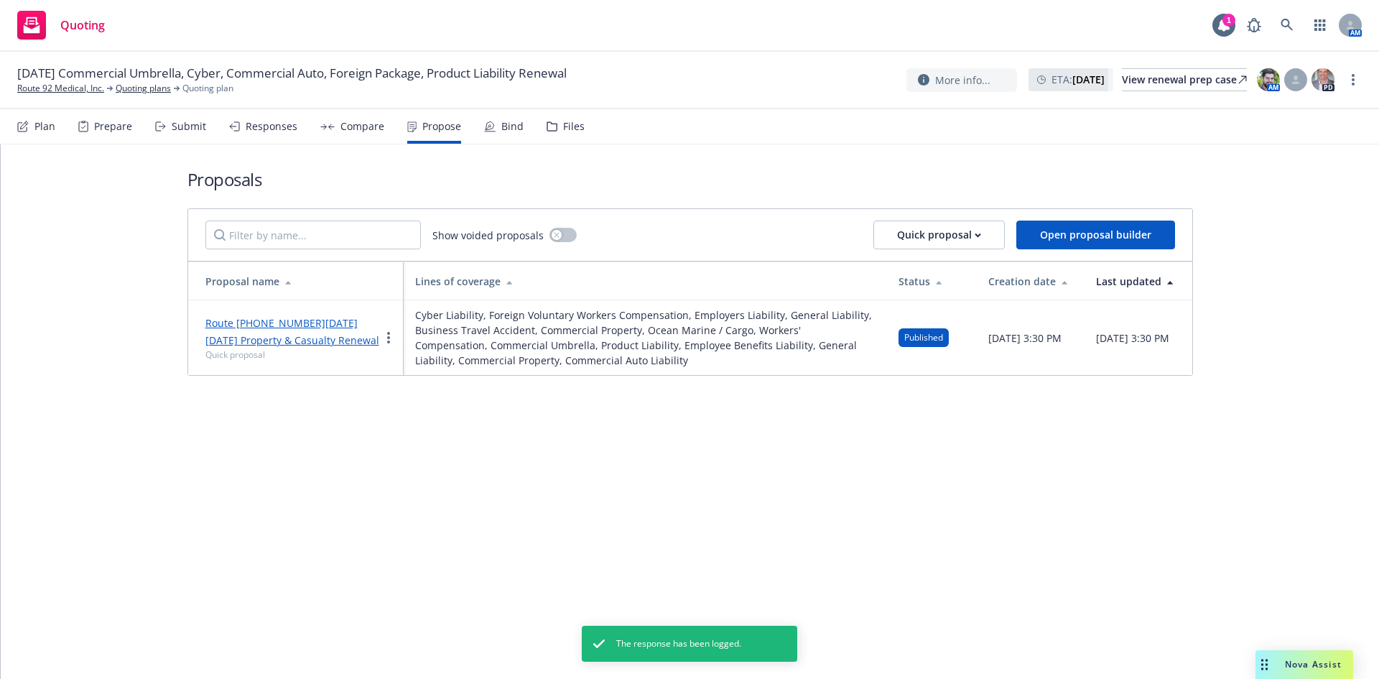
click at [493, 128] on div "Bind" at bounding box center [503, 126] width 39 height 34
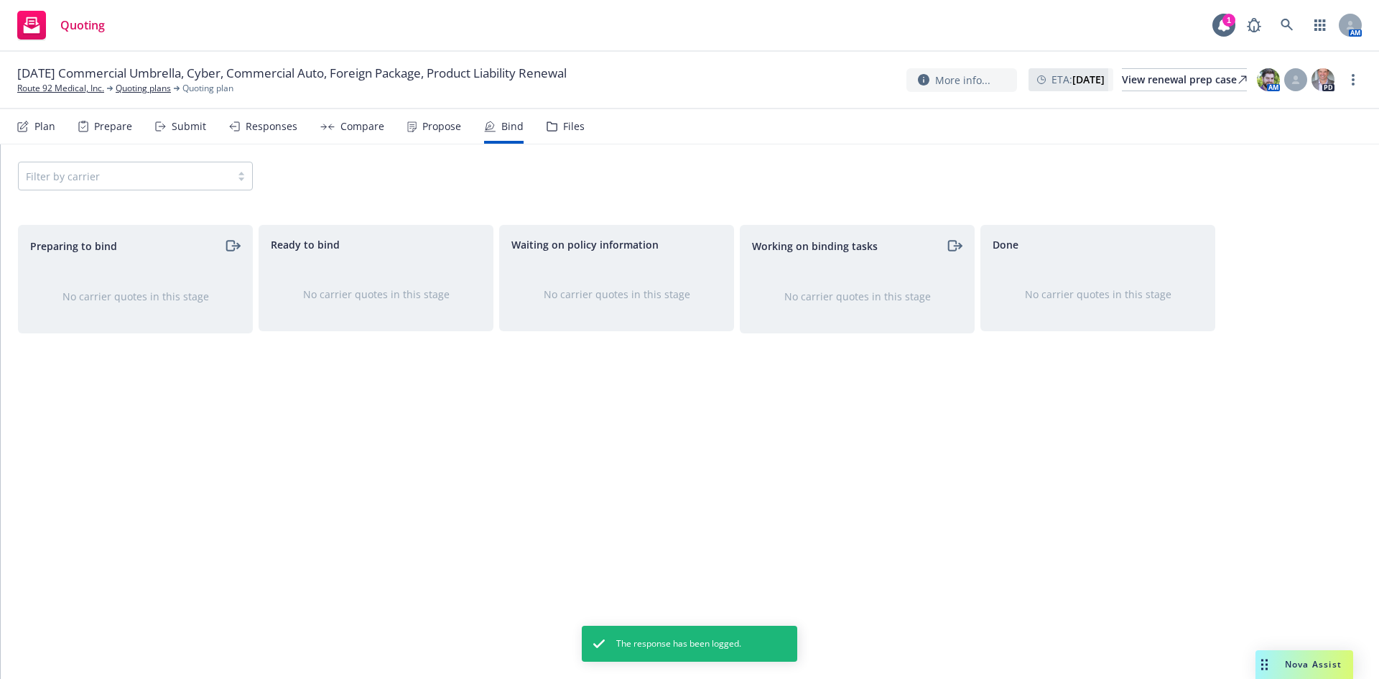
click at [447, 132] on div "Propose" at bounding box center [441, 126] width 39 height 11
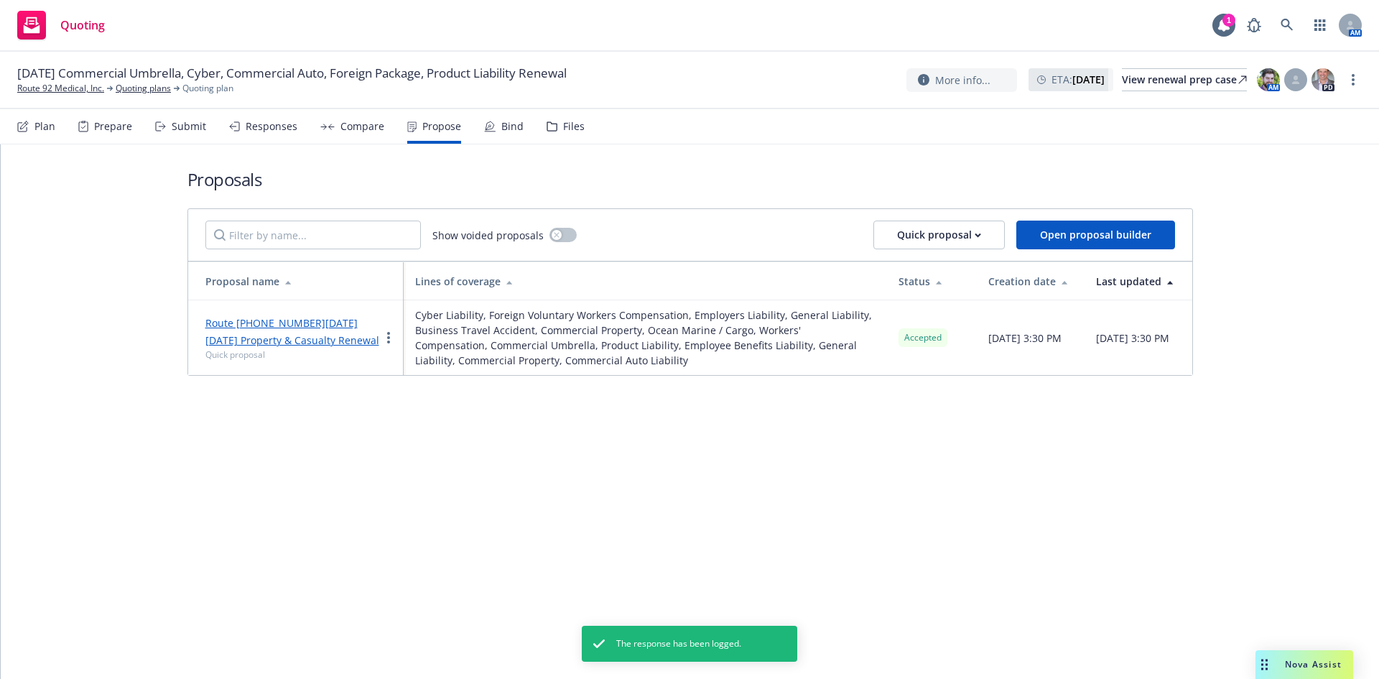
click at [503, 124] on div "Bind" at bounding box center [512, 126] width 22 height 11
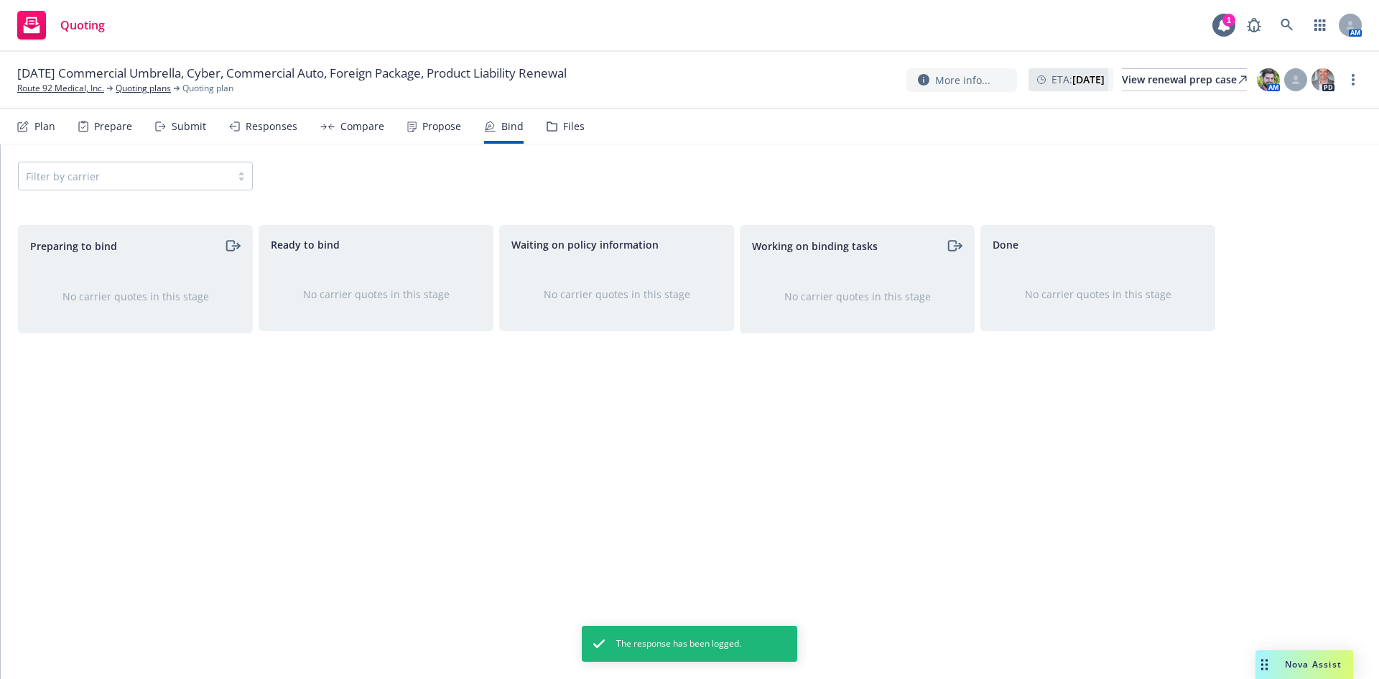
click at [432, 129] on div "Propose" at bounding box center [441, 126] width 39 height 11
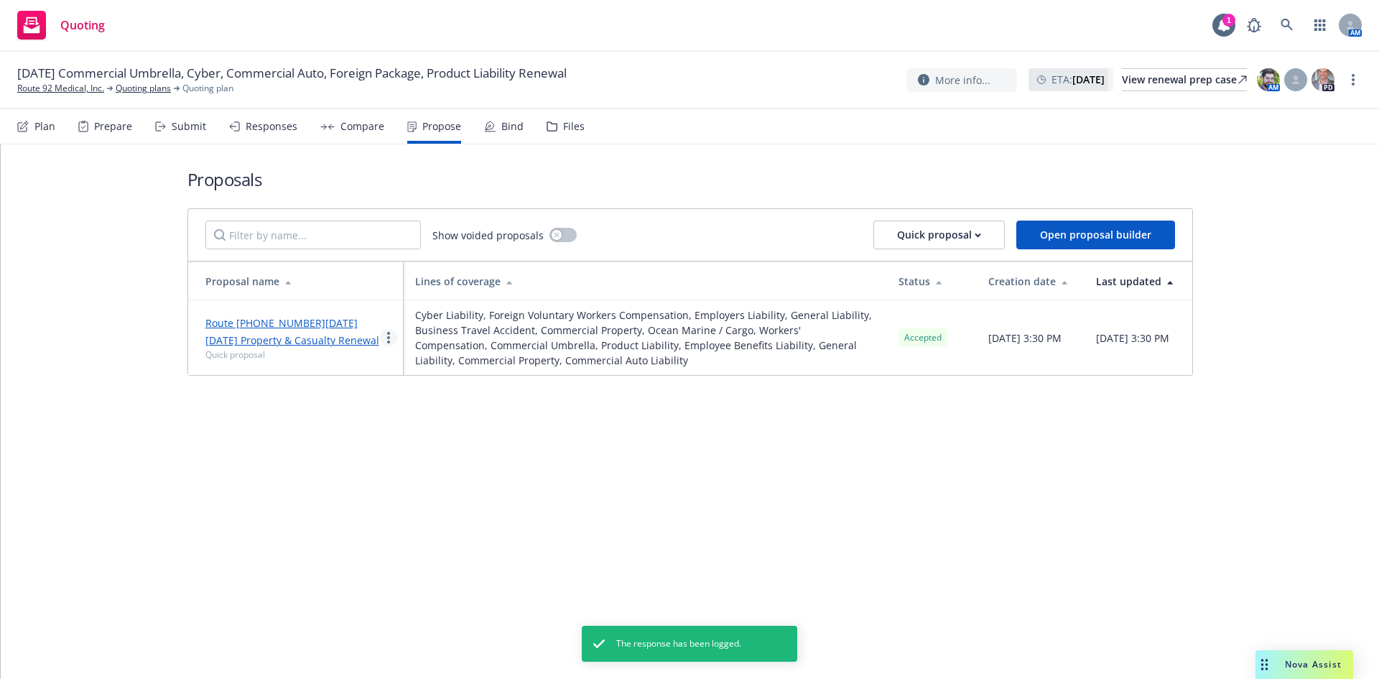
click at [391, 335] on link "more" at bounding box center [388, 337] width 17 height 17
click at [507, 123] on div "Bind" at bounding box center [512, 126] width 22 height 11
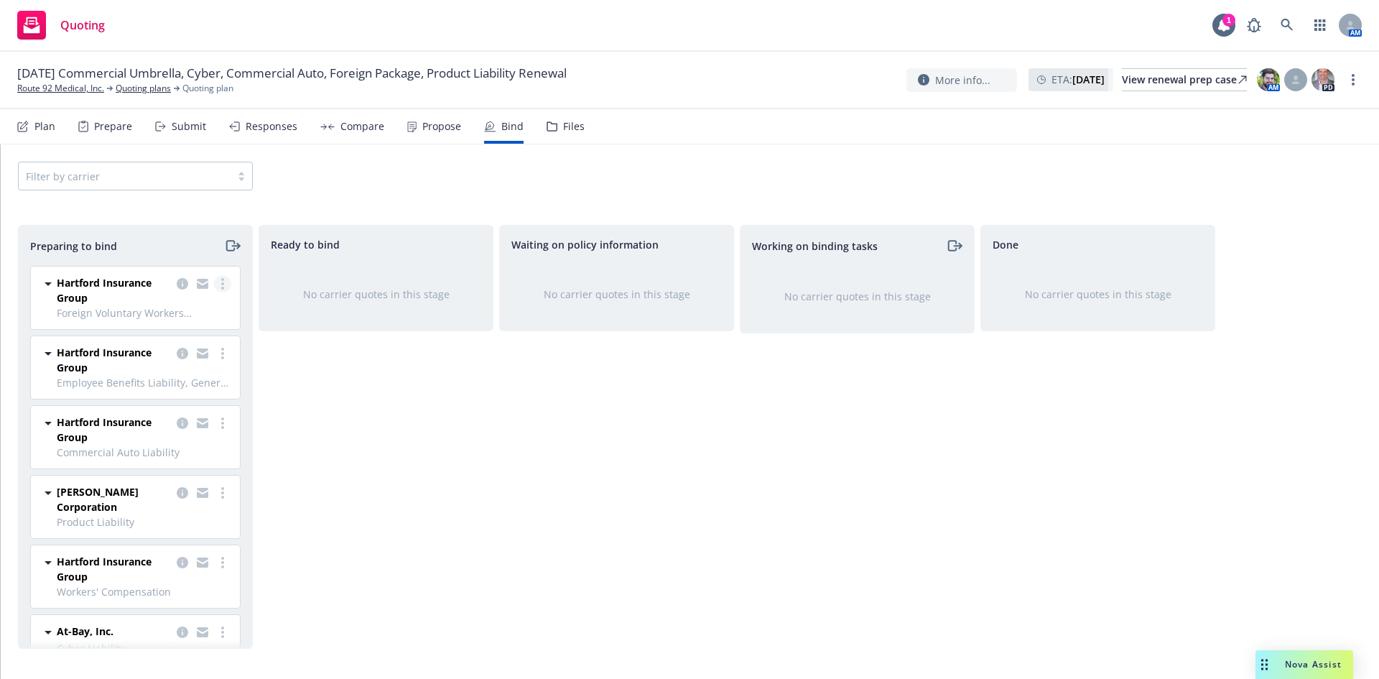
click at [215, 284] on link "more" at bounding box center [222, 283] width 17 height 17
click at [161, 339] on span "Log bind order" at bounding box center [132, 342] width 106 height 14
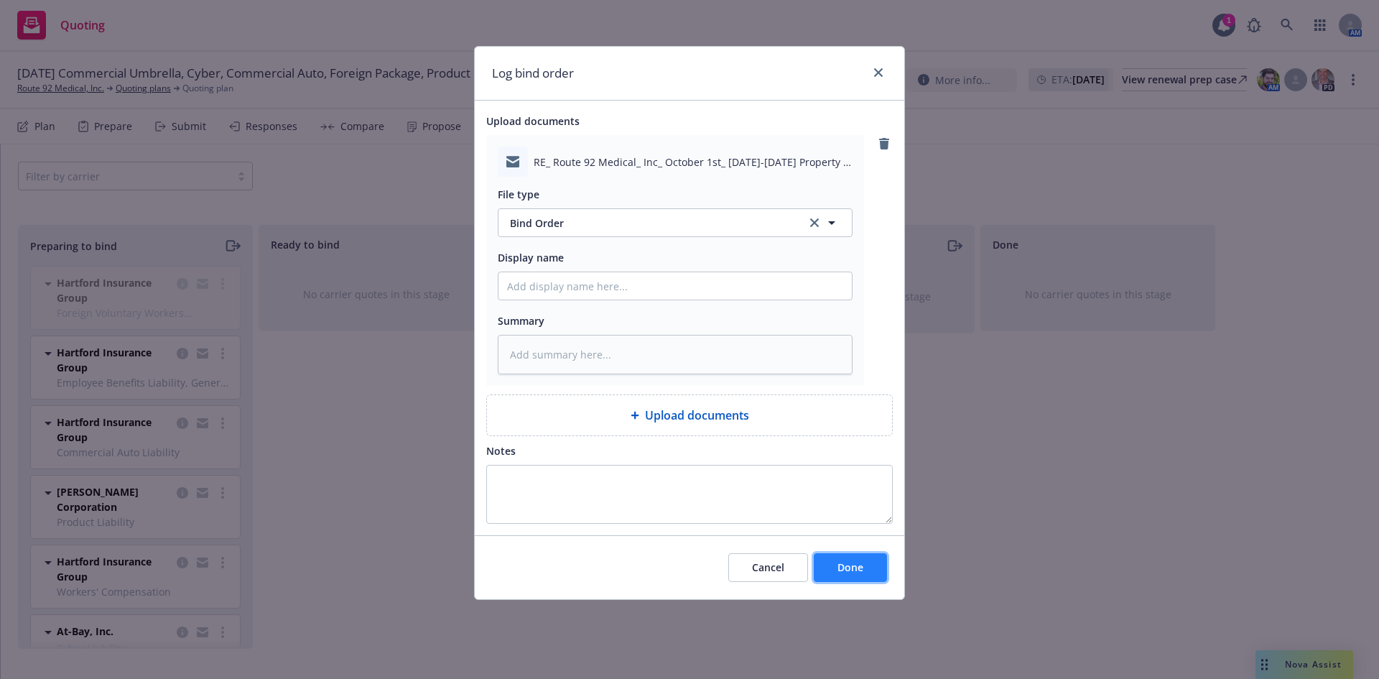
click at [855, 570] on span "Done" at bounding box center [850, 567] width 26 height 14
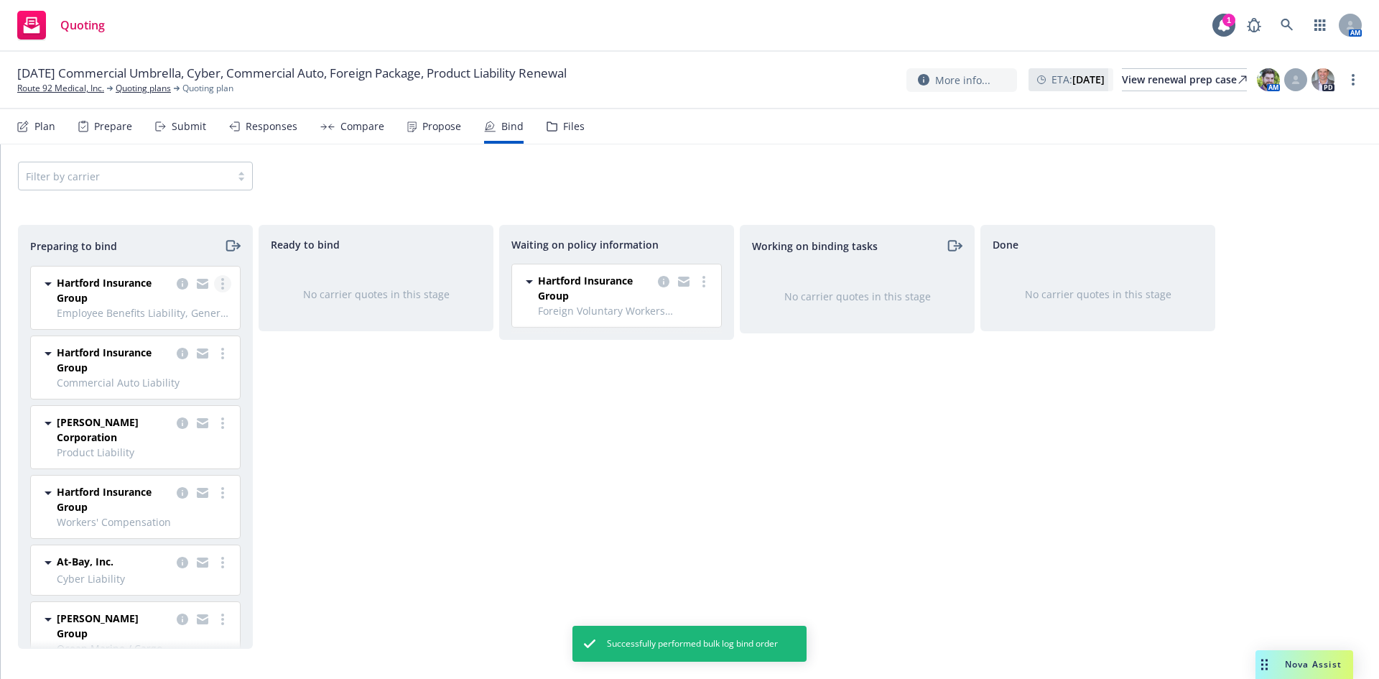
click at [215, 281] on link "more" at bounding box center [222, 283] width 17 height 17
click at [167, 349] on link "Log bind order" at bounding box center [149, 341] width 141 height 29
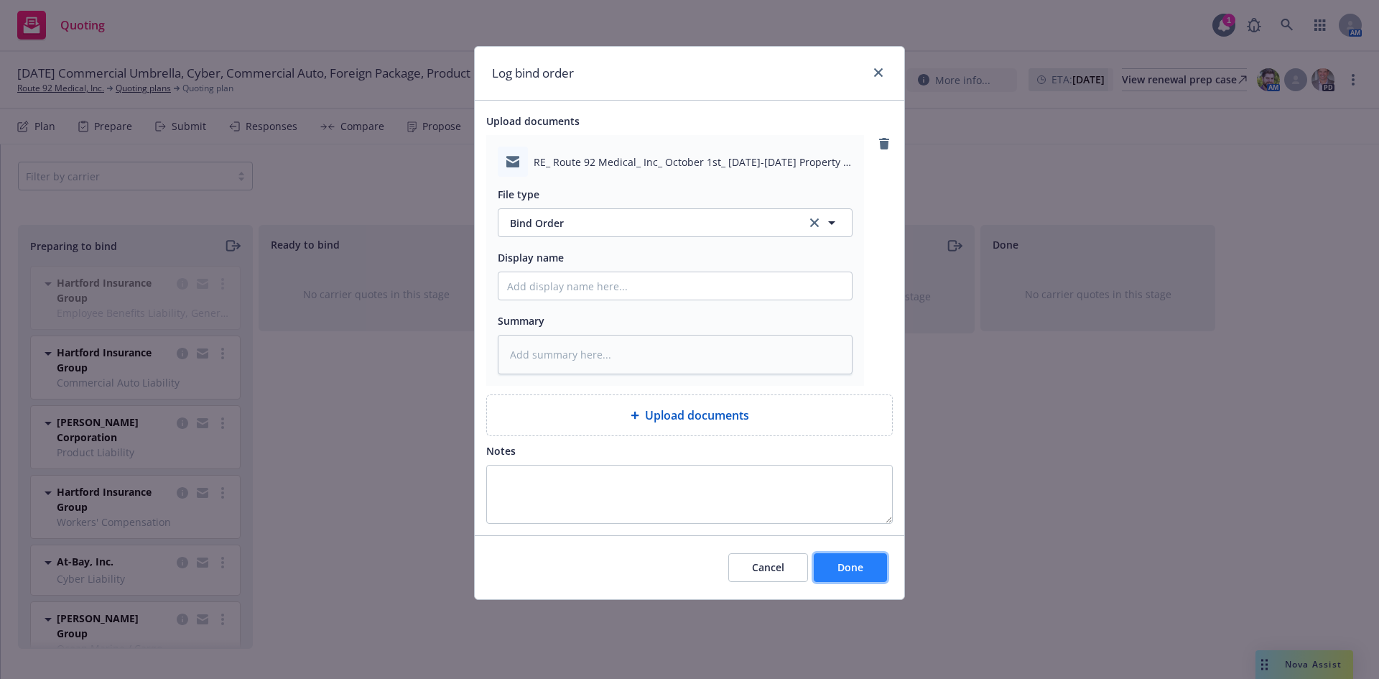
click at [852, 559] on button "Done" at bounding box center [850, 567] width 73 height 29
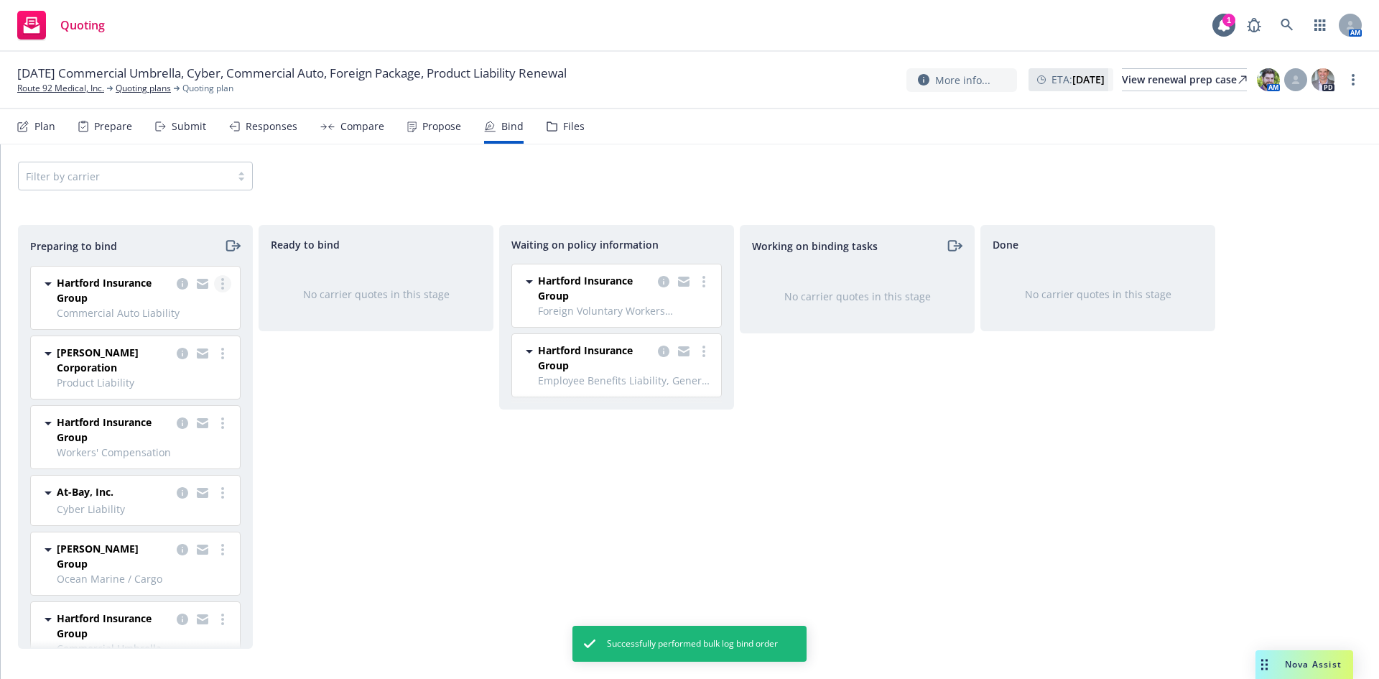
click at [214, 281] on link "more" at bounding box center [222, 283] width 17 height 17
click at [162, 345] on span "Log bind order" at bounding box center [132, 342] width 106 height 14
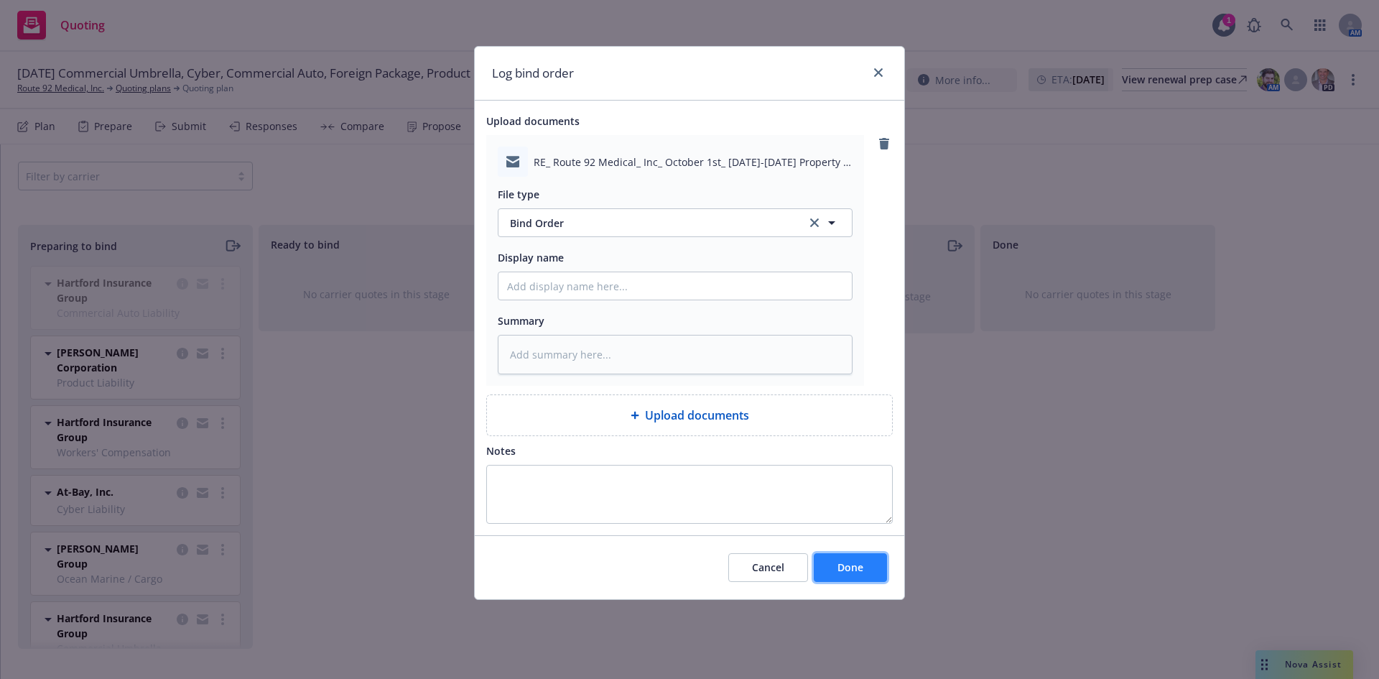
click at [857, 559] on button "Done" at bounding box center [850, 567] width 73 height 29
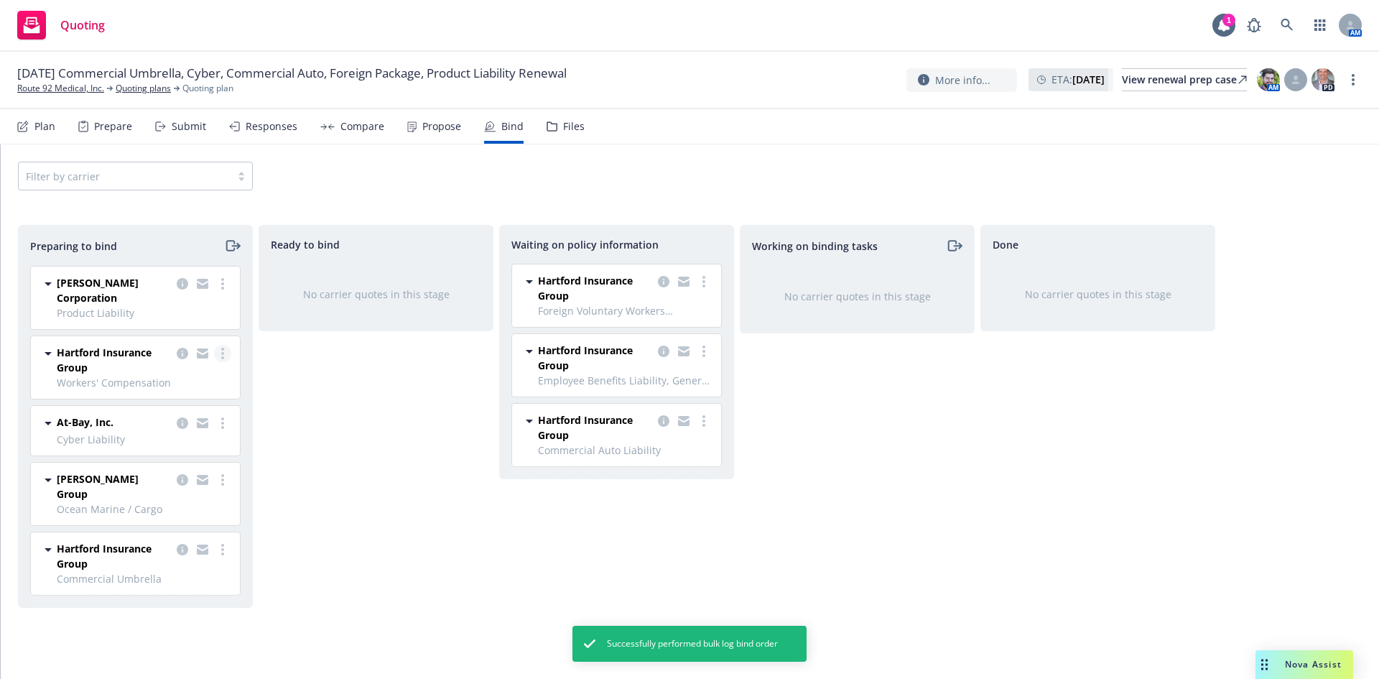
click at [219, 350] on link "more" at bounding box center [222, 353] width 17 height 17
click at [167, 418] on link "Log bind order" at bounding box center [160, 411] width 141 height 29
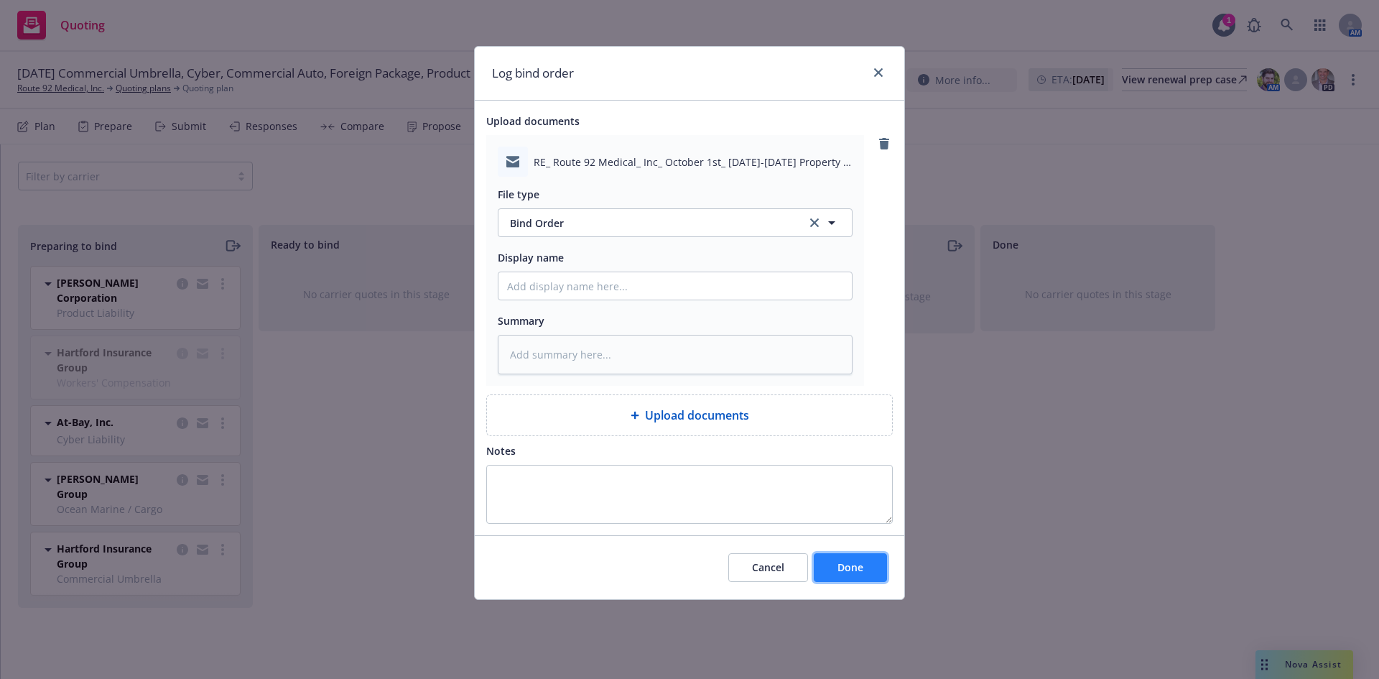
click at [850, 572] on span "Done" at bounding box center [850, 567] width 26 height 14
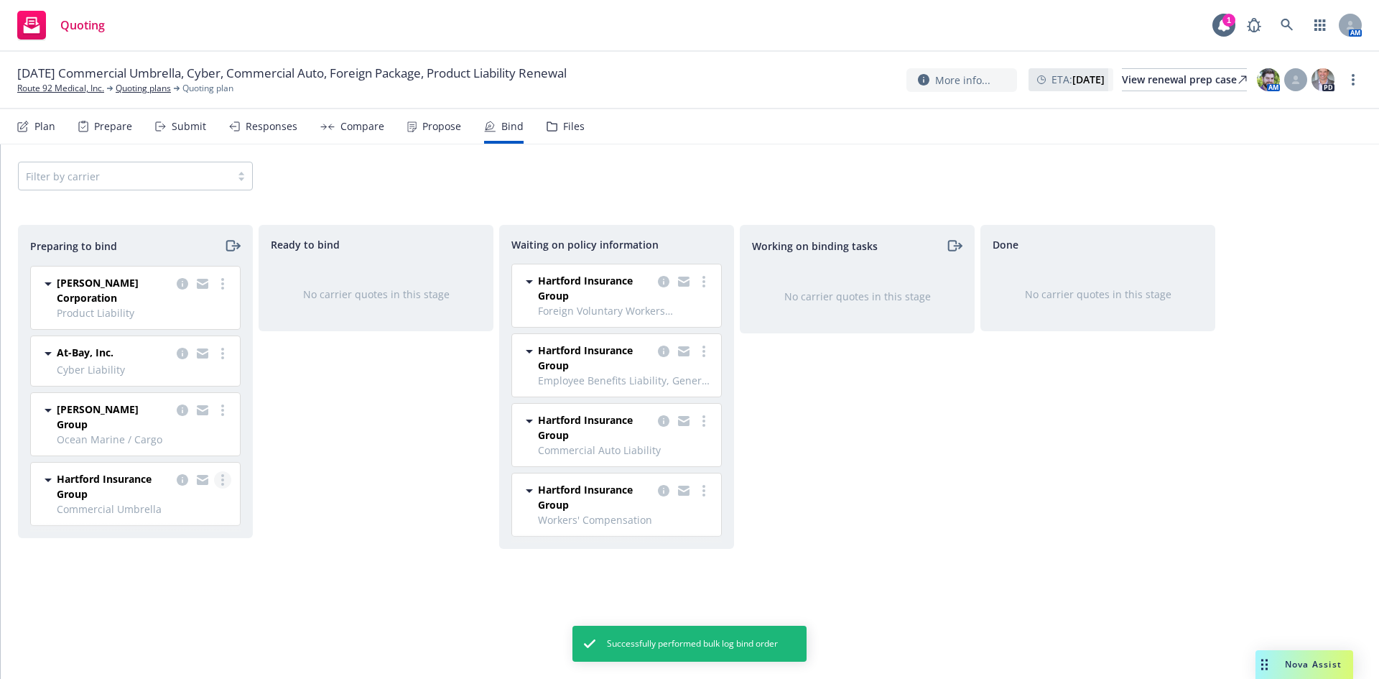
click at [223, 483] on circle "more" at bounding box center [222, 484] width 3 height 3
click at [167, 529] on span "Log bind order" at bounding box center [143, 525] width 106 height 14
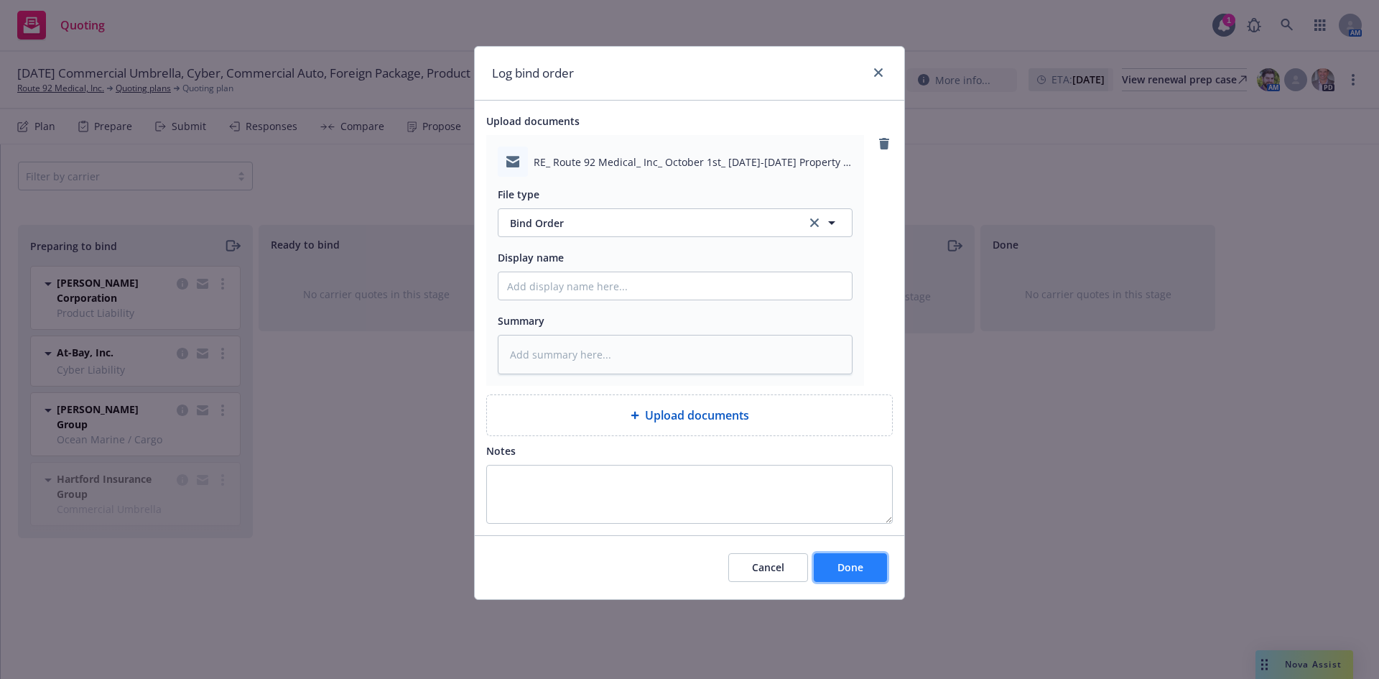
click at [857, 569] on span "Done" at bounding box center [850, 567] width 26 height 14
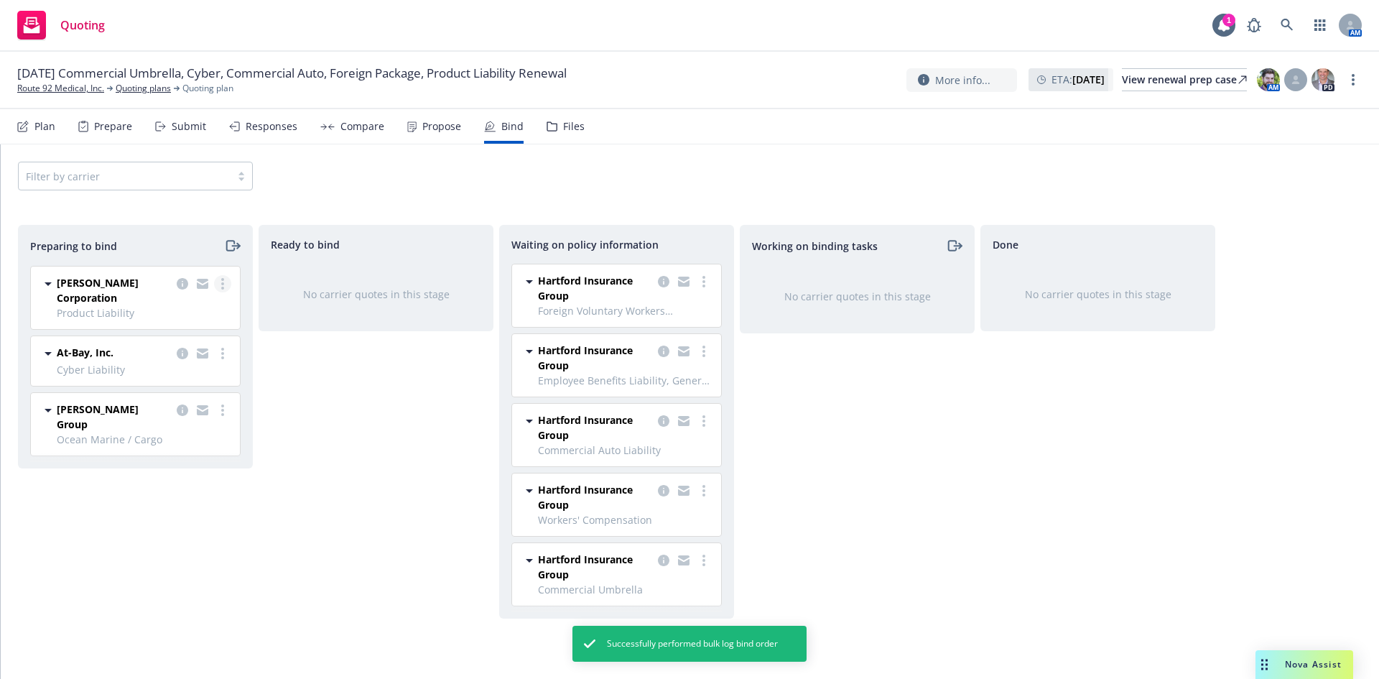
click at [223, 283] on circle "more" at bounding box center [222, 283] width 3 height 3
click at [187, 348] on span "Log bind order" at bounding box center [143, 342] width 106 height 14
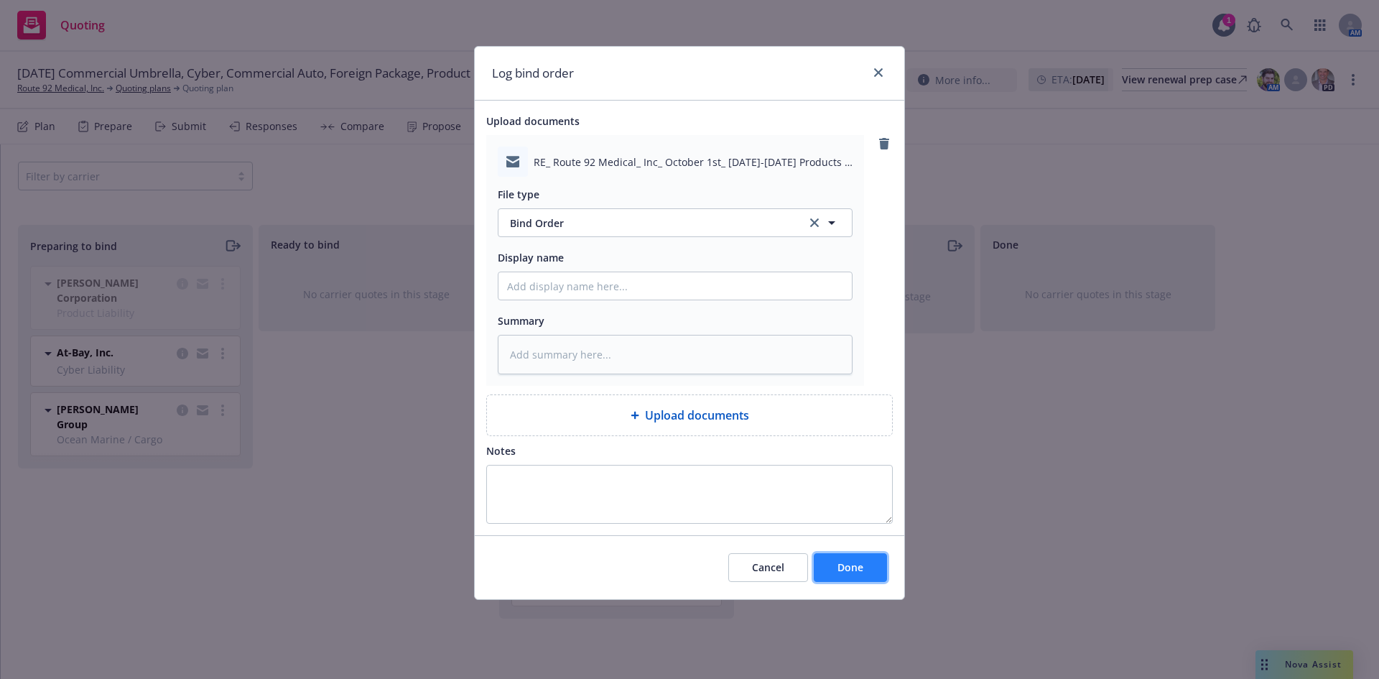
click at [867, 564] on button "Done" at bounding box center [850, 567] width 73 height 29
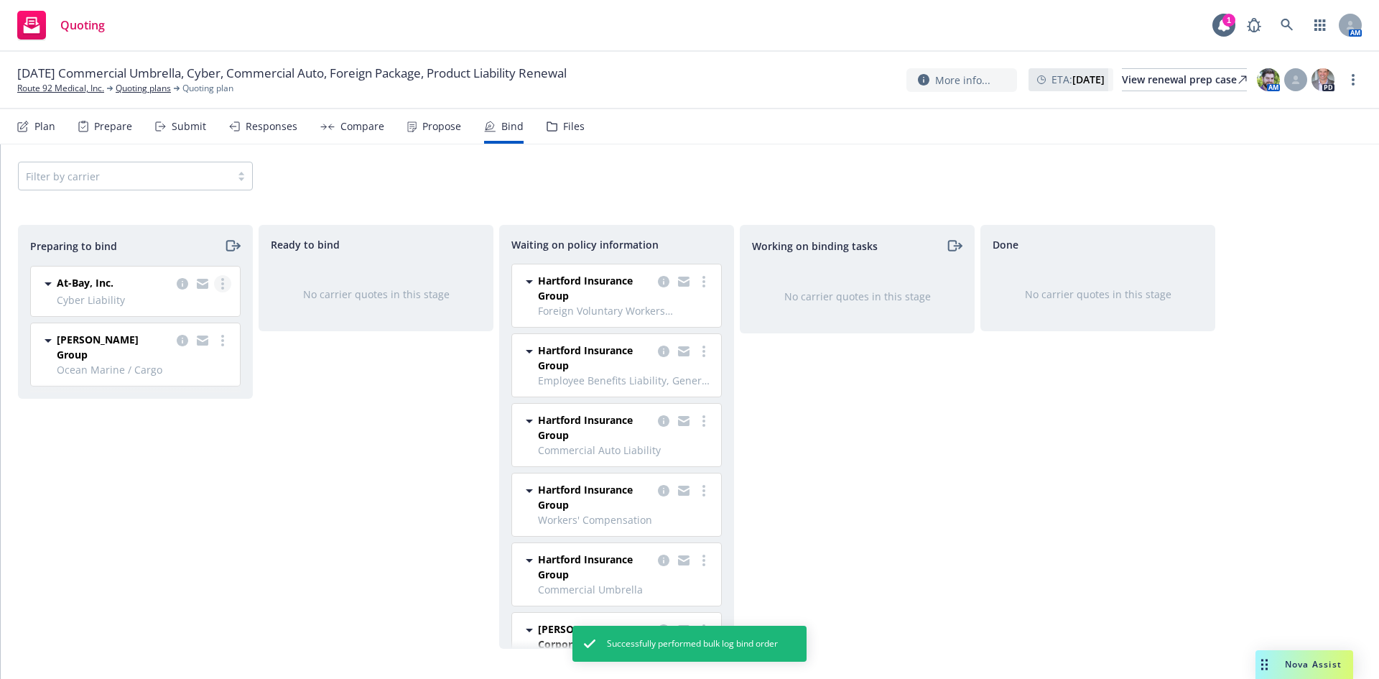
click at [220, 278] on link "more" at bounding box center [222, 283] width 17 height 17
click at [180, 350] on link "Log bind order" at bounding box center [160, 341] width 141 height 29
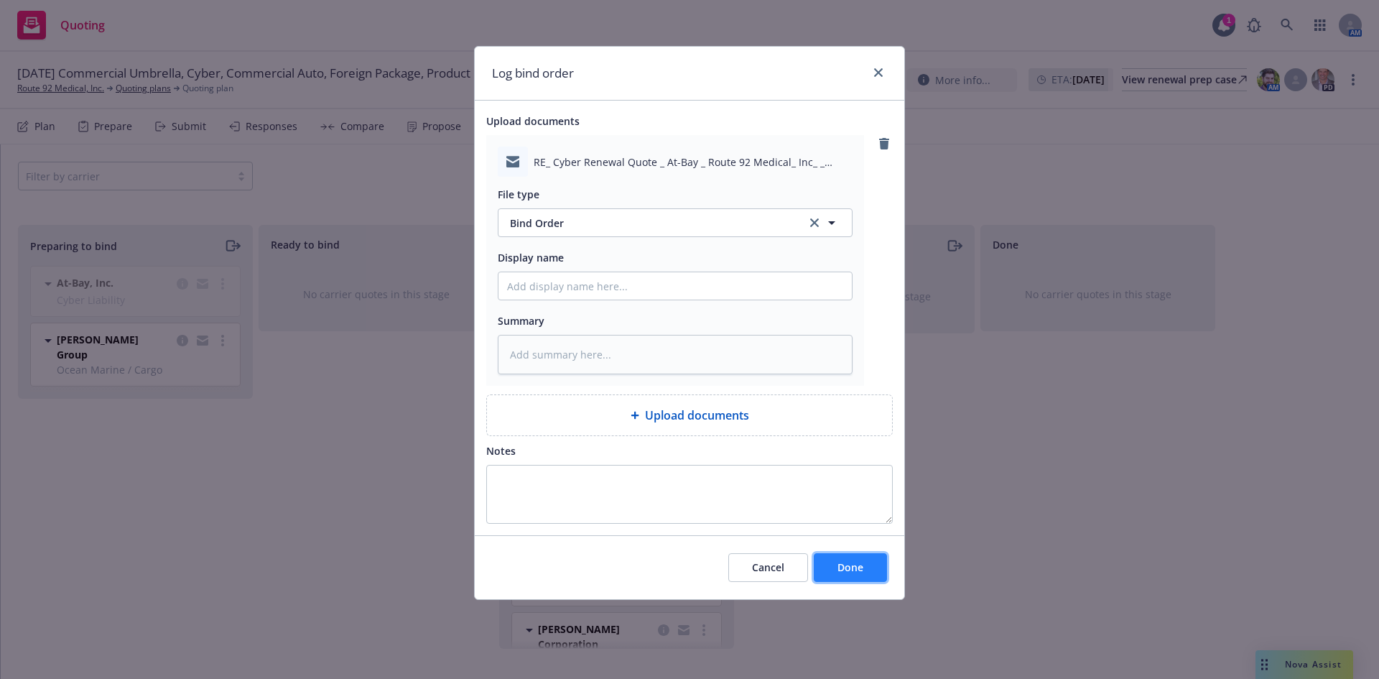
click at [867, 564] on button "Done" at bounding box center [850, 567] width 73 height 29
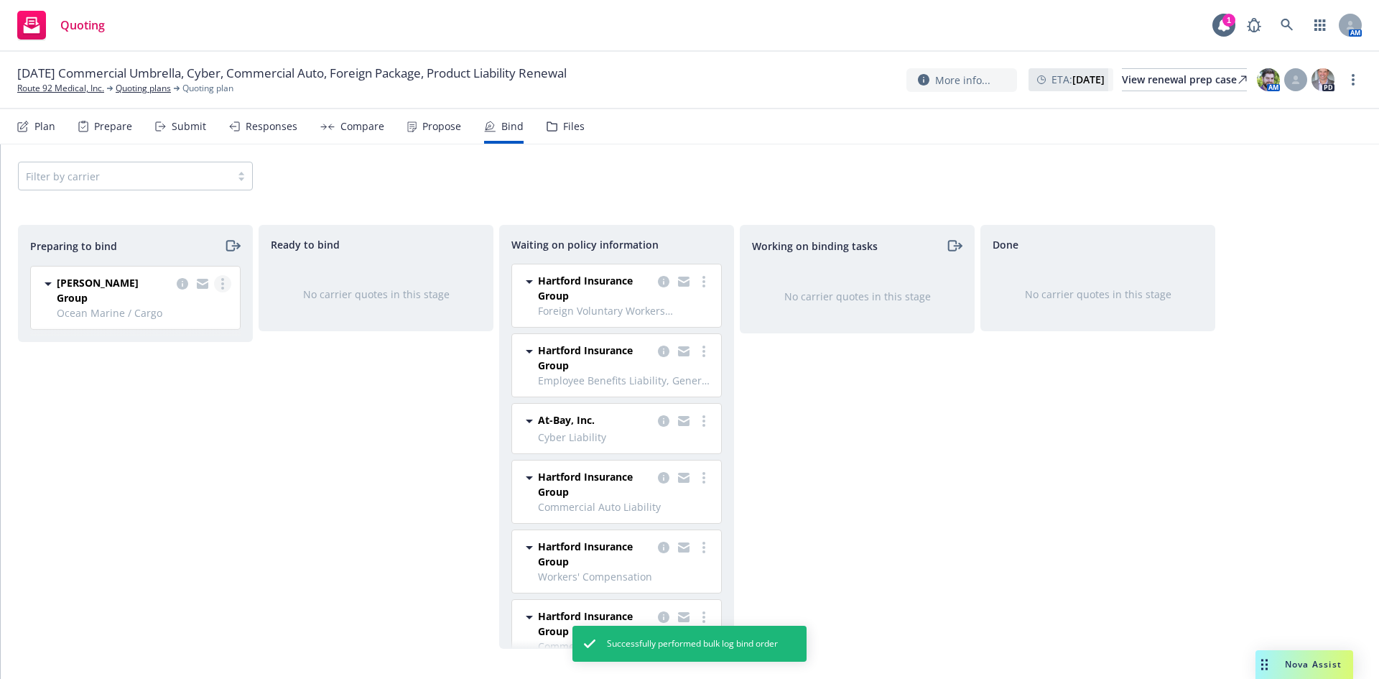
click at [222, 287] on icon "more" at bounding box center [222, 283] width 3 height 11
click at [182, 348] on link "Log bind order" at bounding box center [160, 341] width 141 height 29
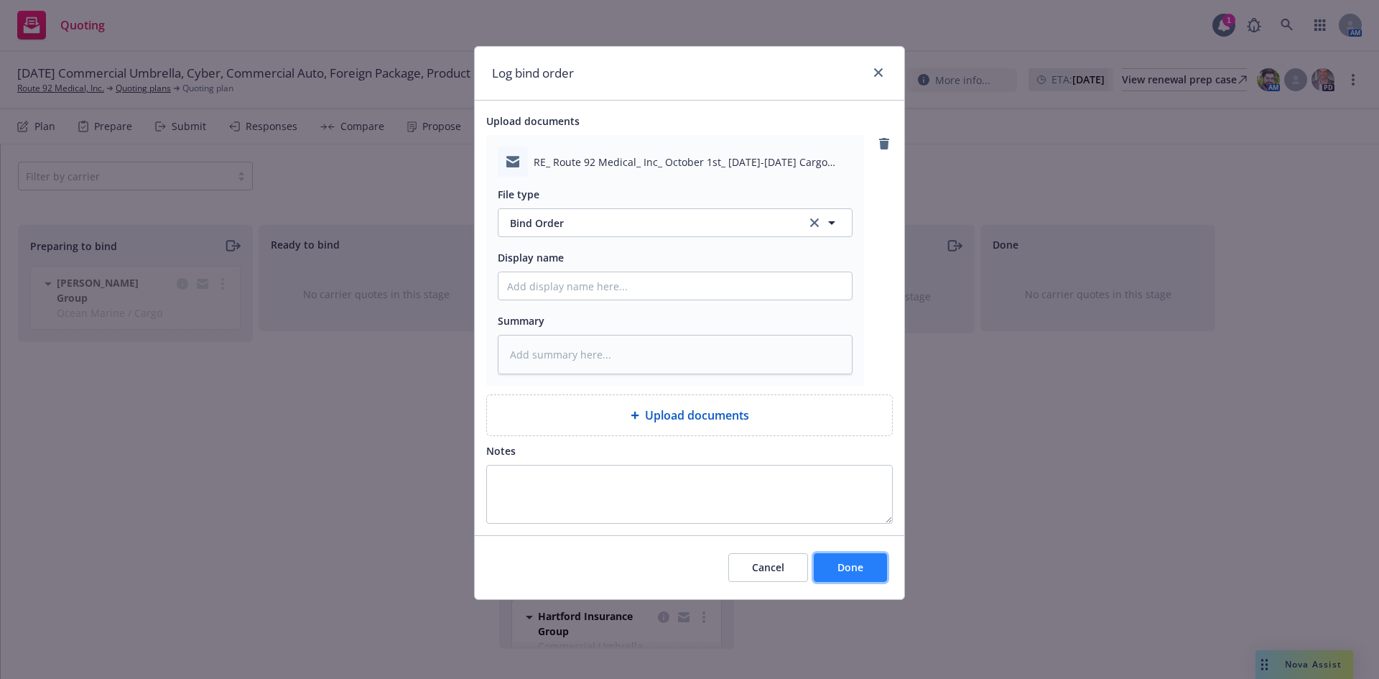
click at [860, 562] on span "Done" at bounding box center [850, 567] width 26 height 14
type textarea "x"
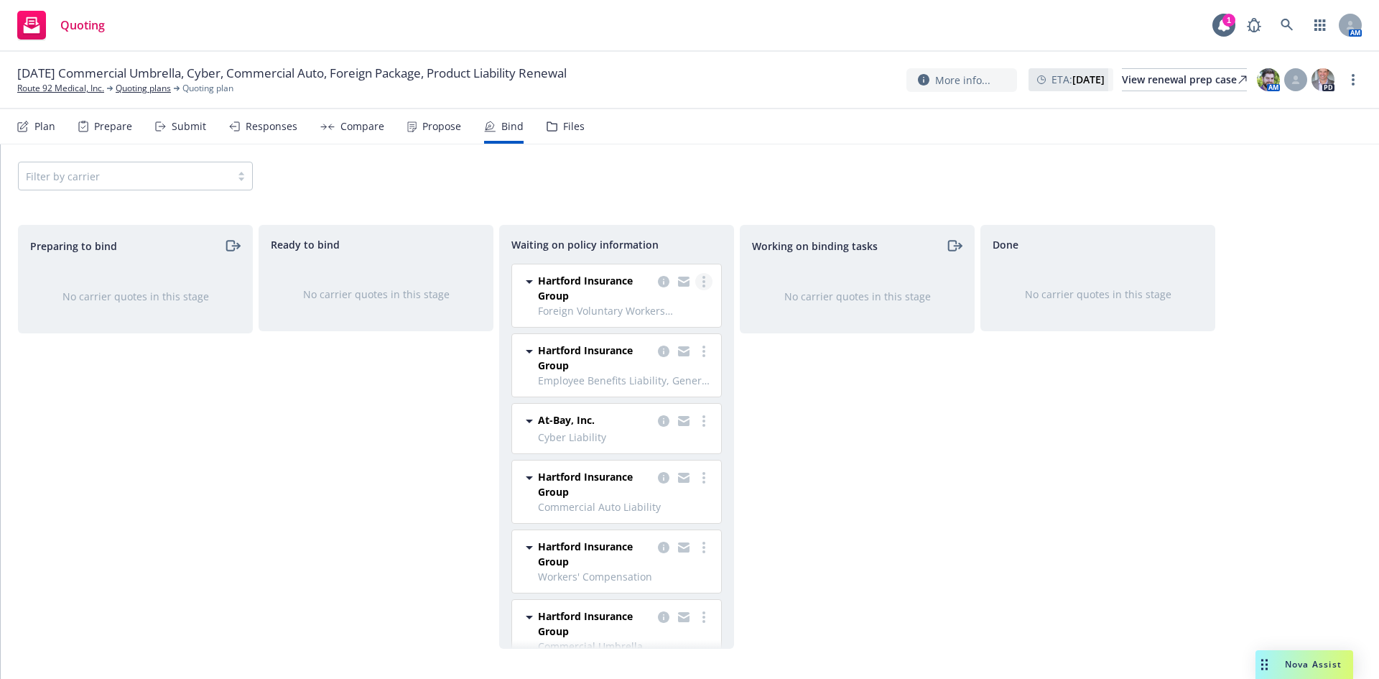
click at [696, 284] on link "more" at bounding box center [703, 281] width 17 height 17
click at [648, 316] on span "Create policies" at bounding box center [624, 311] width 106 height 14
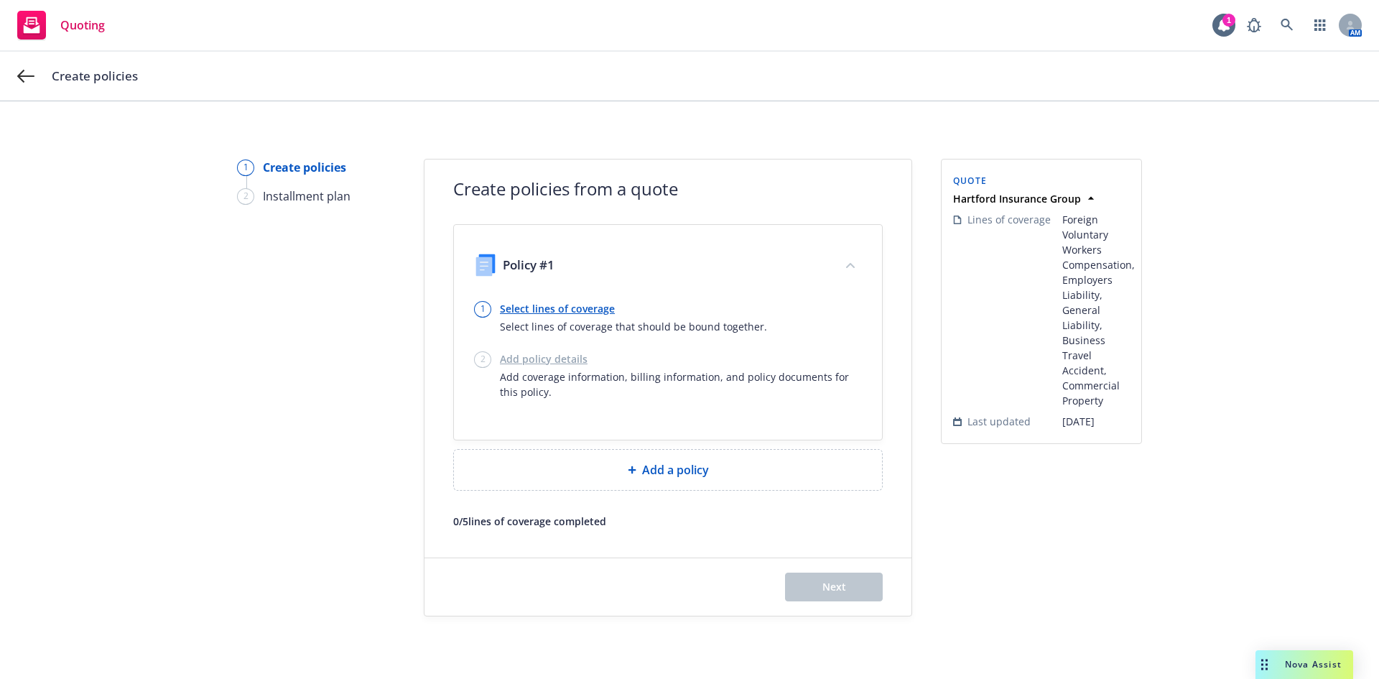
click at [555, 312] on link "Select lines of coverage" at bounding box center [633, 308] width 267 height 15
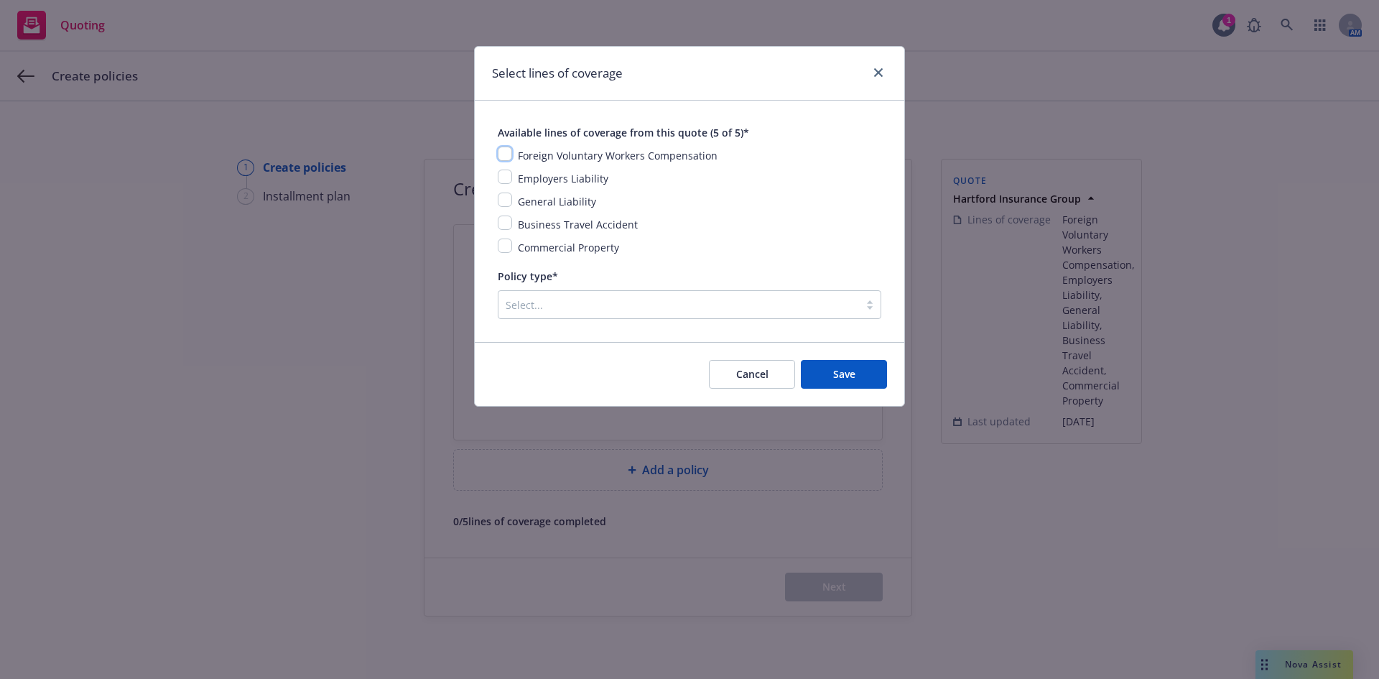
click at [506, 155] on input "checkbox" at bounding box center [505, 153] width 14 height 14
checkbox input "true"
click at [509, 178] on input "checkbox" at bounding box center [505, 176] width 14 height 14
checkbox input "true"
click at [507, 200] on input "checkbox" at bounding box center [505, 199] width 14 height 14
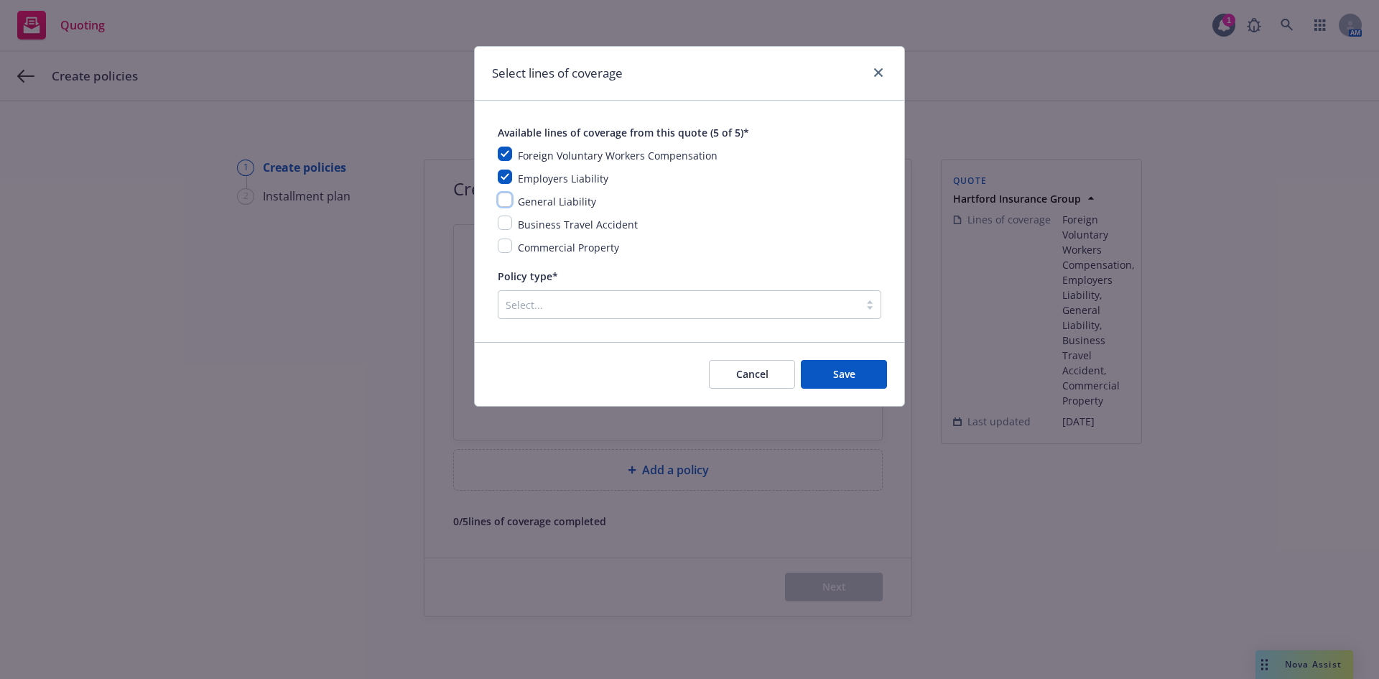
checkbox input "true"
click at [504, 218] on input "checkbox" at bounding box center [505, 222] width 14 height 14
checkbox input "true"
click at [507, 244] on input "checkbox" at bounding box center [505, 245] width 14 height 14
checkbox input "true"
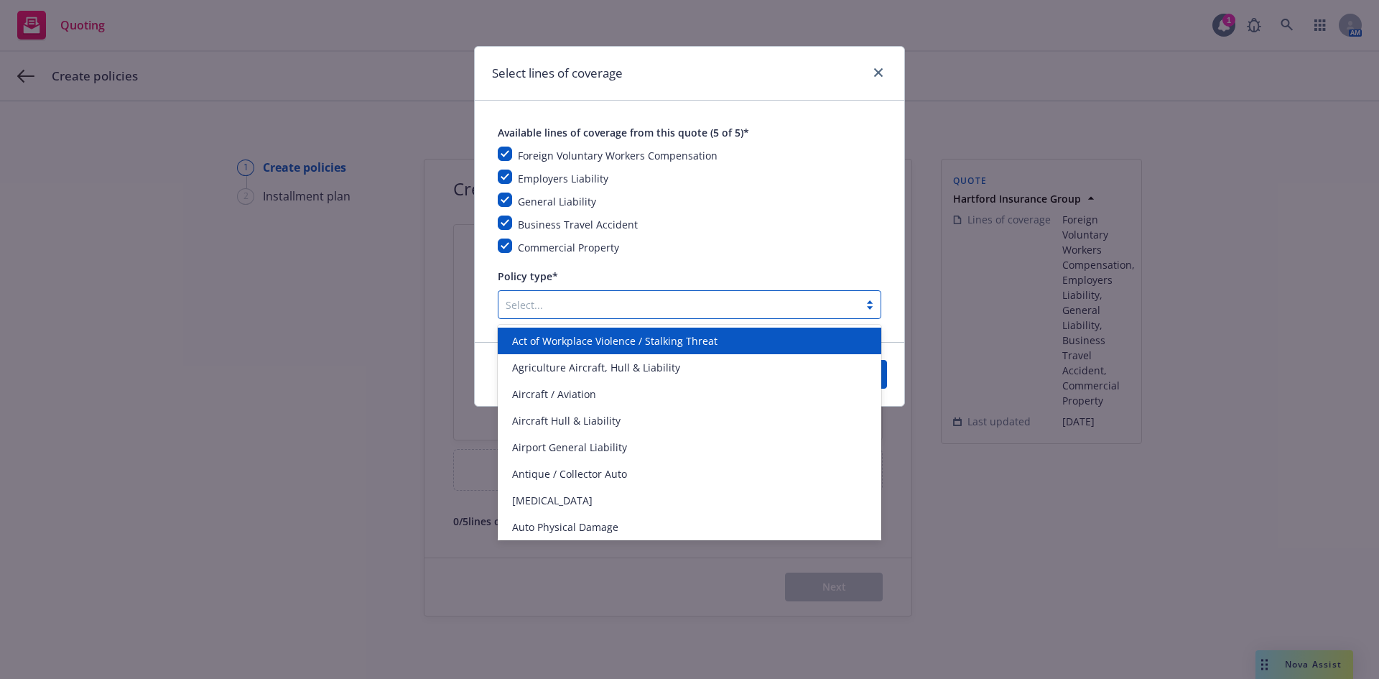
click at [681, 316] on div "Select..." at bounding box center [678, 304] width 360 height 23
type input "fore"
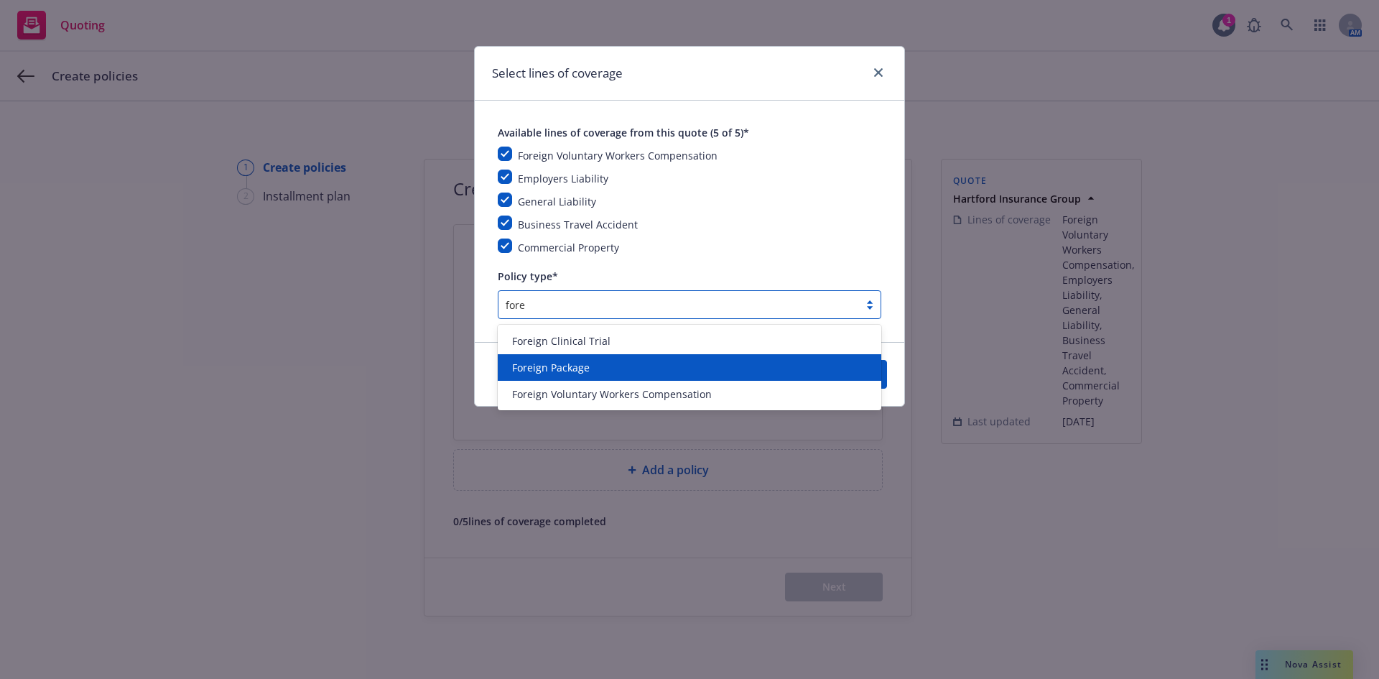
click at [575, 371] on span "Foreign Package" at bounding box center [551, 367] width 78 height 15
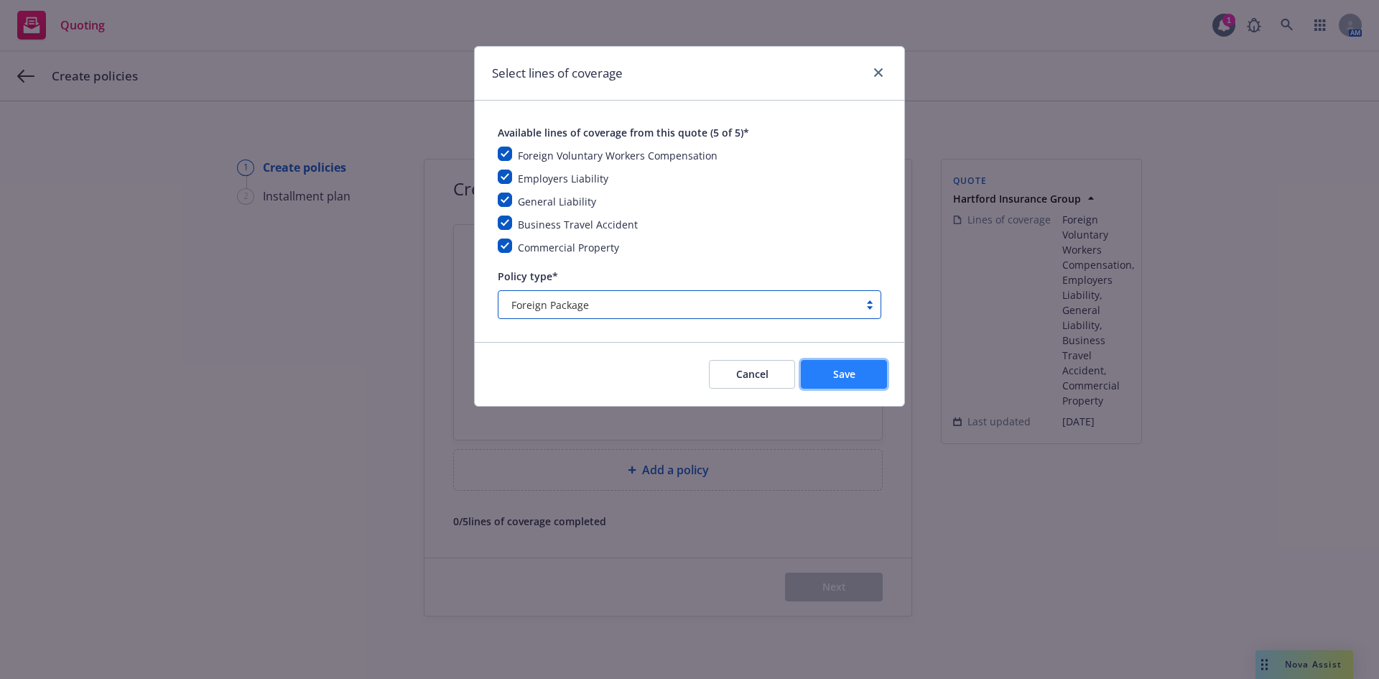
click at [857, 378] on button "Save" at bounding box center [844, 374] width 86 height 29
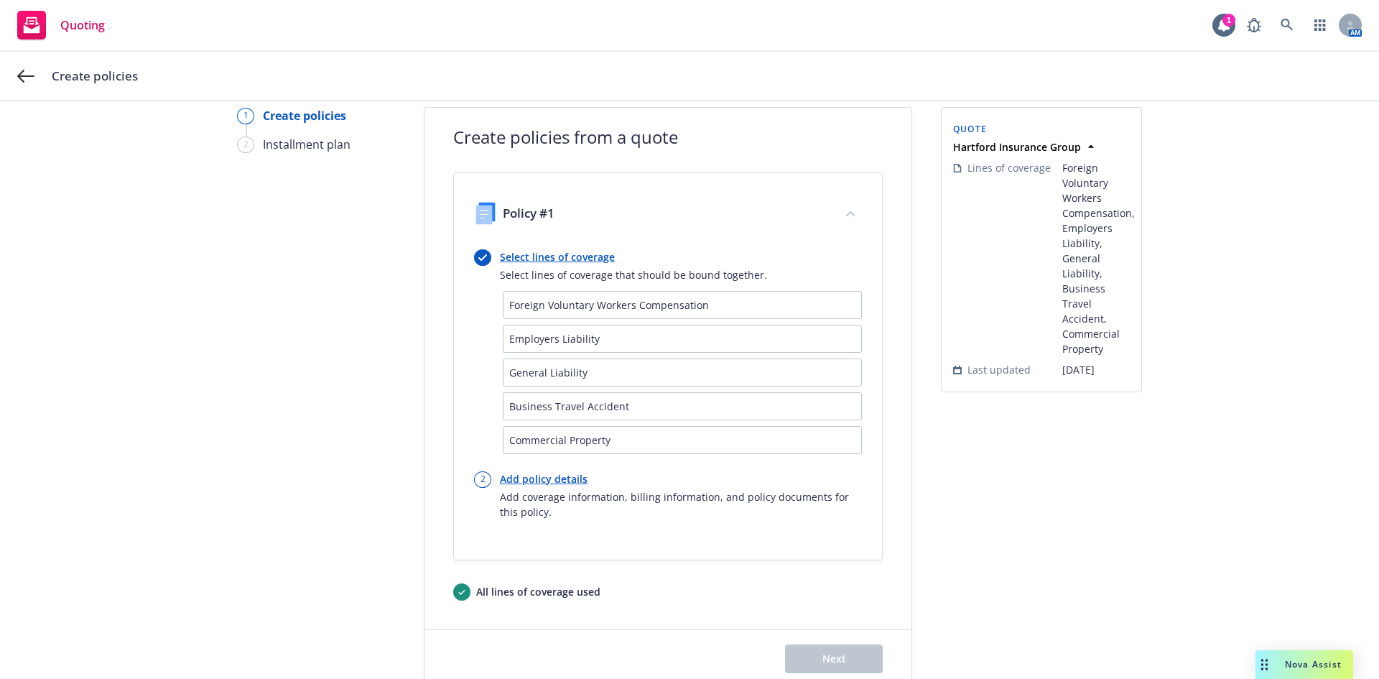
scroll to position [118, 0]
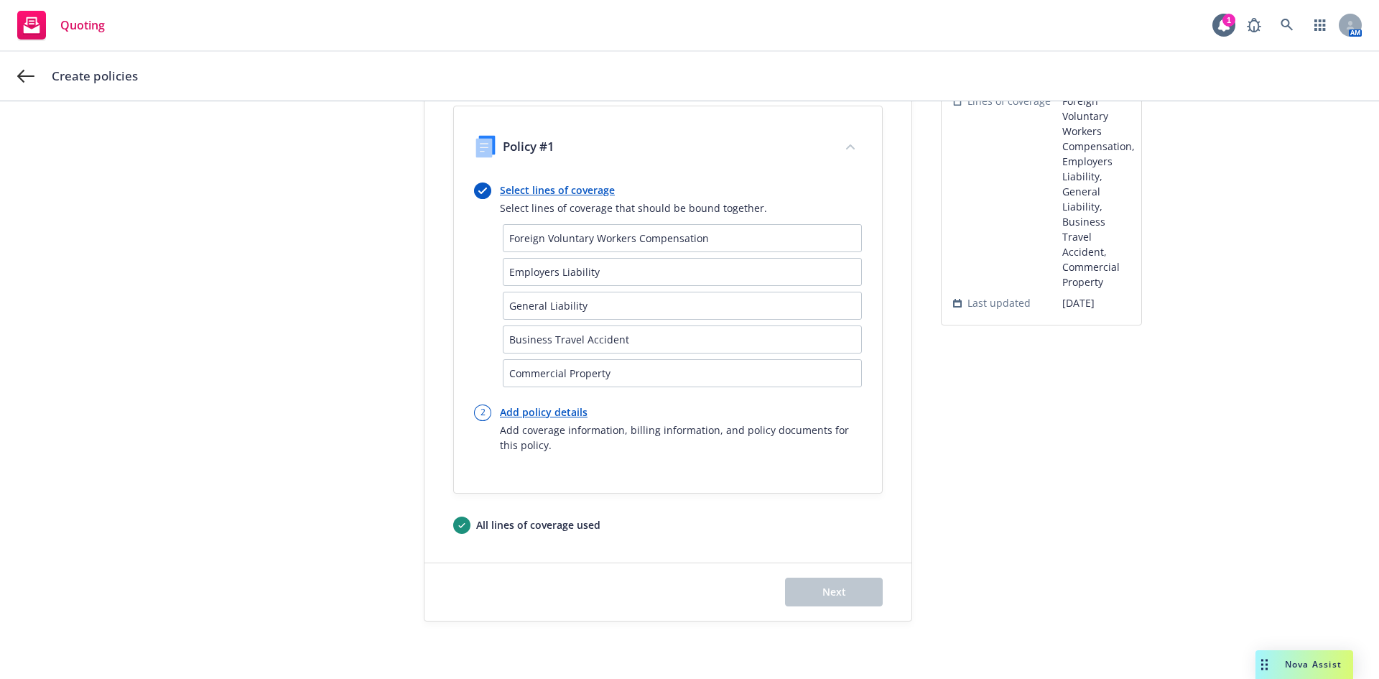
click at [536, 412] on link "Add policy details" at bounding box center [681, 411] width 362 height 15
select select "12"
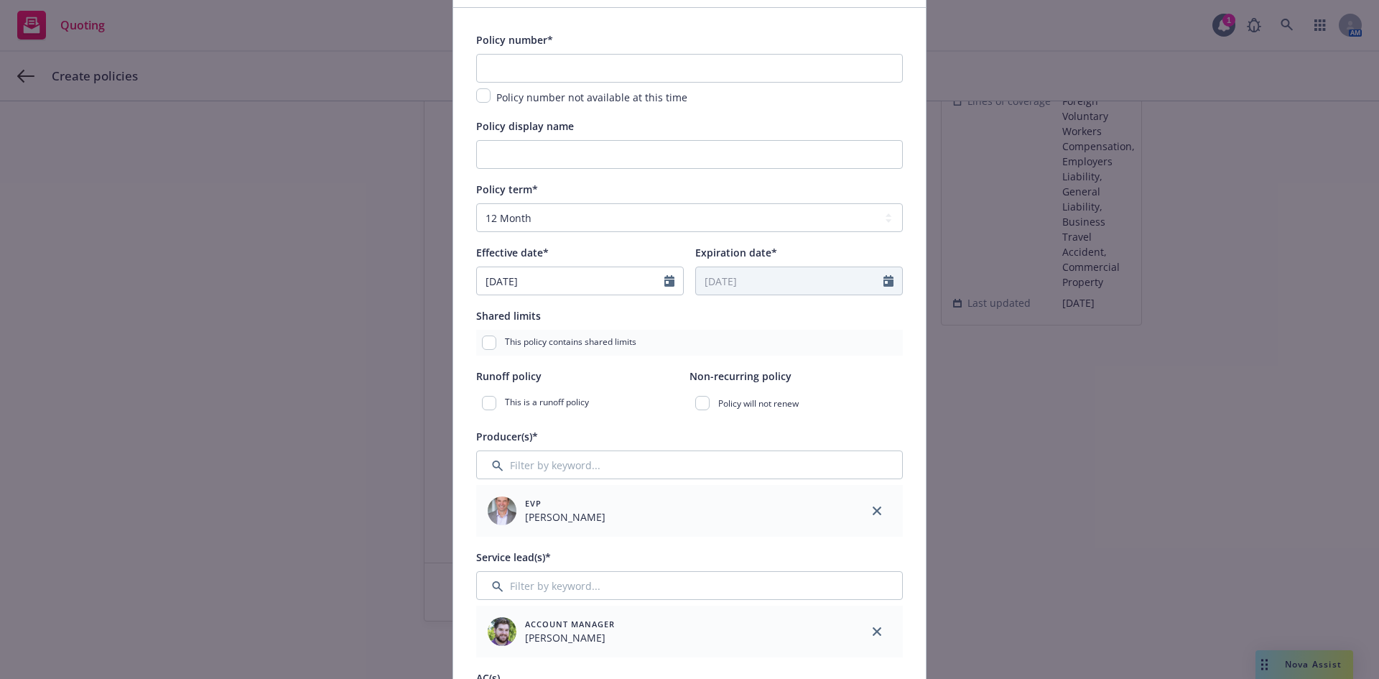
scroll to position [0, 0]
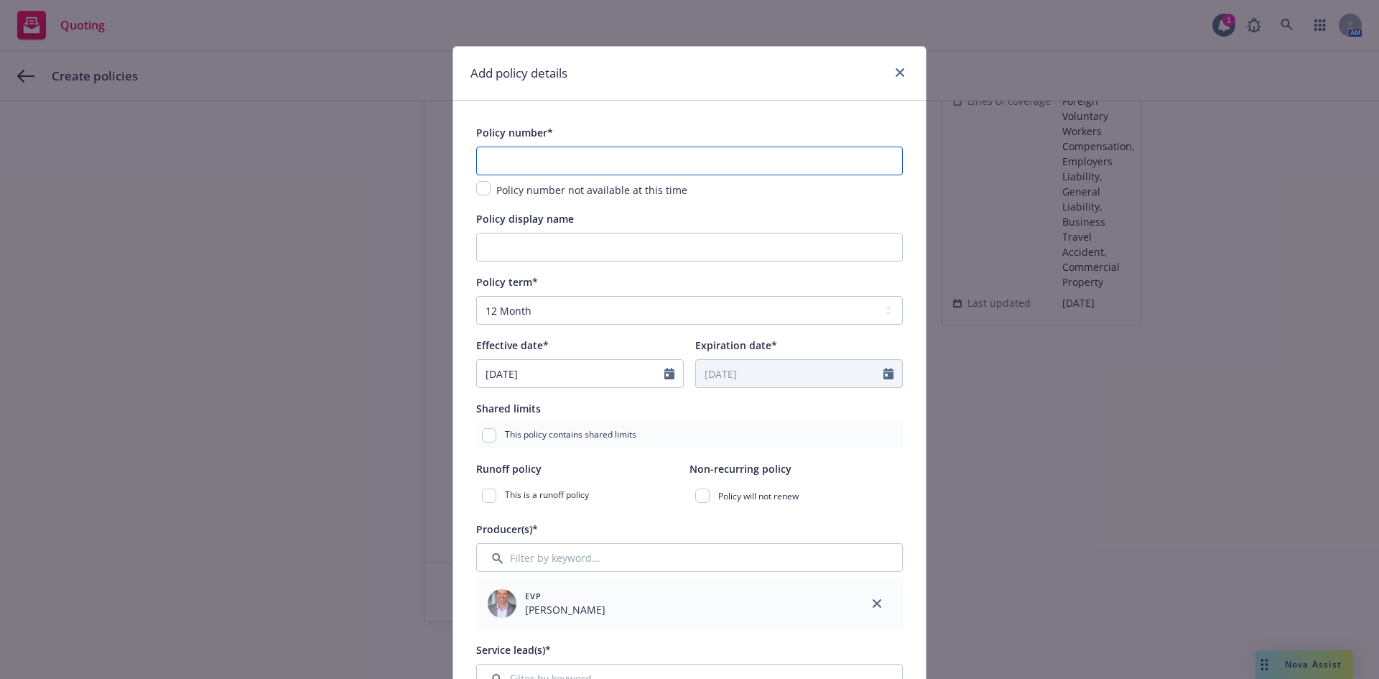
click at [615, 159] on input "text" at bounding box center [689, 160] width 427 height 29
paste input "57HETBE9829"
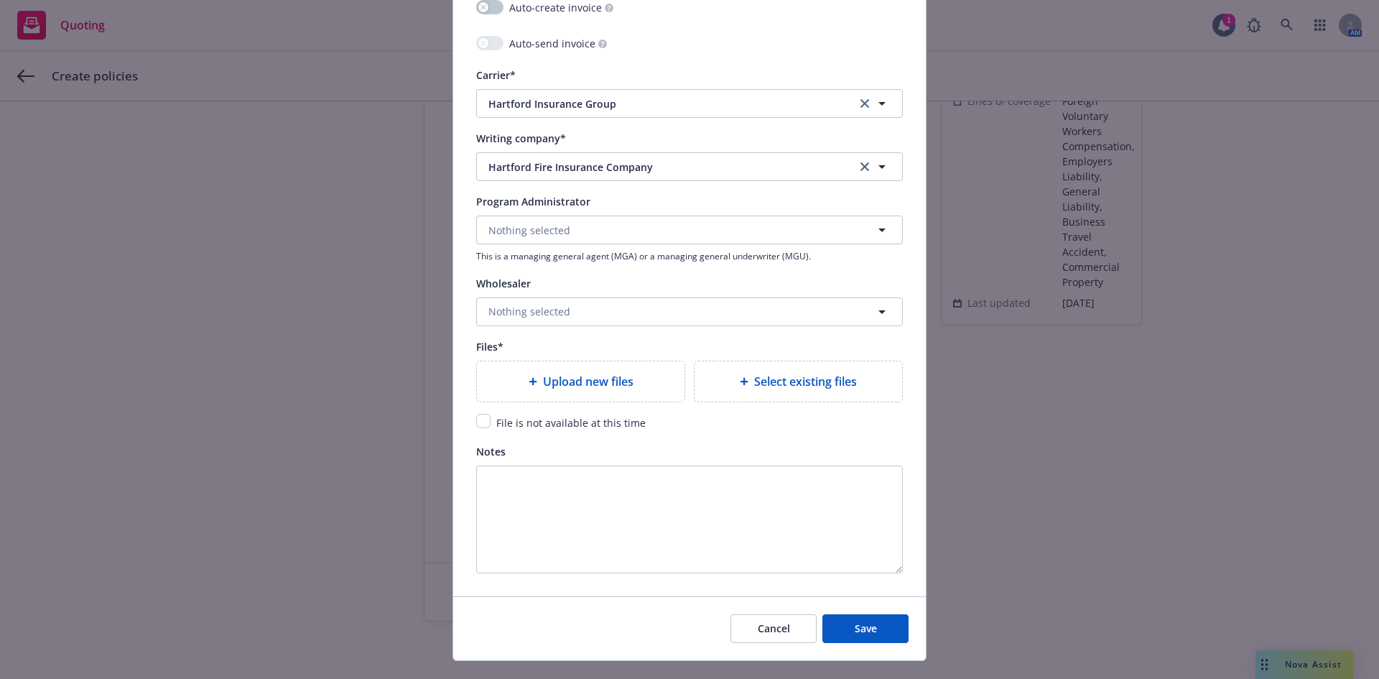
scroll to position [1397, 0]
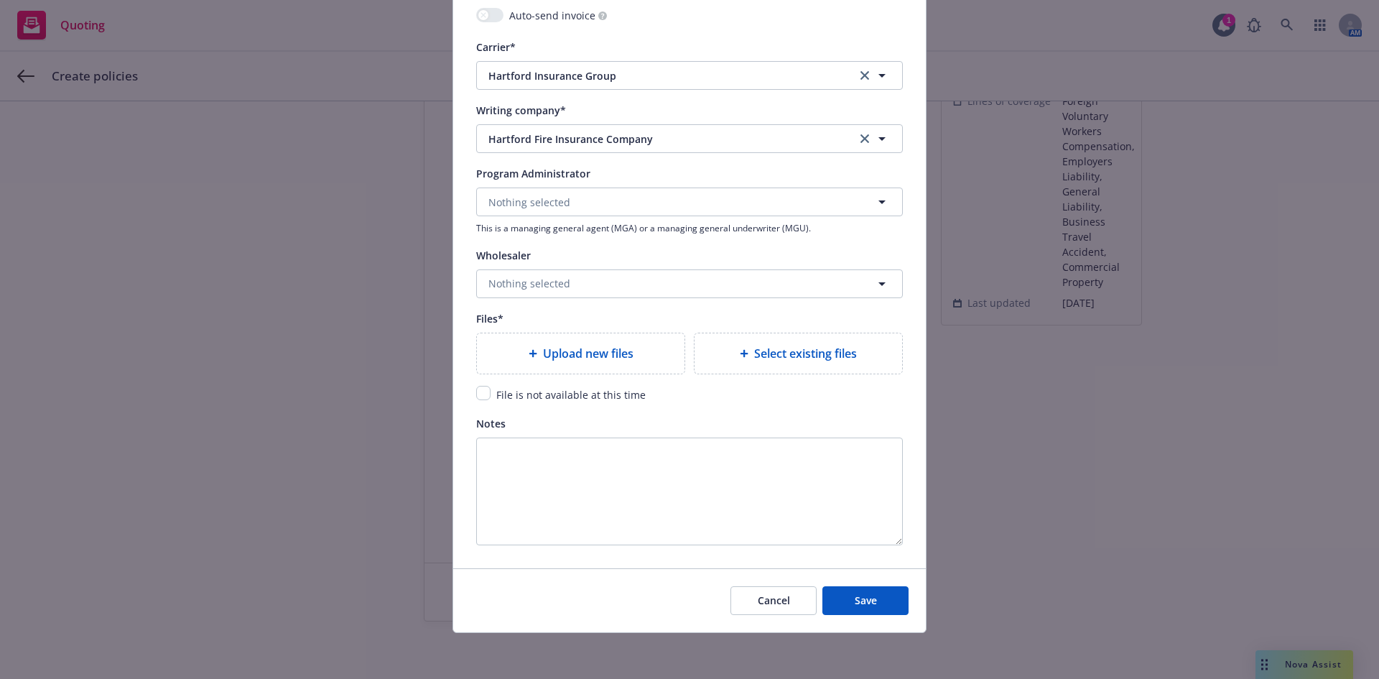
type input "57HETBE9829"
click at [584, 391] on span "File is not available at this time" at bounding box center [570, 395] width 149 height 14
click at [478, 396] on input "checkbox" at bounding box center [483, 393] width 14 height 14
checkbox input "true"
click at [865, 607] on button "Save" at bounding box center [865, 600] width 86 height 29
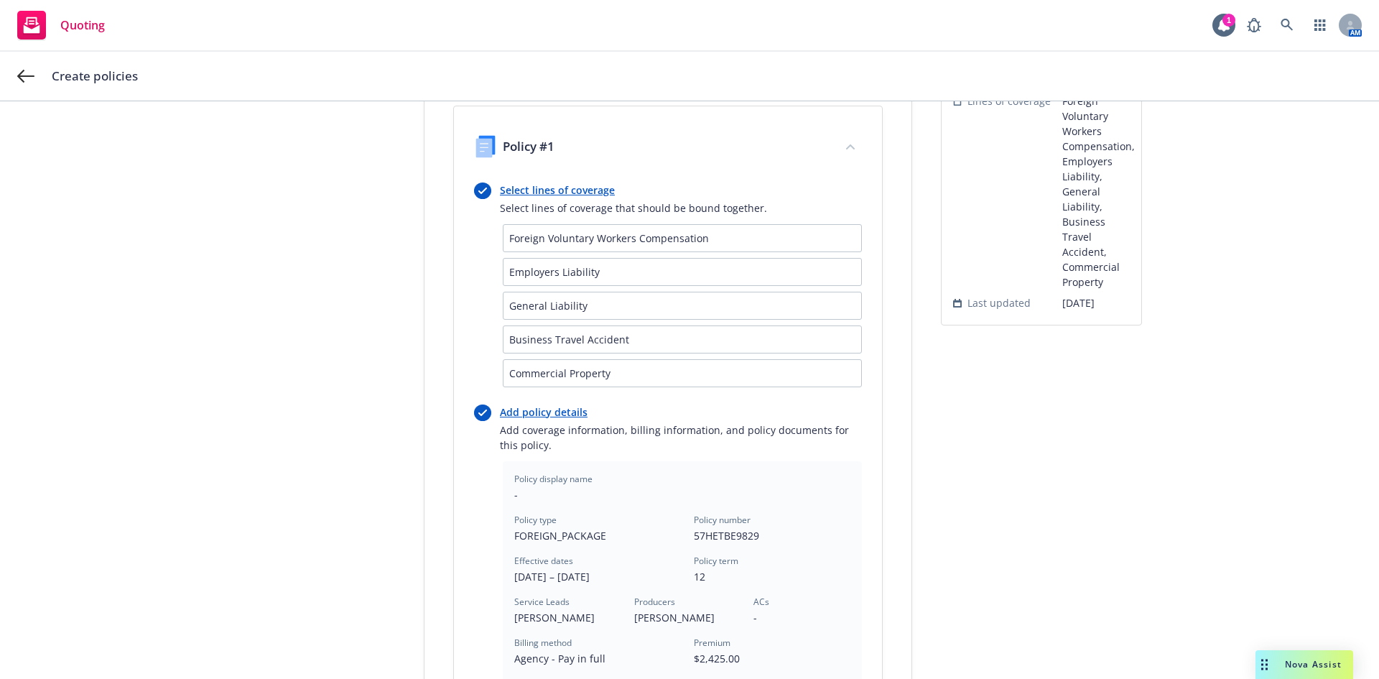
scroll to position [522, 0]
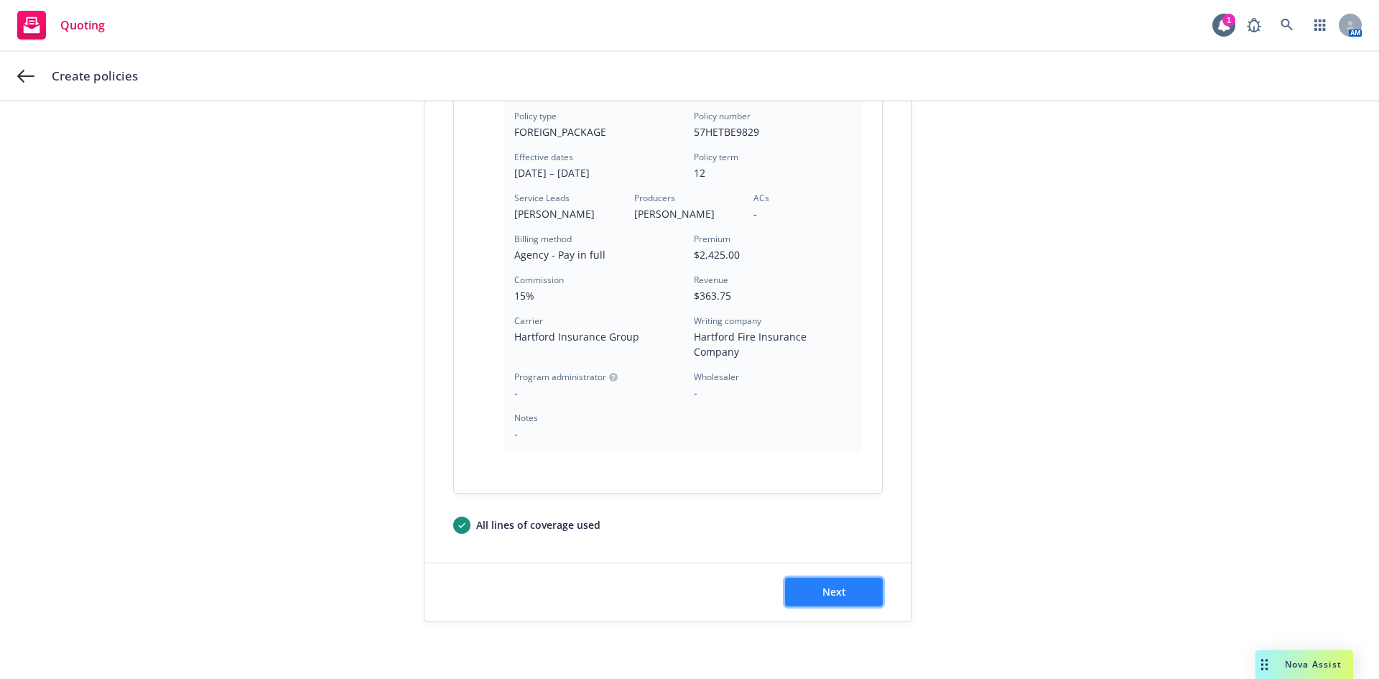
click at [839, 592] on span "Next" at bounding box center [834, 592] width 24 height 14
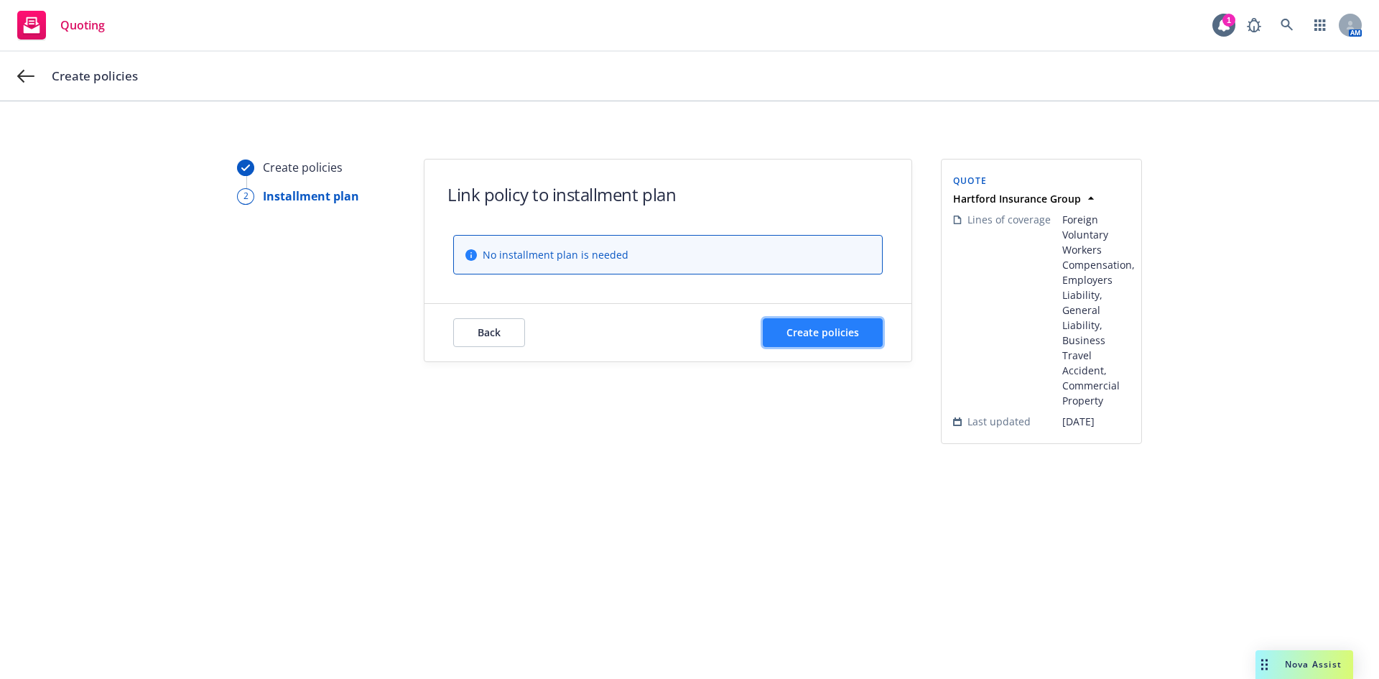
click at [808, 340] on button "Create policies" at bounding box center [823, 332] width 120 height 29
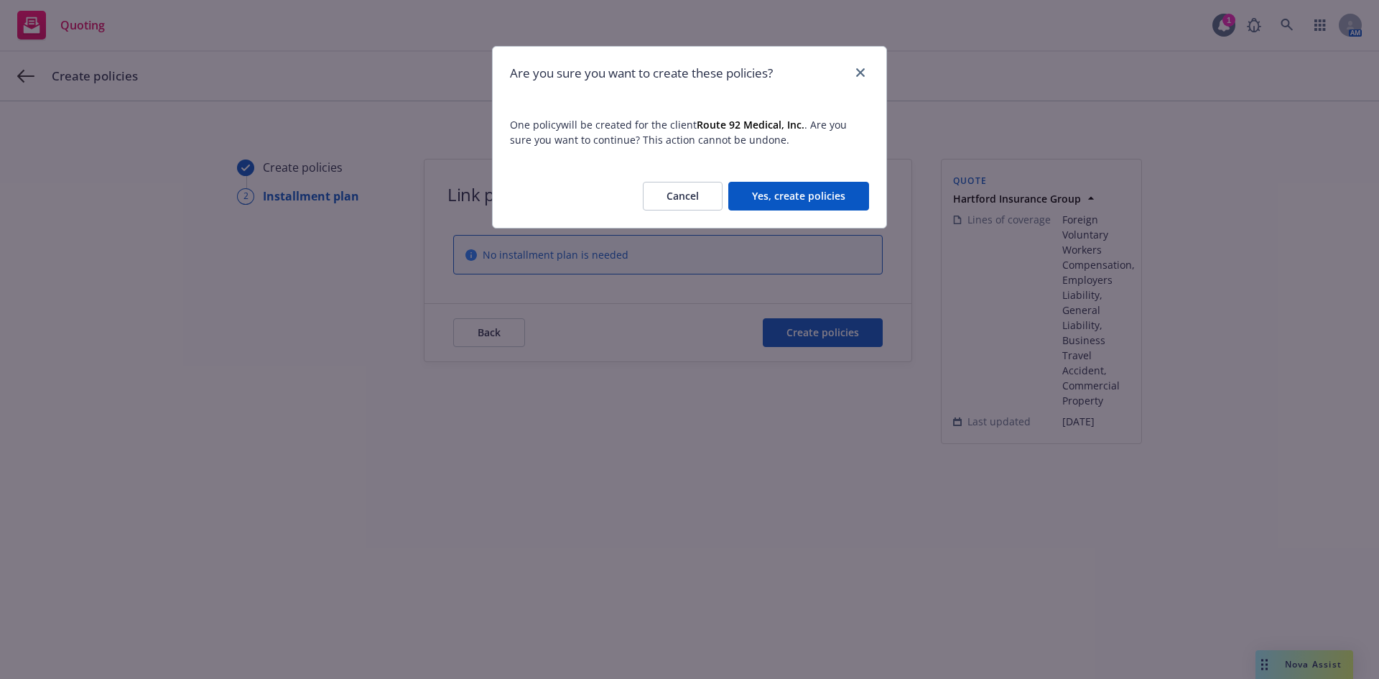
click at [810, 195] on button "Yes, create policies" at bounding box center [798, 196] width 141 height 29
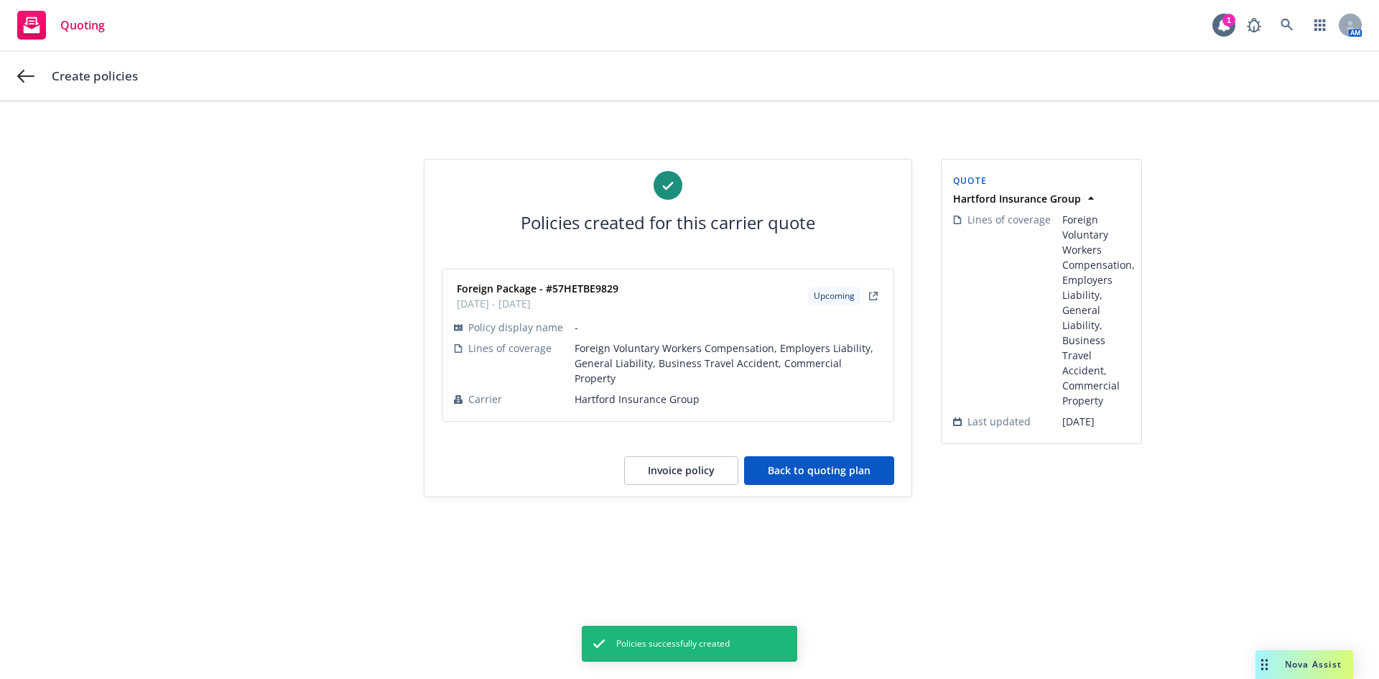
click at [811, 456] on button "Back to quoting plan" at bounding box center [819, 470] width 150 height 29
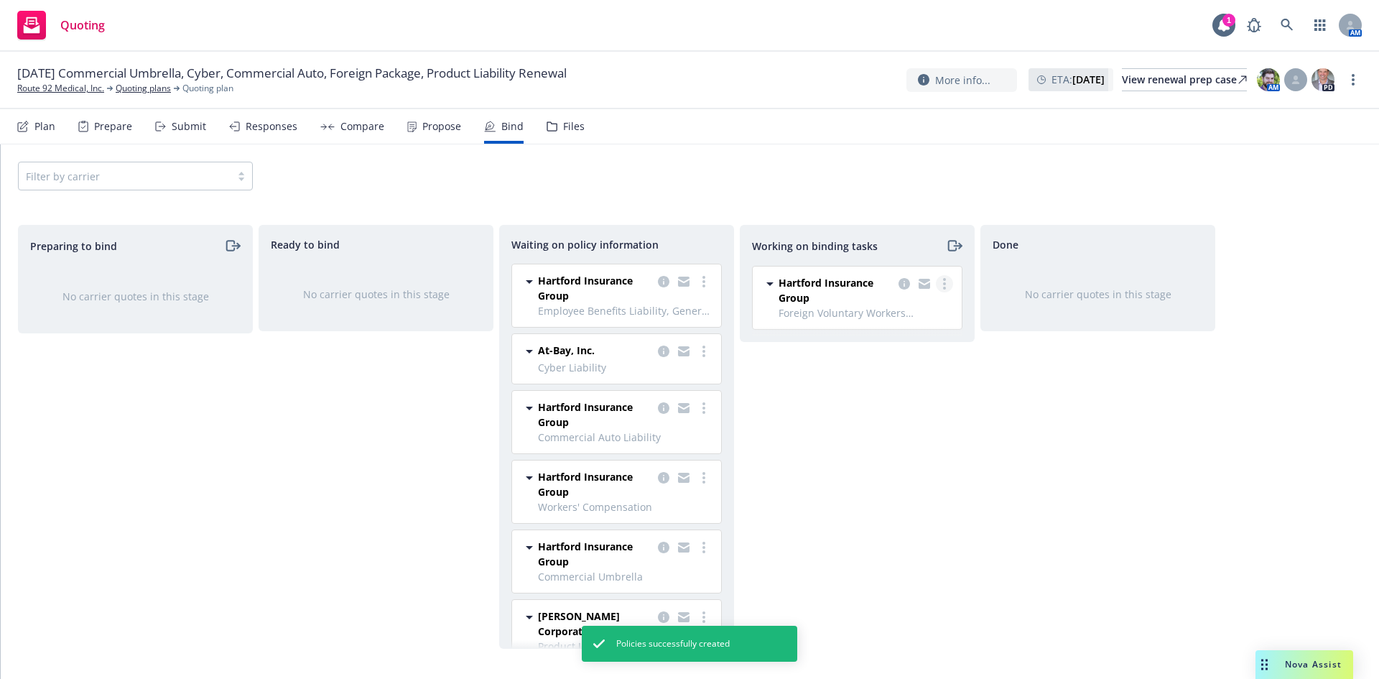
click at [944, 285] on circle "more" at bounding box center [944, 283] width 3 height 3
click at [944, 286] on icon "more" at bounding box center [944, 283] width 3 height 11
click at [1004, 371] on div "Done No carrier quotes in this stage" at bounding box center [1097, 437] width 235 height 424
click at [702, 280] on icon "more" at bounding box center [703, 281] width 3 height 11
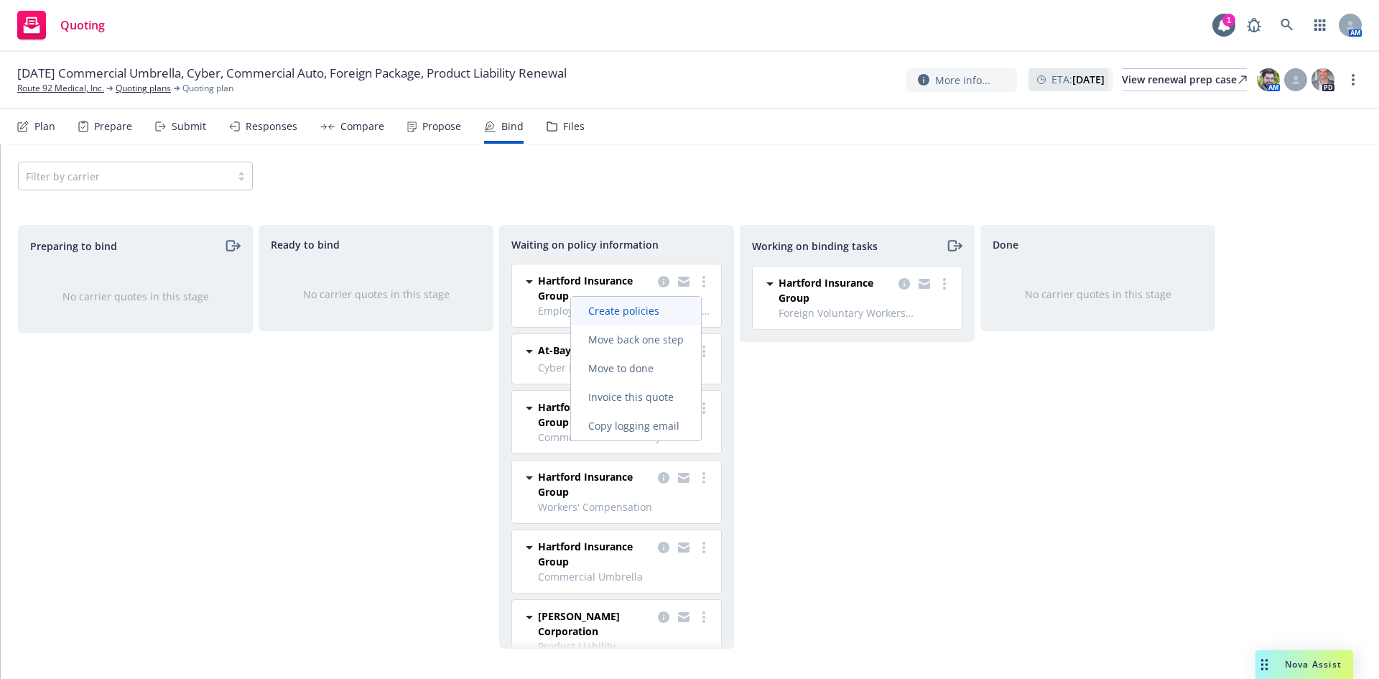
click at [648, 302] on link "Create policies" at bounding box center [636, 311] width 130 height 29
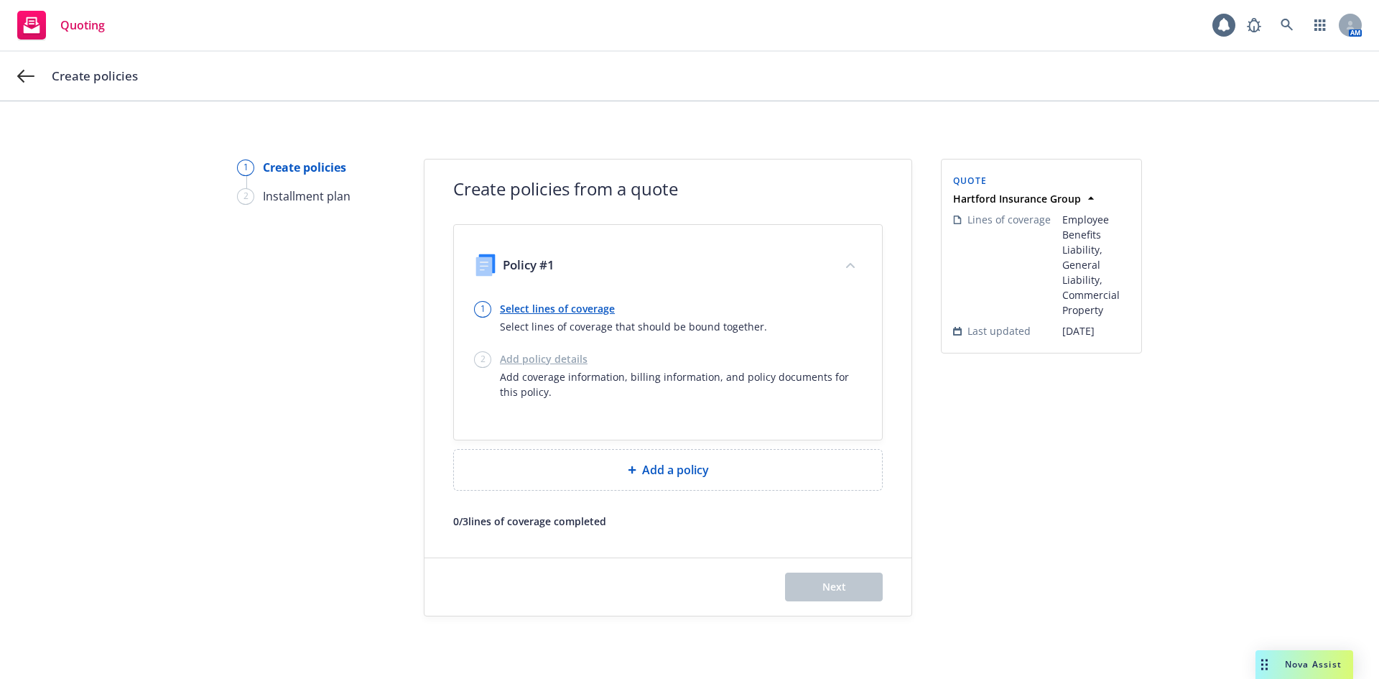
click at [550, 312] on link "Select lines of coverage" at bounding box center [633, 308] width 267 height 15
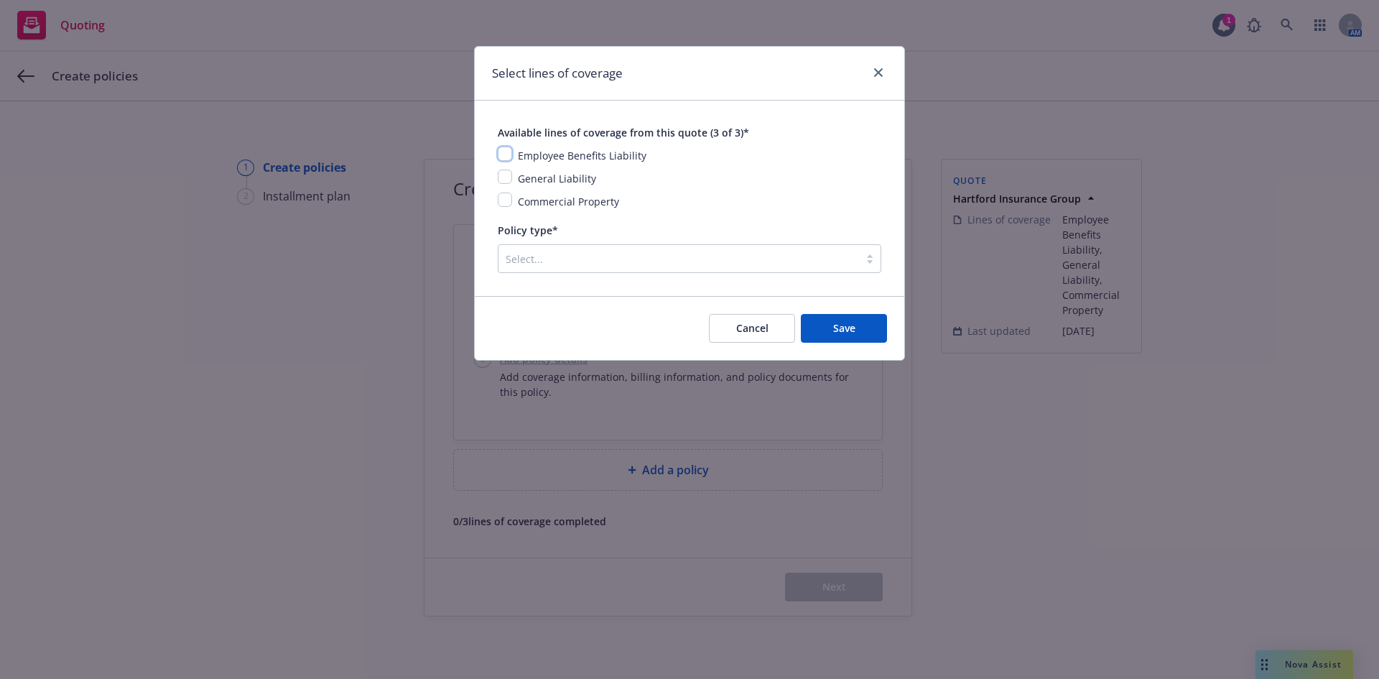
click at [510, 156] on input "checkbox" at bounding box center [505, 153] width 14 height 14
checkbox input "true"
drag, startPoint x: 507, startPoint y: 181, endPoint x: 506, endPoint y: 190, distance: 8.6
click at [506, 182] on input "checkbox" at bounding box center [505, 176] width 14 height 14
checkbox input "true"
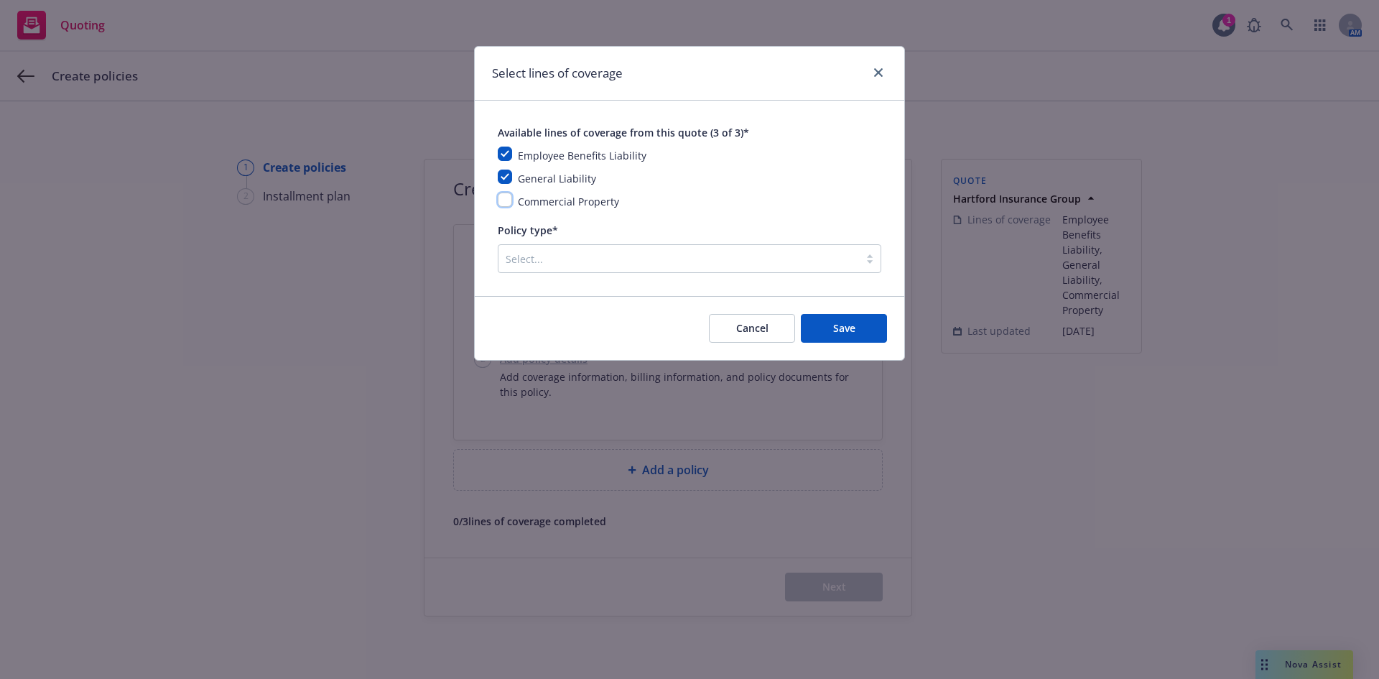
click at [511, 205] on input "checkbox" at bounding box center [505, 199] width 14 height 14
checkbox input "true"
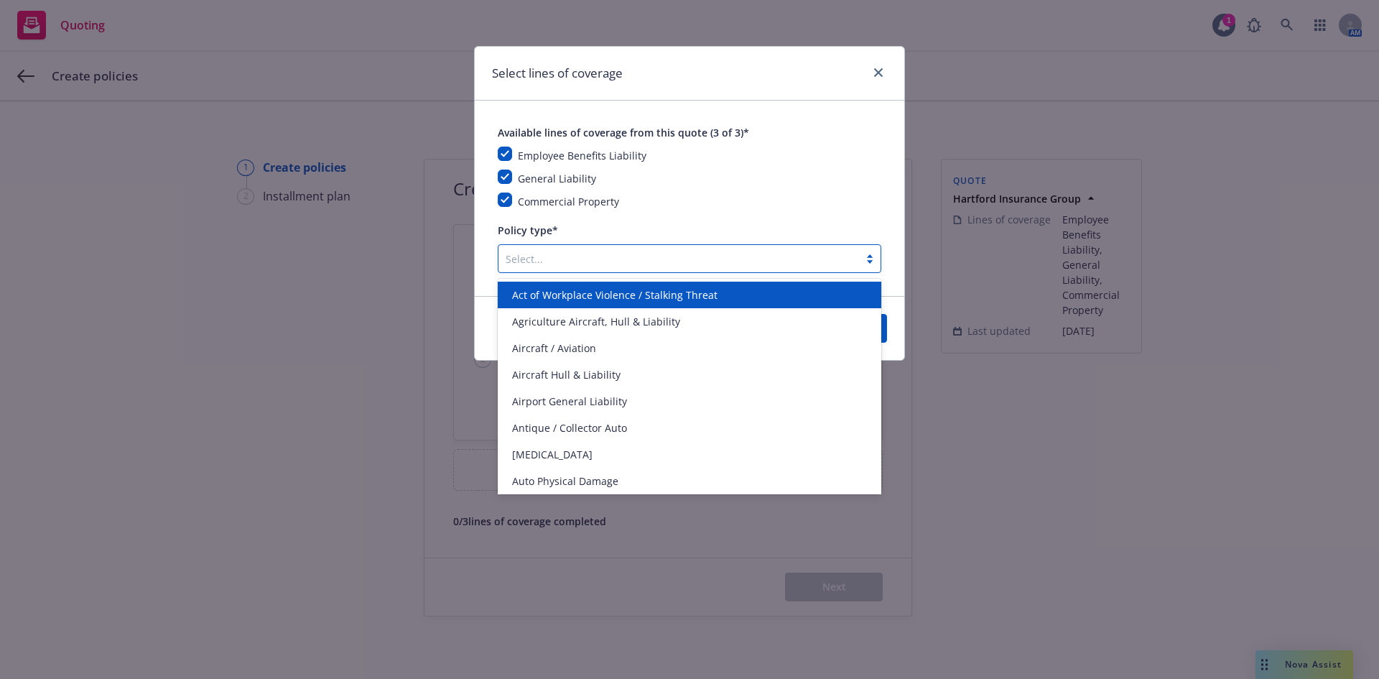
click at [590, 254] on div at bounding box center [679, 258] width 346 height 17
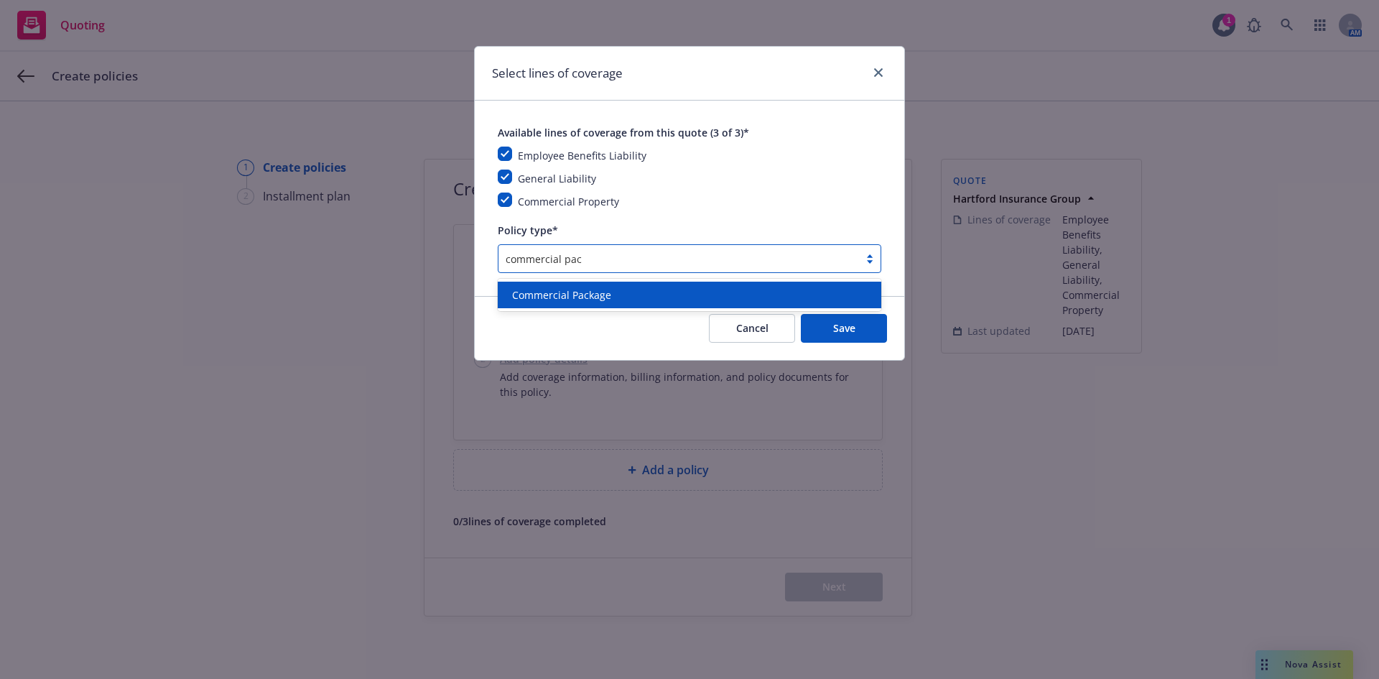
type input "commercial pack"
click at [626, 293] on div "Commercial Package" at bounding box center [689, 294] width 366 height 15
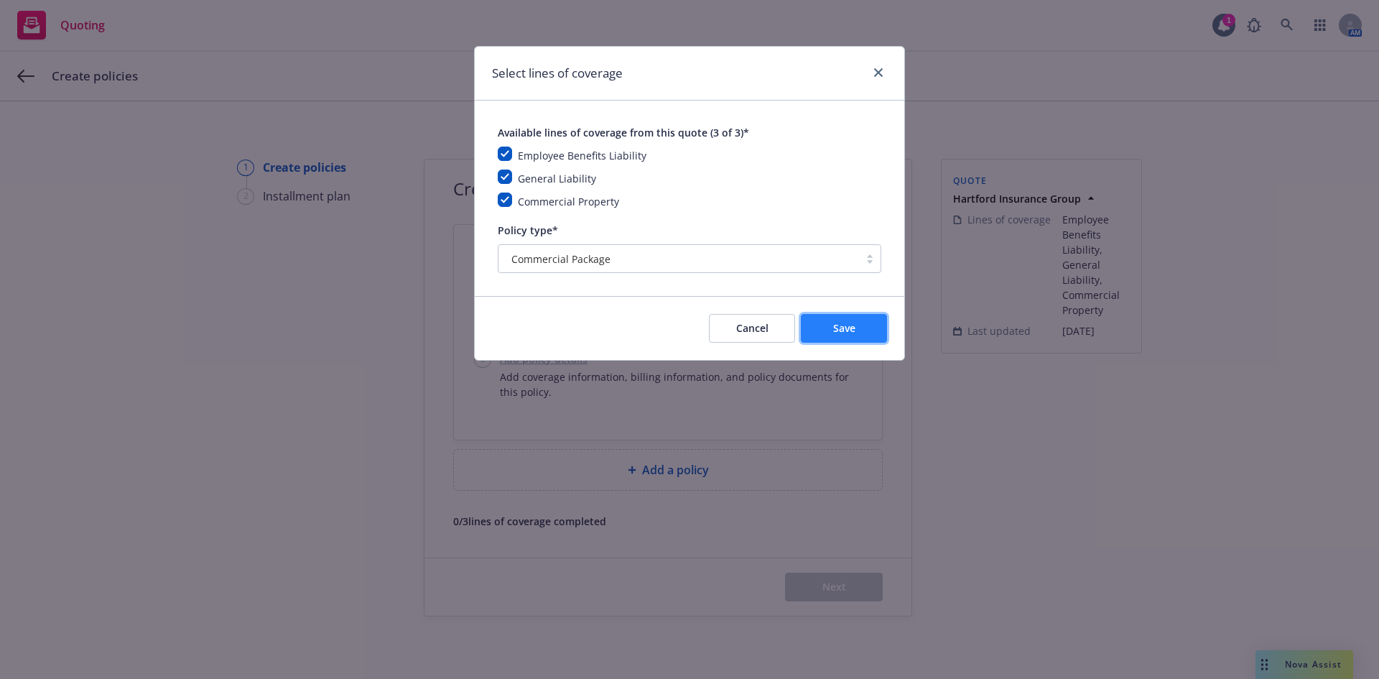
click at [861, 324] on button "Save" at bounding box center [844, 328] width 86 height 29
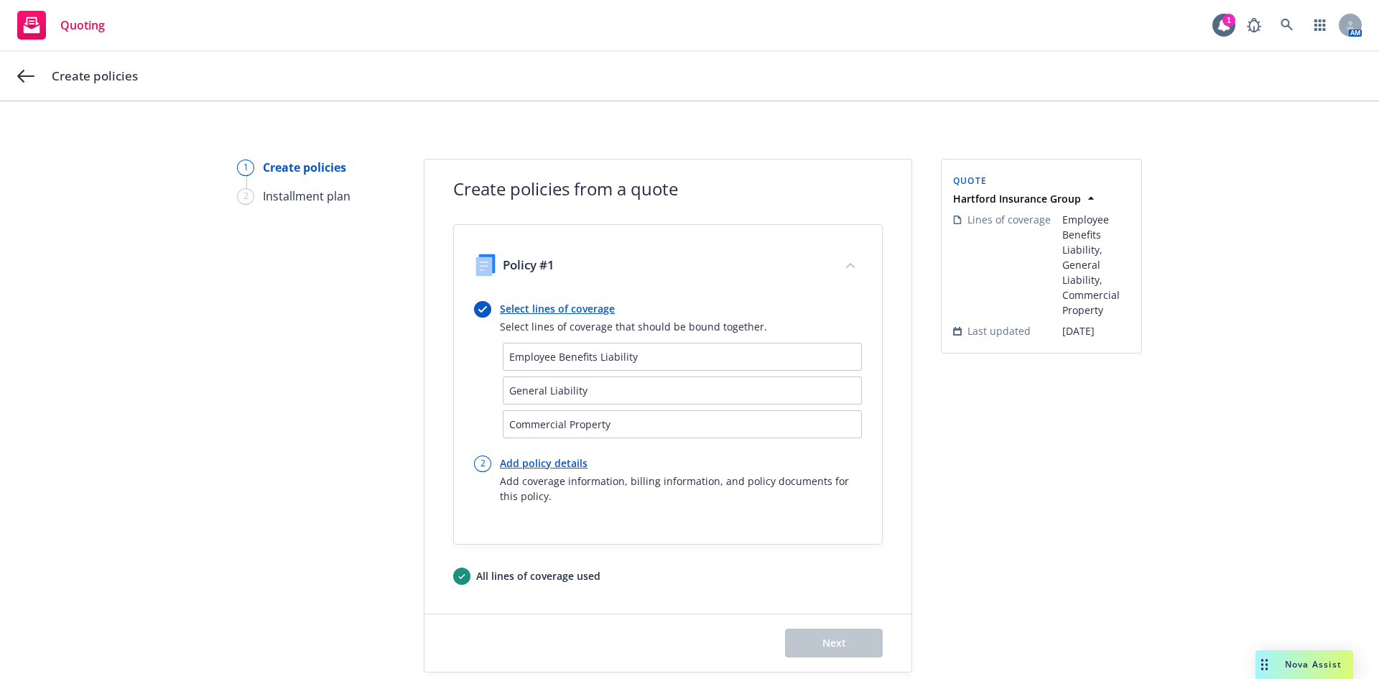
scroll to position [51, 0]
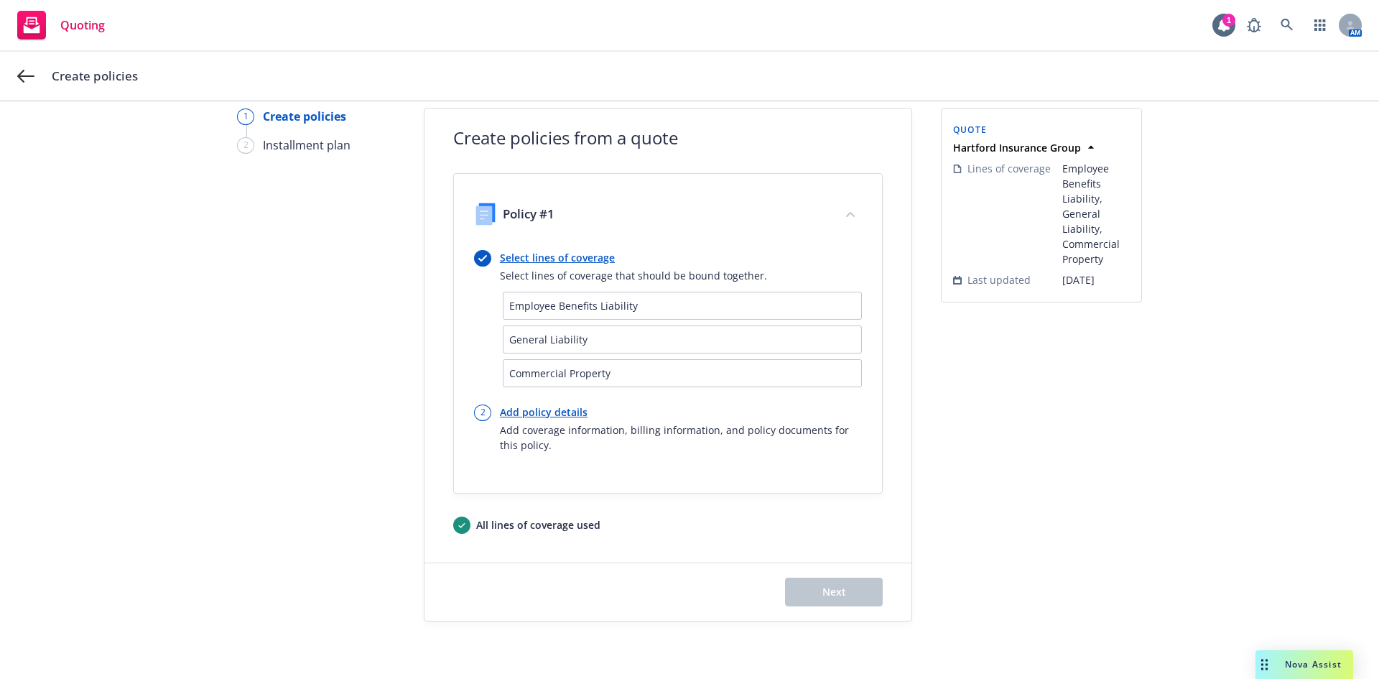
click at [522, 411] on link "Add policy details" at bounding box center [681, 411] width 362 height 15
select select "12"
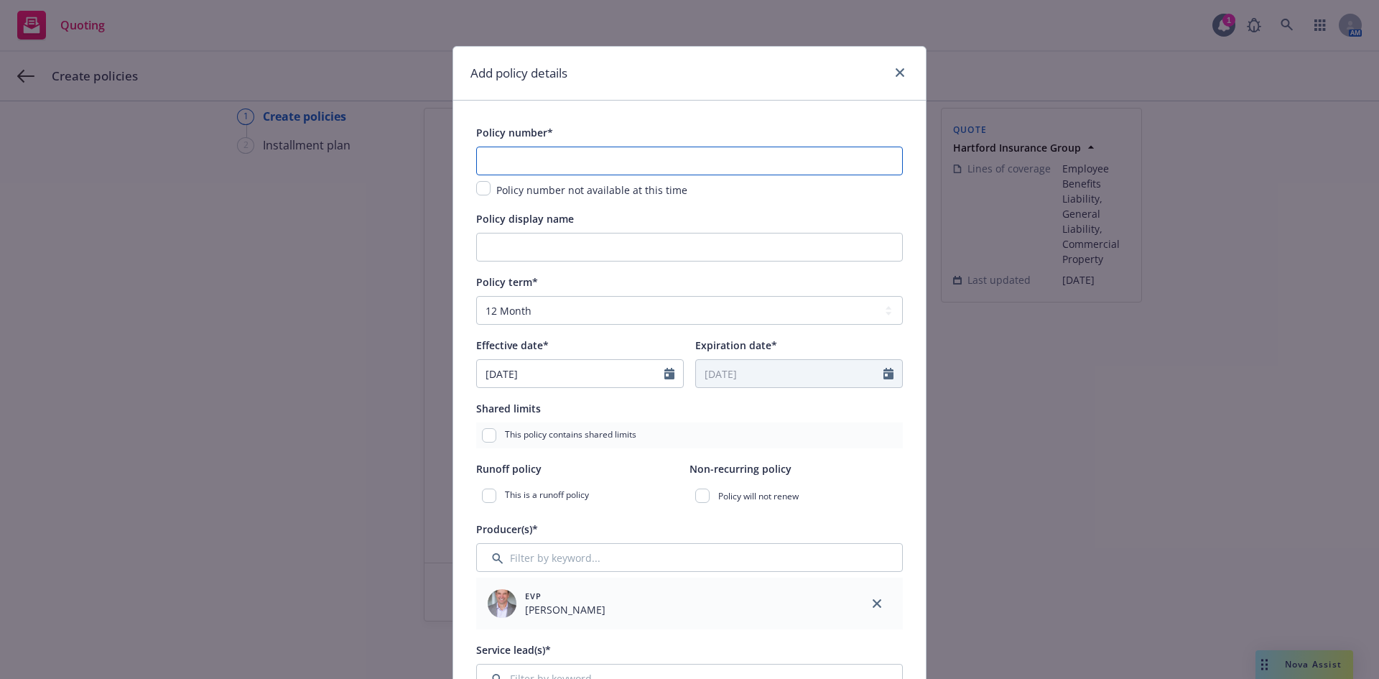
click at [588, 167] on input "text" at bounding box center [689, 160] width 427 height 29
paste input "57 UUN BK1U9C"
click at [496, 162] on input "57 UUN BK1U9C" at bounding box center [689, 160] width 427 height 29
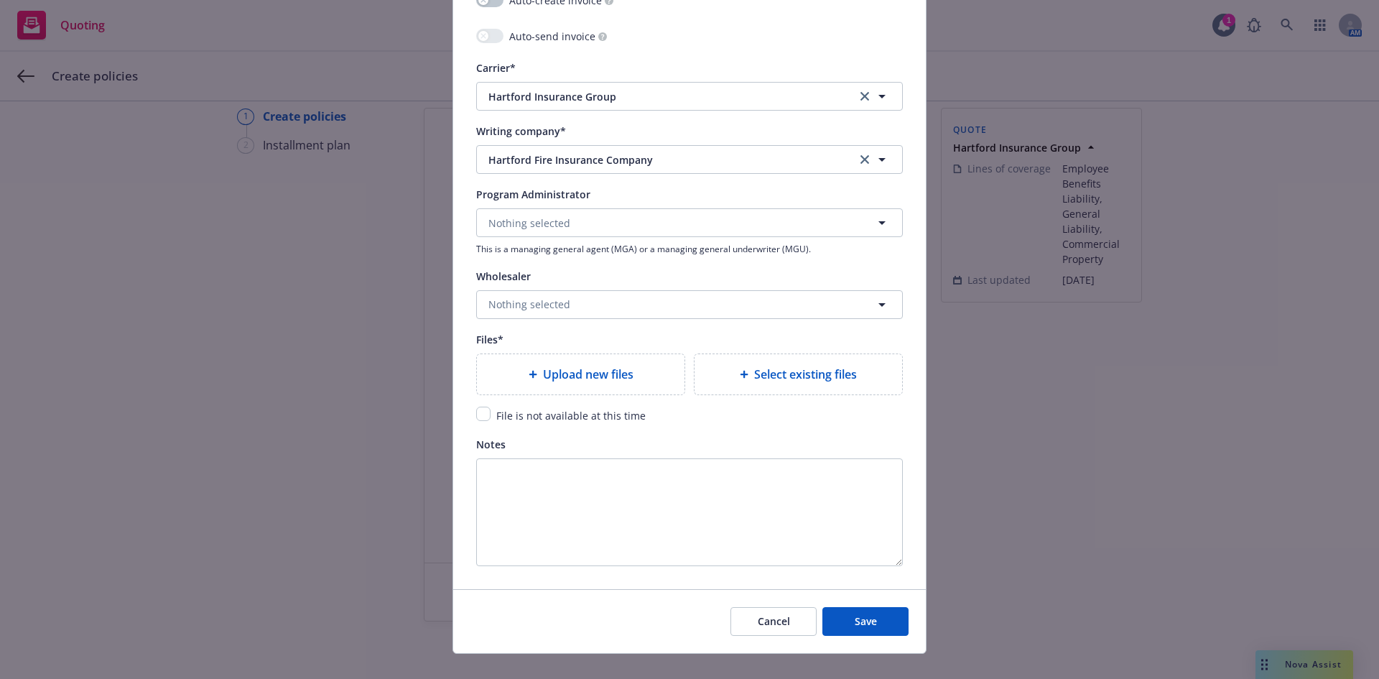
scroll to position [1436, 0]
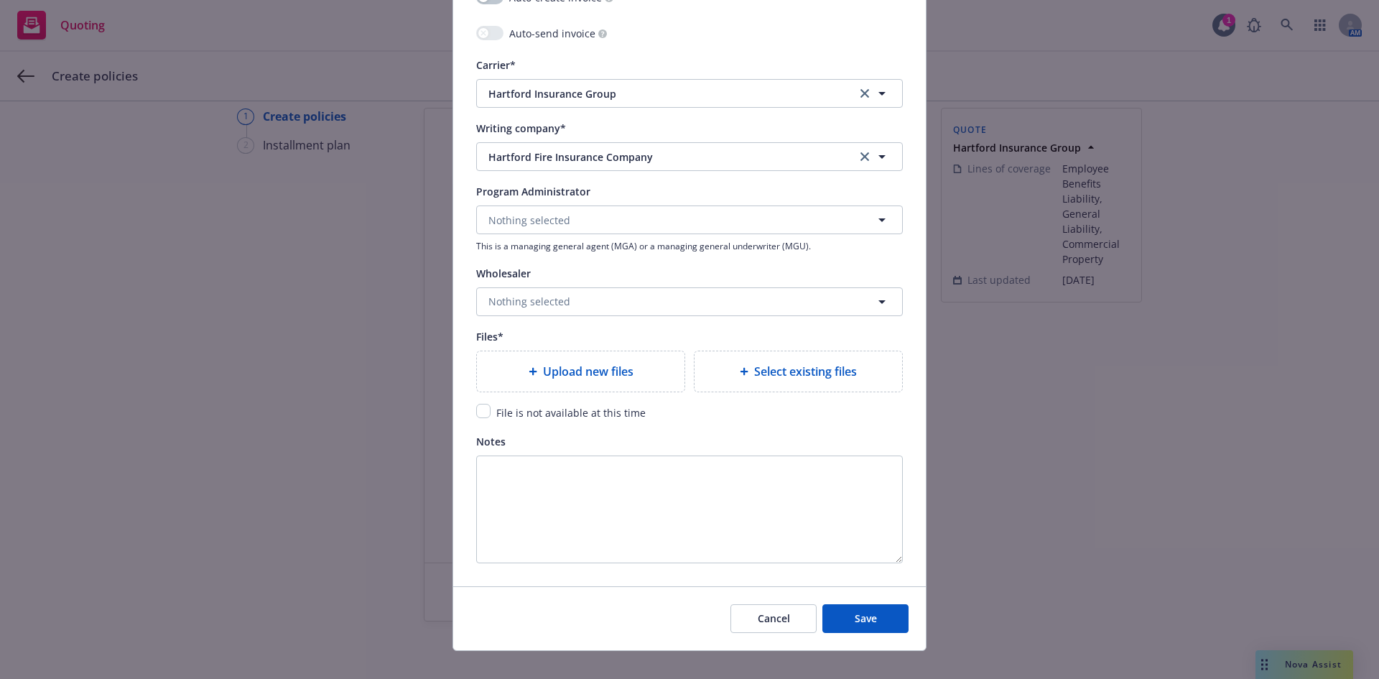
type input "57UUNBK1U9C"
click at [521, 417] on span "File is not available at this time" at bounding box center [570, 413] width 149 height 14
click at [477, 407] on input "checkbox" at bounding box center [483, 411] width 14 height 14
checkbox input "true"
click at [855, 624] on span "Save" at bounding box center [866, 618] width 22 height 14
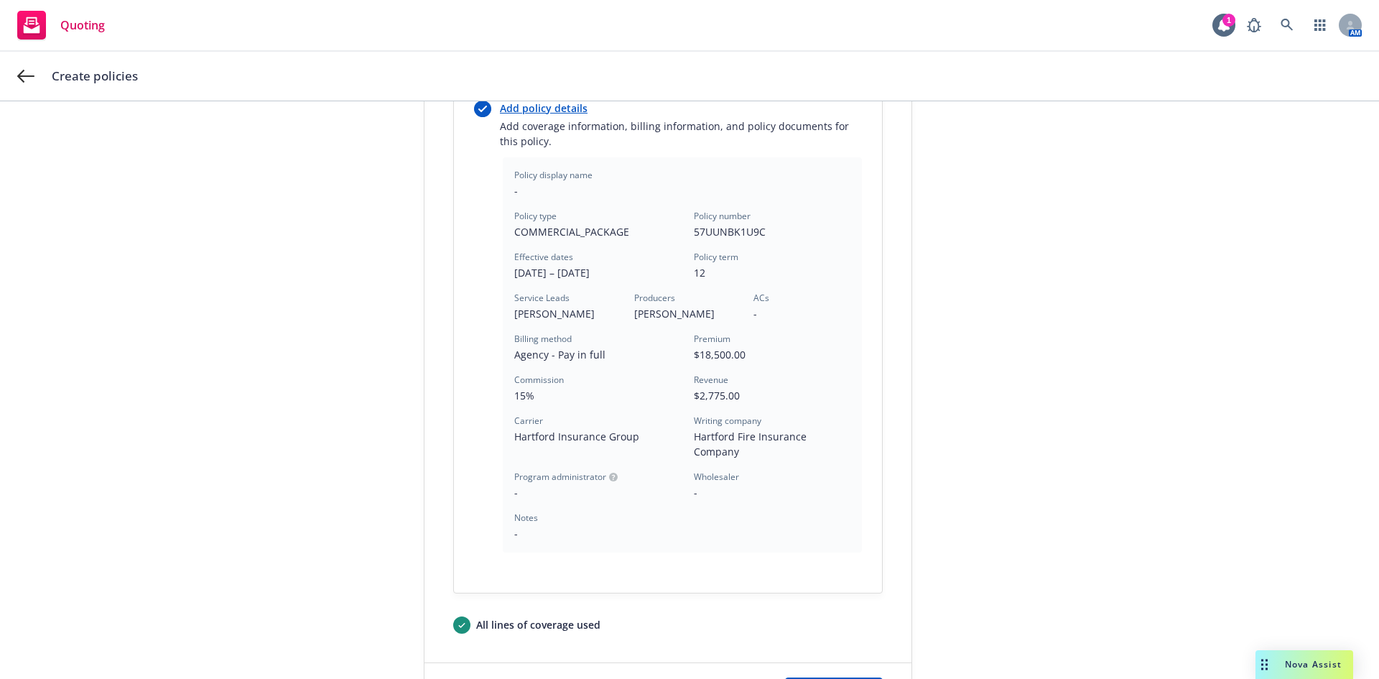
scroll to position [410, 0]
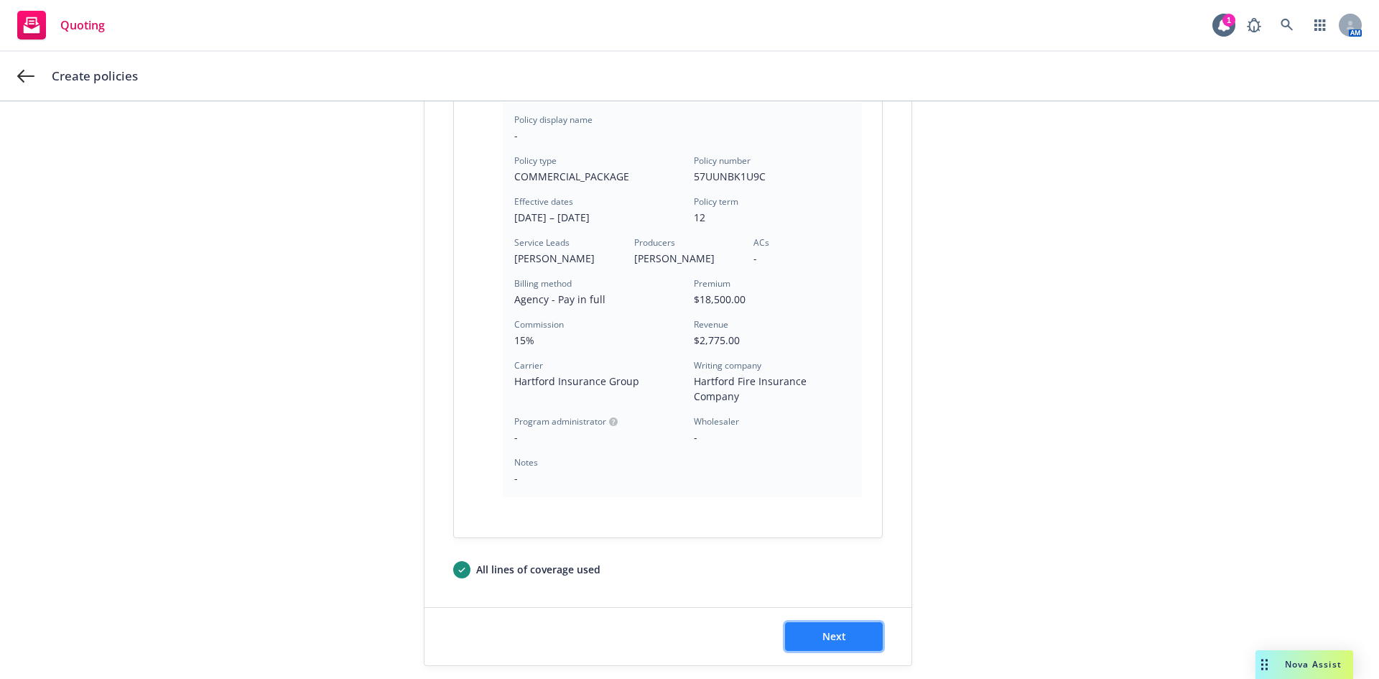
click at [814, 626] on button "Next" at bounding box center [834, 636] width 98 height 29
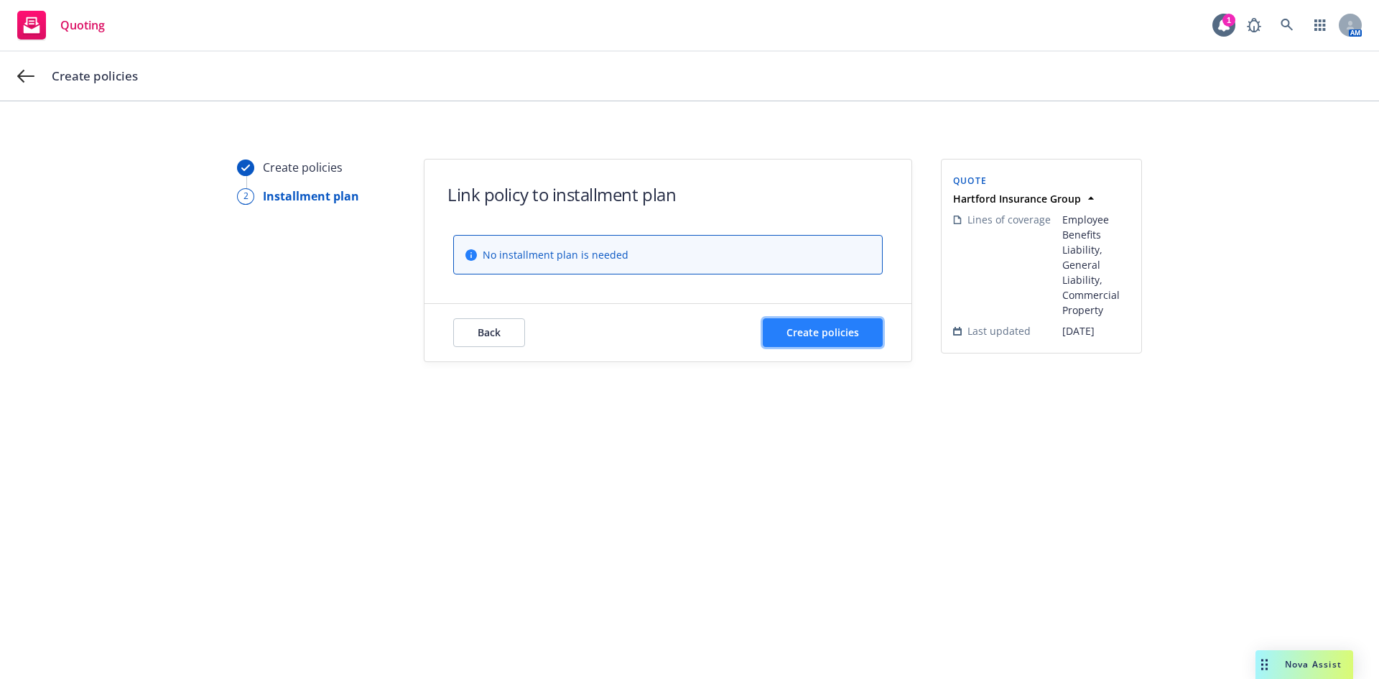
click at [814, 334] on span "Create policies" at bounding box center [822, 332] width 73 height 14
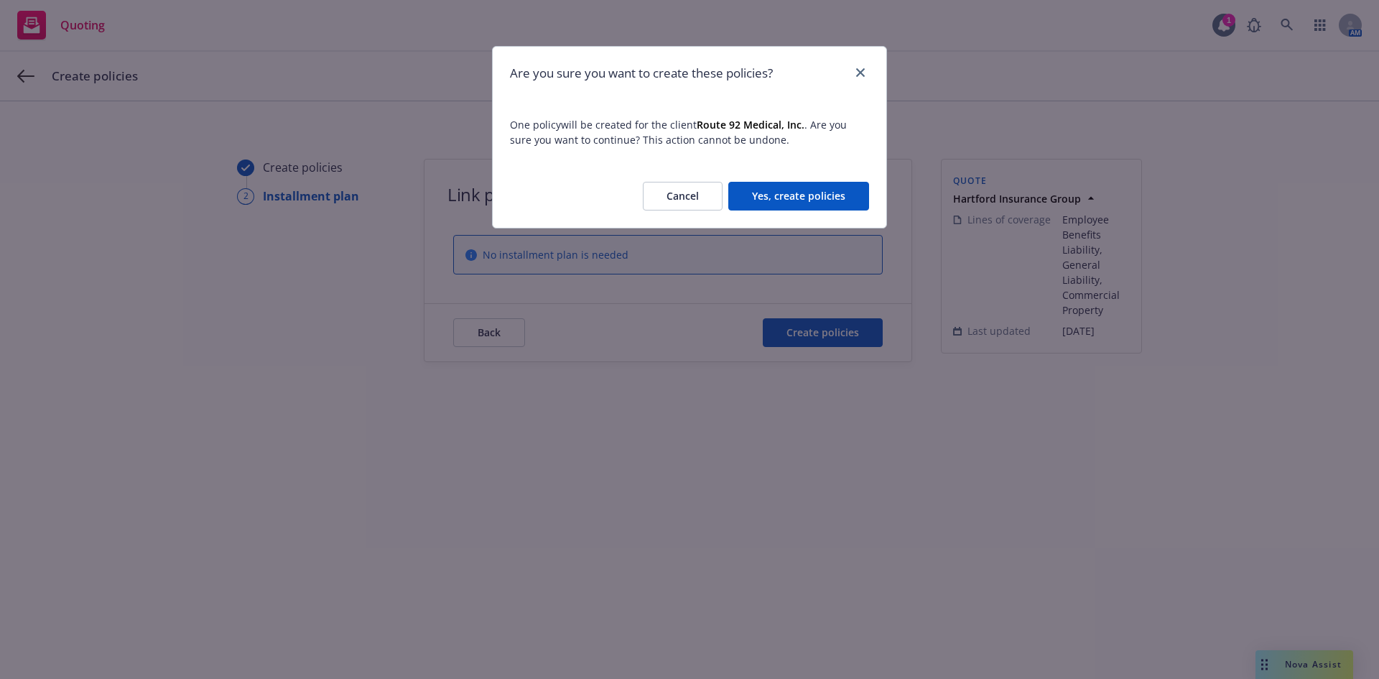
click at [789, 201] on button "Yes, create policies" at bounding box center [798, 196] width 141 height 29
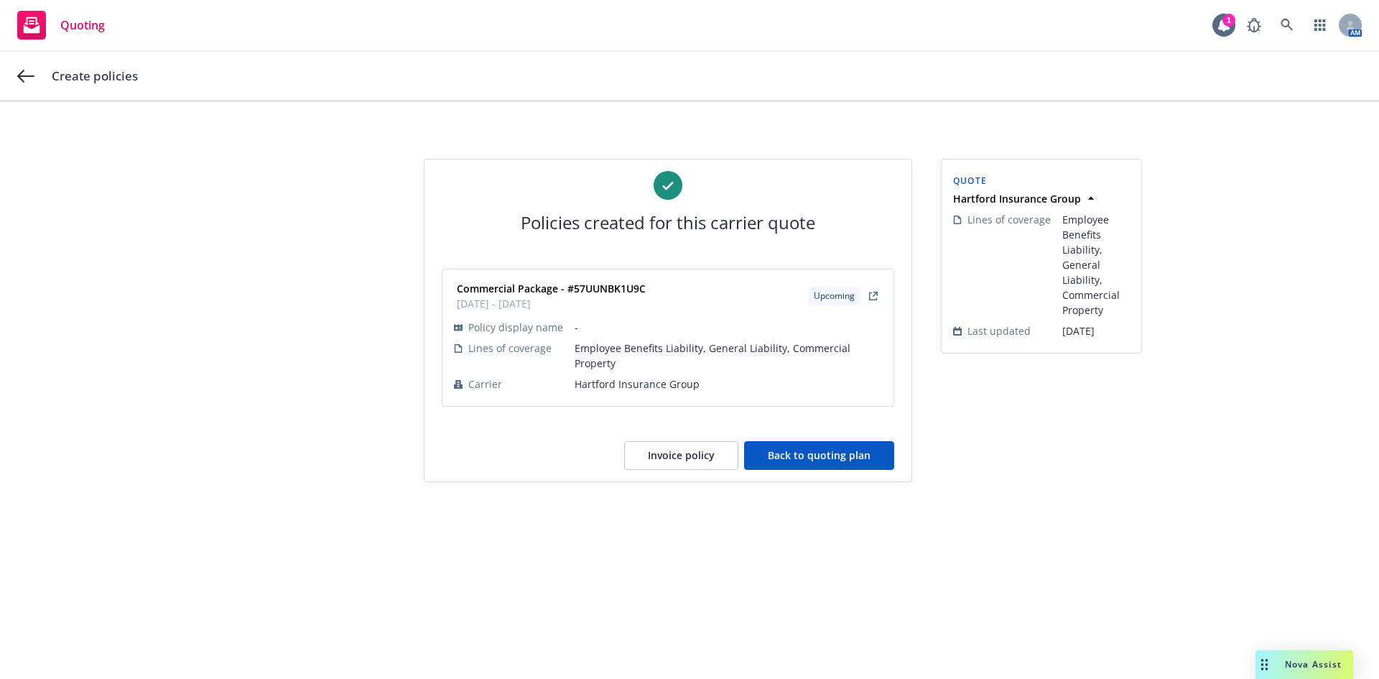
click at [791, 453] on button "Back to quoting plan" at bounding box center [819, 455] width 150 height 29
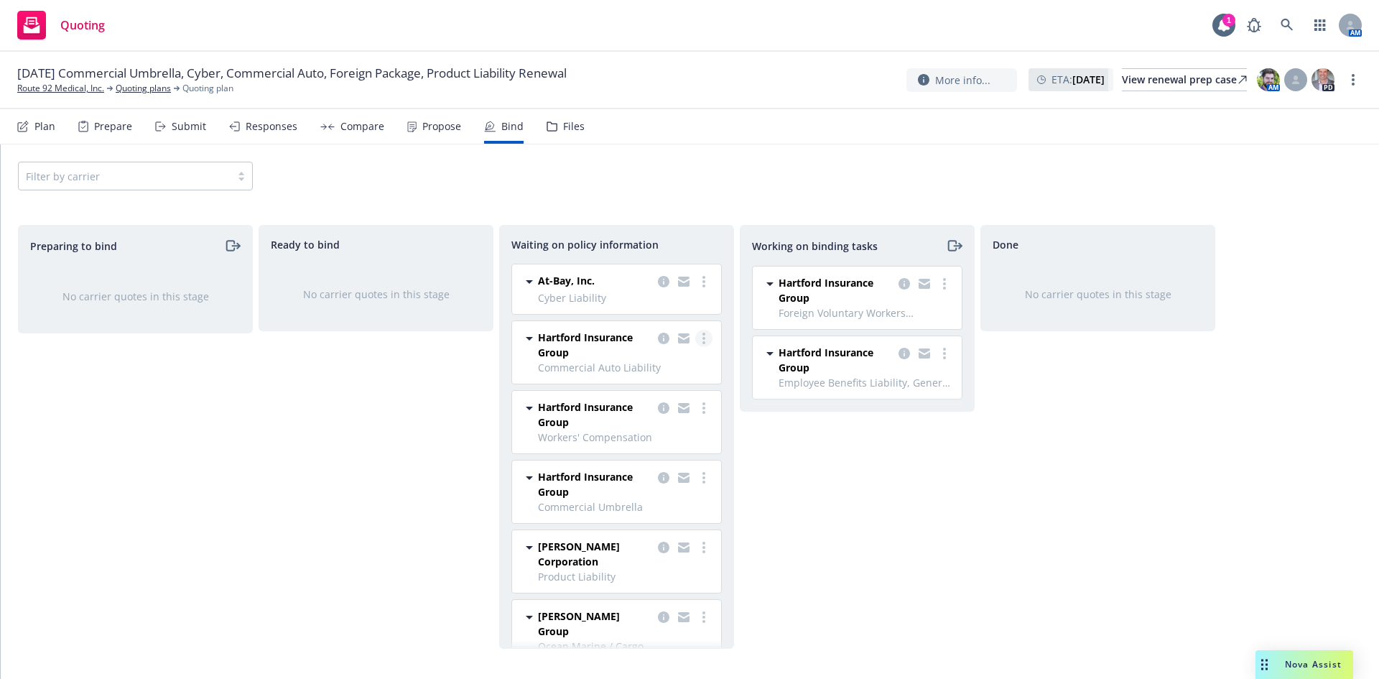
click at [695, 340] on link "more" at bounding box center [703, 338] width 17 height 17
click at [645, 368] on span "Create policies" at bounding box center [624, 367] width 106 height 14
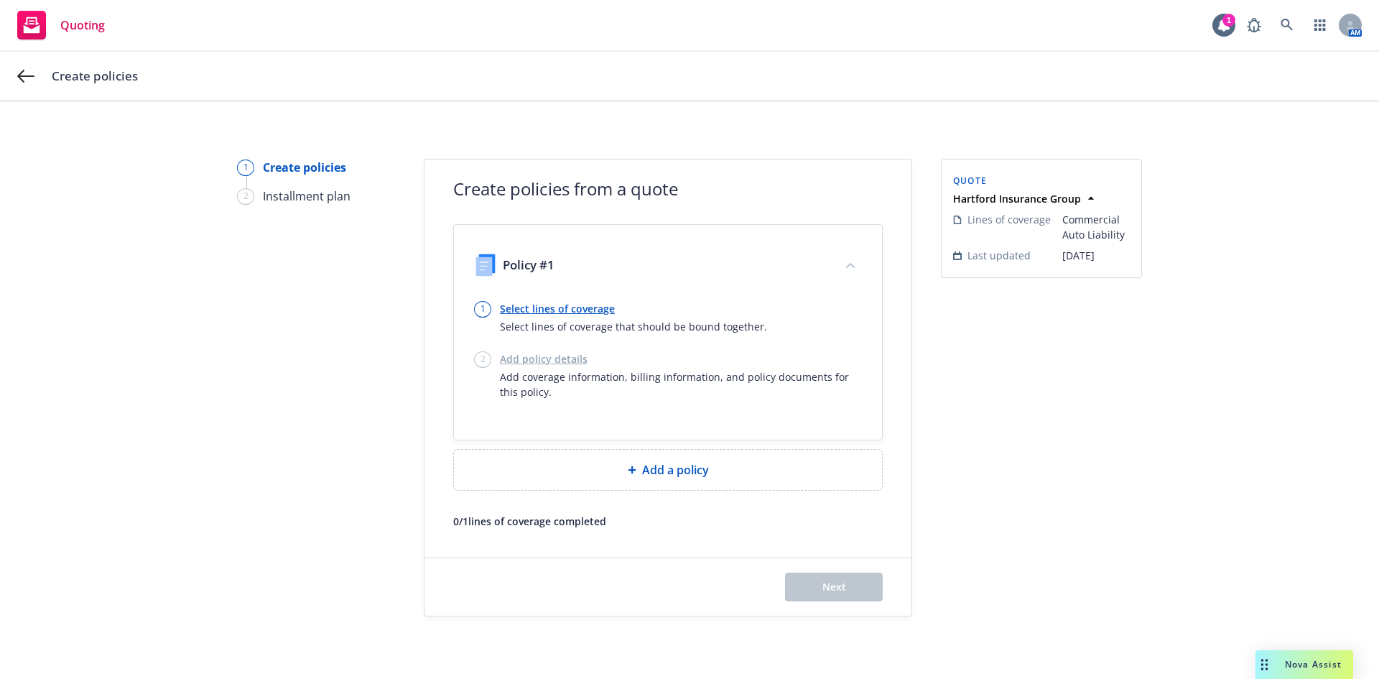
click at [595, 309] on link "Select lines of coverage" at bounding box center [633, 308] width 267 height 15
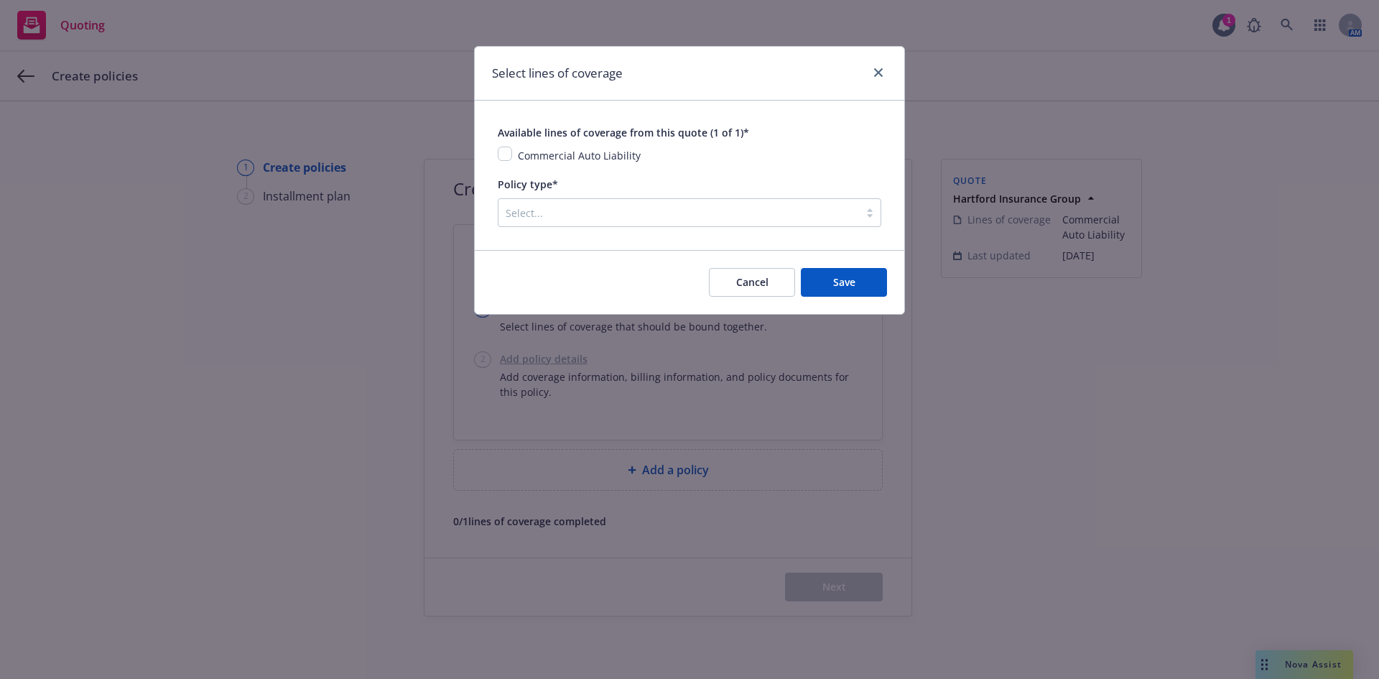
click at [541, 149] on span "Commercial Auto Liability" at bounding box center [579, 156] width 123 height 14
click at [571, 154] on span "Commercial Auto Liability" at bounding box center [579, 156] width 123 height 14
click at [504, 155] on input "checkbox" at bounding box center [505, 153] width 14 height 14
checkbox input "true"
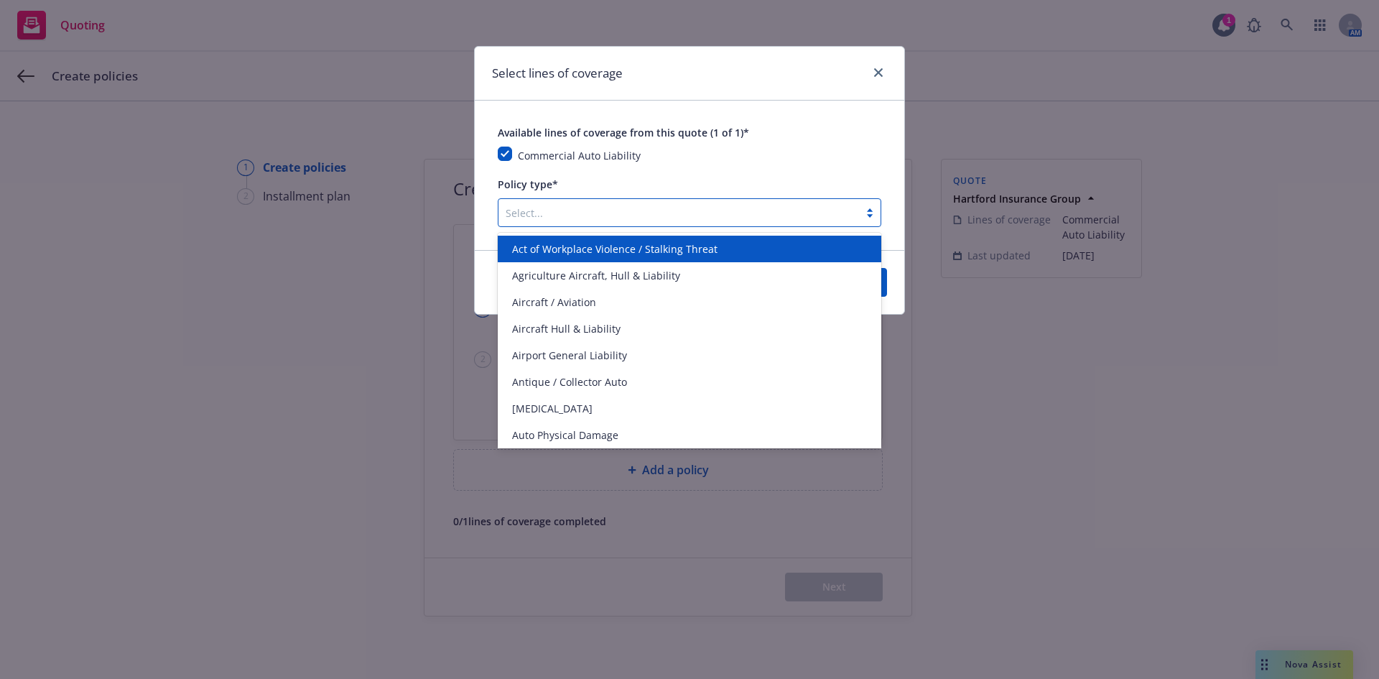
click at [570, 209] on div at bounding box center [679, 212] width 346 height 17
type input "commer"
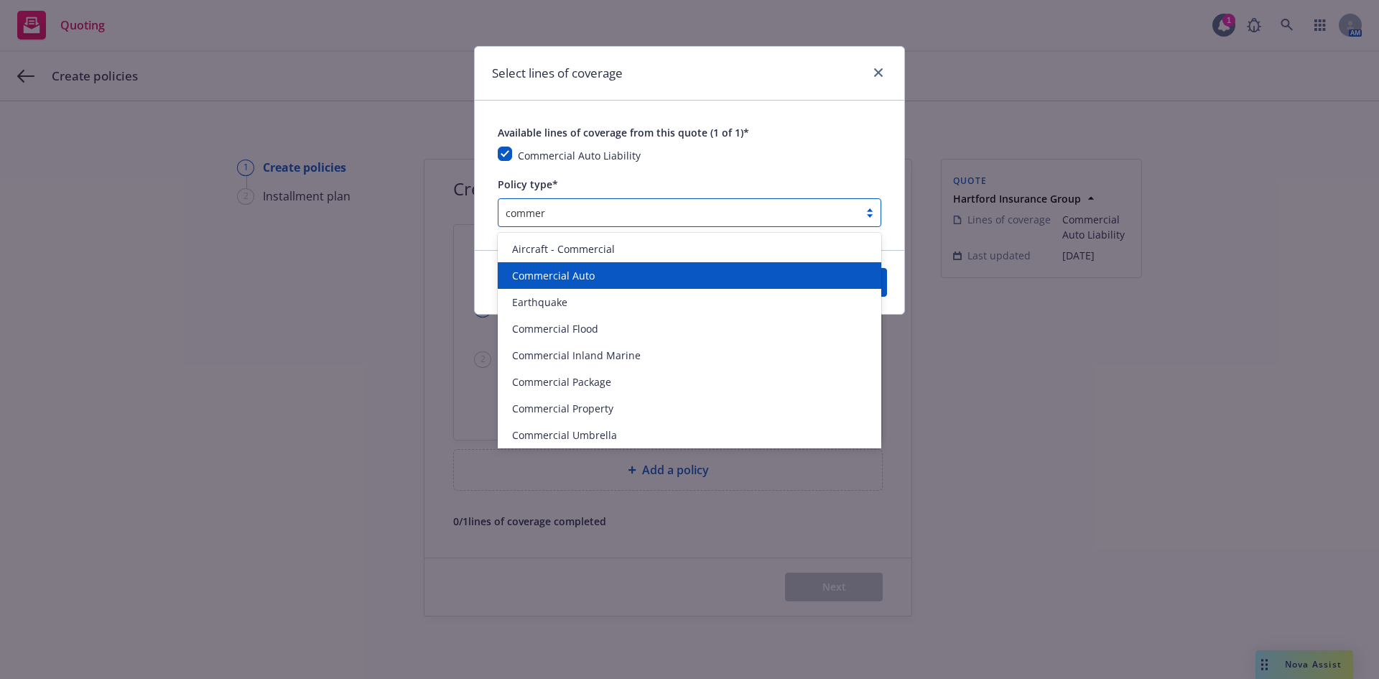
click at [608, 270] on div "Commercial Auto" at bounding box center [689, 275] width 366 height 15
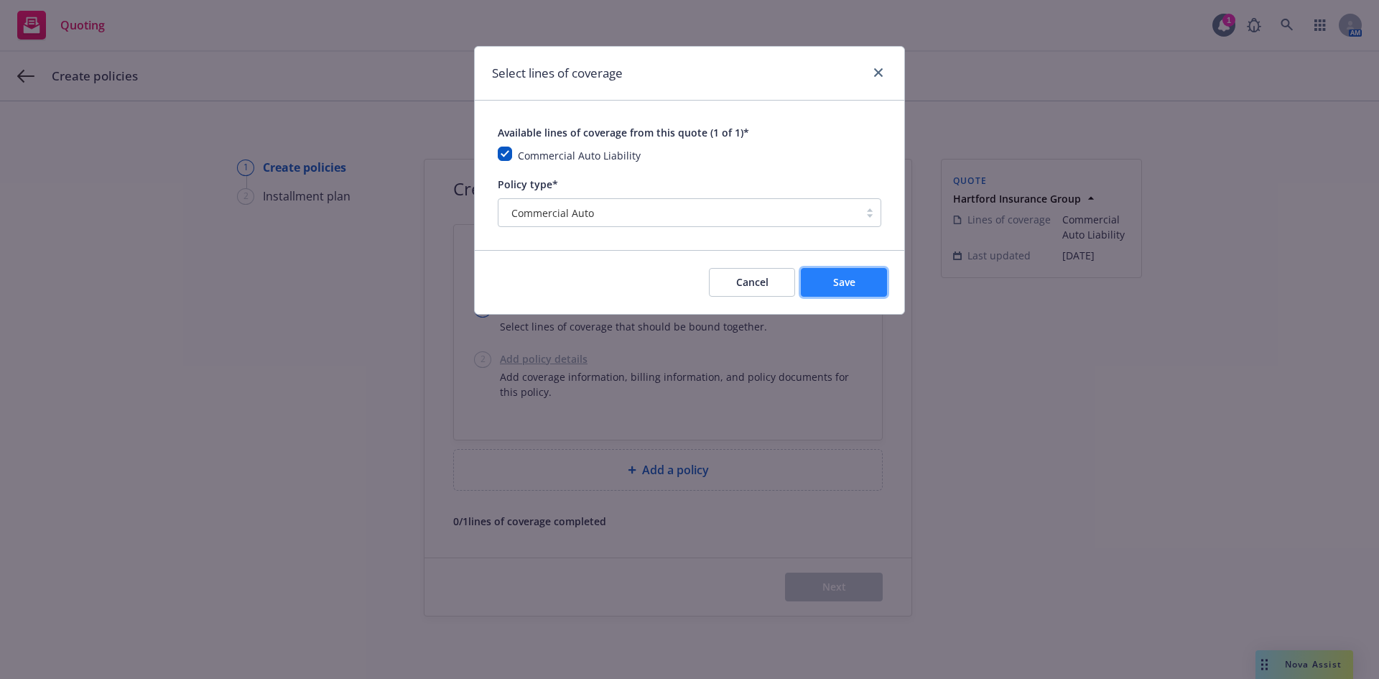
click at [829, 284] on button "Save" at bounding box center [844, 282] width 86 height 29
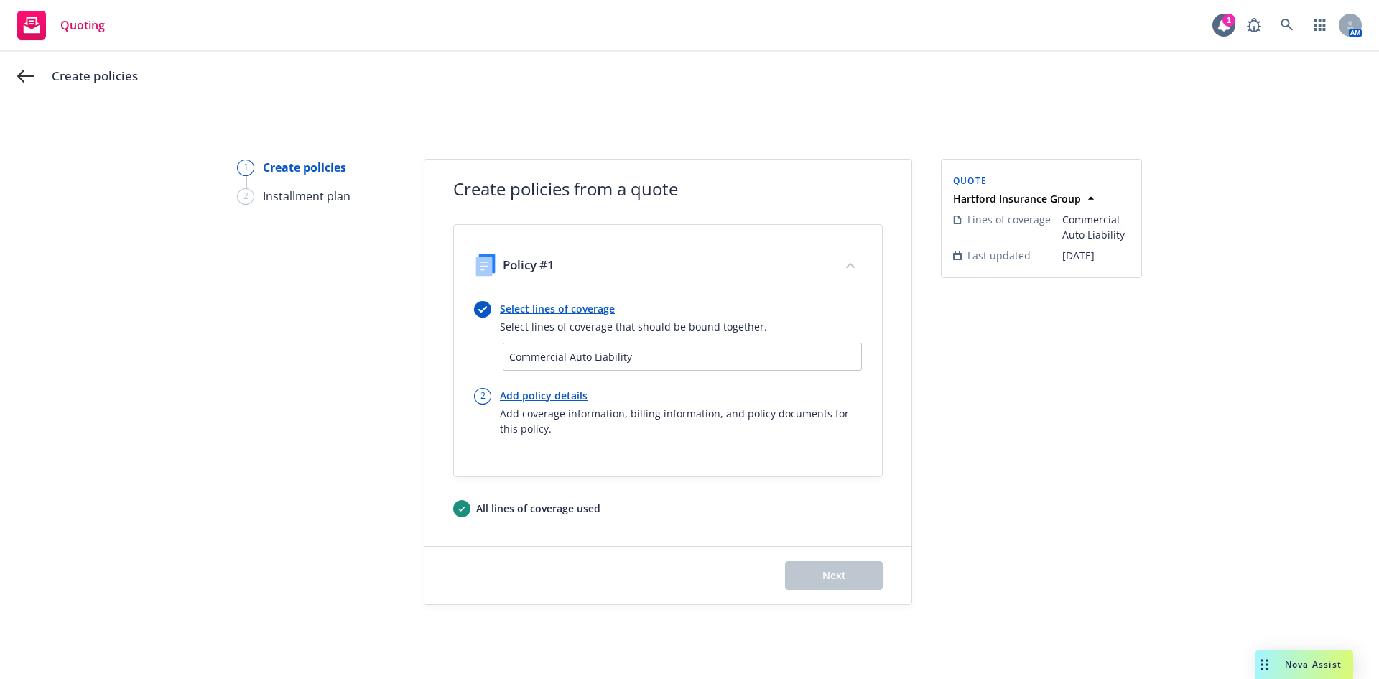
click at [534, 396] on link "Add policy details" at bounding box center [681, 395] width 362 height 15
select select "12"
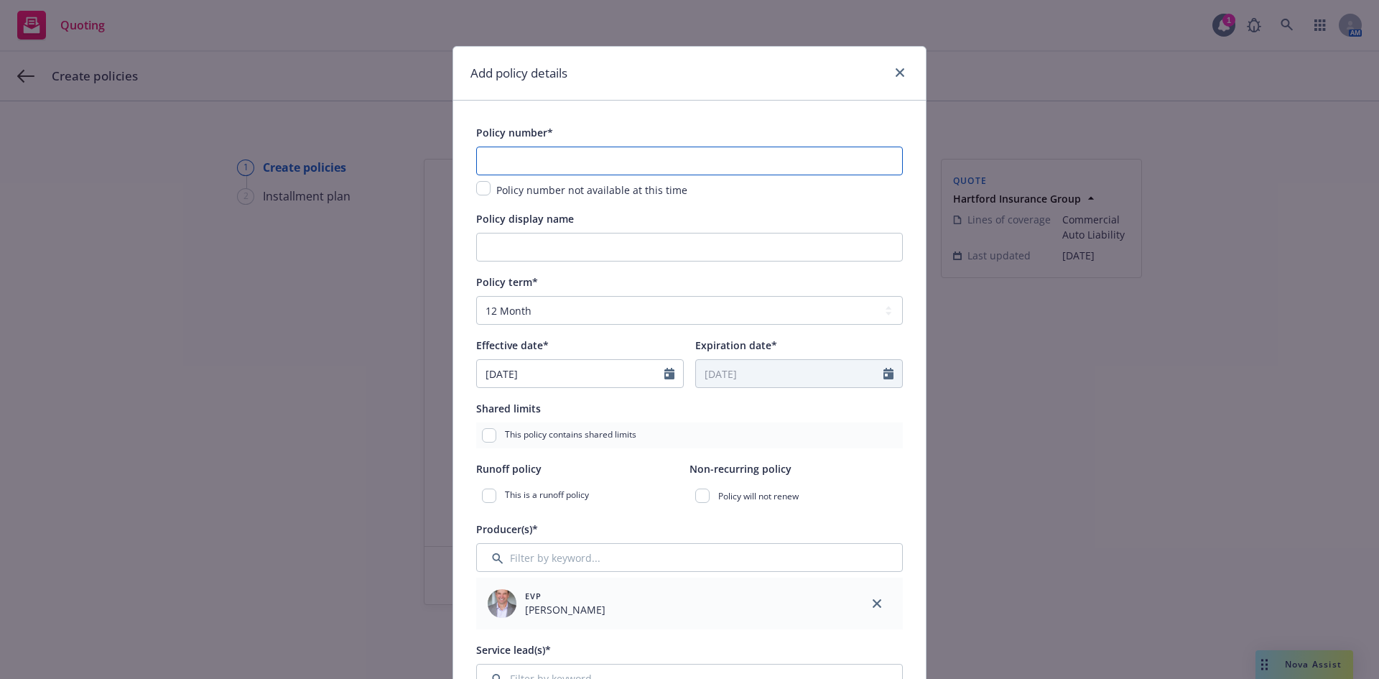
click at [580, 161] on input "text" at bounding box center [689, 160] width 427 height 29
paste input "57 UEN BF0369"
click at [494, 162] on input "57 UEN BF0369" at bounding box center [689, 160] width 427 height 29
click at [515, 159] on input "57UEN BF0369" at bounding box center [689, 160] width 427 height 29
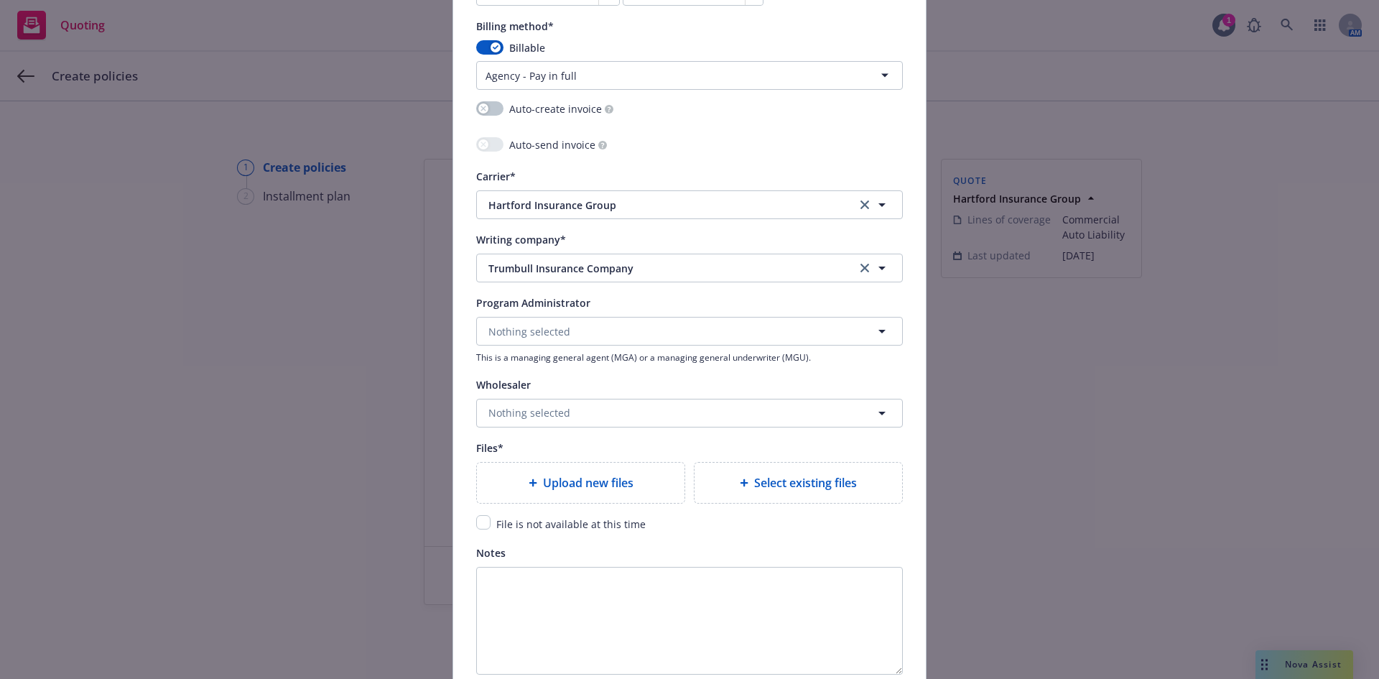
scroll to position [1293, 0]
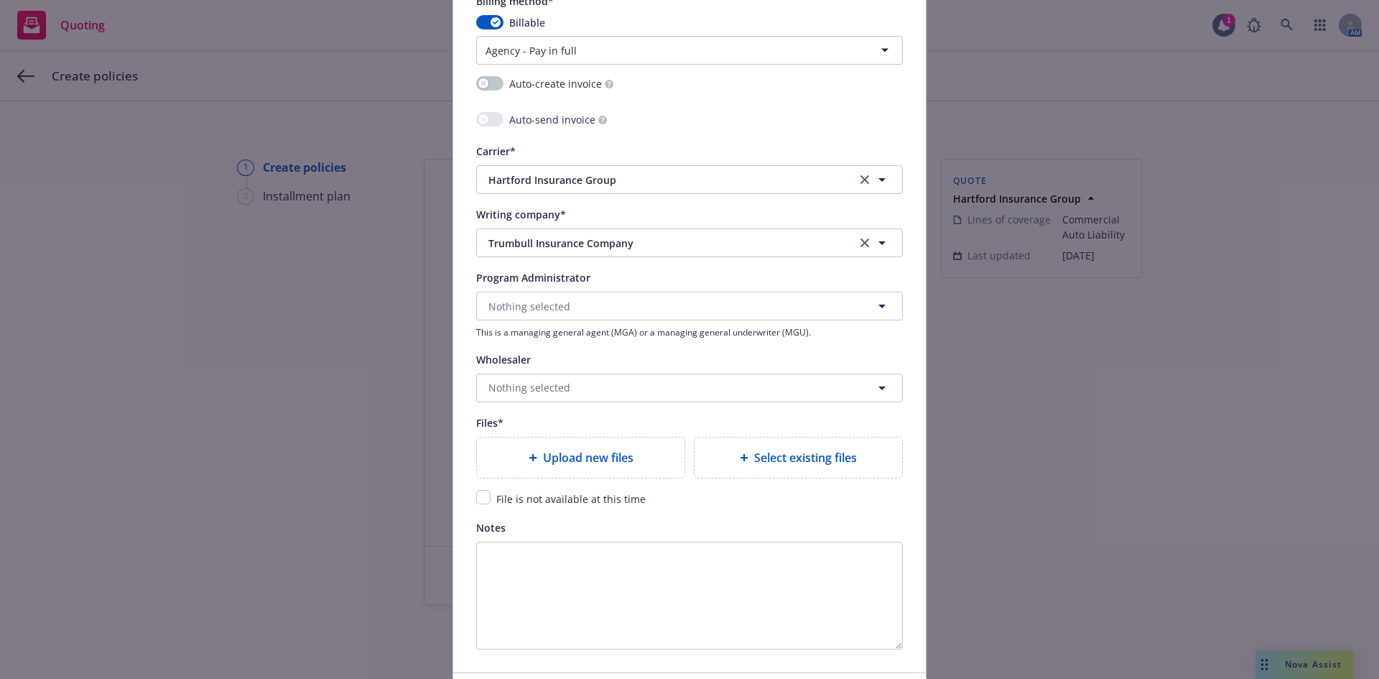
type input "57UENBF0369"
click at [510, 493] on span "File is not available at this time" at bounding box center [570, 499] width 149 height 14
click at [480, 495] on input "checkbox" at bounding box center [483, 497] width 14 height 14
checkbox input "true"
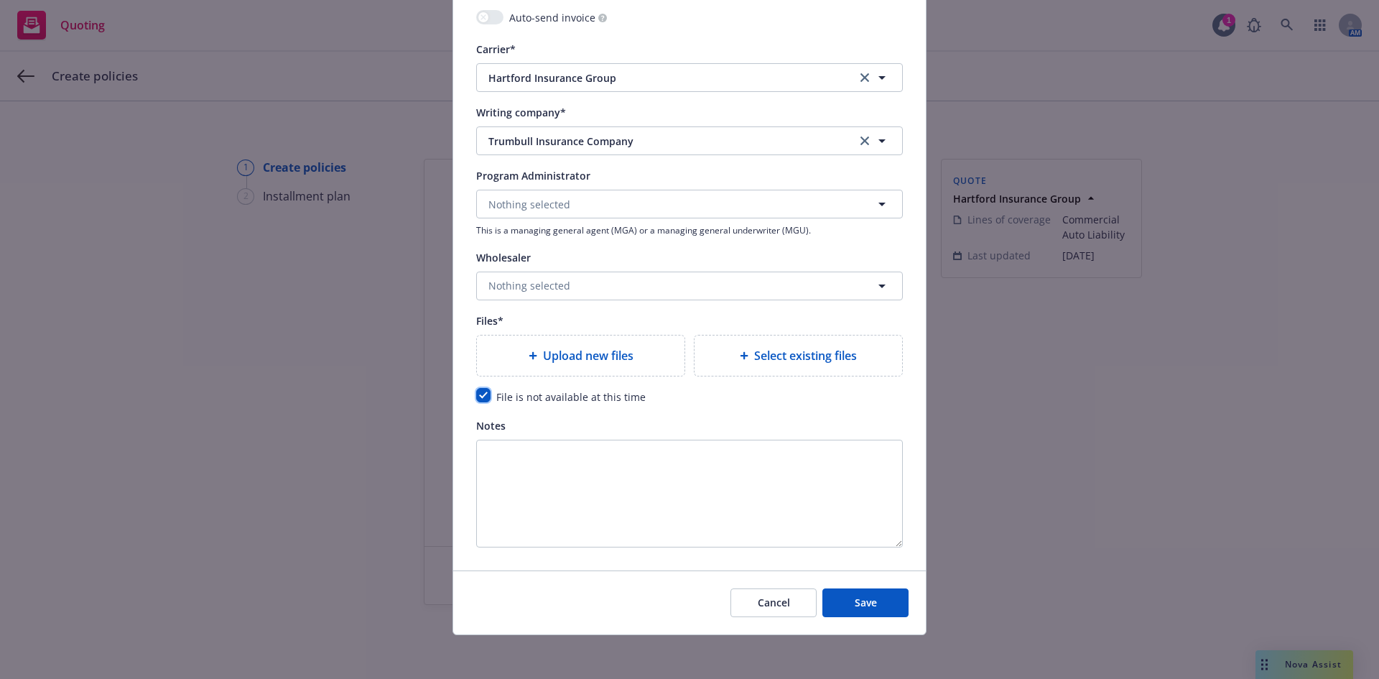
scroll to position [1397, 0]
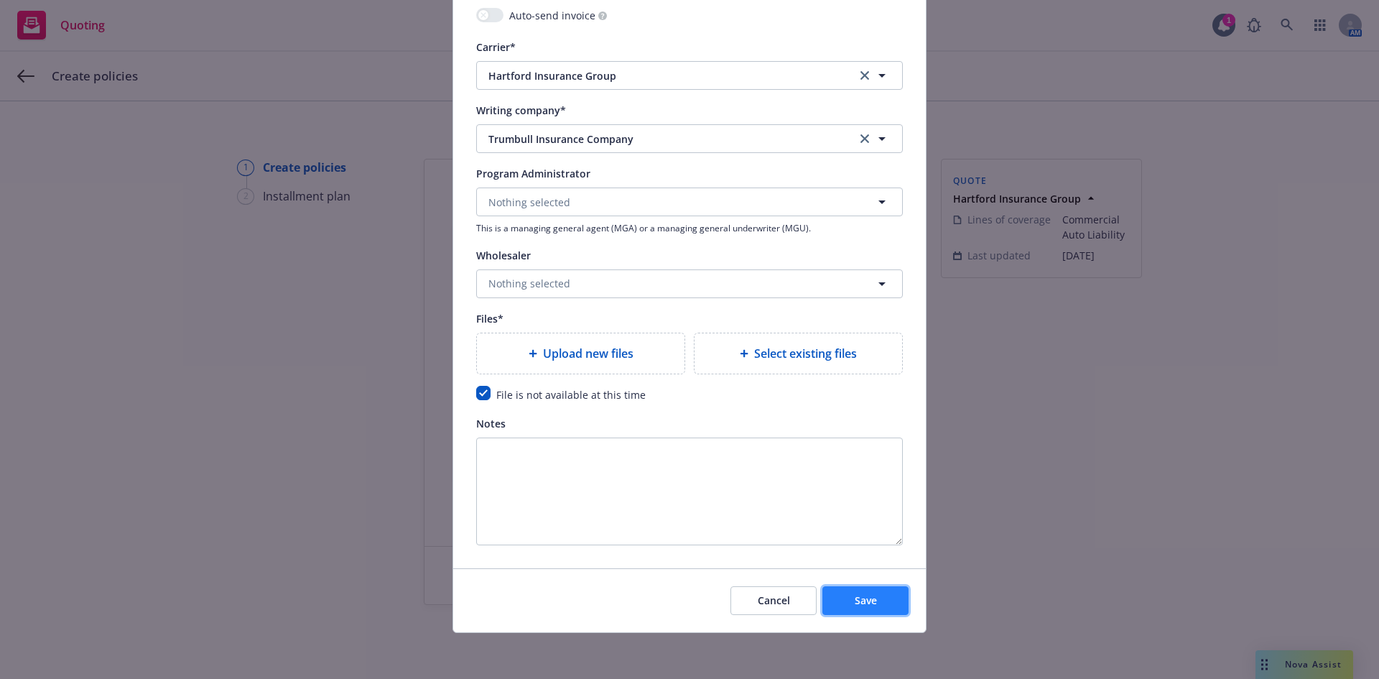
click at [867, 602] on span "Save" at bounding box center [866, 600] width 22 height 14
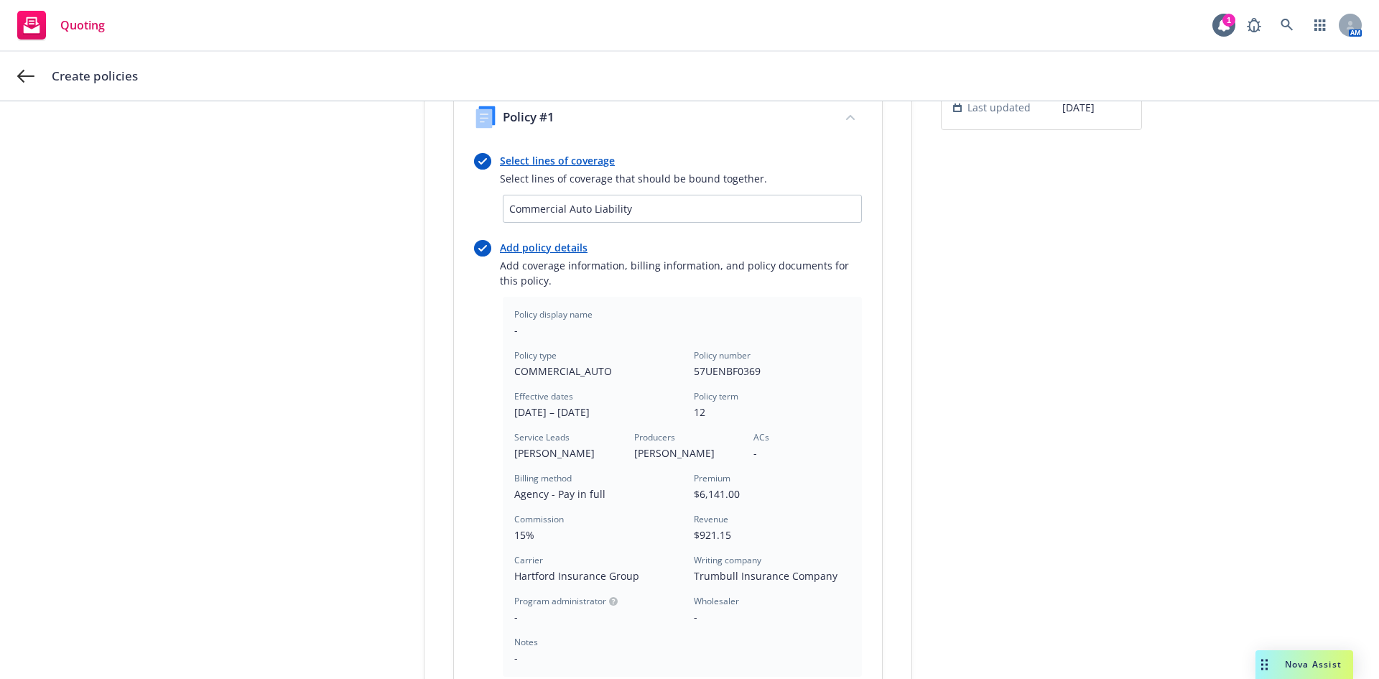
scroll to position [359, 0]
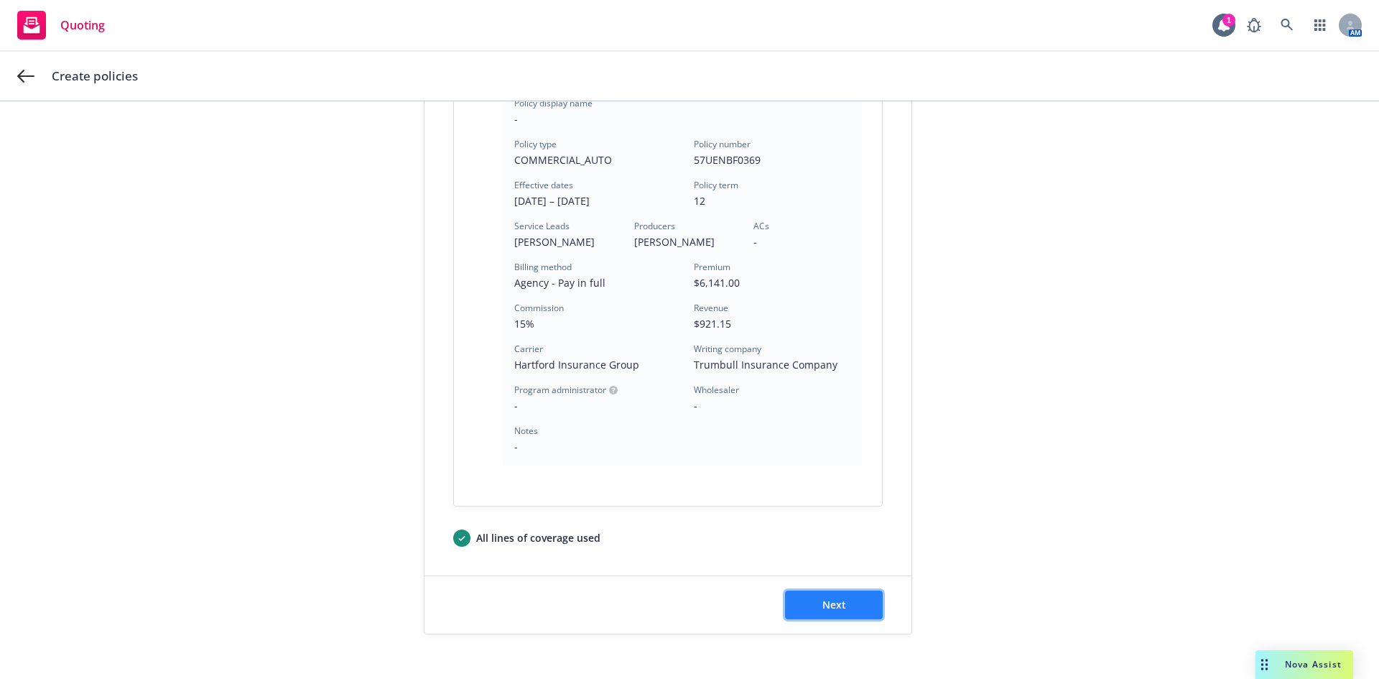
click at [824, 594] on button "Next" at bounding box center [834, 604] width 98 height 29
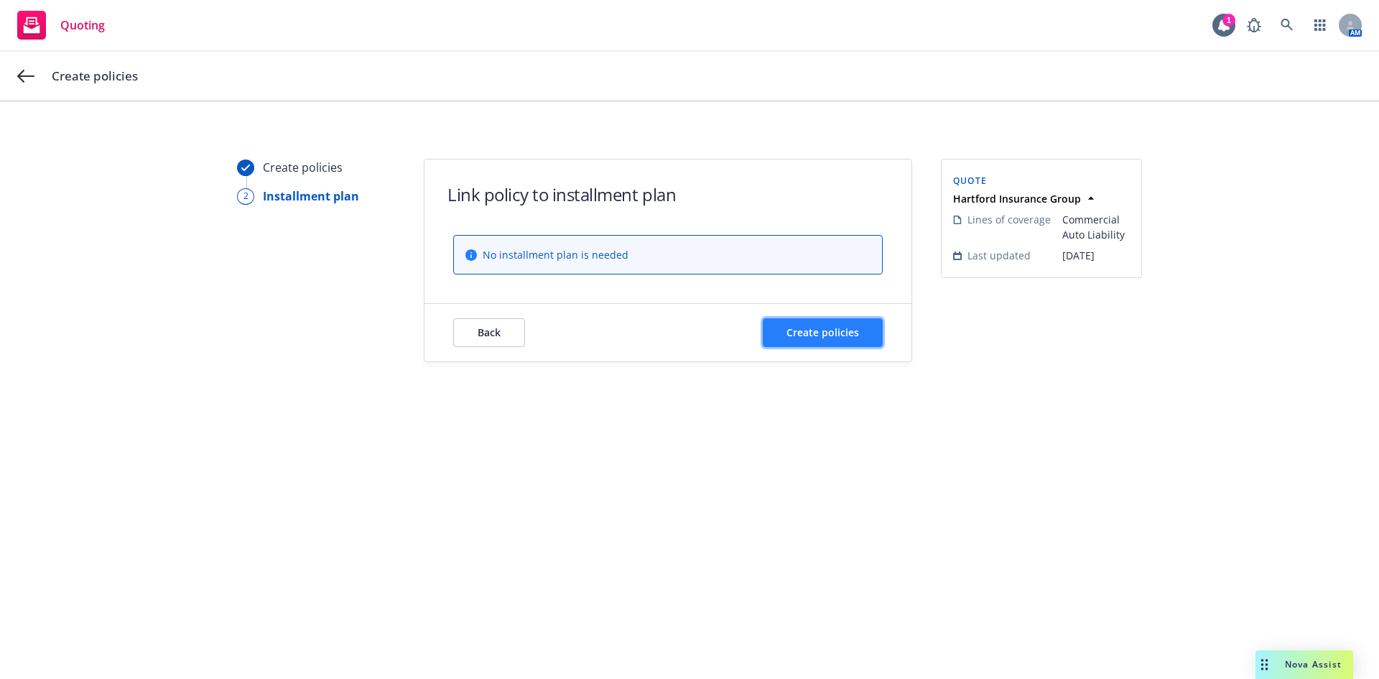
click at [814, 335] on span "Create policies" at bounding box center [822, 332] width 73 height 14
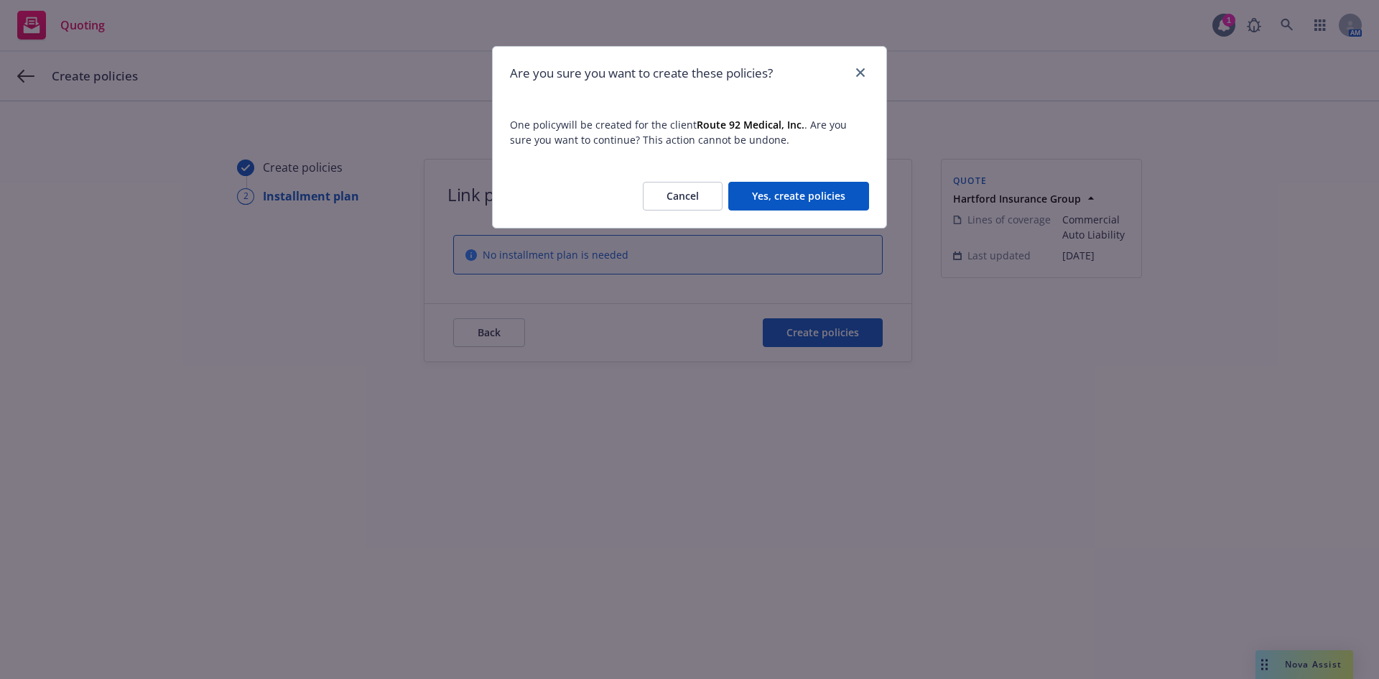
click at [800, 188] on button "Yes, create policies" at bounding box center [798, 196] width 141 height 29
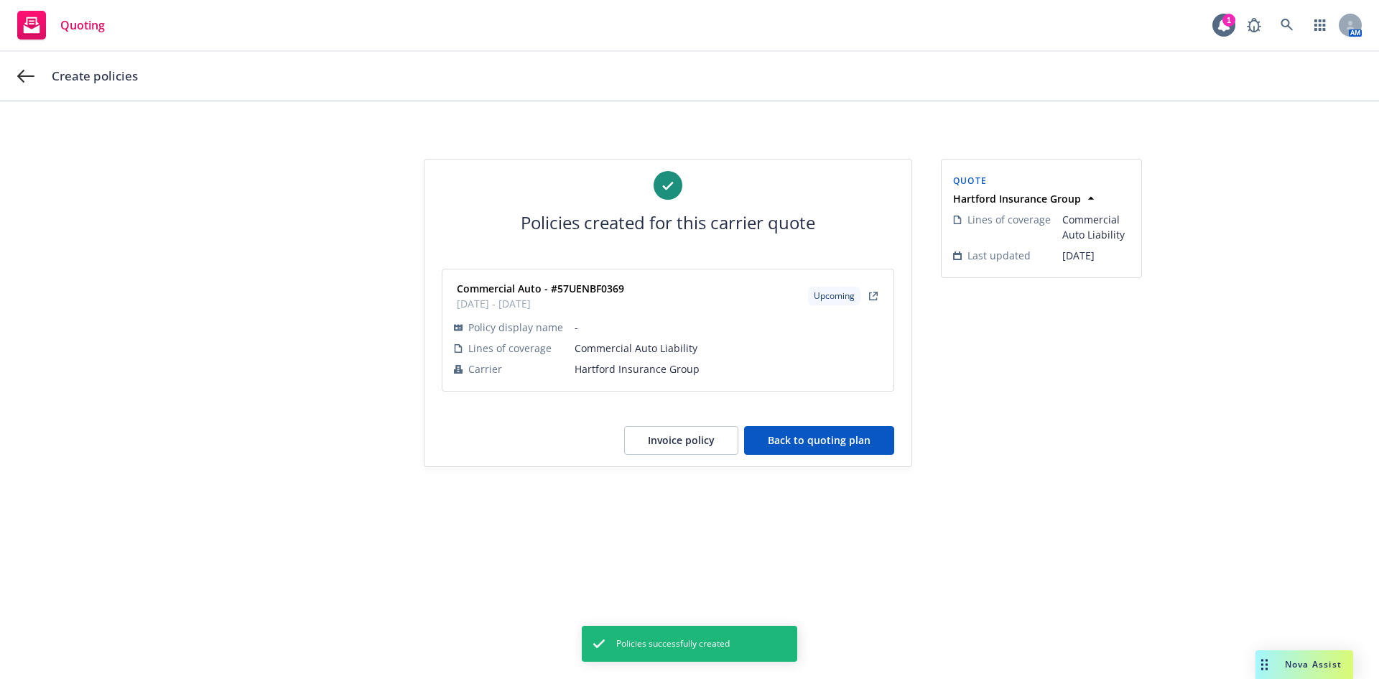
click at [813, 440] on button "Back to quoting plan" at bounding box center [819, 440] width 150 height 29
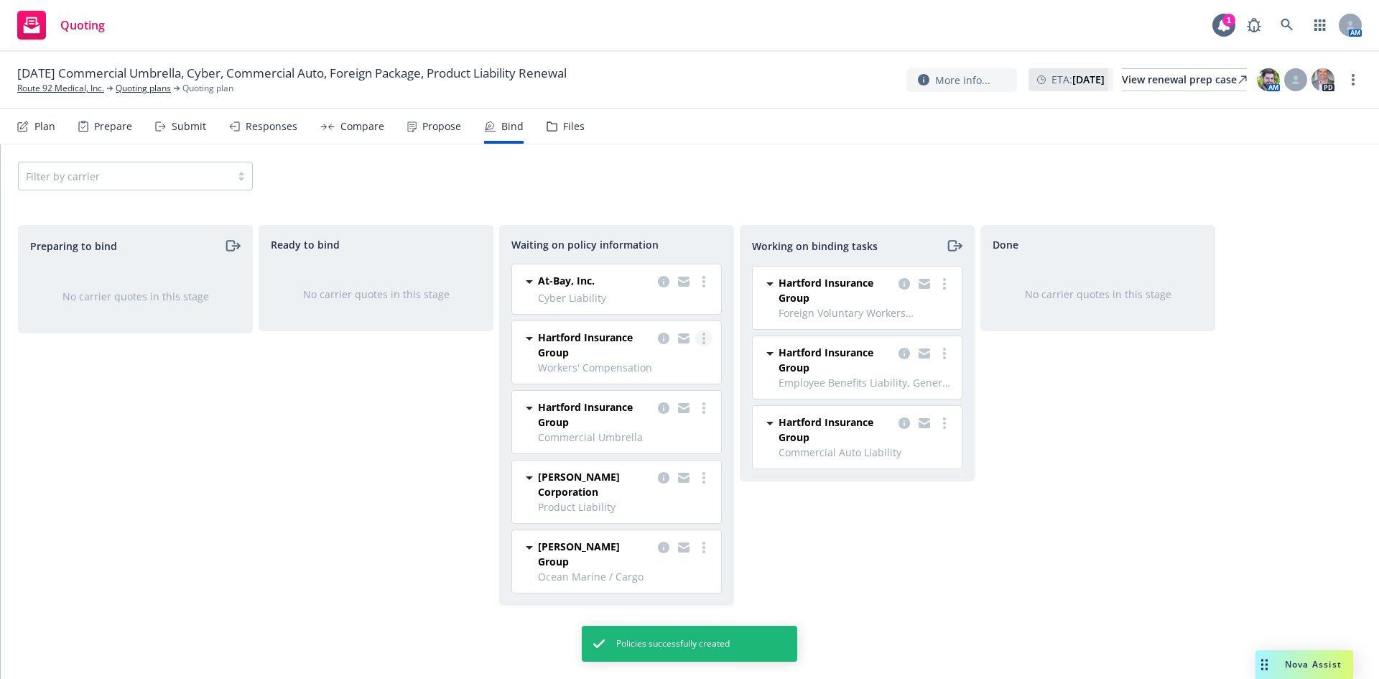
click at [702, 339] on icon "more" at bounding box center [703, 337] width 3 height 11
click at [658, 363] on span "Create policies" at bounding box center [635, 367] width 106 height 14
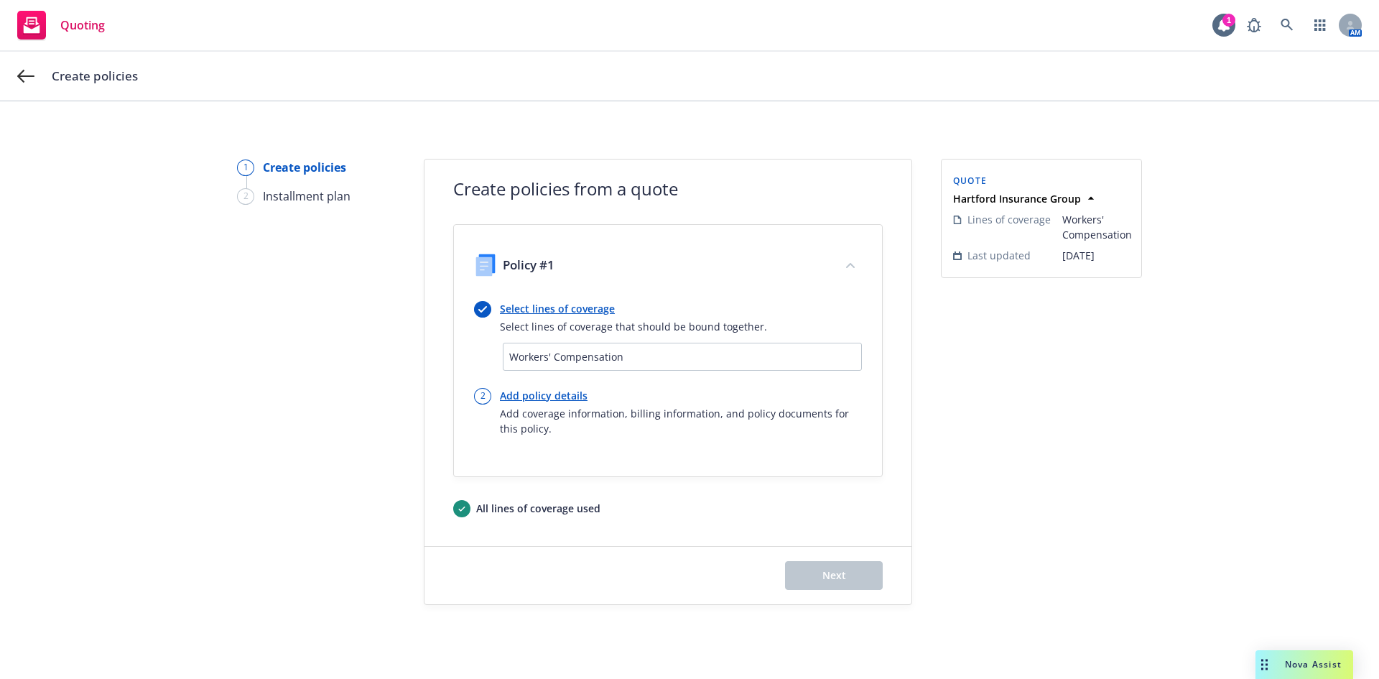
click at [547, 400] on link "Add policy details" at bounding box center [681, 395] width 362 height 15
select select "12"
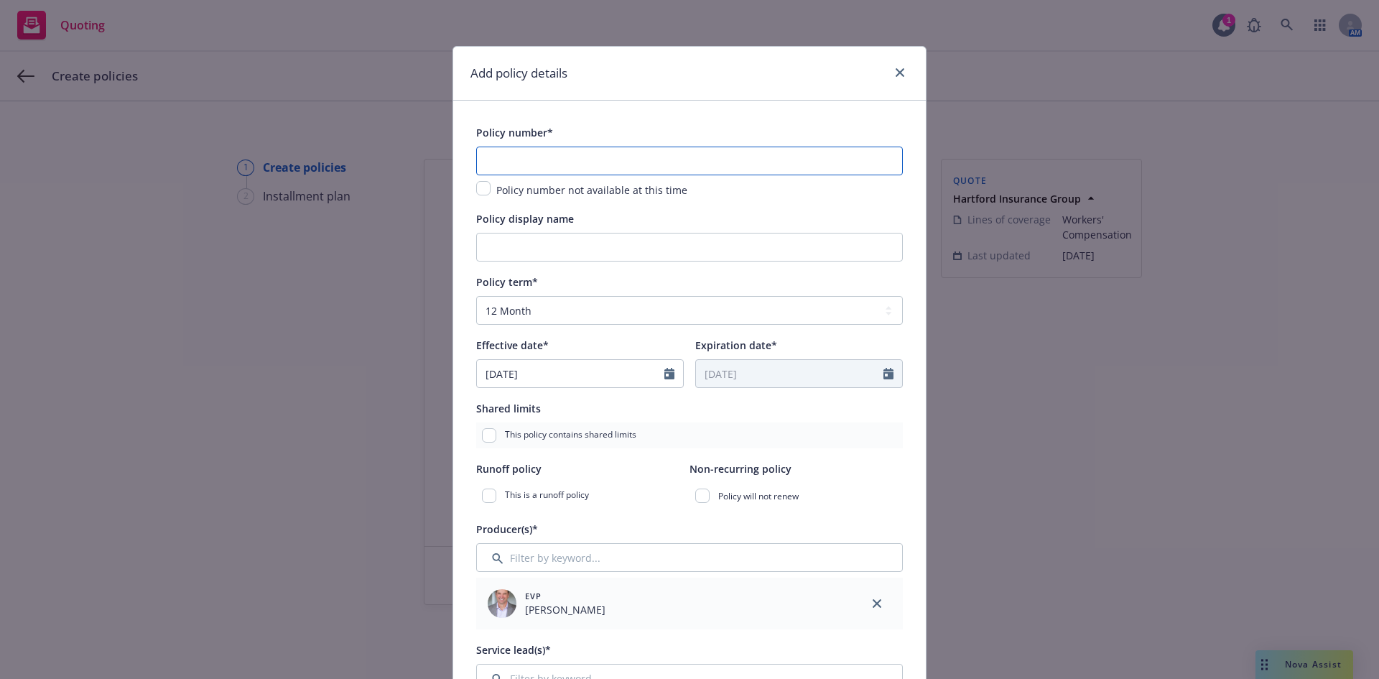
click at [555, 152] on input "text" at bounding box center [689, 160] width 427 height 29
paste input "57 WB BK4G4T"
click at [495, 164] on input "57 WB BK4G4T" at bounding box center [689, 160] width 427 height 29
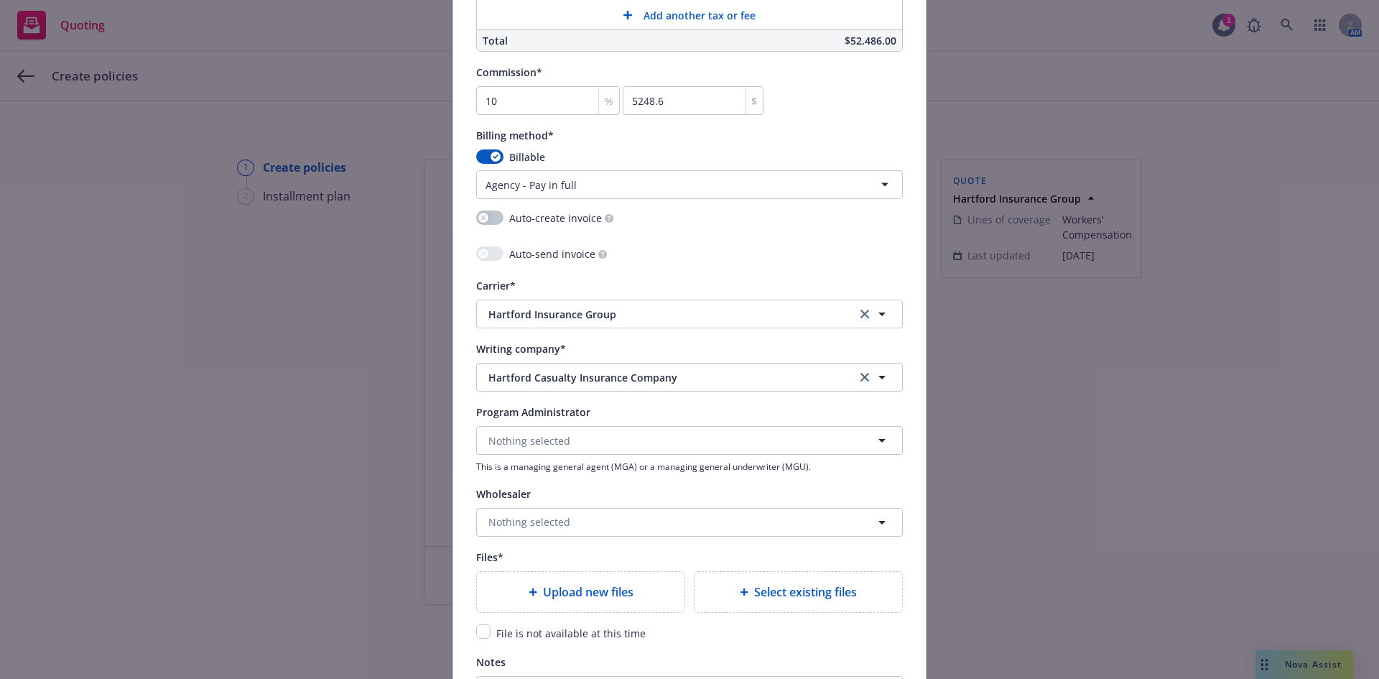
scroll to position [1364, 0]
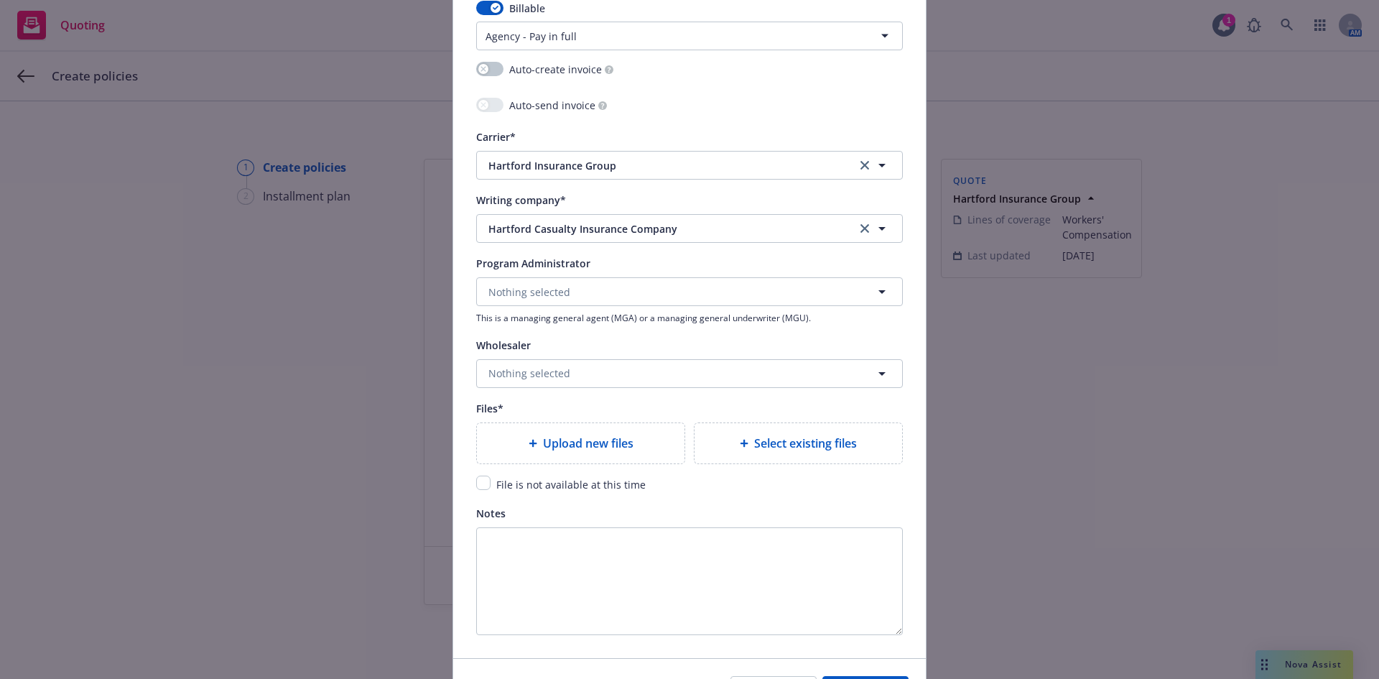
type input "57WBBK4G4T"
click at [521, 485] on span "File is not available at this time" at bounding box center [570, 485] width 149 height 14
click at [480, 485] on input "checkbox" at bounding box center [483, 482] width 14 height 14
checkbox input "true"
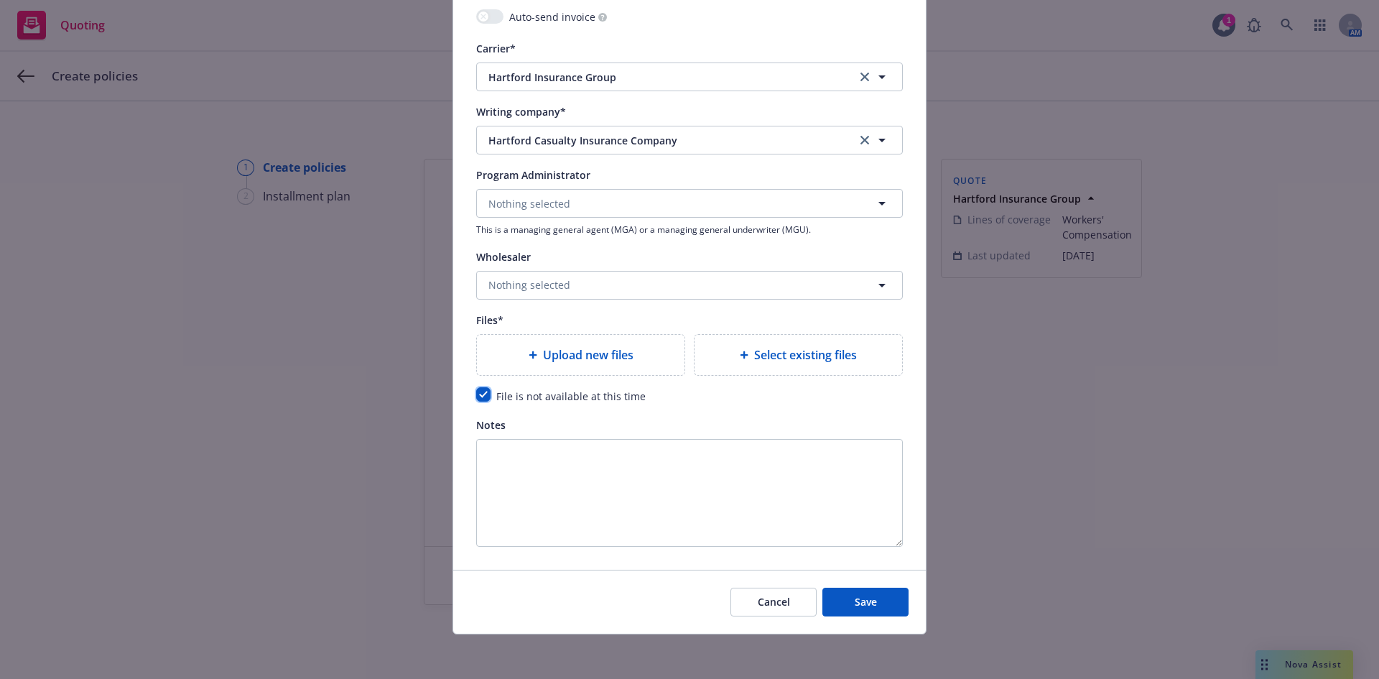
scroll to position [1454, 0]
click at [874, 598] on button "Save" at bounding box center [865, 600] width 86 height 29
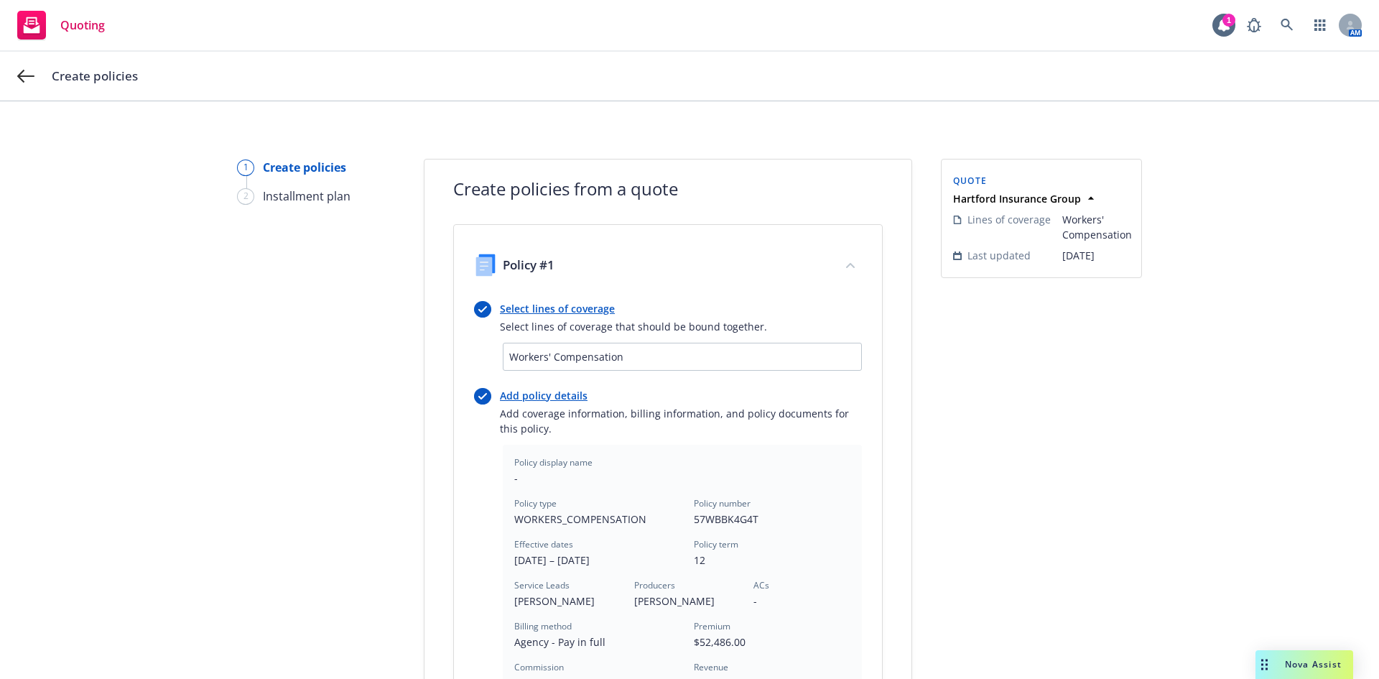
scroll to position [387, 0]
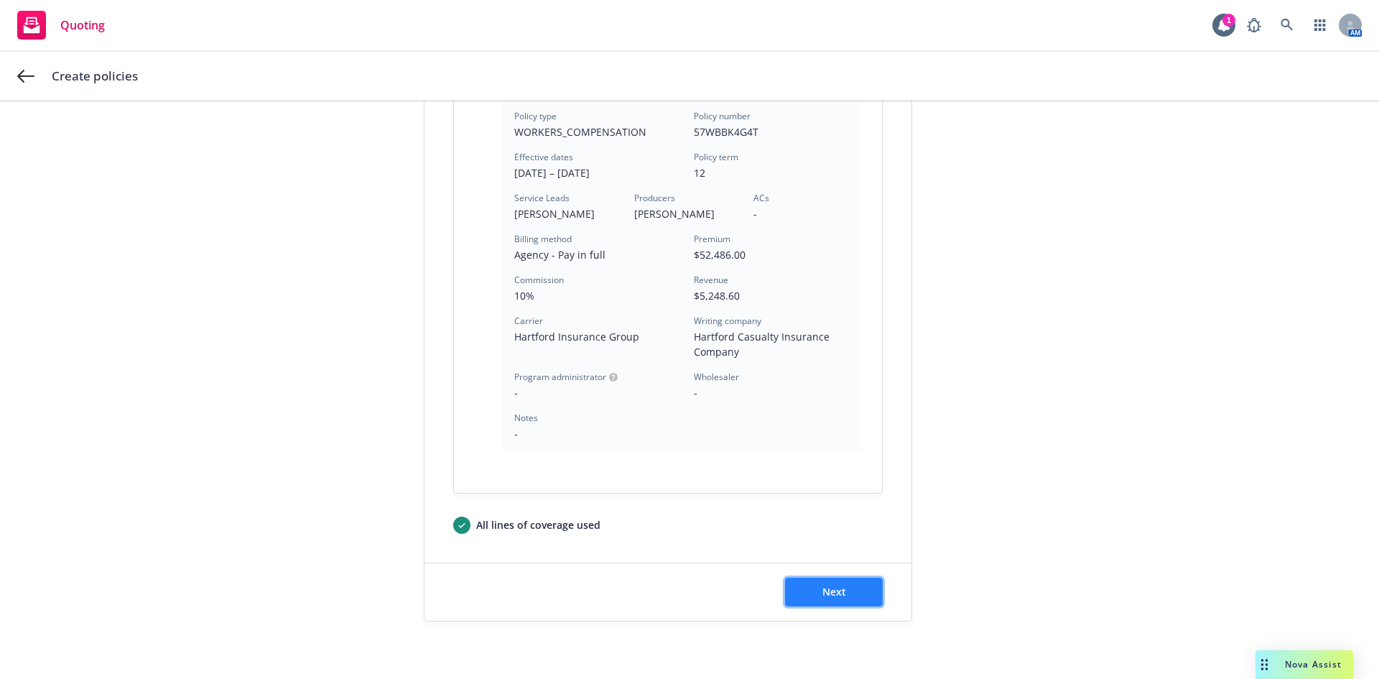
click at [834, 597] on span "Next" at bounding box center [834, 592] width 24 height 14
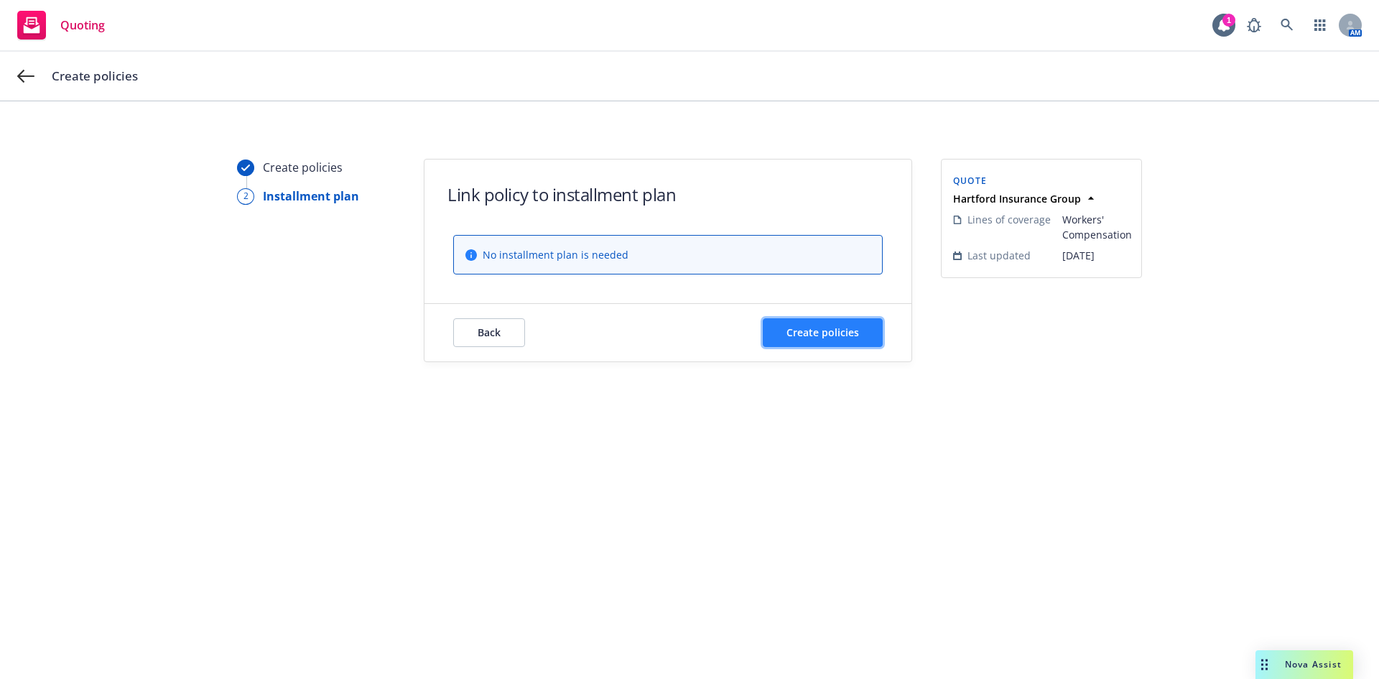
click at [812, 330] on span "Create policies" at bounding box center [822, 332] width 73 height 14
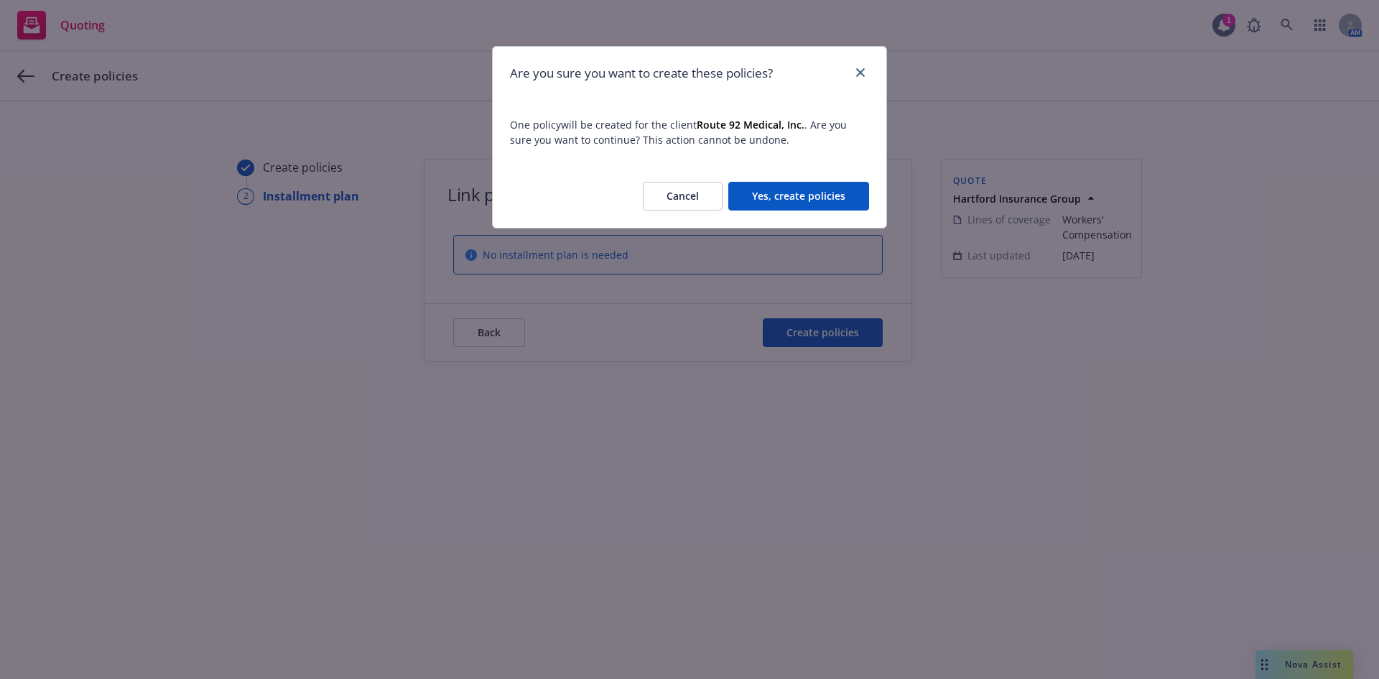
click at [799, 194] on button "Yes, create policies" at bounding box center [798, 196] width 141 height 29
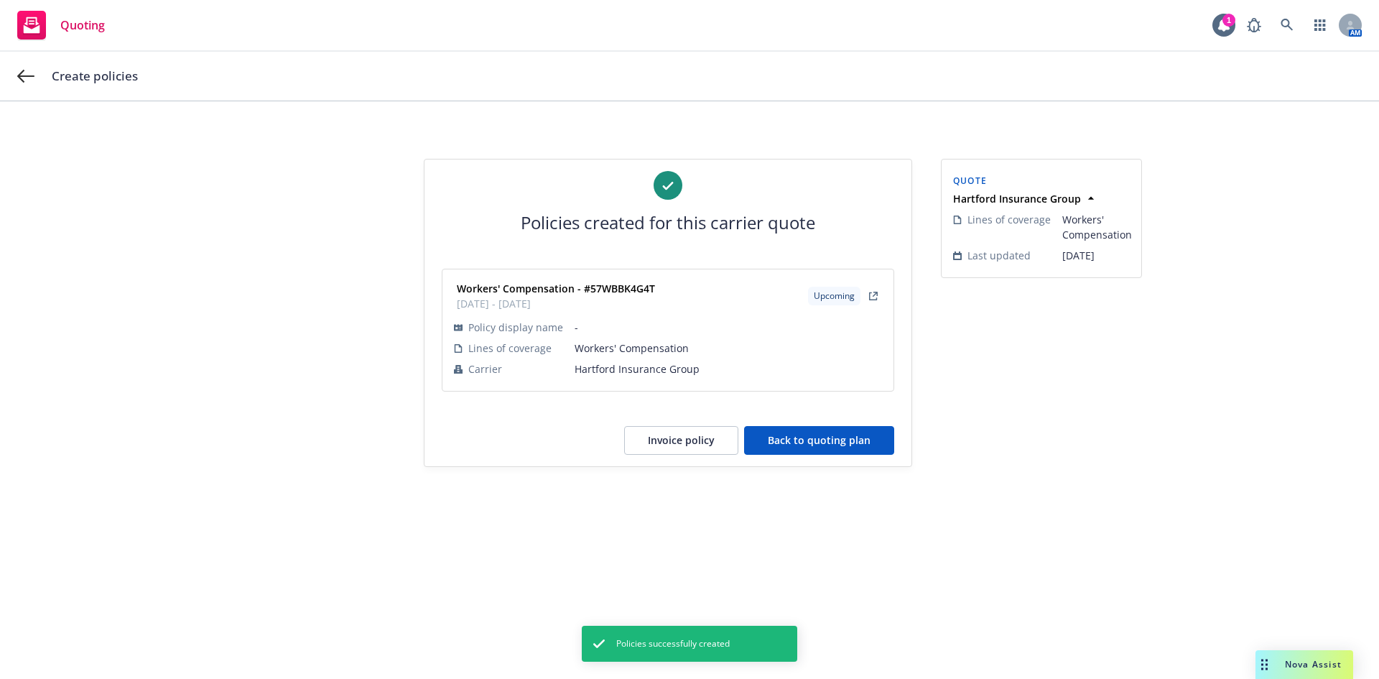
click at [789, 438] on button "Back to quoting plan" at bounding box center [819, 440] width 150 height 29
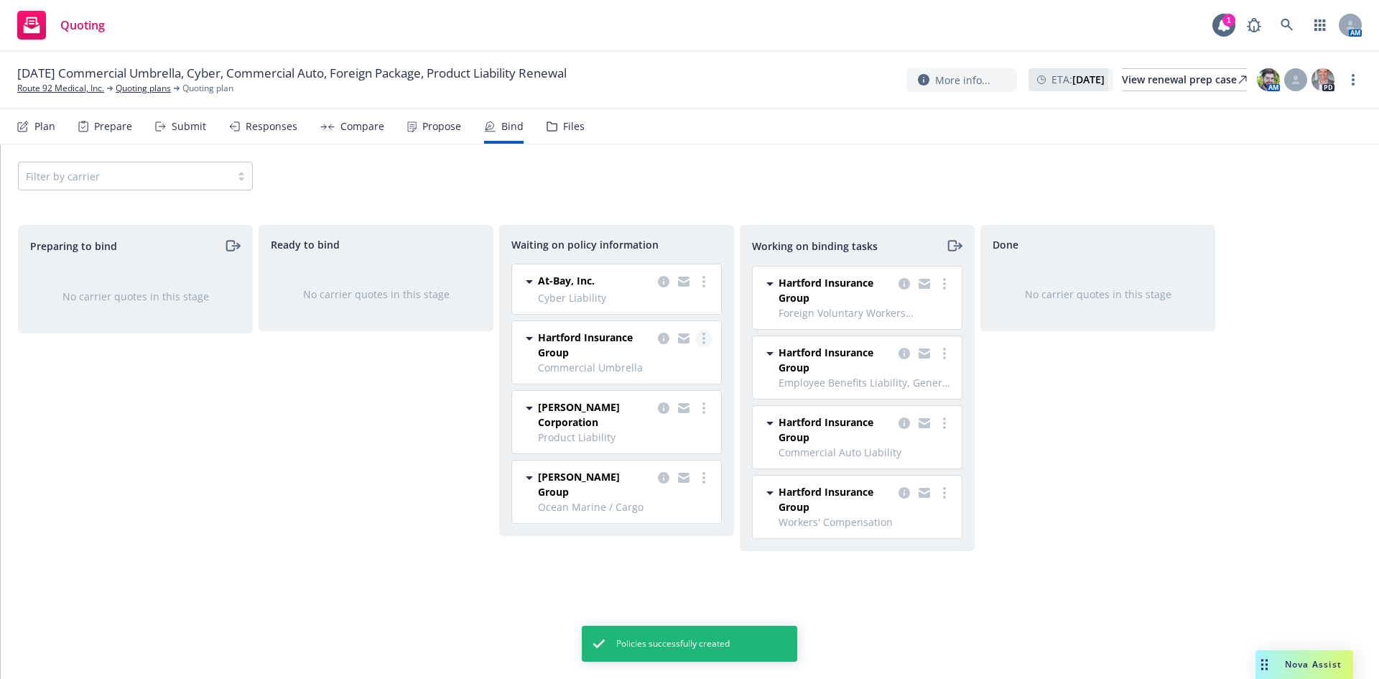
click at [699, 337] on link "more" at bounding box center [703, 338] width 17 height 17
click at [657, 372] on span "Create policies" at bounding box center [635, 367] width 106 height 14
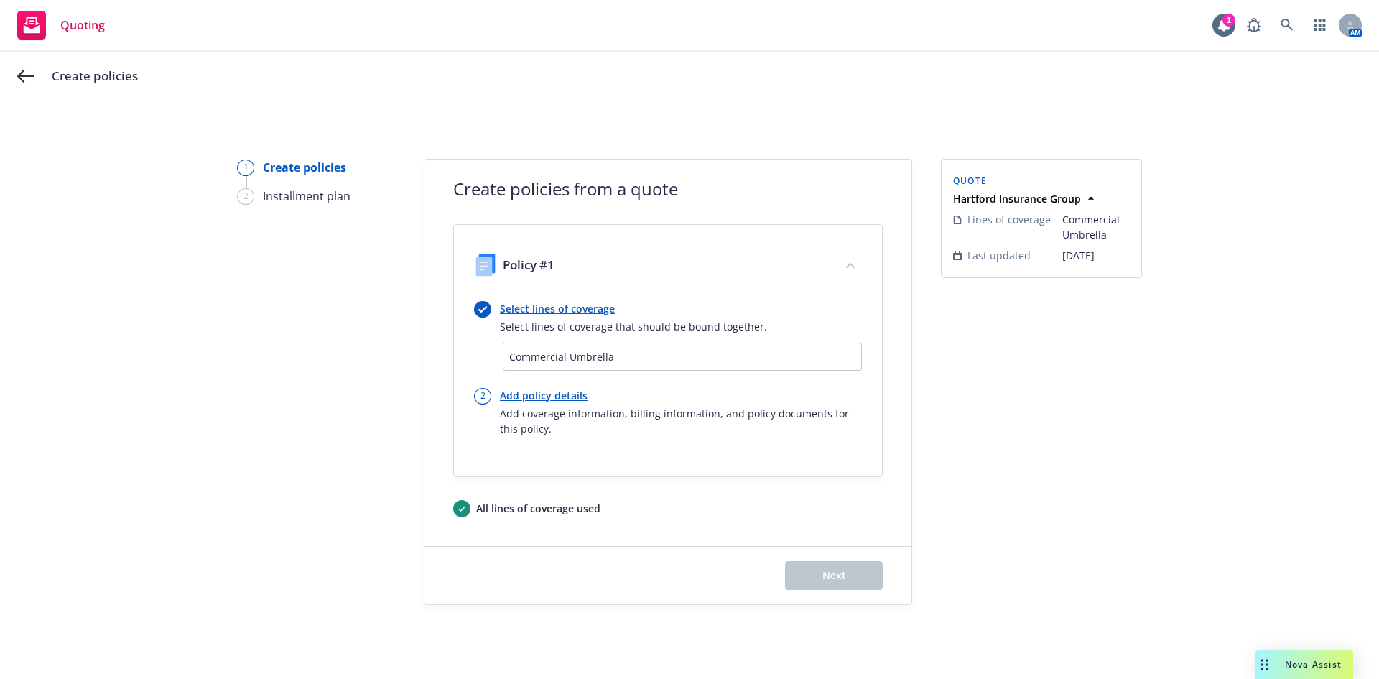
click at [522, 393] on link "Add policy details" at bounding box center [681, 395] width 362 height 15
select select "12"
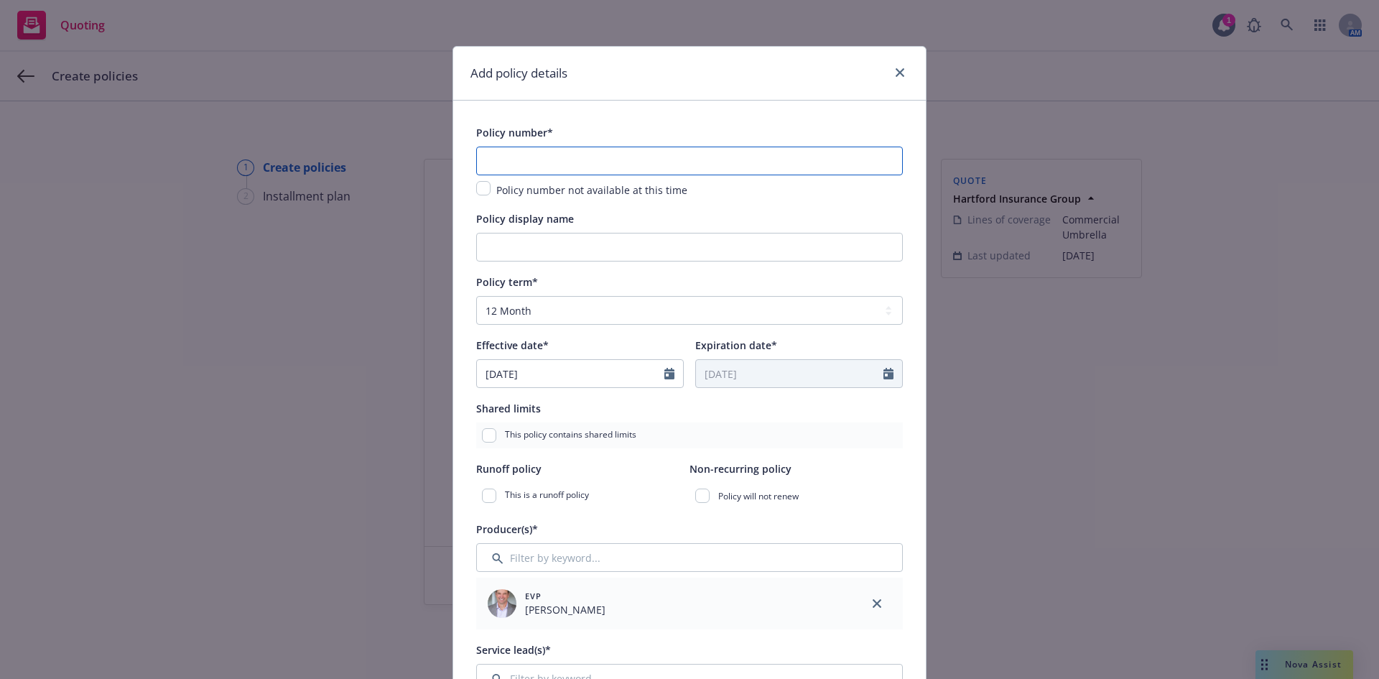
click at [565, 147] on input "text" at bounding box center [689, 160] width 427 height 29
paste input "57 RHU BK20SV"
click at [495, 161] on input "57 RHU BK20SV" at bounding box center [689, 160] width 427 height 29
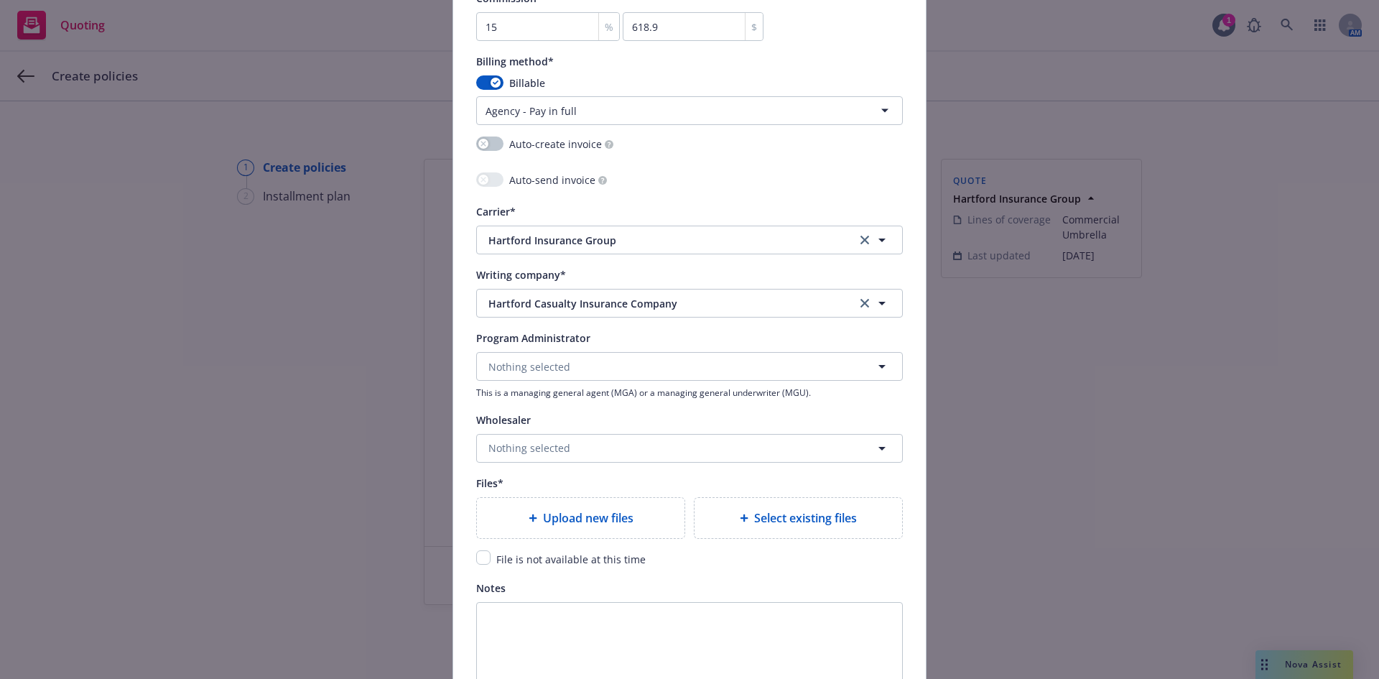
scroll to position [1364, 0]
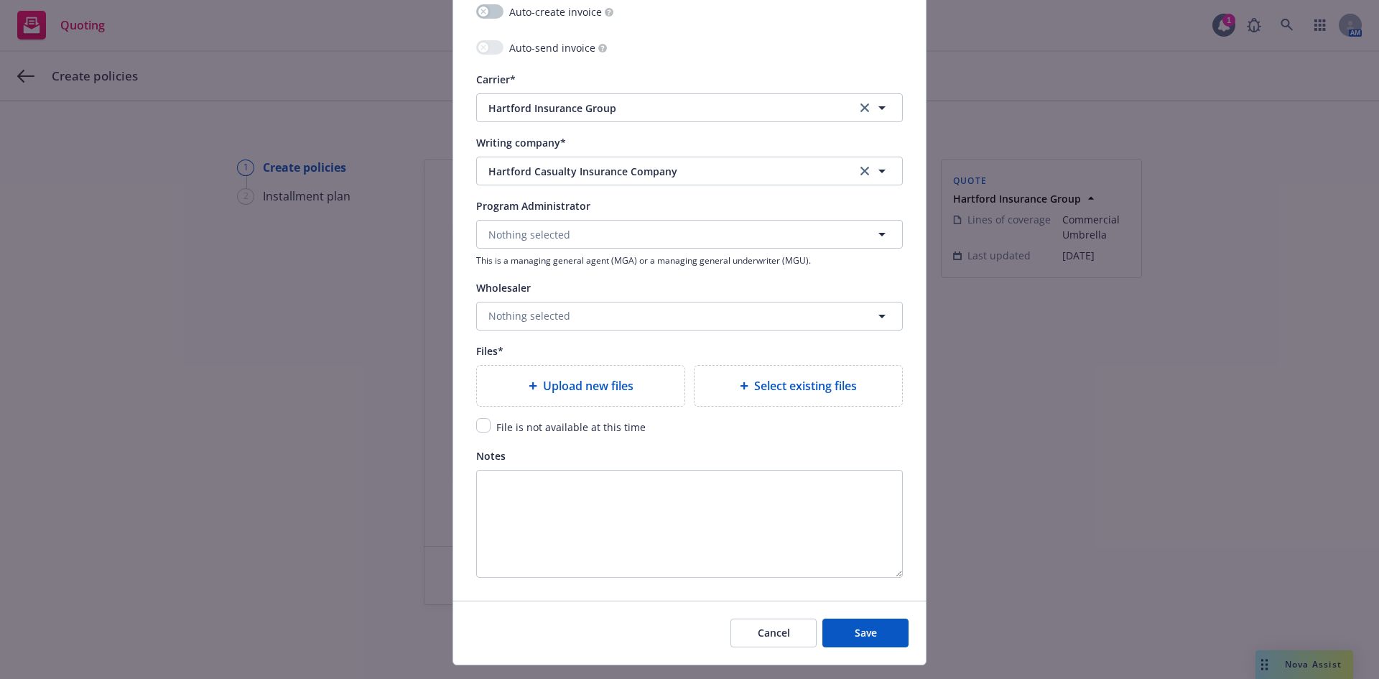
type input "57RHUBK20SV"
click at [476, 421] on input "checkbox" at bounding box center [483, 425] width 14 height 14
checkbox input "true"
click at [887, 633] on button "Save" at bounding box center [865, 632] width 86 height 29
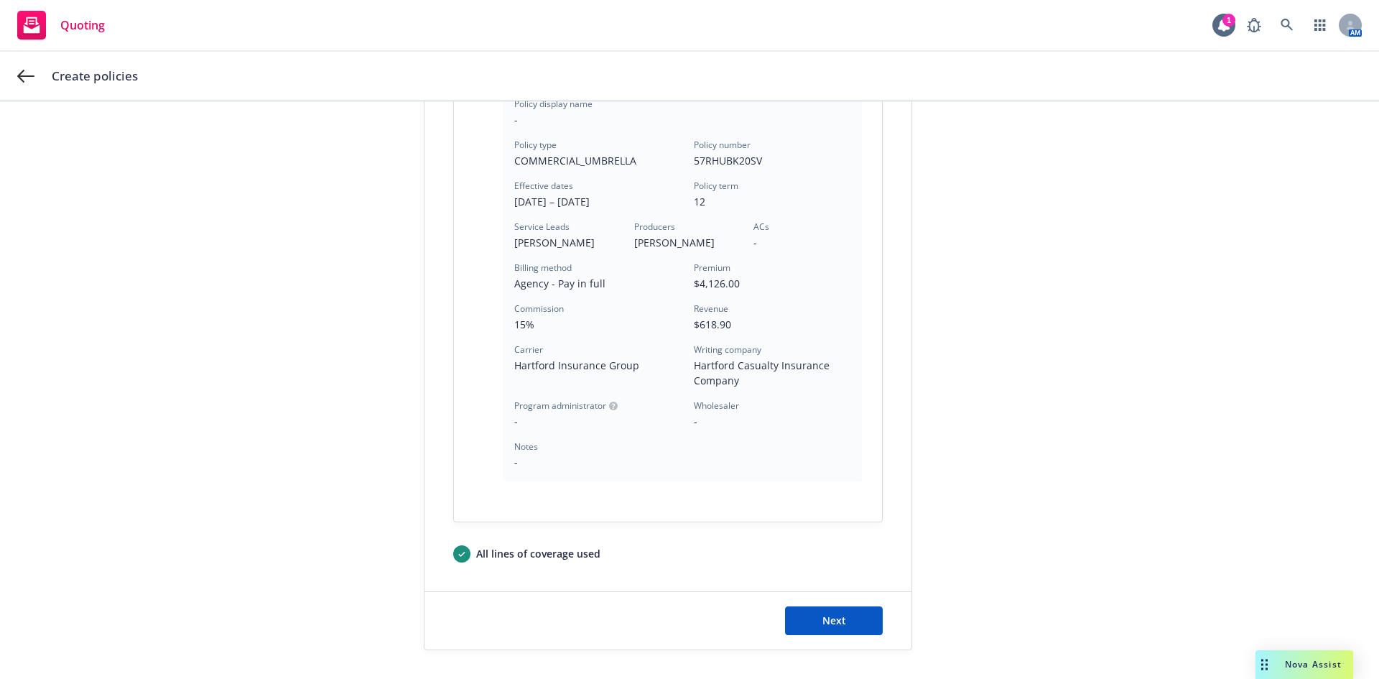
scroll to position [359, 0]
click at [835, 618] on span "Next" at bounding box center [834, 620] width 24 height 14
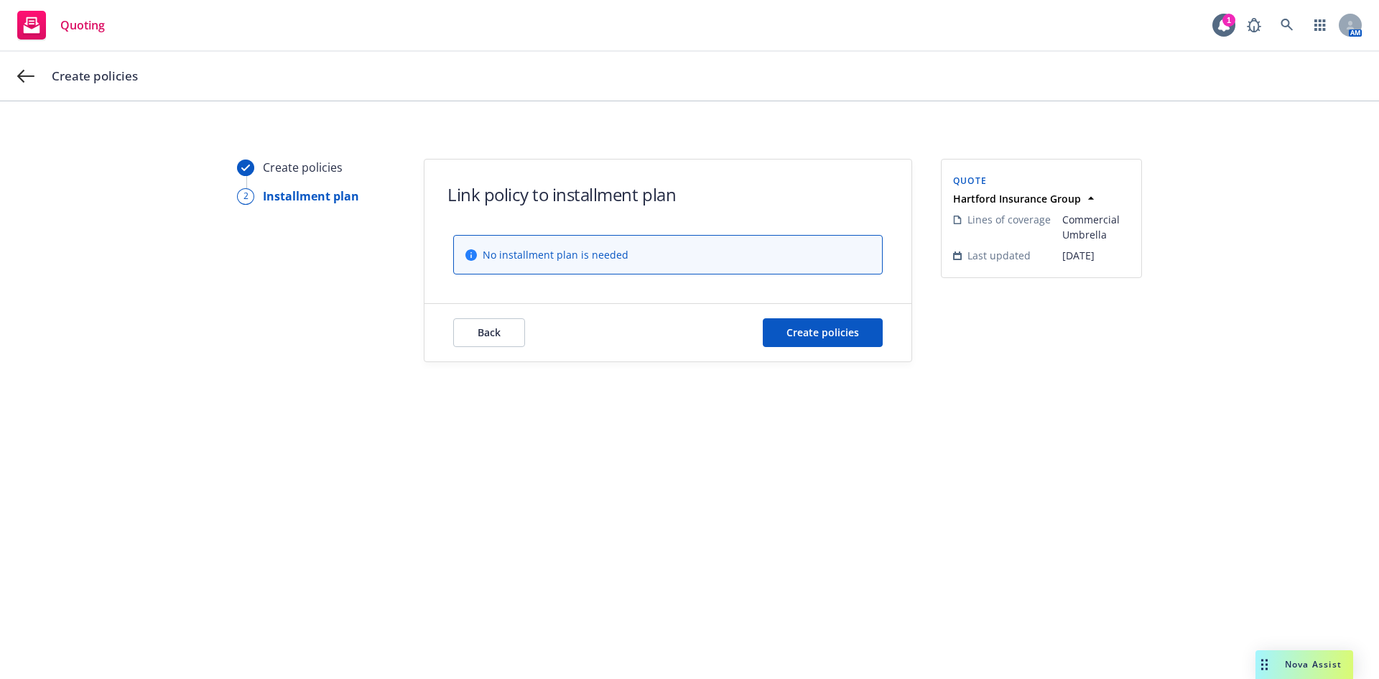
scroll to position [0, 0]
click at [824, 332] on span "Create policies" at bounding box center [822, 332] width 73 height 14
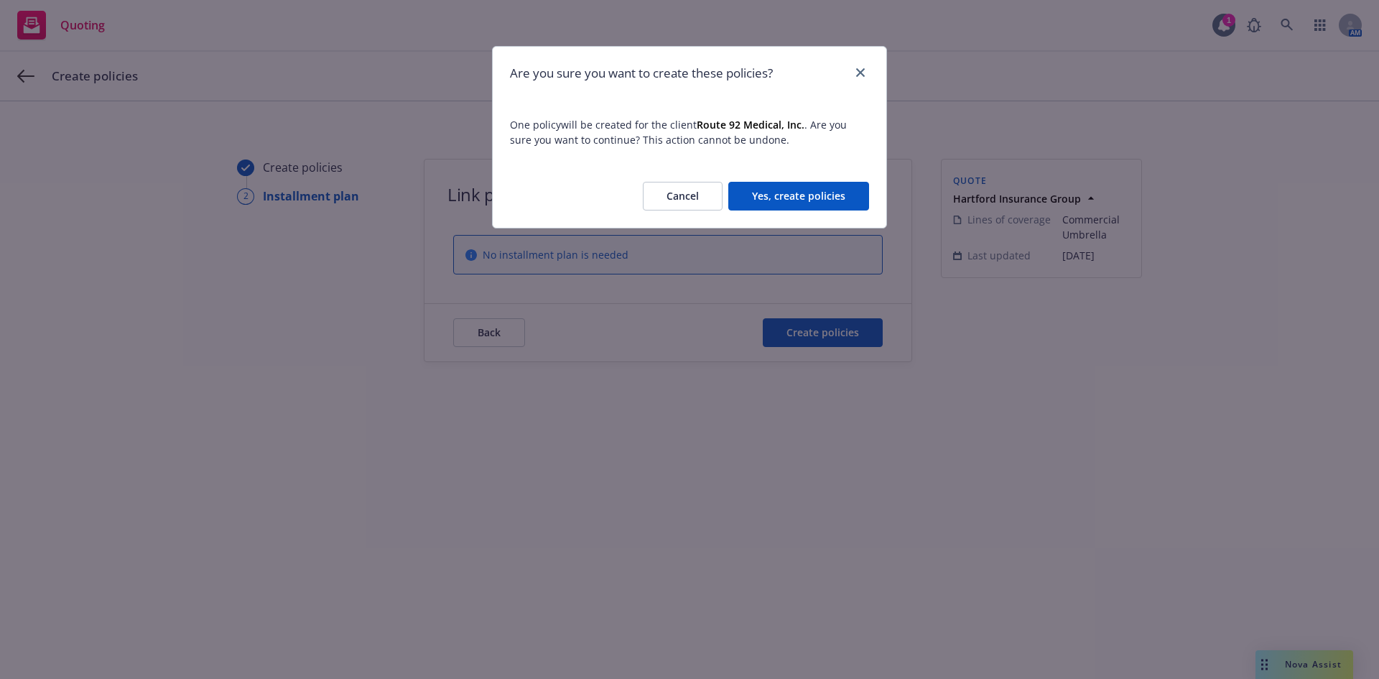
click at [824, 205] on button "Yes, create policies" at bounding box center [798, 196] width 141 height 29
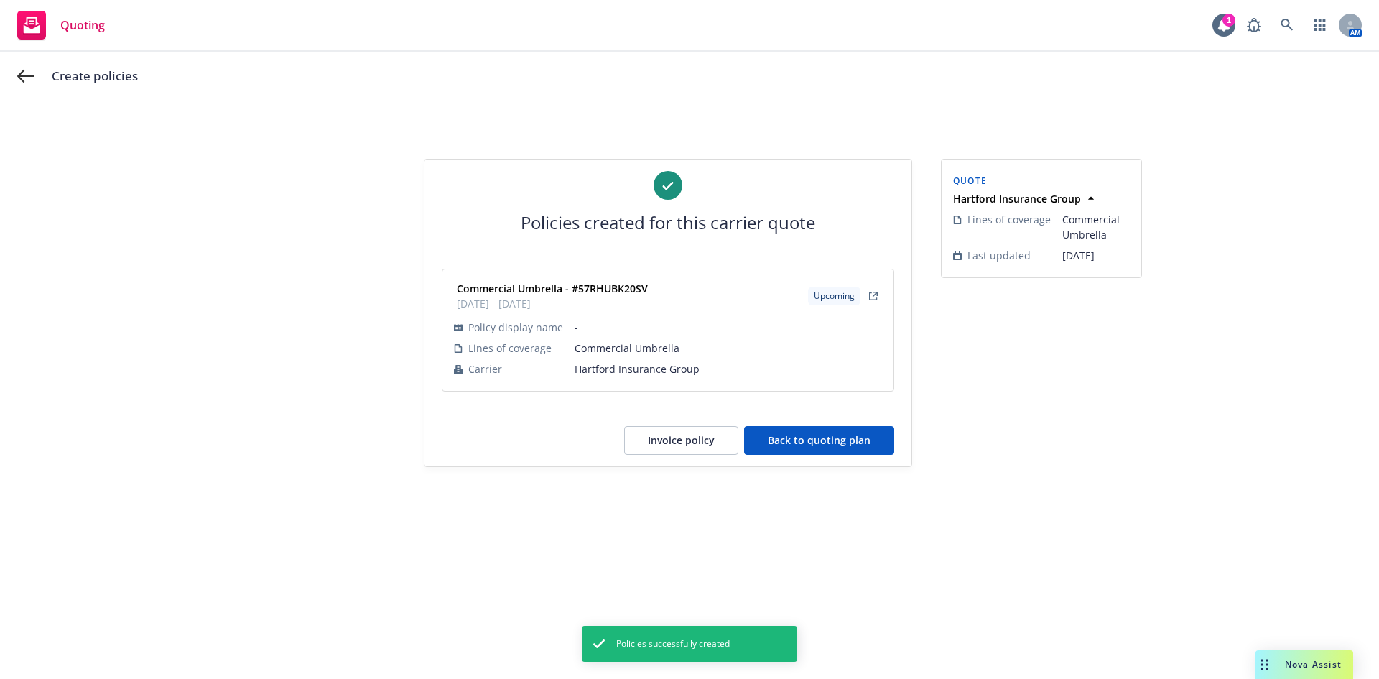
click at [816, 444] on button "Back to quoting plan" at bounding box center [819, 440] width 150 height 29
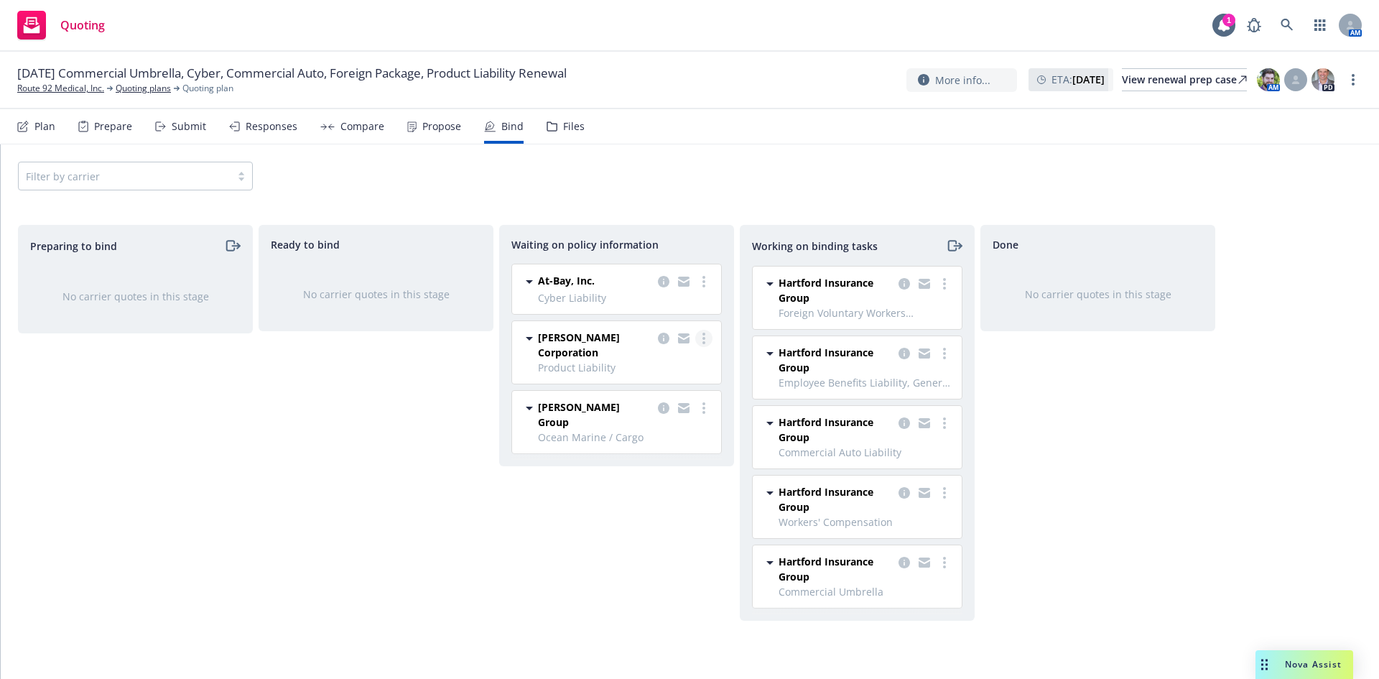
click at [702, 338] on link "more" at bounding box center [703, 338] width 17 height 17
click at [666, 375] on link "Create policies" at bounding box center [647, 367] width 130 height 29
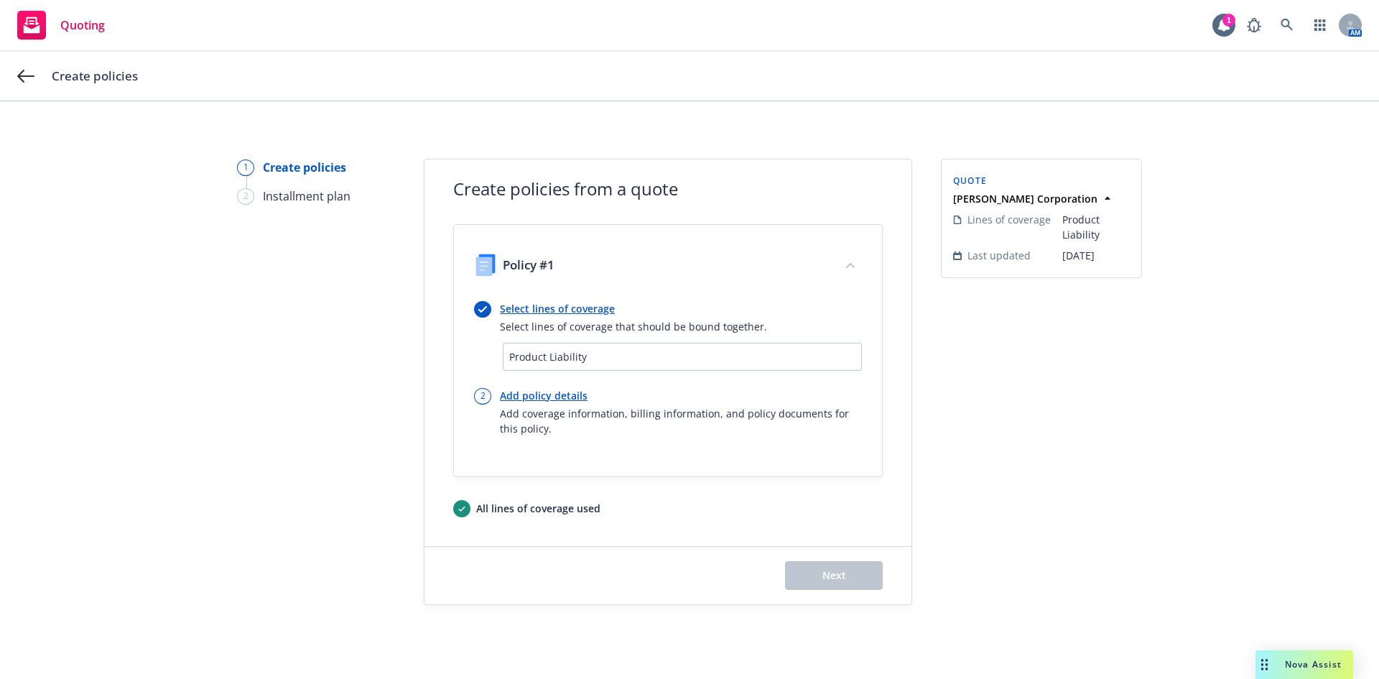
click at [539, 397] on link "Add policy details" at bounding box center [681, 395] width 362 height 15
select select "12"
select select "CA"
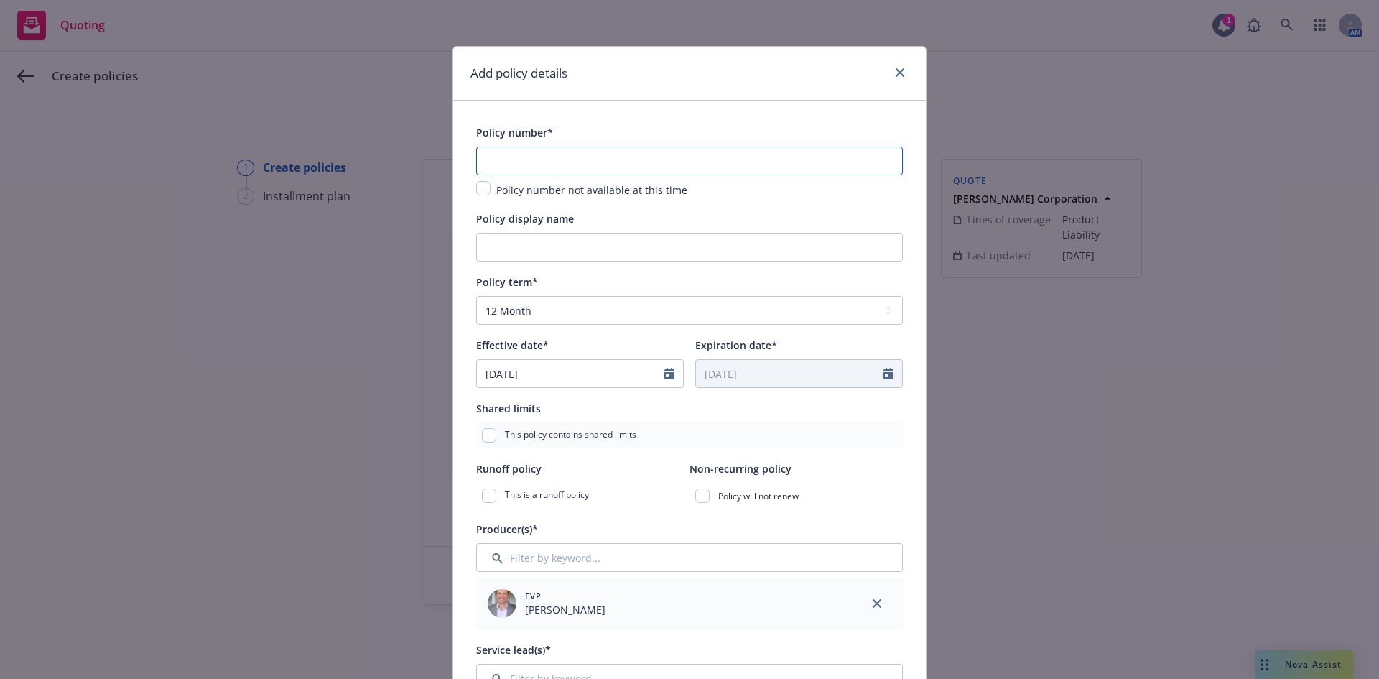
click at [538, 154] on input "text" at bounding box center [689, 160] width 427 height 29
paste input "GL_15352_Q-9"
click at [533, 166] on input "GL_15352_Q-9" at bounding box center [689, 160] width 427 height 29
click at [538, 164] on input "GL_15352_Q-9" at bounding box center [689, 160] width 427 height 29
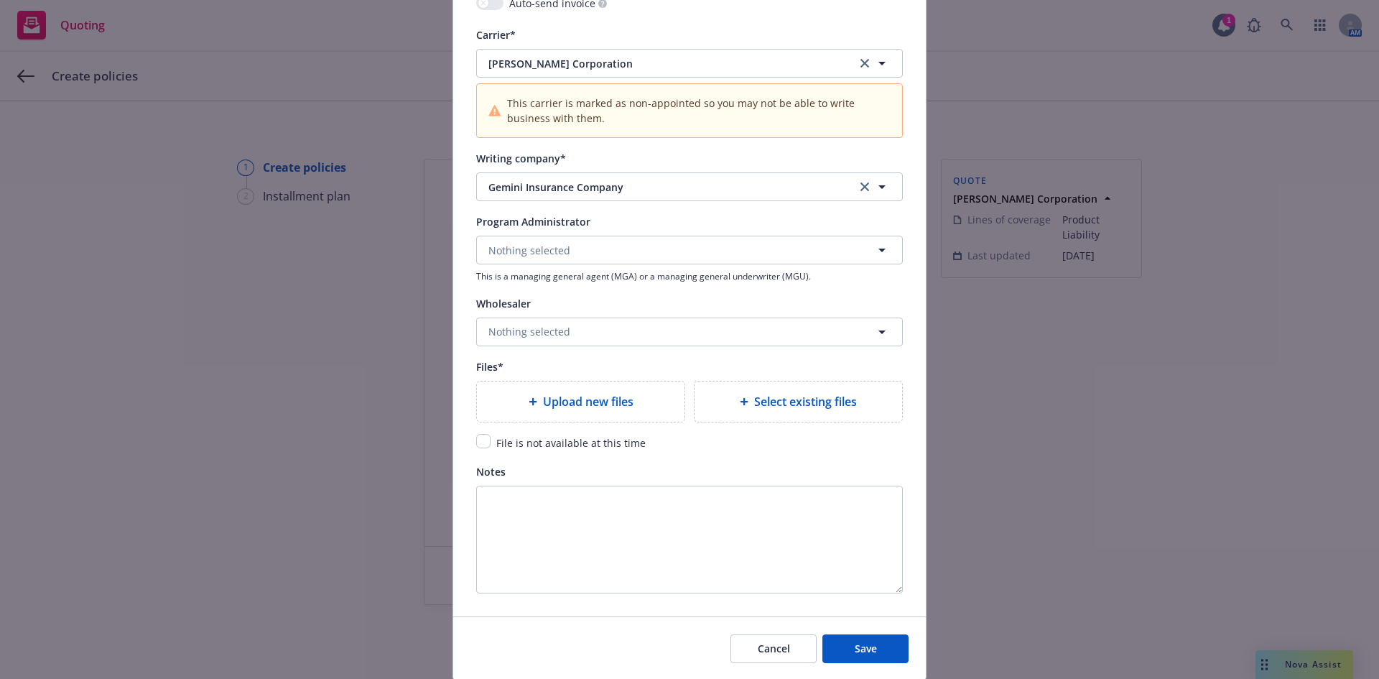
scroll to position [1457, 0]
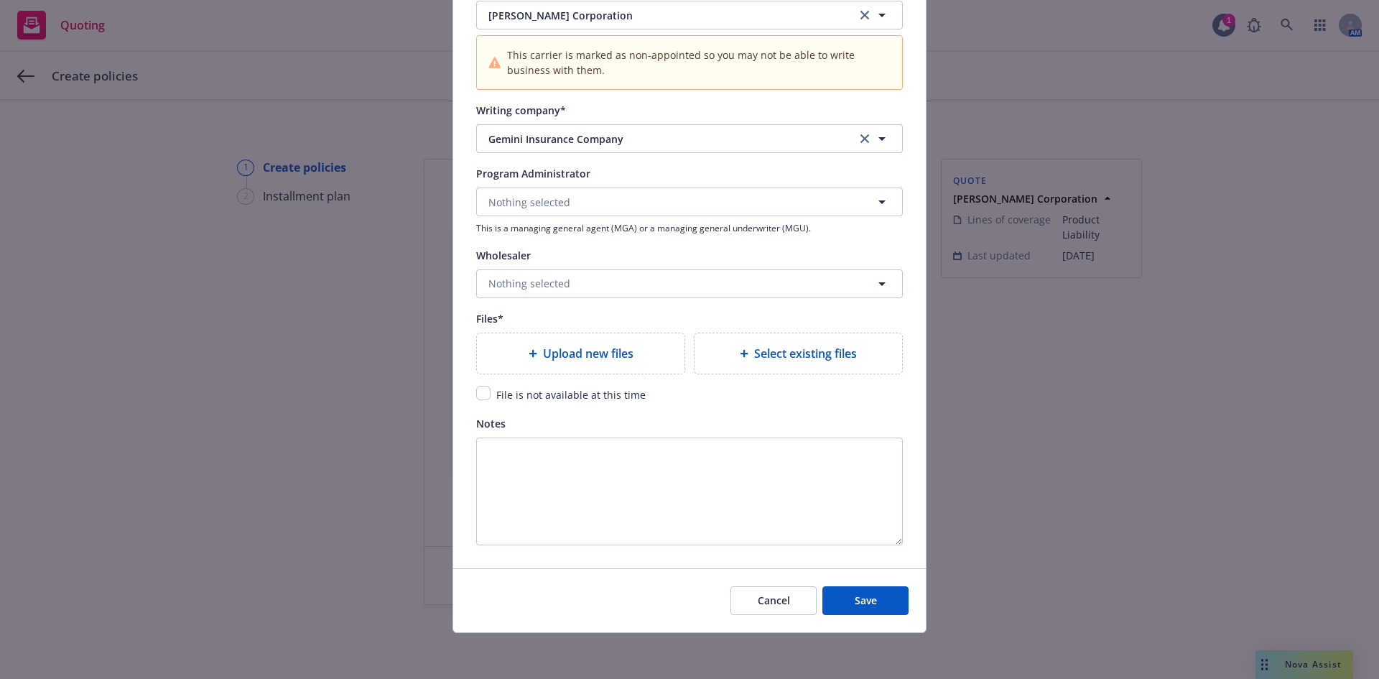
type input "GL_15352-9"
click at [481, 392] on input "checkbox" at bounding box center [483, 393] width 14 height 14
checkbox input "true"
click at [880, 603] on button "Save" at bounding box center [865, 600] width 86 height 29
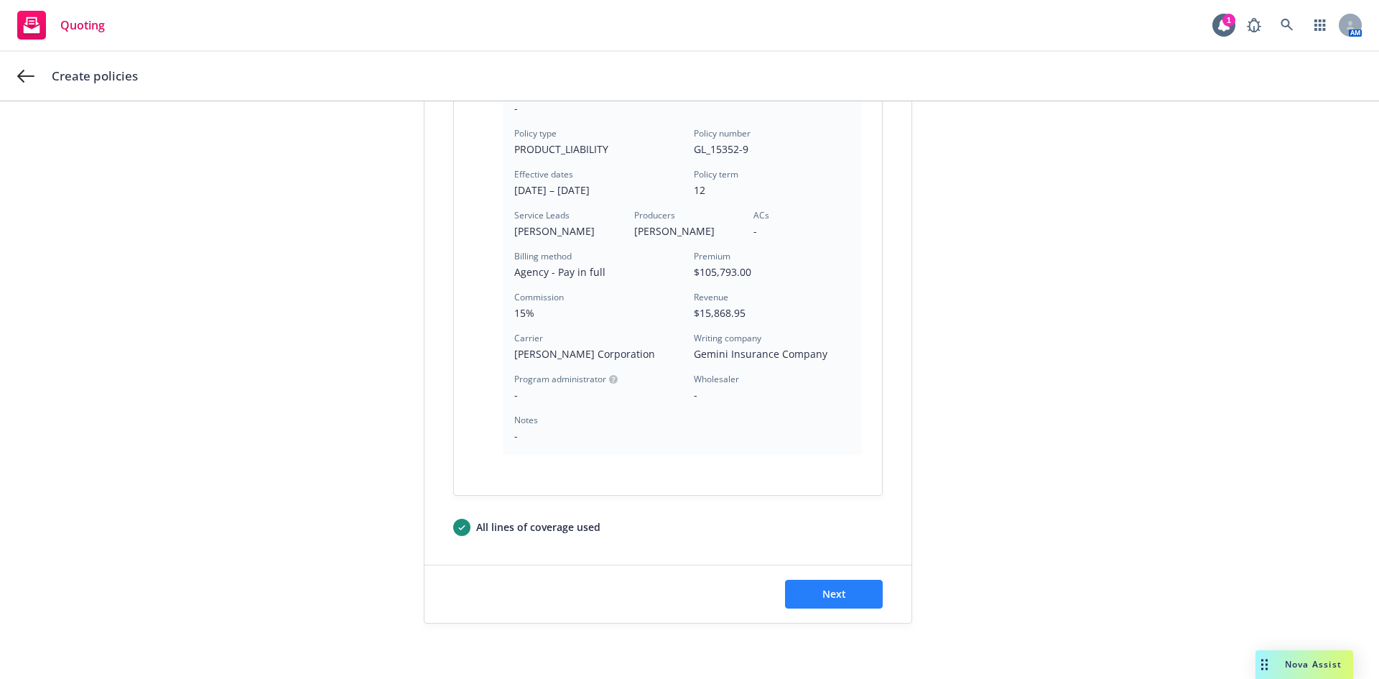
scroll to position [372, 0]
click at [826, 586] on span "Next" at bounding box center [834, 592] width 24 height 14
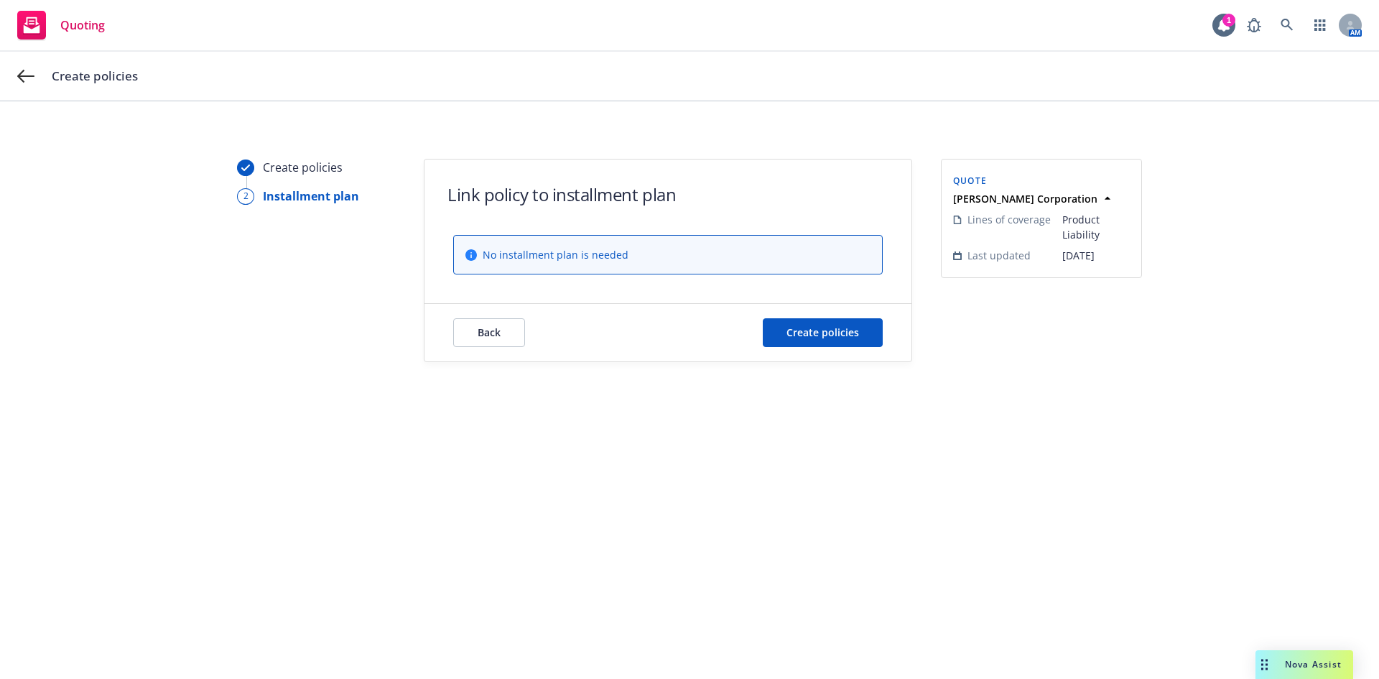
scroll to position [0, 0]
click at [826, 335] on span "Create policies" at bounding box center [822, 332] width 73 height 14
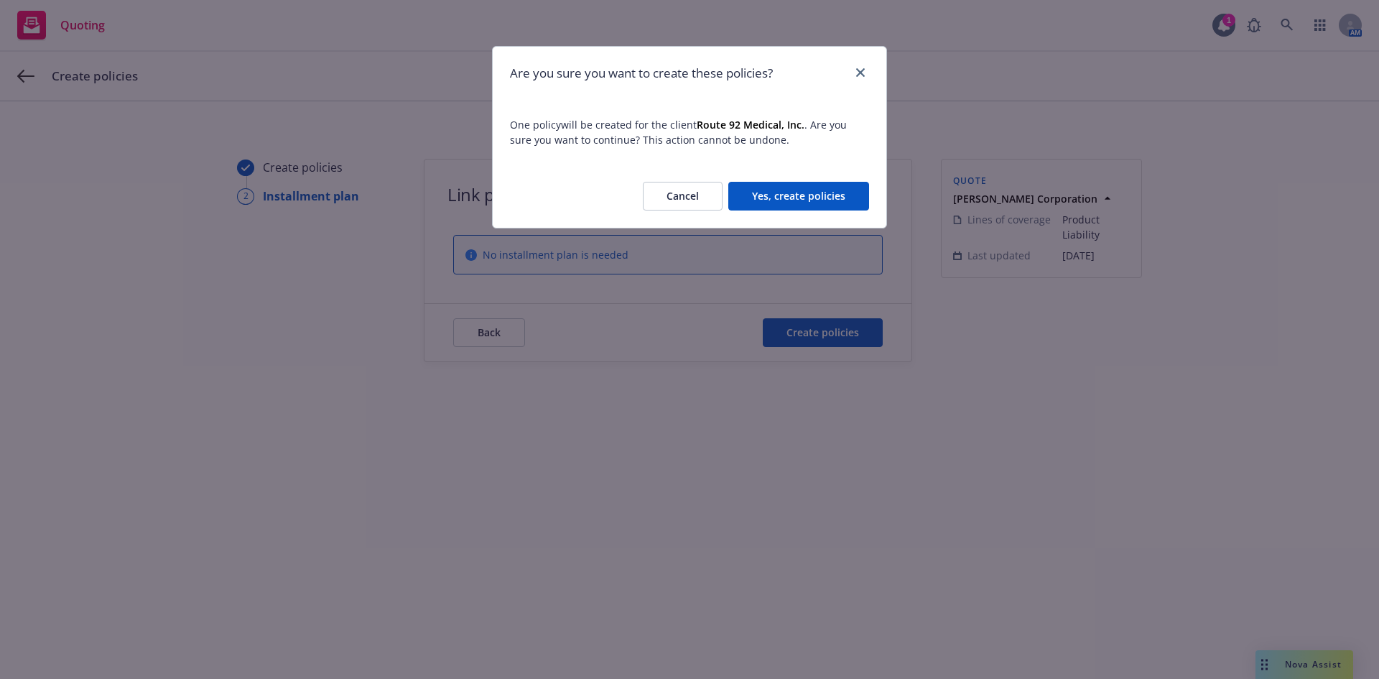
click at [834, 198] on button "Yes, create policies" at bounding box center [798, 196] width 141 height 29
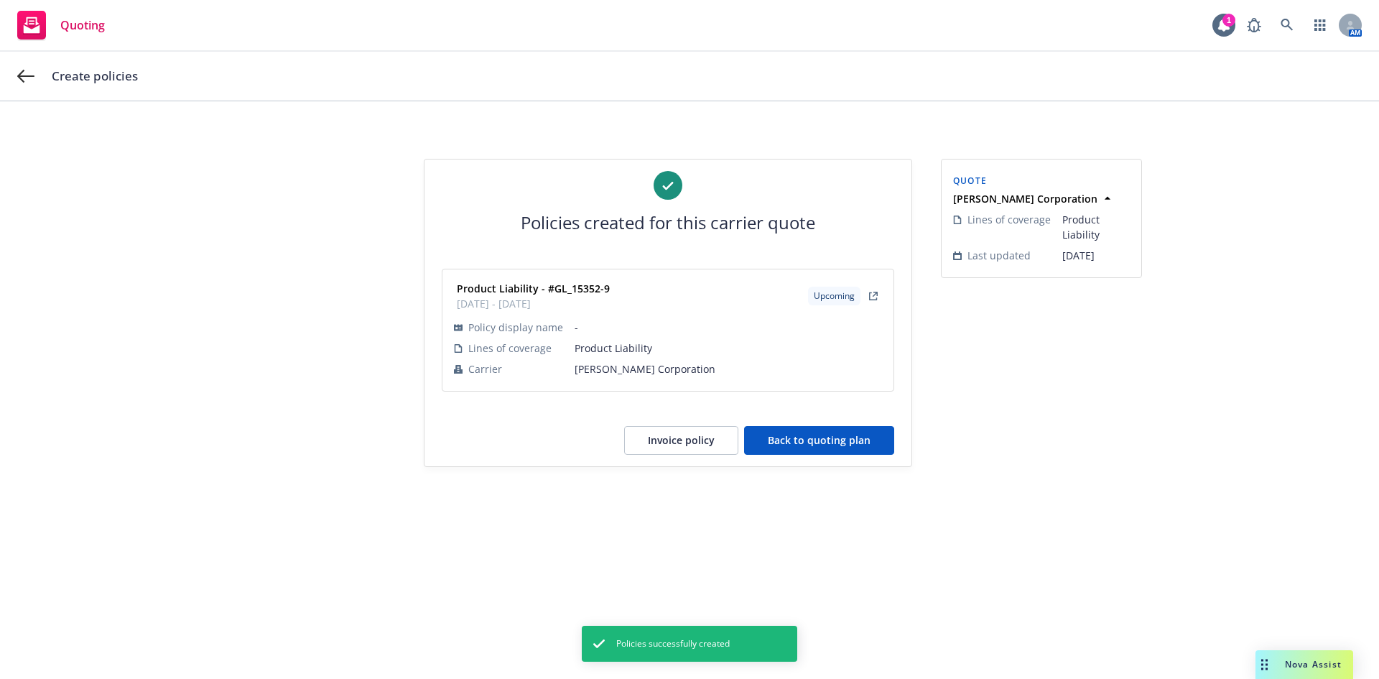
click at [834, 437] on button "Back to quoting plan" at bounding box center [819, 440] width 150 height 29
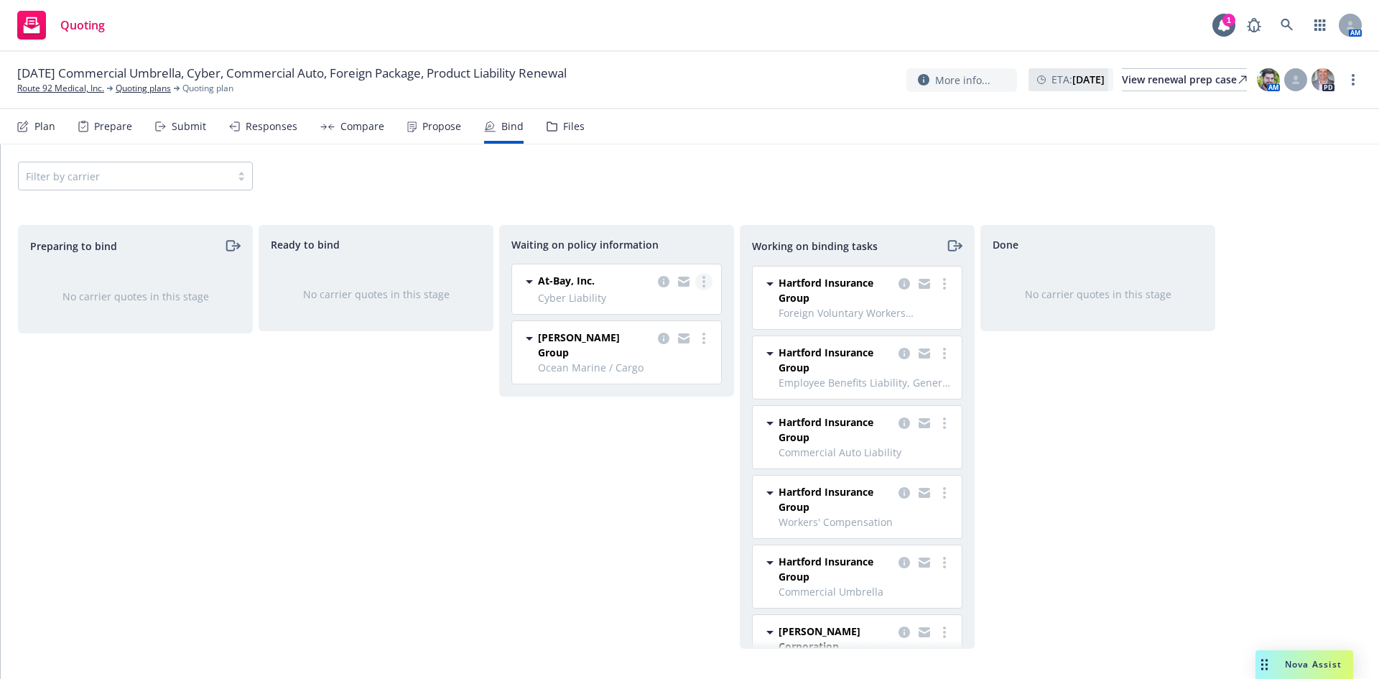
click at [702, 284] on link "more" at bounding box center [703, 281] width 17 height 17
click at [634, 311] on span "Create policies" at bounding box center [635, 311] width 106 height 14
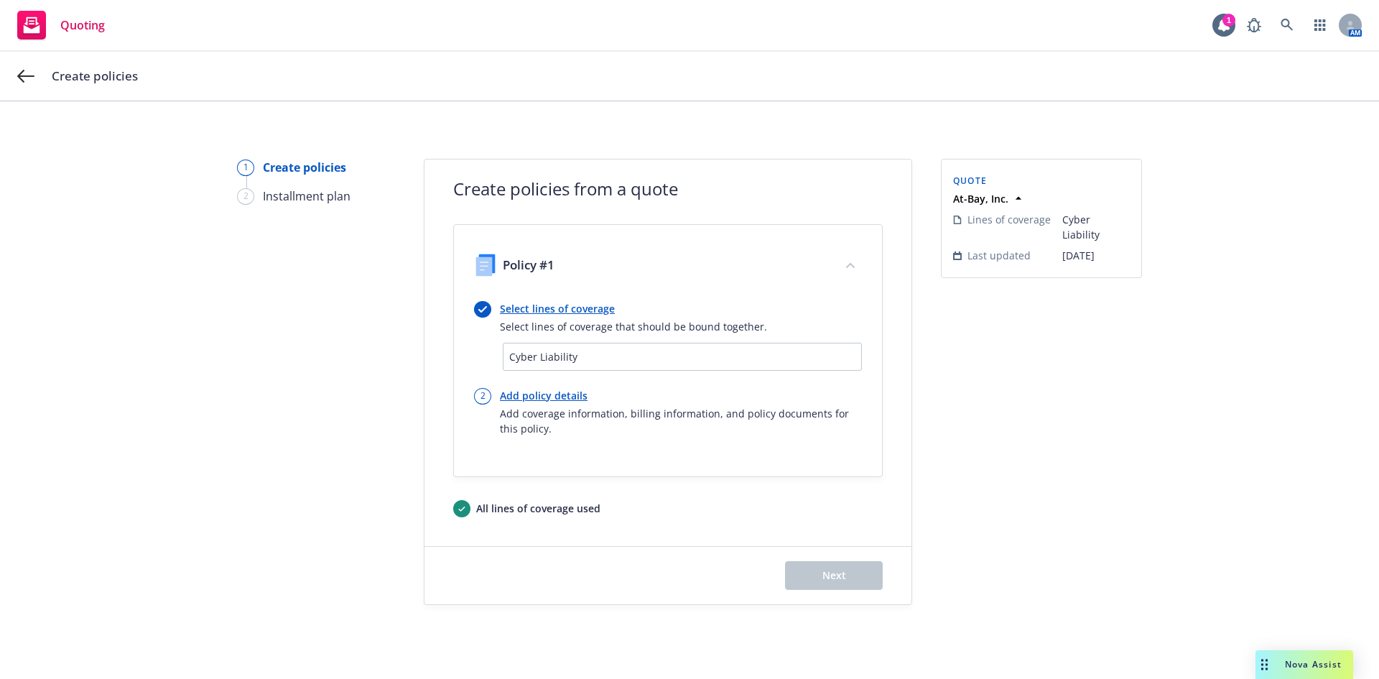
click at [546, 394] on link "Add policy details" at bounding box center [681, 395] width 362 height 15
select select "12"
select select "CA"
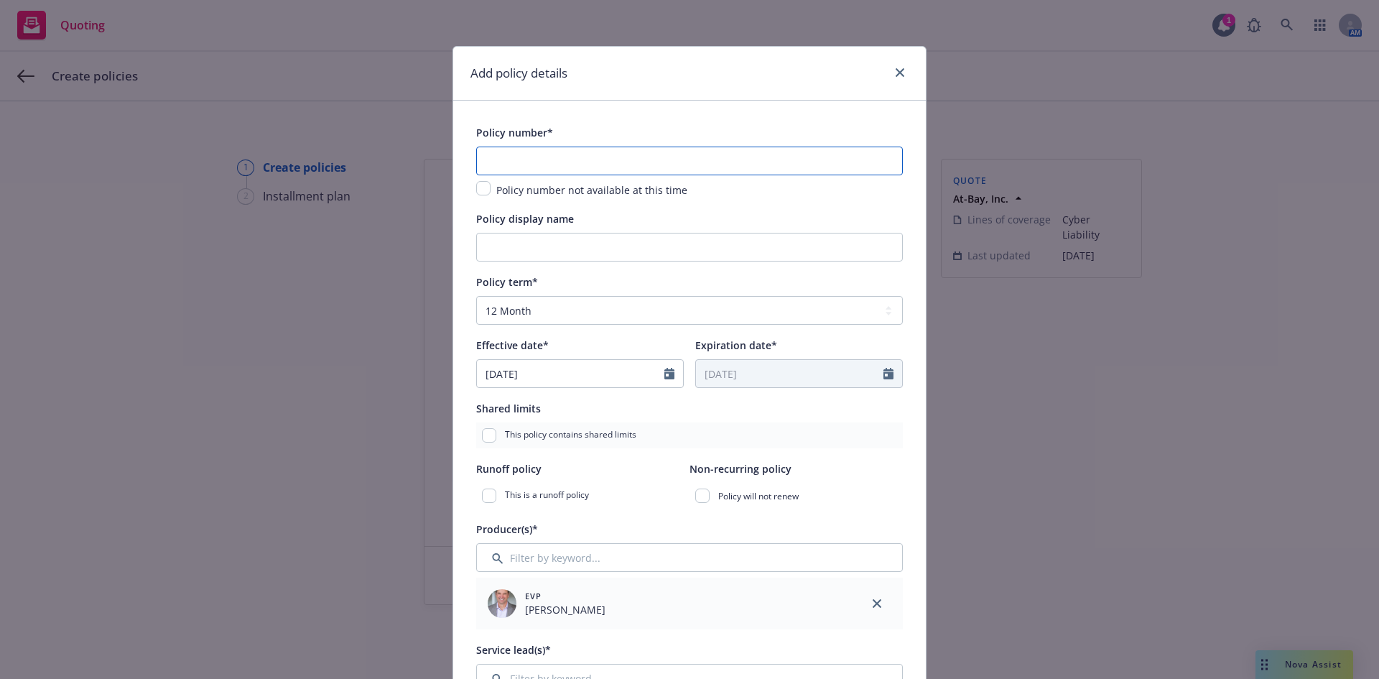
click at [576, 167] on input "text" at bounding box center [689, 160] width 427 height 29
paste input "AB-6619887-03"
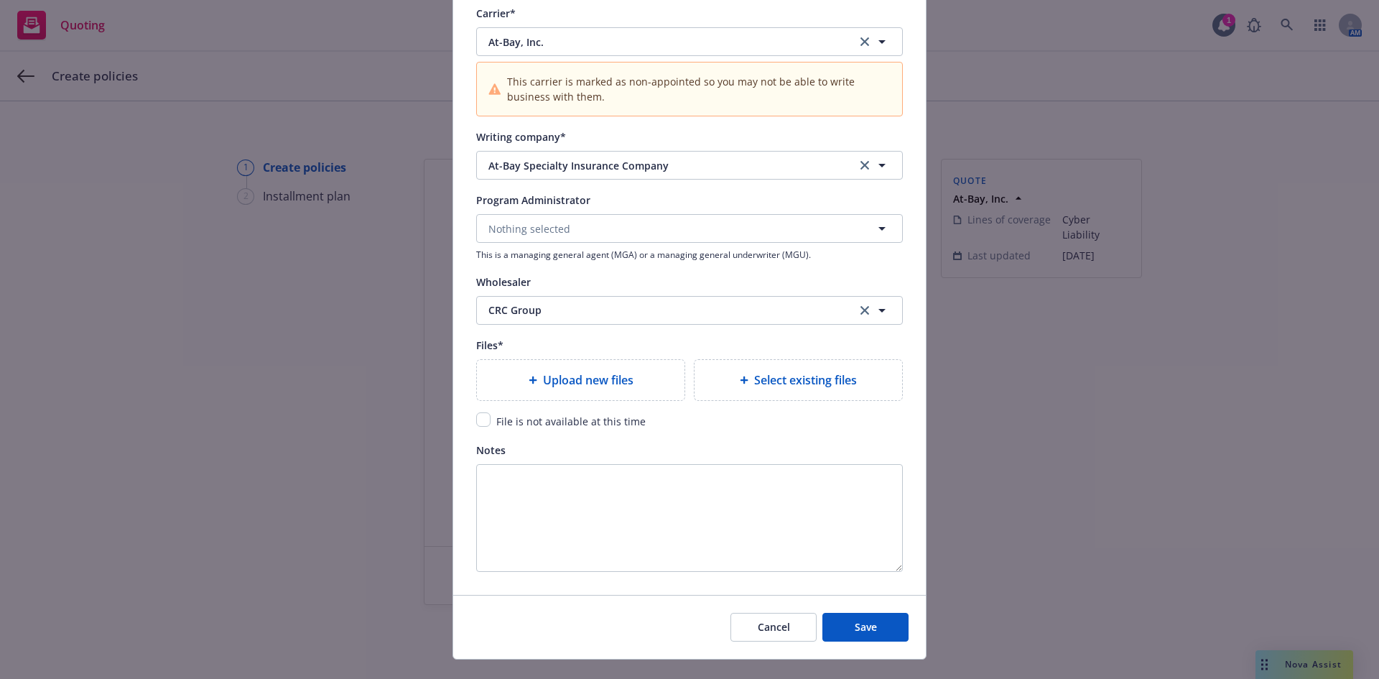
scroll to position [1436, 0]
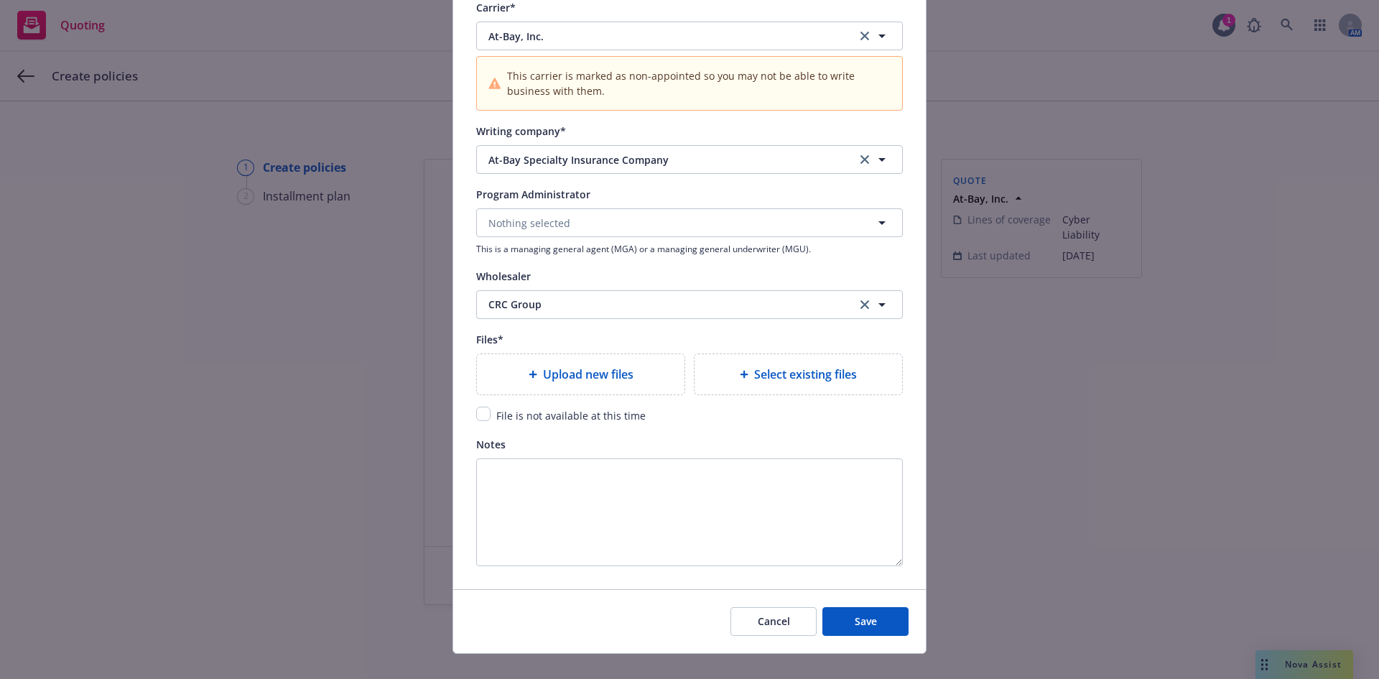
type input "AB-6619887-04"
click at [481, 414] on input "checkbox" at bounding box center [483, 413] width 14 height 14
checkbox input "true"
click at [846, 619] on button "Save" at bounding box center [865, 621] width 86 height 29
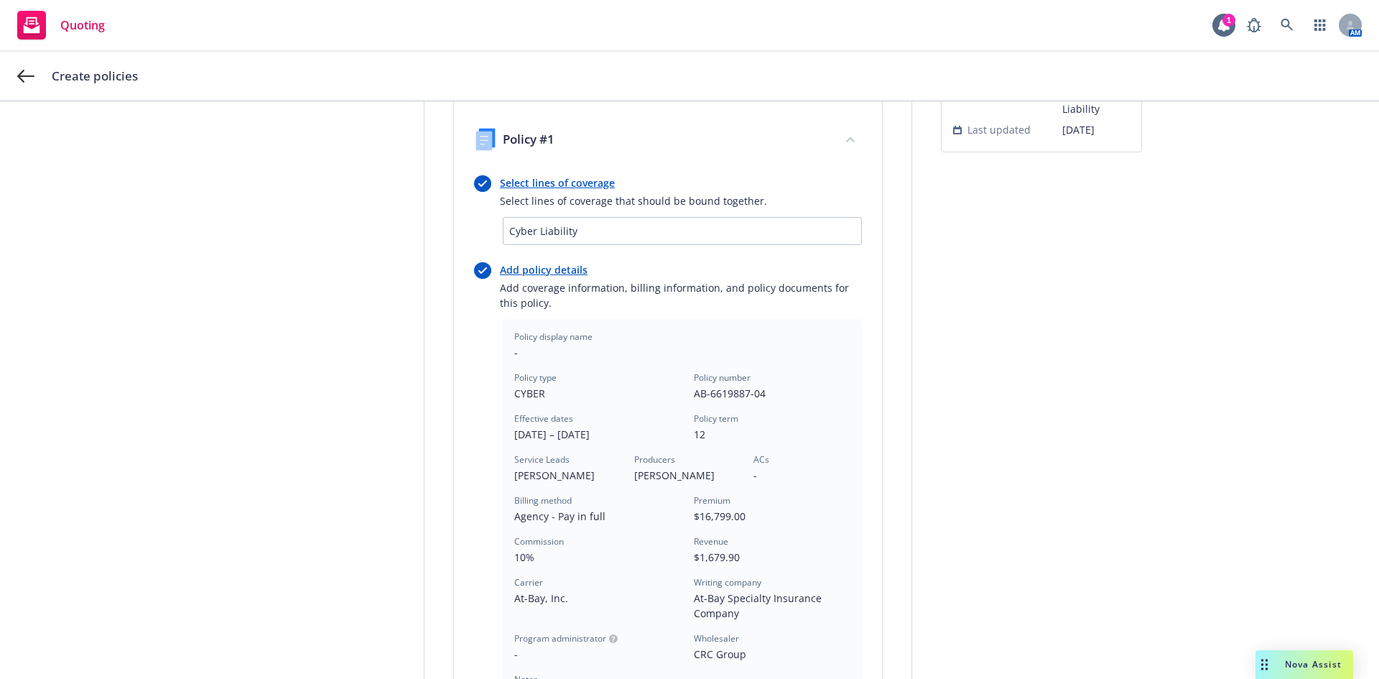
scroll to position [387, 0]
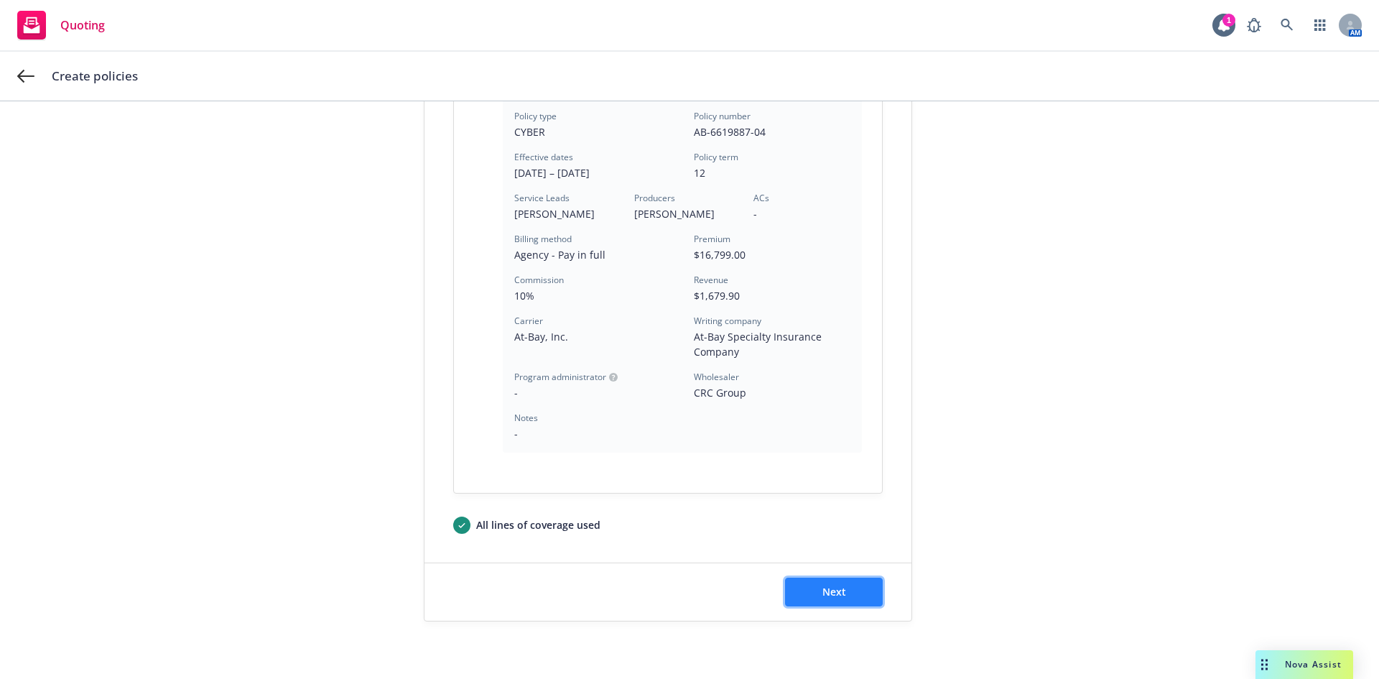
click at [855, 590] on button "Next" at bounding box center [834, 591] width 98 height 29
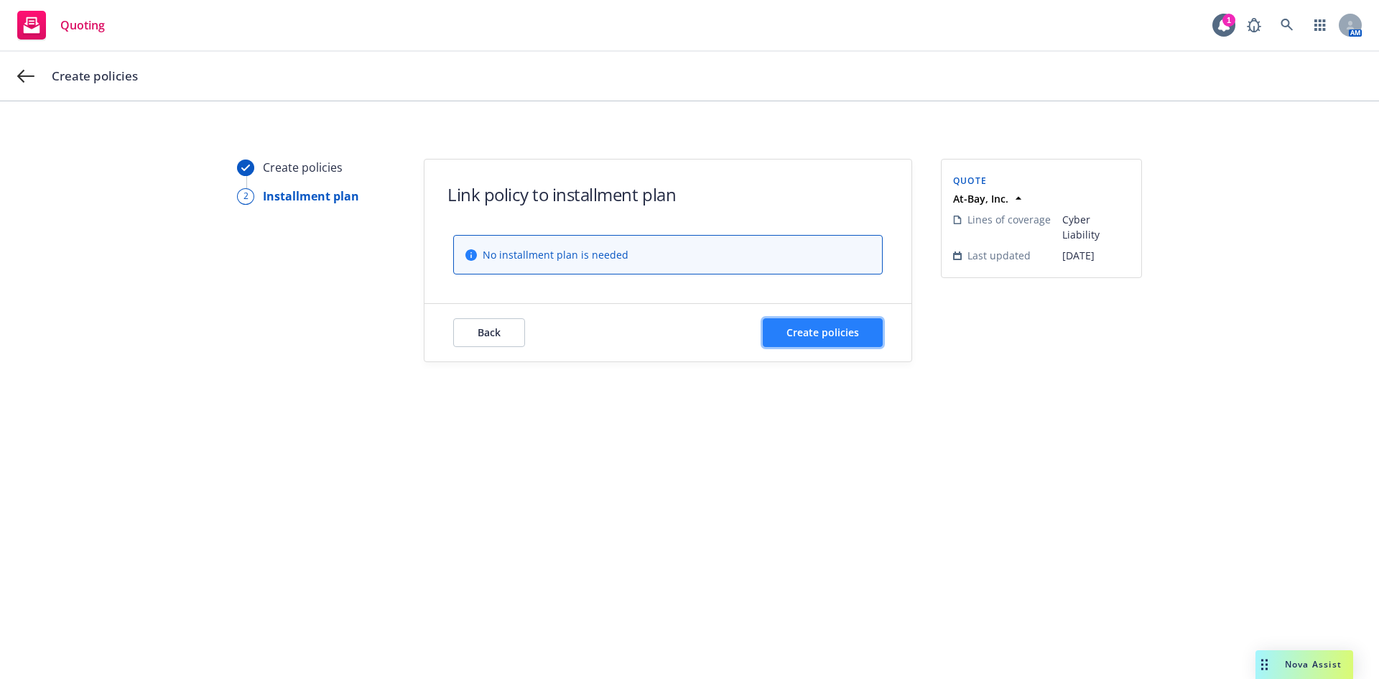
click at [829, 331] on span "Create policies" at bounding box center [822, 332] width 73 height 14
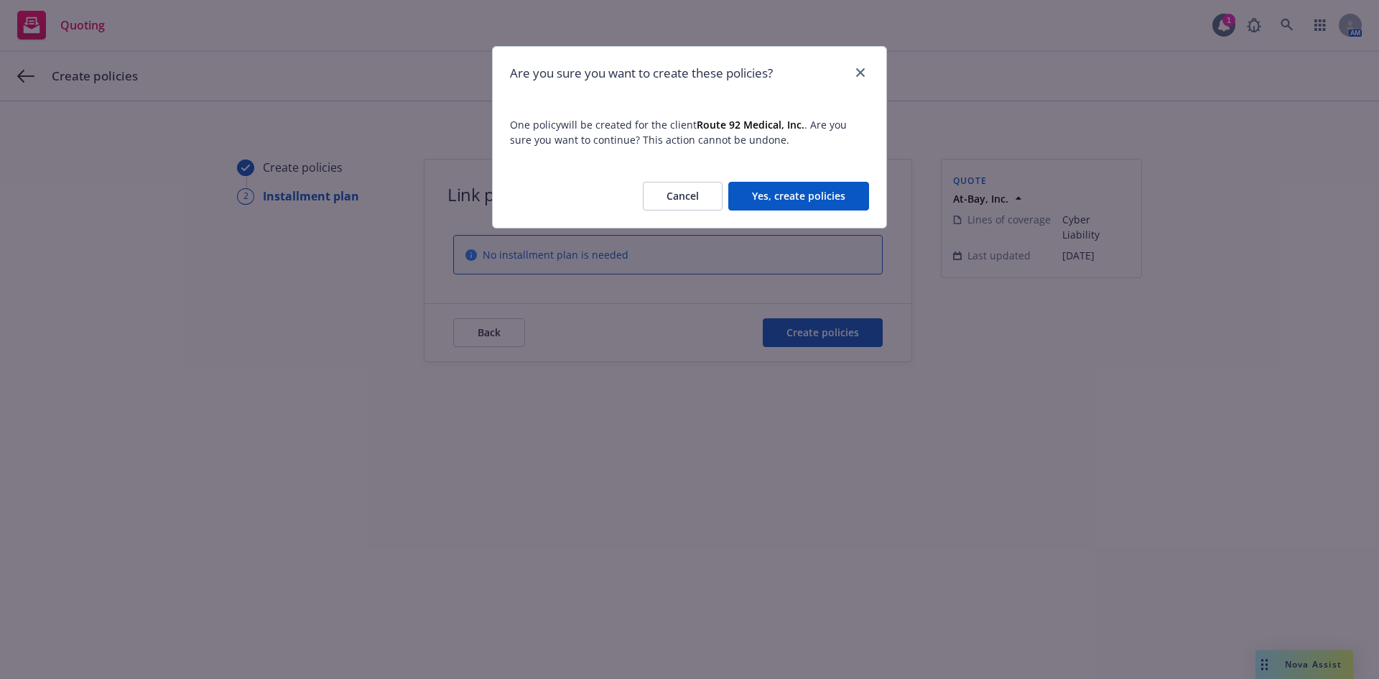
click at [801, 192] on button "Yes, create policies" at bounding box center [798, 196] width 141 height 29
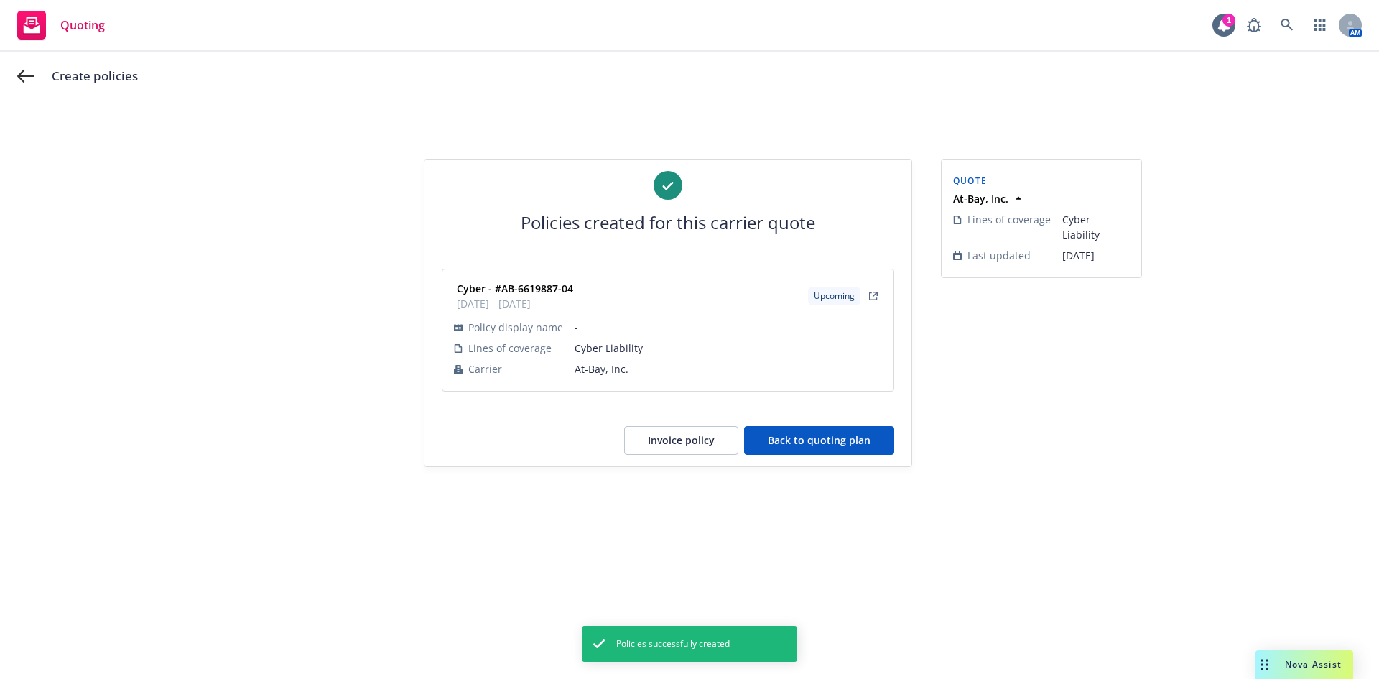
click at [826, 442] on button "Back to quoting plan" at bounding box center [819, 440] width 150 height 29
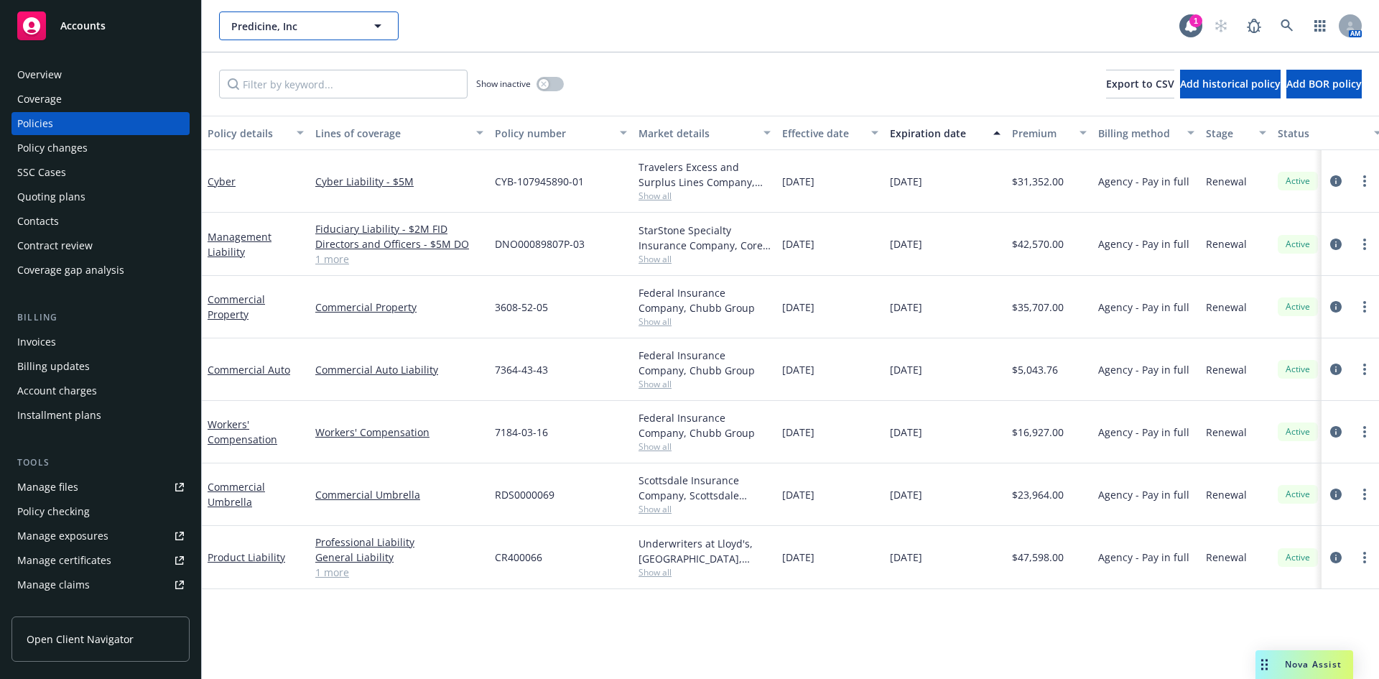
click at [352, 34] on button "Predicine, Inc" at bounding box center [309, 25] width 180 height 29
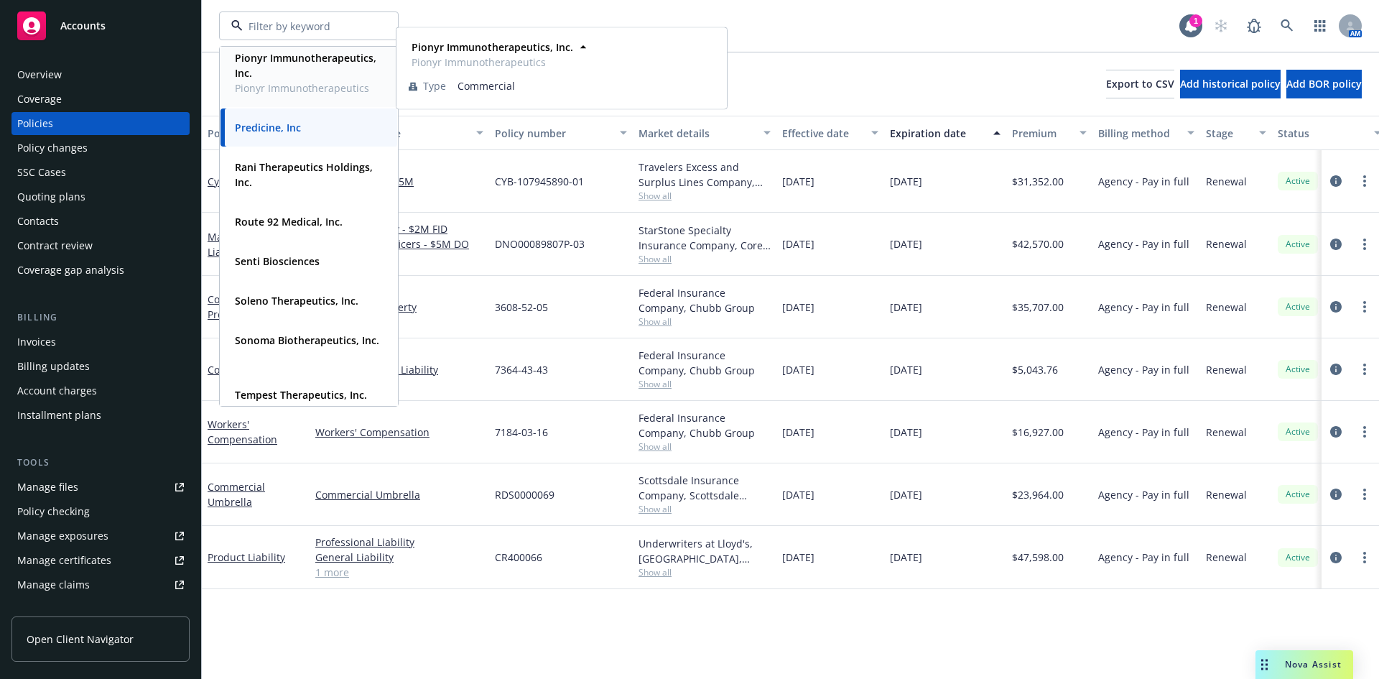
scroll to position [934, 0]
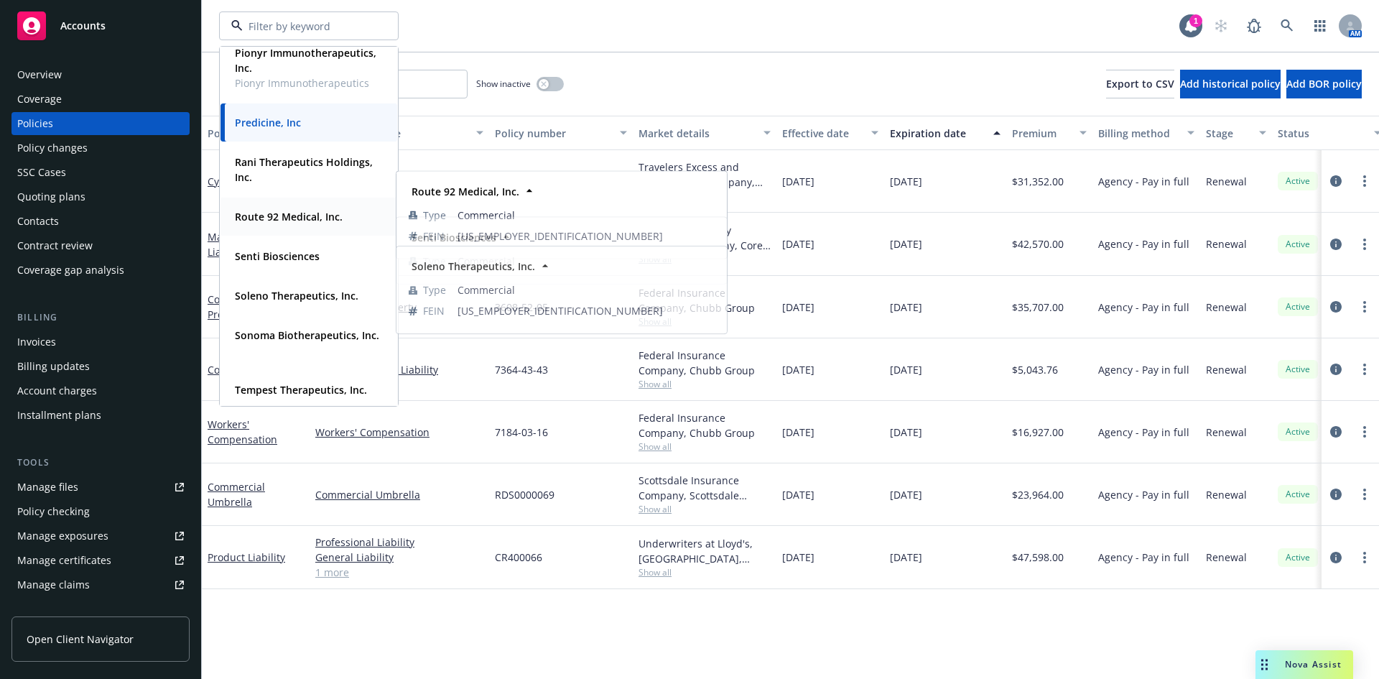
click at [297, 218] on strong "Route 92 Medical, Inc." at bounding box center [289, 217] width 108 height 14
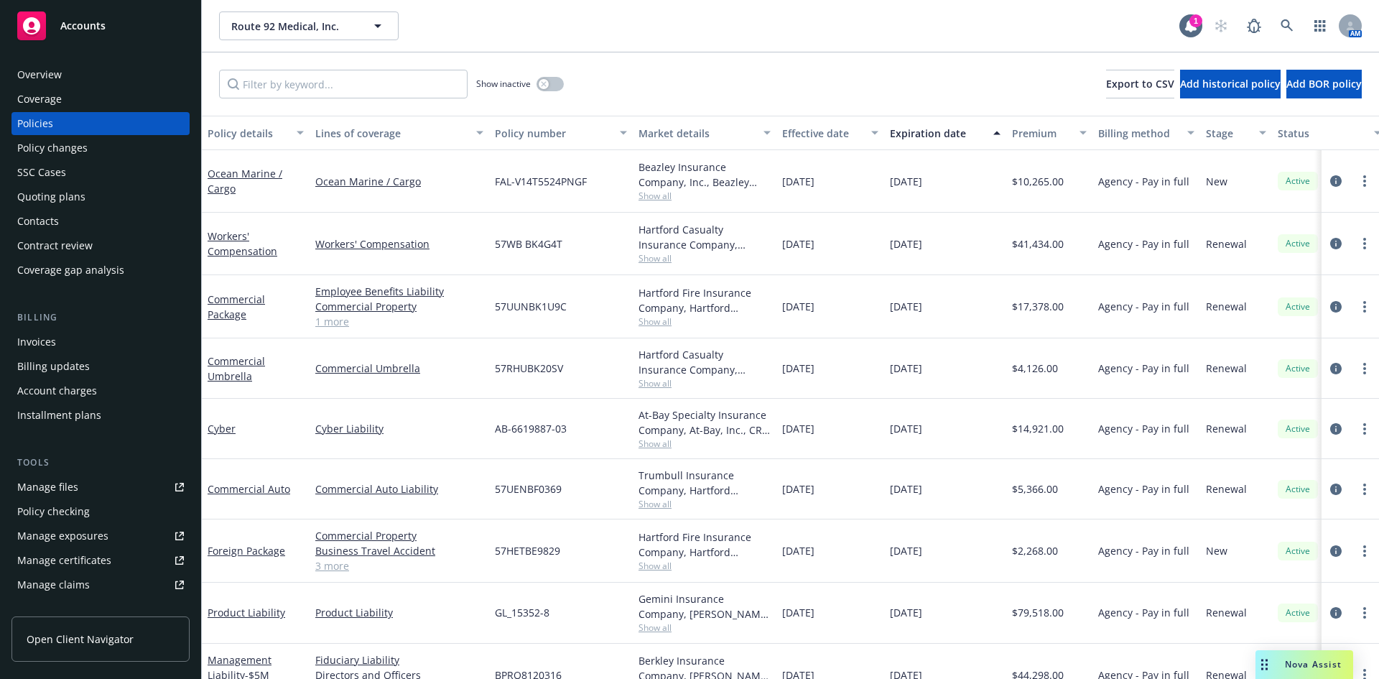
click at [651, 194] on span "Show all" at bounding box center [704, 196] width 132 height 12
click at [457, 376] on link "Commercial Umbrella" at bounding box center [399, 367] width 168 height 15
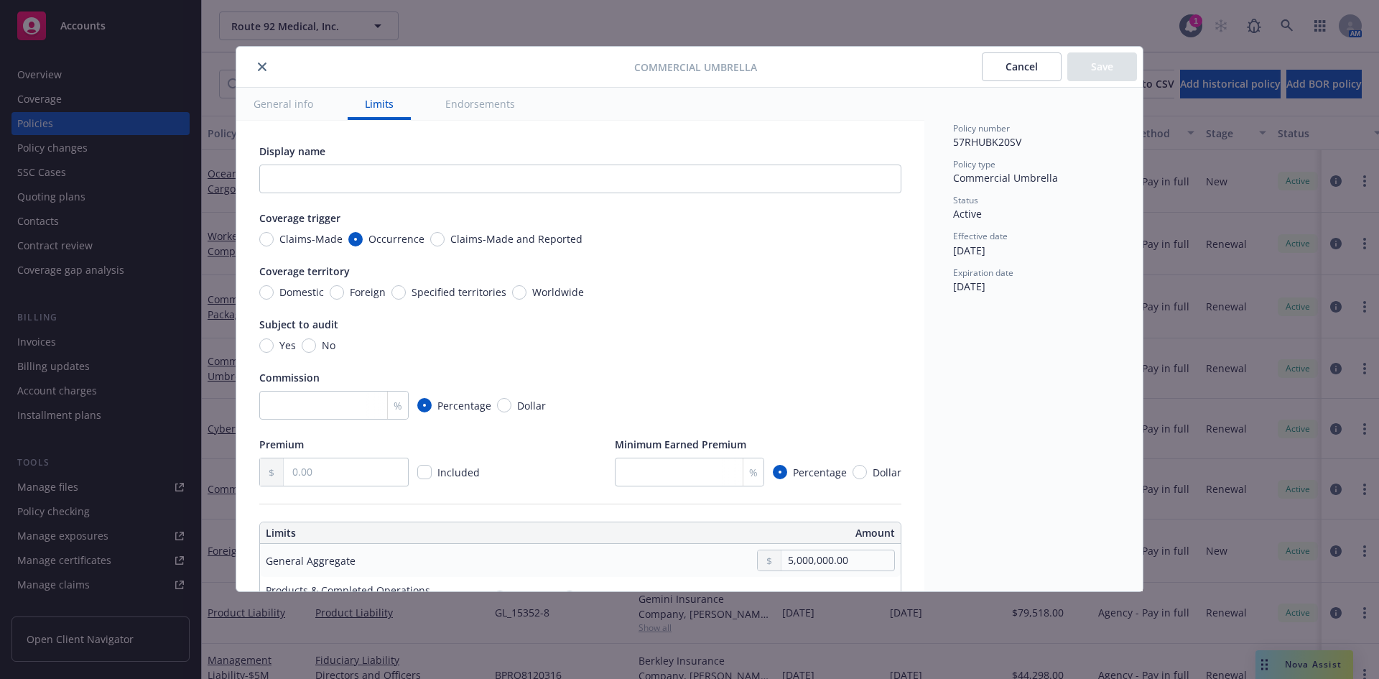
click at [263, 67] on icon "close" at bounding box center [262, 66] width 9 height 9
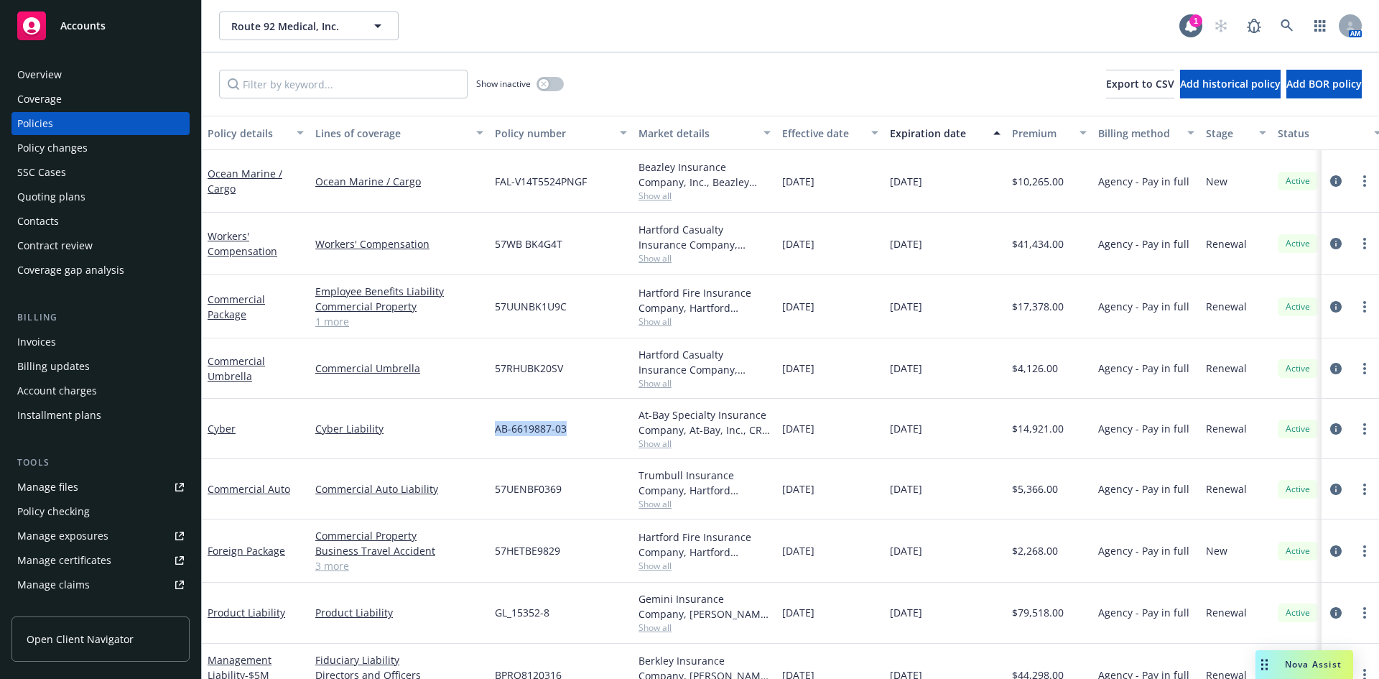
drag, startPoint x: 567, startPoint y: 428, endPoint x: 495, endPoint y: 429, distance: 72.5
click at [495, 429] on div "AB-6619887-03" at bounding box center [561, 429] width 144 height 60
copy span "AB-6619887-03"
click at [833, 55] on div "Show inactive Export to CSV Add historical policy Add BOR policy" at bounding box center [790, 83] width 1177 height 63
click at [375, 30] on icon "button" at bounding box center [377, 25] width 17 height 17
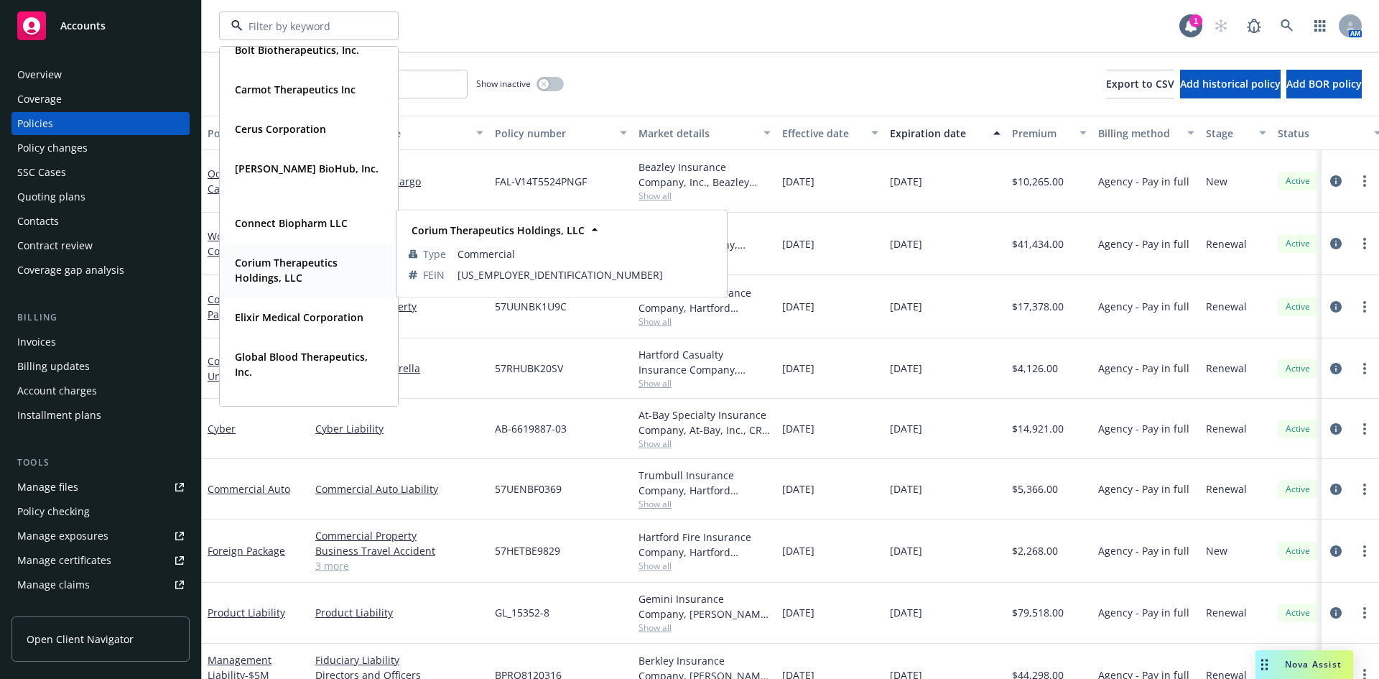
scroll to position [287, 0]
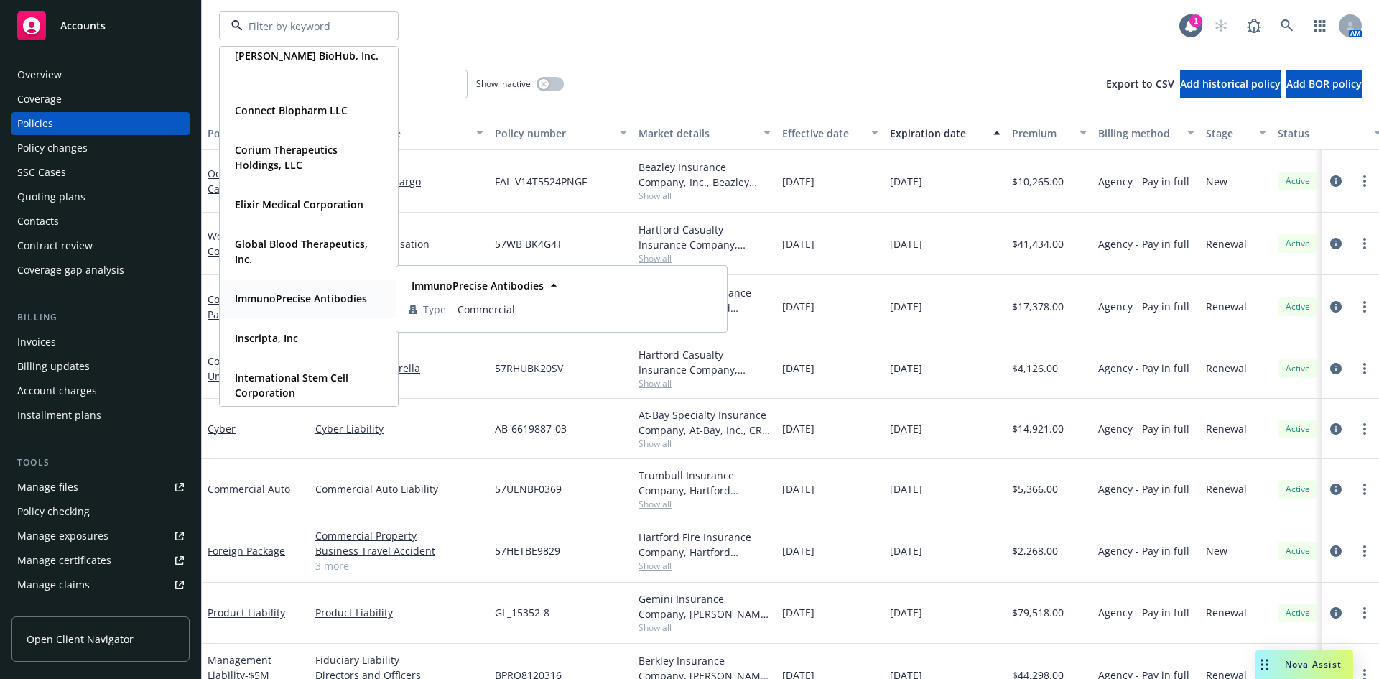
click at [314, 303] on strong "ImmunoPrecise Antibodies" at bounding box center [301, 299] width 132 height 14
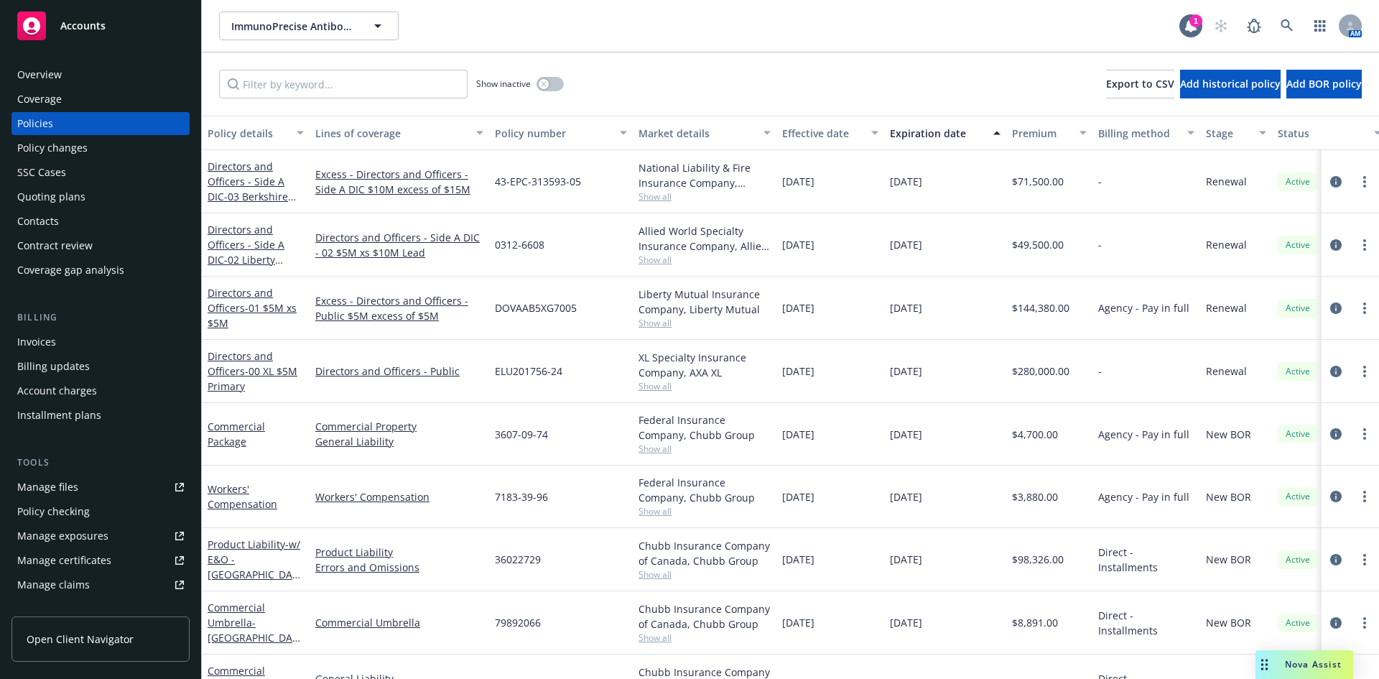
click at [80, 488] on link "Manage files" at bounding box center [100, 486] width 178 height 23
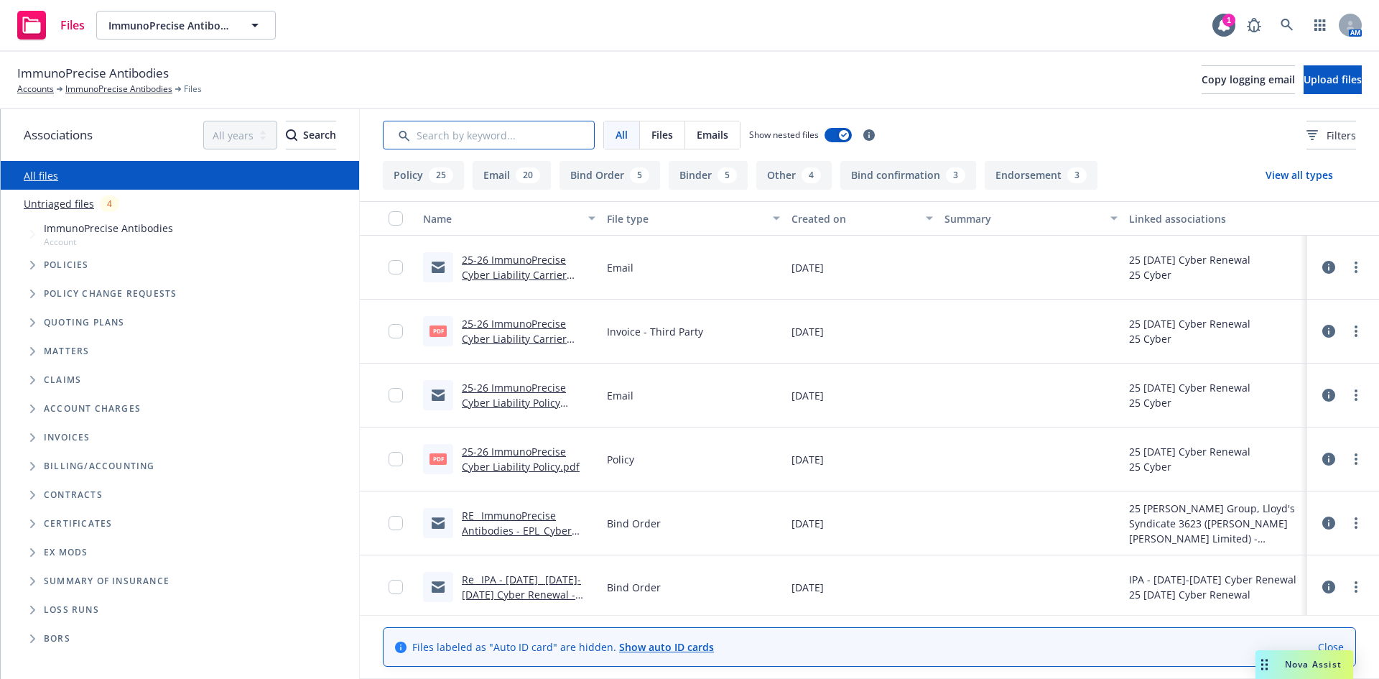
click at [470, 138] on input "Search by keyword..." at bounding box center [489, 135] width 212 height 29
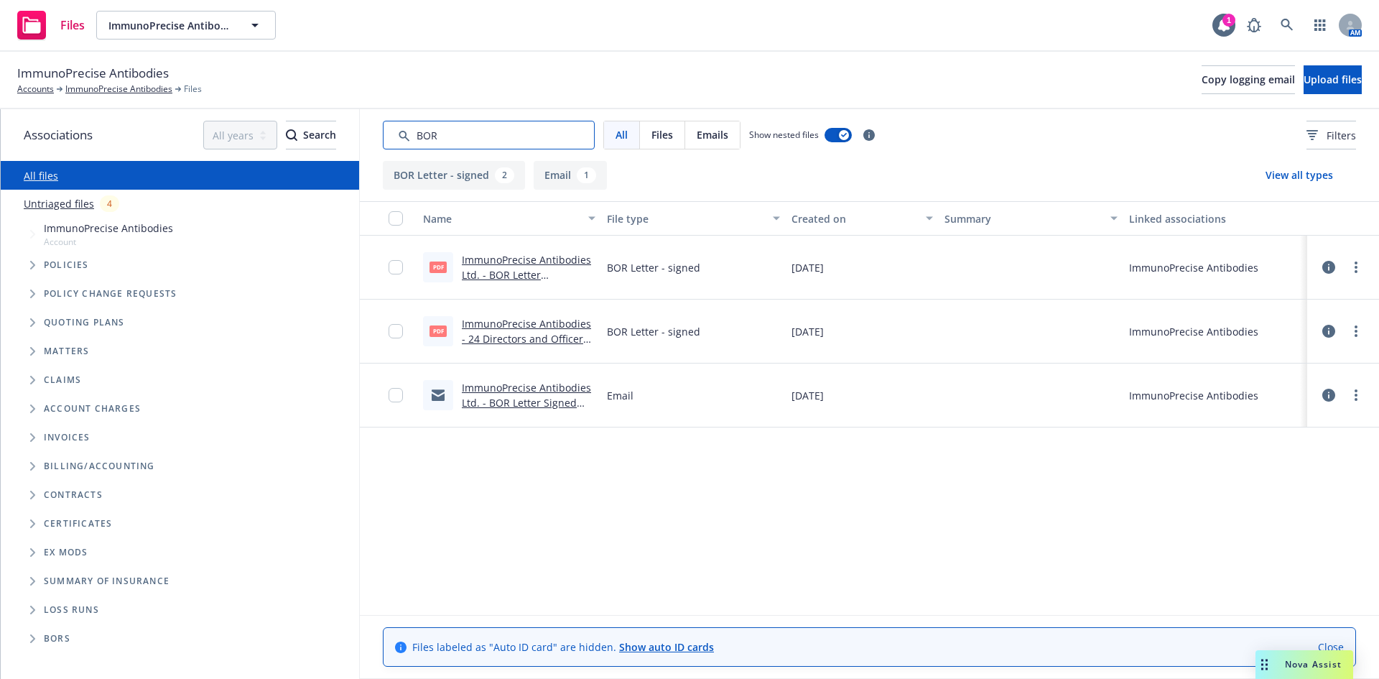
type input "BOR"
click at [555, 404] on link "ImmunoPrecise Antibodies Ltd. - BOR Letter Signed and emailed to [DEMOGRAPHIC_D…" at bounding box center [526, 418] width 129 height 74
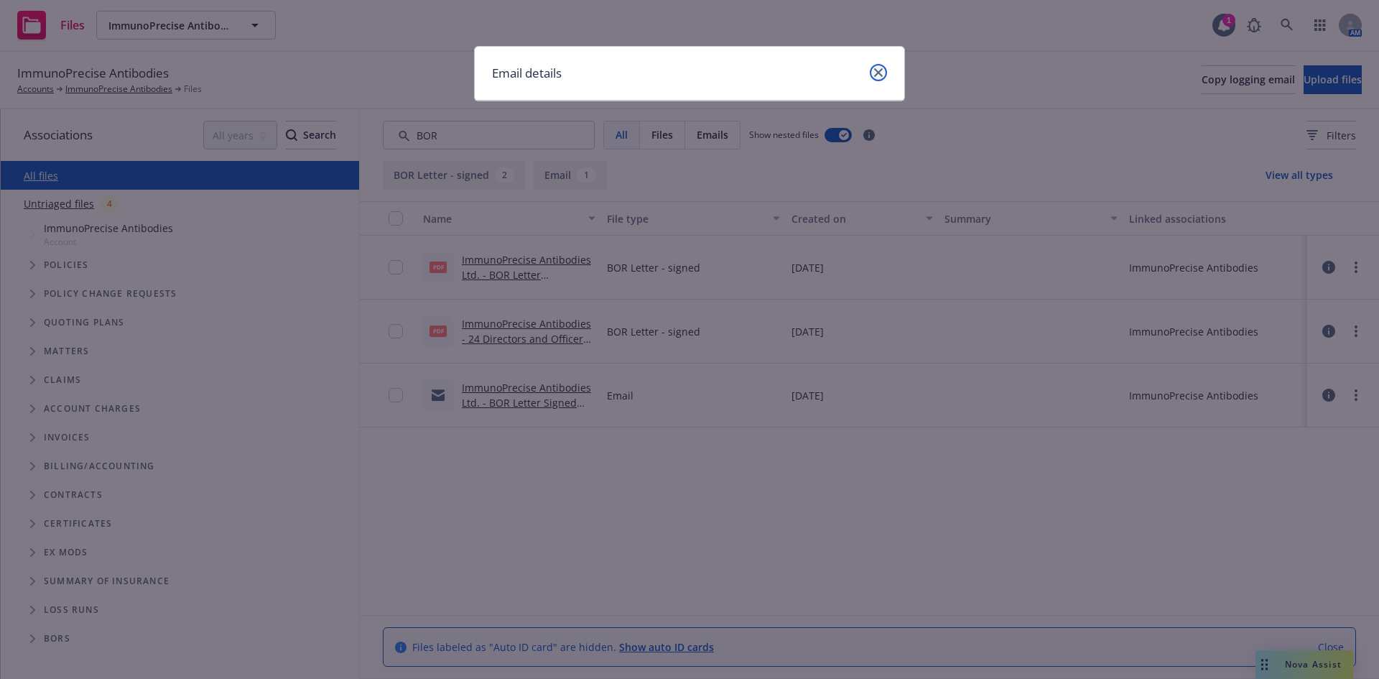
click at [878, 78] on link "close" at bounding box center [878, 72] width 17 height 17
